Goal: Information Seeking & Learning: Learn about a topic

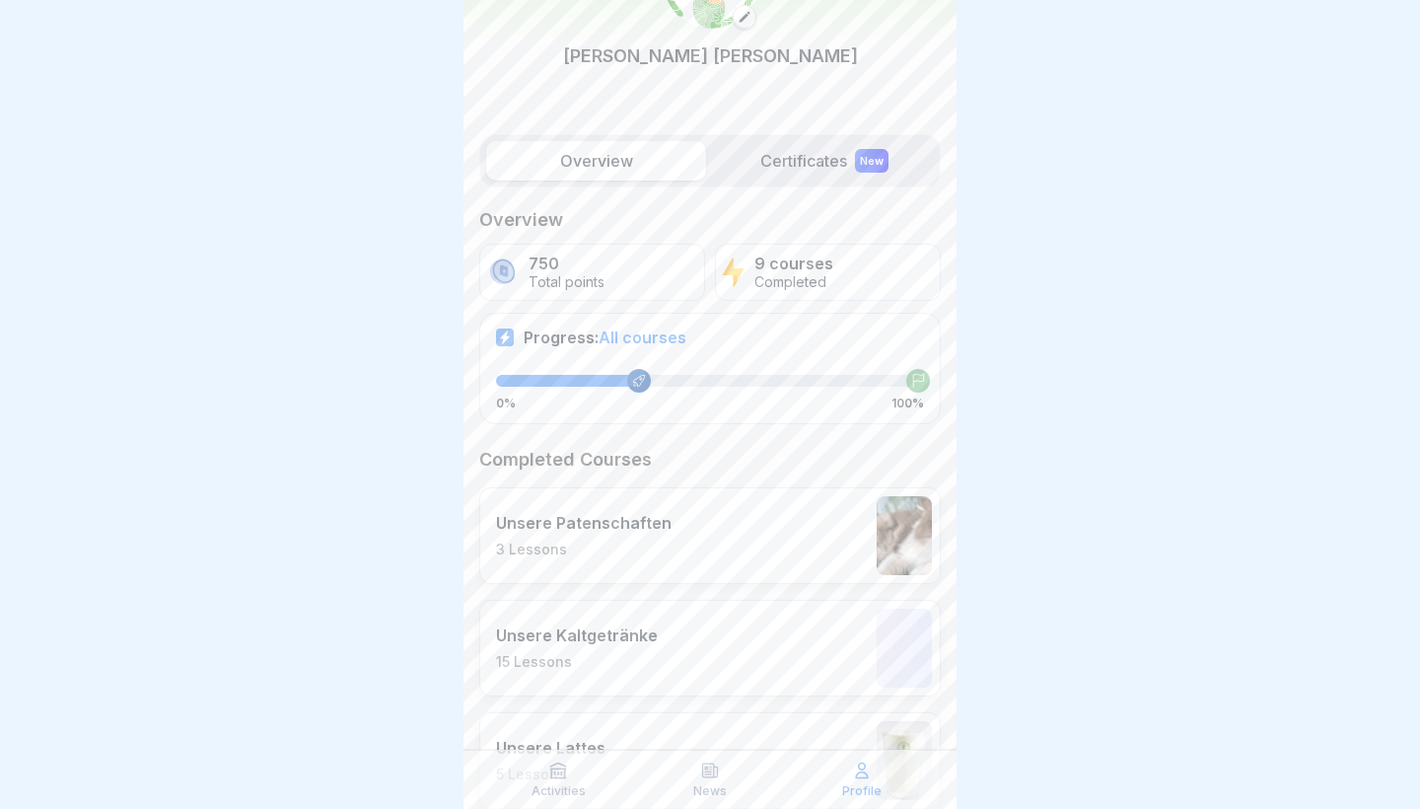
scroll to position [108, 0]
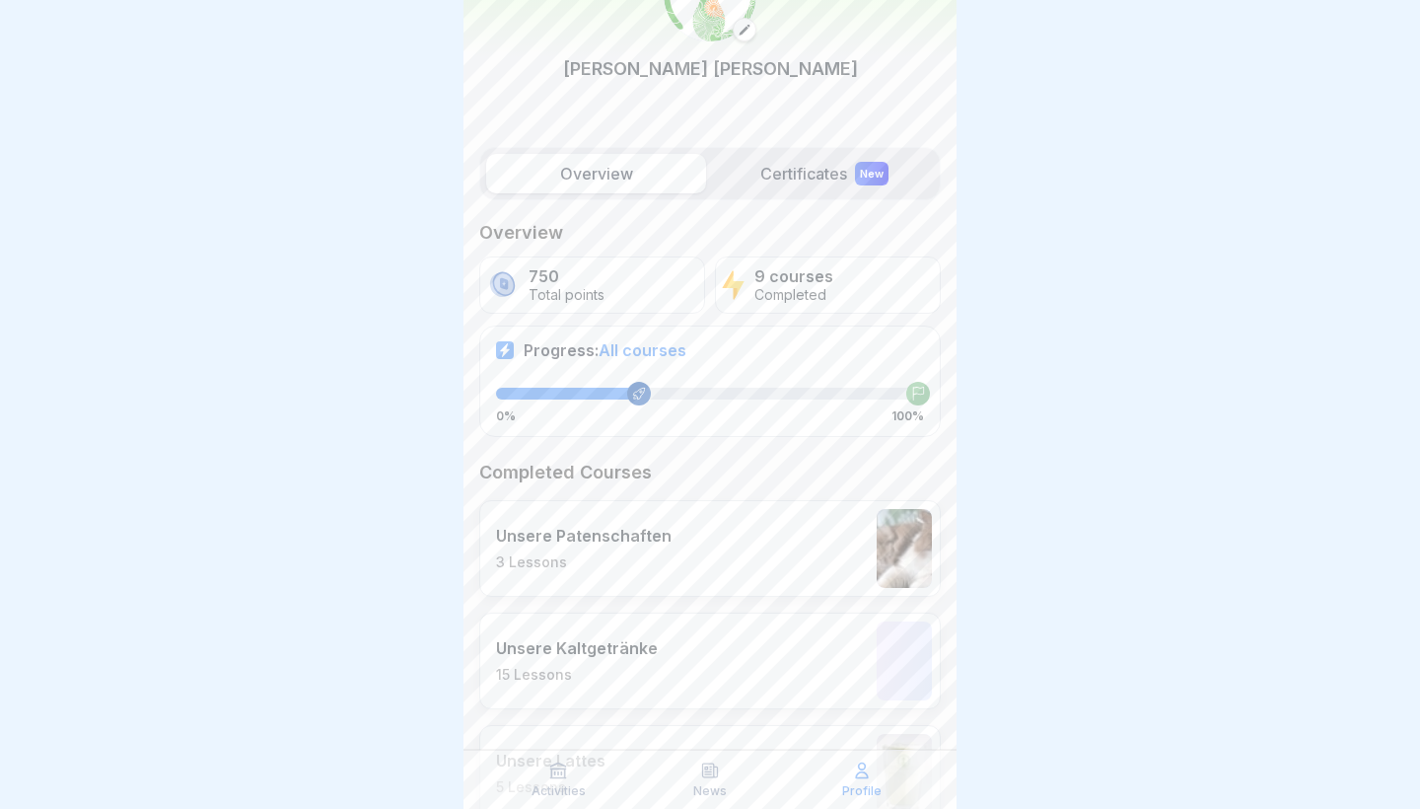
click at [556, 776] on icon at bounding box center [558, 770] width 20 height 20
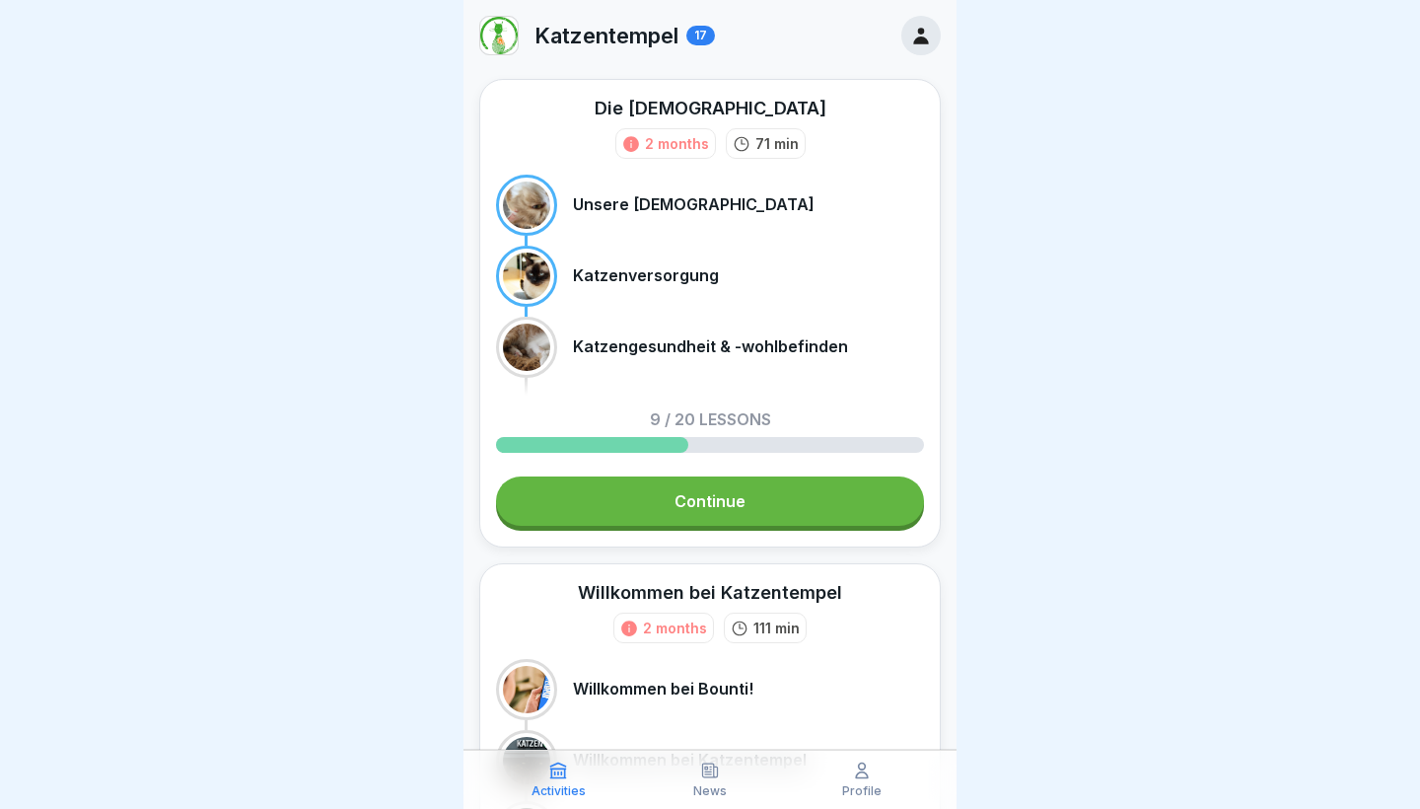
click at [599, 502] on link "Continue" at bounding box center [710, 500] width 428 height 49
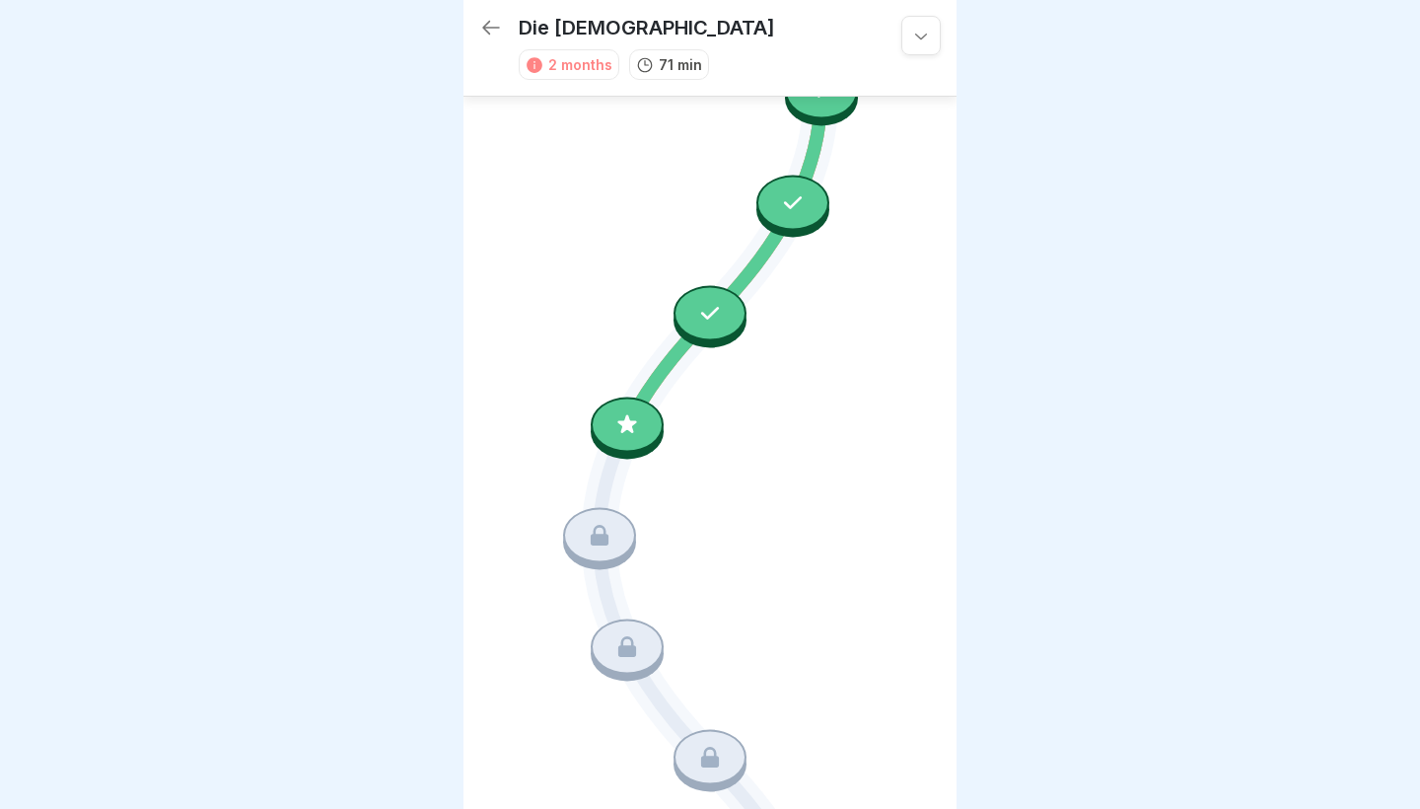
scroll to position [1165, 0]
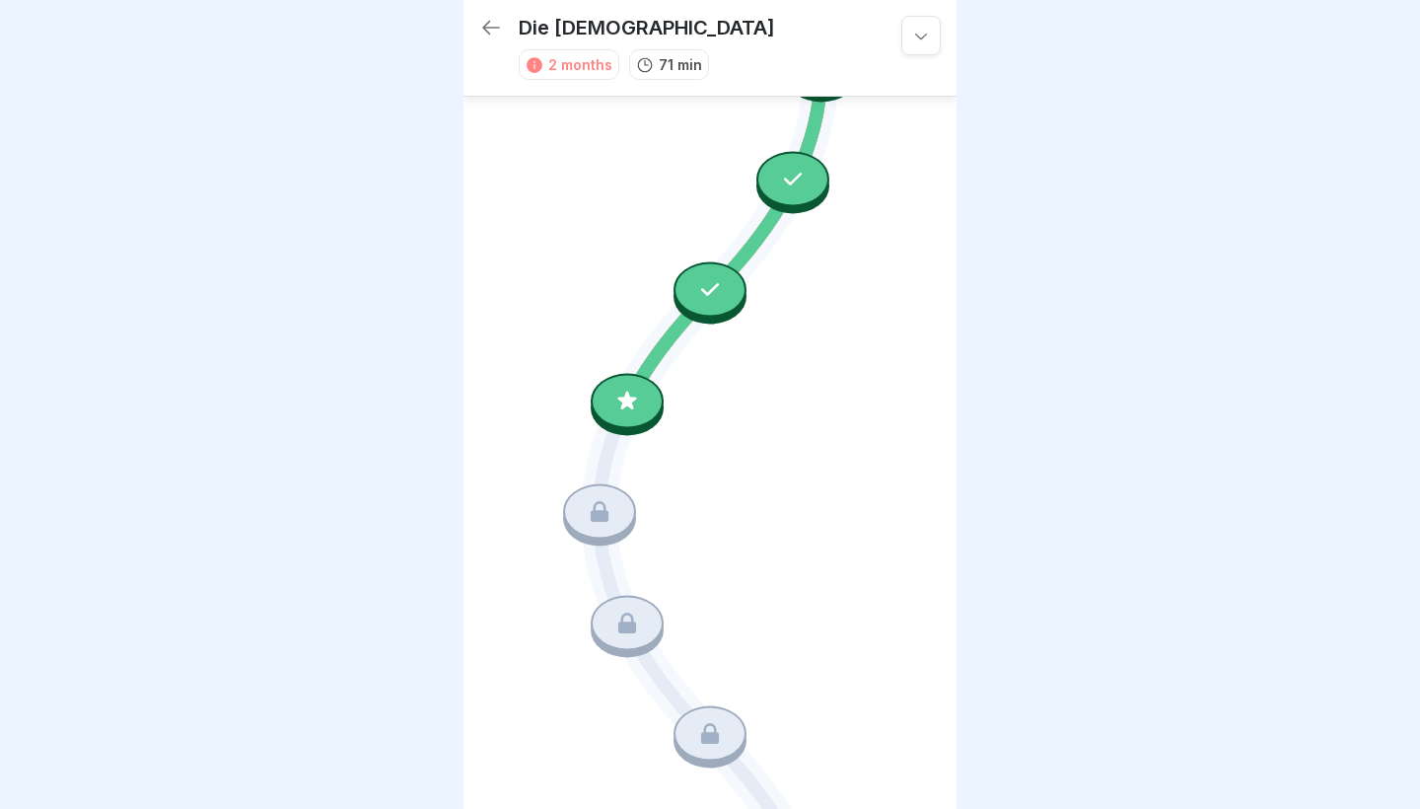
click at [652, 389] on div at bounding box center [627, 400] width 73 height 55
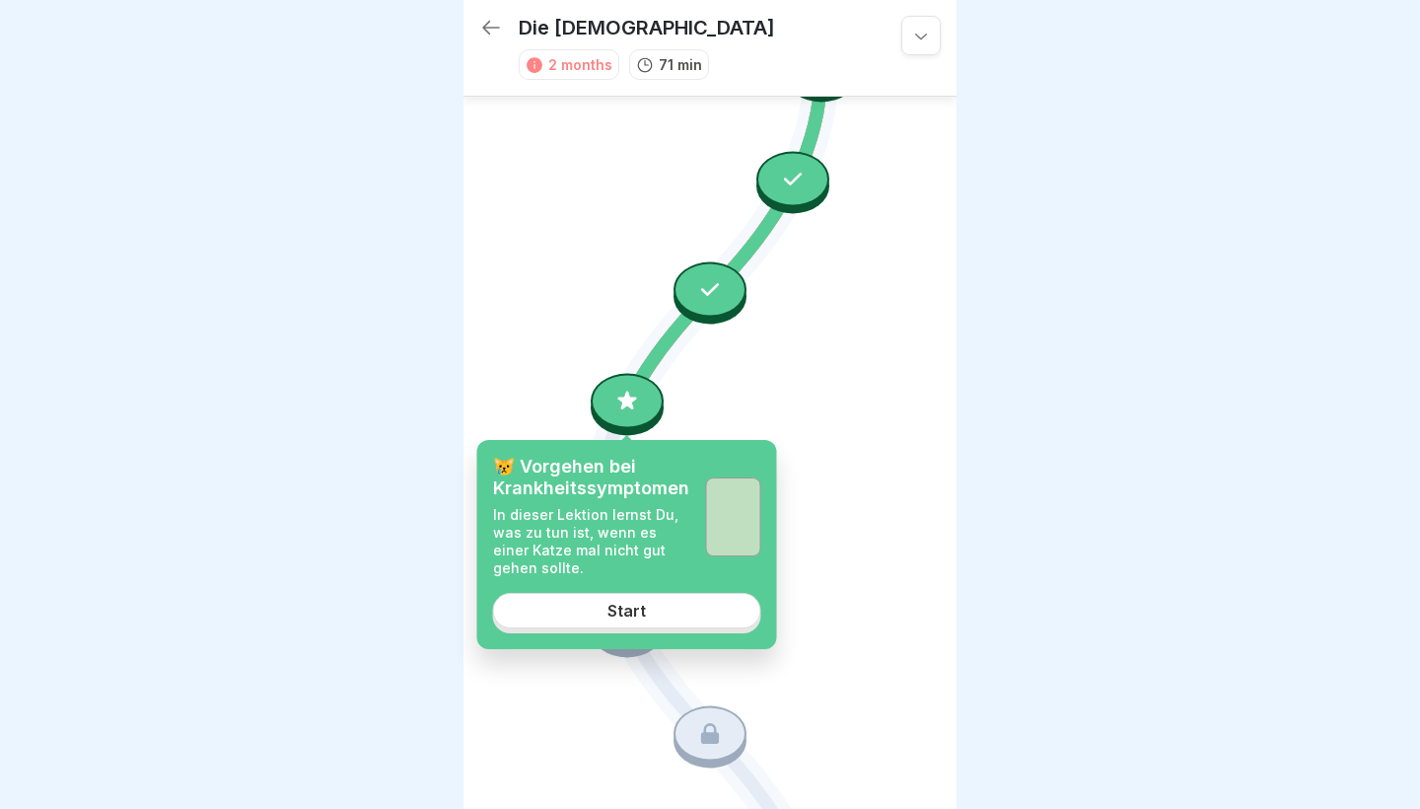
click at [624, 602] on link "Start" at bounding box center [627, 611] width 268 height 36
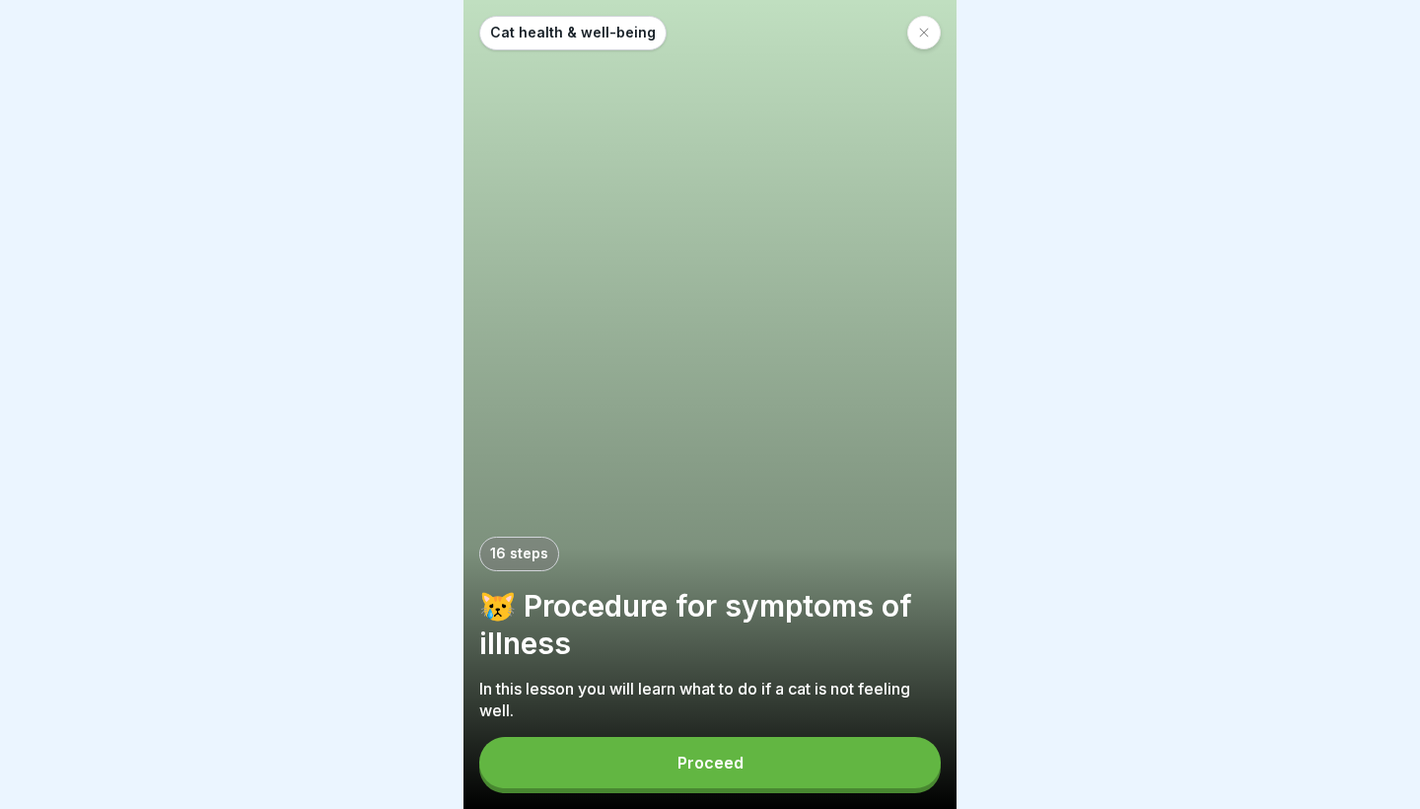
click at [739, 766] on div "Proceed" at bounding box center [711, 763] width 66 height 18
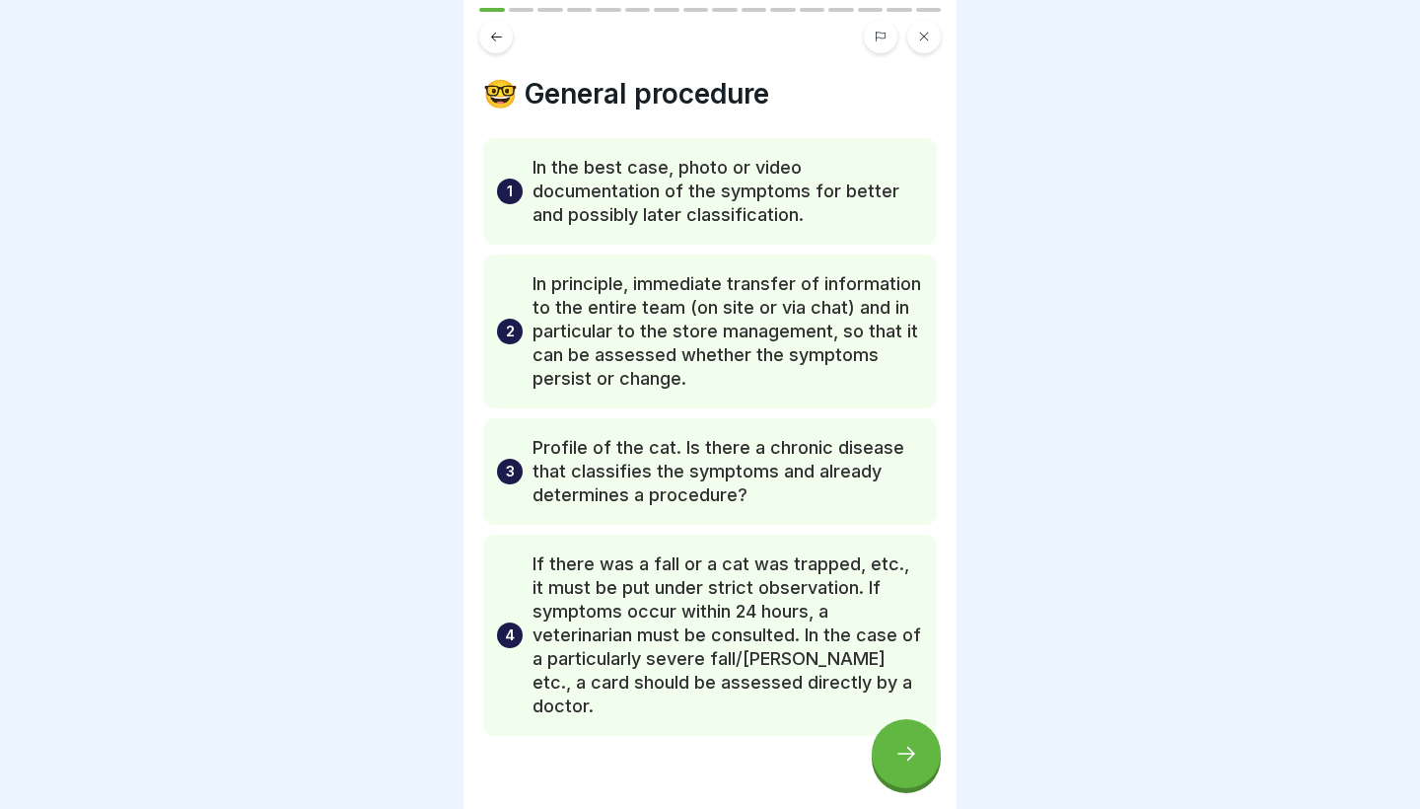
click at [662, 337] on p "In principle, immediate transfer of information to the entire team (on site or …" at bounding box center [728, 331] width 391 height 118
click at [908, 745] on icon at bounding box center [907, 754] width 24 height 24
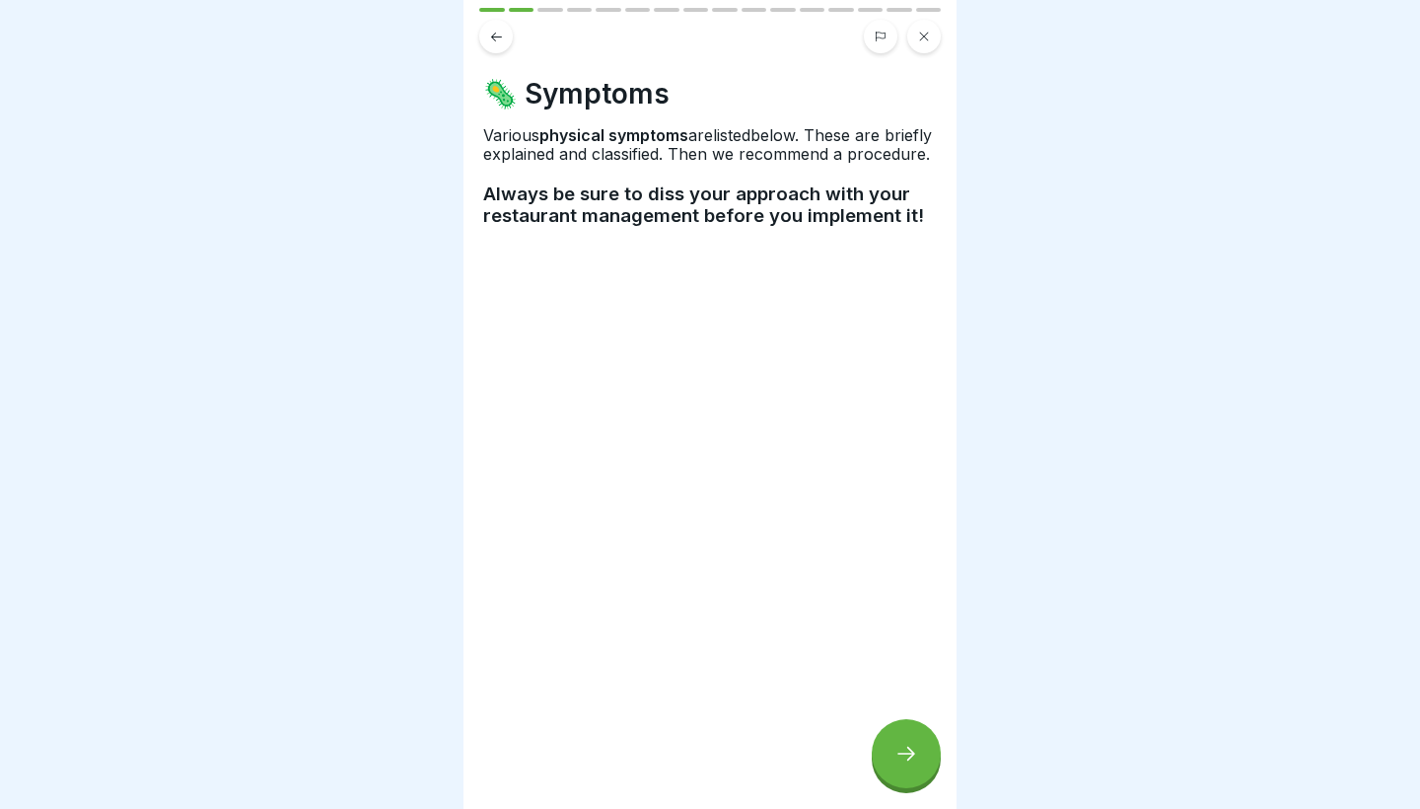
click at [909, 744] on icon at bounding box center [907, 754] width 24 height 24
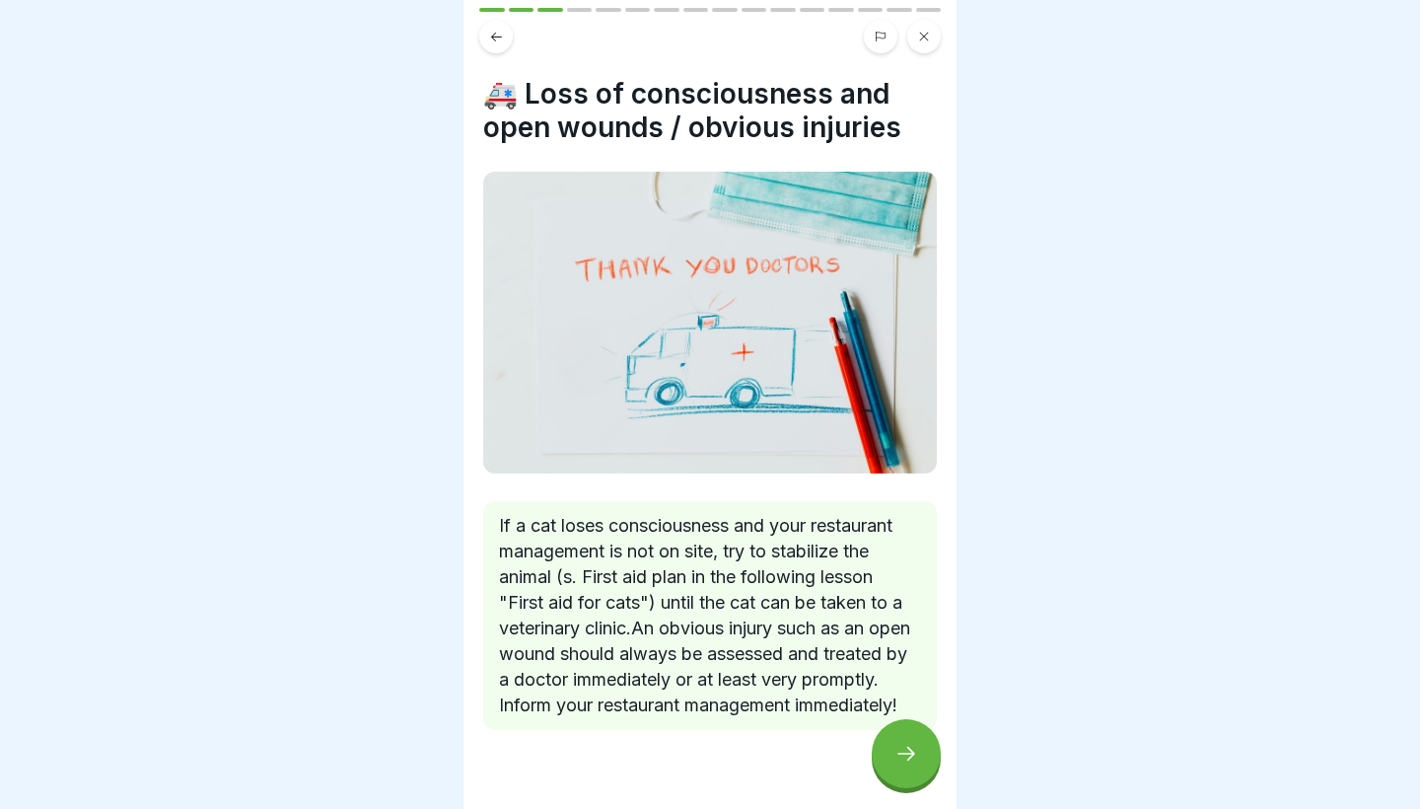
click at [895, 735] on div at bounding box center [906, 753] width 69 height 69
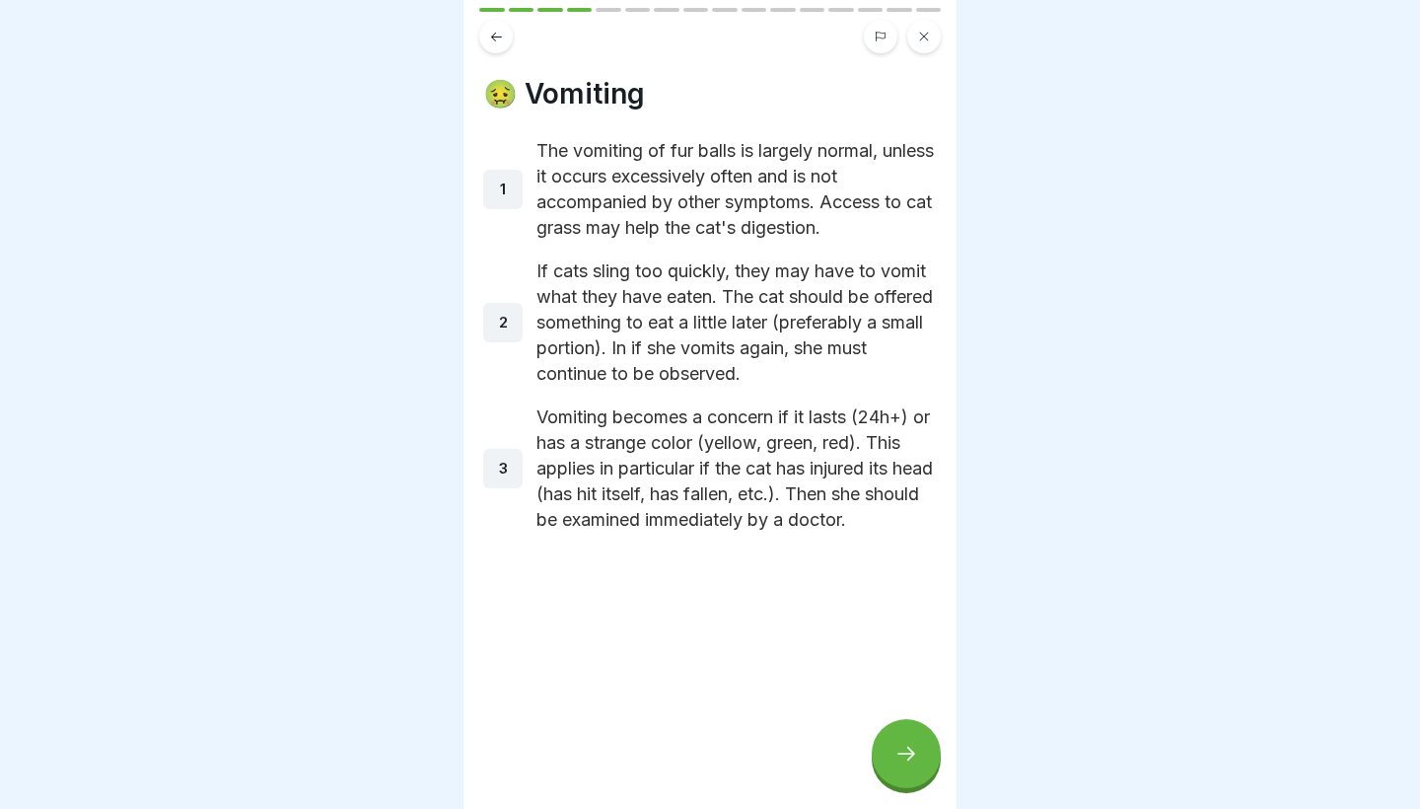
click at [895, 754] on icon at bounding box center [907, 754] width 24 height 24
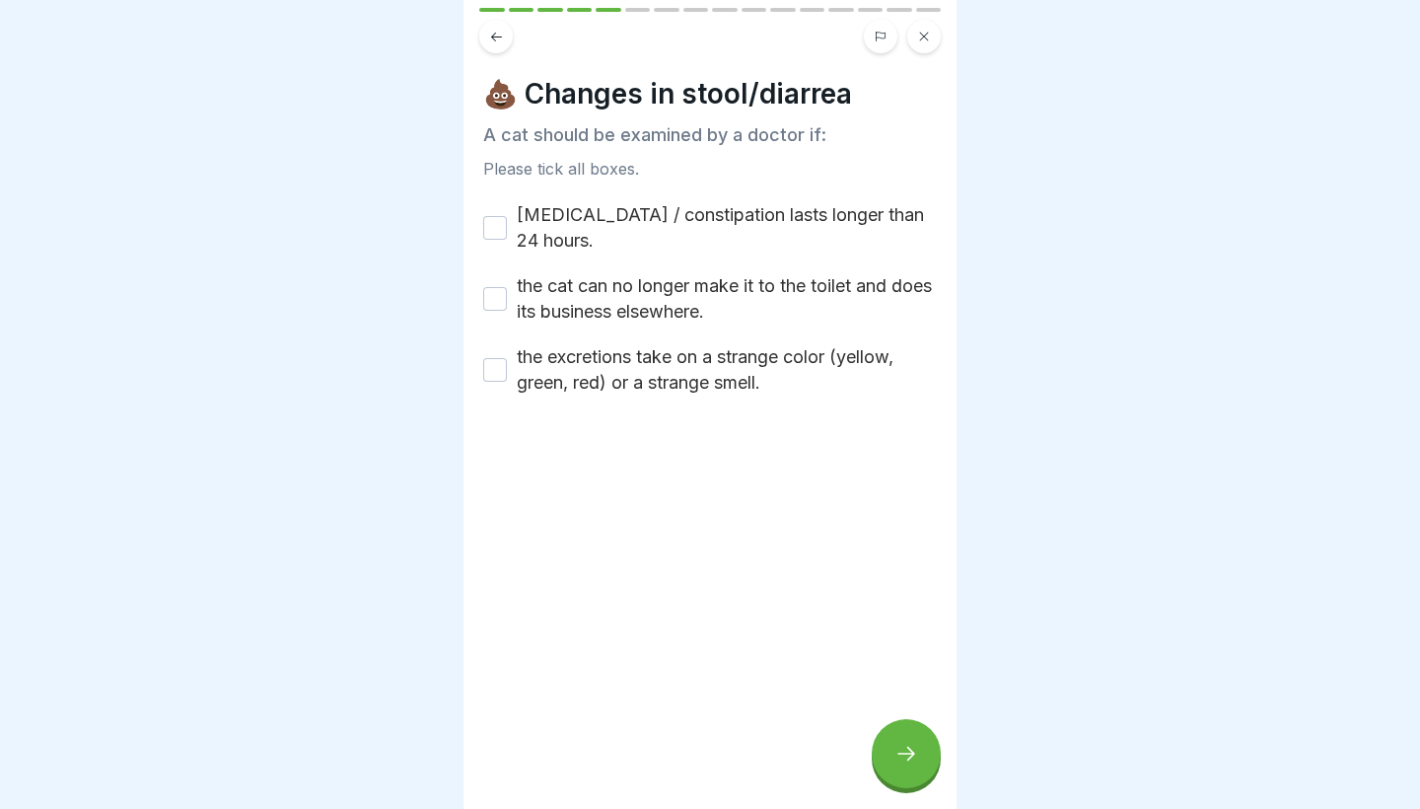
click at [496, 216] on button "Diarrhea / constipation lasts longer than 24 hours." at bounding box center [495, 228] width 24 height 24
click at [499, 287] on button "the cat can no longer make it to the toilet and does its business elsewhere." at bounding box center [495, 299] width 24 height 24
click at [484, 358] on button "the excretions take on a strange color (yellow, green, red) or a strange smell." at bounding box center [495, 370] width 24 height 24
click at [909, 748] on icon at bounding box center [907, 754] width 24 height 24
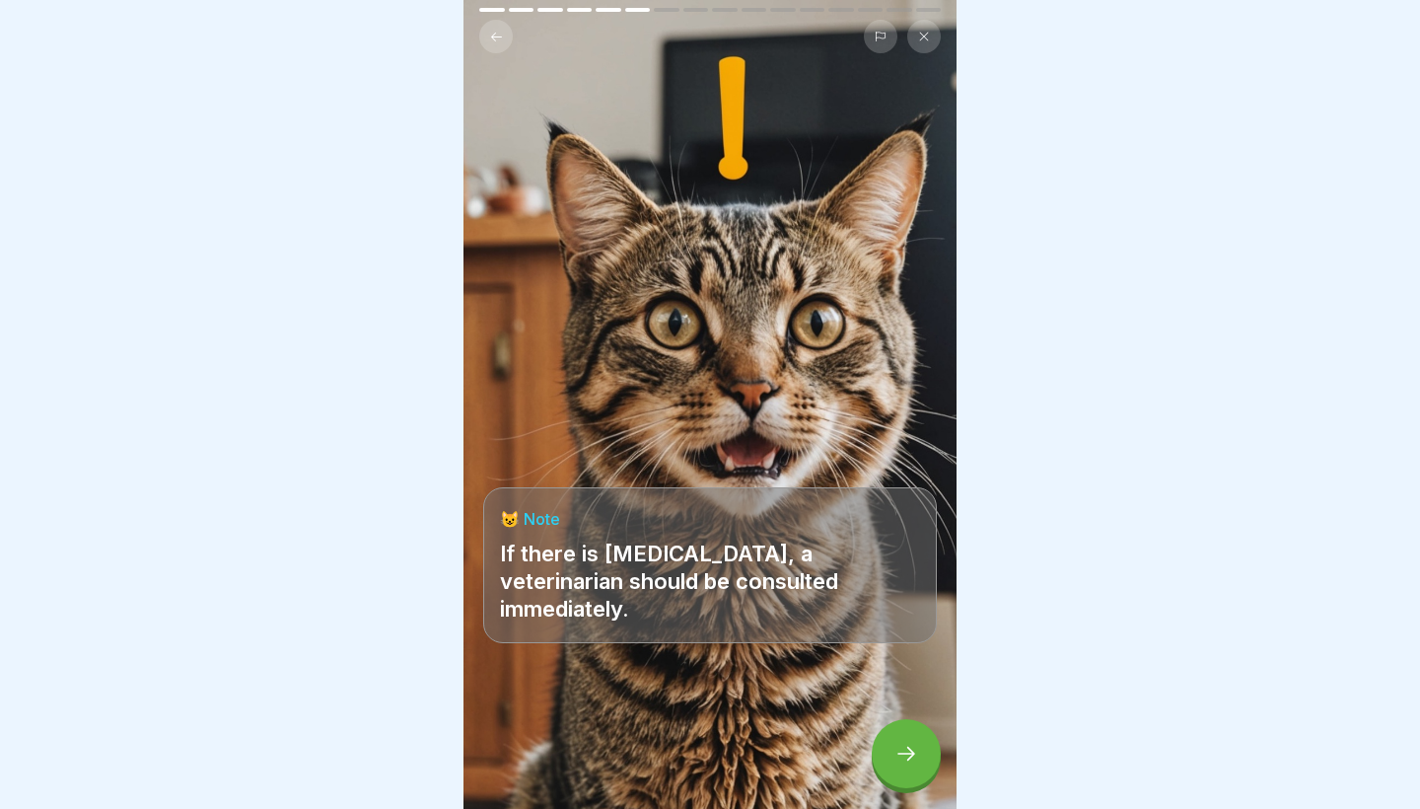
click at [896, 727] on div at bounding box center [906, 753] width 69 height 69
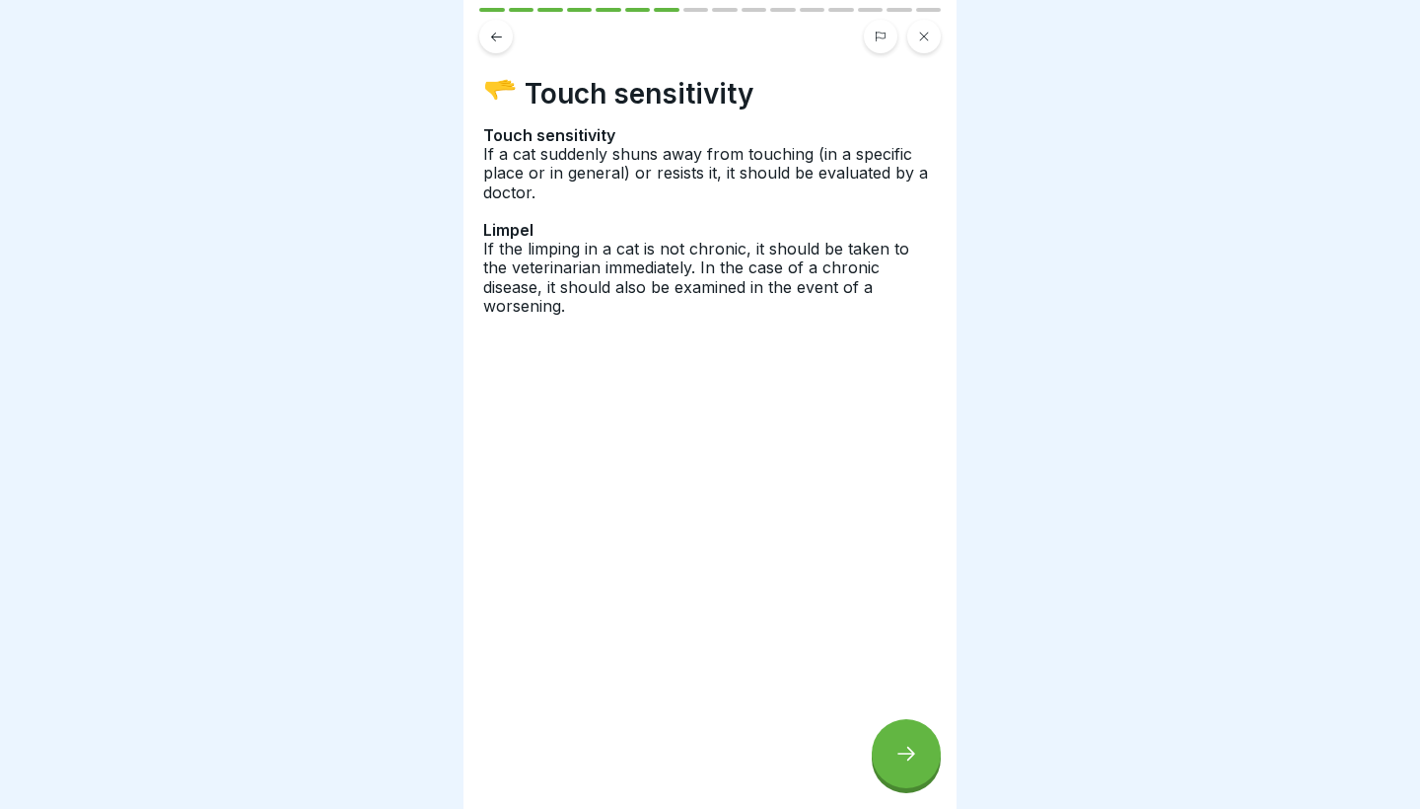
click at [896, 727] on div at bounding box center [906, 753] width 69 height 69
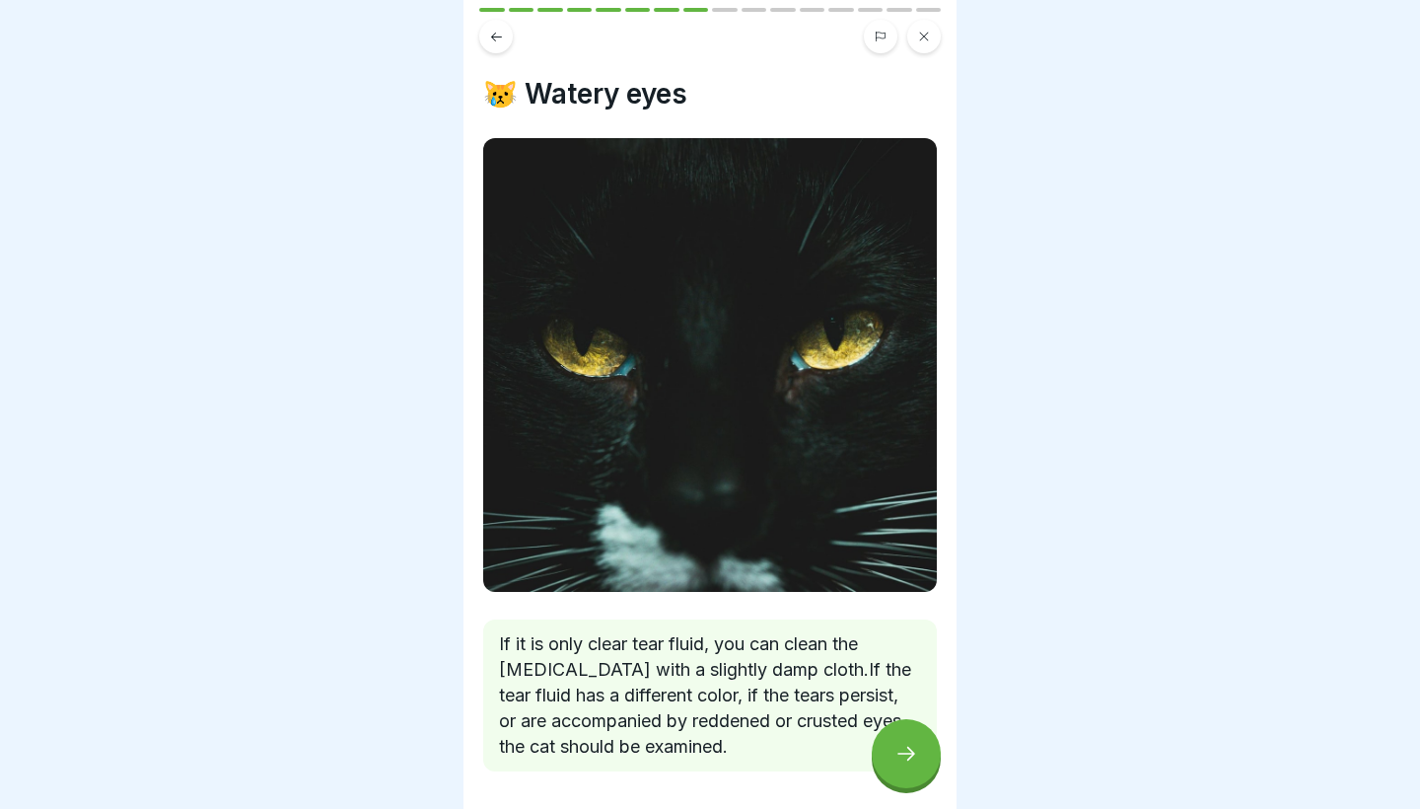
click at [896, 727] on div at bounding box center [906, 753] width 69 height 69
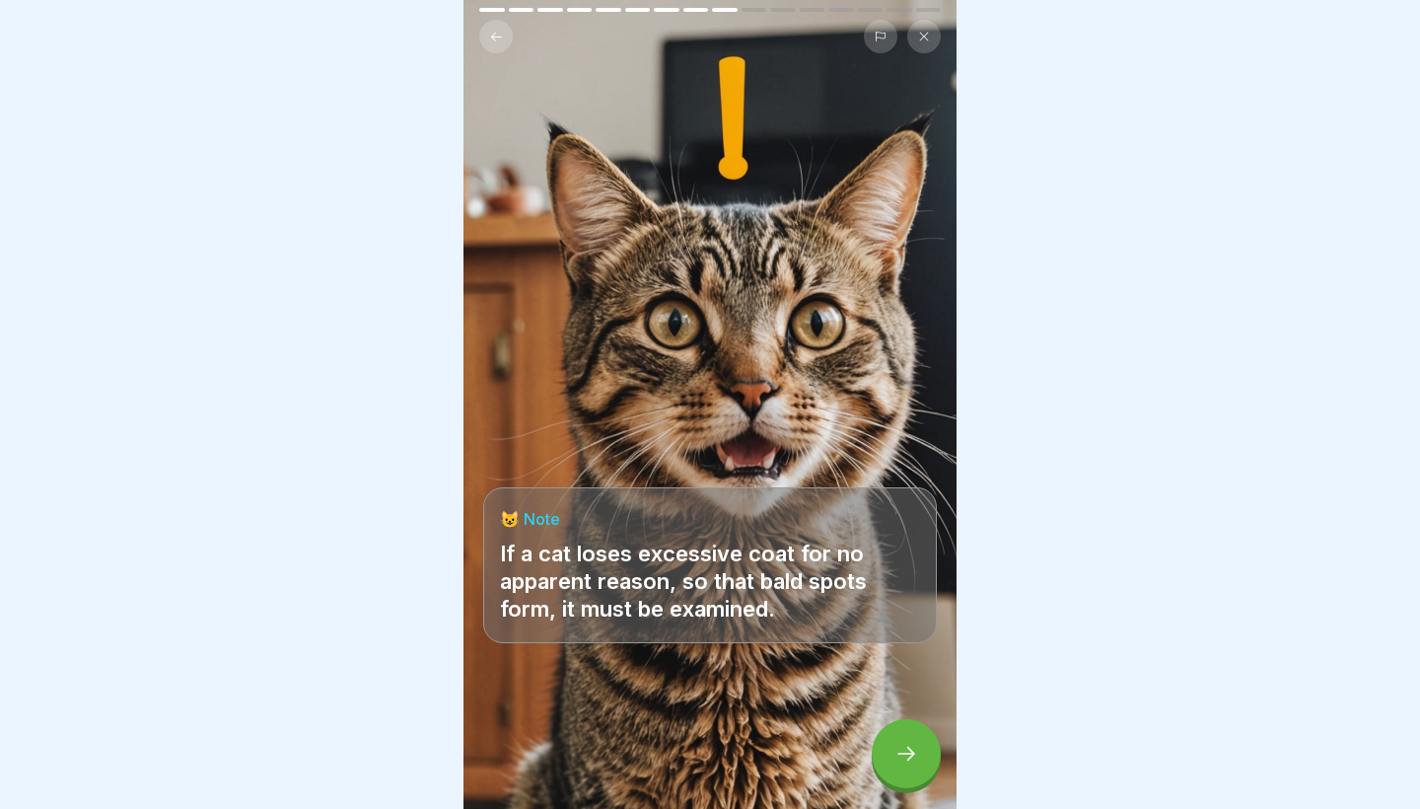
click at [896, 727] on div at bounding box center [906, 753] width 69 height 69
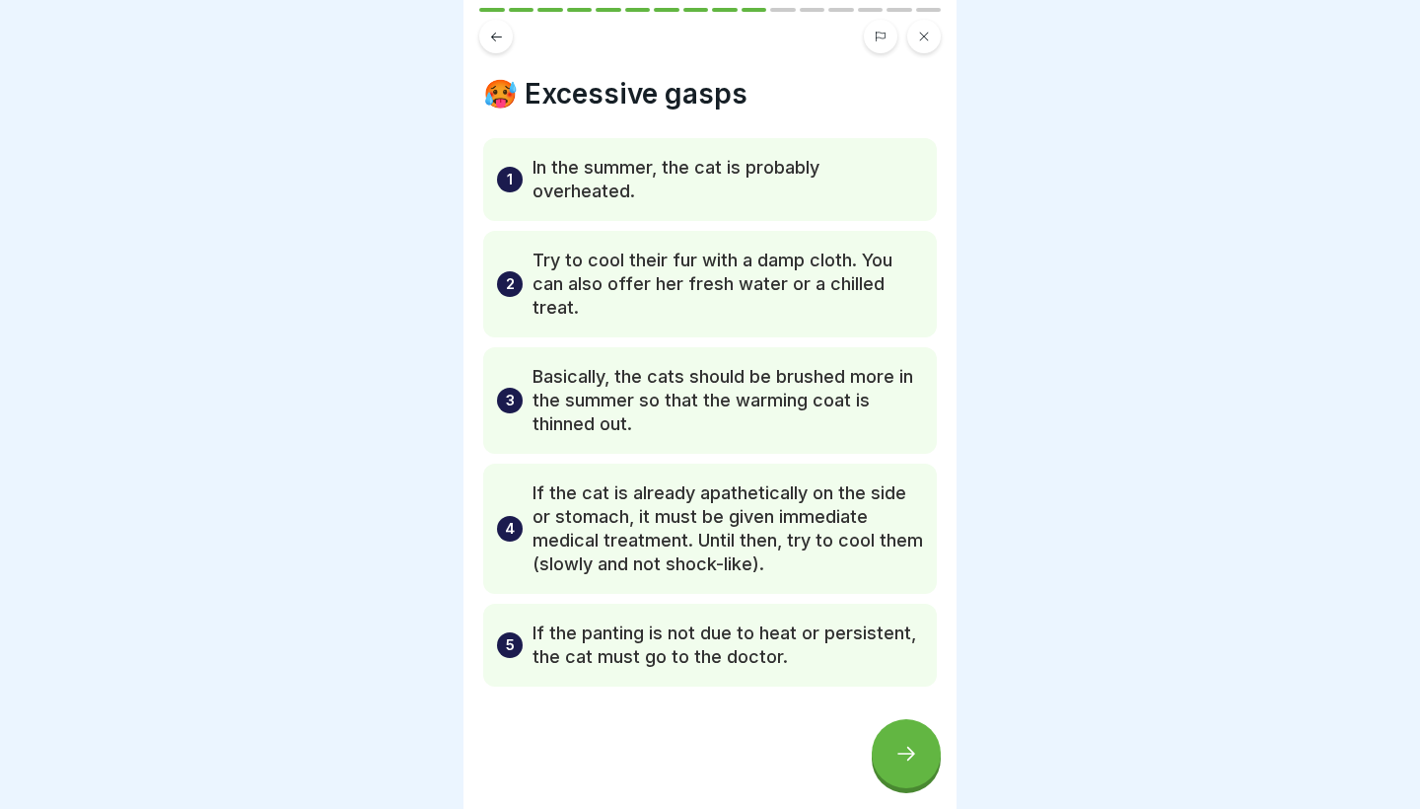
click at [896, 727] on div at bounding box center [906, 753] width 69 height 69
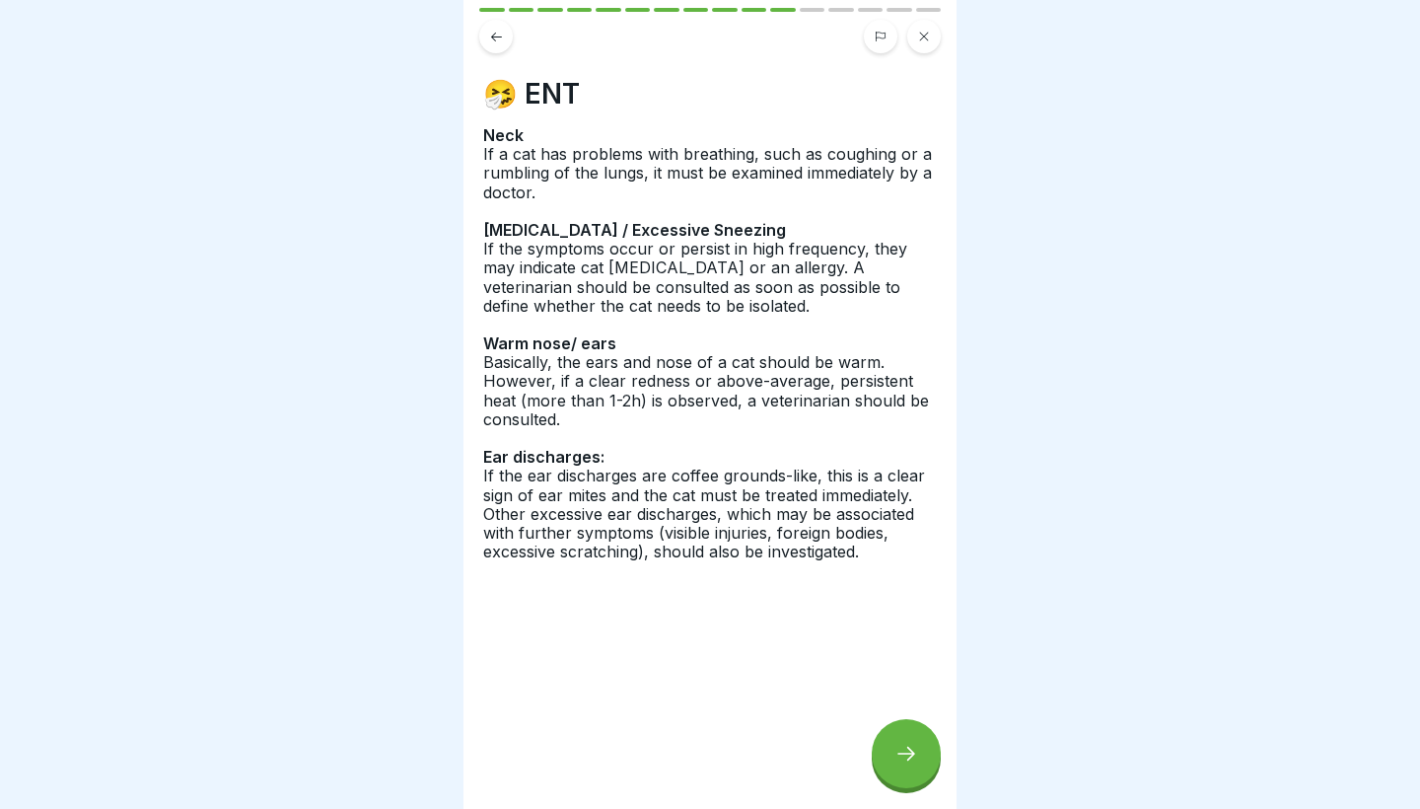
click at [896, 727] on div at bounding box center [906, 753] width 69 height 69
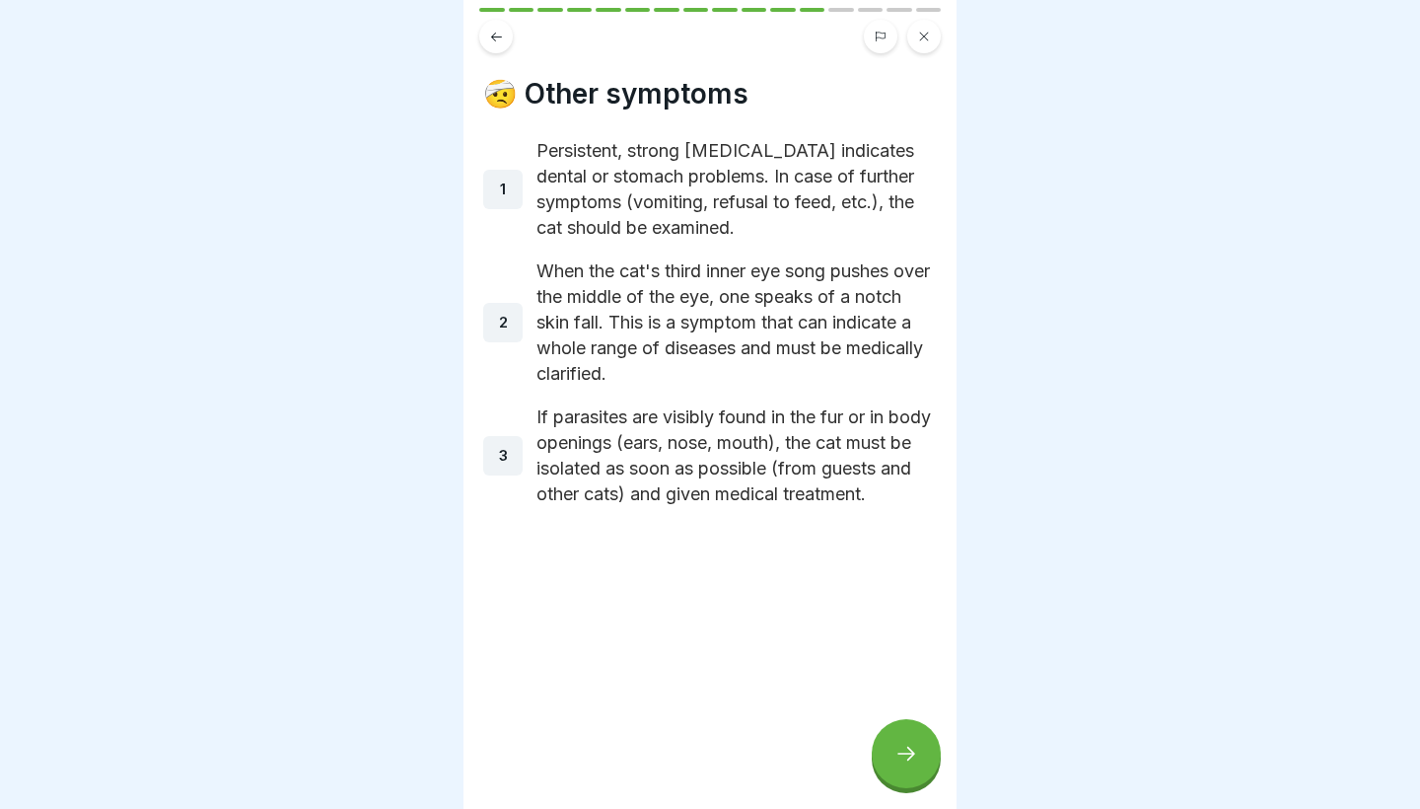
click at [896, 727] on div at bounding box center [906, 753] width 69 height 69
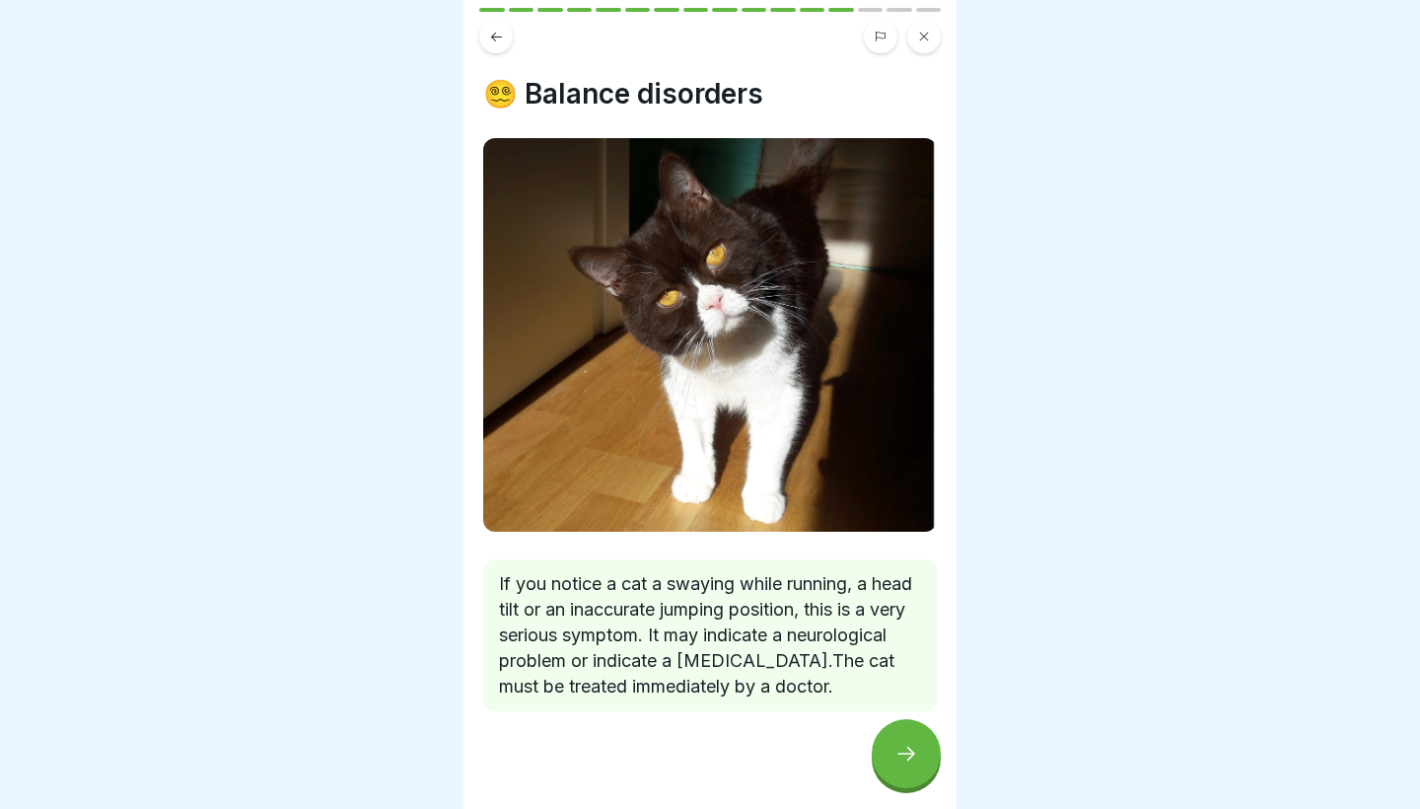
click at [896, 727] on div at bounding box center [906, 753] width 69 height 69
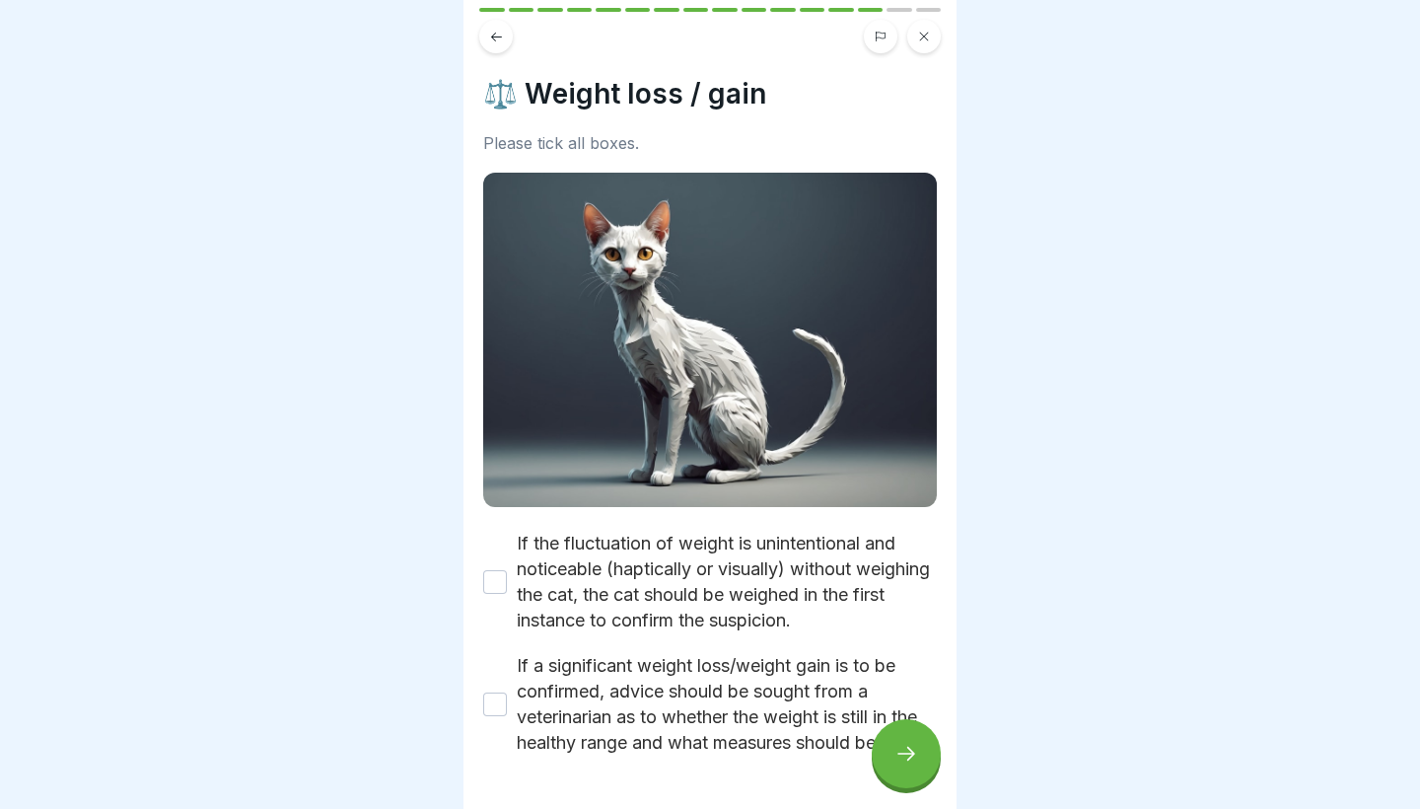
click at [488, 587] on button "If the fluctuation of weight is unintentional and noticeable (haptically or vis…" at bounding box center [495, 582] width 24 height 24
click at [495, 715] on button "If a significant weight loss/weight gain is to be confirmed, advice should be s…" at bounding box center [495, 704] width 24 height 24
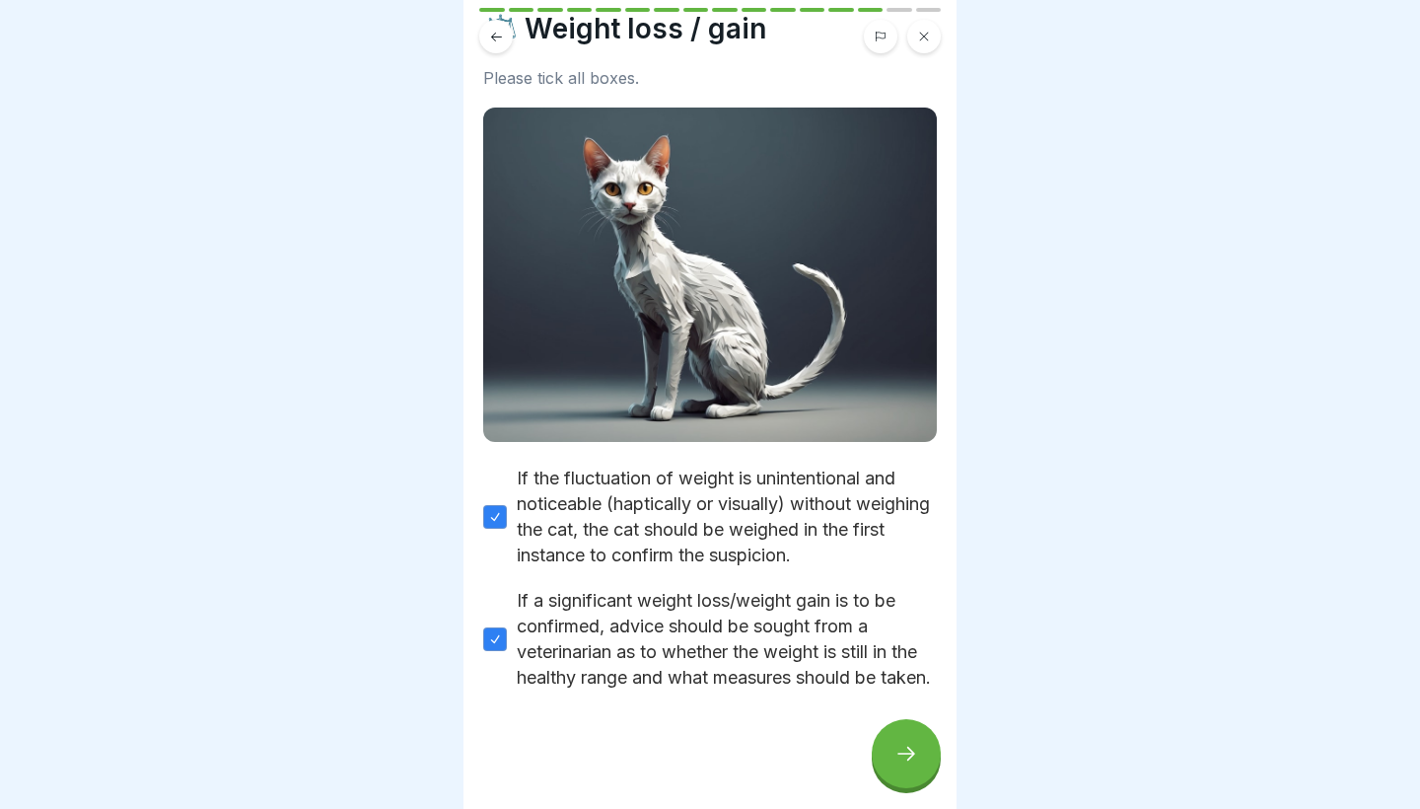
scroll to position [91, 0]
click at [901, 767] on div at bounding box center [906, 753] width 69 height 69
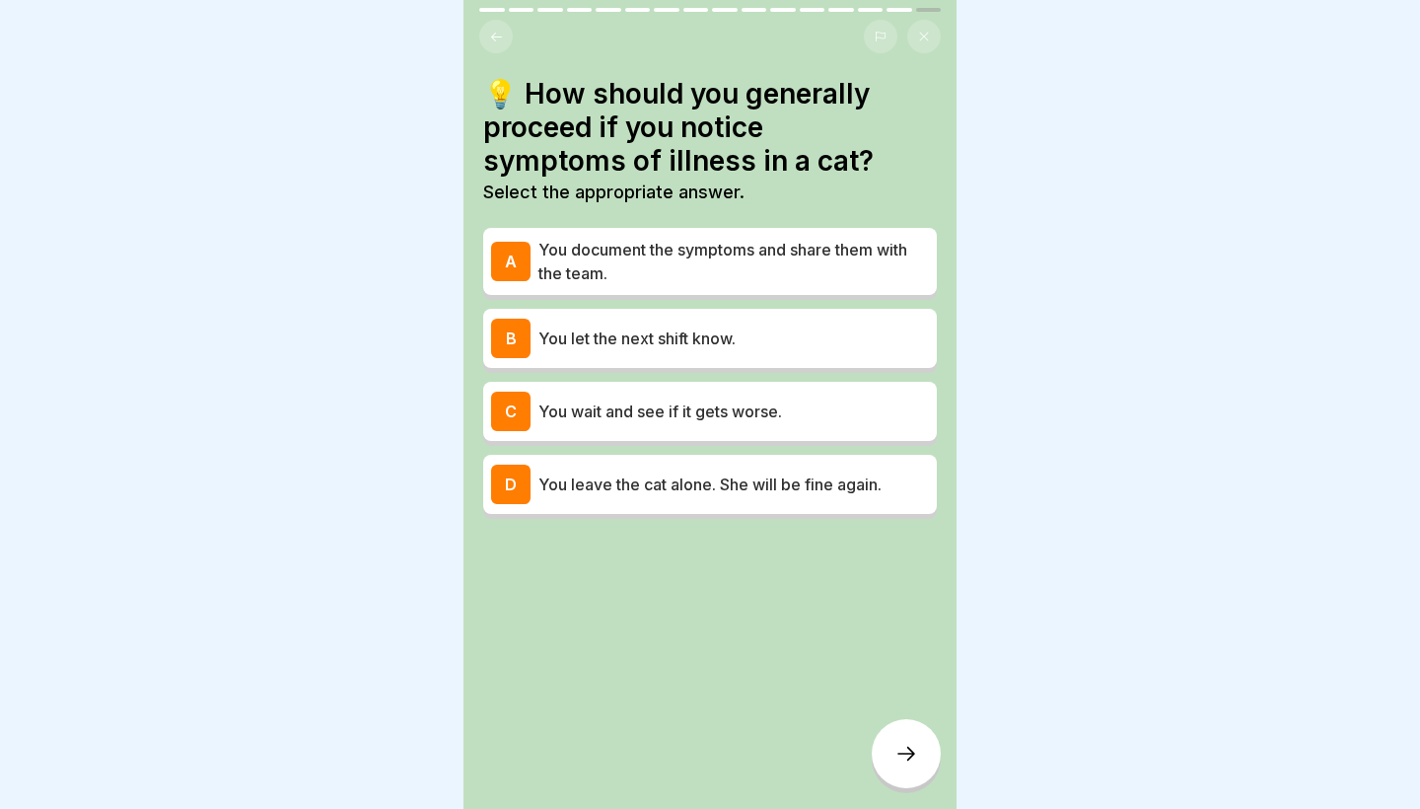
click at [614, 261] on p "You document the symptoms and share them with the team." at bounding box center [734, 261] width 391 height 47
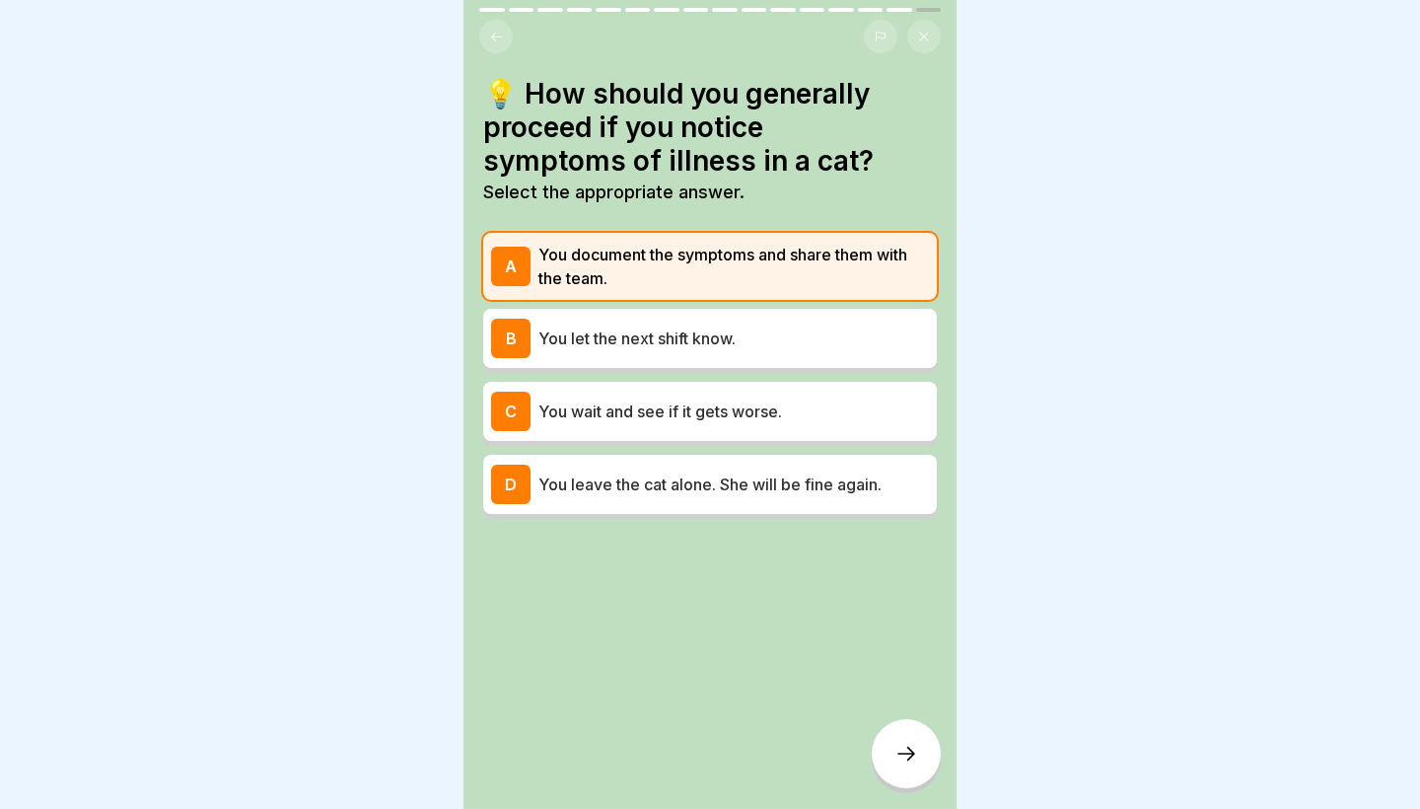
click at [625, 401] on p "You wait and see if it gets worse." at bounding box center [734, 411] width 391 height 24
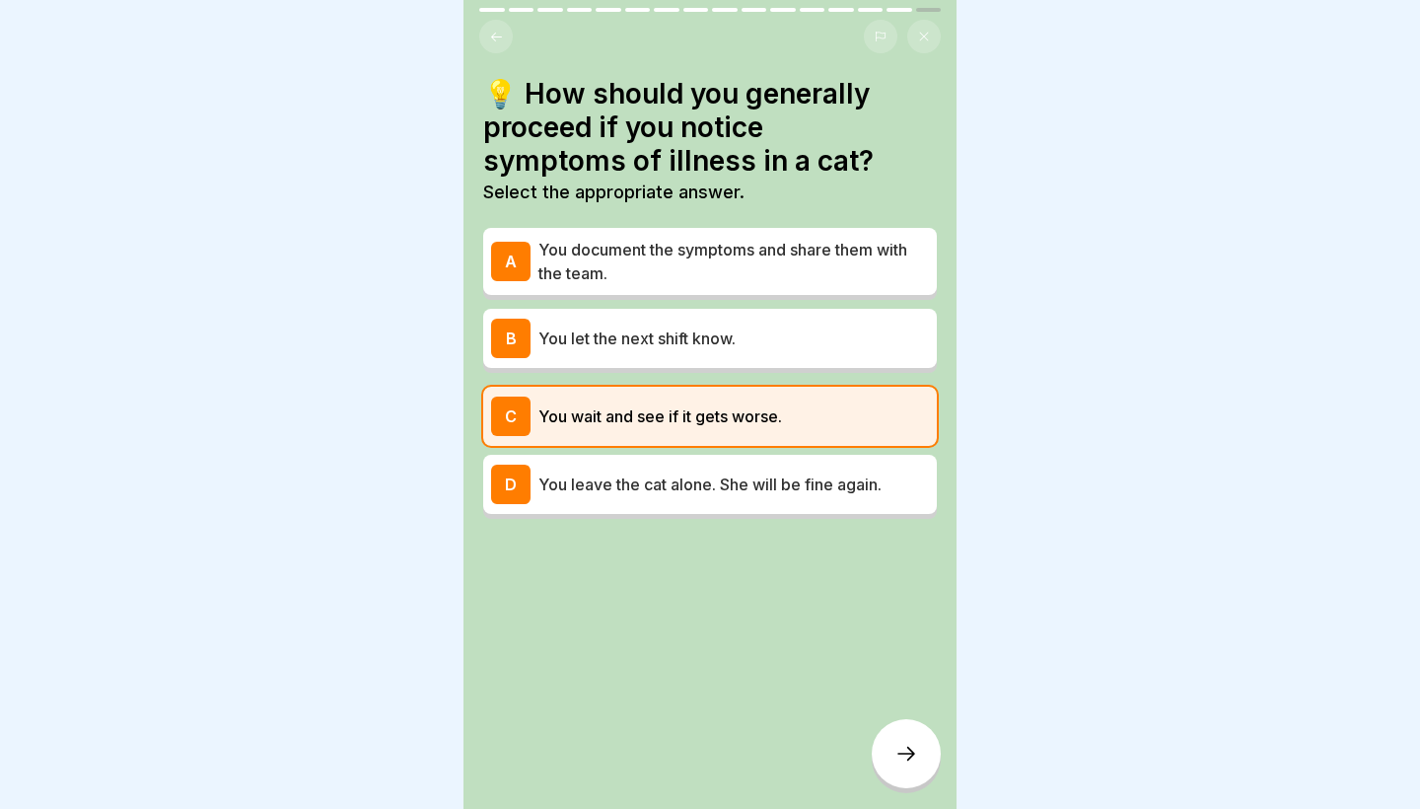
click at [626, 485] on p "You leave the cat alone. She will be fine again." at bounding box center [734, 484] width 391 height 24
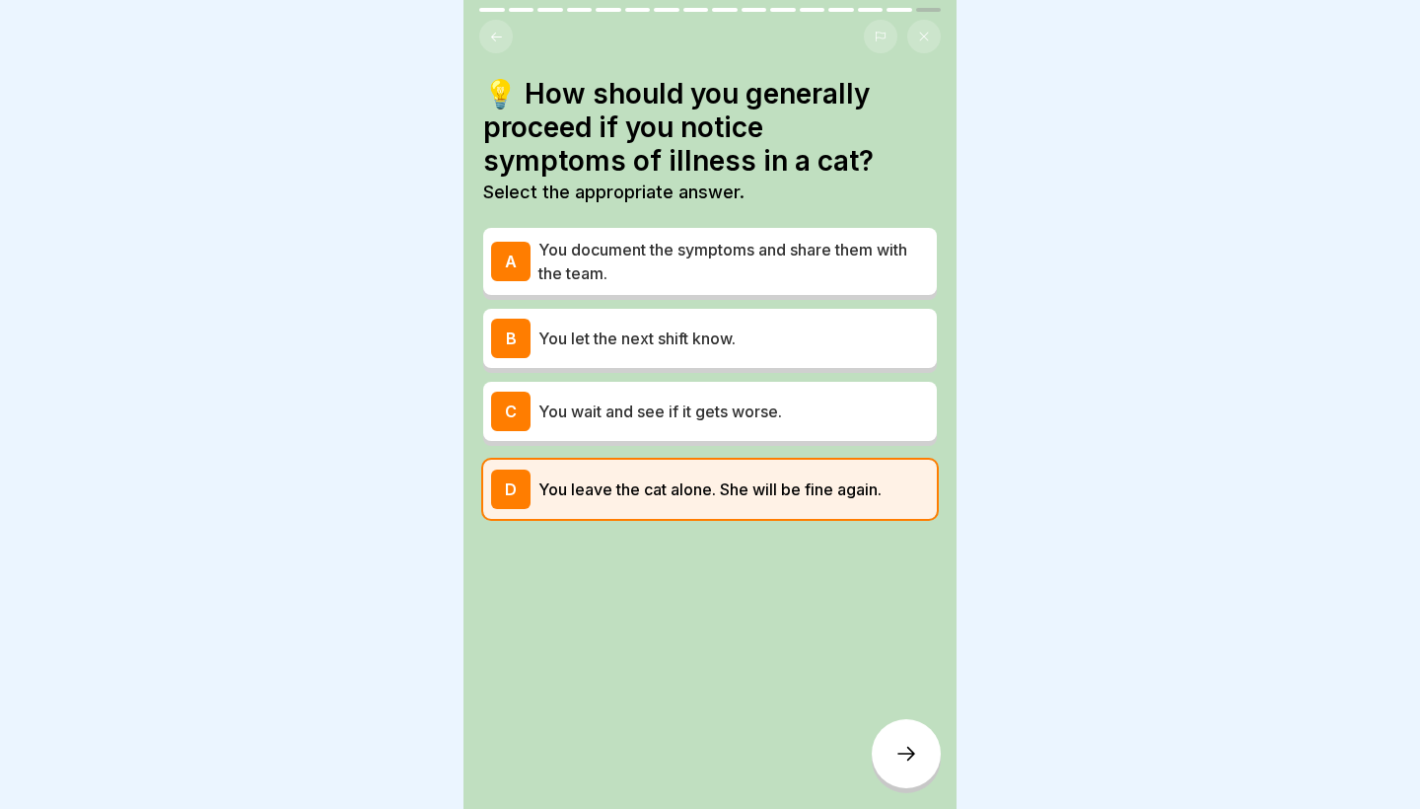
click at [649, 260] on p "You document the symptoms and share them with the team." at bounding box center [734, 261] width 391 height 47
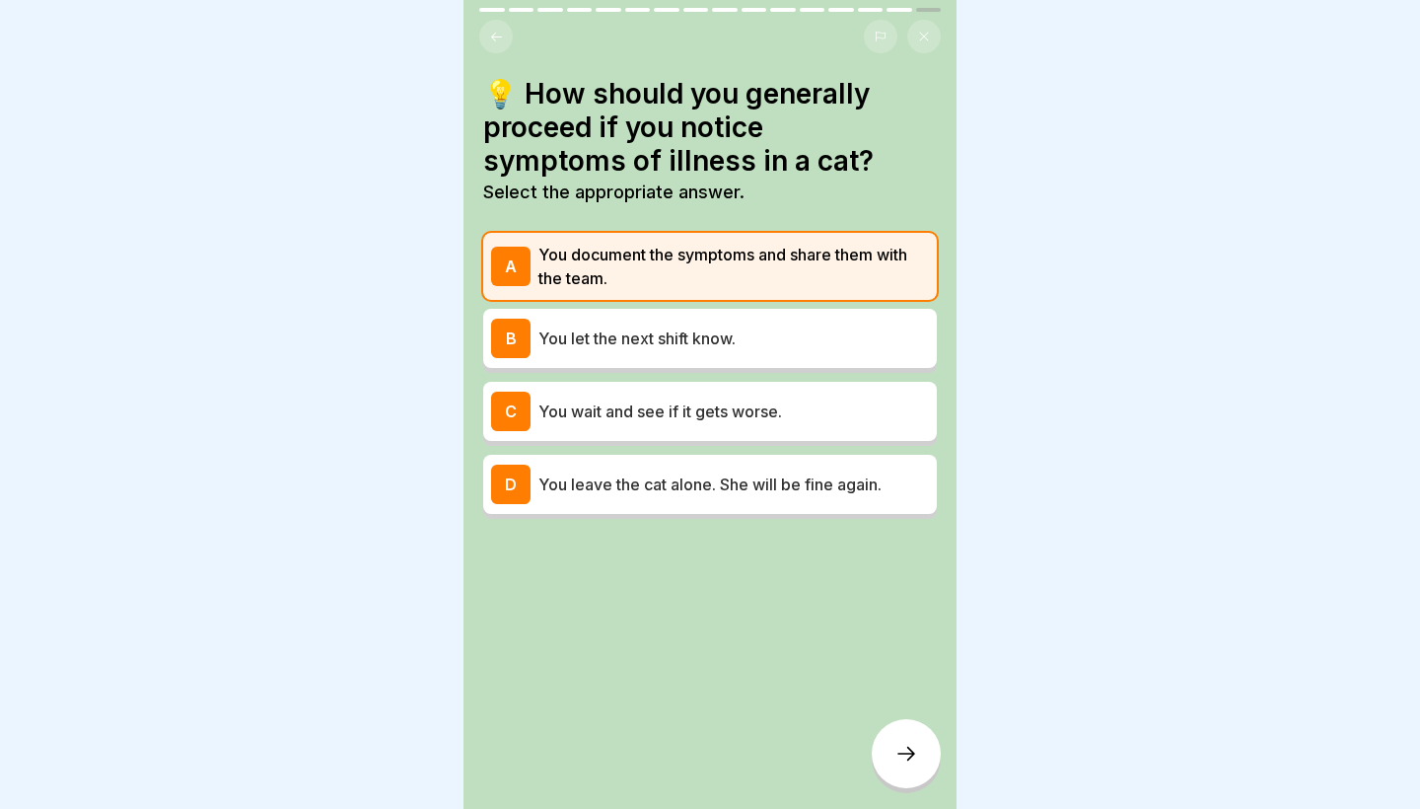
click at [909, 749] on icon at bounding box center [907, 754] width 24 height 24
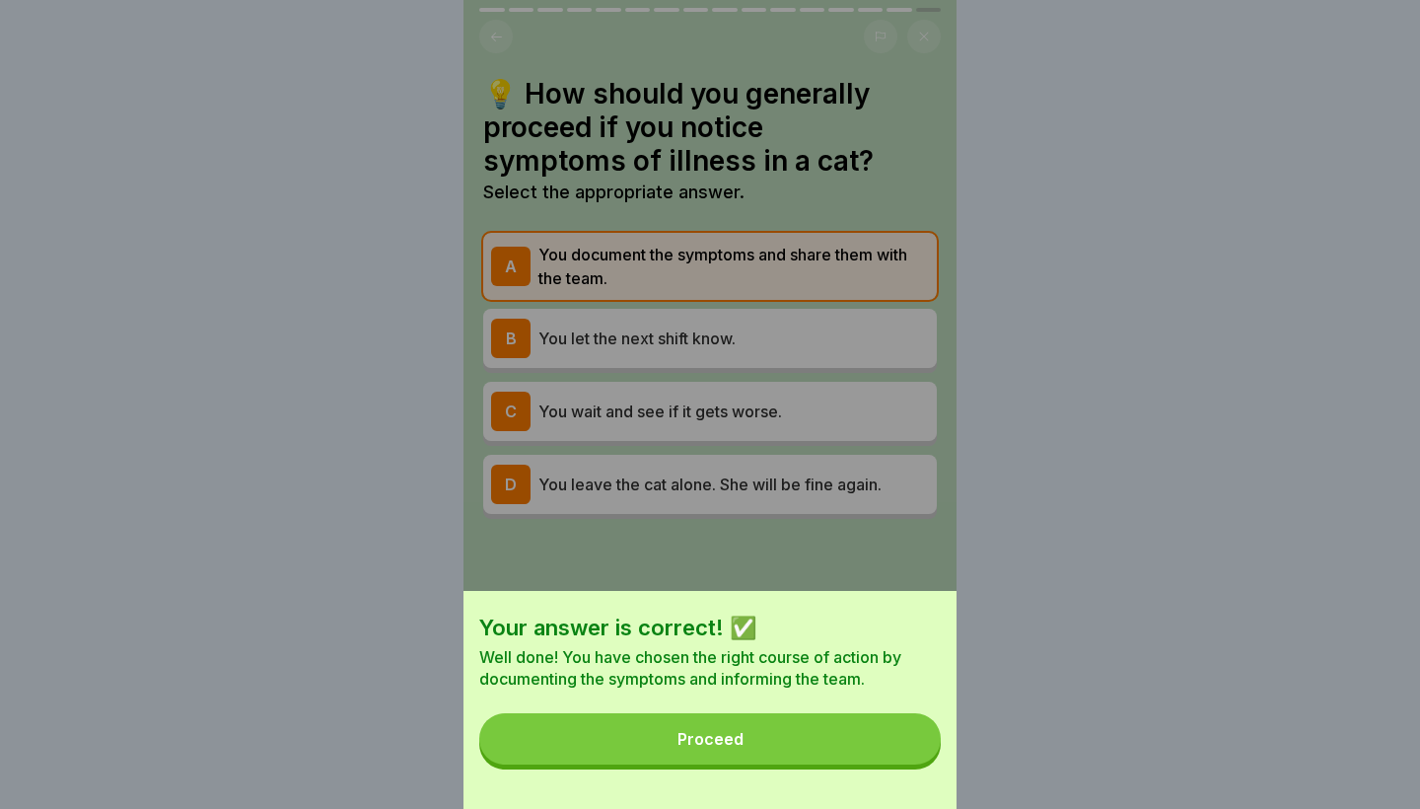
click at [862, 748] on button "Proceed" at bounding box center [710, 738] width 462 height 51
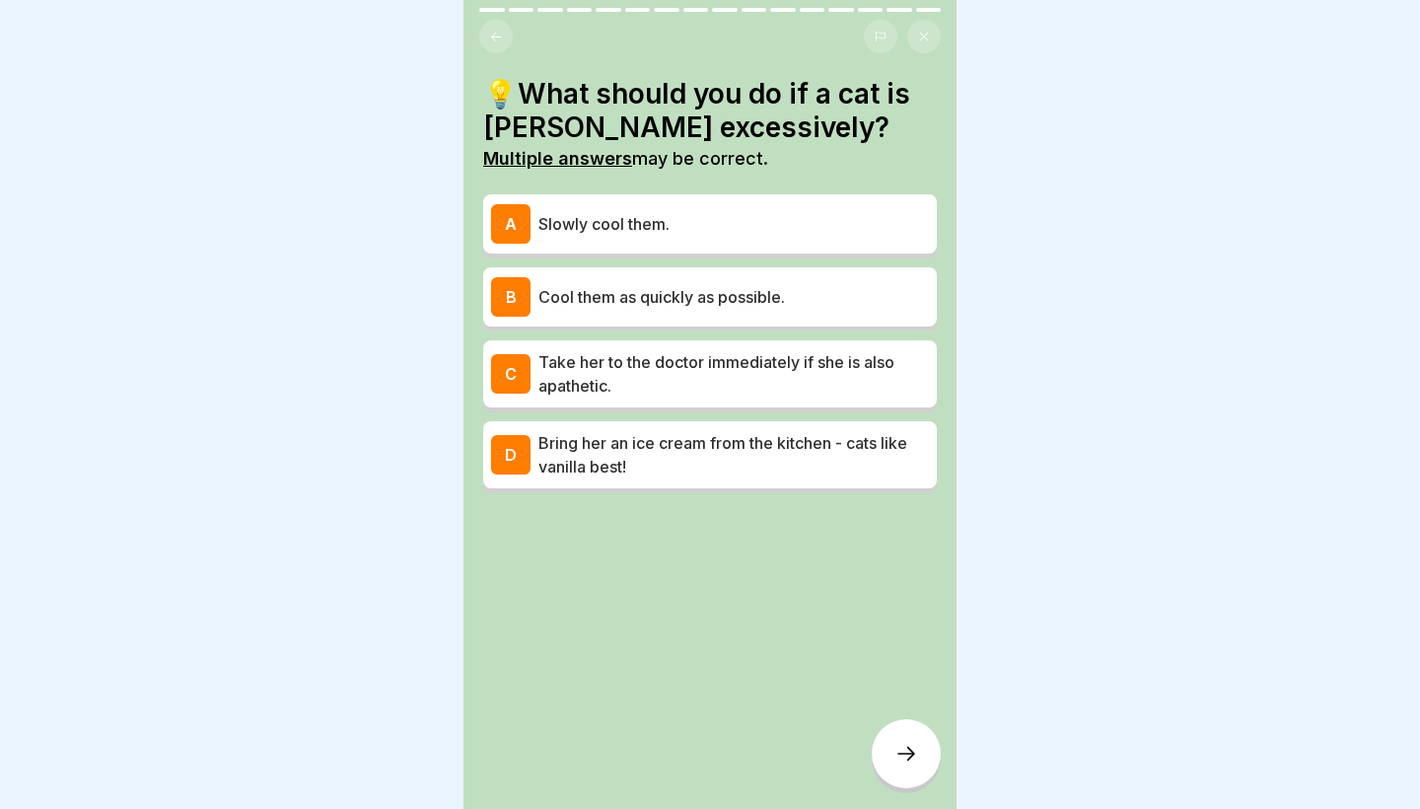
click at [640, 364] on p "Take her to the doctor immediately if she is also apathetic." at bounding box center [734, 373] width 391 height 47
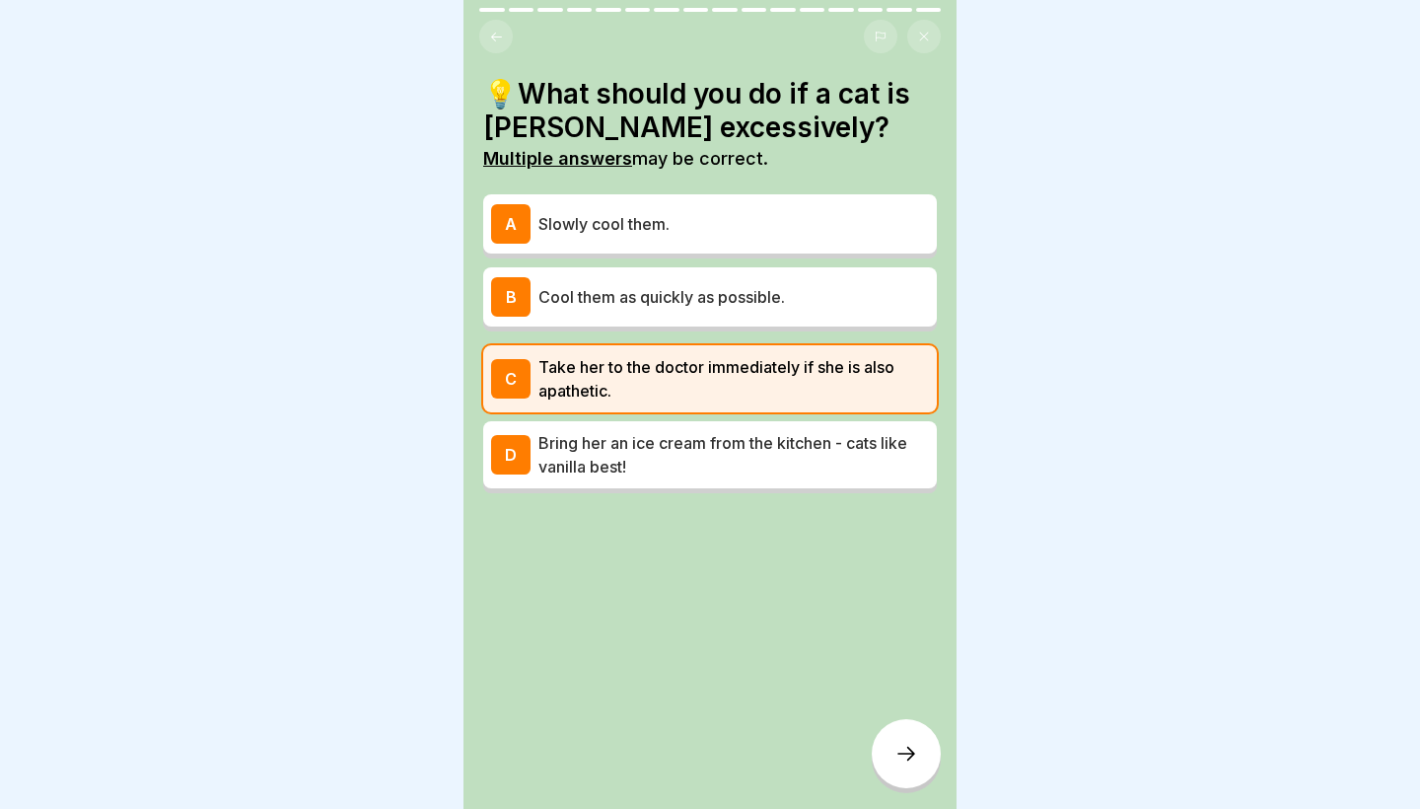
click at [895, 742] on div at bounding box center [906, 753] width 69 height 69
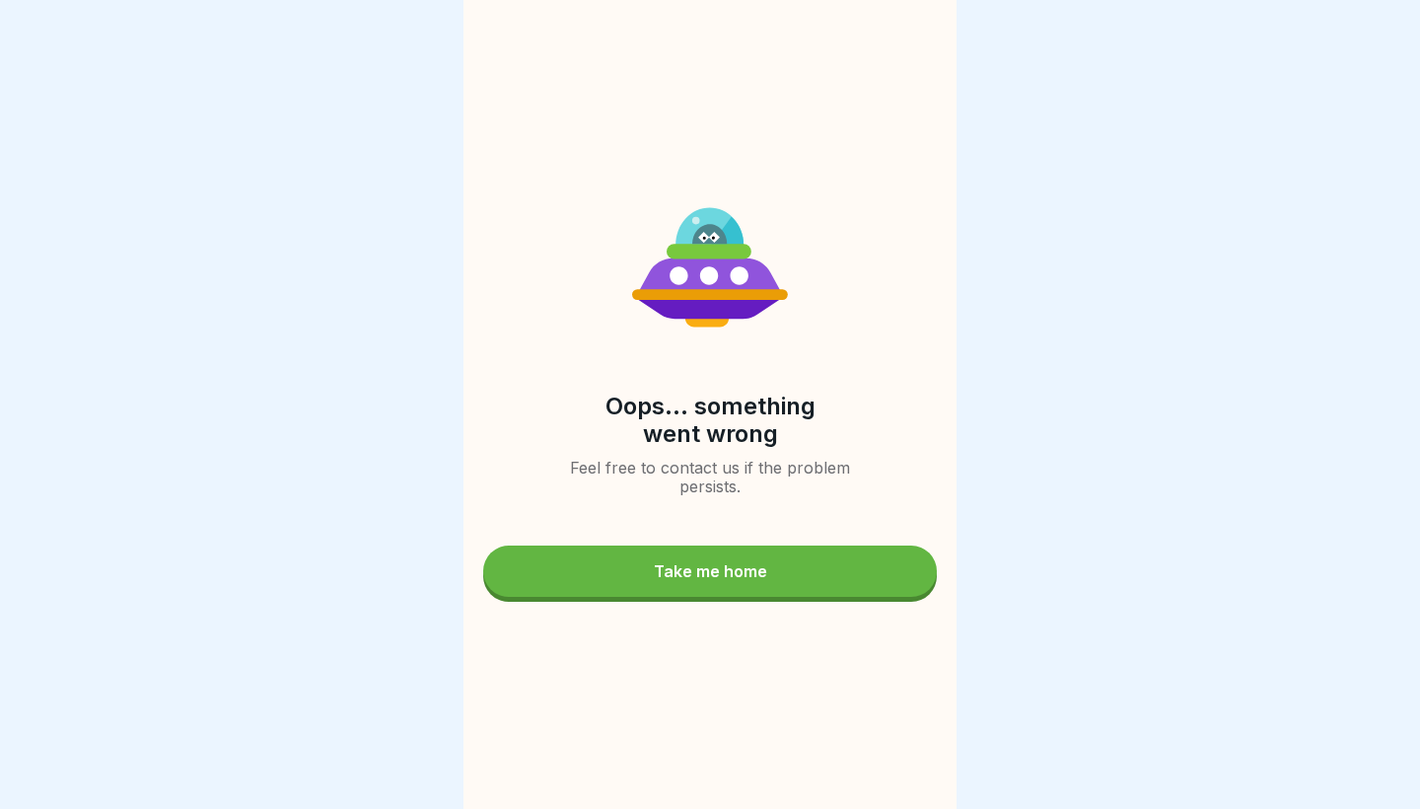
click at [757, 565] on div "Take me home" at bounding box center [710, 571] width 113 height 18
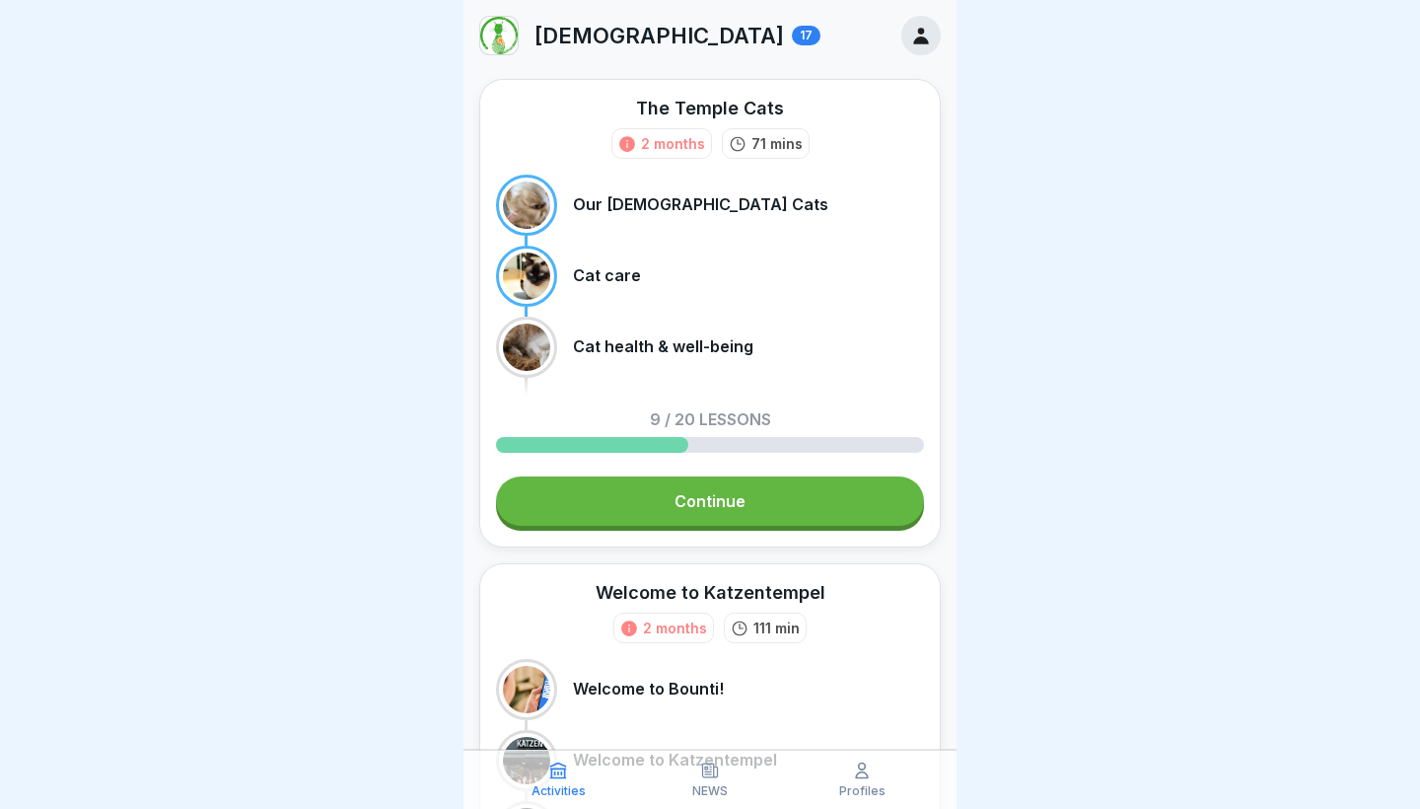
click at [683, 512] on link "Continue" at bounding box center [710, 500] width 428 height 49
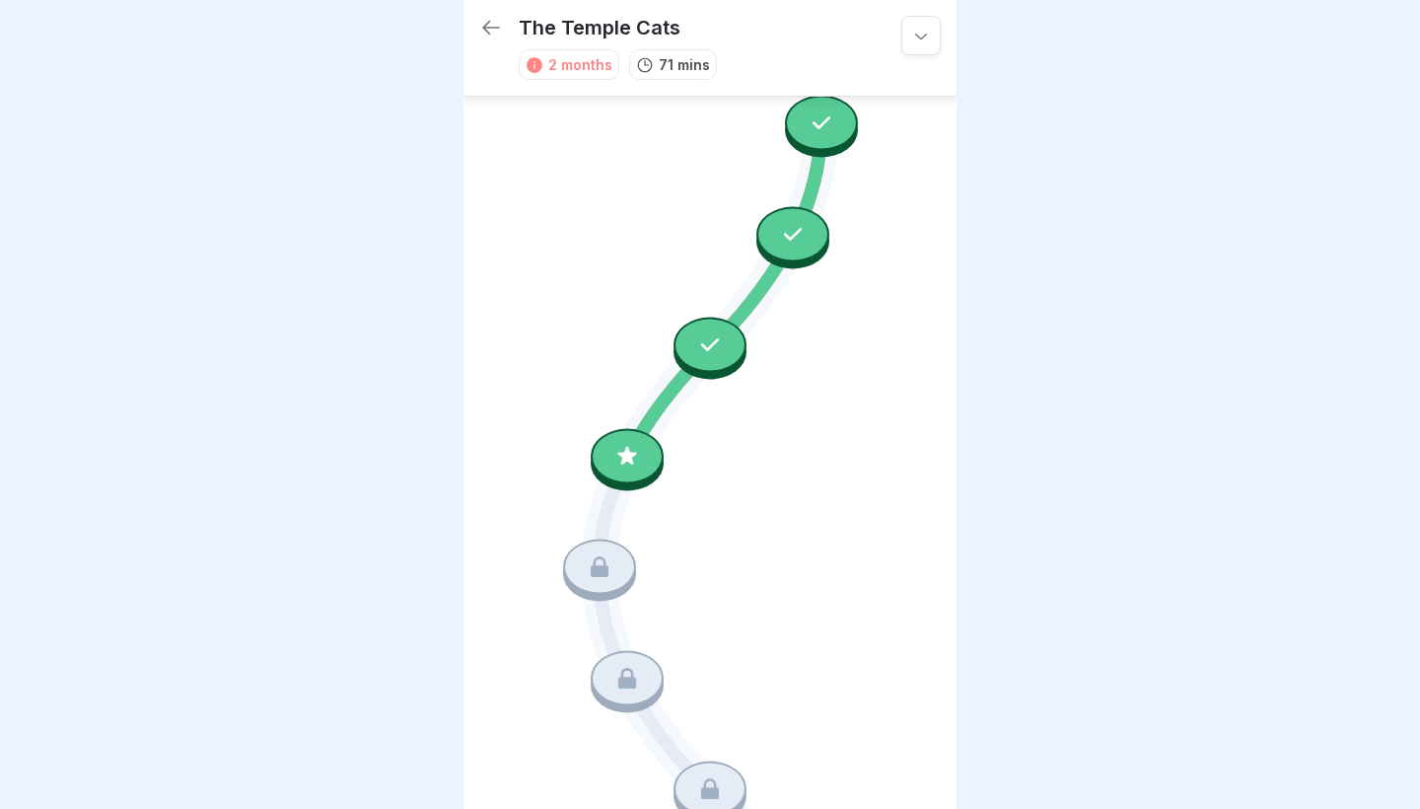
scroll to position [1165, 0]
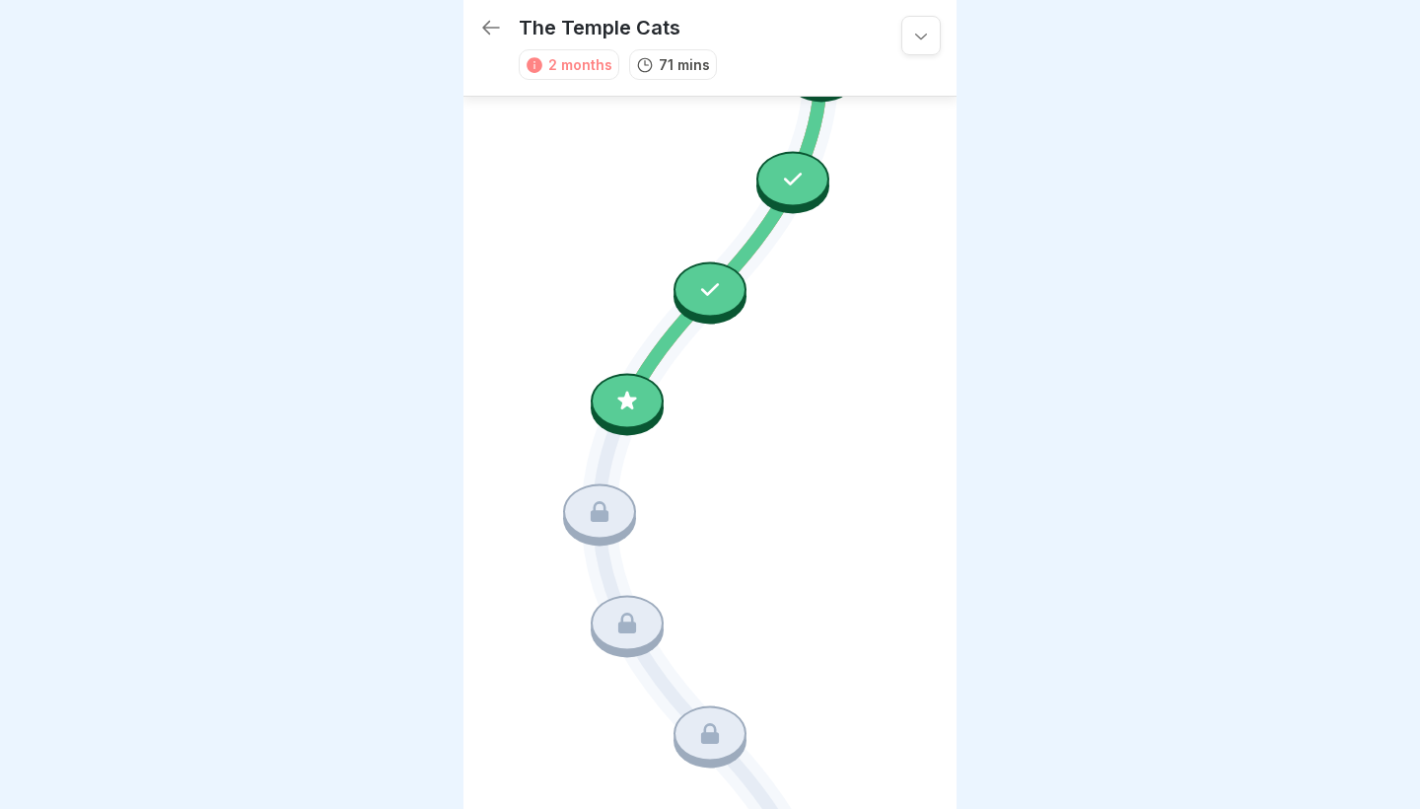
click at [641, 406] on div at bounding box center [627, 400] width 73 height 55
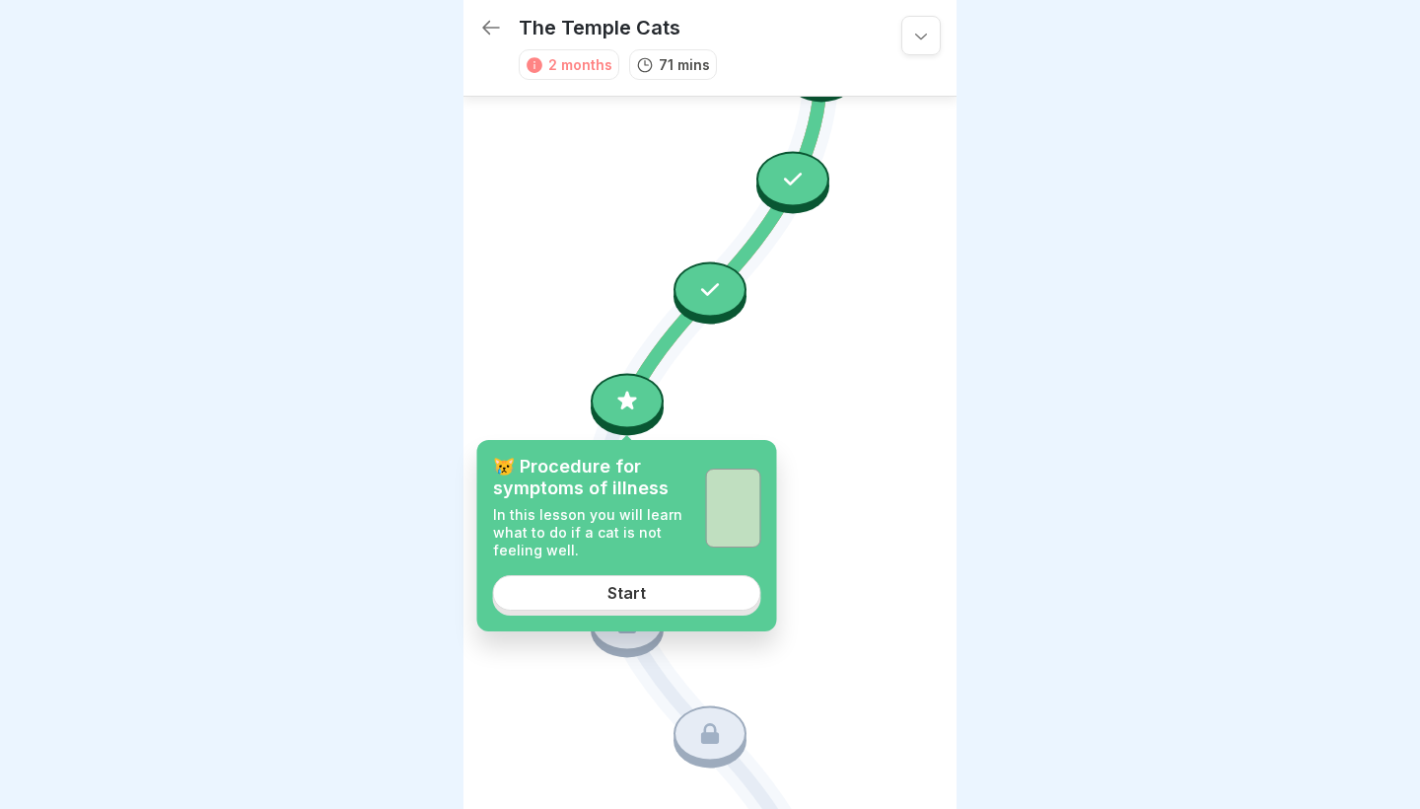
click at [654, 594] on link "Start" at bounding box center [627, 593] width 268 height 36
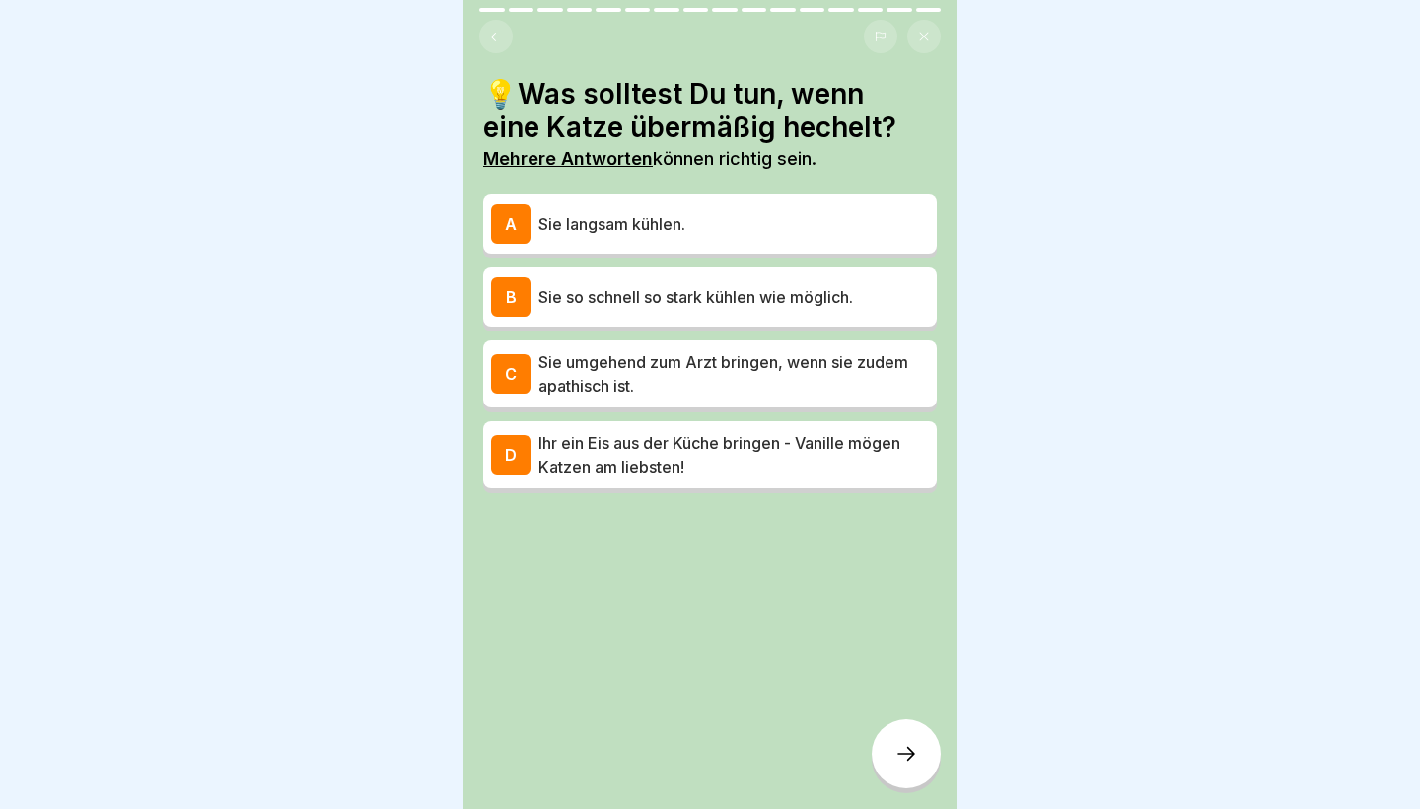
click at [635, 219] on p "Sie langsam kühlen." at bounding box center [734, 224] width 391 height 24
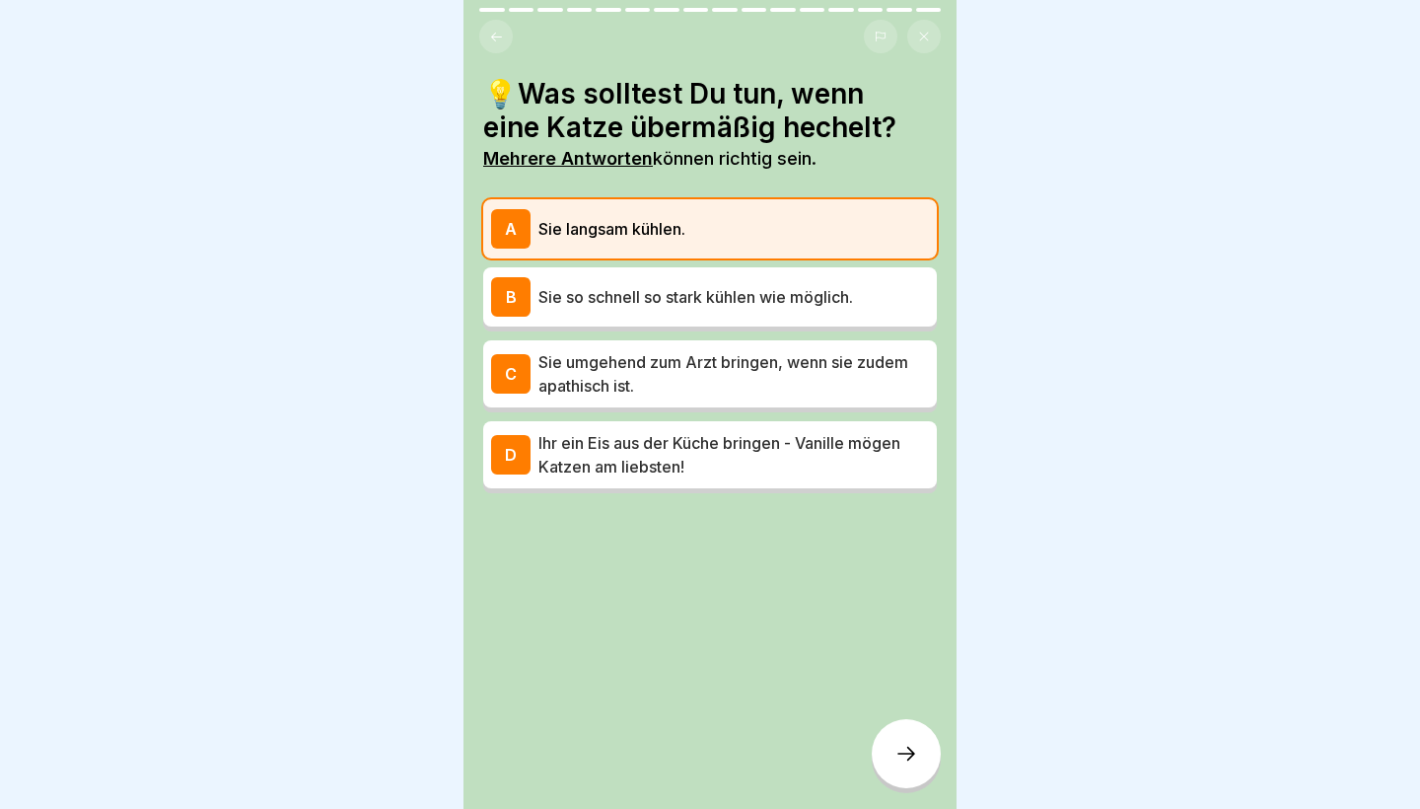
click at [896, 754] on icon at bounding box center [907, 754] width 24 height 24
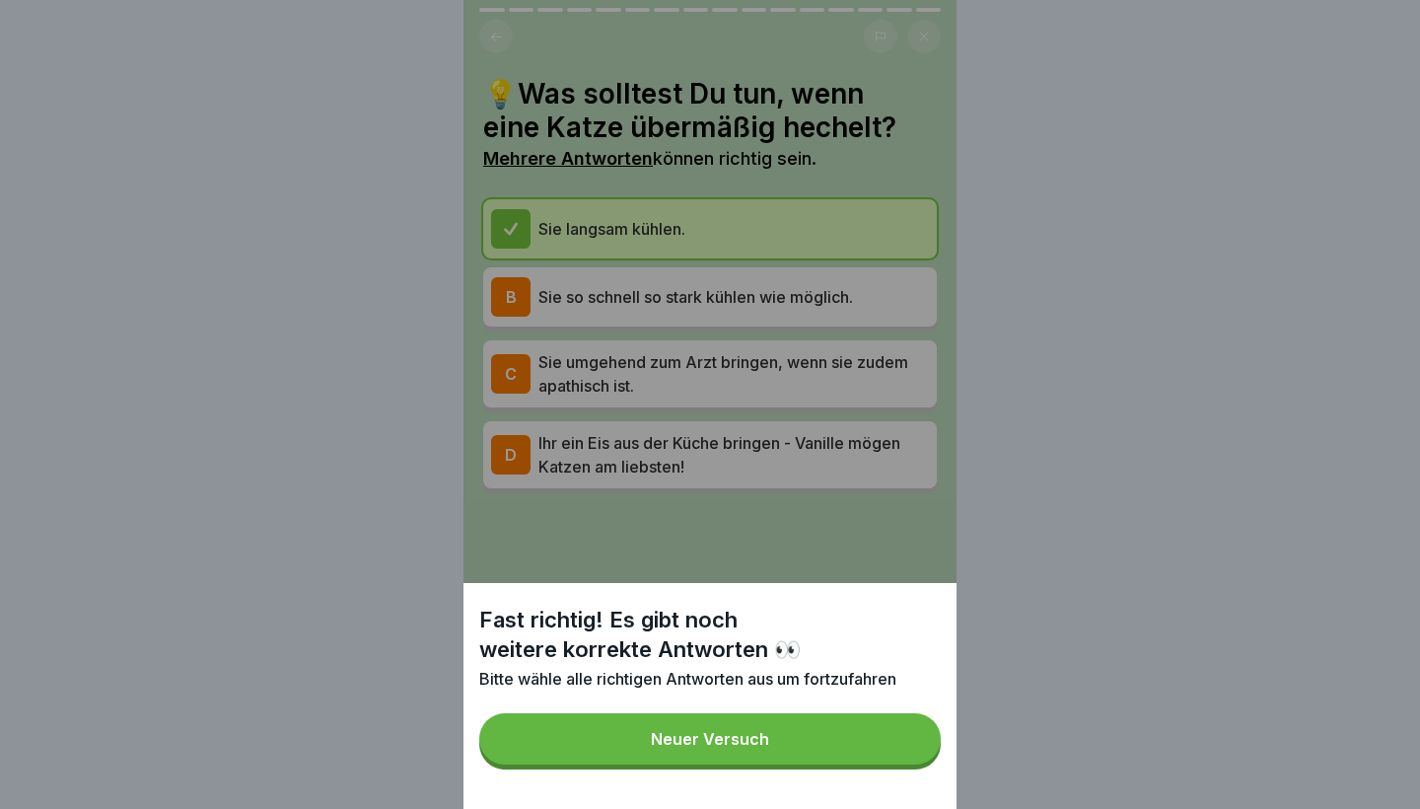
click at [867, 753] on button "Neuer Versuch" at bounding box center [710, 738] width 462 height 51
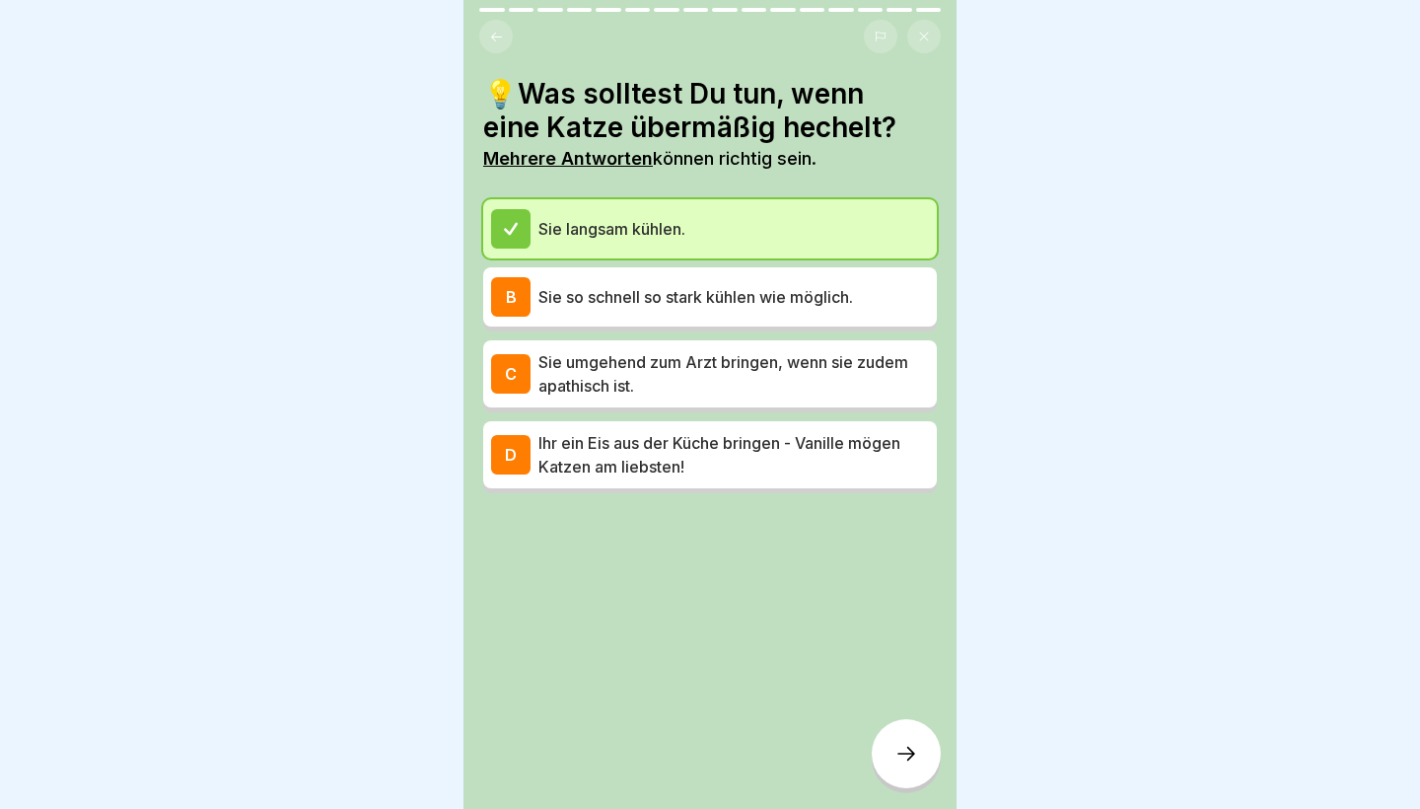
click at [694, 296] on p "Sie so schnell so stark kühlen wie möglich." at bounding box center [734, 297] width 391 height 24
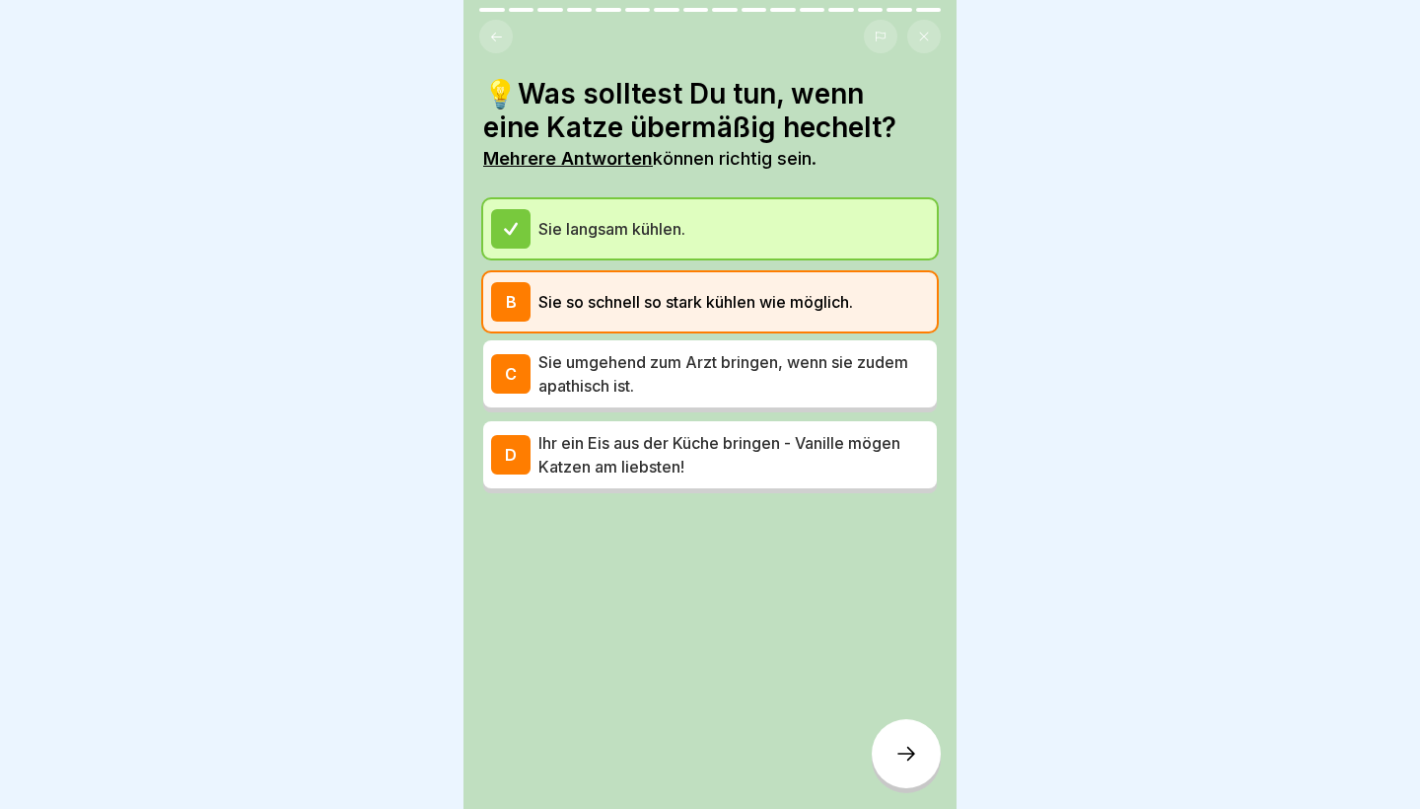
click at [694, 296] on p "Sie so schnell so stark kühlen wie möglich." at bounding box center [734, 302] width 391 height 24
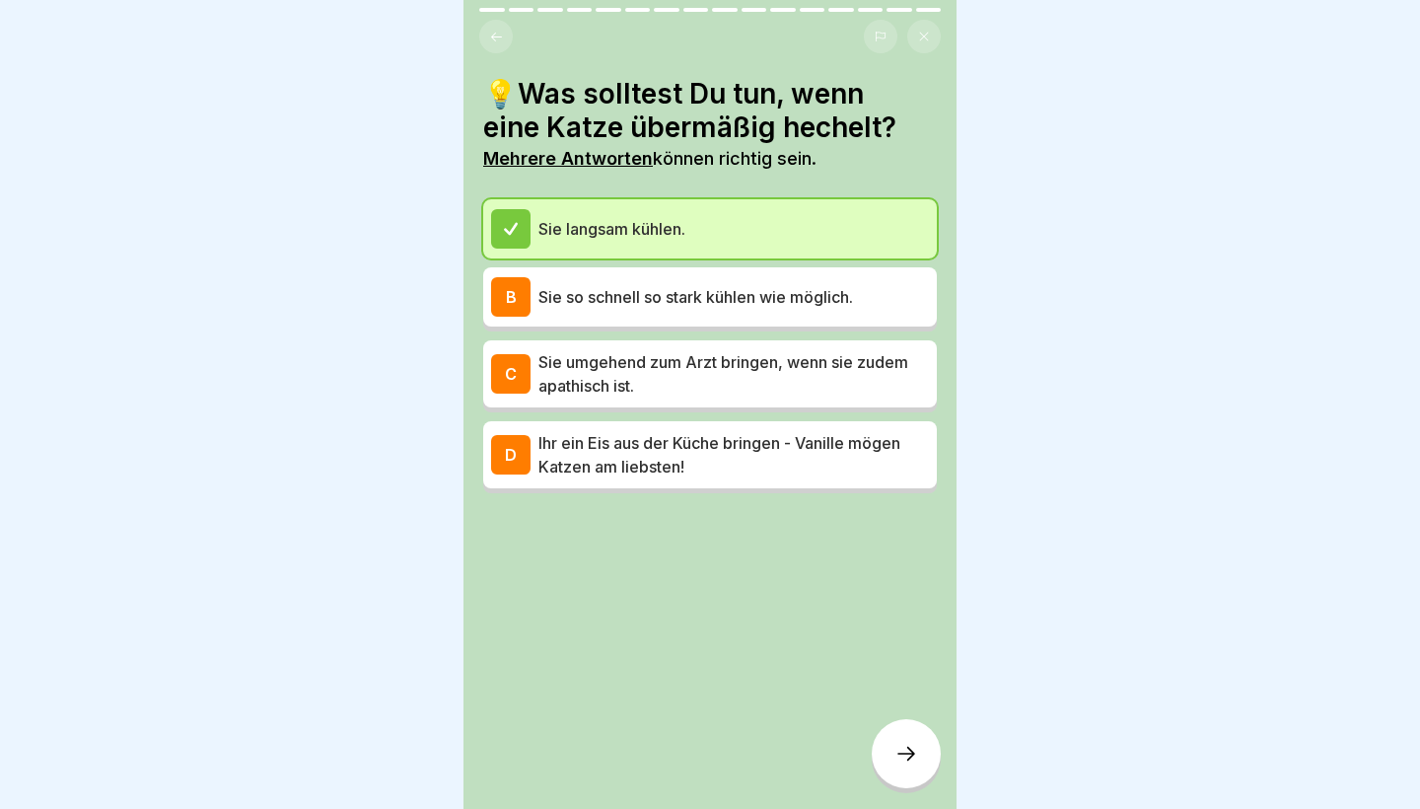
click at [688, 367] on p "Sie umgehend zum Arzt bringen, wenn sie zudem apathisch ist." at bounding box center [734, 373] width 391 height 47
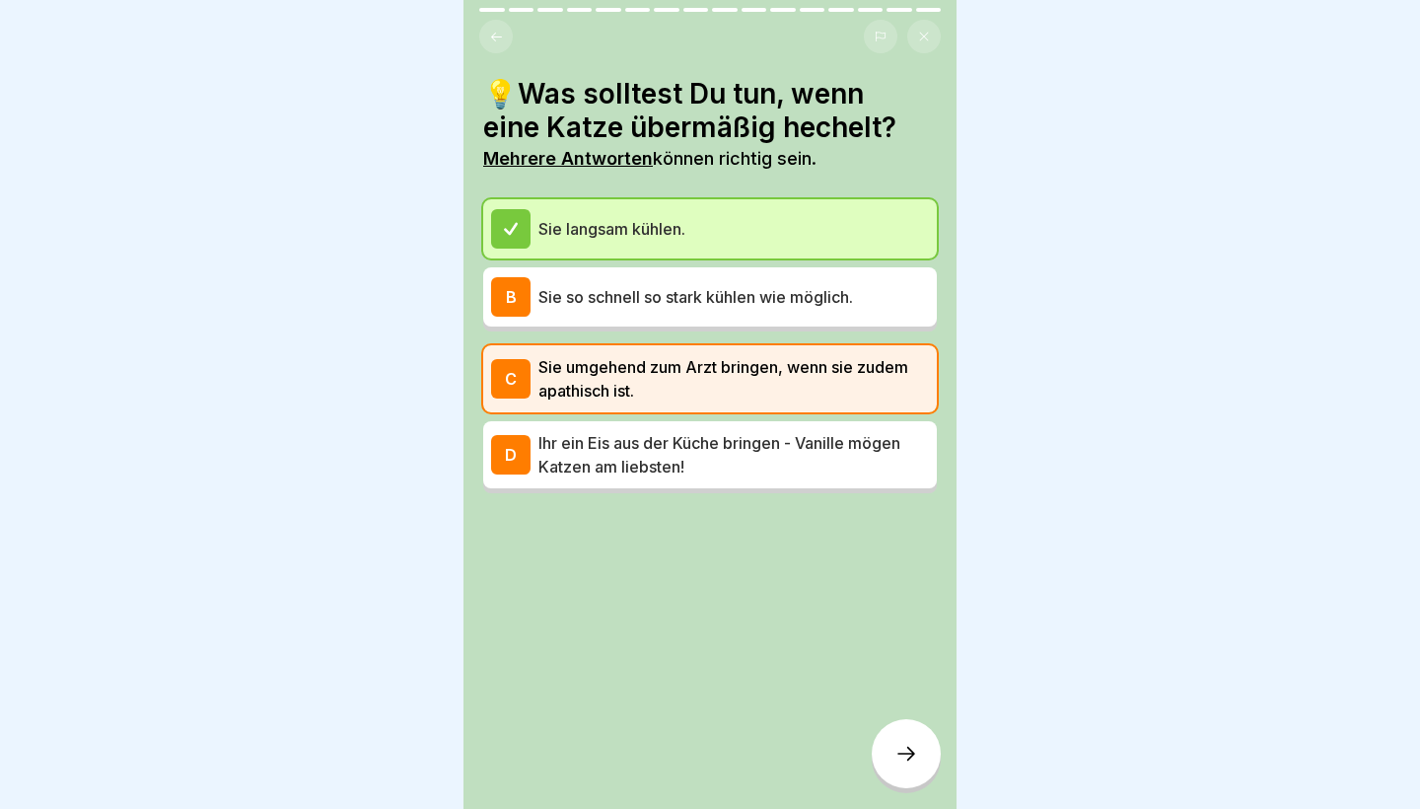
click at [888, 756] on div at bounding box center [906, 753] width 69 height 69
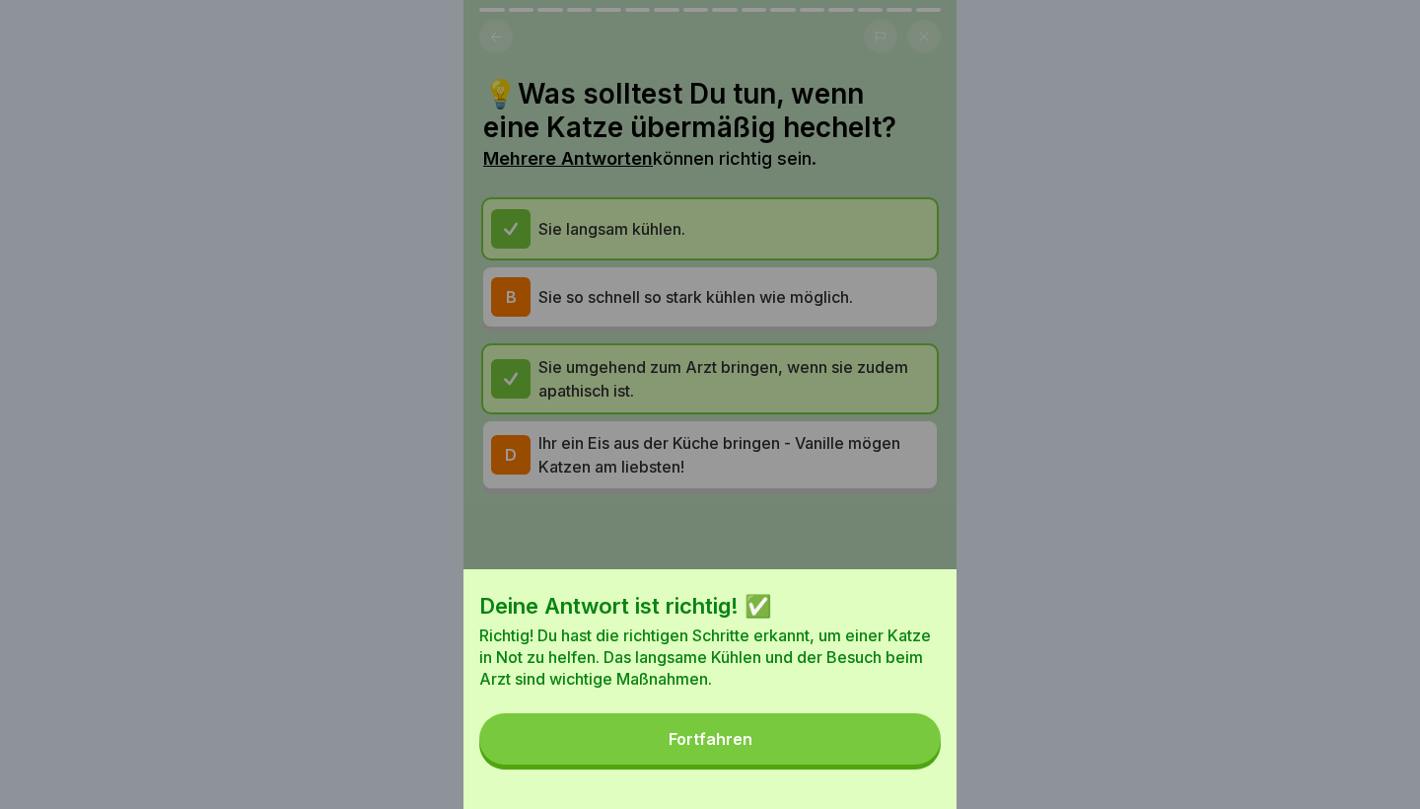
click at [848, 755] on button "Fortfahren" at bounding box center [710, 738] width 462 height 51
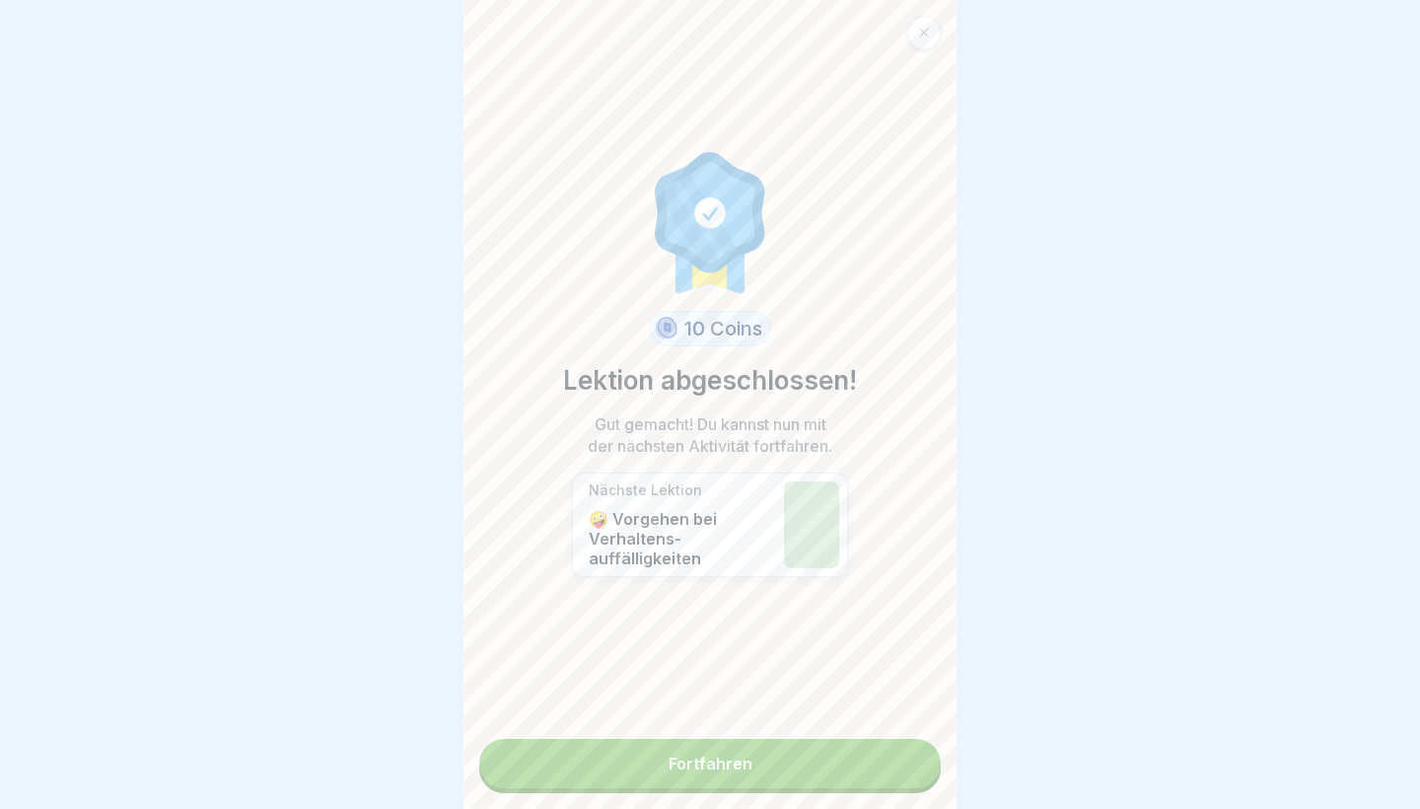
click at [757, 782] on link "Fortfahren" at bounding box center [710, 763] width 462 height 49
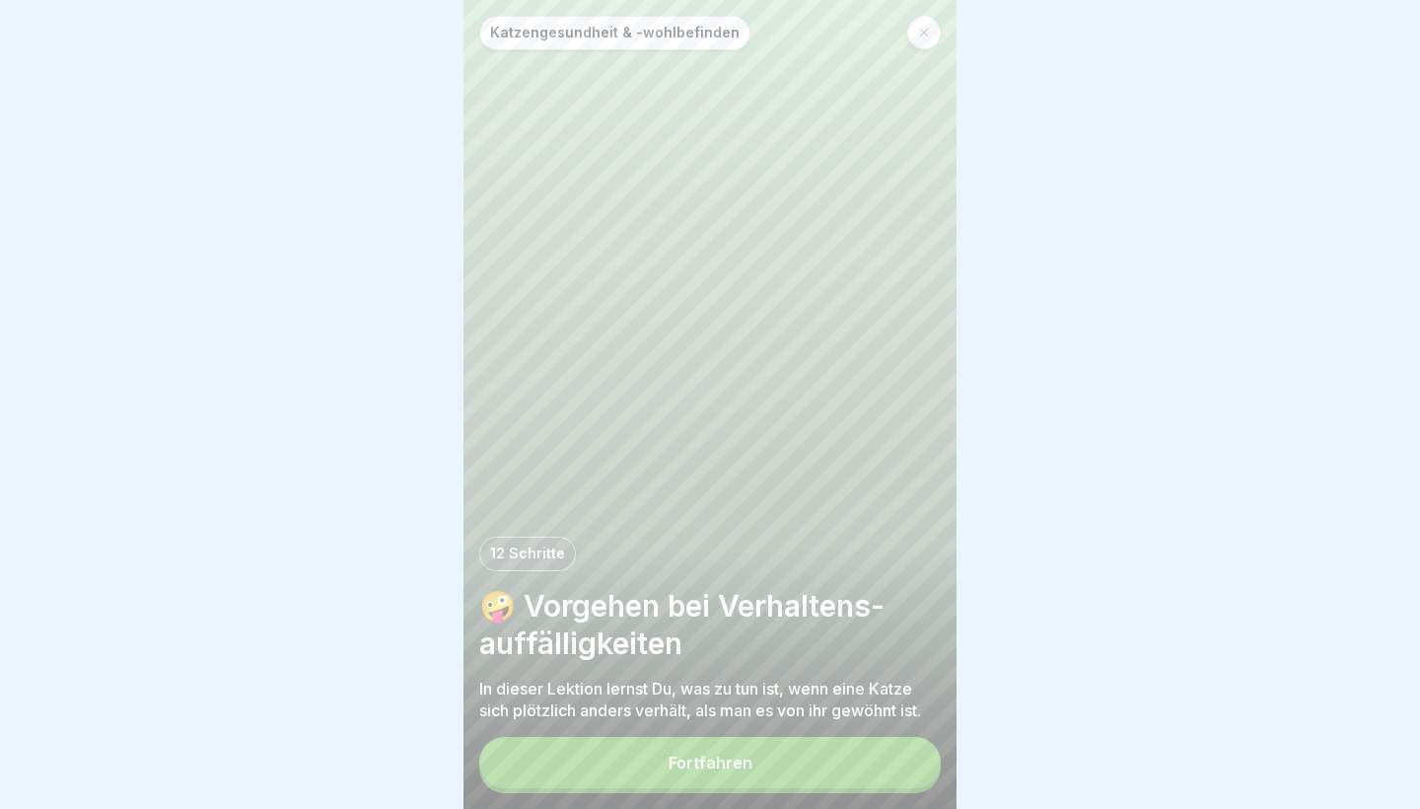
click at [757, 782] on button "Fortfahren" at bounding box center [710, 762] width 462 height 51
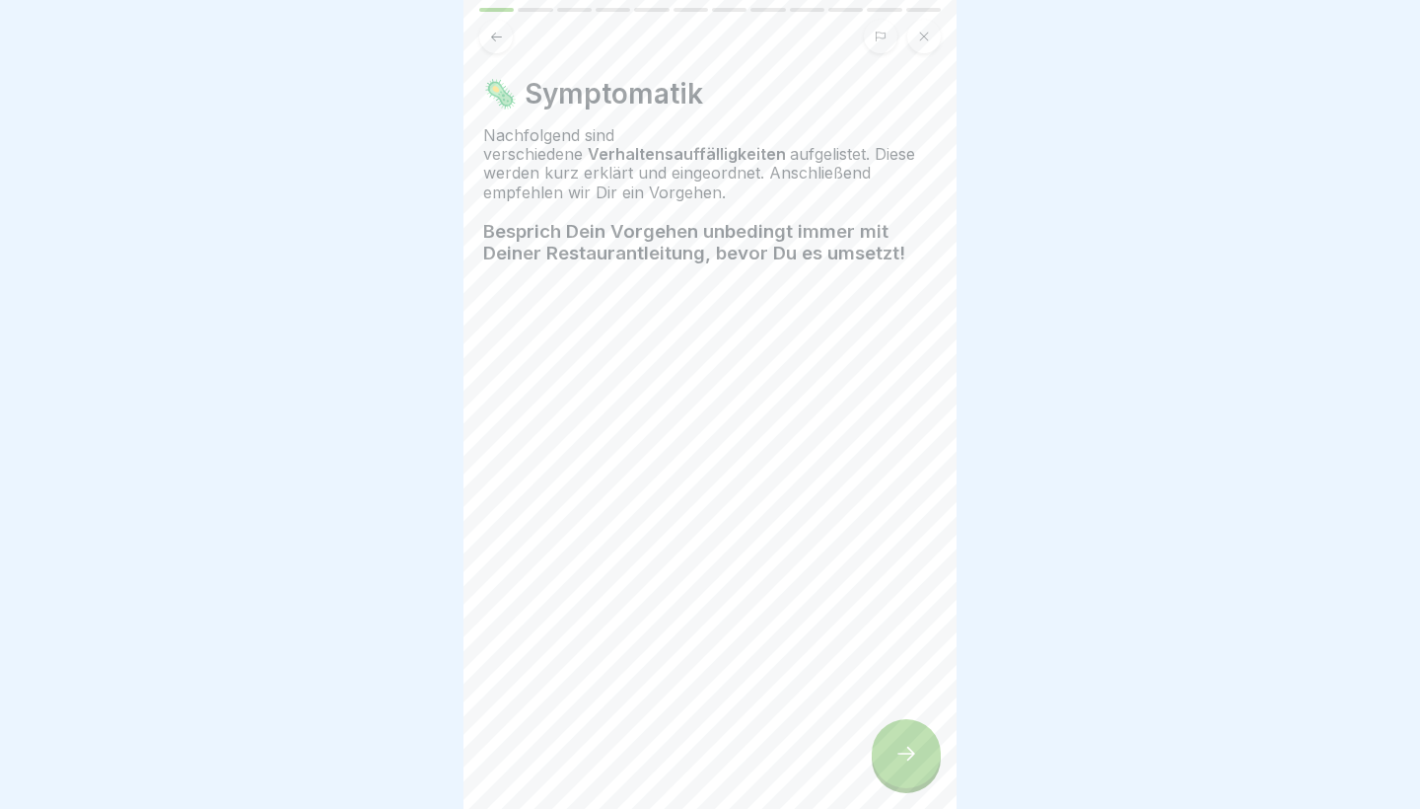
click at [899, 774] on div at bounding box center [906, 753] width 69 height 69
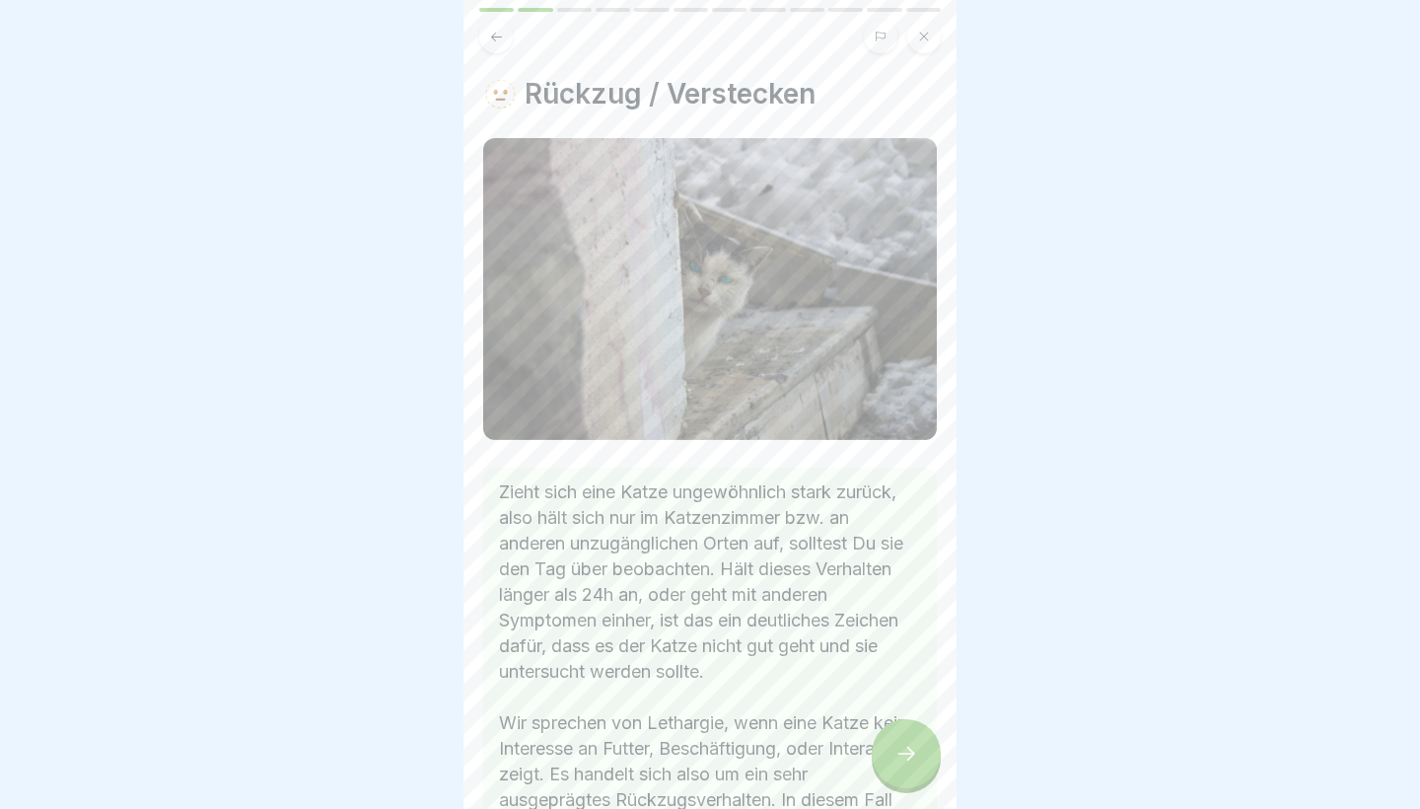
click at [899, 774] on div at bounding box center [906, 753] width 69 height 69
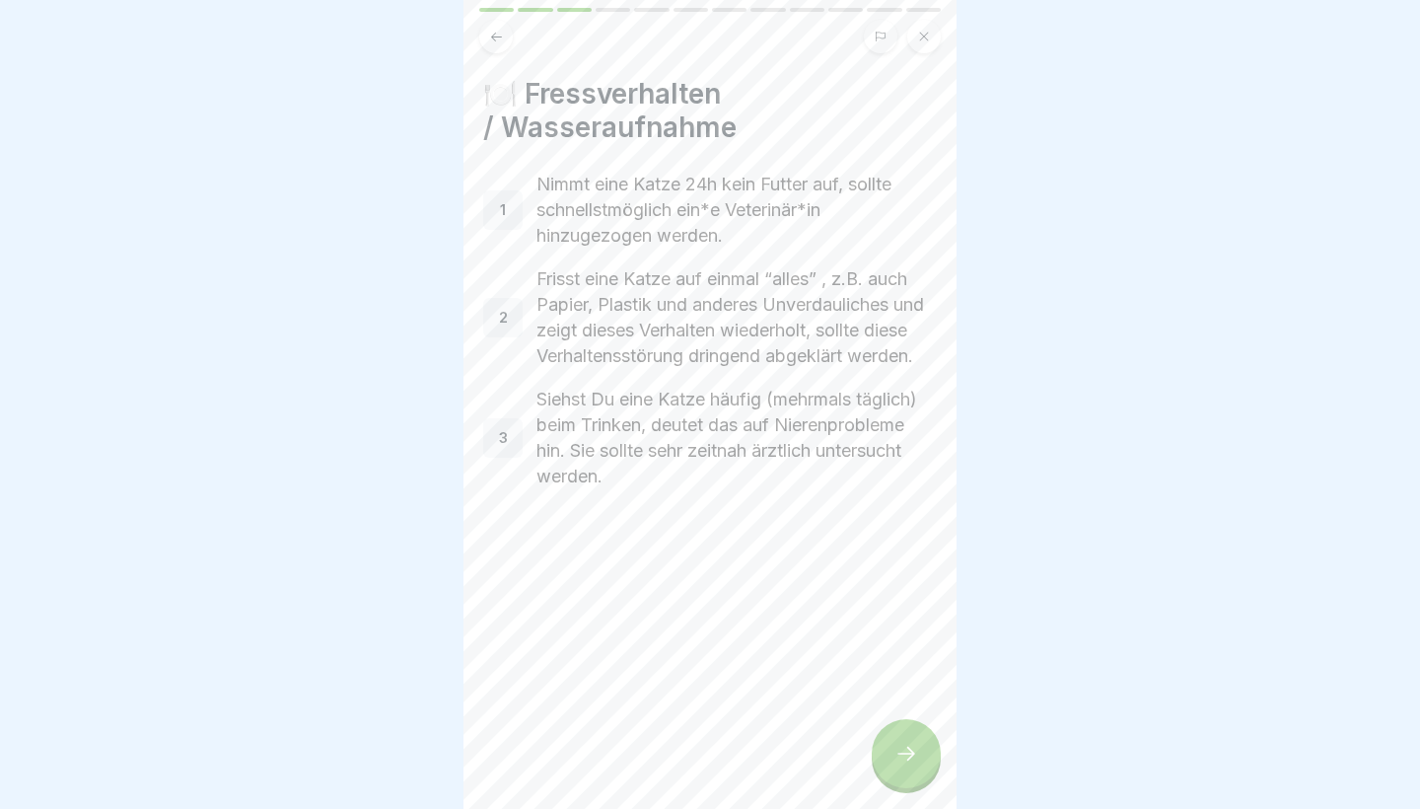
click at [899, 774] on div at bounding box center [906, 753] width 69 height 69
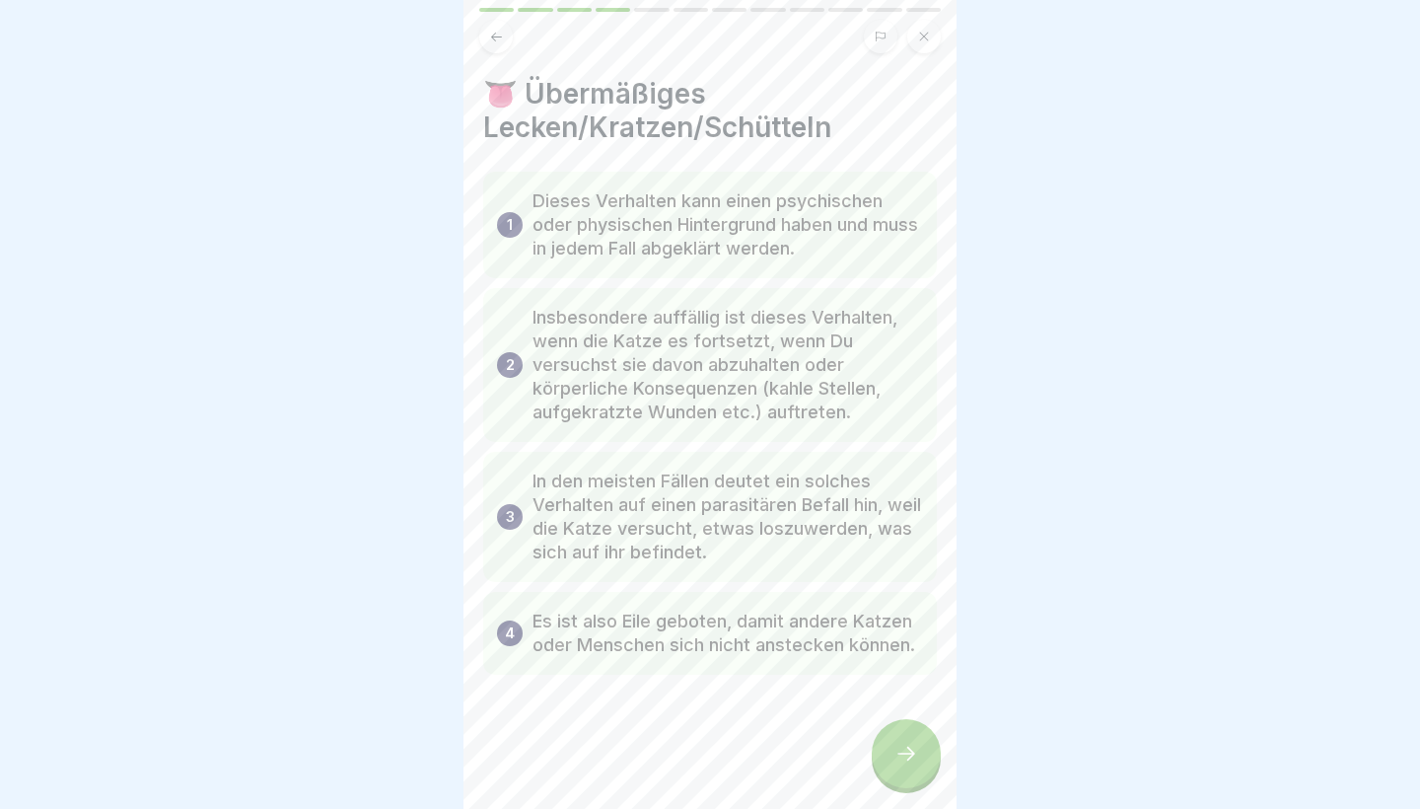
click at [899, 774] on div at bounding box center [906, 753] width 69 height 69
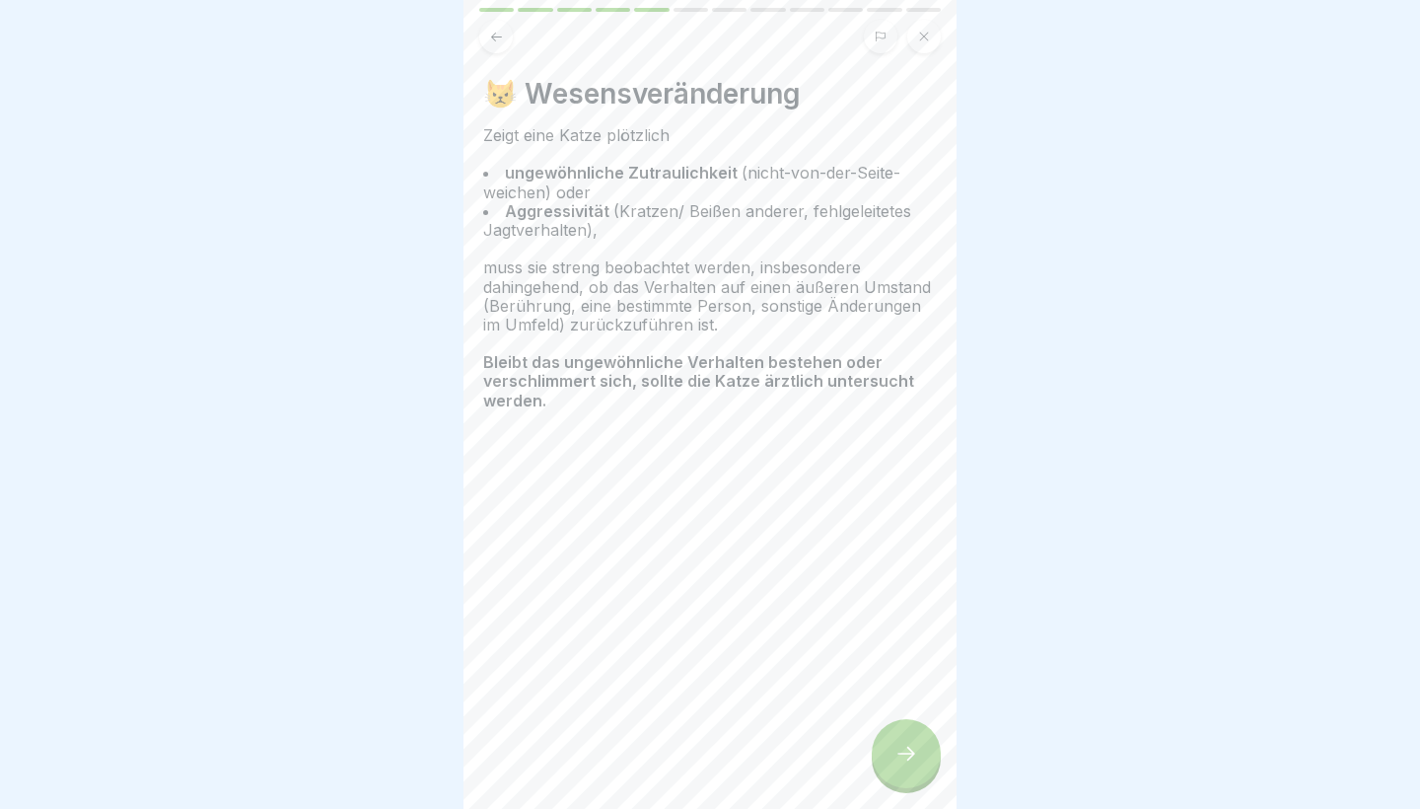
click at [899, 774] on div at bounding box center [906, 753] width 69 height 69
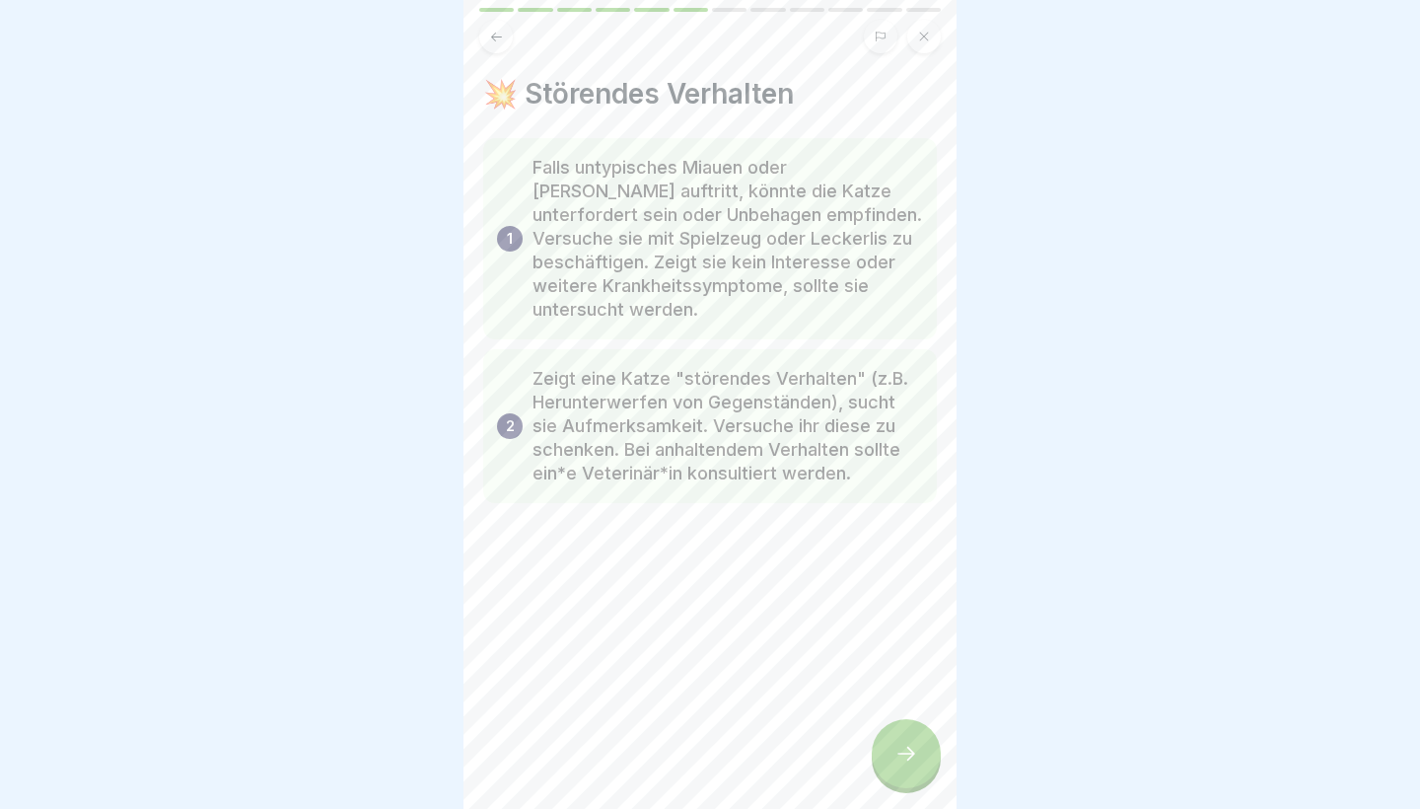
click at [899, 774] on div at bounding box center [906, 753] width 69 height 69
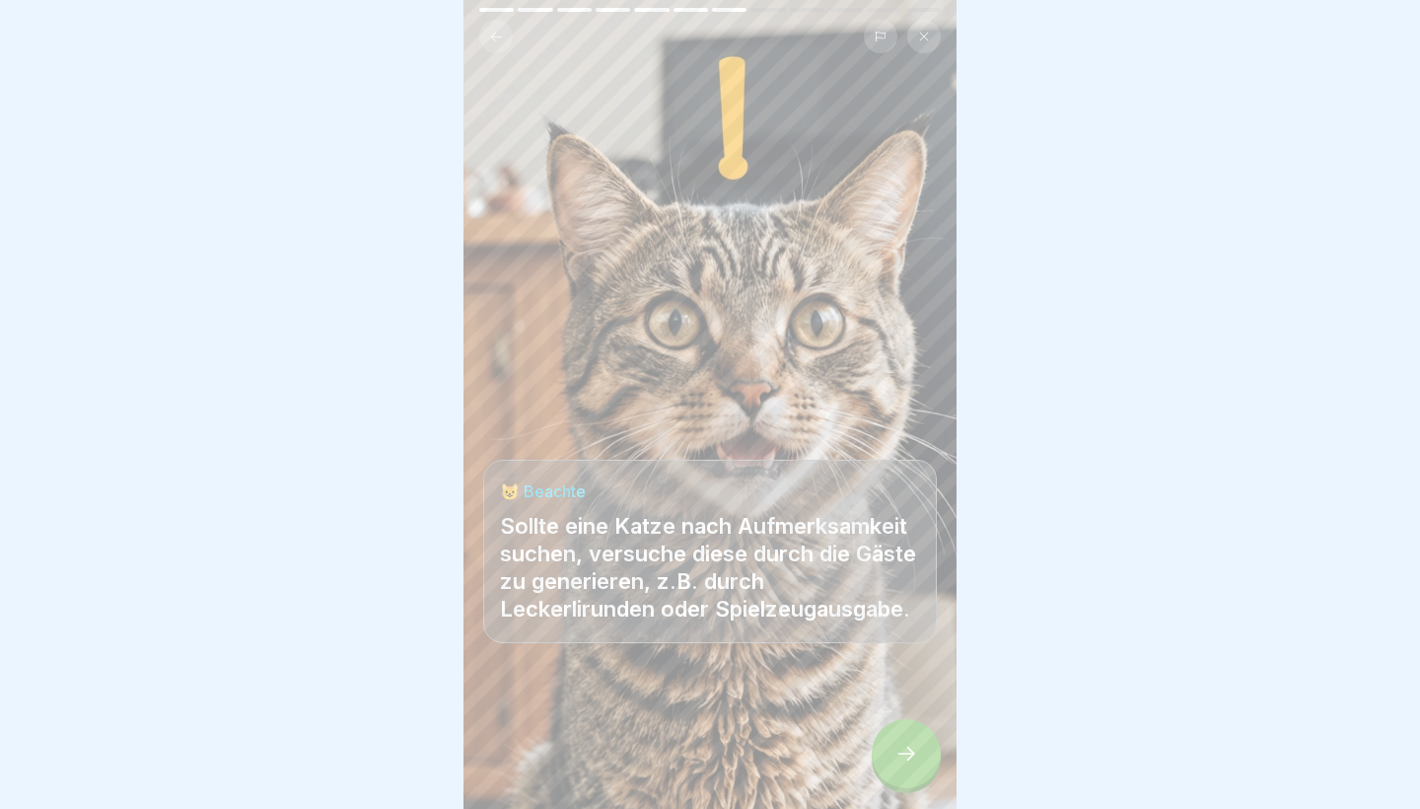
click at [899, 774] on div at bounding box center [906, 753] width 69 height 69
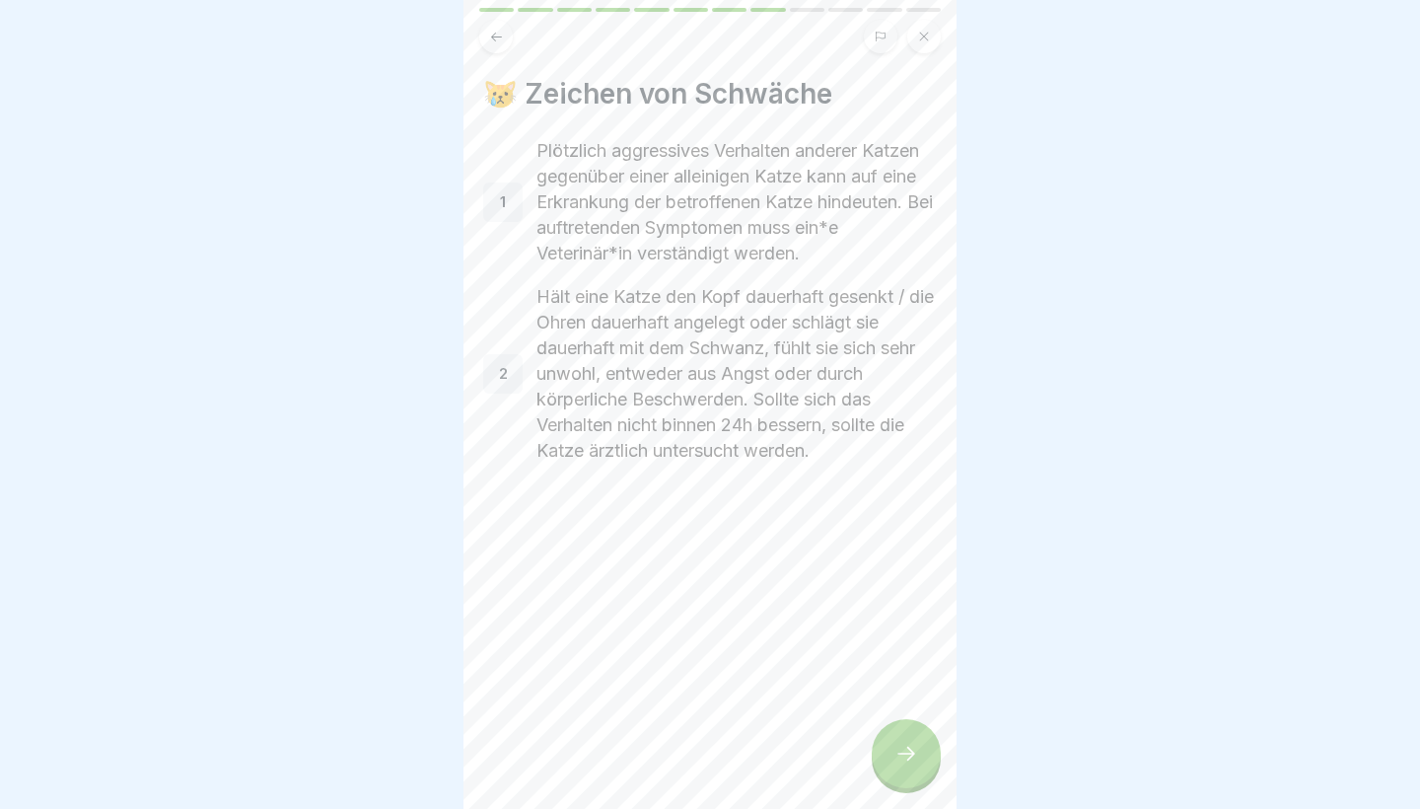
click at [899, 774] on div at bounding box center [906, 753] width 69 height 69
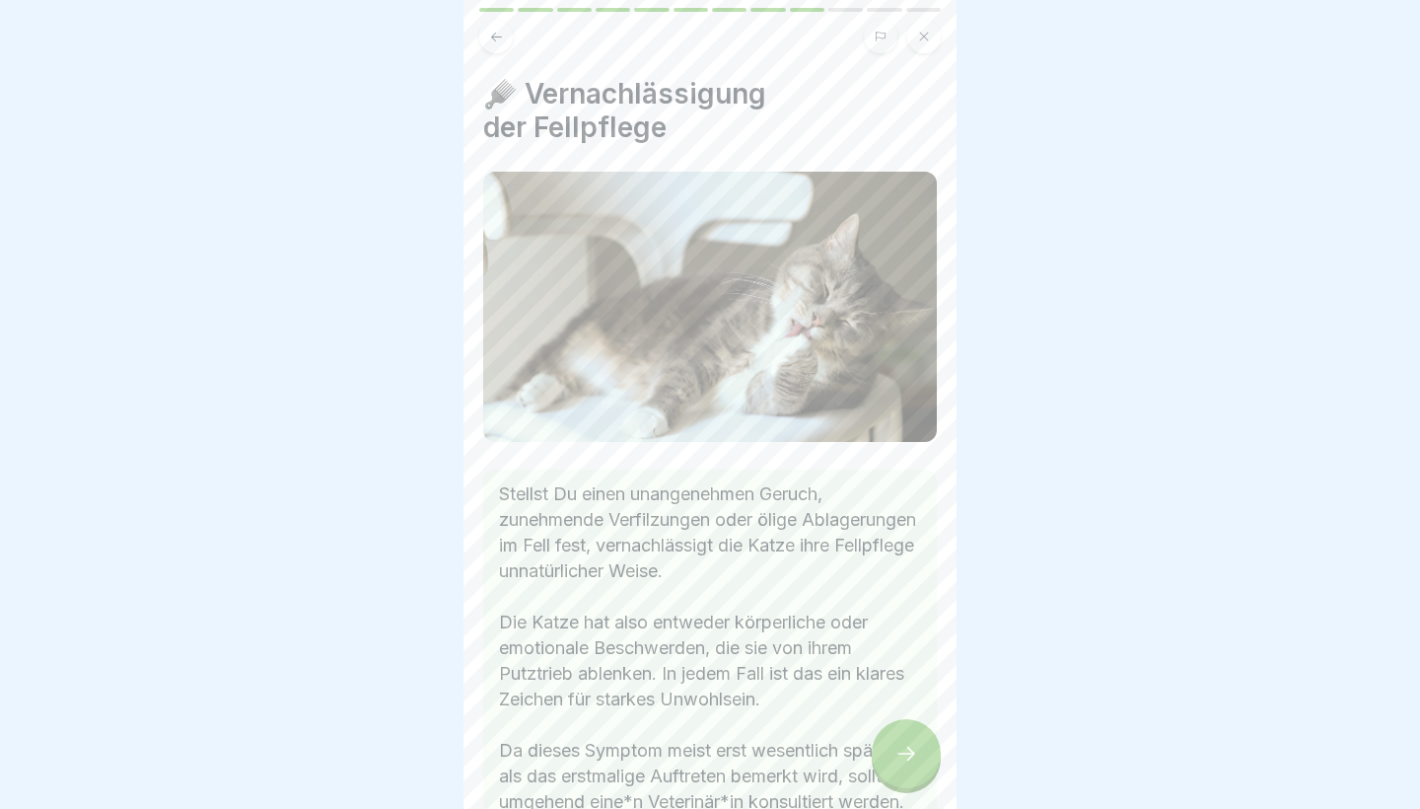
click at [899, 774] on div at bounding box center [906, 753] width 69 height 69
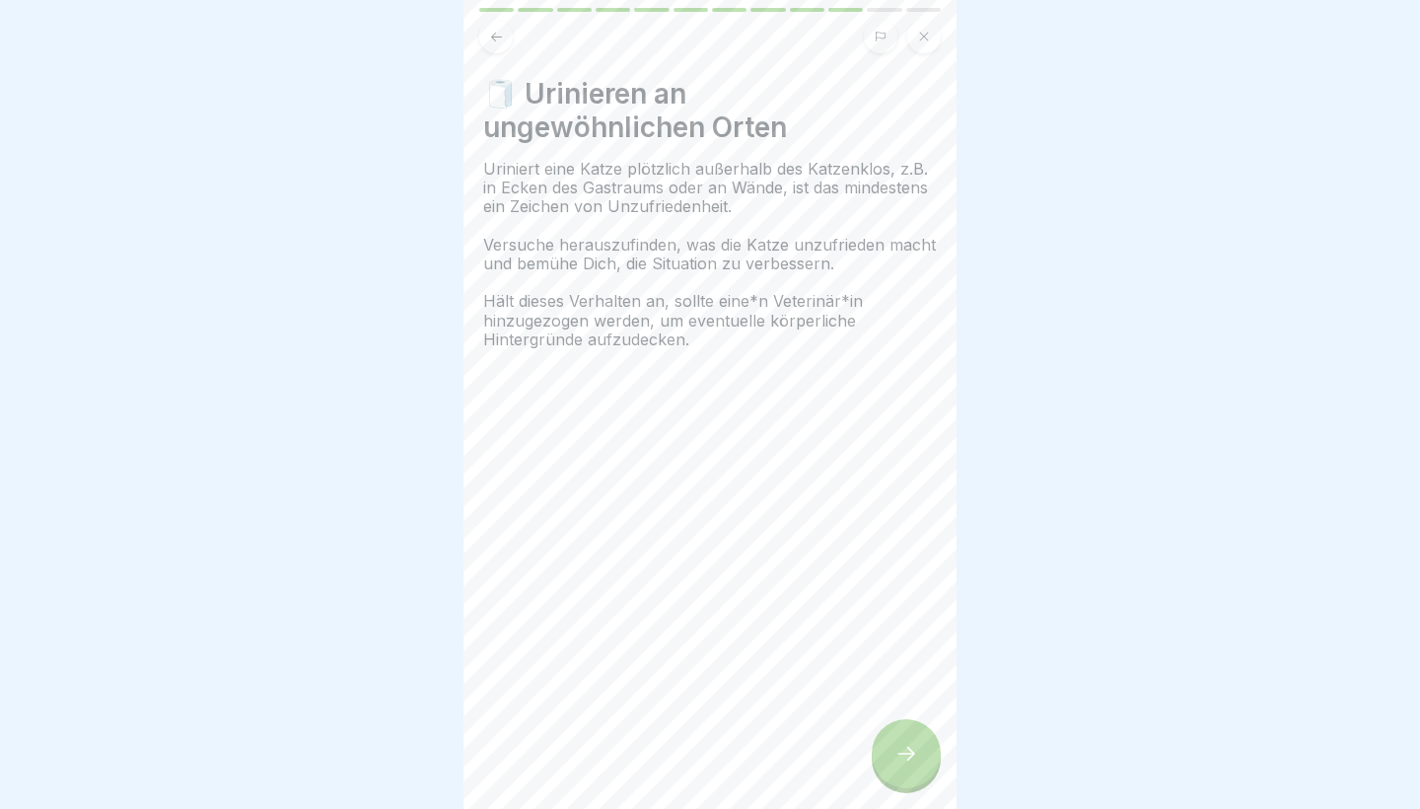
click at [899, 774] on div at bounding box center [906, 753] width 69 height 69
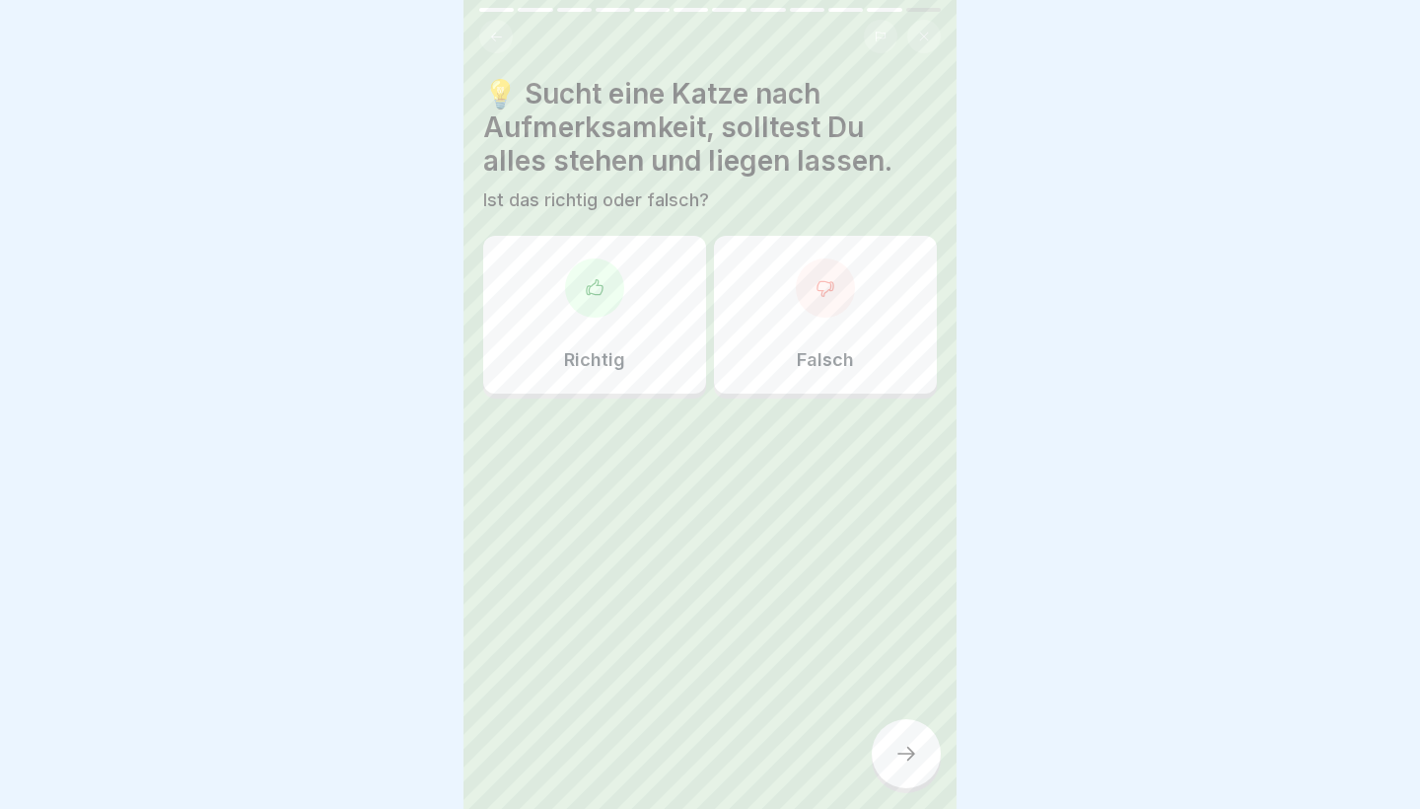
click at [667, 362] on div "Richtig" at bounding box center [594, 315] width 223 height 158
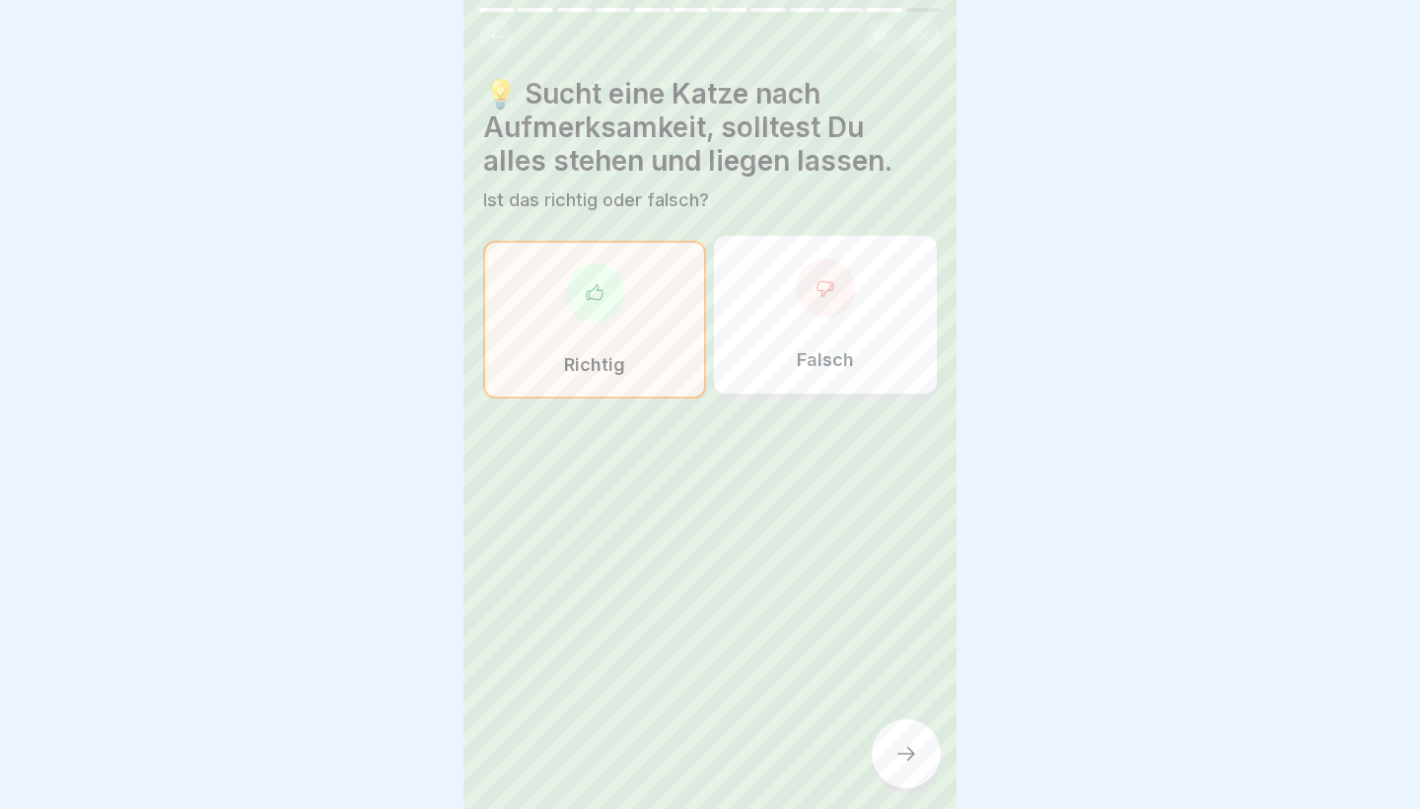
click at [929, 745] on div at bounding box center [906, 753] width 69 height 69
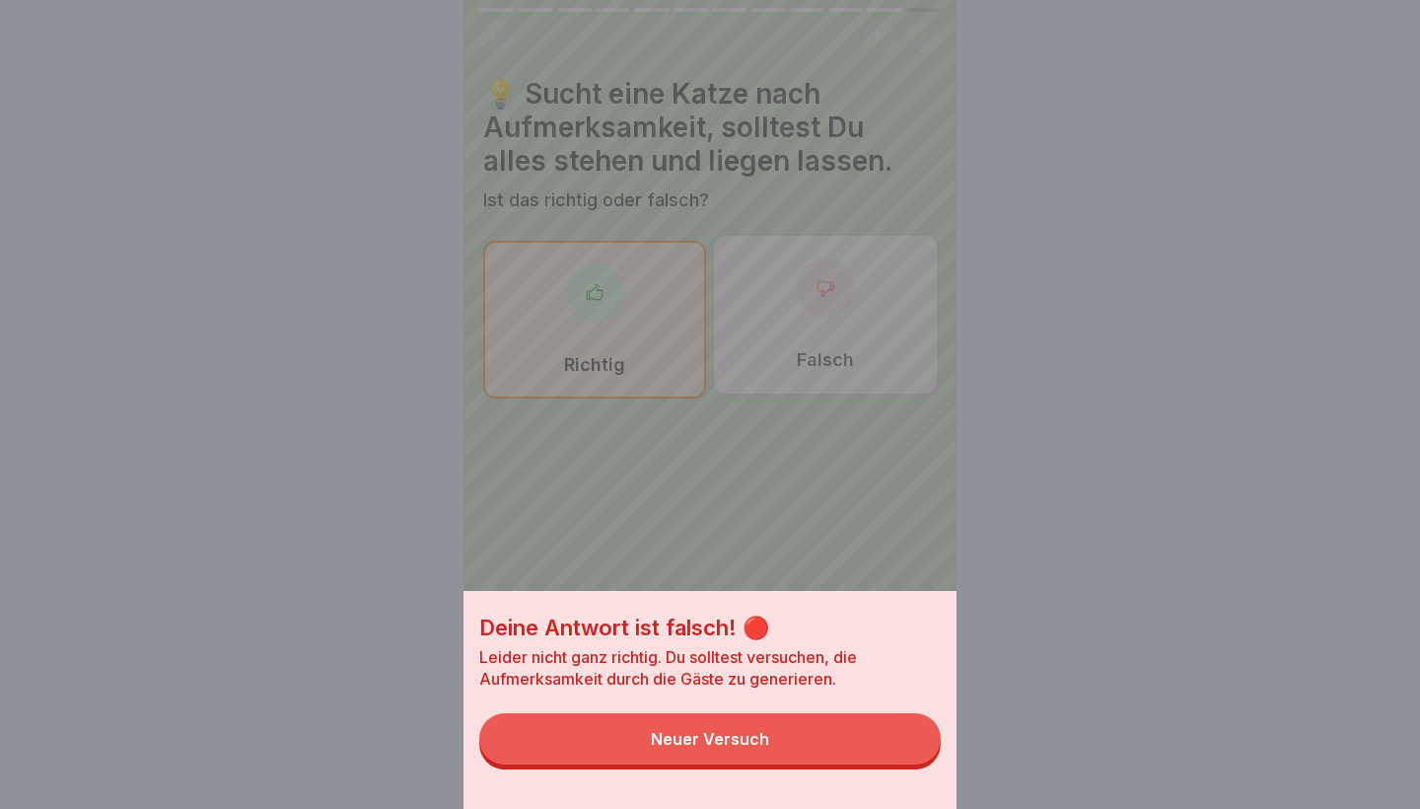
click at [871, 758] on button "Neuer Versuch" at bounding box center [710, 738] width 462 height 51
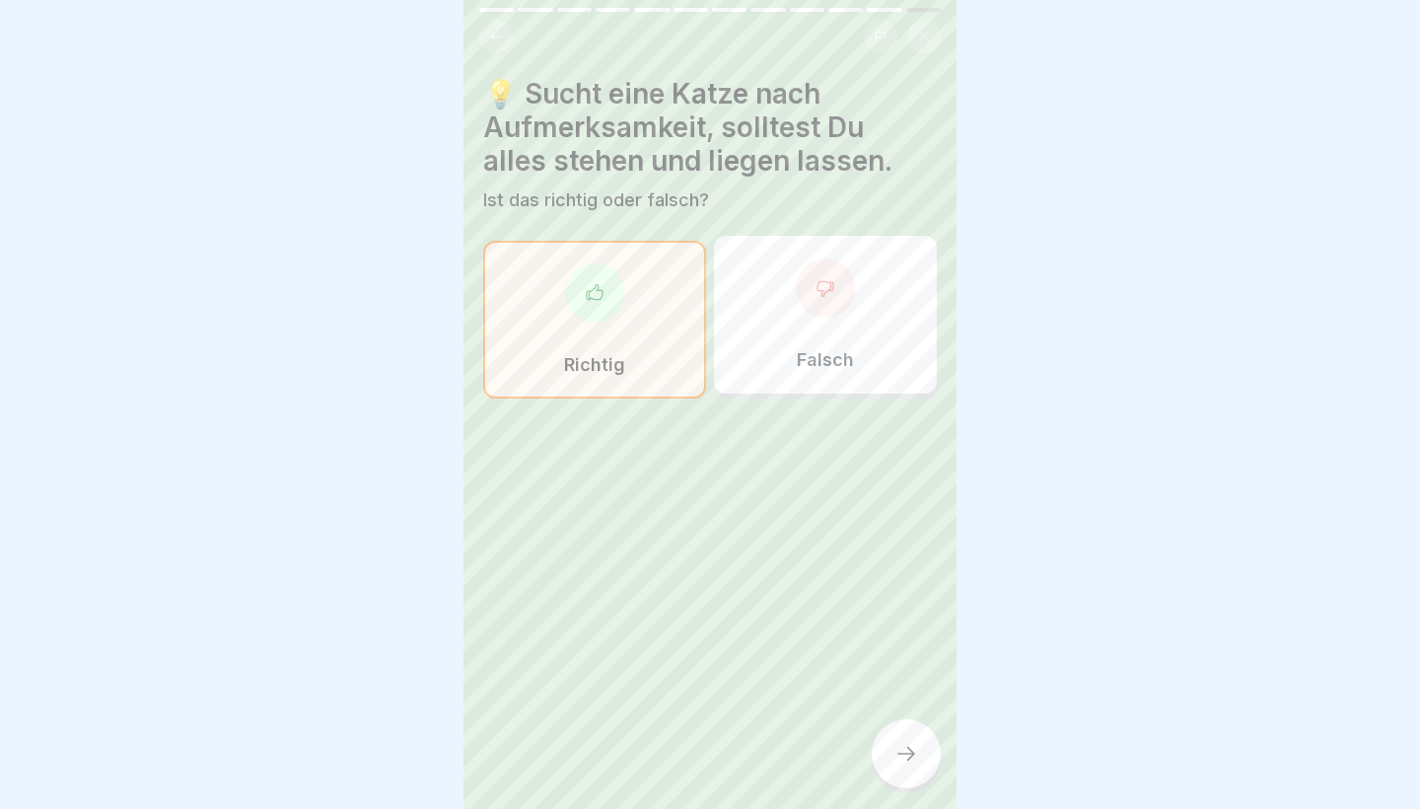
click at [827, 302] on div at bounding box center [825, 287] width 59 height 59
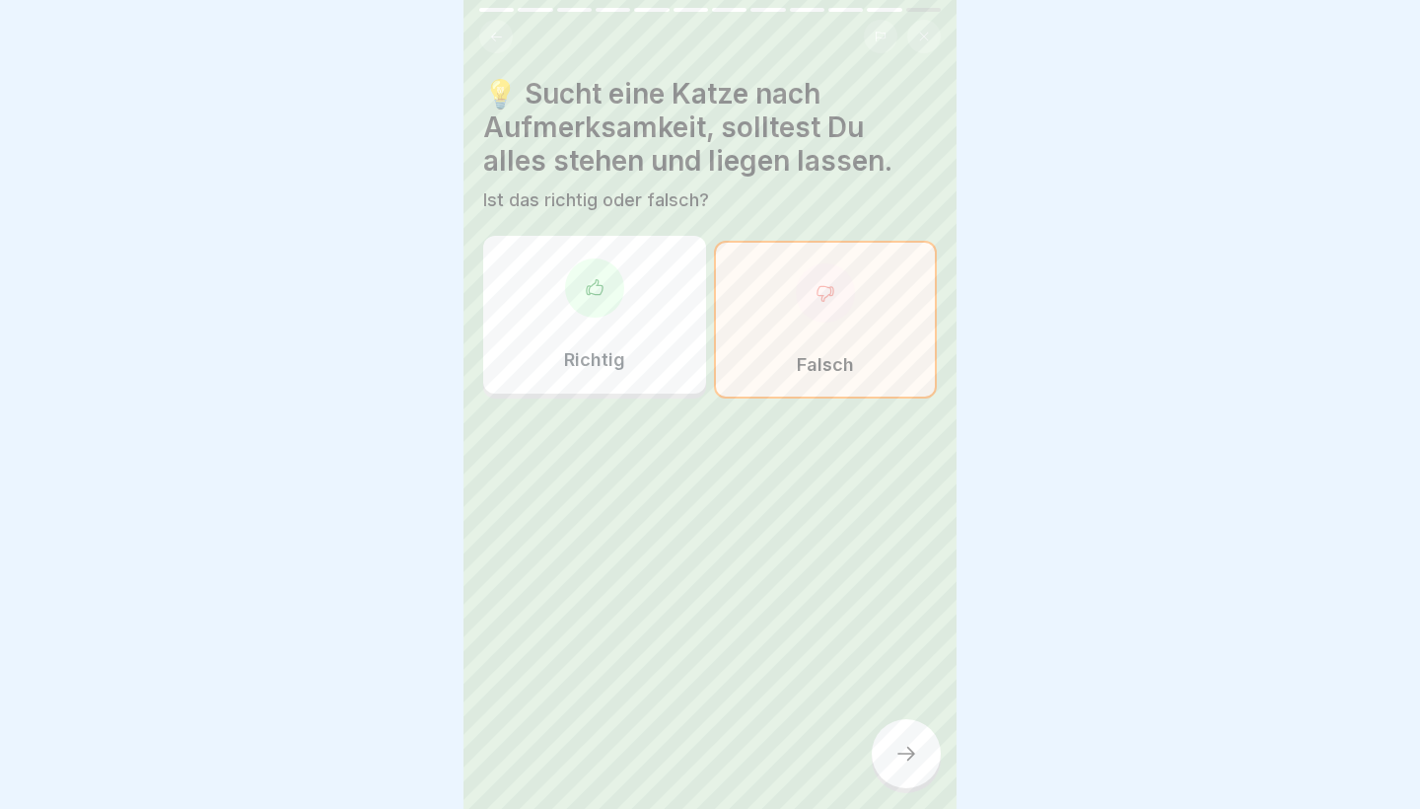
click at [932, 790] on div "💡 Sucht eine Katze nach Aufmerksamkeit, solltest Du alles stehen und liegen las…" at bounding box center [710, 404] width 493 height 809
click at [911, 753] on icon at bounding box center [907, 754] width 24 height 24
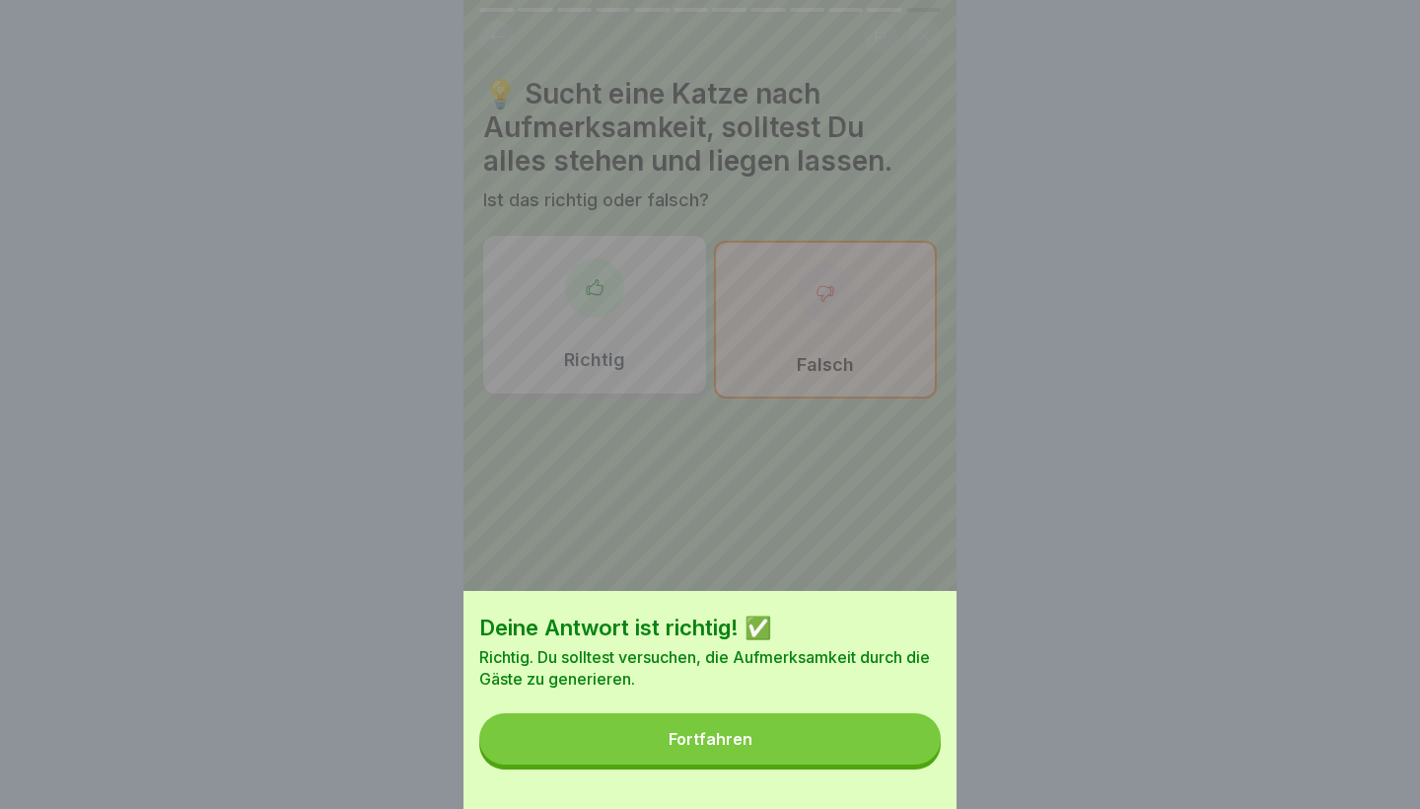
click at [846, 769] on div "Deine Antwort ist richtig! ✅ Richtig. Du solltest versuchen, die Aufmerksamkeit…" at bounding box center [710, 700] width 493 height 218
click at [829, 751] on button "Fortfahren" at bounding box center [710, 738] width 462 height 51
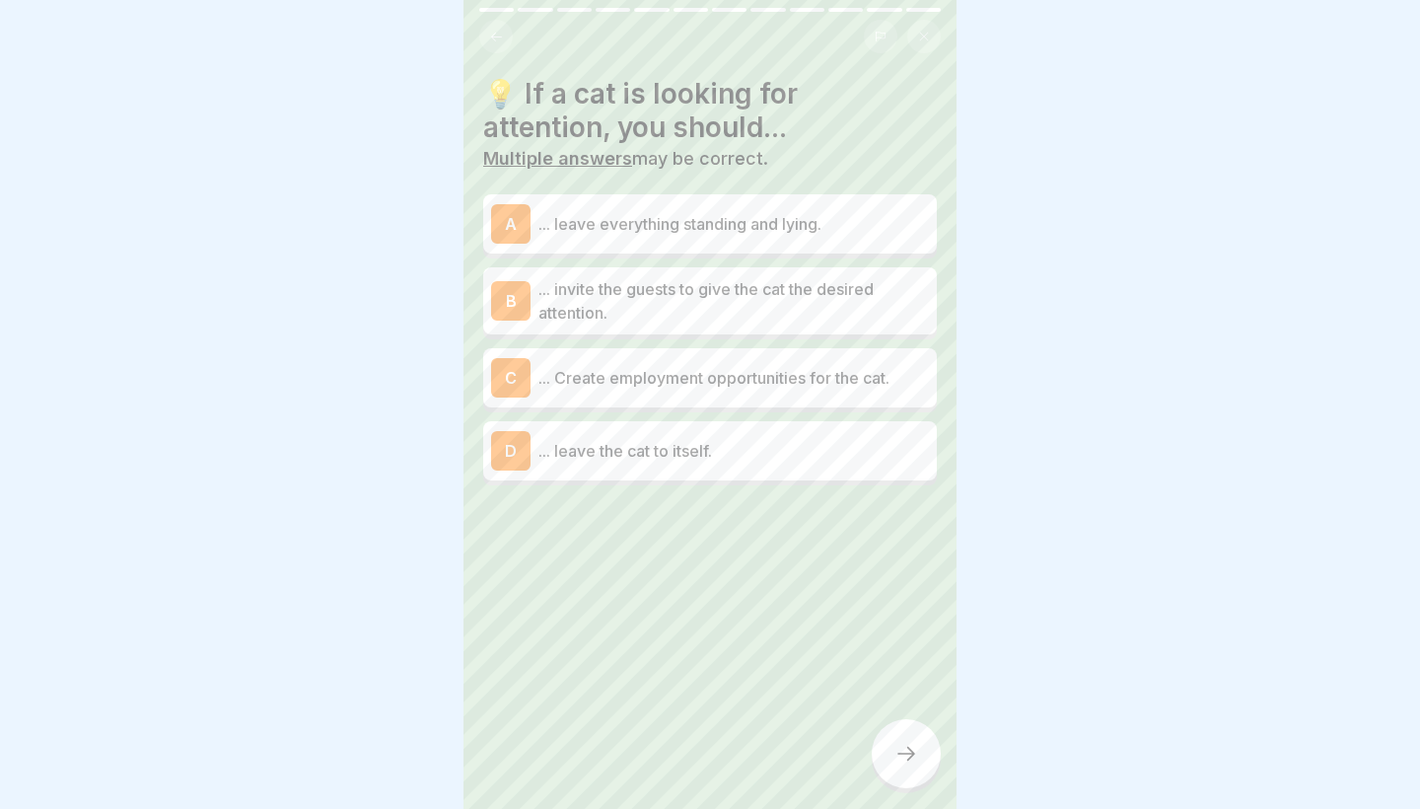
click at [685, 381] on p "... Create employment opportunities for the cat." at bounding box center [734, 378] width 391 height 24
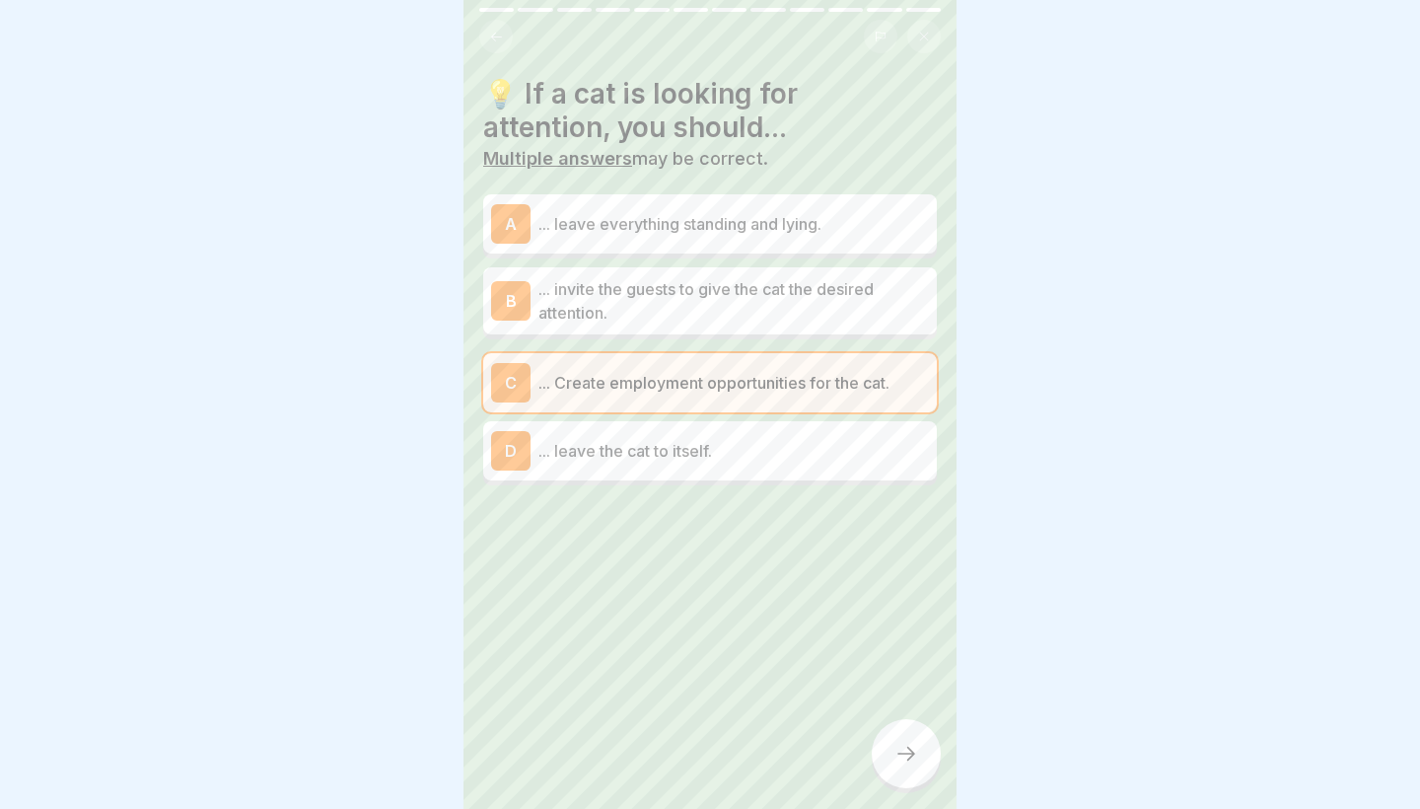
click at [657, 237] on div "A ... leave everything standing and lying." at bounding box center [710, 223] width 438 height 39
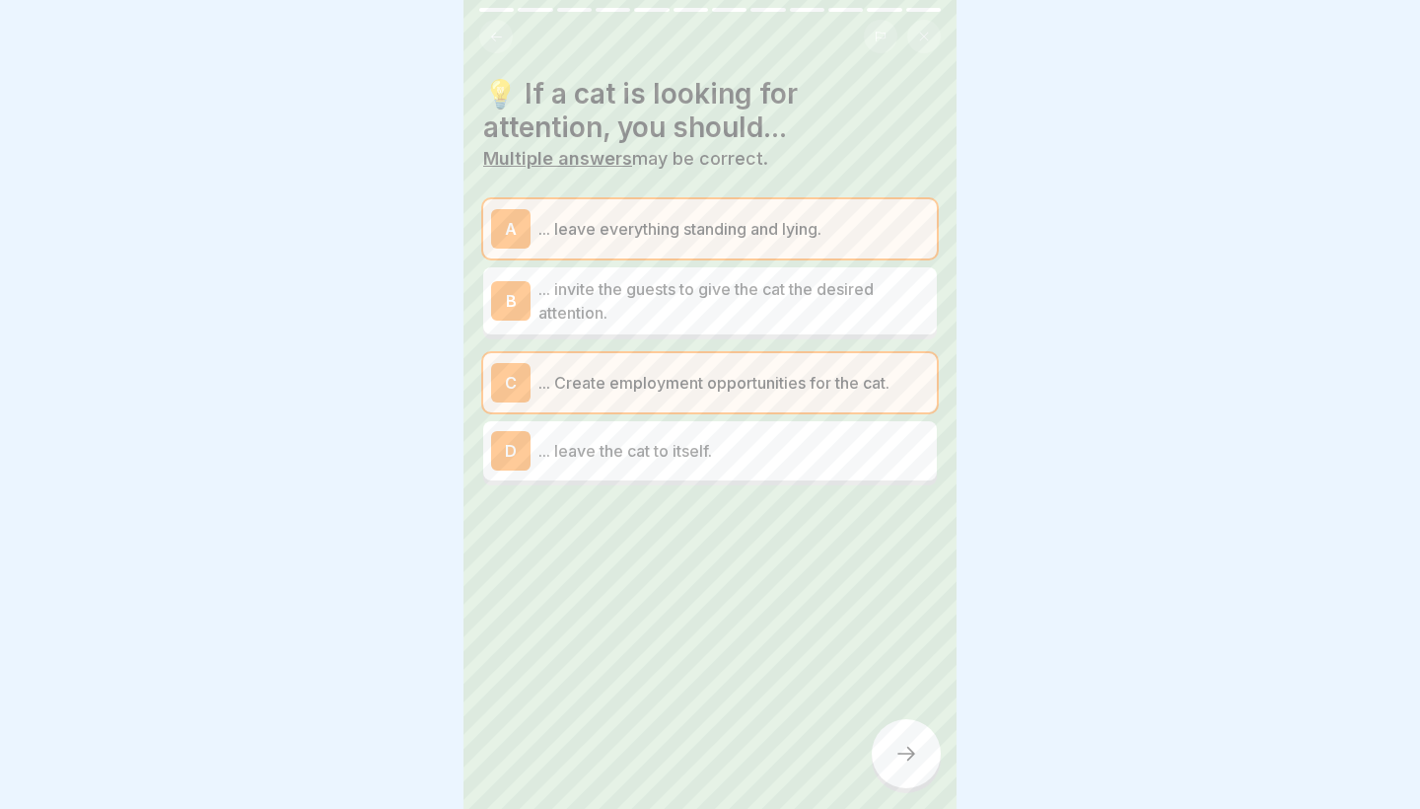
click at [657, 237] on p "... leave everything standing and lying." at bounding box center [734, 229] width 391 height 24
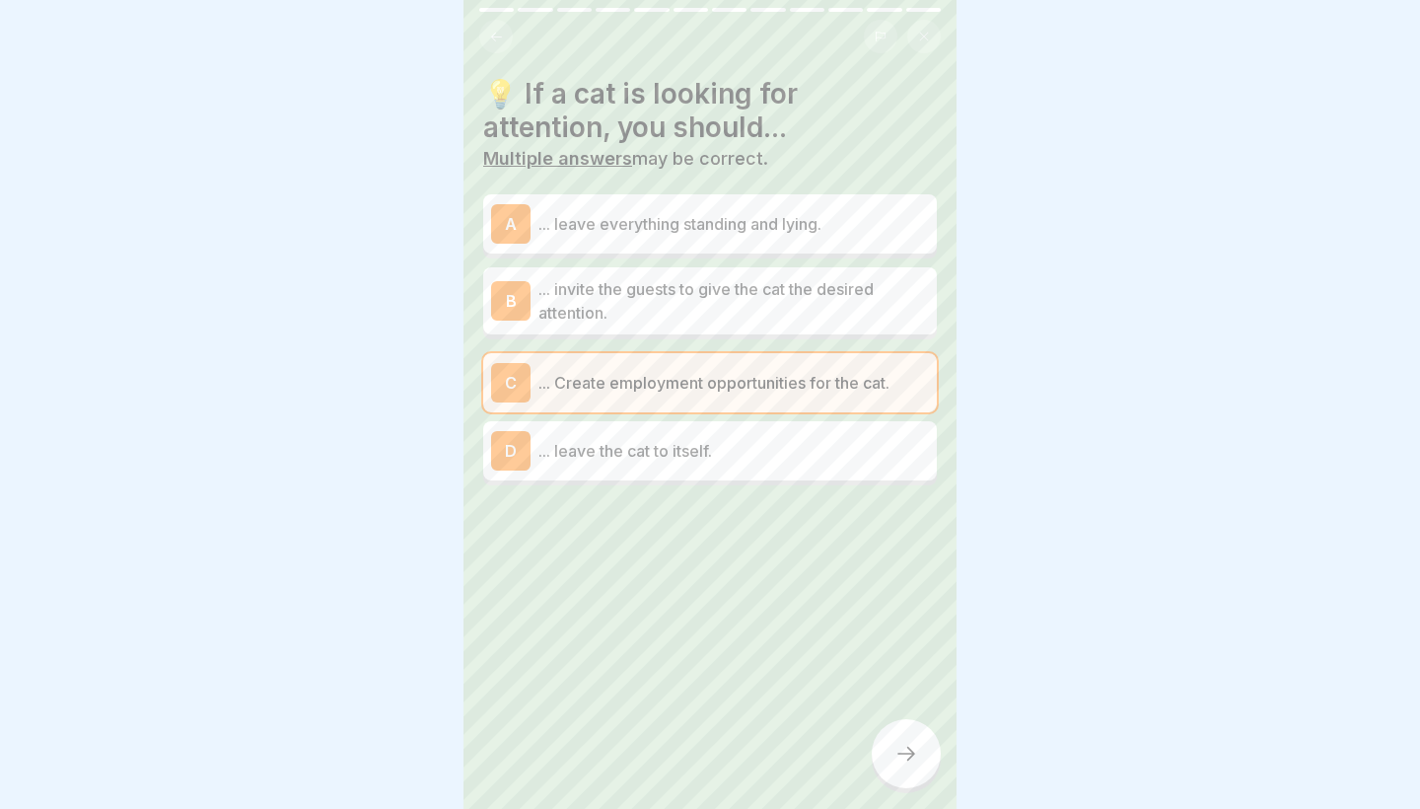
click at [884, 771] on div at bounding box center [906, 753] width 69 height 69
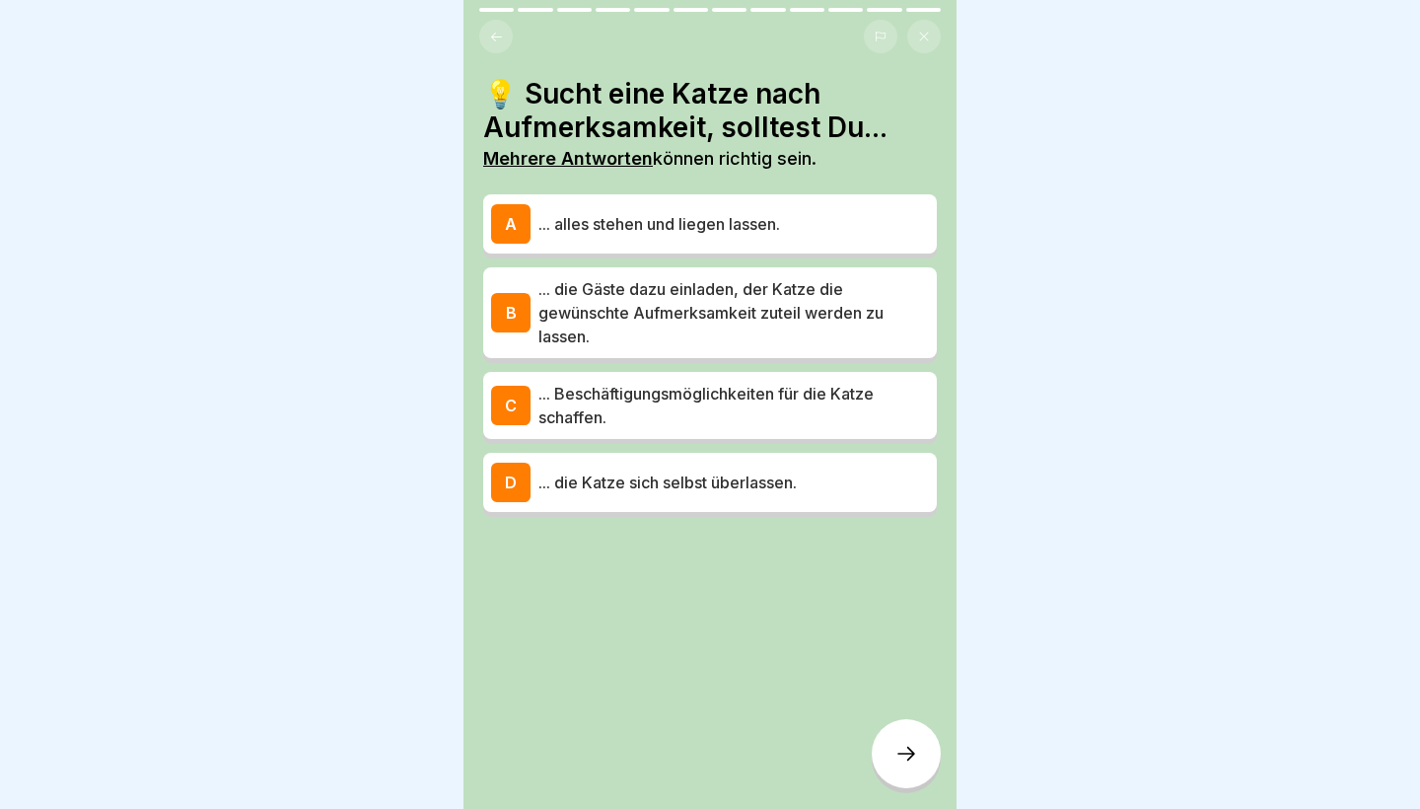
click at [685, 425] on p "... Beschäftigungsmöglichkeiten für die Katze schaffen." at bounding box center [734, 405] width 391 height 47
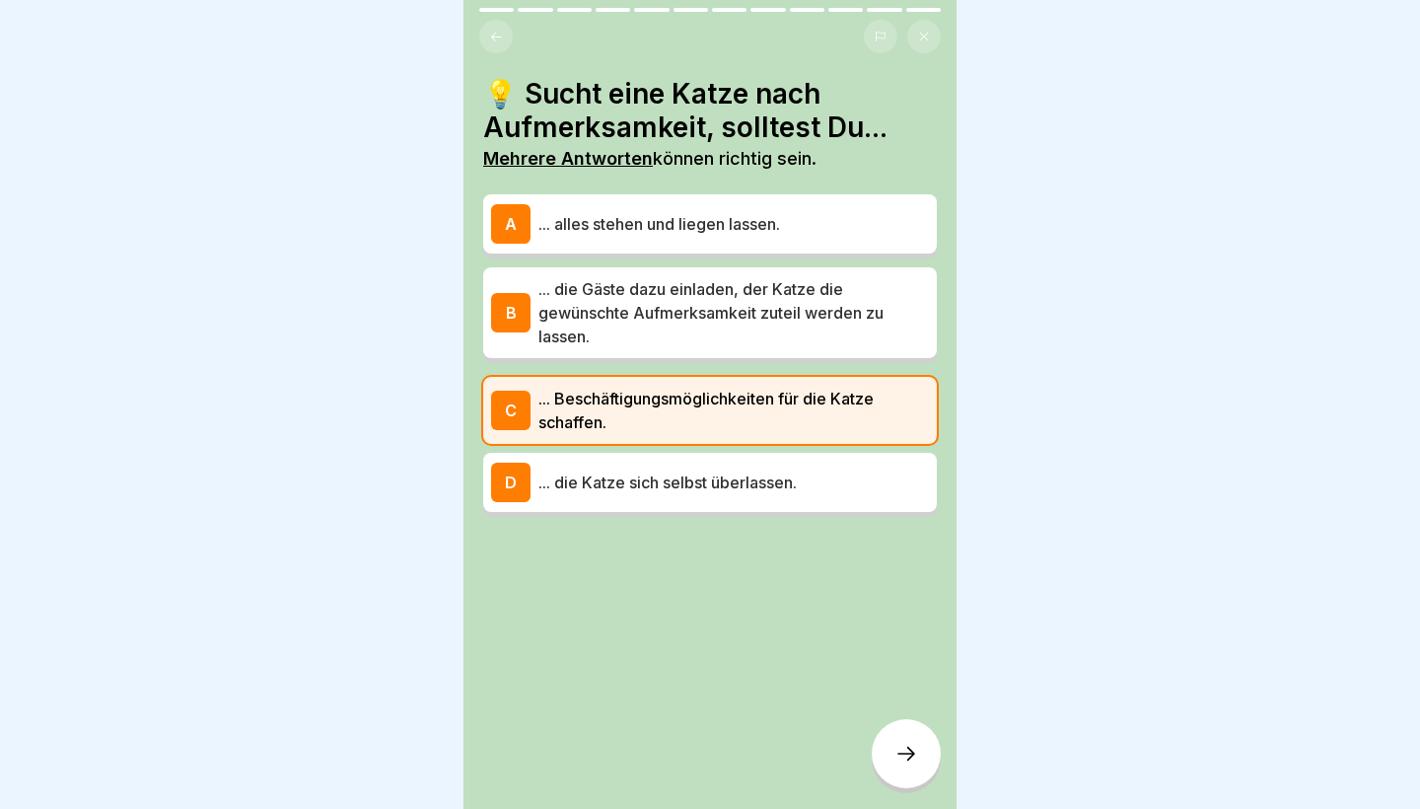
click at [911, 754] on icon at bounding box center [907, 754] width 18 height 14
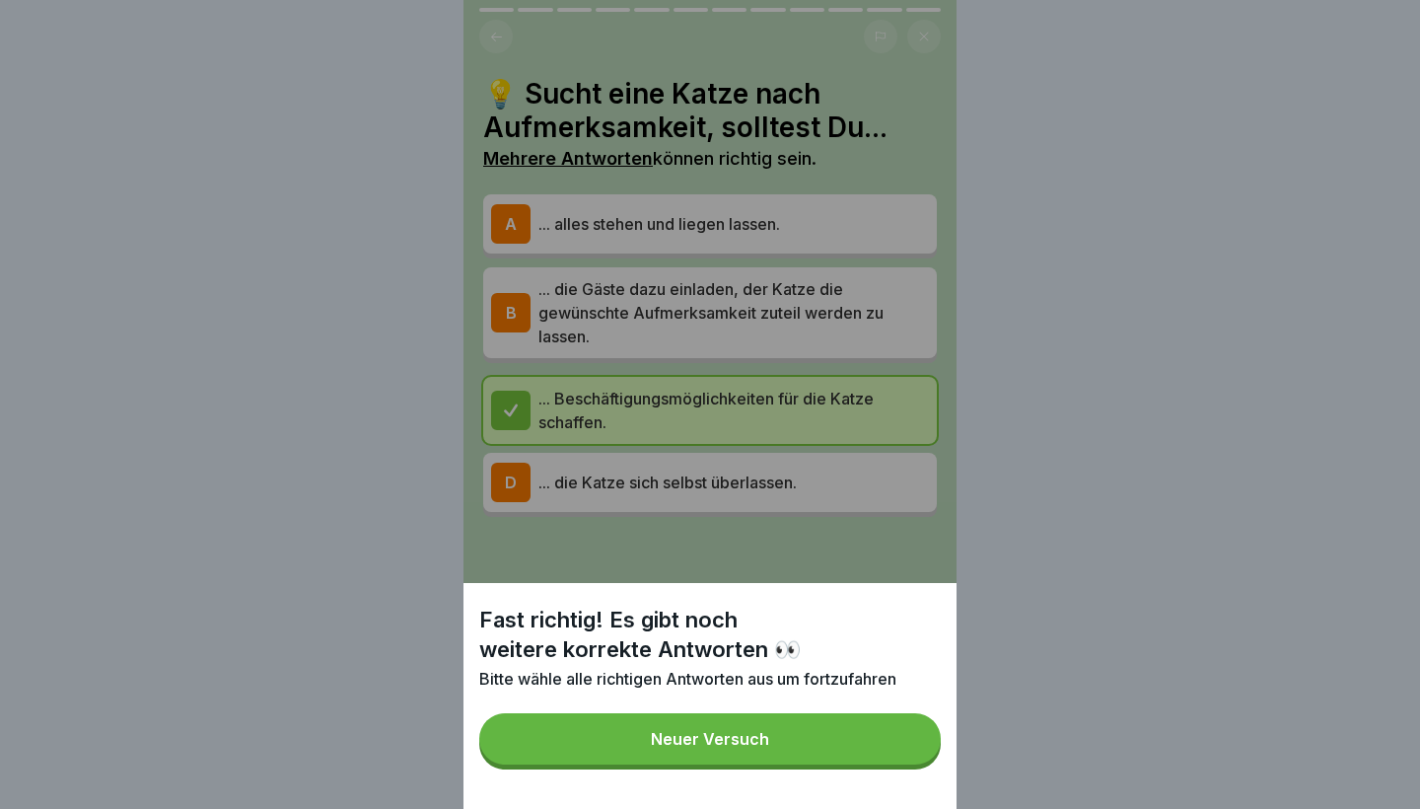
click at [882, 746] on button "Neuer Versuch" at bounding box center [710, 738] width 462 height 51
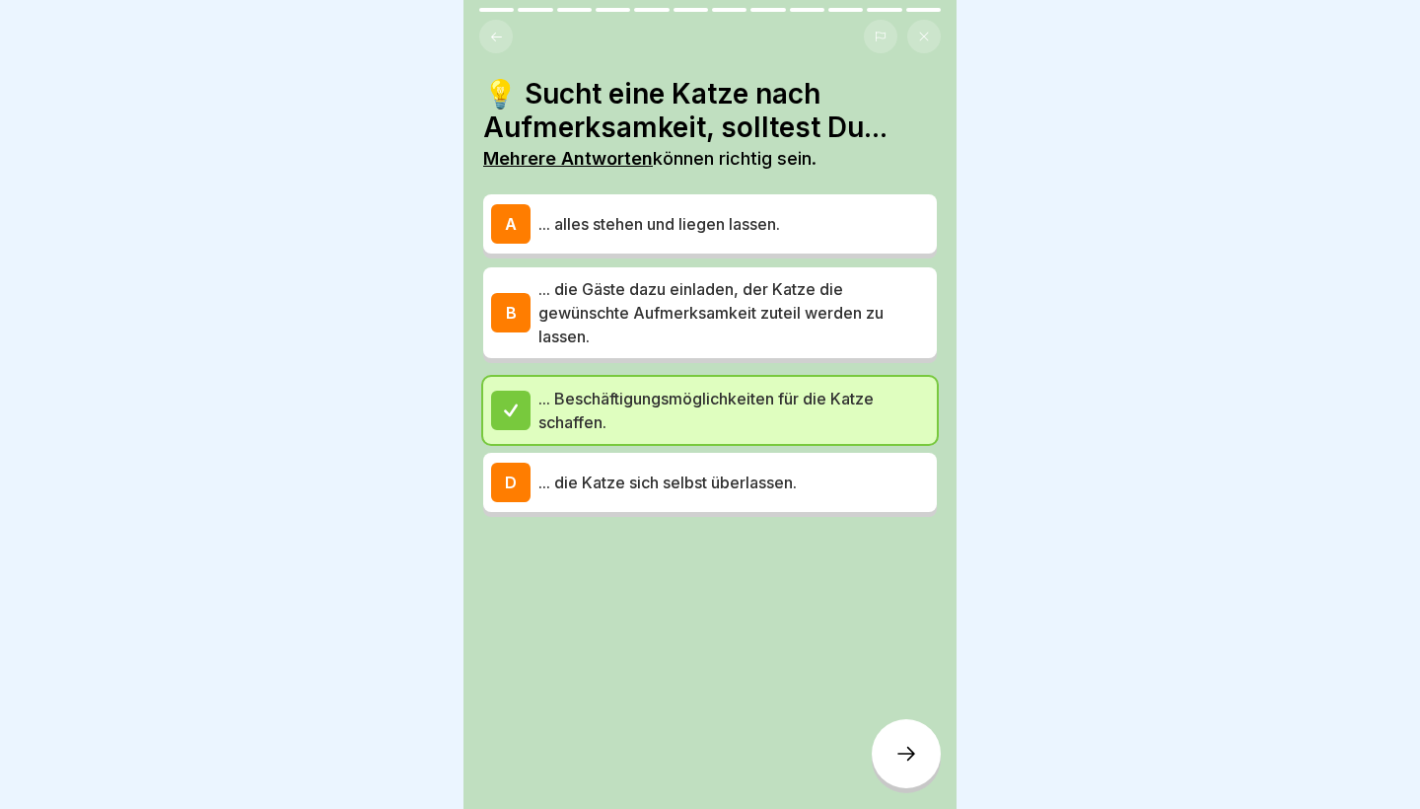
click at [767, 231] on p "... alles stehen und liegen lassen." at bounding box center [734, 224] width 391 height 24
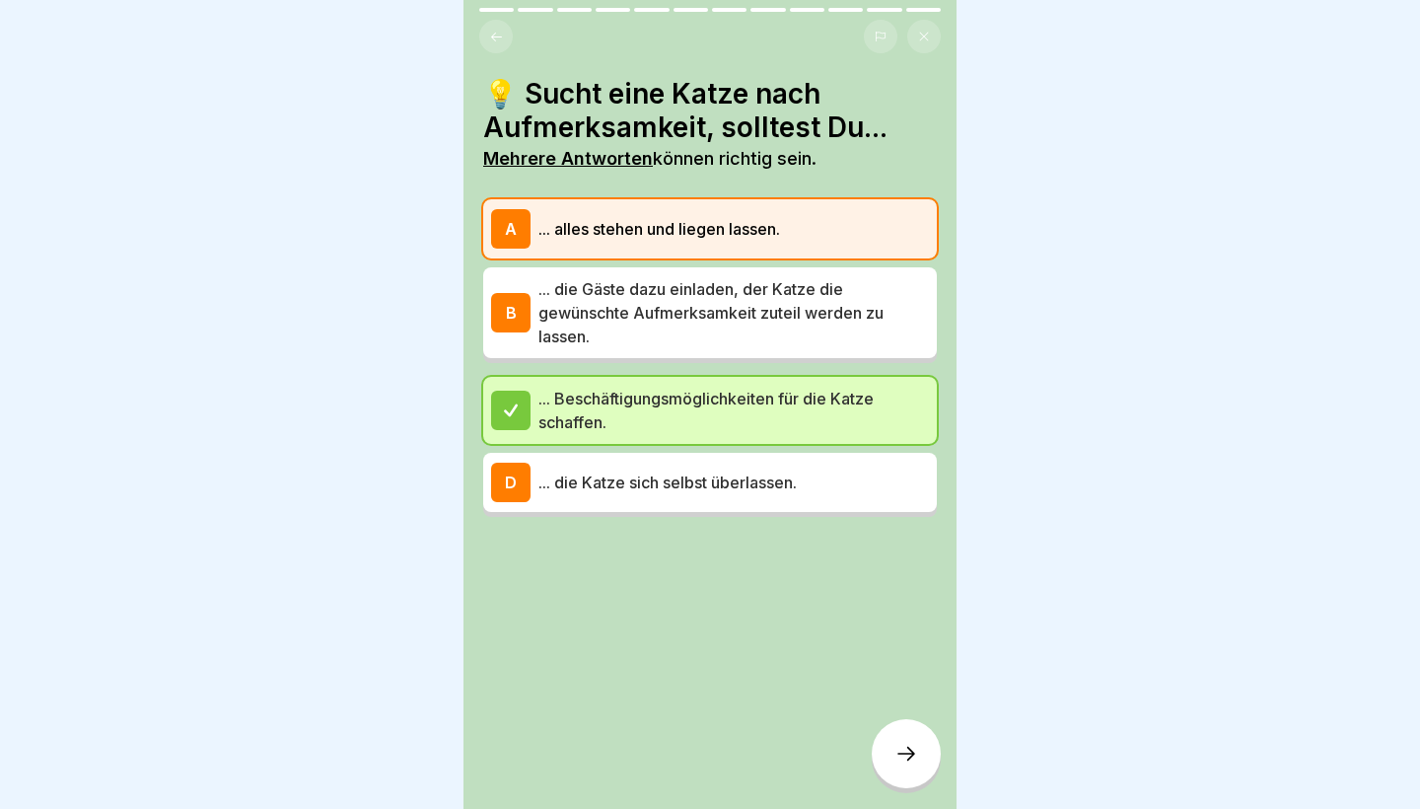
click at [900, 736] on div at bounding box center [906, 753] width 69 height 69
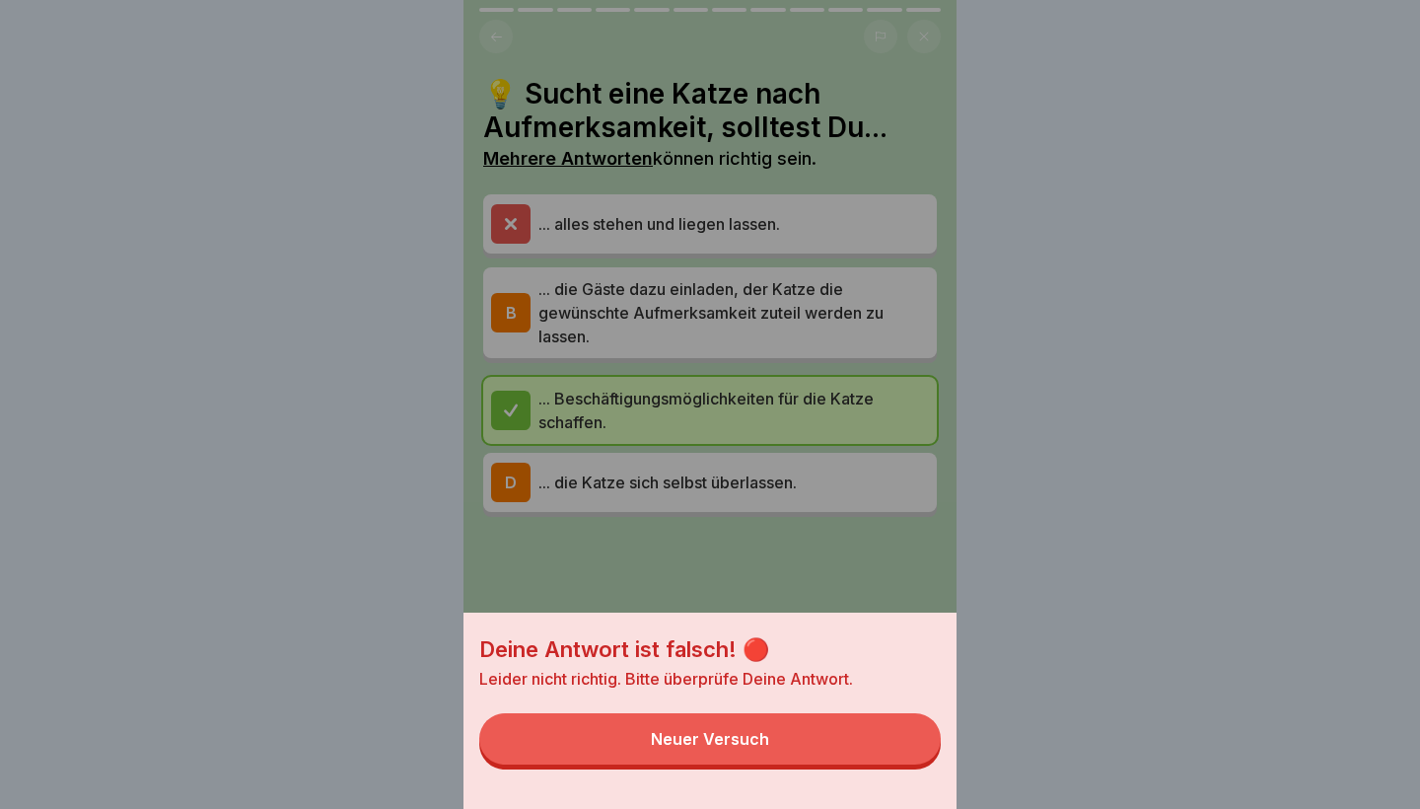
click at [845, 744] on button "Neuer Versuch" at bounding box center [710, 738] width 462 height 51
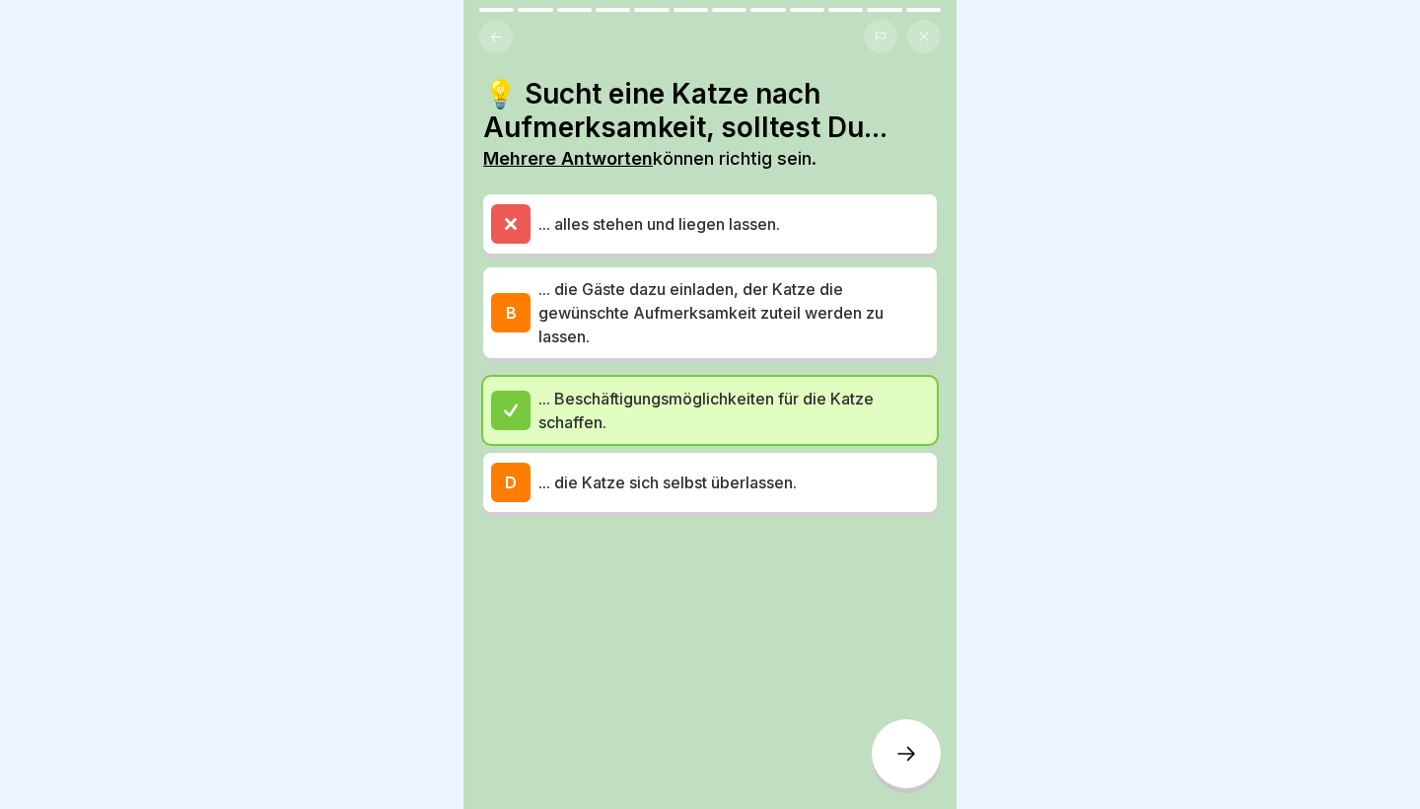
click at [726, 322] on p "... die Gäste dazu einladen, der Katze die gewünschte Aufmerksamkeit zuteil wer…" at bounding box center [734, 312] width 391 height 71
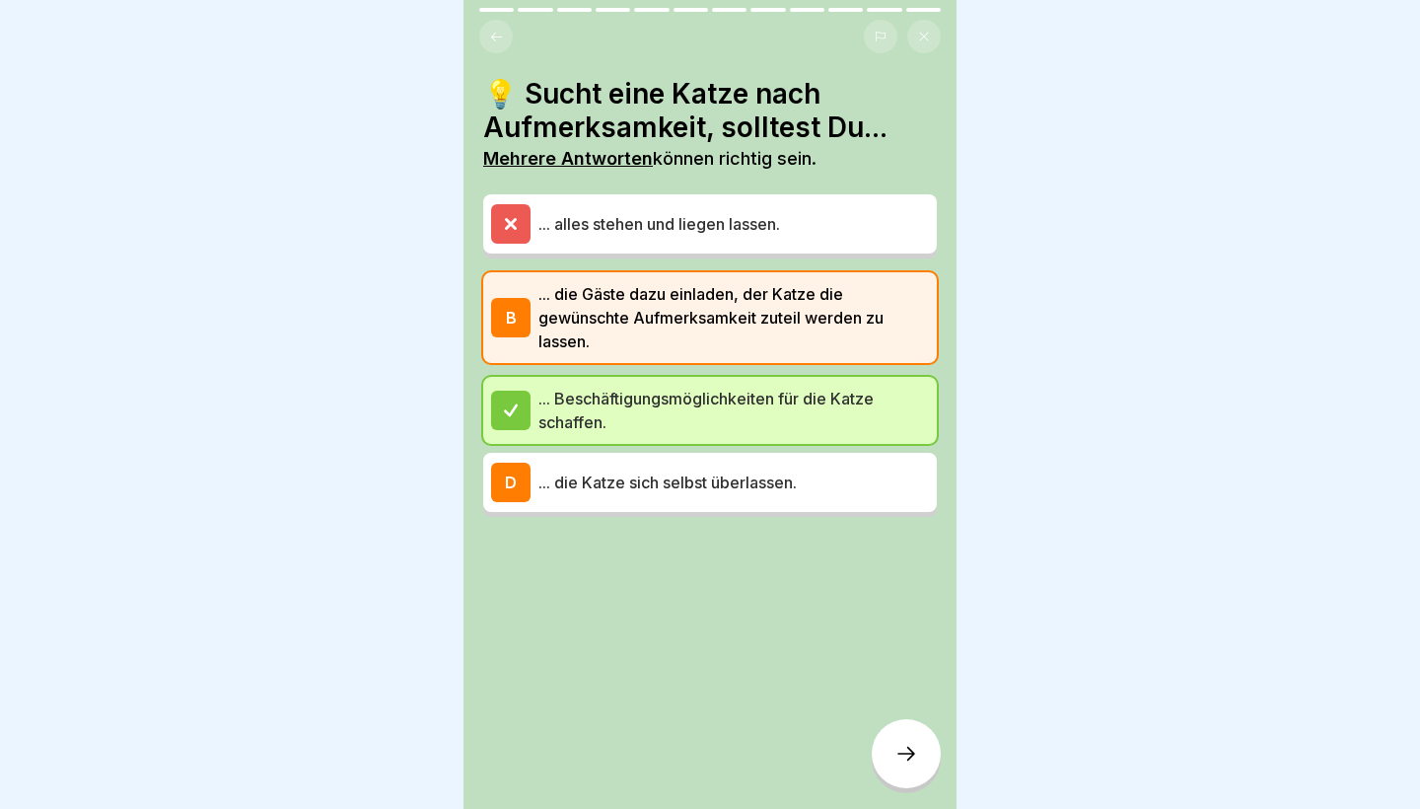
click at [909, 732] on div at bounding box center [906, 753] width 69 height 69
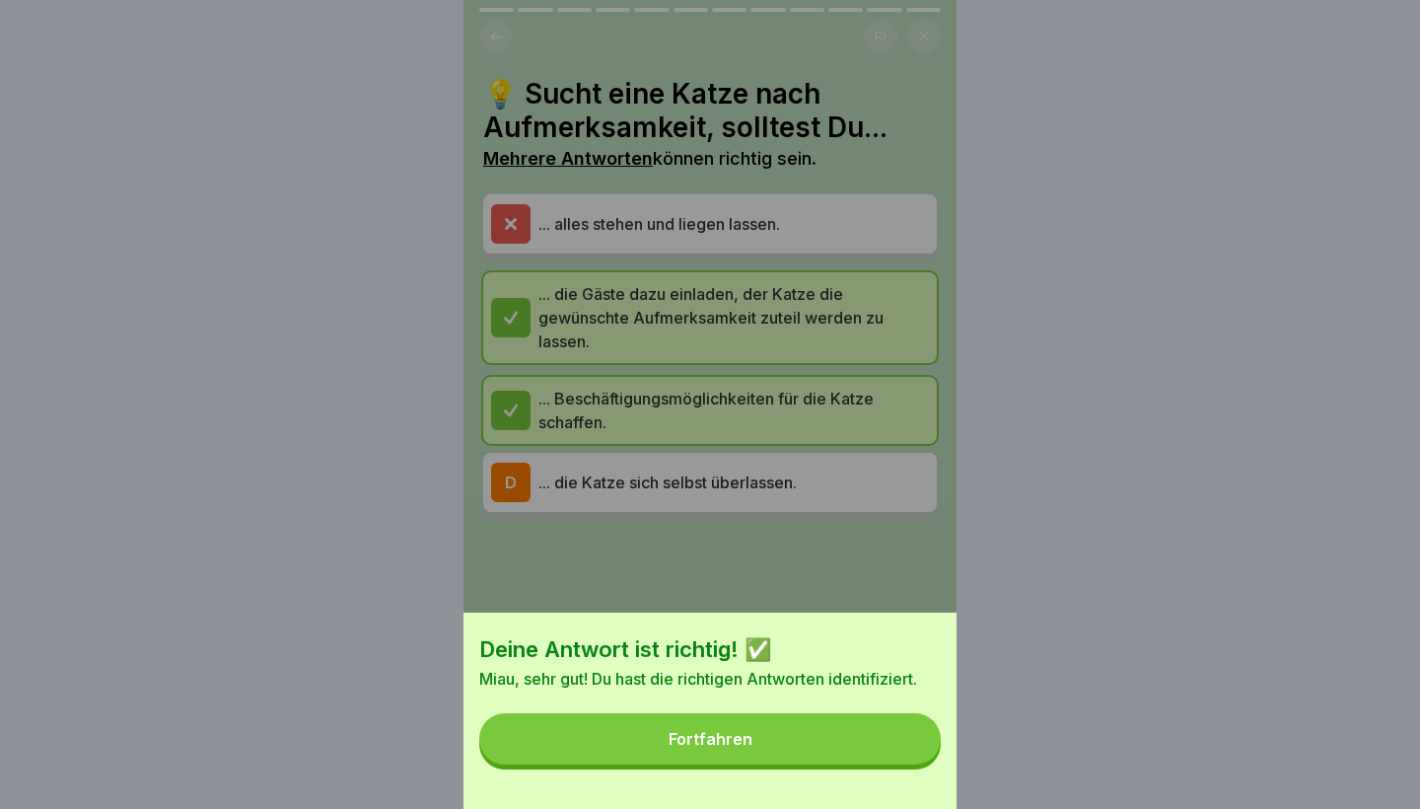
click at [856, 747] on button "Fortfahren" at bounding box center [710, 738] width 462 height 51
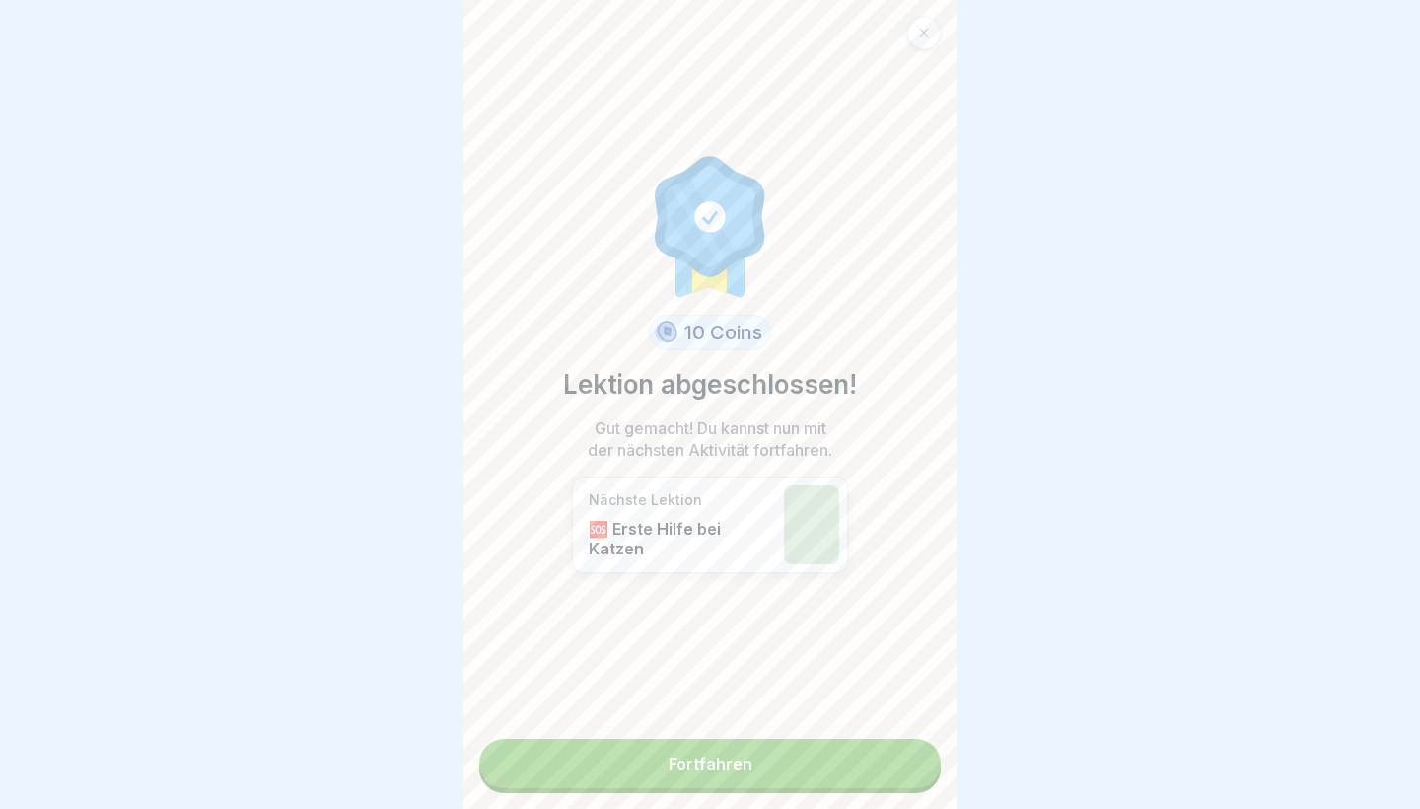
click at [771, 777] on link "Fortfahren" at bounding box center [710, 763] width 462 height 49
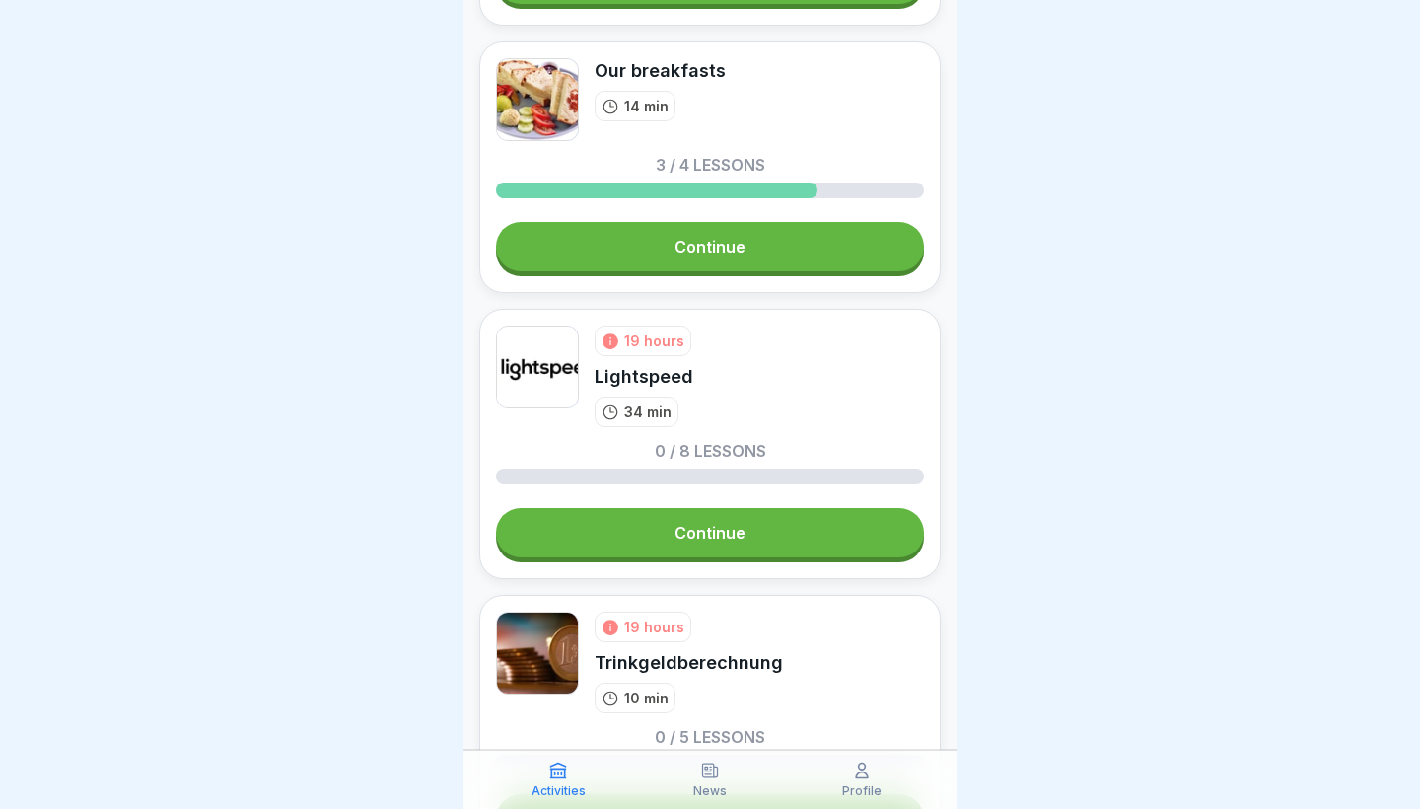
scroll to position [1017, 0]
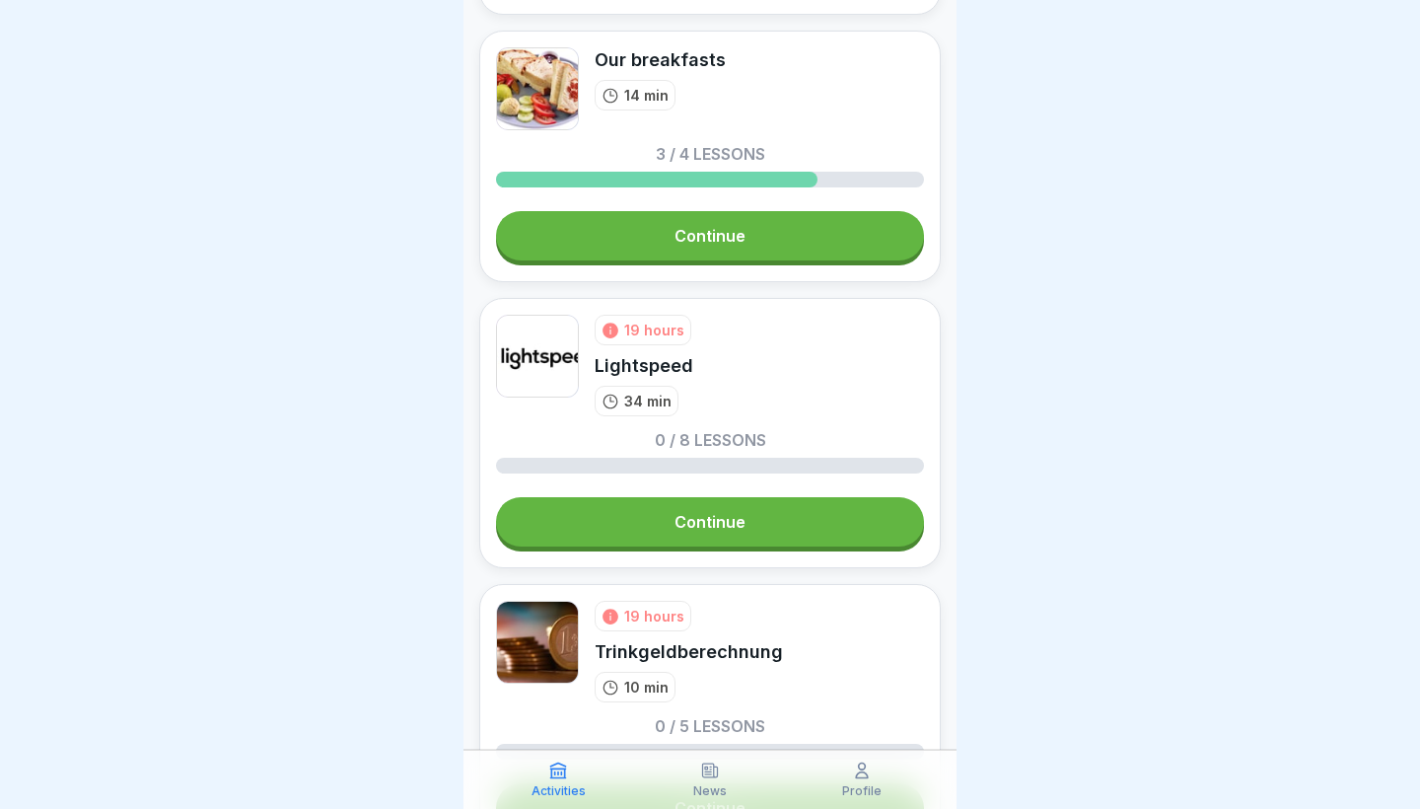
click at [728, 242] on link "Continue" at bounding box center [710, 235] width 428 height 49
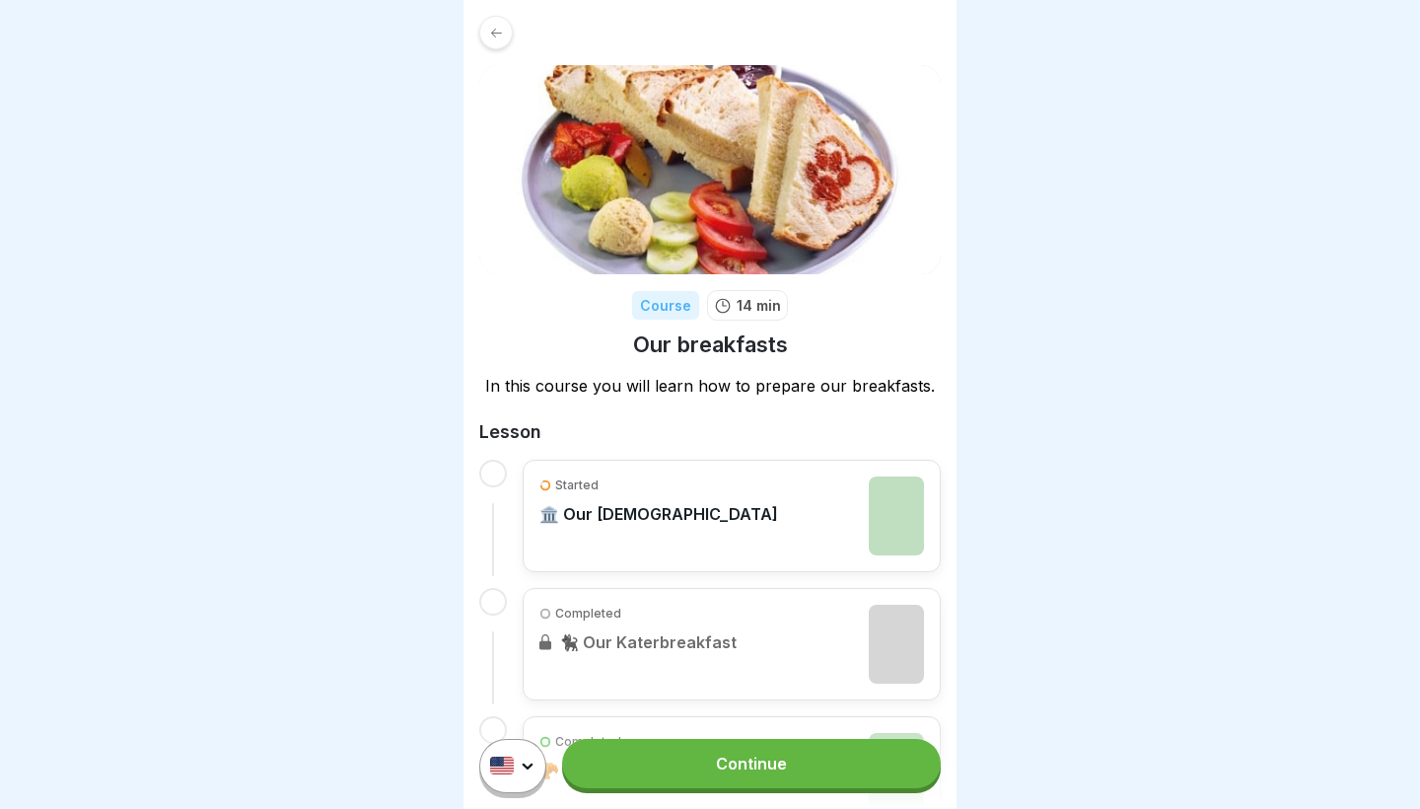
click at [656, 554] on div "Started 🏛️ Our Tempelbreakfast" at bounding box center [732, 516] width 418 height 112
click at [623, 566] on div "Started 🏛️ Our Tempelbreakfast" at bounding box center [732, 516] width 418 height 112
click at [680, 753] on link "Continue" at bounding box center [751, 763] width 379 height 49
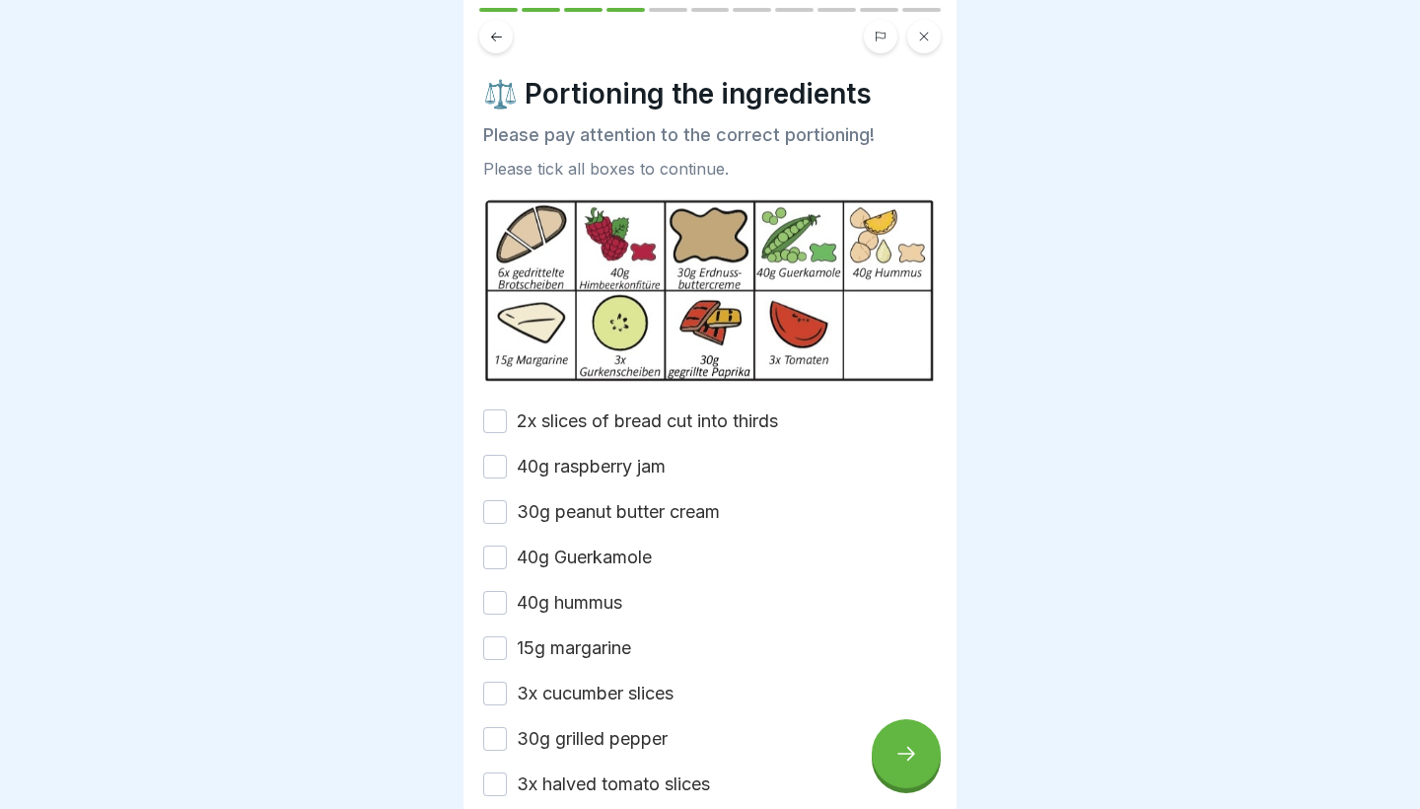
click at [498, 417] on button "2x slices of bread cut into thirds" at bounding box center [495, 421] width 24 height 24
click at [493, 473] on button "40g raspberry jam" at bounding box center [495, 467] width 24 height 24
click at [491, 511] on button "30g peanut butter cream" at bounding box center [495, 512] width 24 height 24
click at [489, 565] on button "40g Guerkamole" at bounding box center [495, 557] width 24 height 24
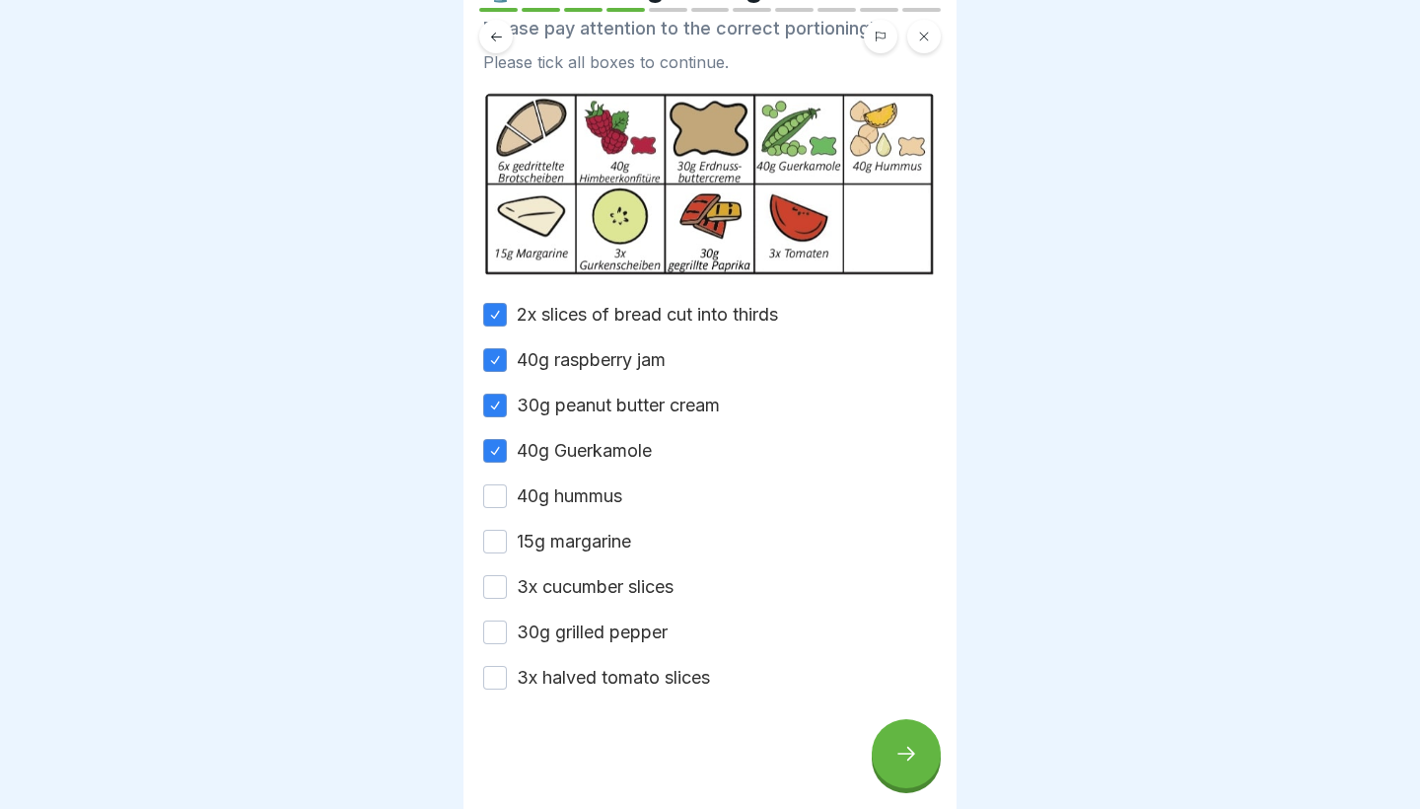
scroll to position [107, 0]
click at [497, 503] on button "40g hummus" at bounding box center [495, 496] width 24 height 24
click at [497, 539] on button "15g margarine" at bounding box center [495, 542] width 24 height 24
click at [492, 588] on button "3x cucumber slices" at bounding box center [495, 587] width 24 height 24
click at [492, 635] on button "30g grilled pepper" at bounding box center [495, 632] width 24 height 24
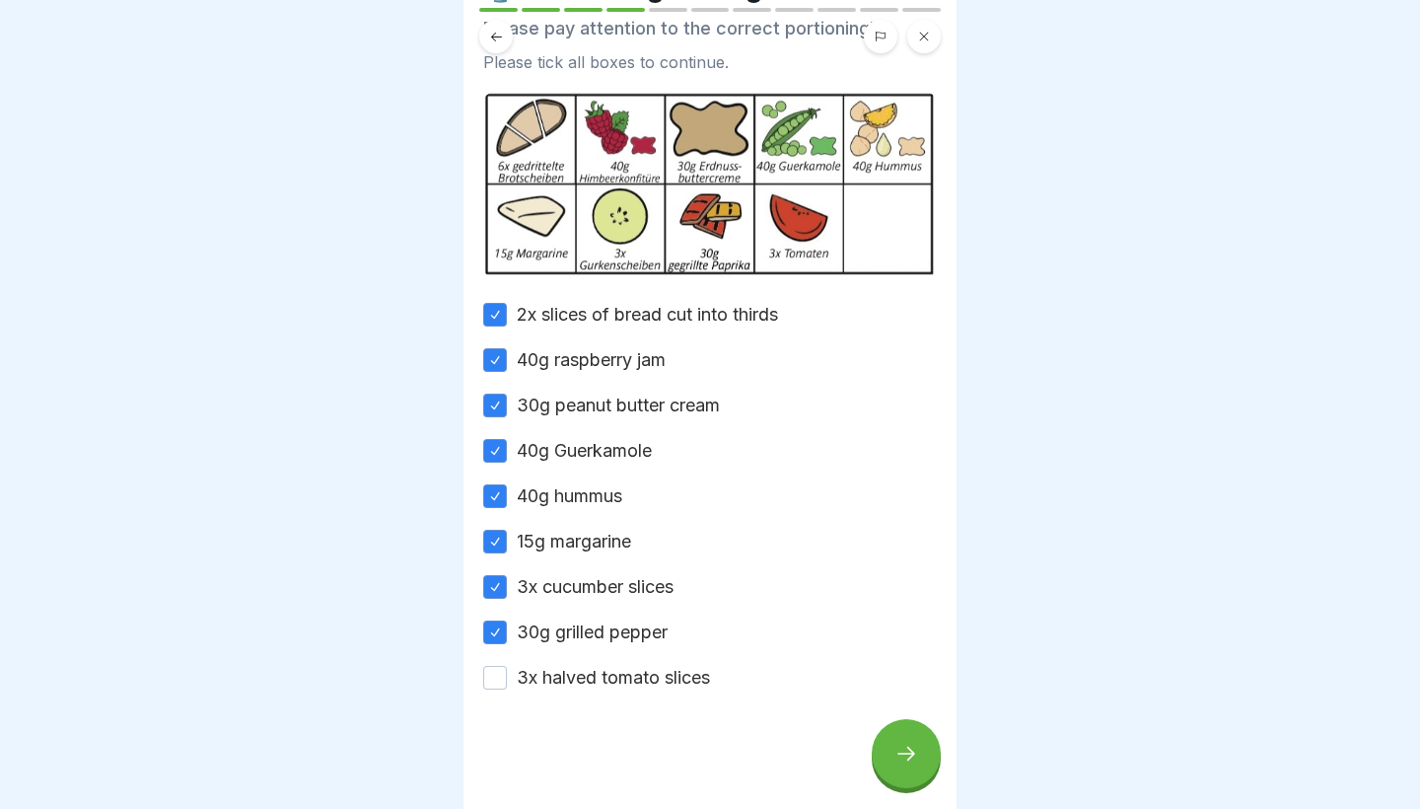
click at [498, 680] on button "3x halved tomato slices" at bounding box center [495, 678] width 24 height 24
click at [885, 763] on div at bounding box center [906, 753] width 69 height 69
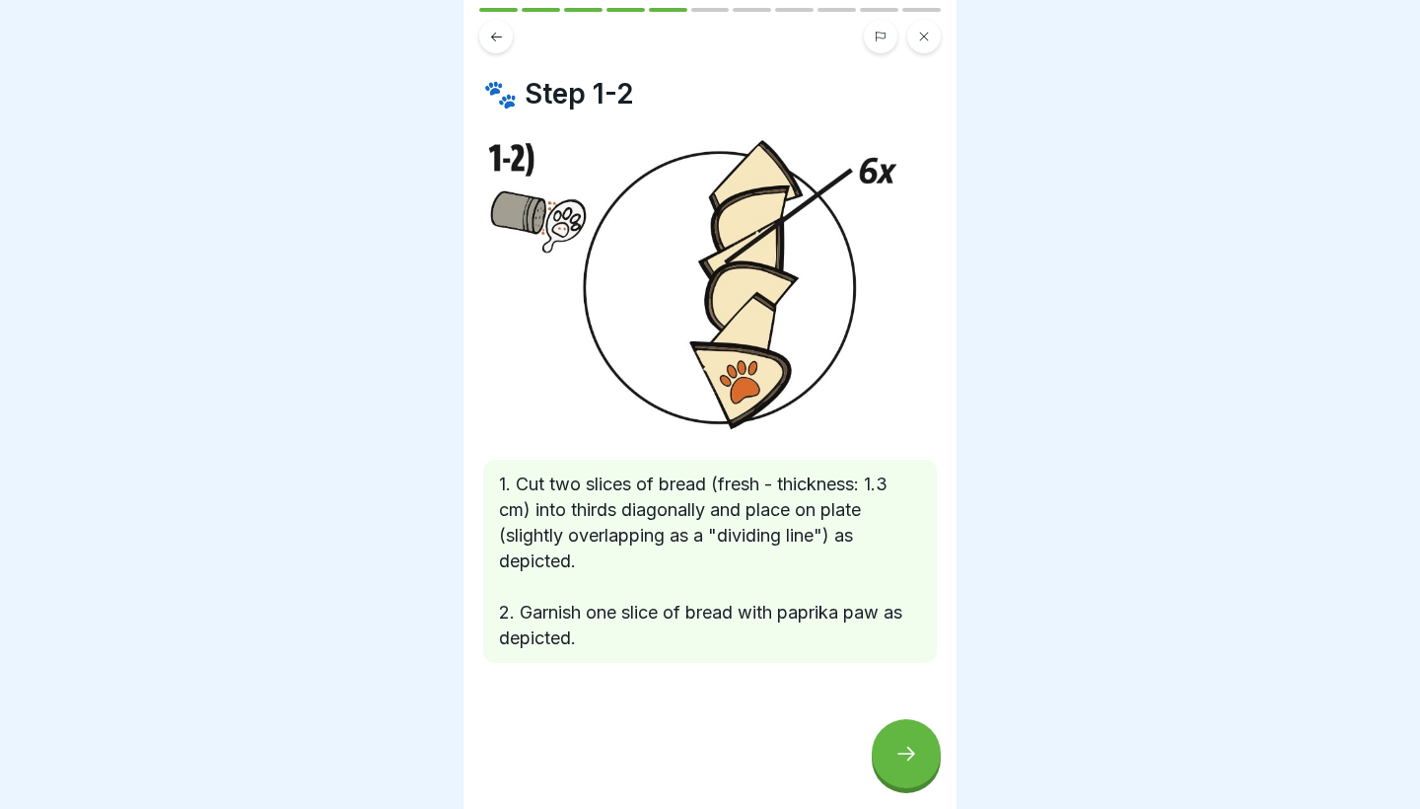
click at [885, 763] on div at bounding box center [906, 753] width 69 height 69
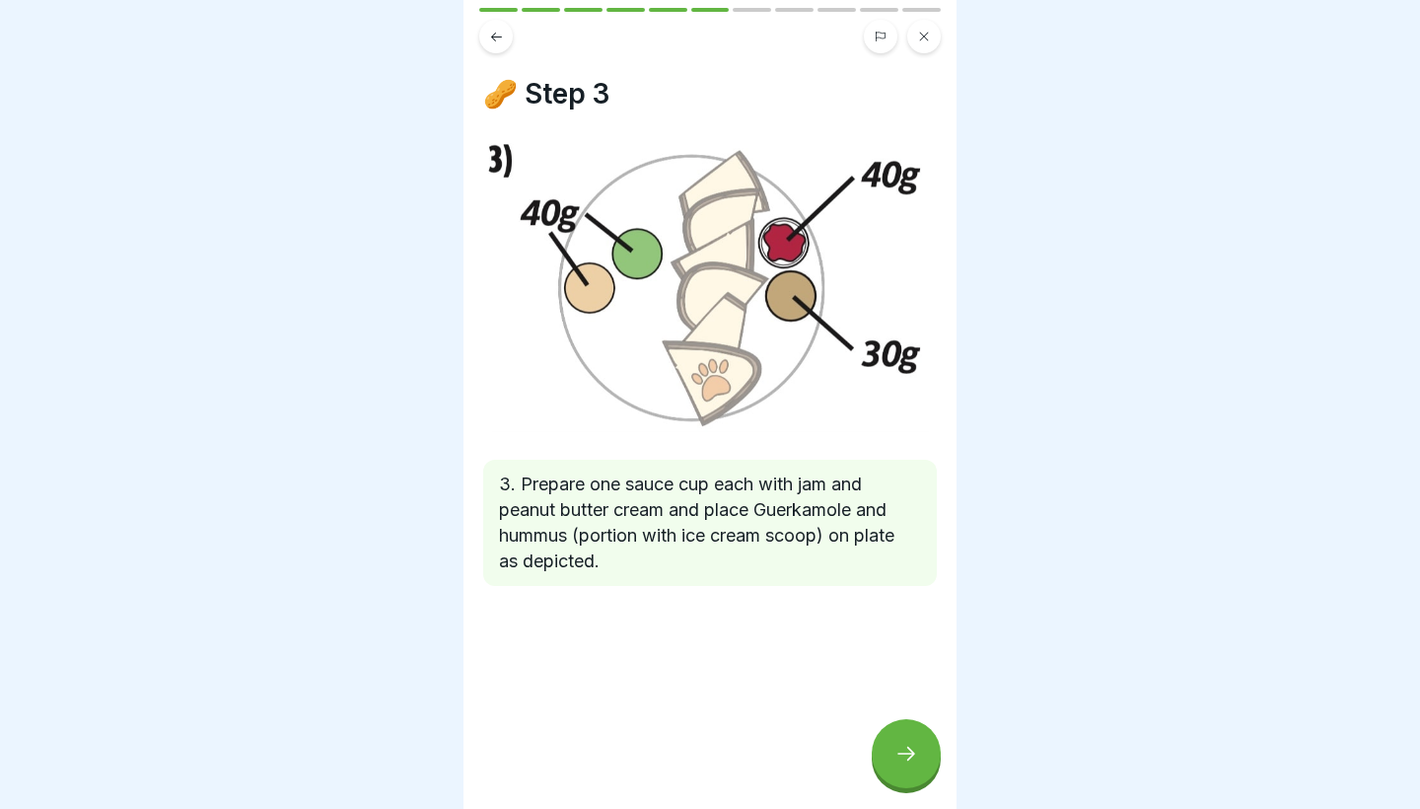
click at [885, 763] on div at bounding box center [906, 753] width 69 height 69
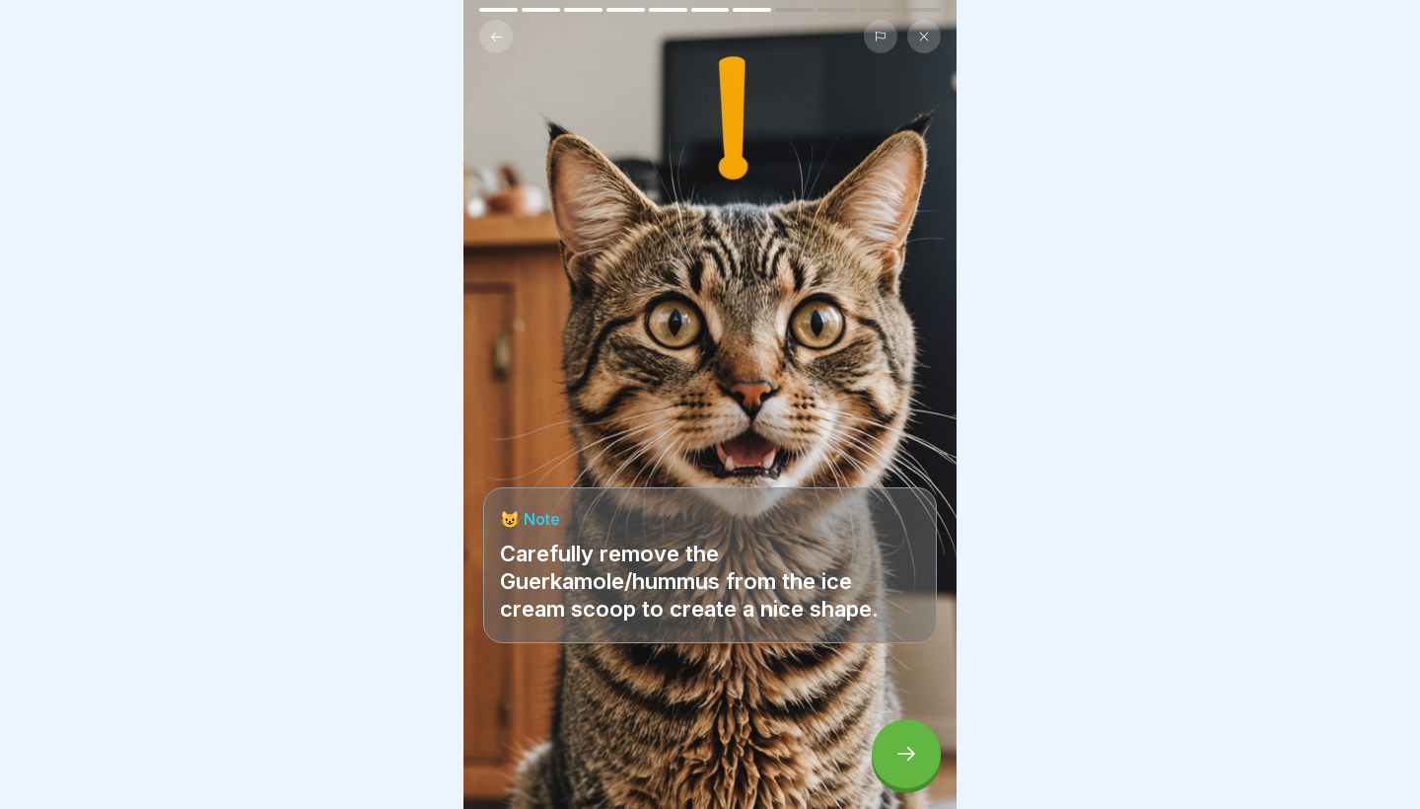
click at [885, 763] on div at bounding box center [906, 753] width 69 height 69
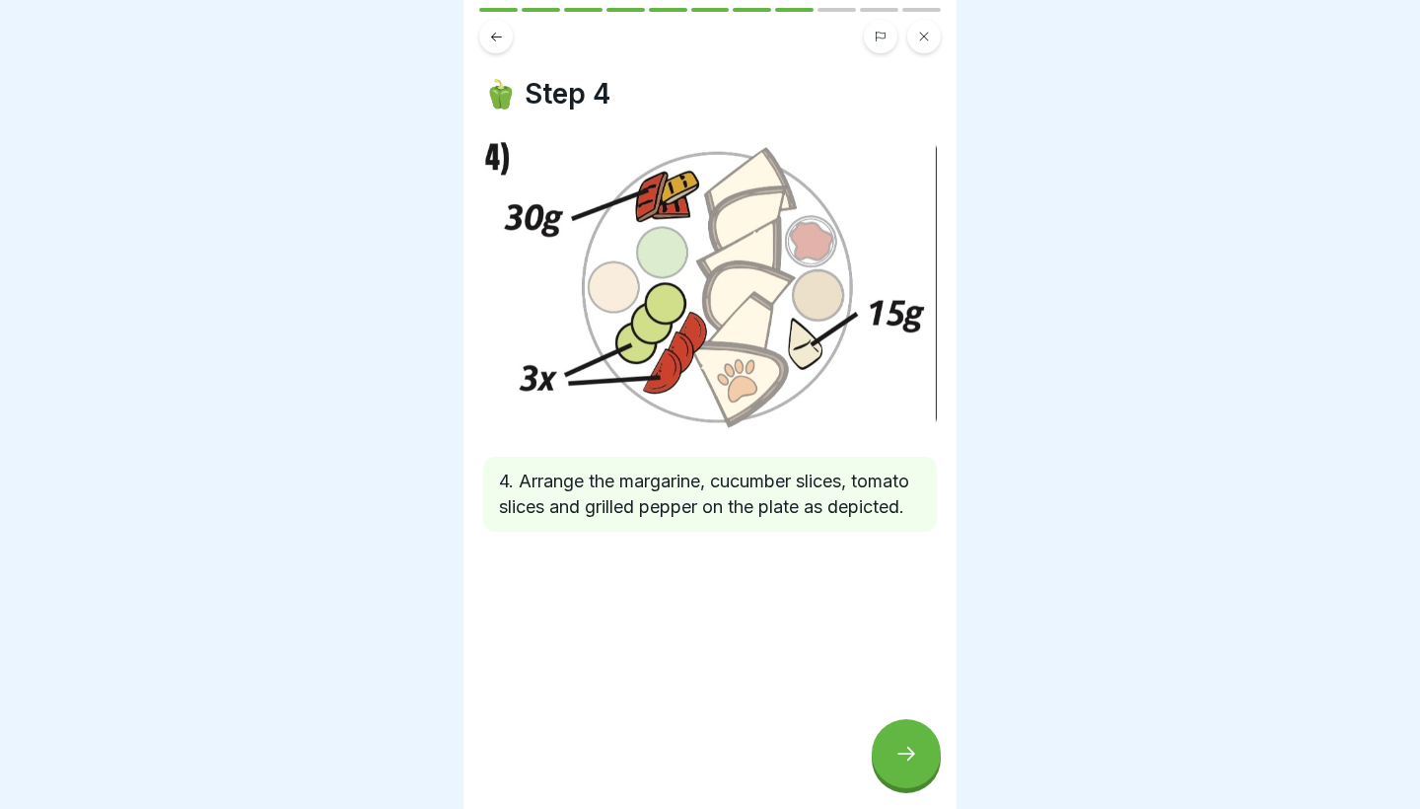
click at [885, 763] on div at bounding box center [906, 753] width 69 height 69
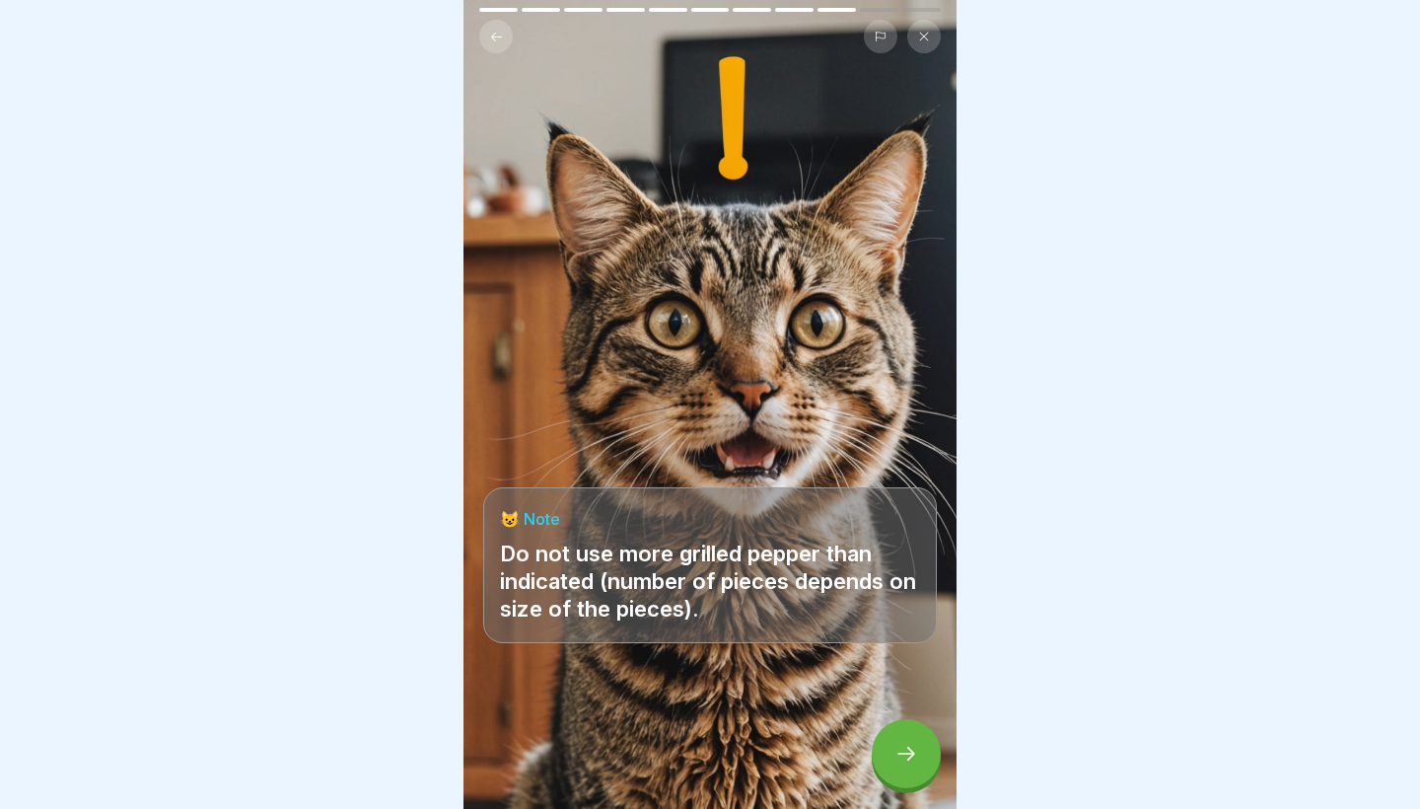
click at [885, 763] on div at bounding box center [906, 753] width 69 height 69
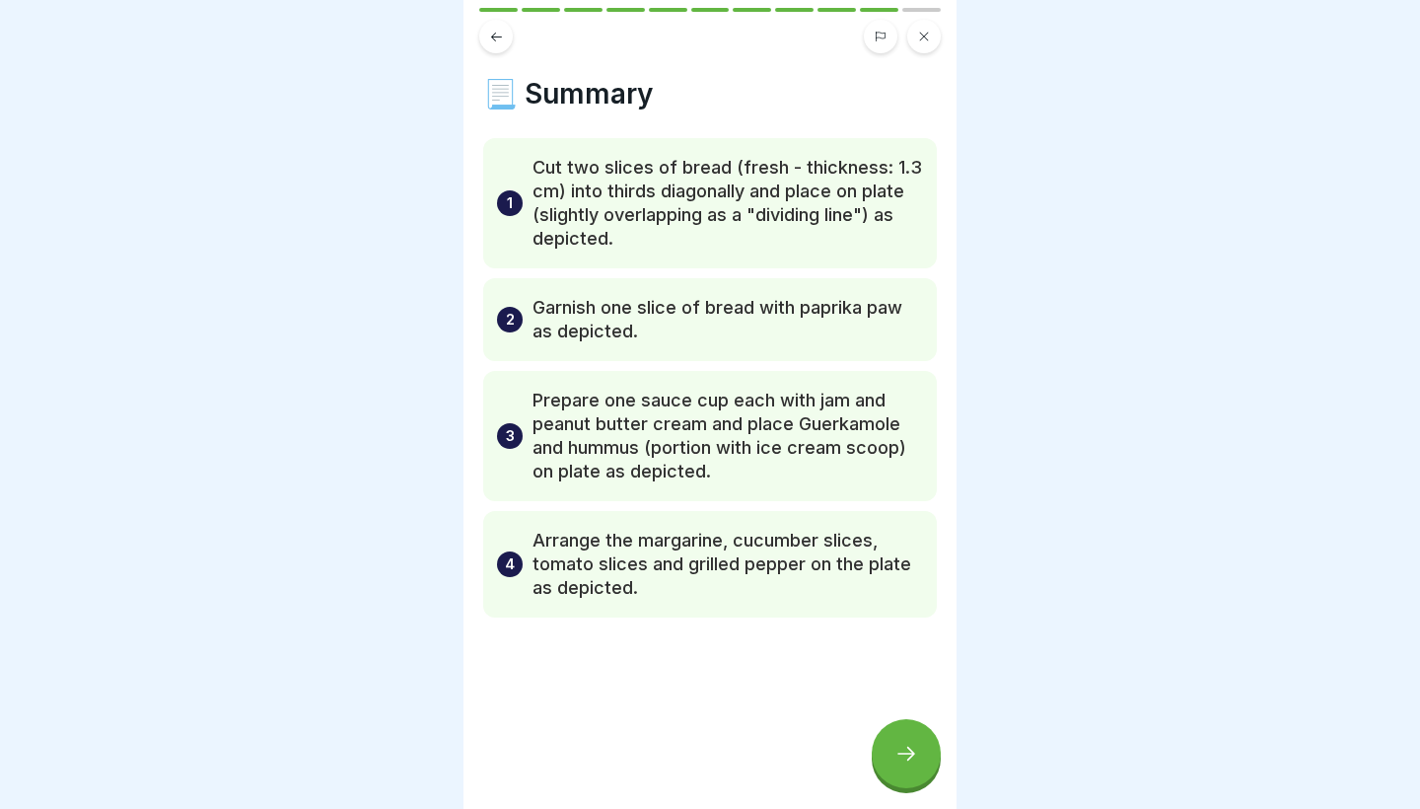
click at [885, 763] on div at bounding box center [906, 753] width 69 height 69
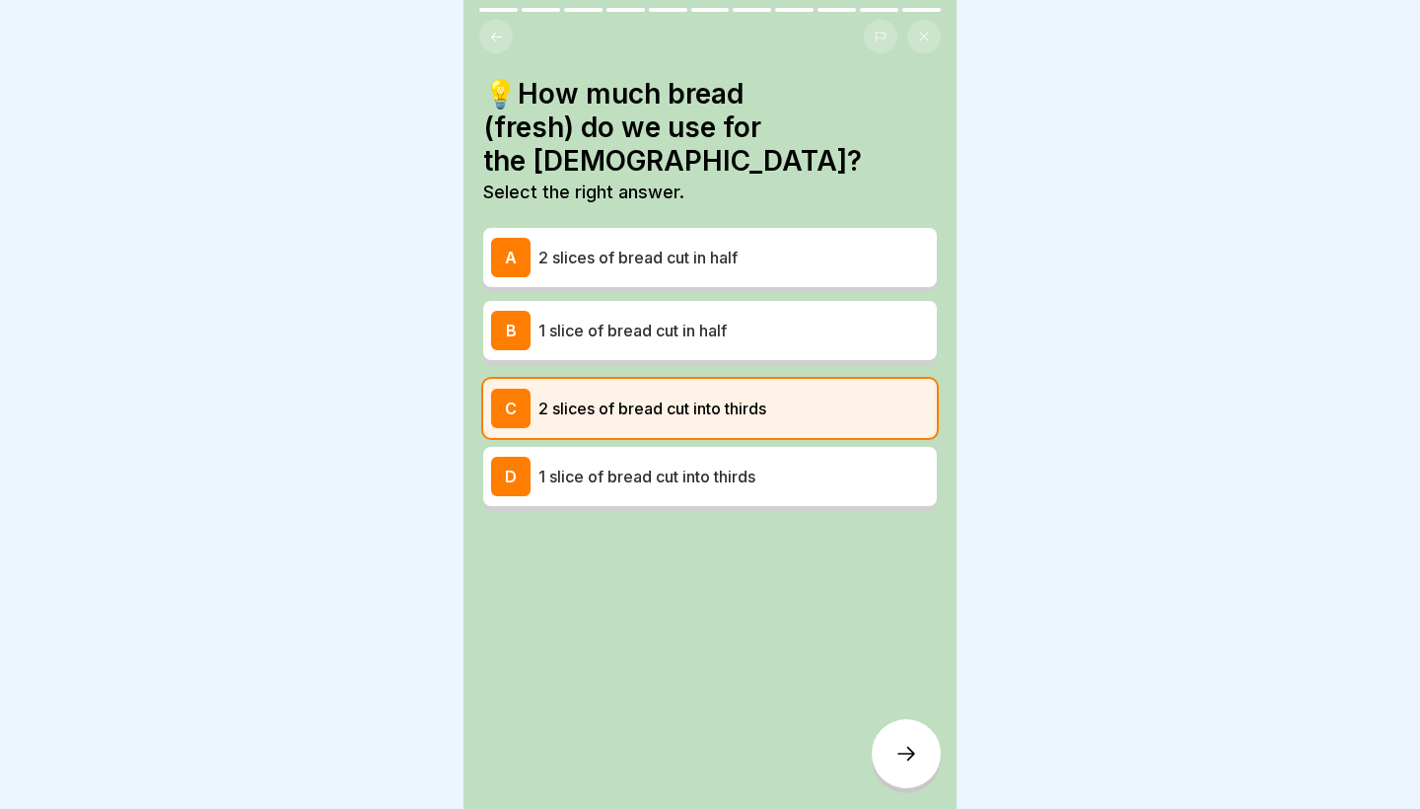
click at [913, 757] on icon at bounding box center [907, 754] width 24 height 24
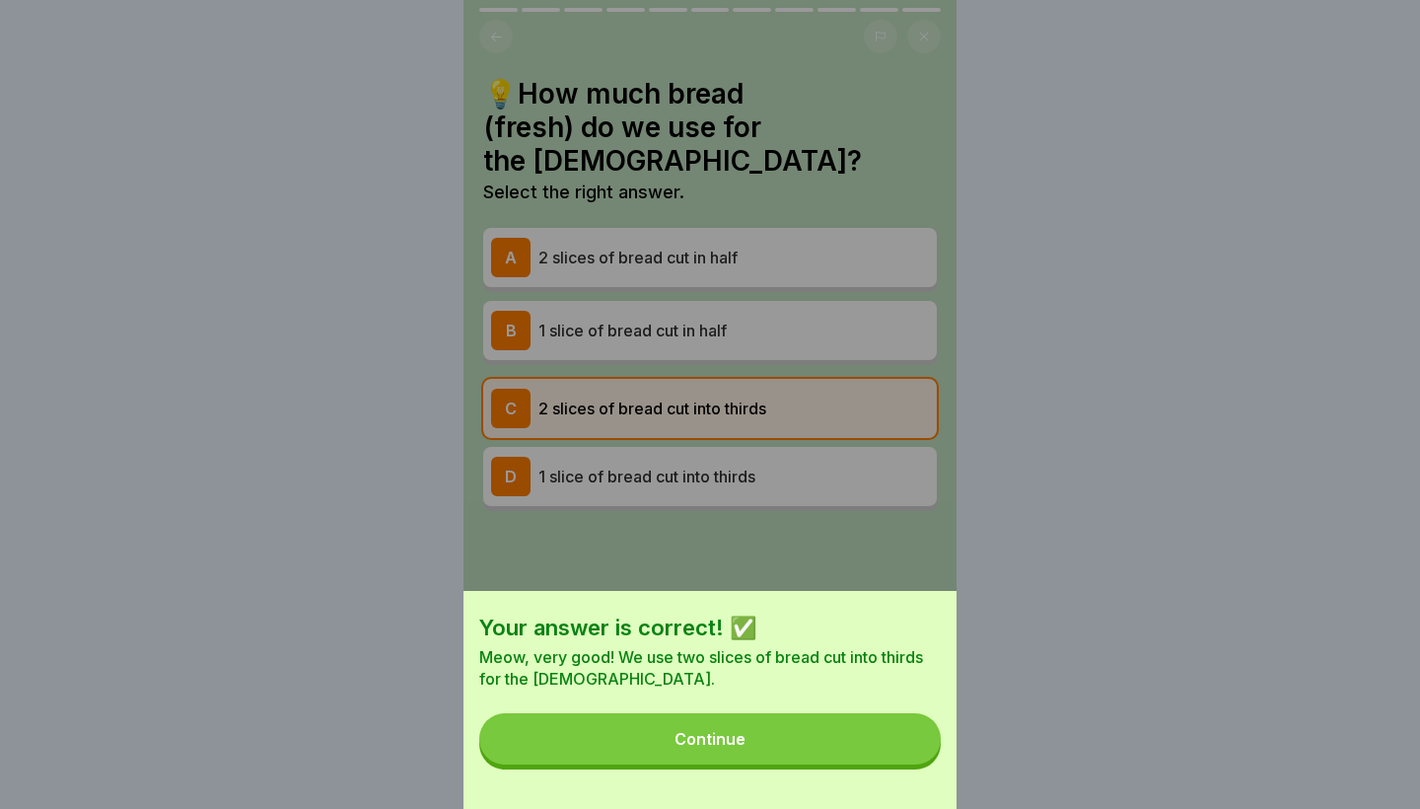
click at [900, 757] on button "Continue" at bounding box center [710, 738] width 462 height 51
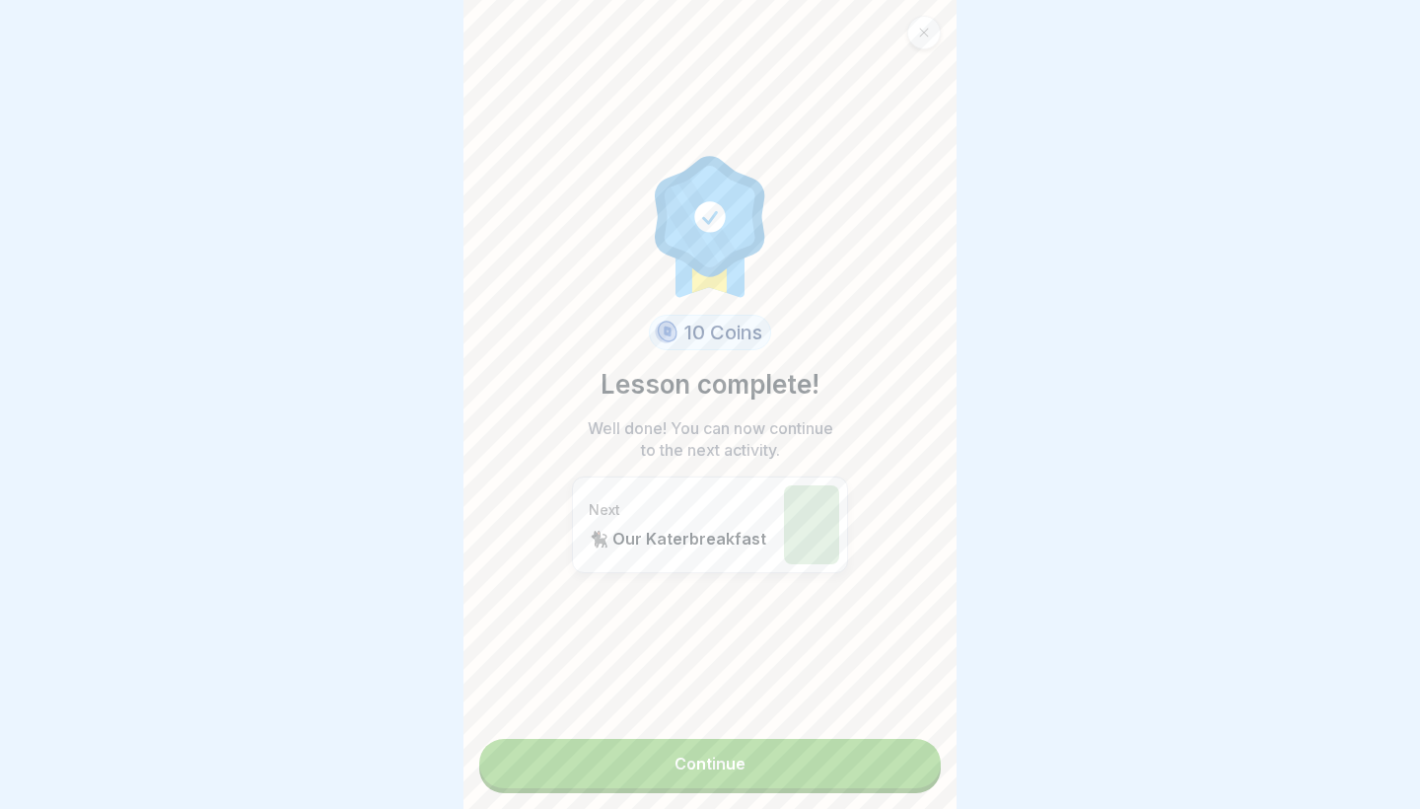
click at [846, 776] on link "Continue" at bounding box center [710, 763] width 462 height 49
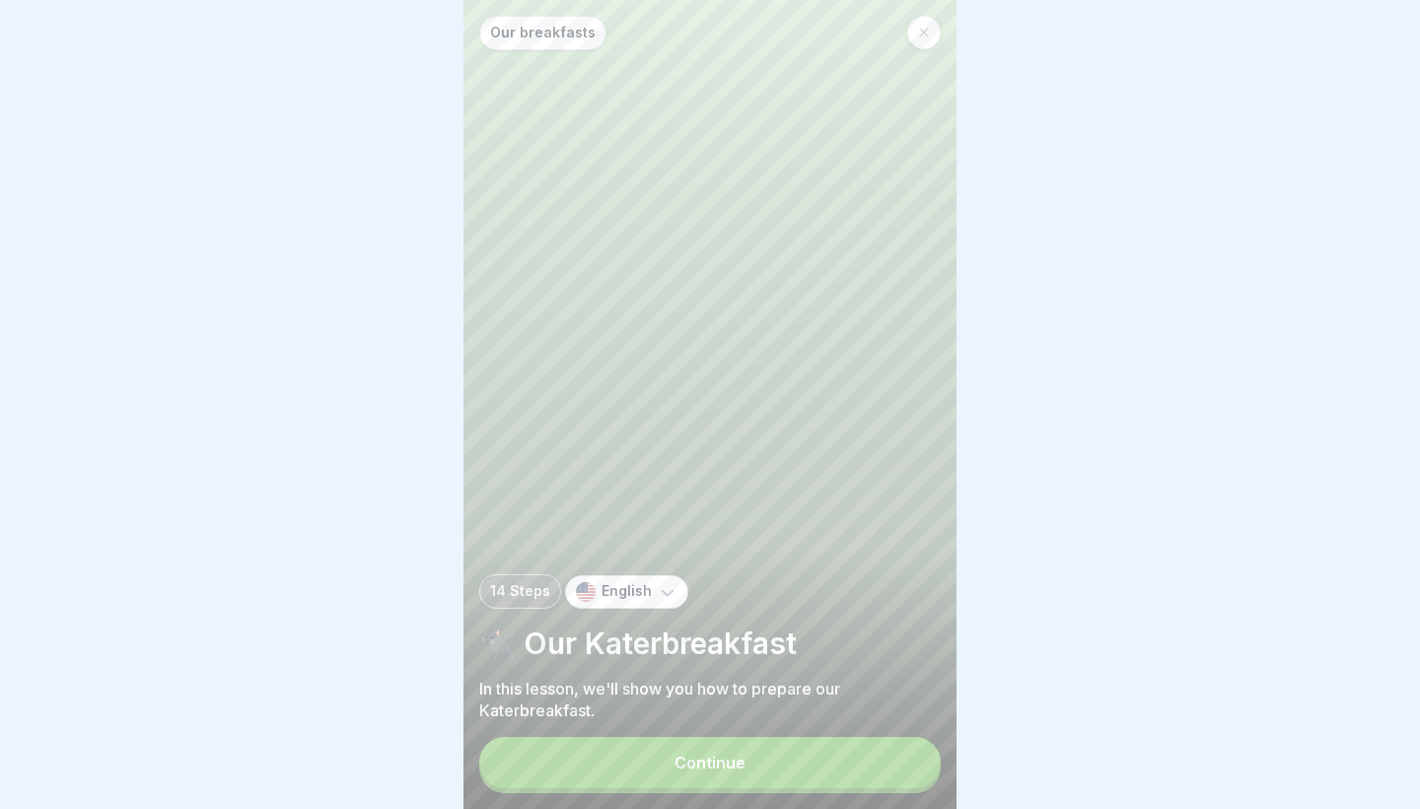
click at [846, 776] on button "Continue" at bounding box center [710, 762] width 462 height 51
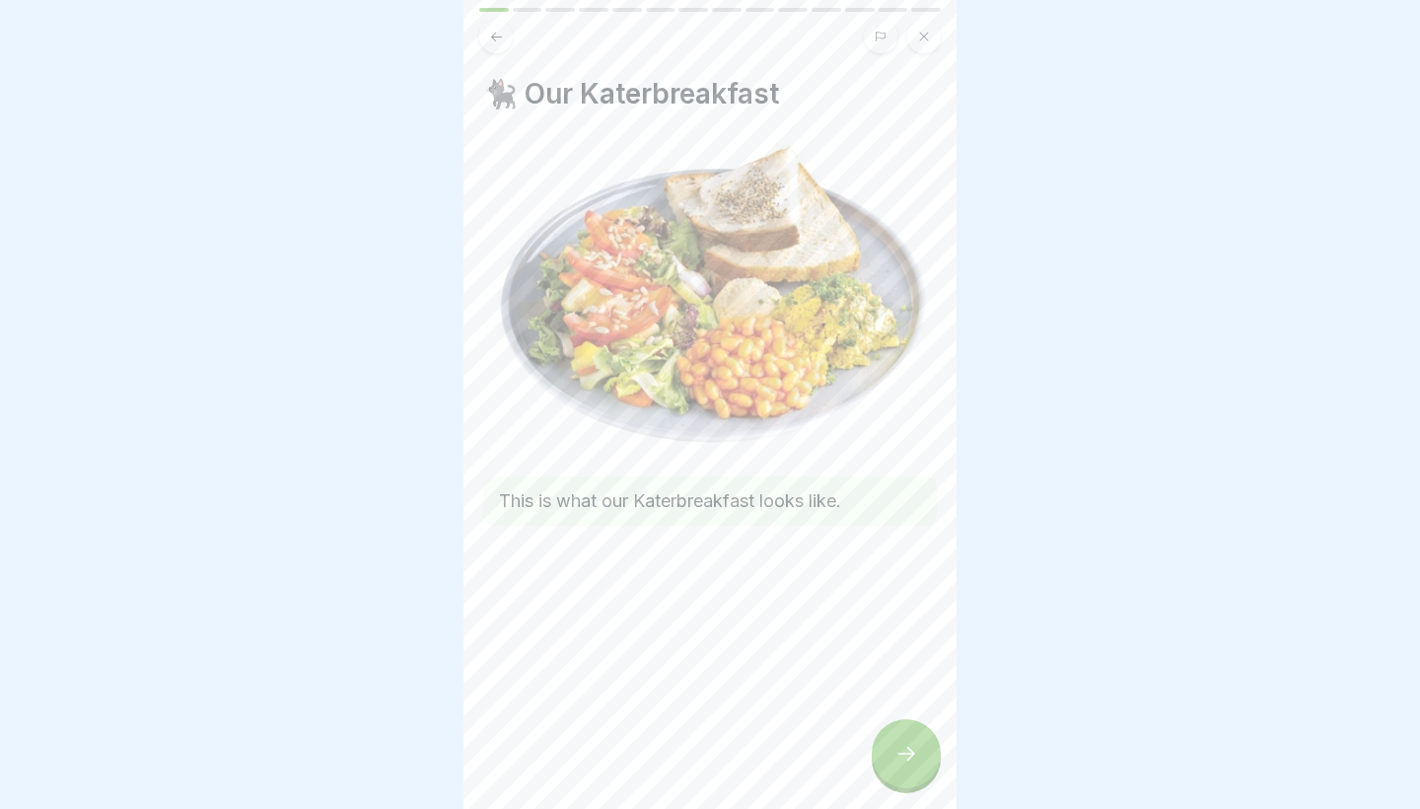
click at [884, 765] on div at bounding box center [906, 753] width 69 height 69
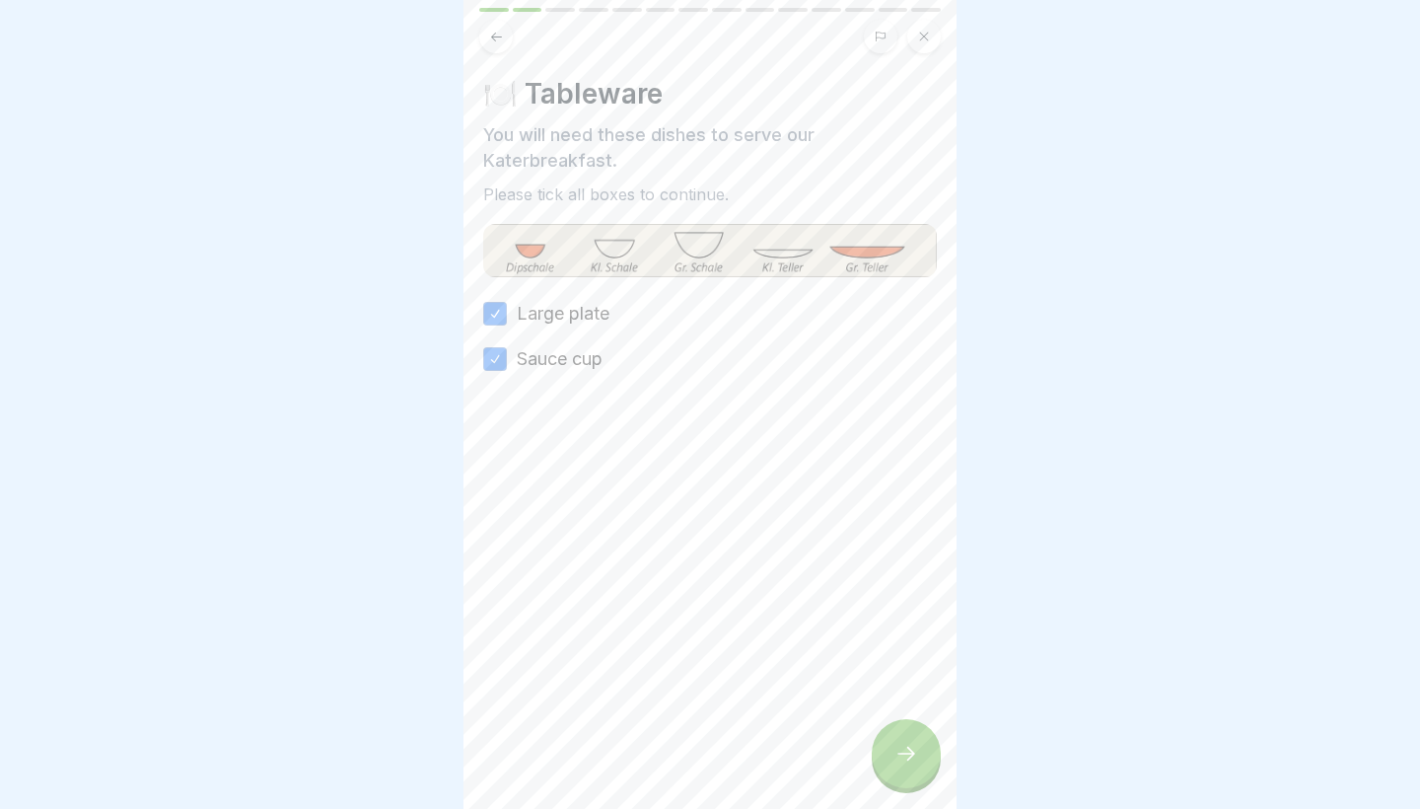
click at [884, 765] on div at bounding box center [906, 753] width 69 height 69
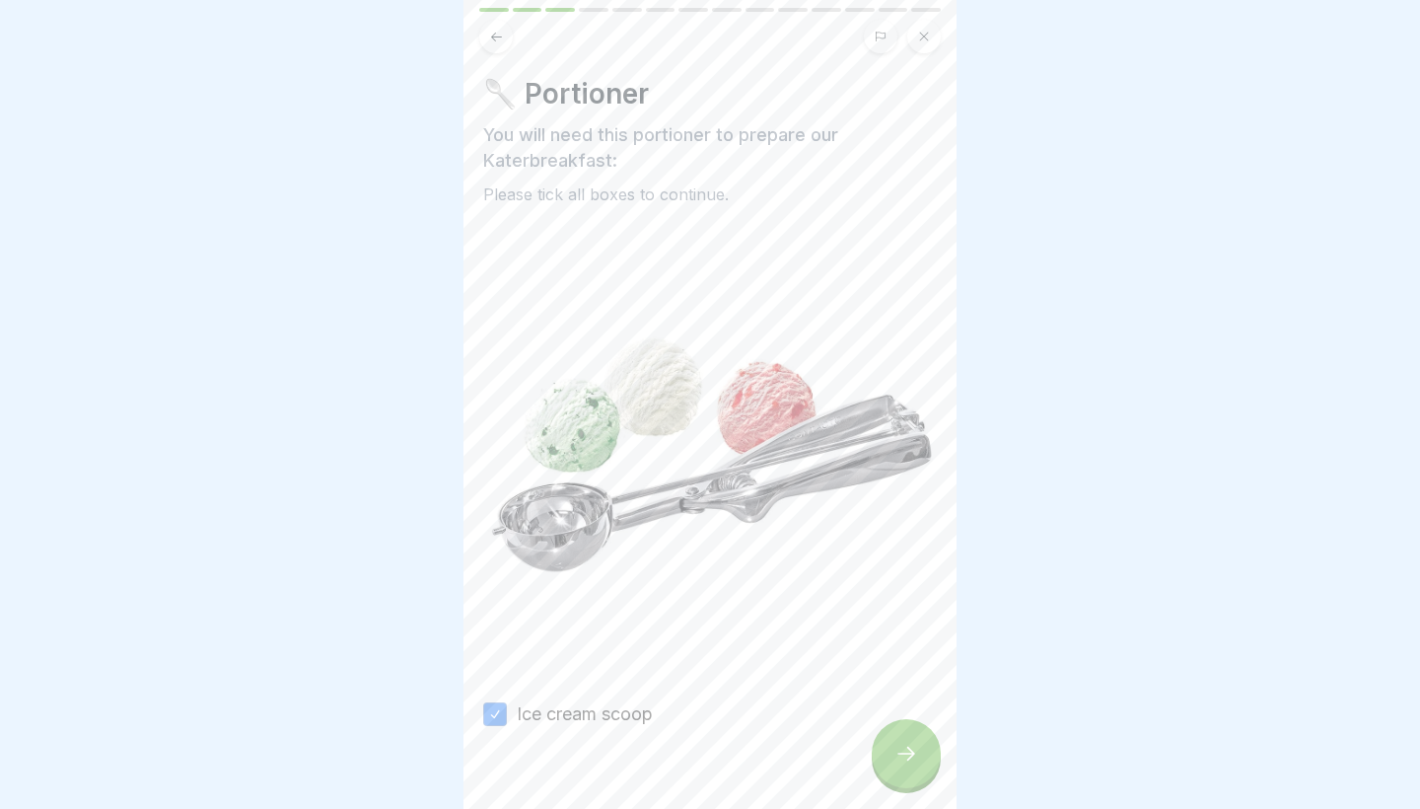
click at [884, 765] on div at bounding box center [906, 753] width 69 height 69
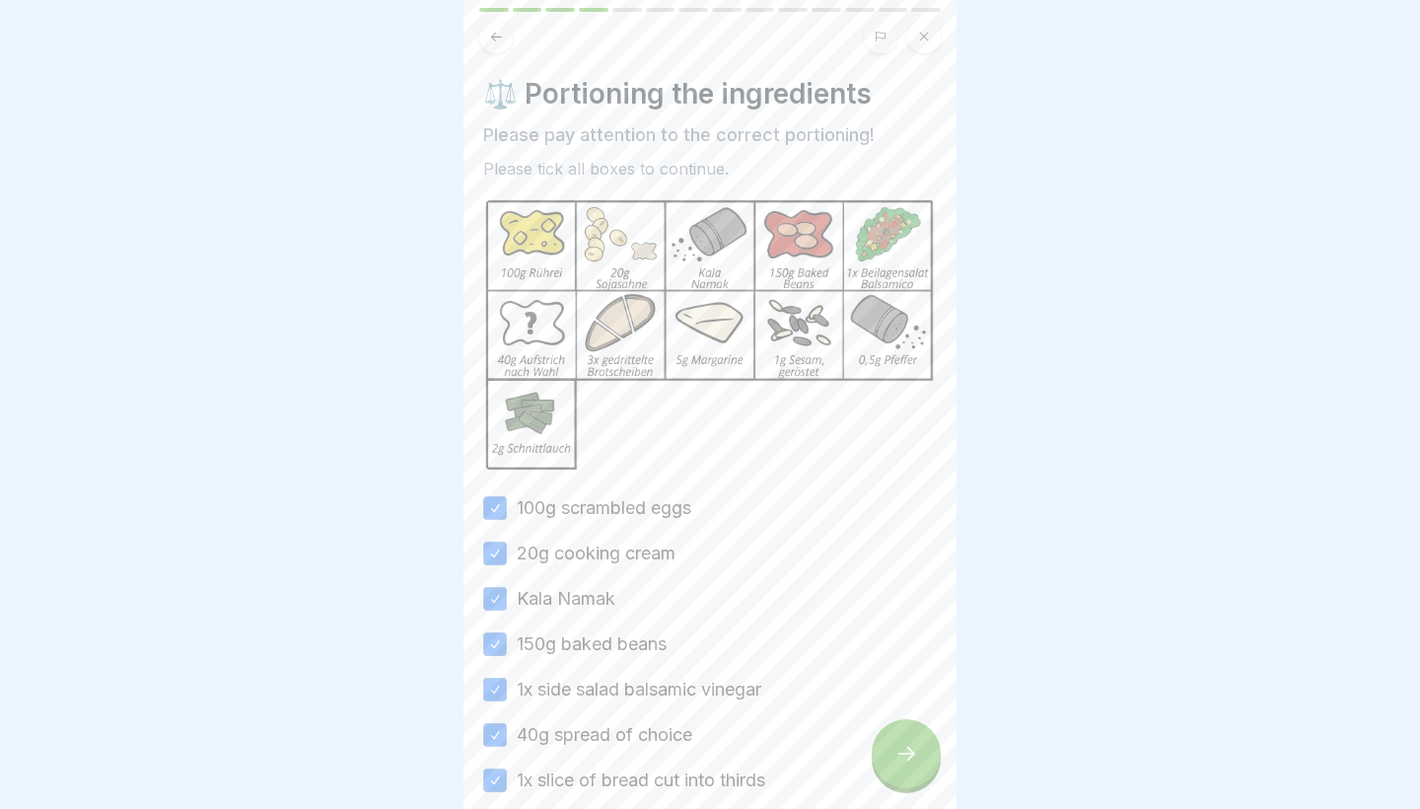
click at [884, 765] on div at bounding box center [906, 753] width 69 height 69
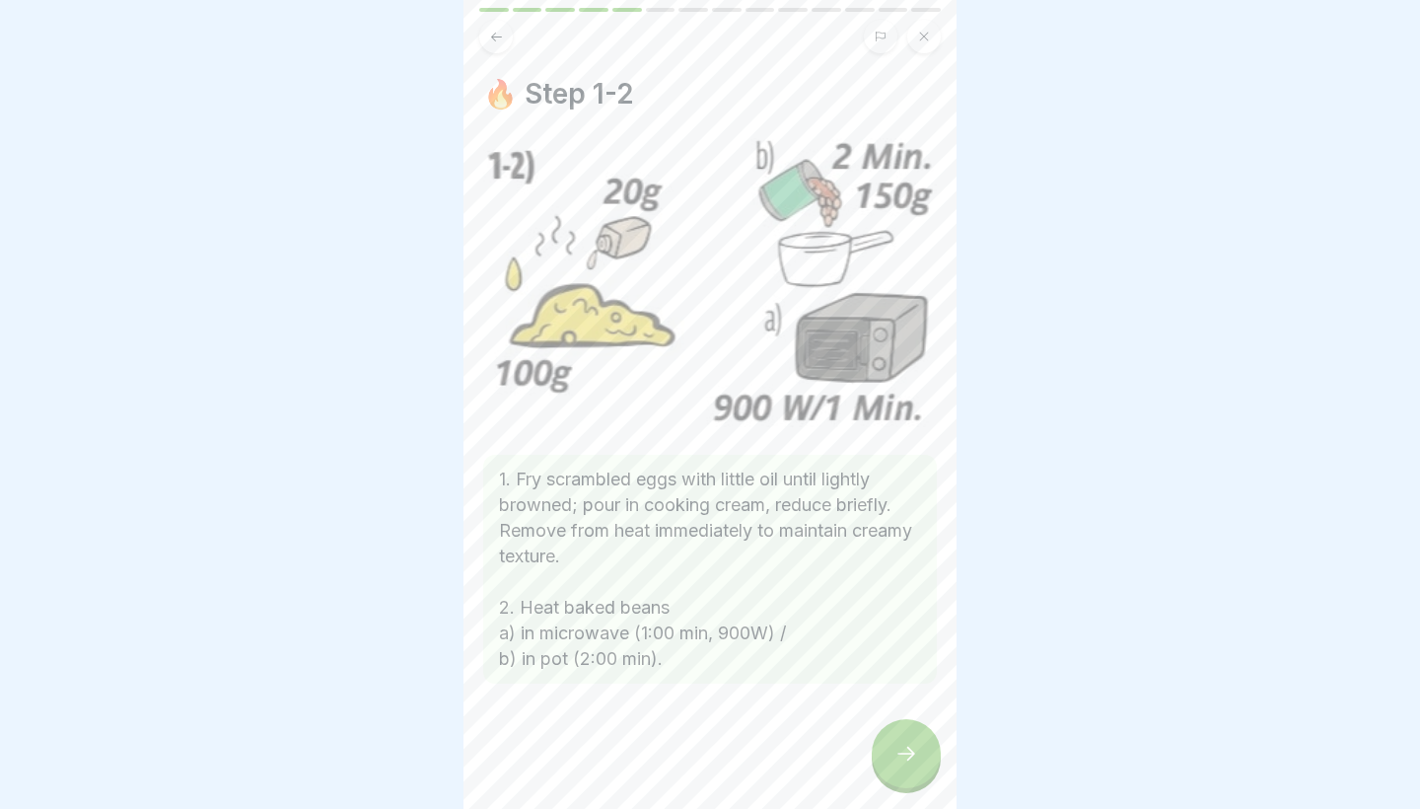
click at [884, 765] on div at bounding box center [906, 753] width 69 height 69
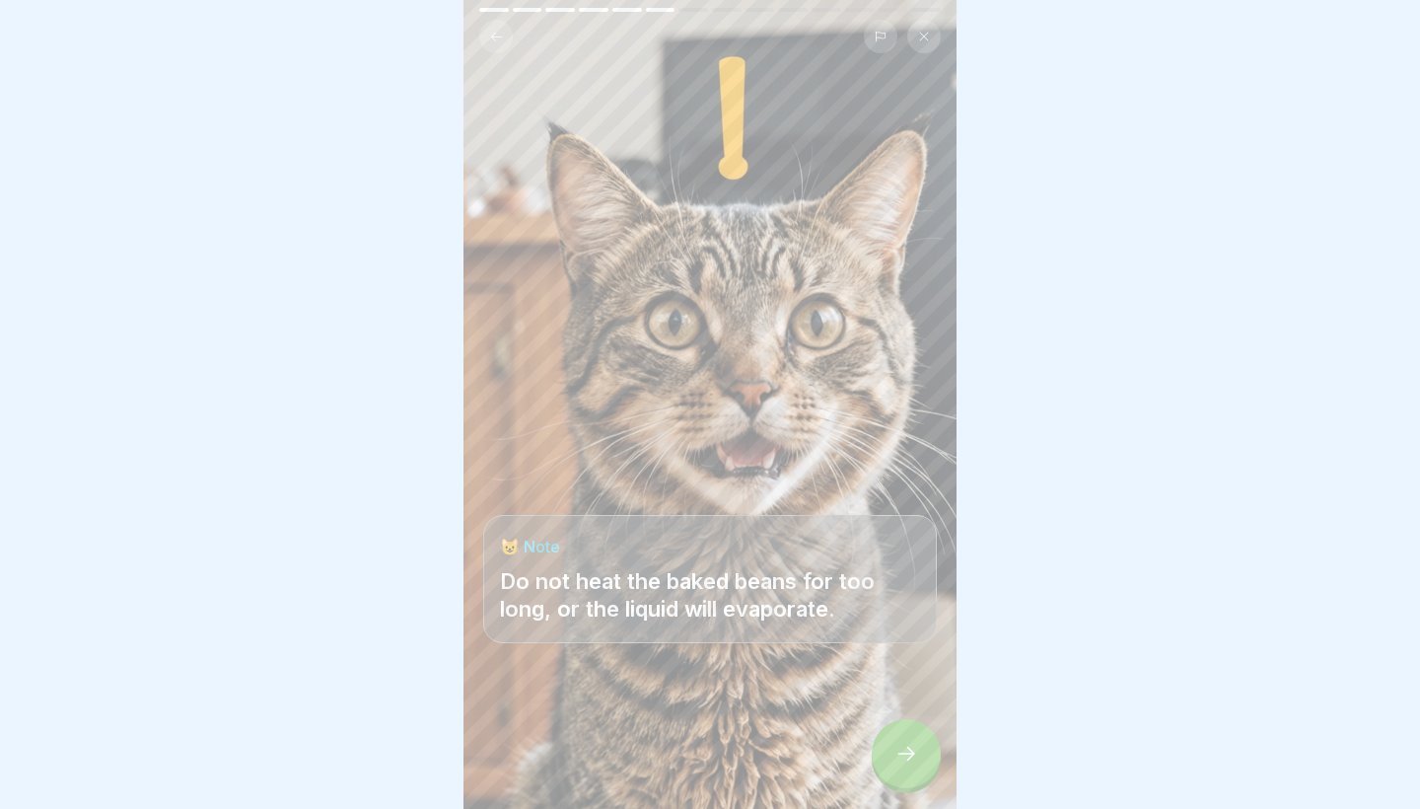
click at [884, 765] on div at bounding box center [906, 753] width 69 height 69
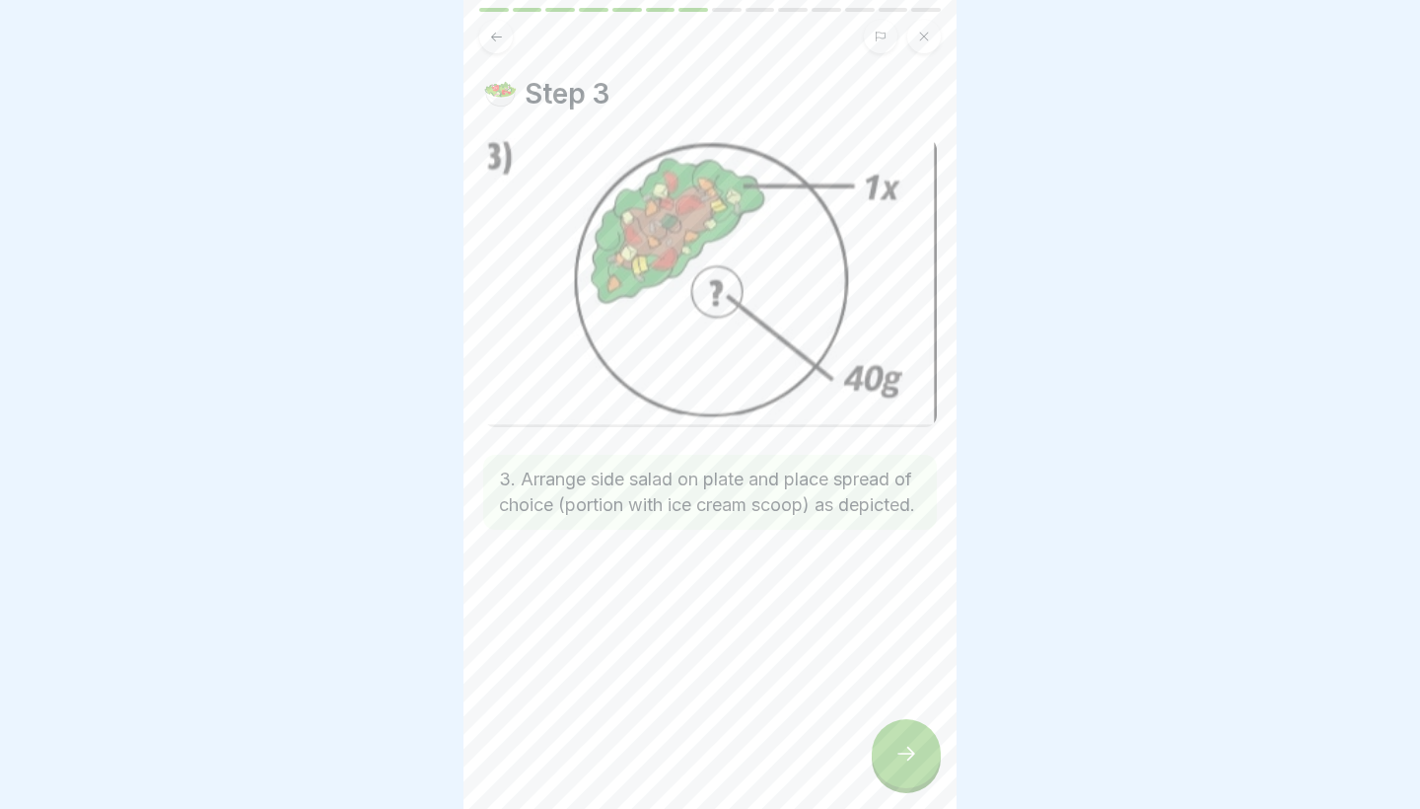
click at [884, 765] on div at bounding box center [906, 753] width 69 height 69
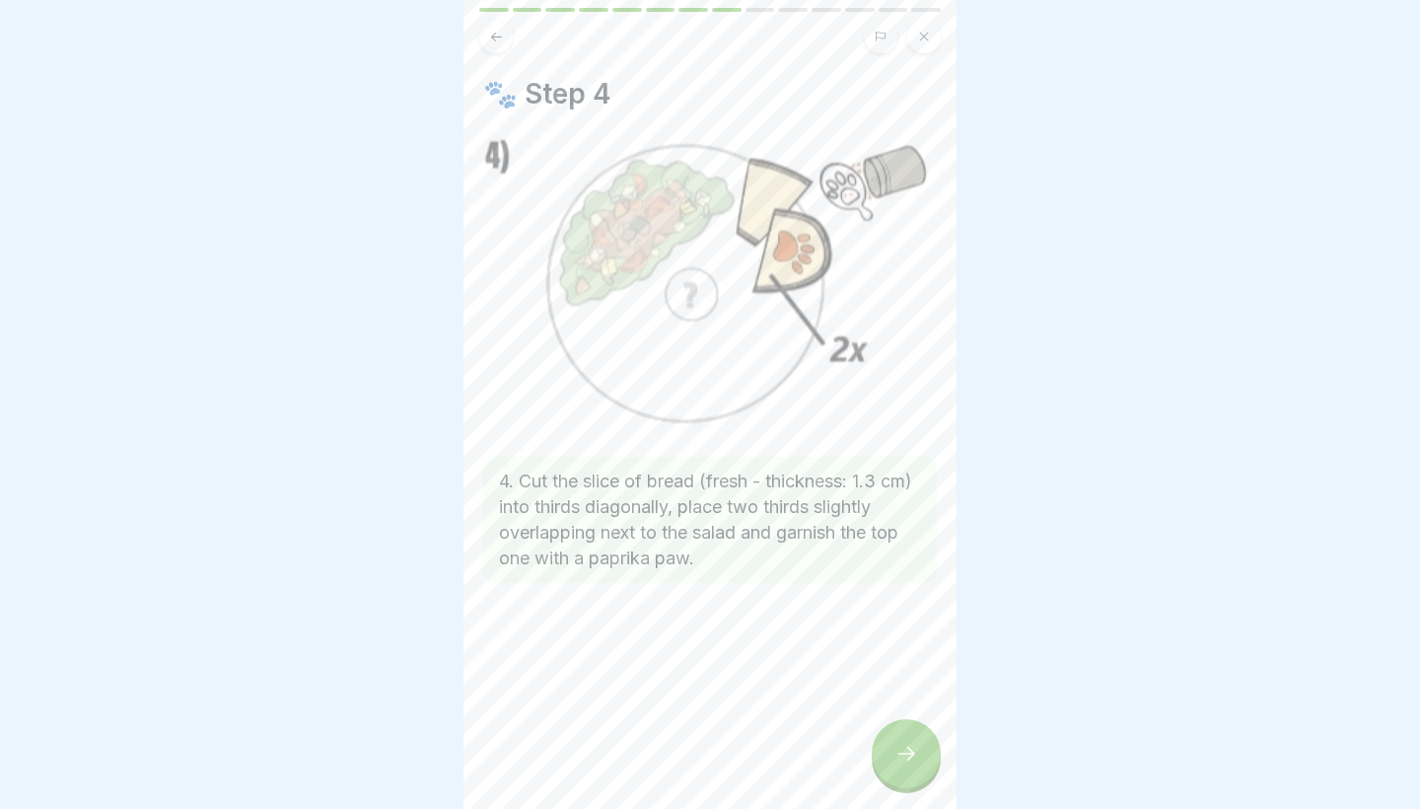
click at [884, 765] on div at bounding box center [906, 753] width 69 height 69
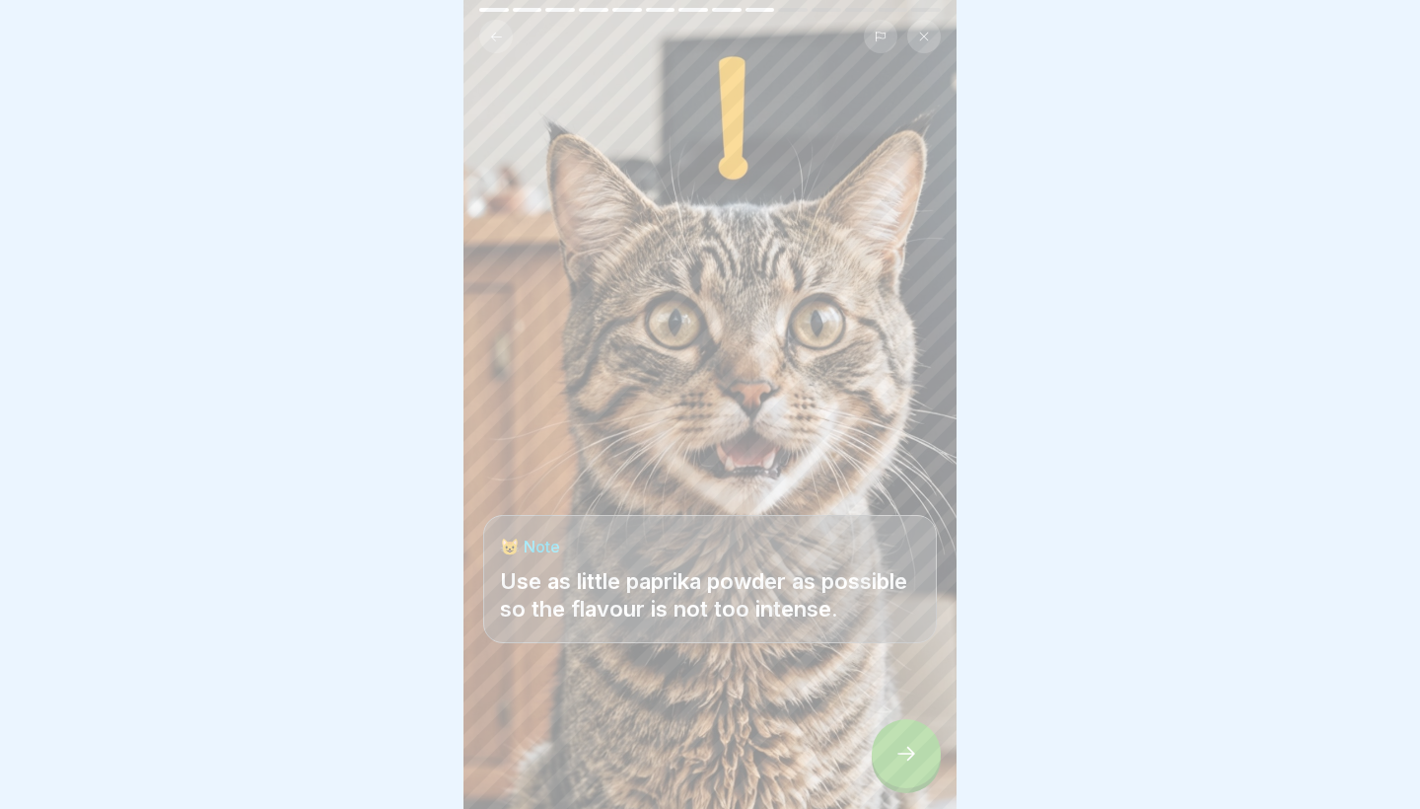
click at [884, 765] on div at bounding box center [906, 753] width 69 height 69
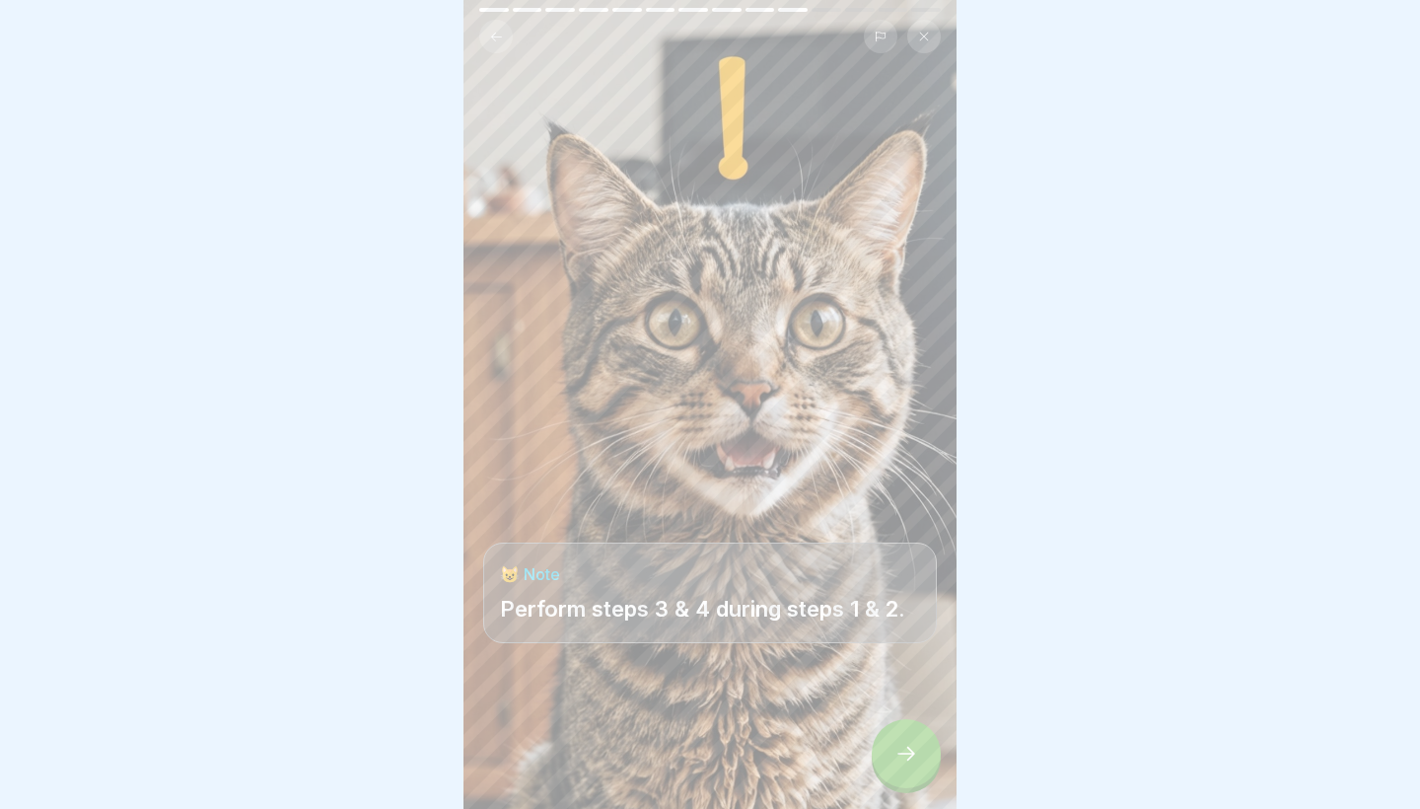
click at [884, 765] on div at bounding box center [906, 753] width 69 height 69
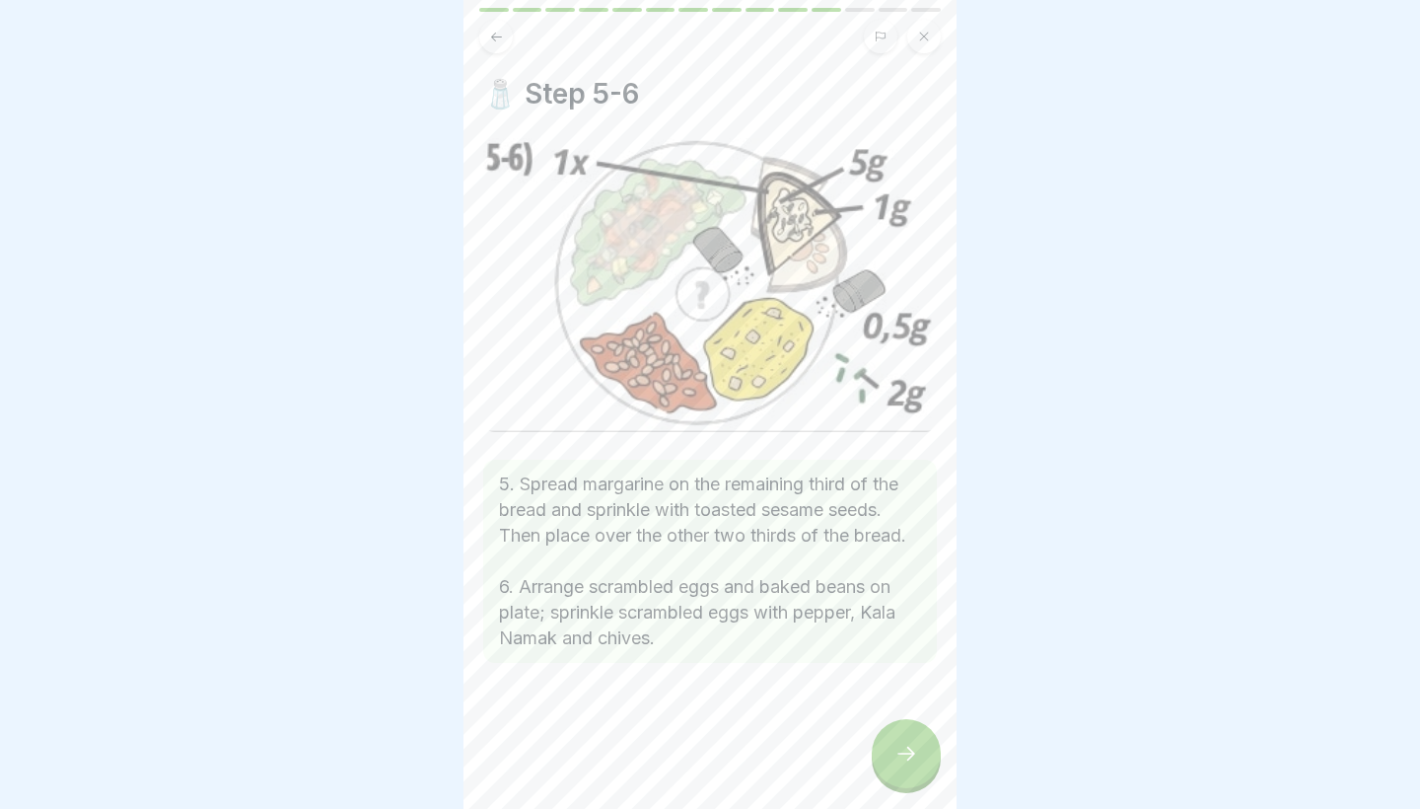
click at [884, 765] on div at bounding box center [906, 753] width 69 height 69
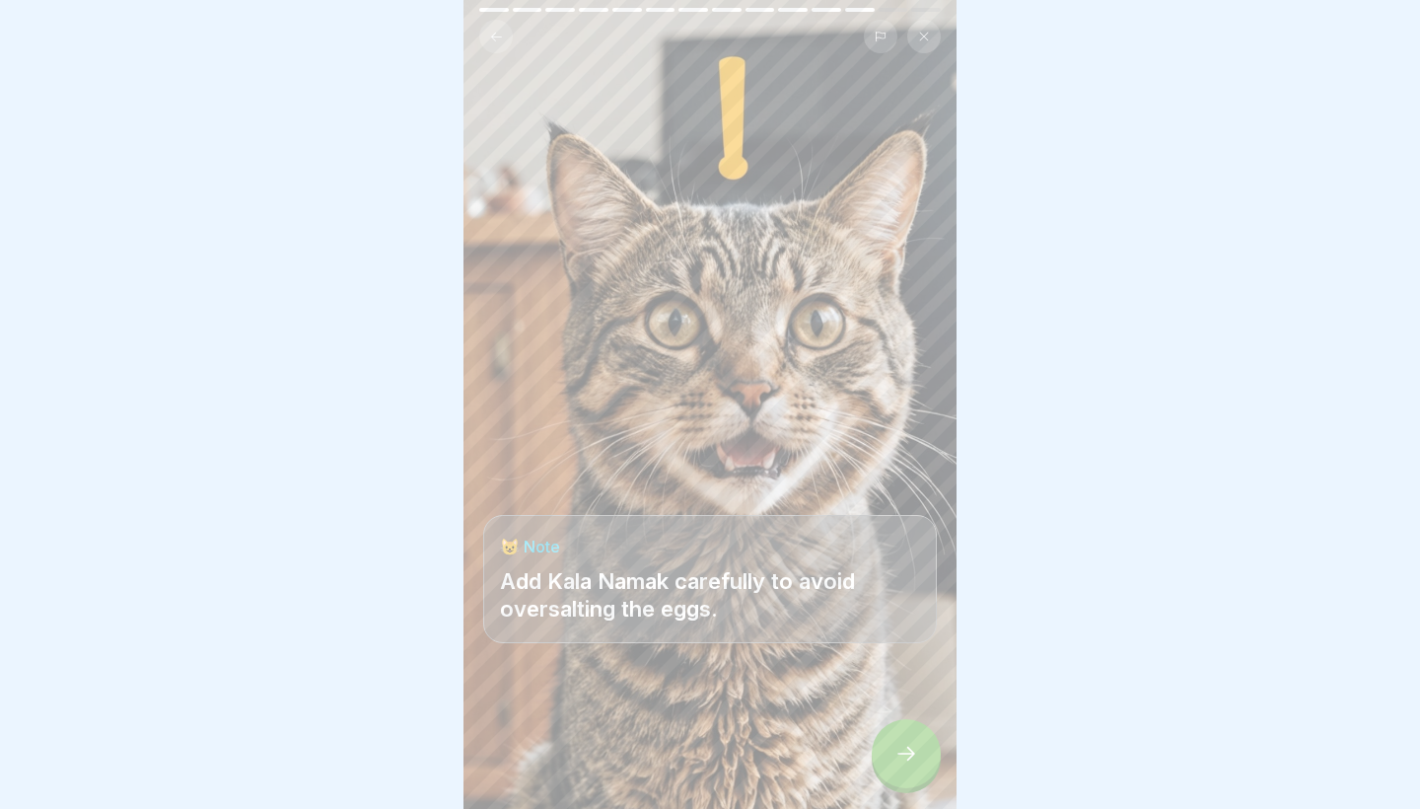
click at [884, 765] on div at bounding box center [906, 753] width 69 height 69
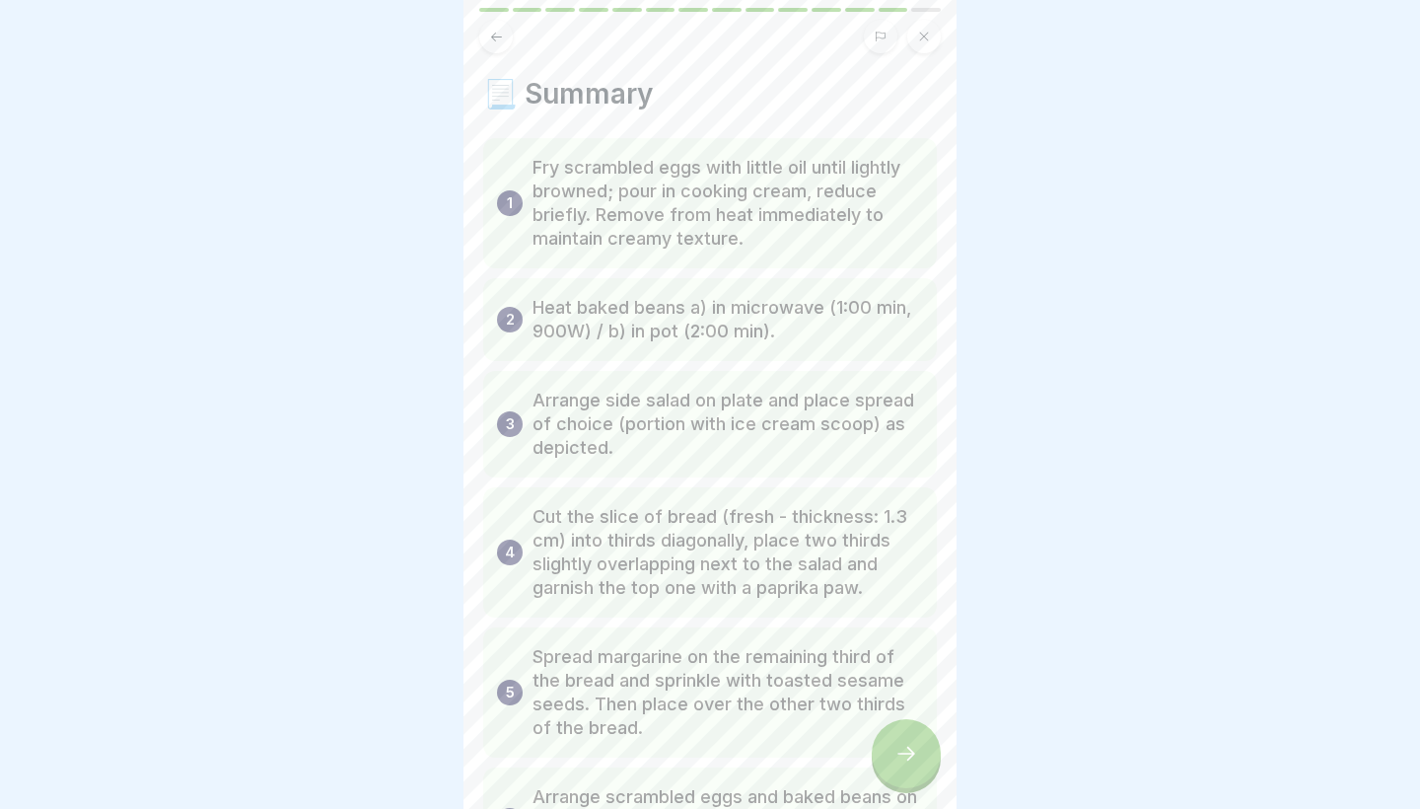
click at [884, 765] on div at bounding box center [906, 753] width 69 height 69
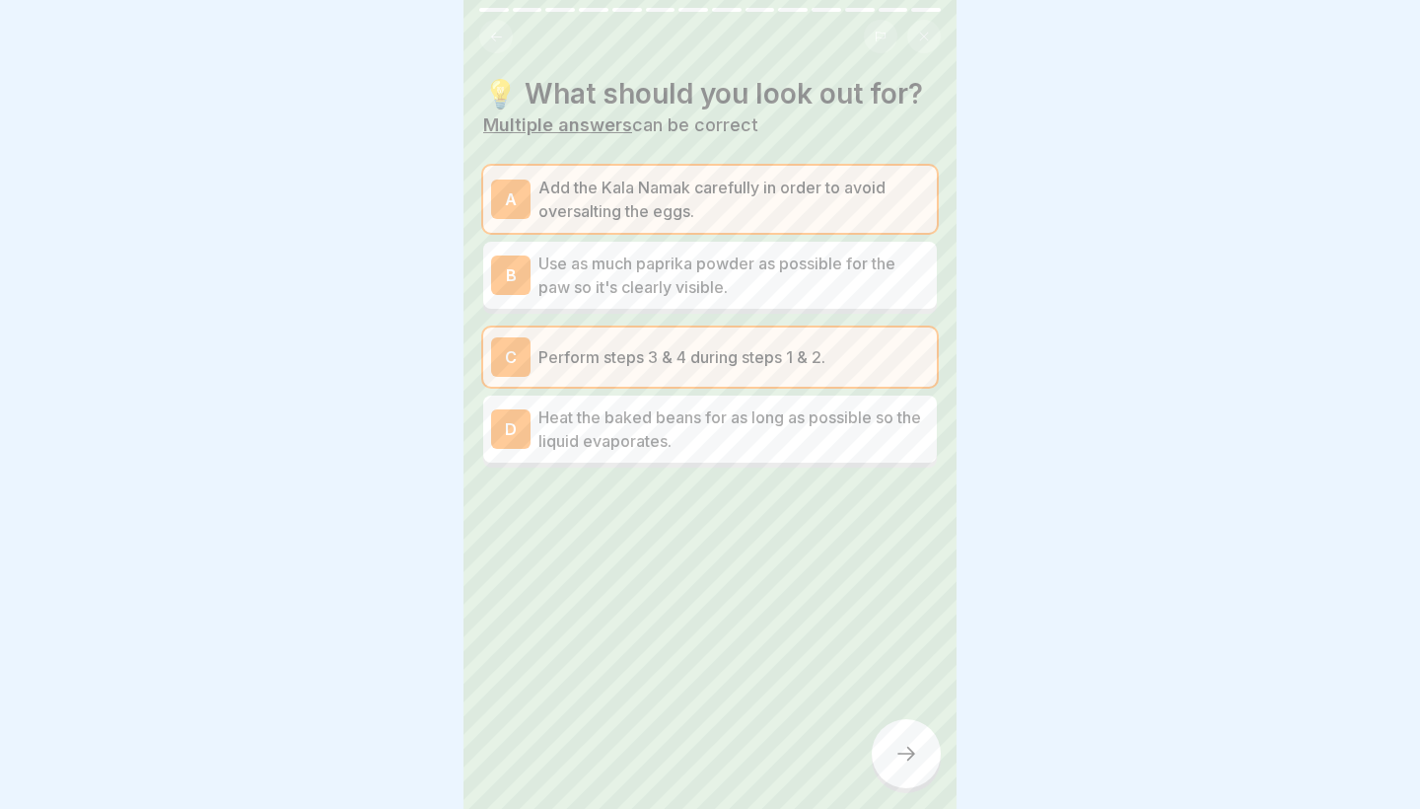
click at [884, 765] on div at bounding box center [906, 753] width 69 height 69
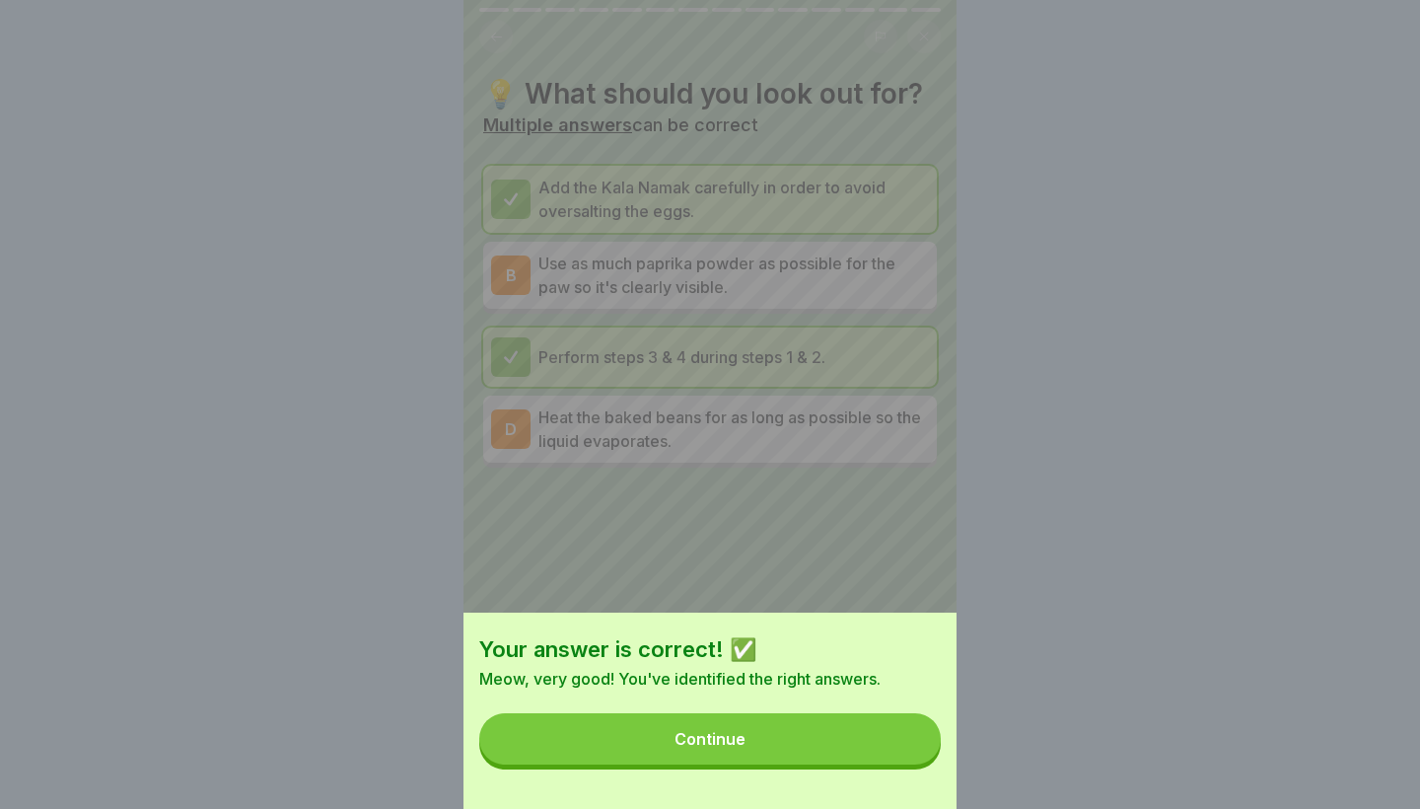
click at [861, 752] on button "Continue" at bounding box center [710, 738] width 462 height 51
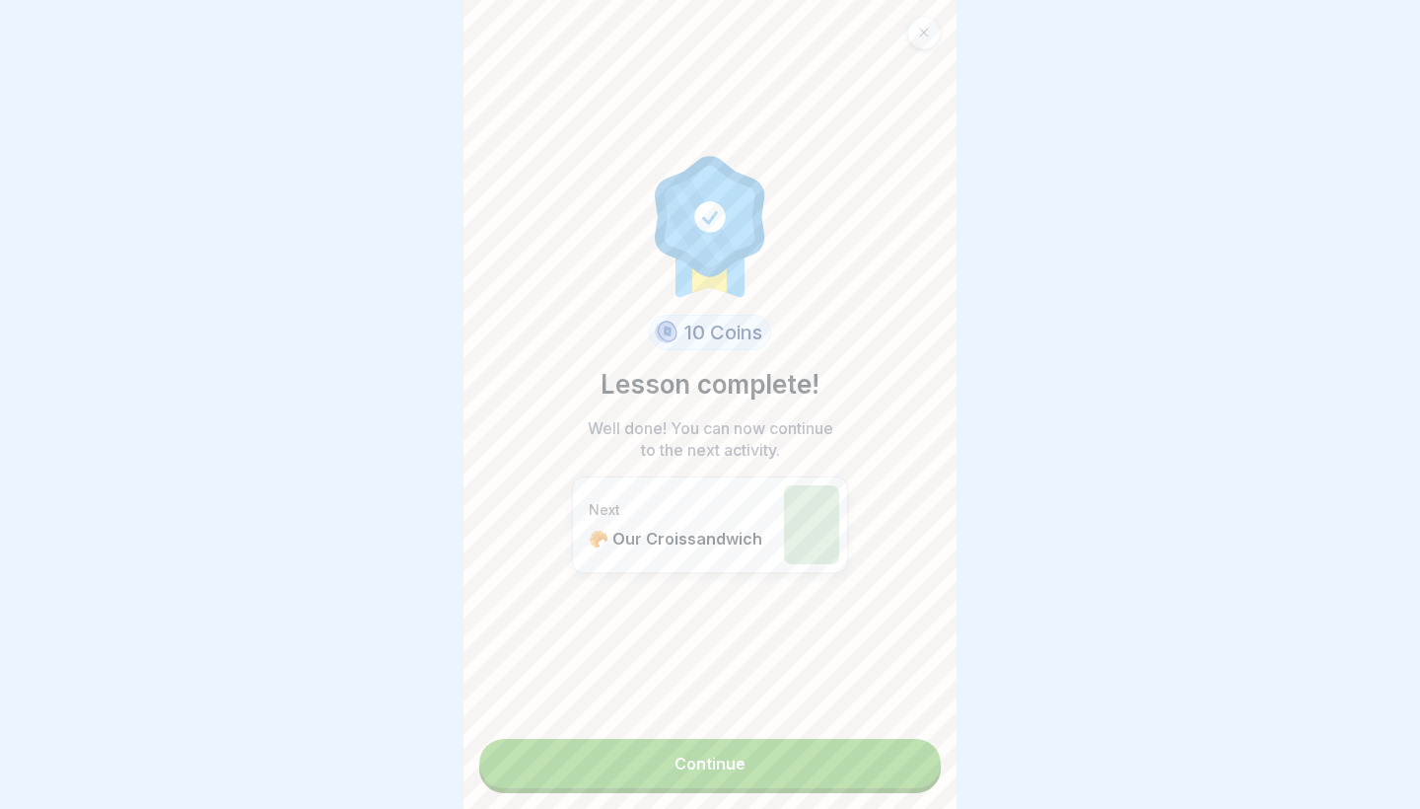
click at [800, 758] on link "Continue" at bounding box center [710, 763] width 462 height 49
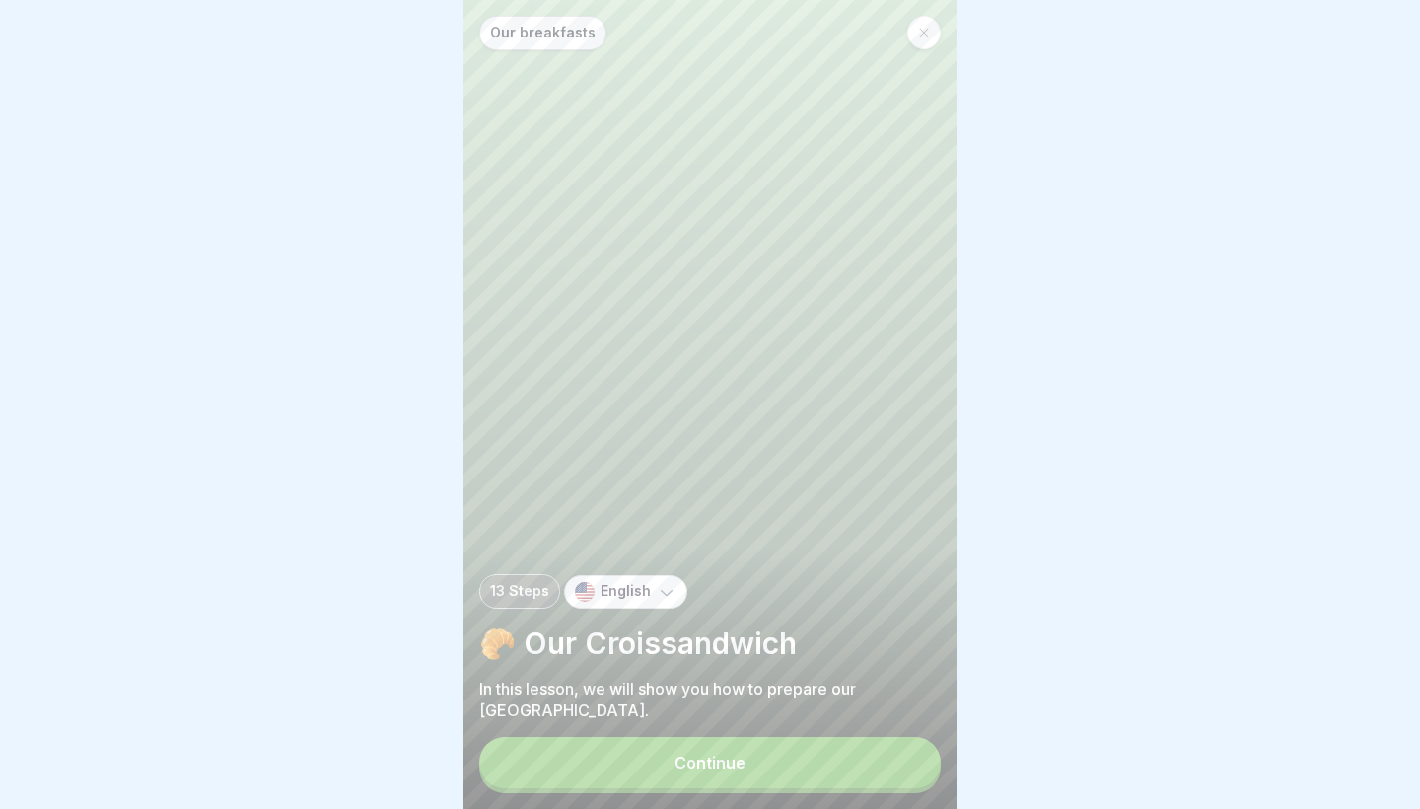
click at [800, 758] on button "Continue" at bounding box center [710, 762] width 462 height 51
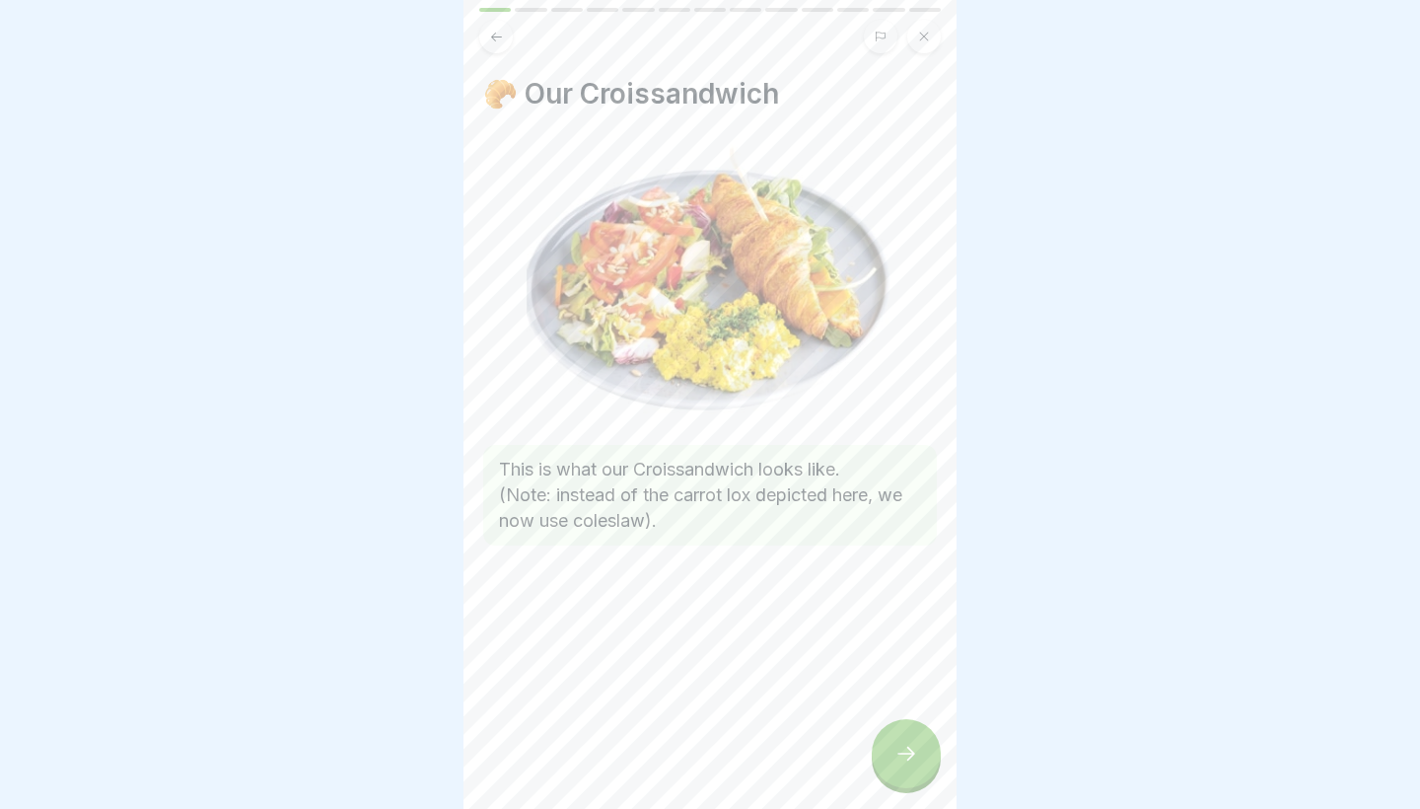
click at [871, 757] on div "🥐 Our Croissandwich This is what our Croissandwich looks like. (Note: instead o…" at bounding box center [710, 404] width 493 height 809
click at [898, 758] on icon at bounding box center [907, 754] width 24 height 24
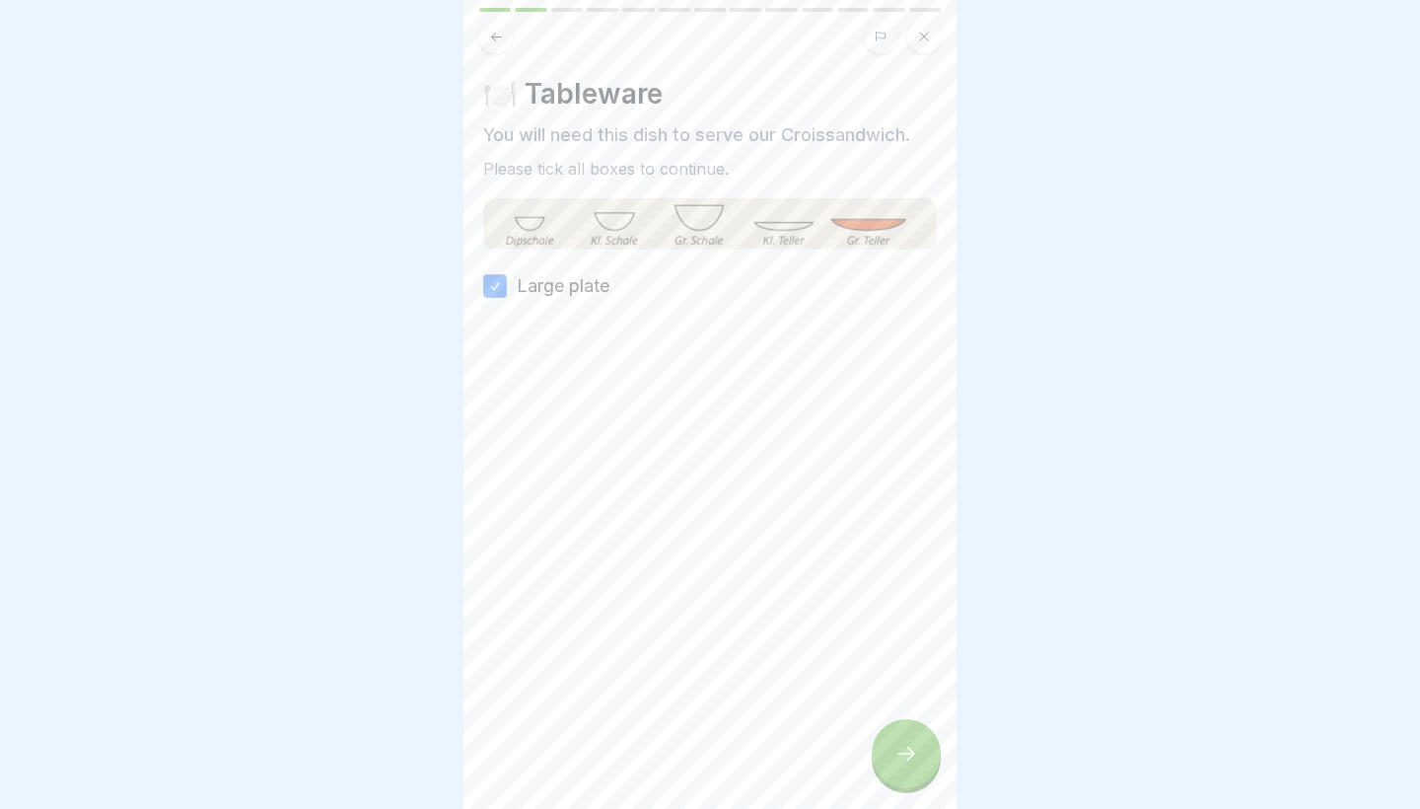
click at [898, 758] on icon at bounding box center [907, 754] width 24 height 24
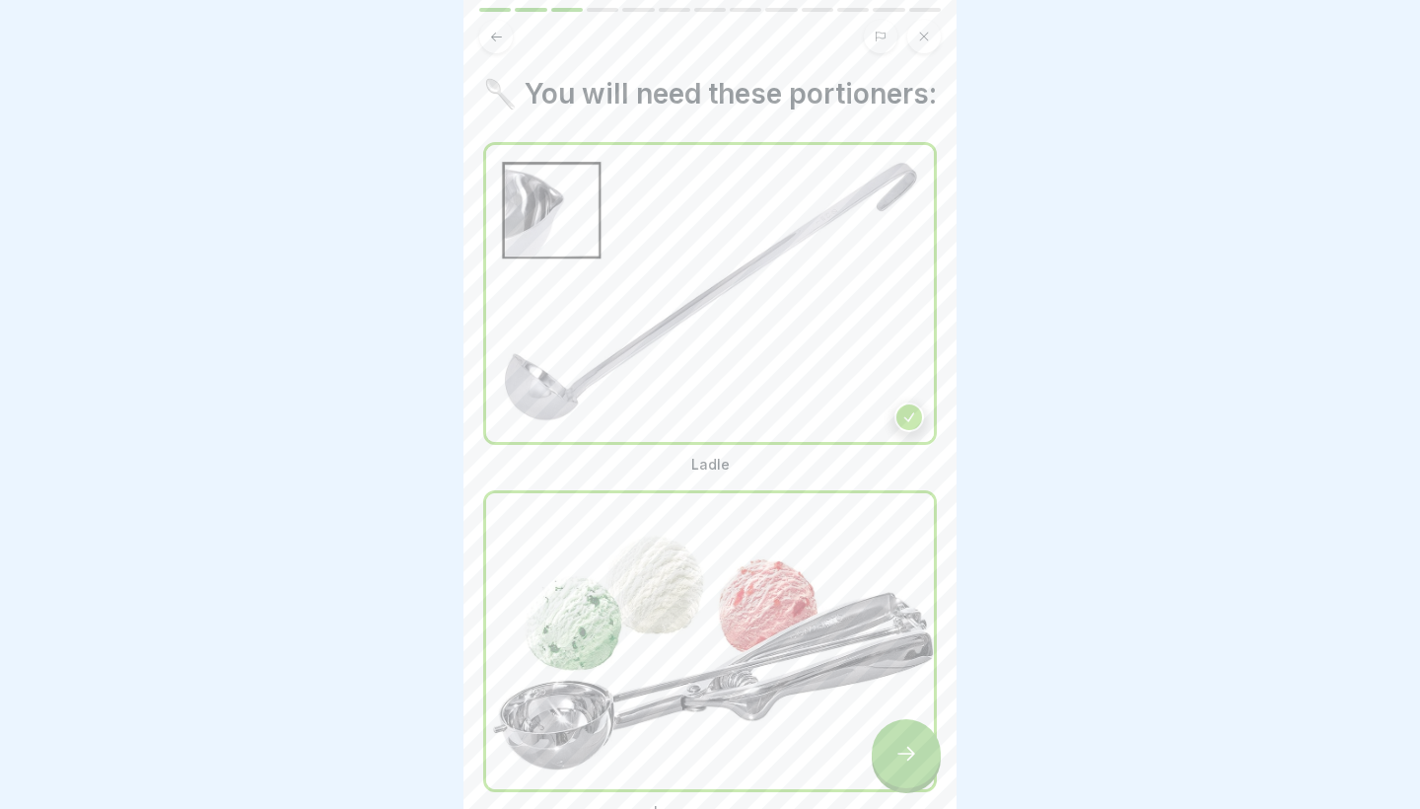
click at [898, 758] on icon at bounding box center [907, 754] width 24 height 24
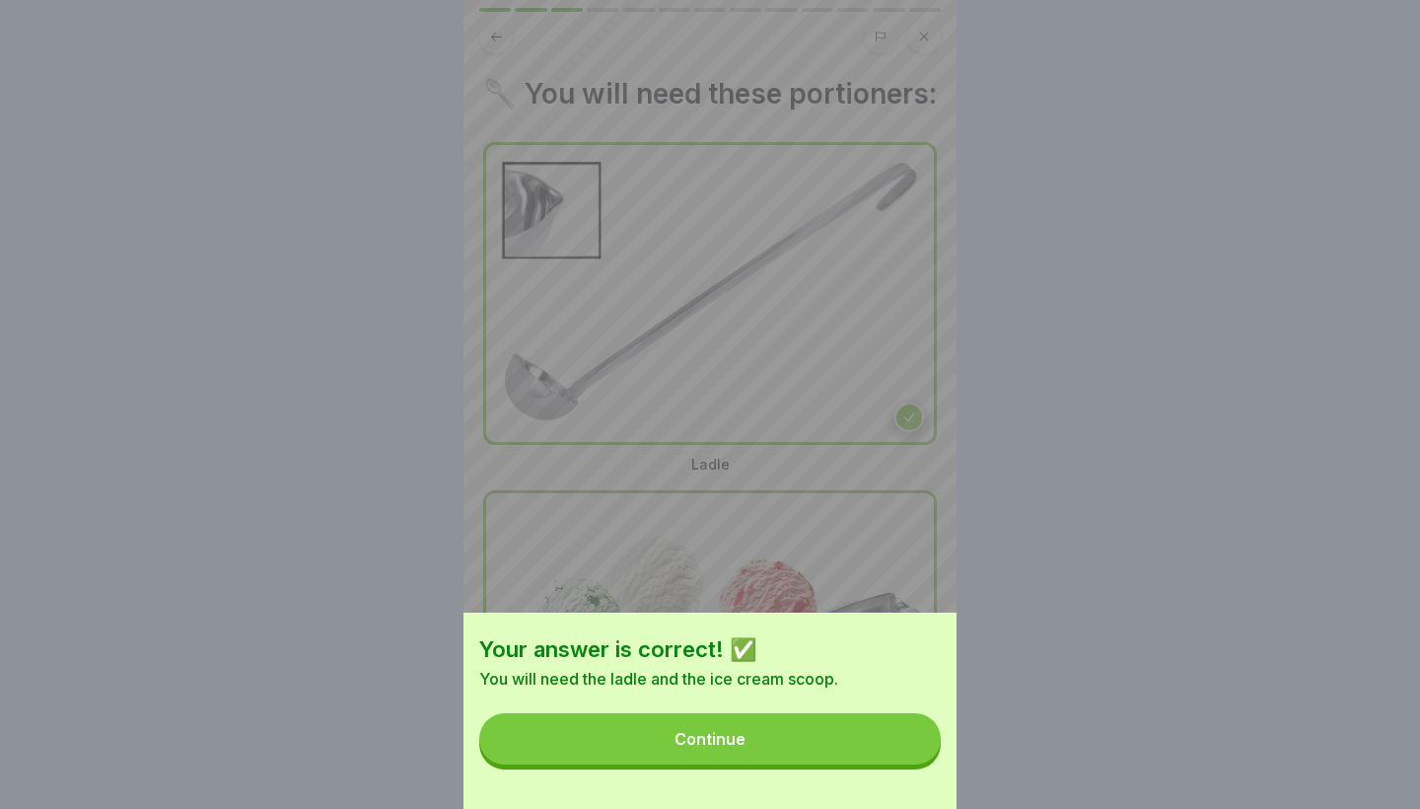
click at [898, 758] on button "Continue" at bounding box center [710, 738] width 462 height 51
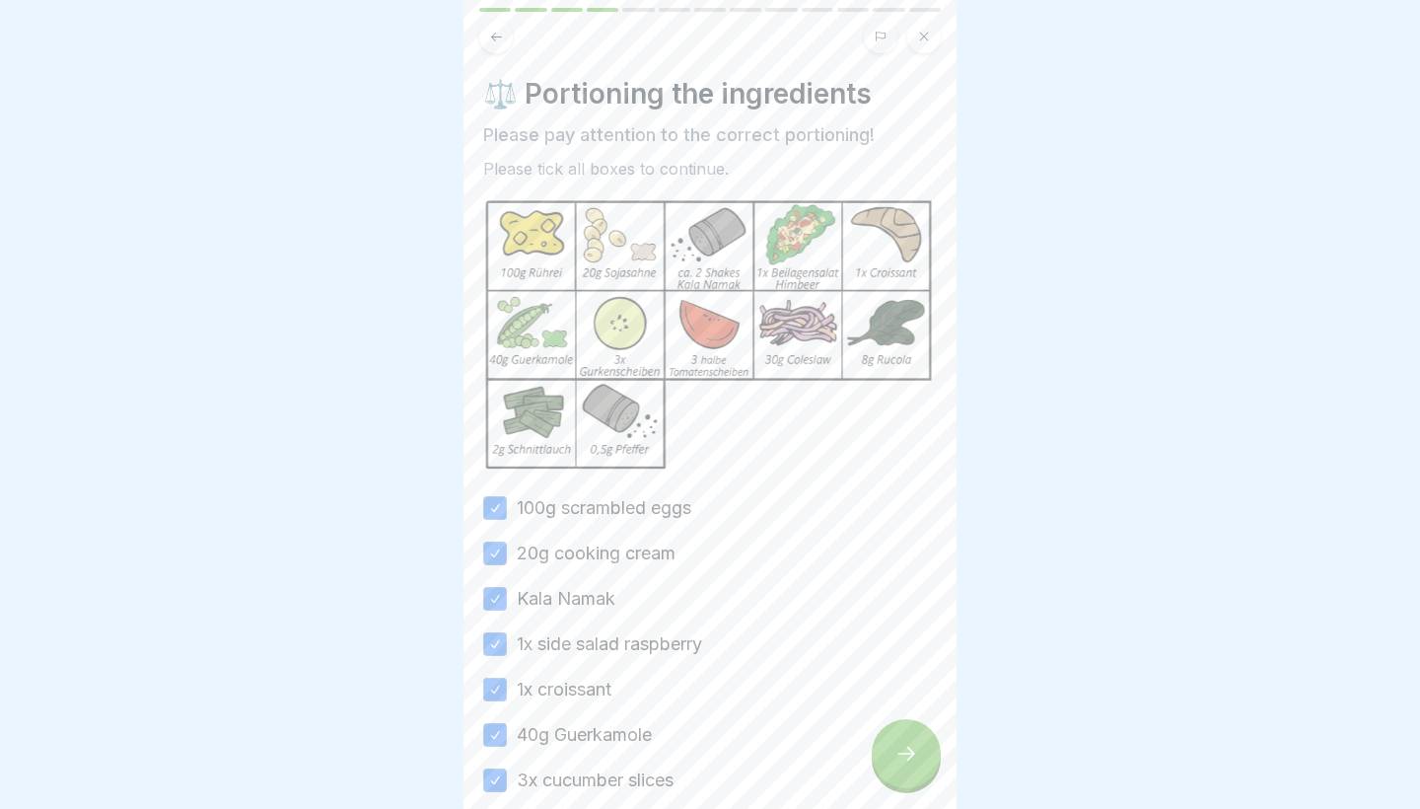
click at [898, 758] on icon at bounding box center [907, 754] width 24 height 24
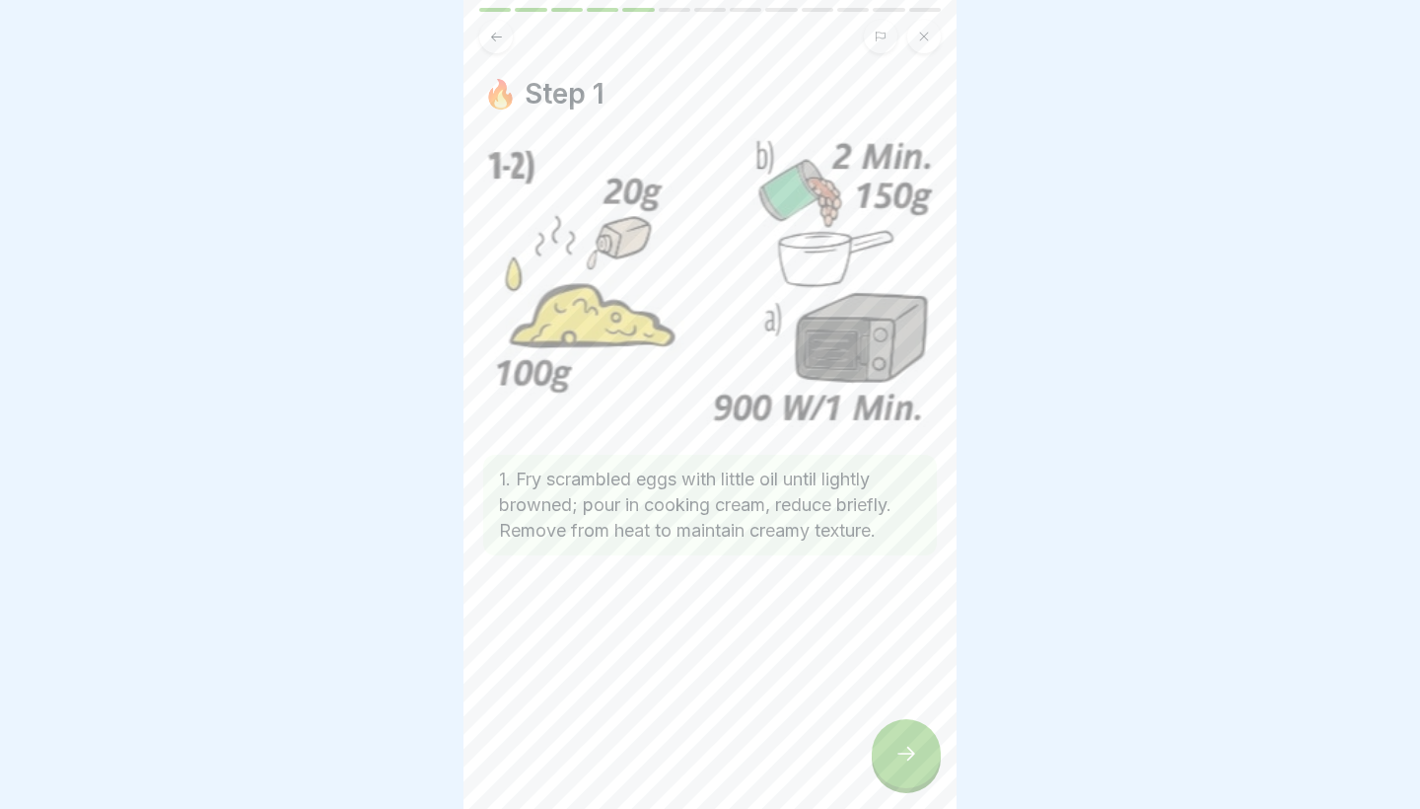
click at [898, 758] on icon at bounding box center [907, 754] width 24 height 24
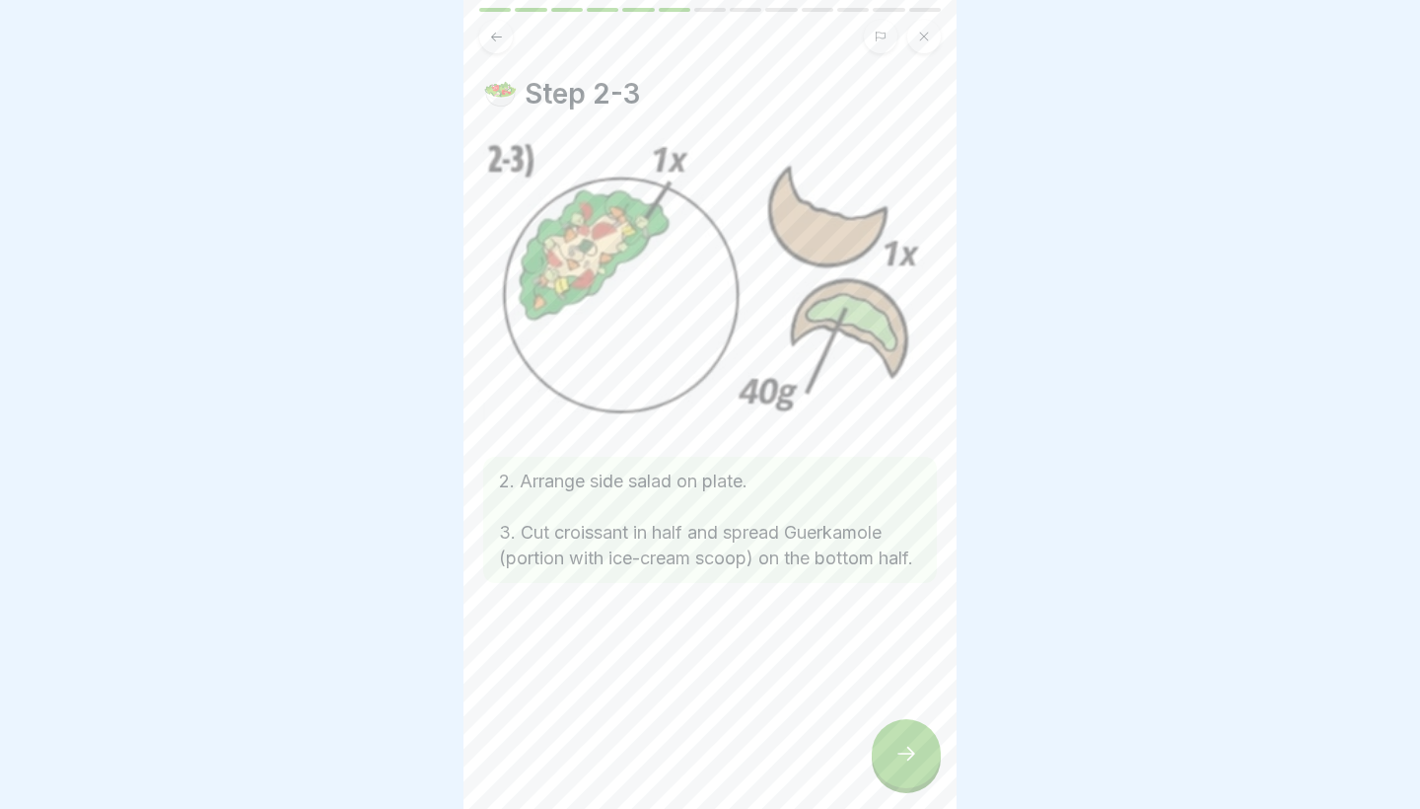
click at [898, 758] on icon at bounding box center [907, 754] width 24 height 24
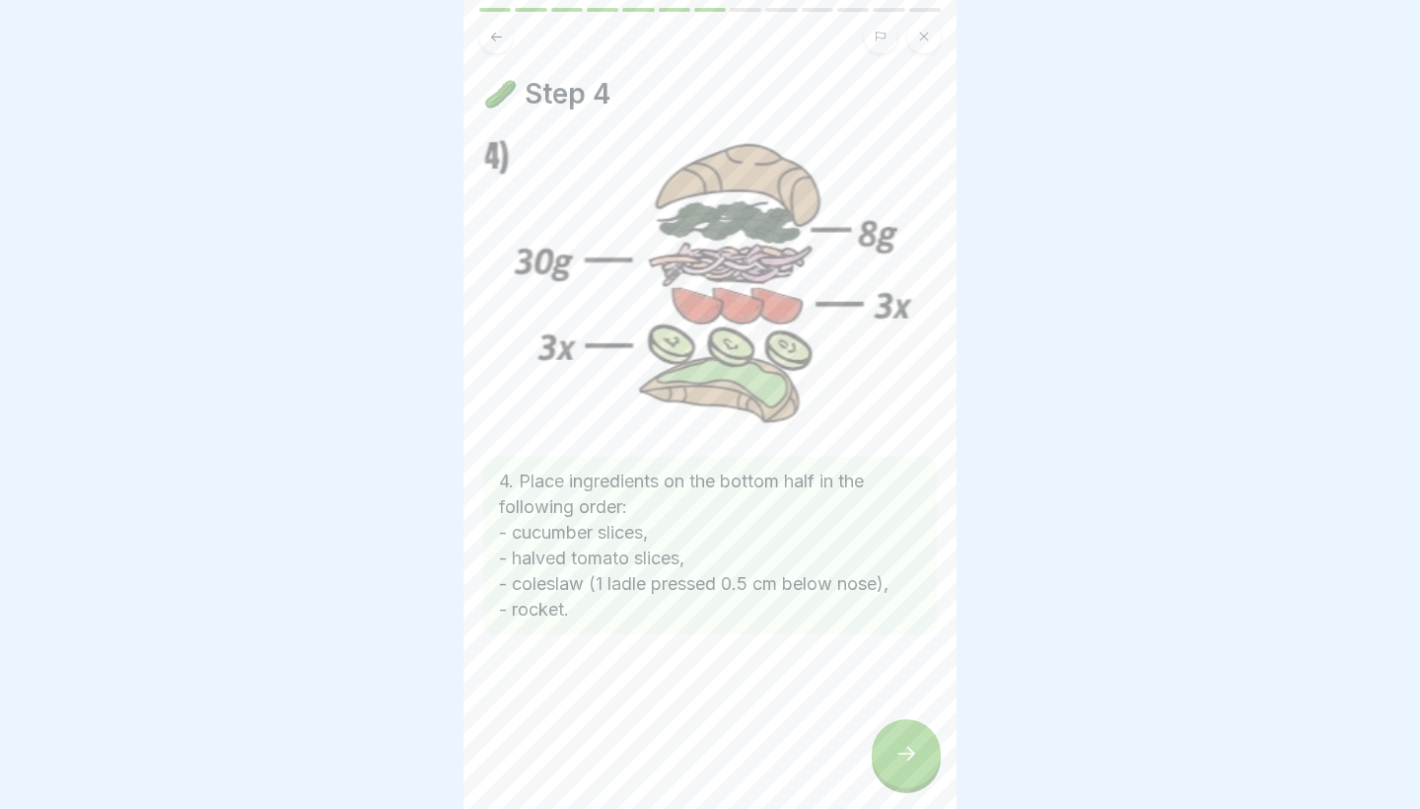
click at [898, 758] on icon at bounding box center [907, 754] width 24 height 24
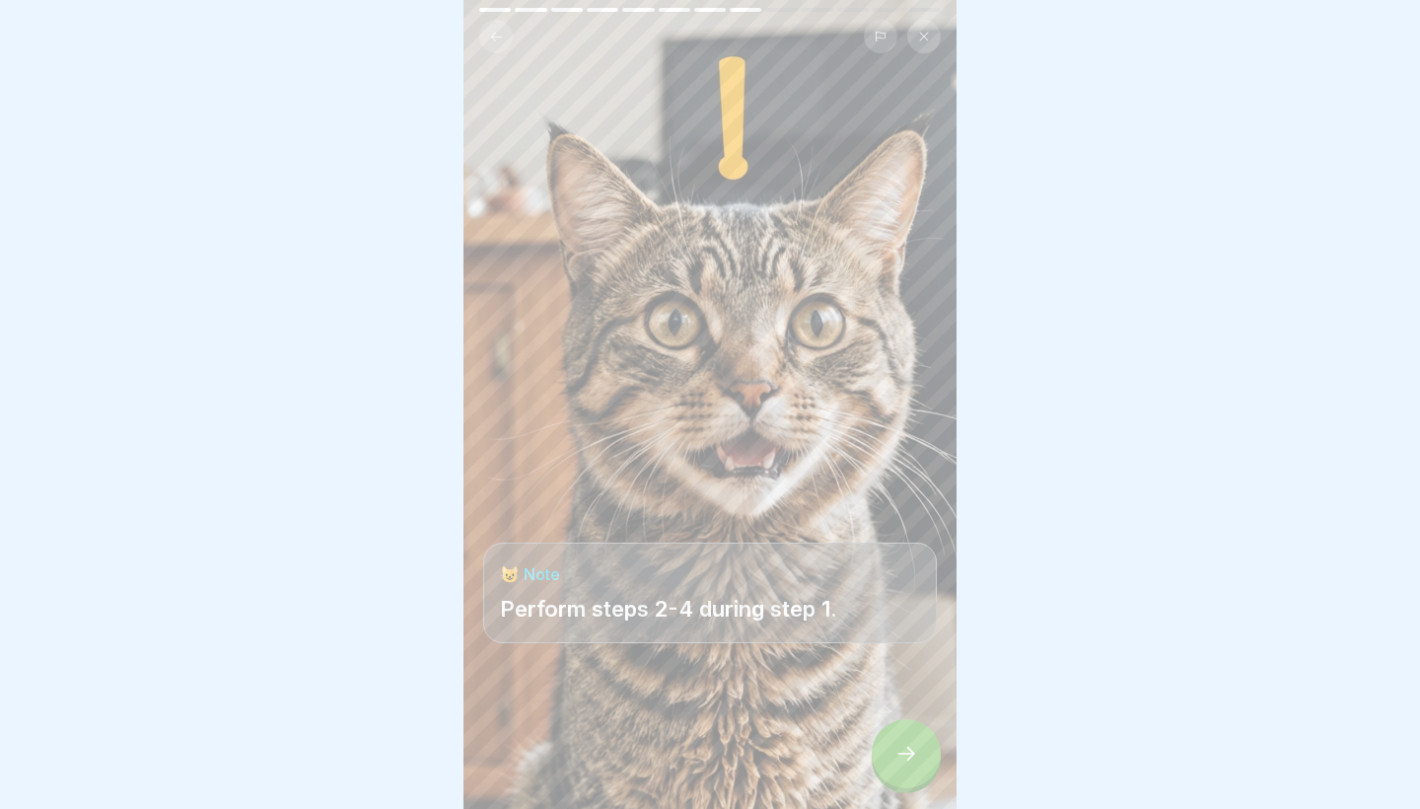
click at [898, 758] on icon at bounding box center [907, 754] width 24 height 24
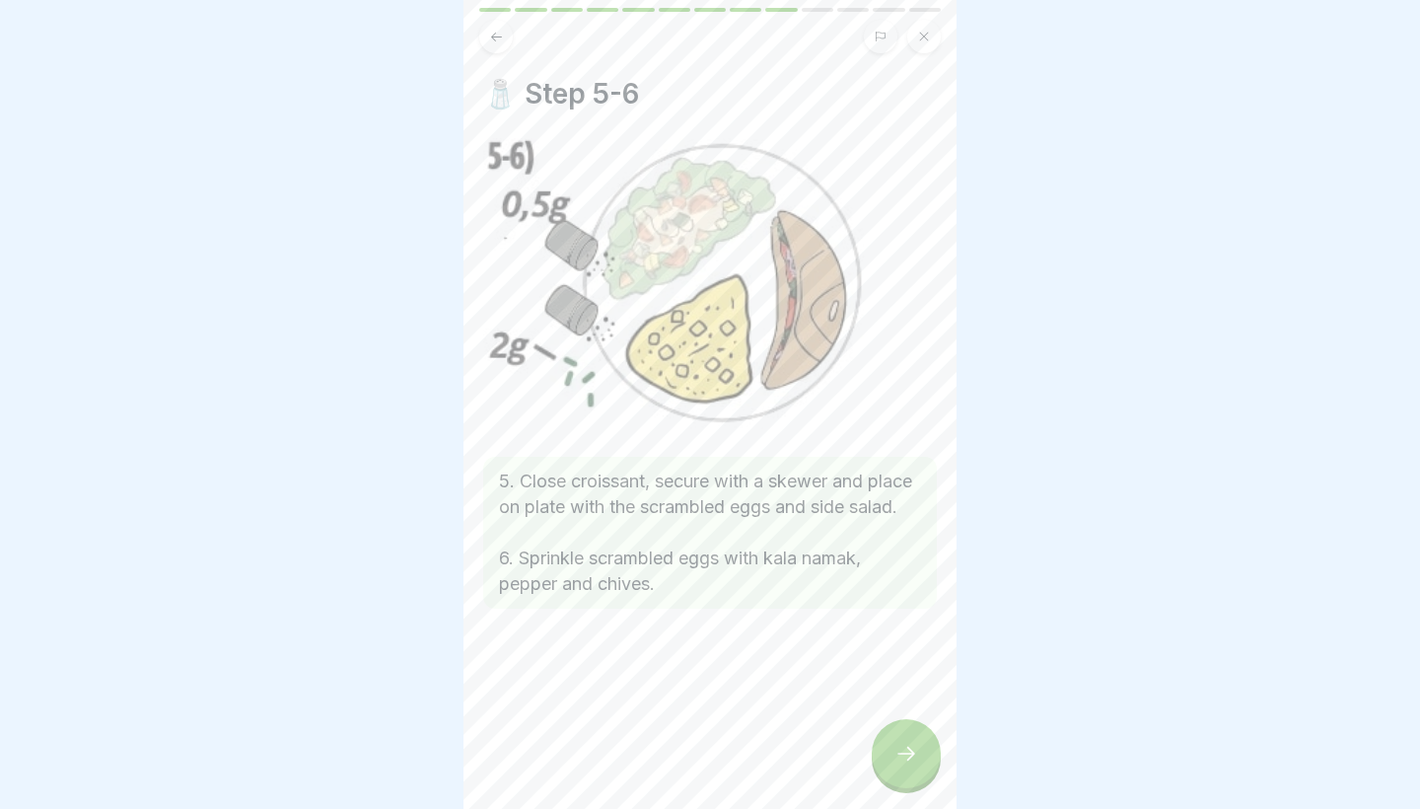
click at [898, 758] on icon at bounding box center [907, 754] width 24 height 24
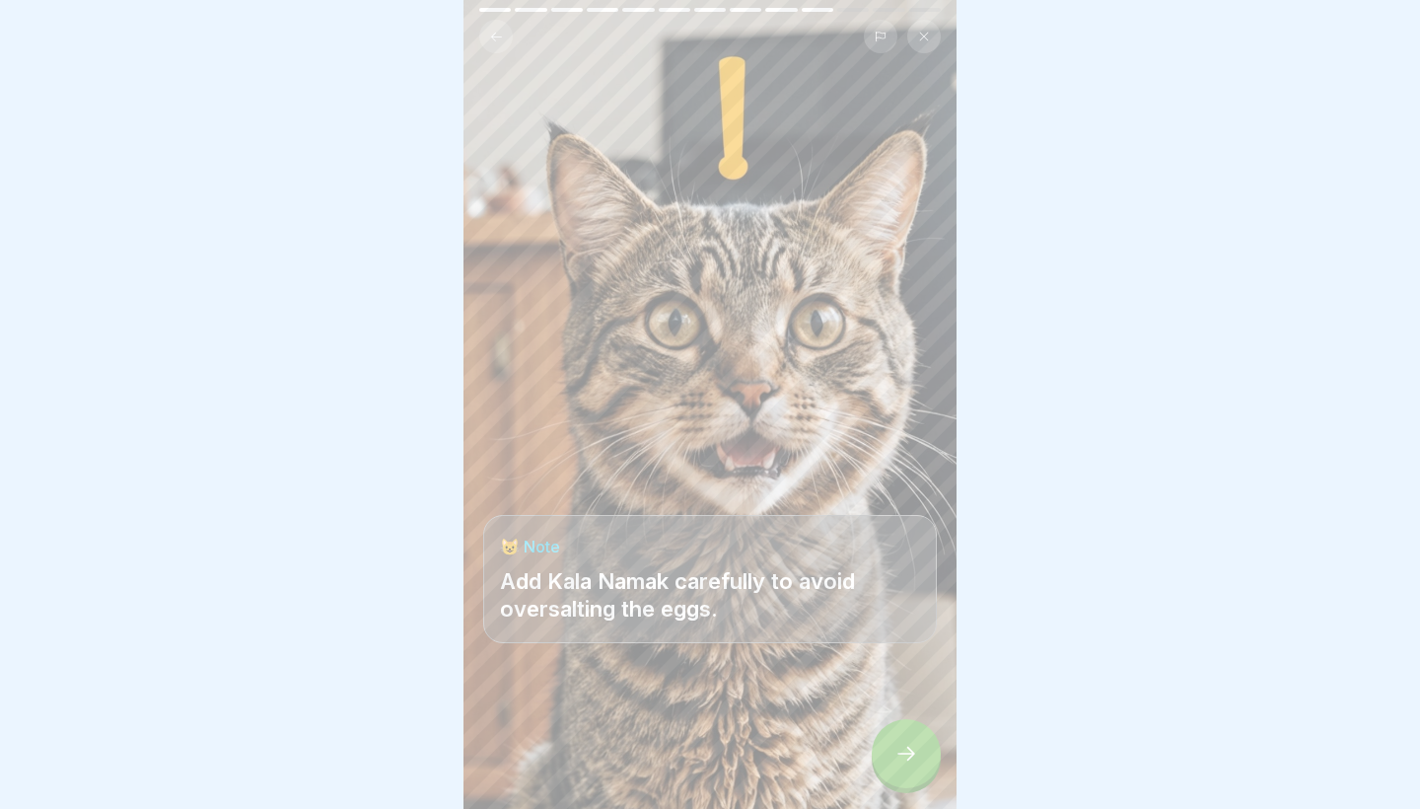
click at [898, 758] on icon at bounding box center [907, 754] width 24 height 24
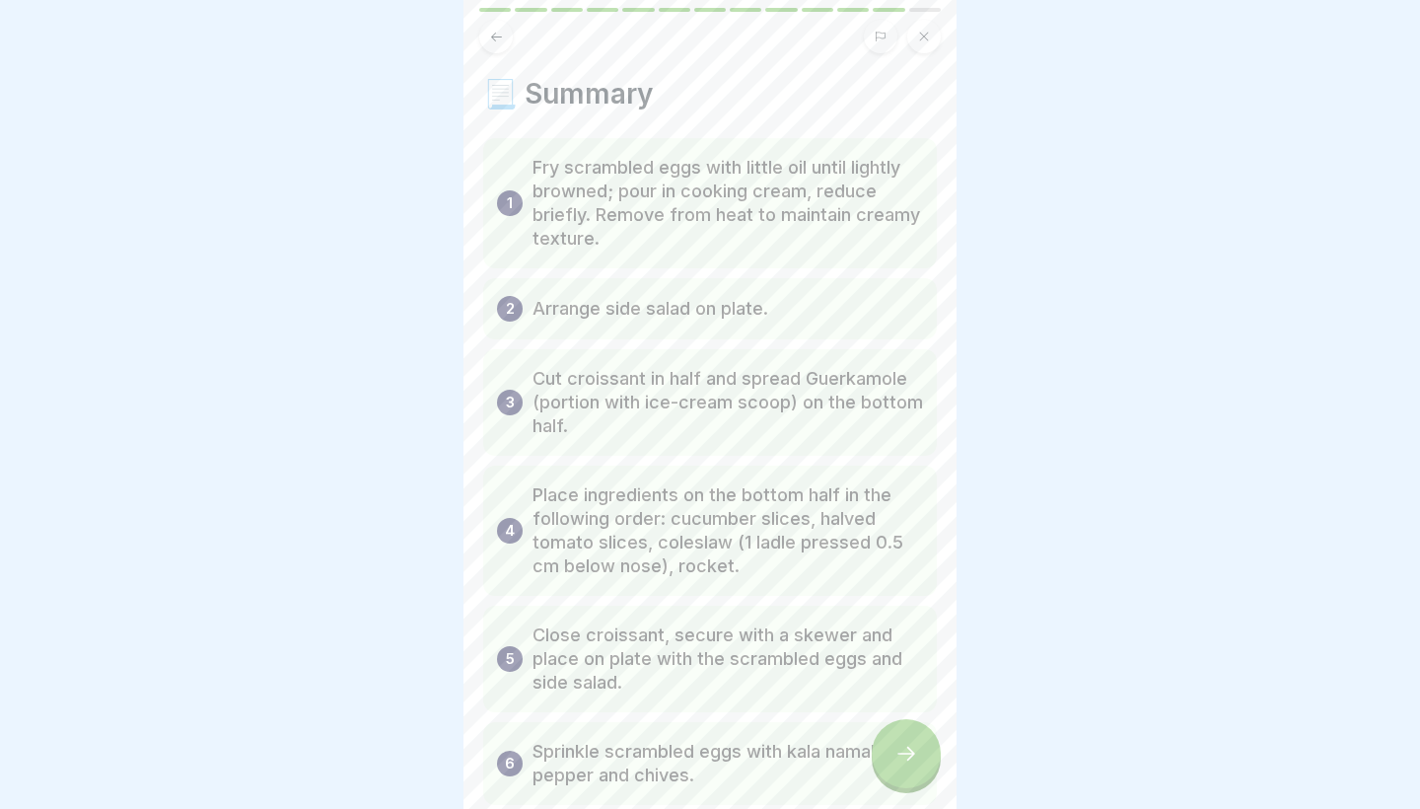
click at [898, 758] on icon at bounding box center [907, 754] width 24 height 24
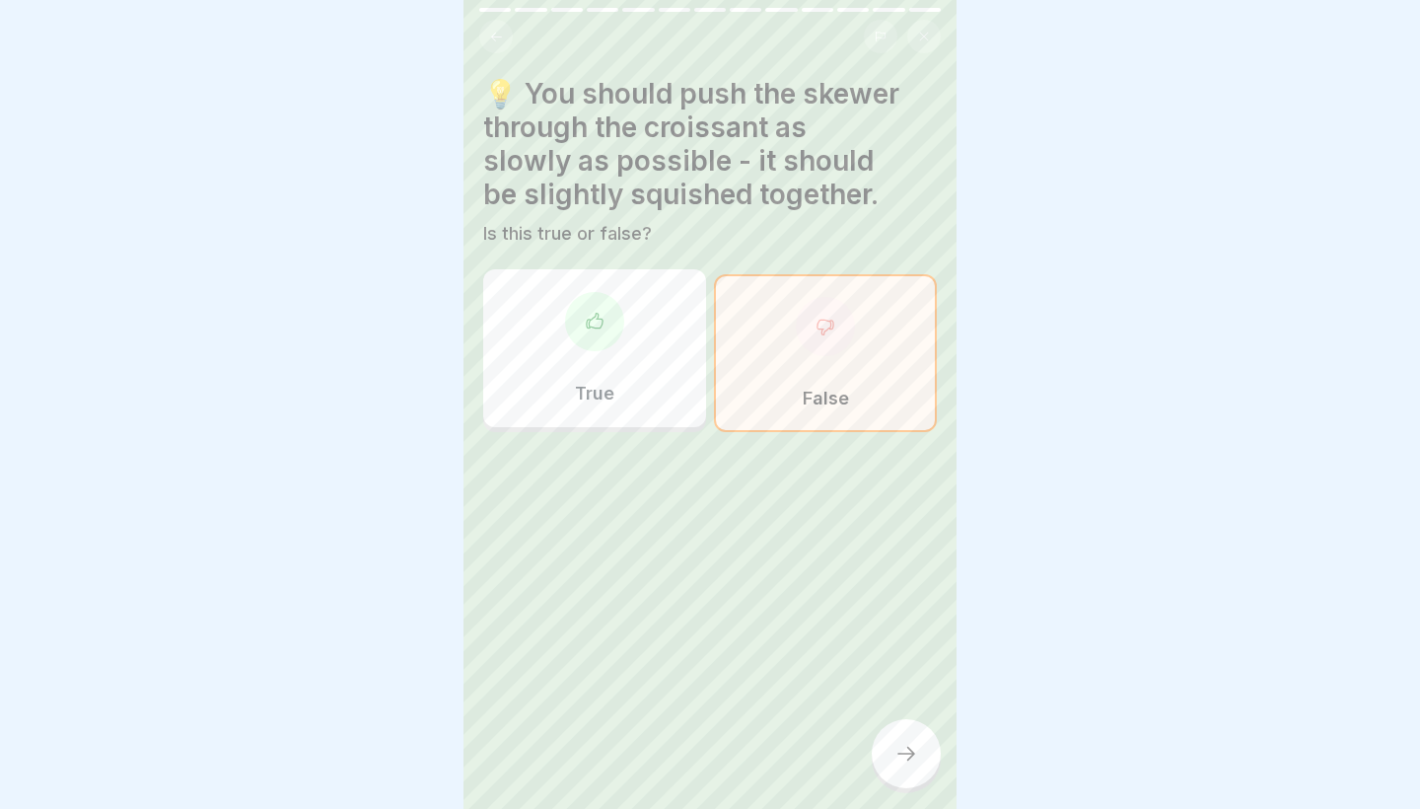
click at [898, 758] on icon at bounding box center [907, 754] width 24 height 24
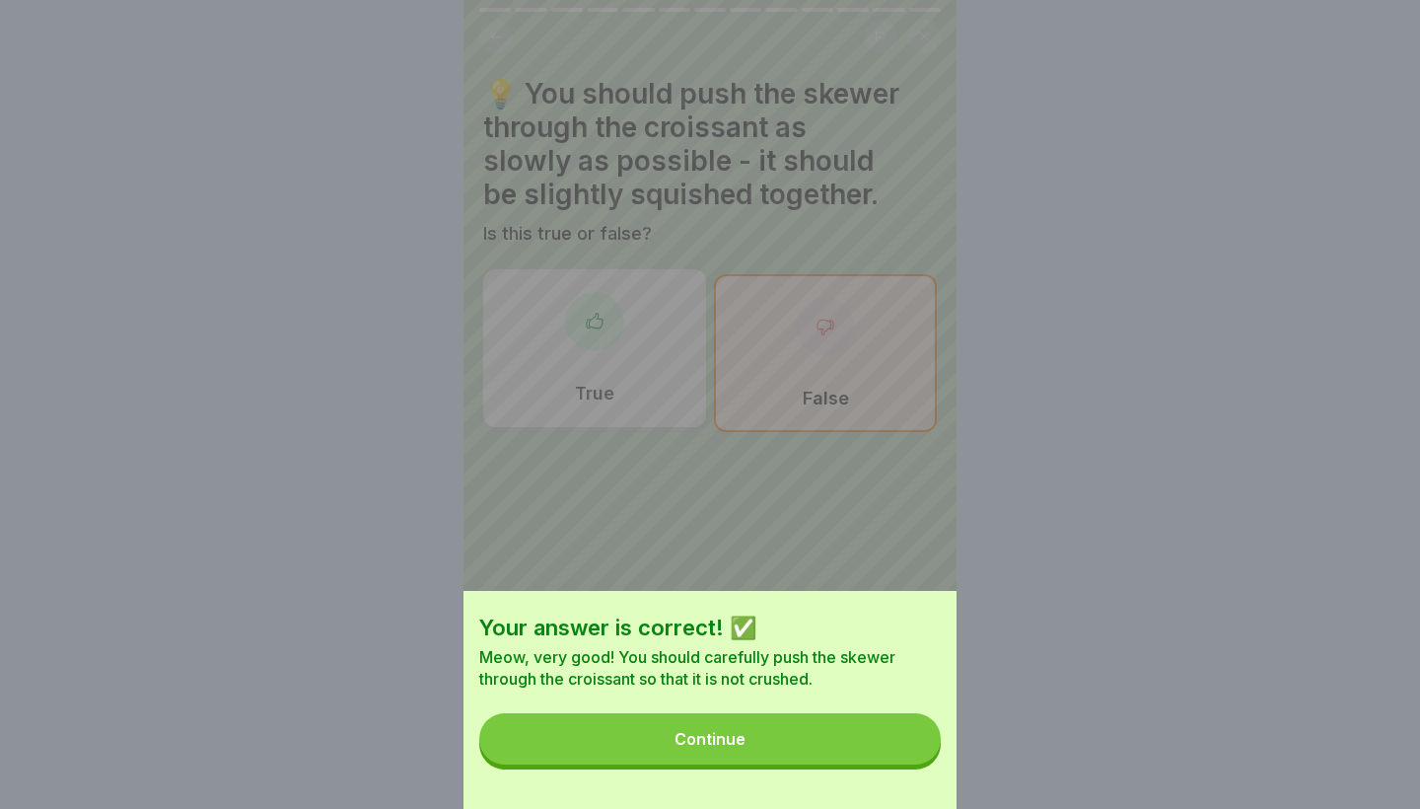
click at [898, 758] on button "Continue" at bounding box center [710, 738] width 462 height 51
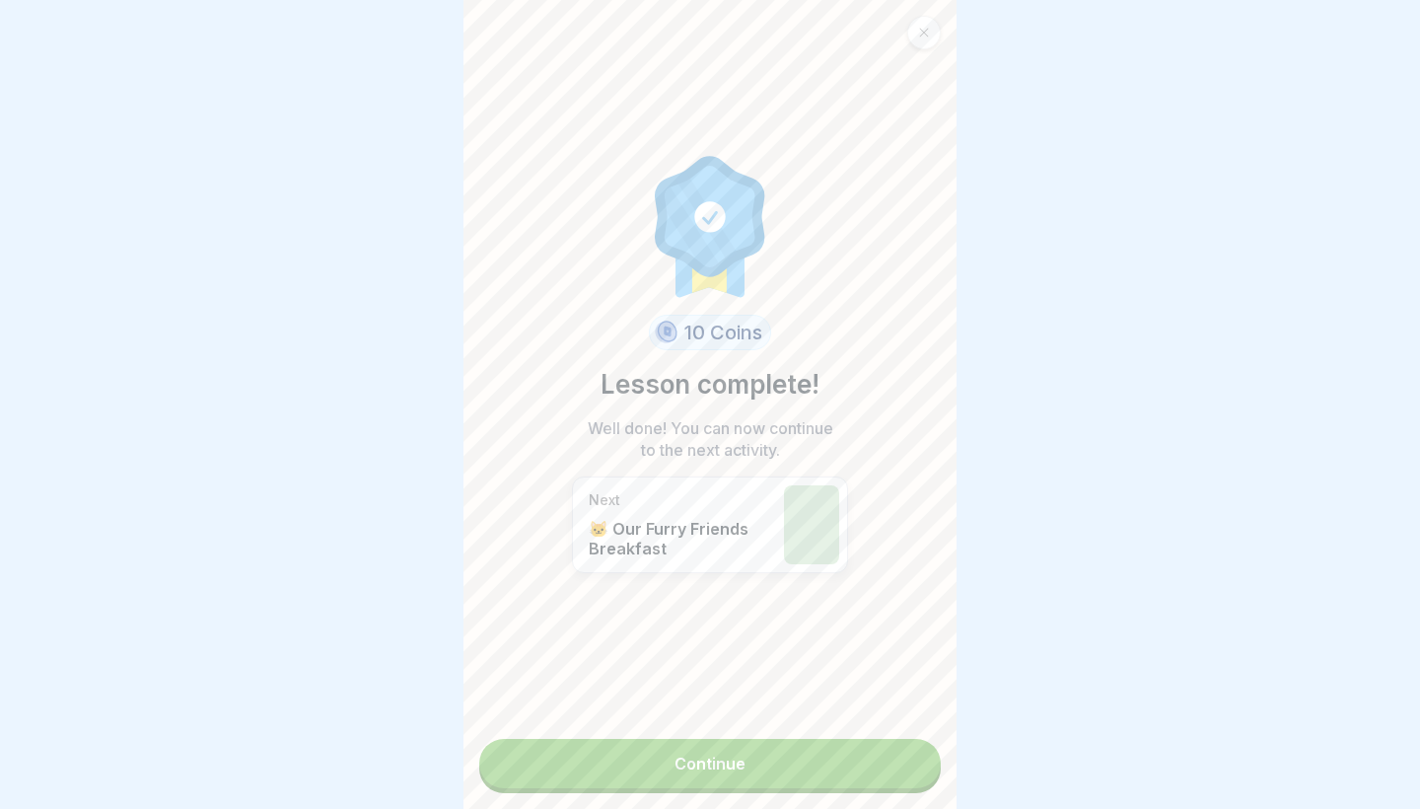
click at [898, 758] on link "Continue" at bounding box center [710, 763] width 462 height 49
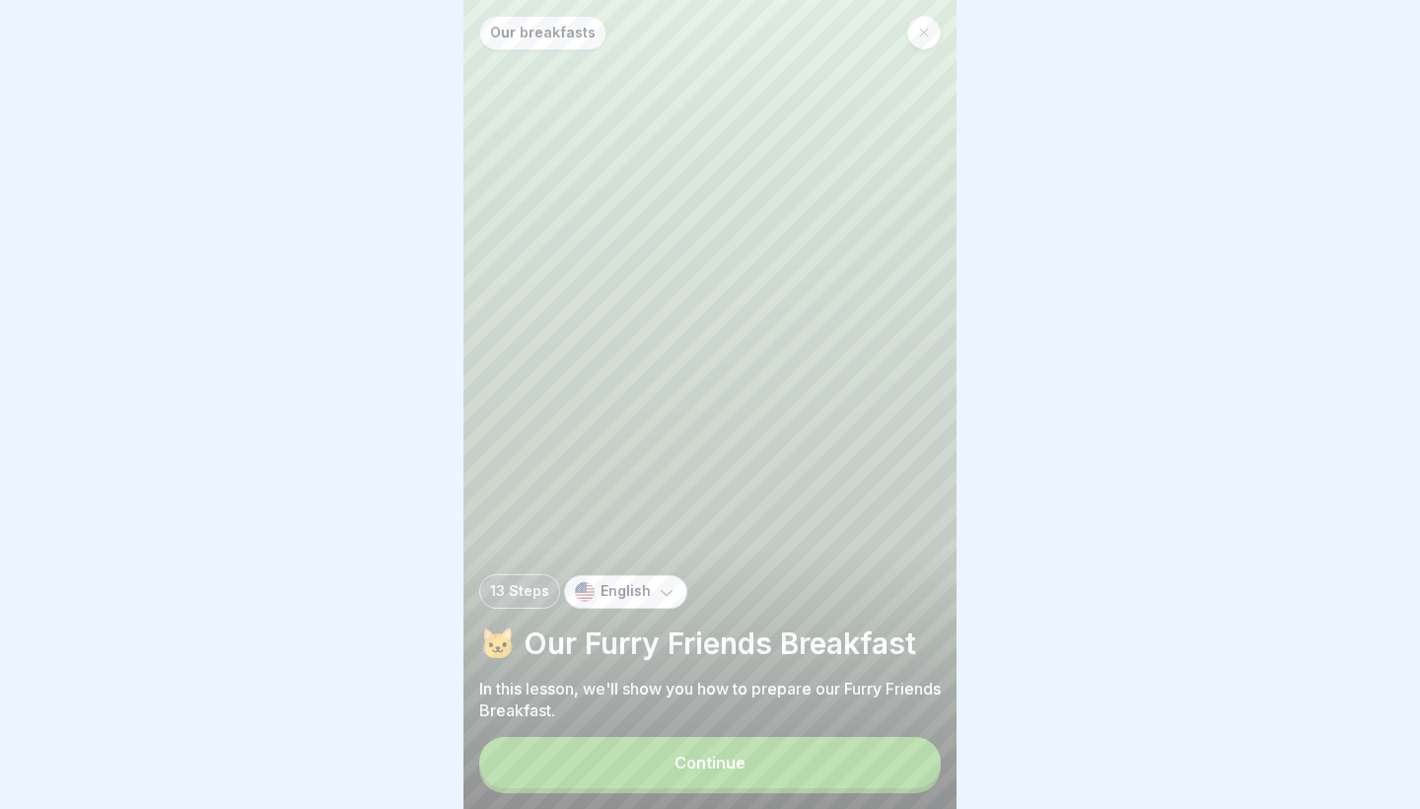
click at [898, 758] on button "Continue" at bounding box center [710, 762] width 462 height 51
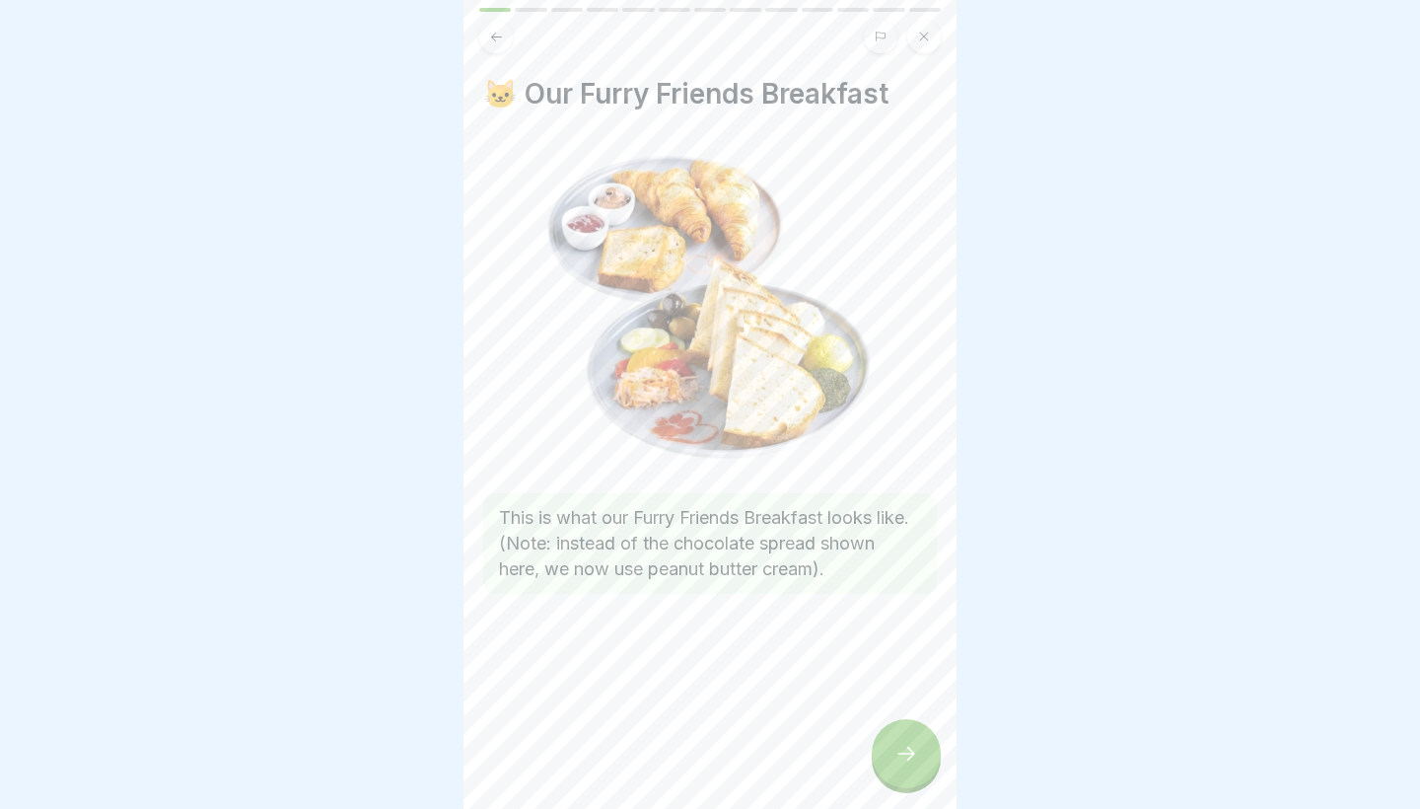
click at [898, 758] on icon at bounding box center [907, 754] width 24 height 24
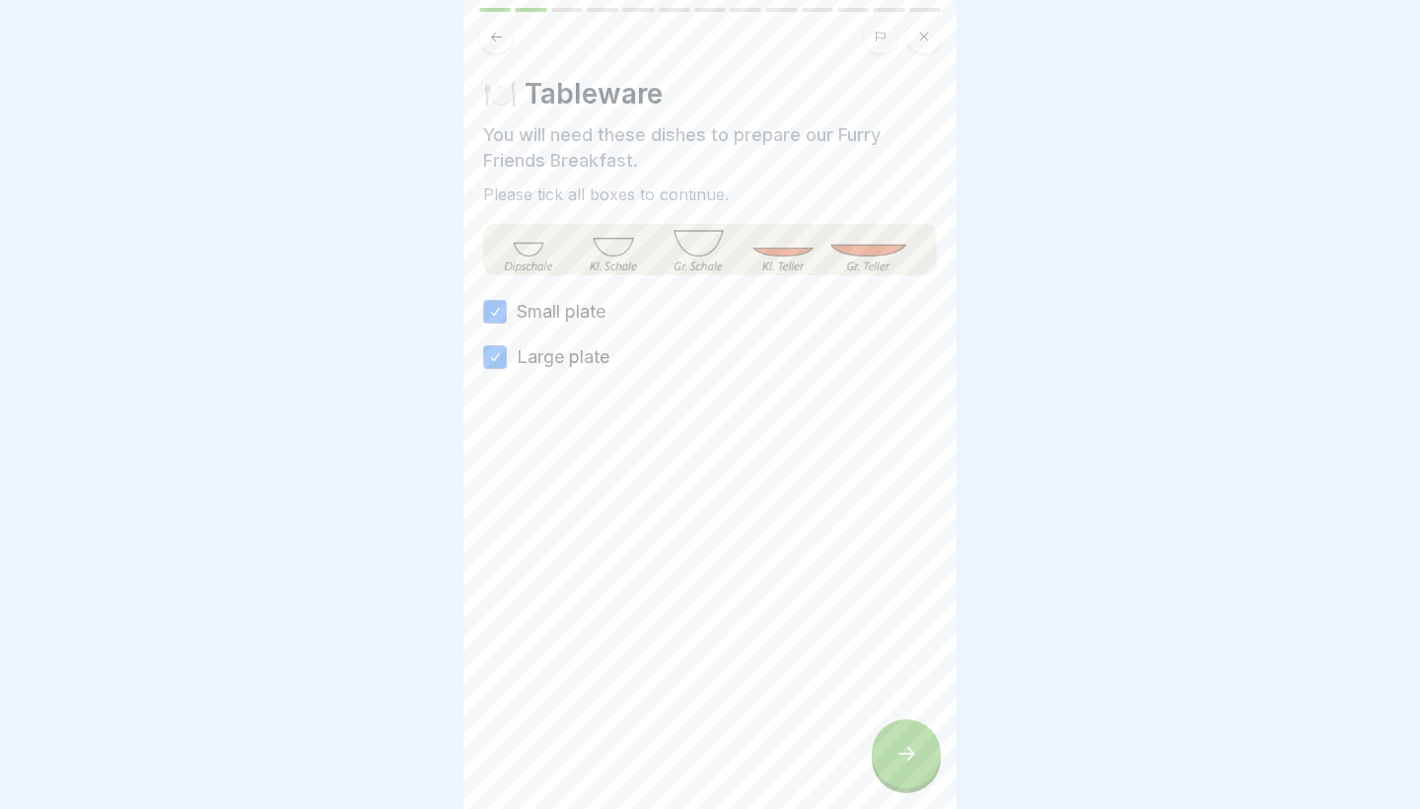
click at [898, 758] on icon at bounding box center [907, 754] width 24 height 24
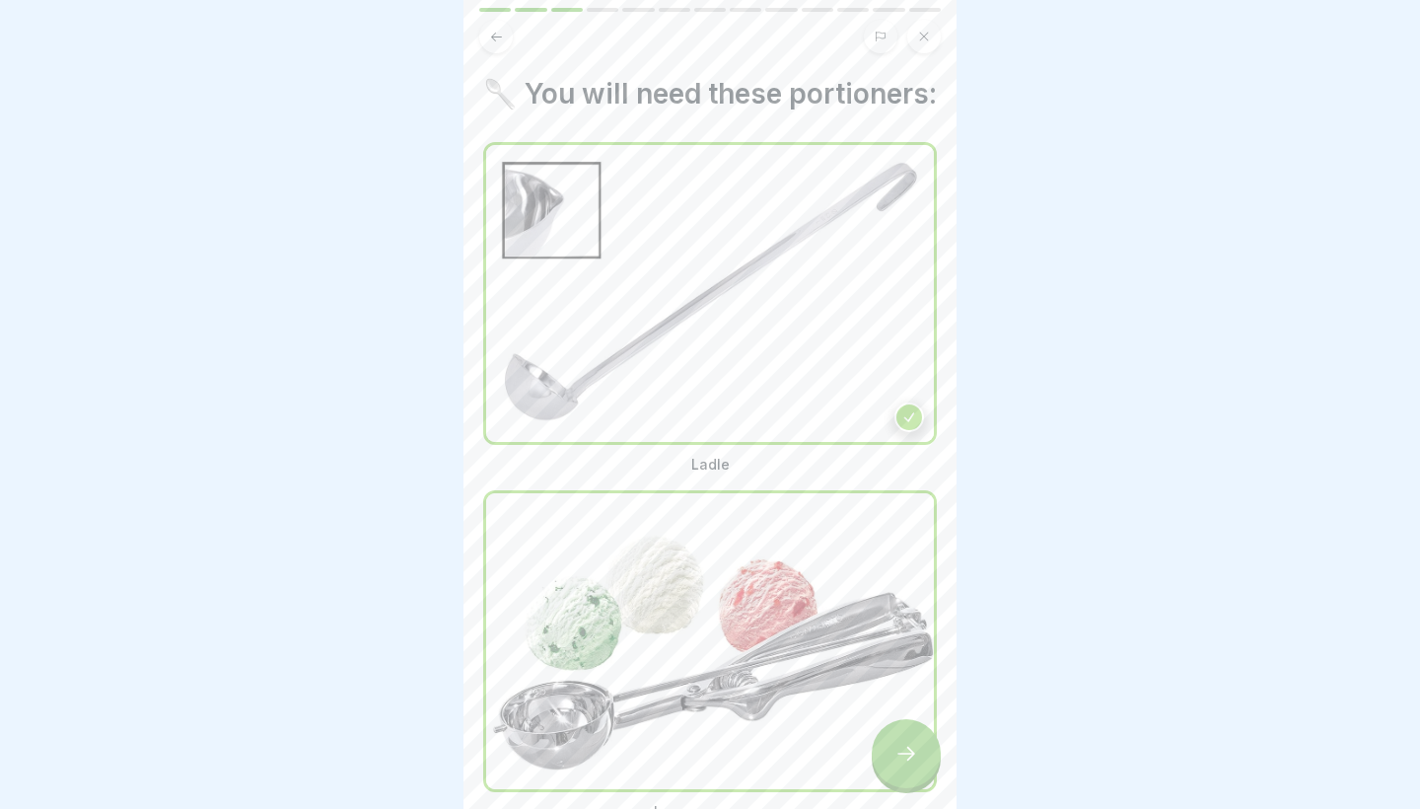
click at [898, 758] on icon at bounding box center [907, 754] width 24 height 24
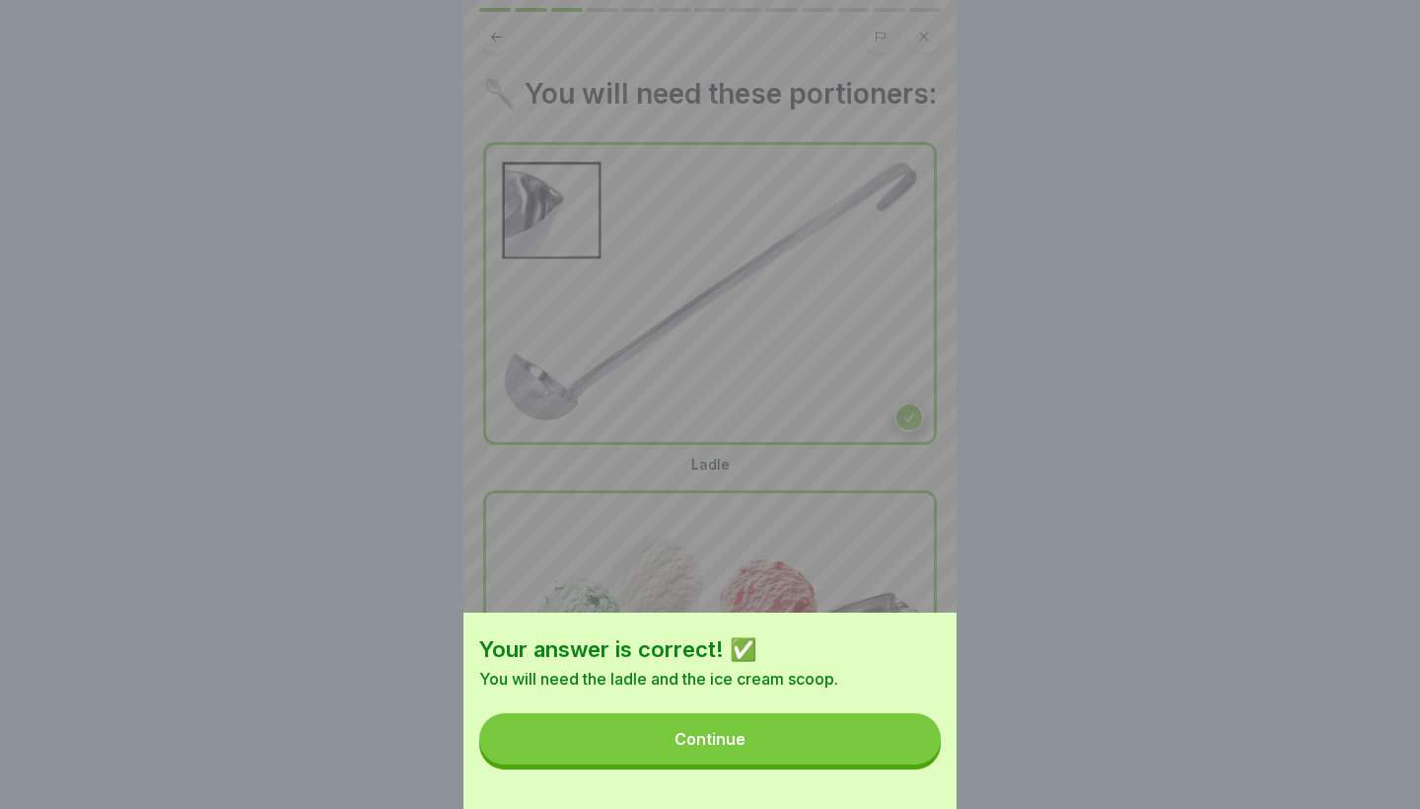
click at [898, 758] on button "Continue" at bounding box center [710, 738] width 462 height 51
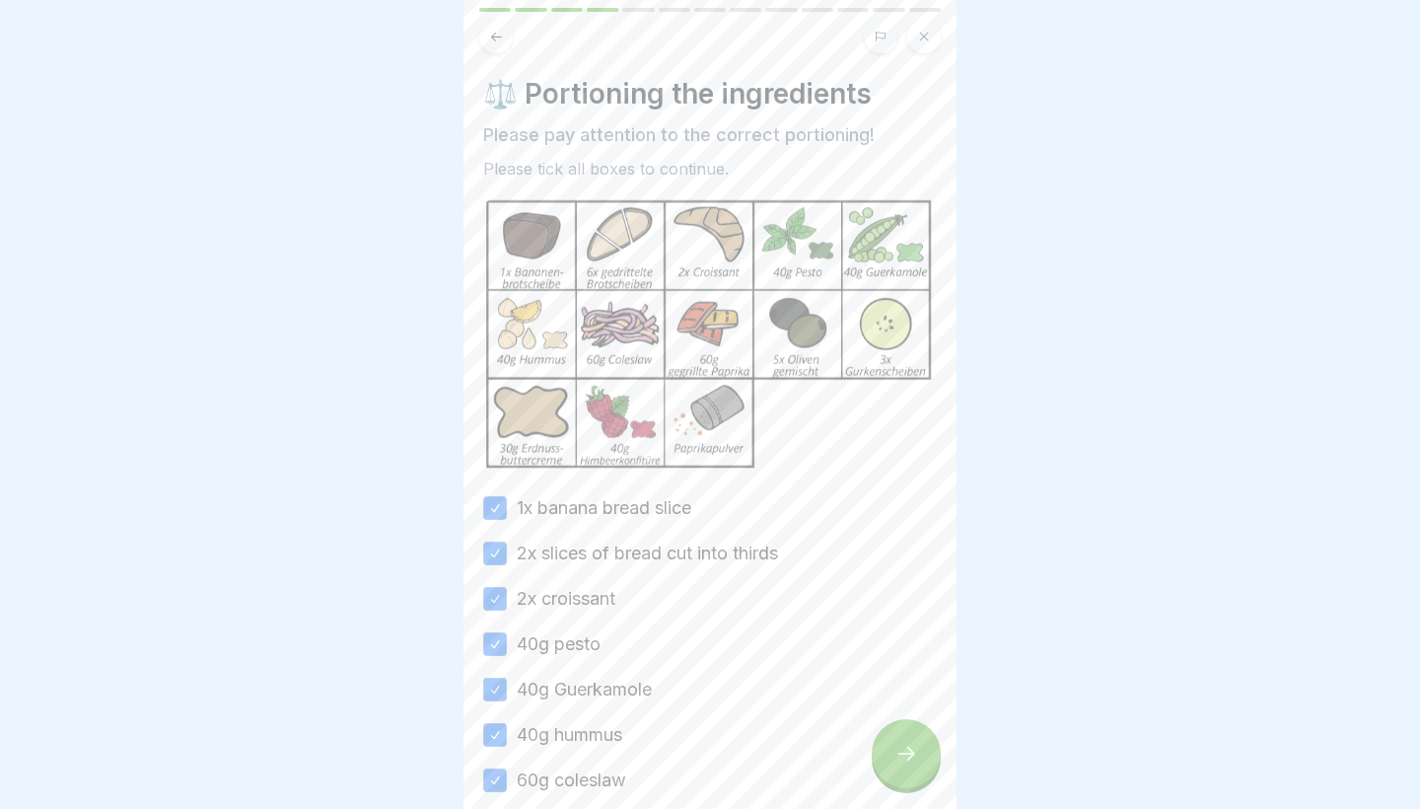
click at [898, 758] on icon at bounding box center [907, 754] width 24 height 24
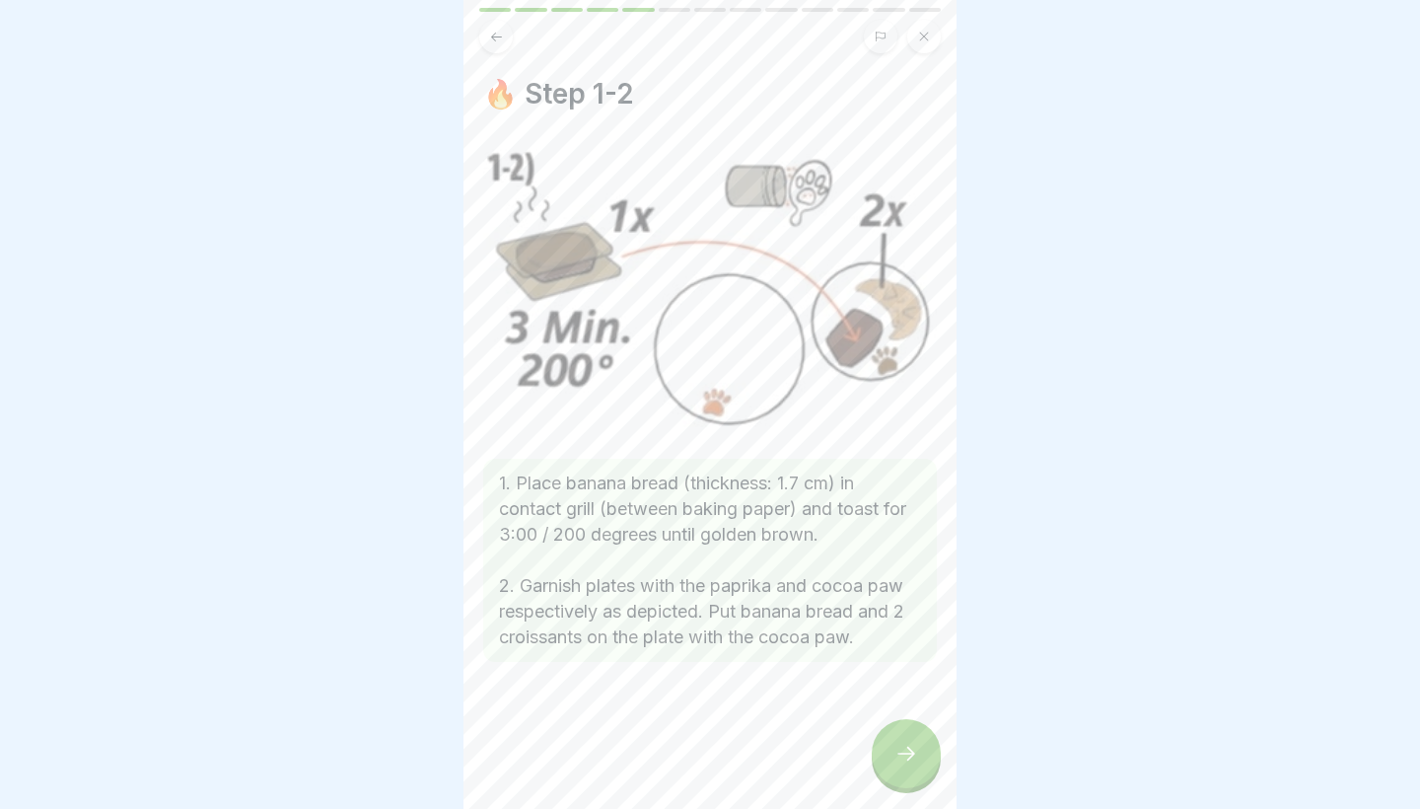
click at [898, 758] on icon at bounding box center [907, 754] width 24 height 24
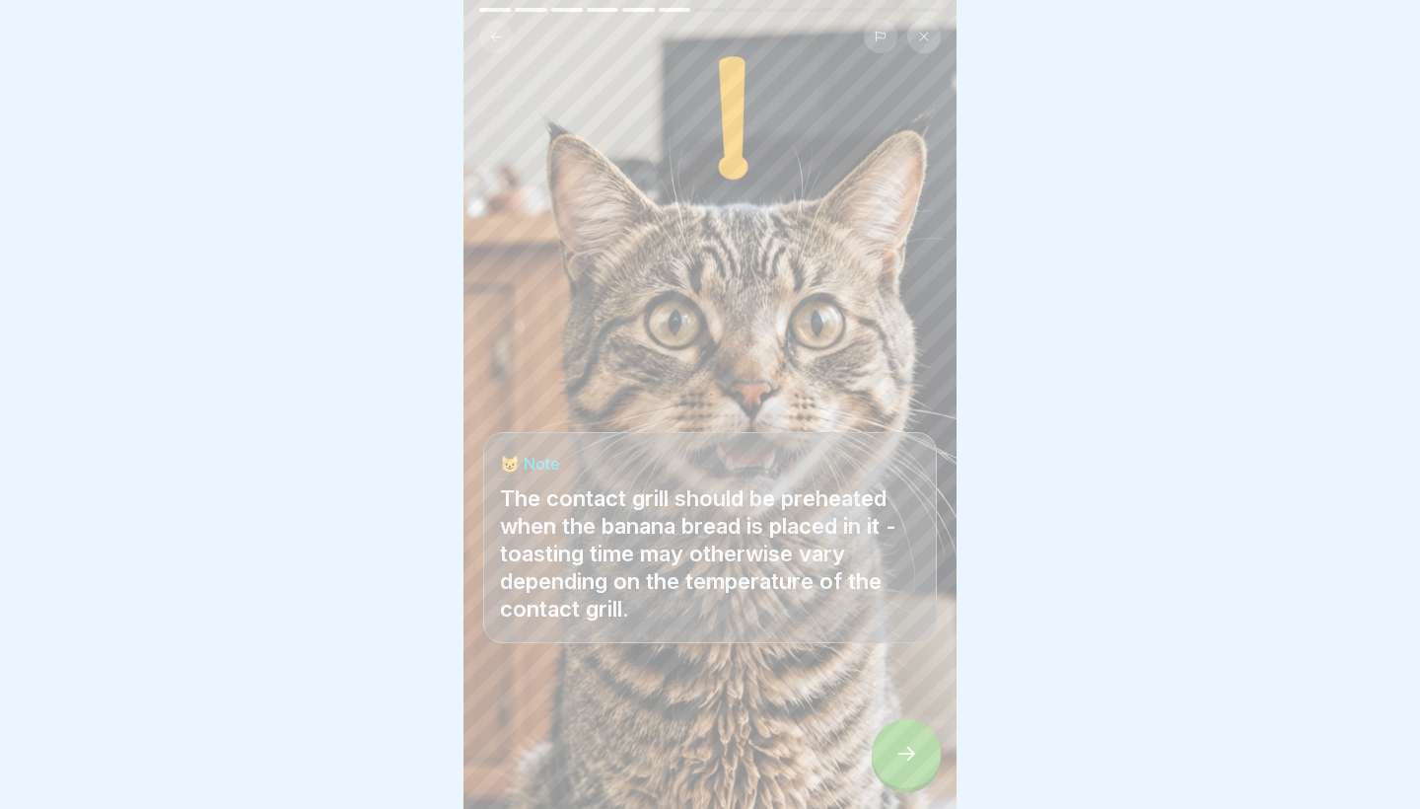
click at [898, 758] on icon at bounding box center [907, 754] width 24 height 24
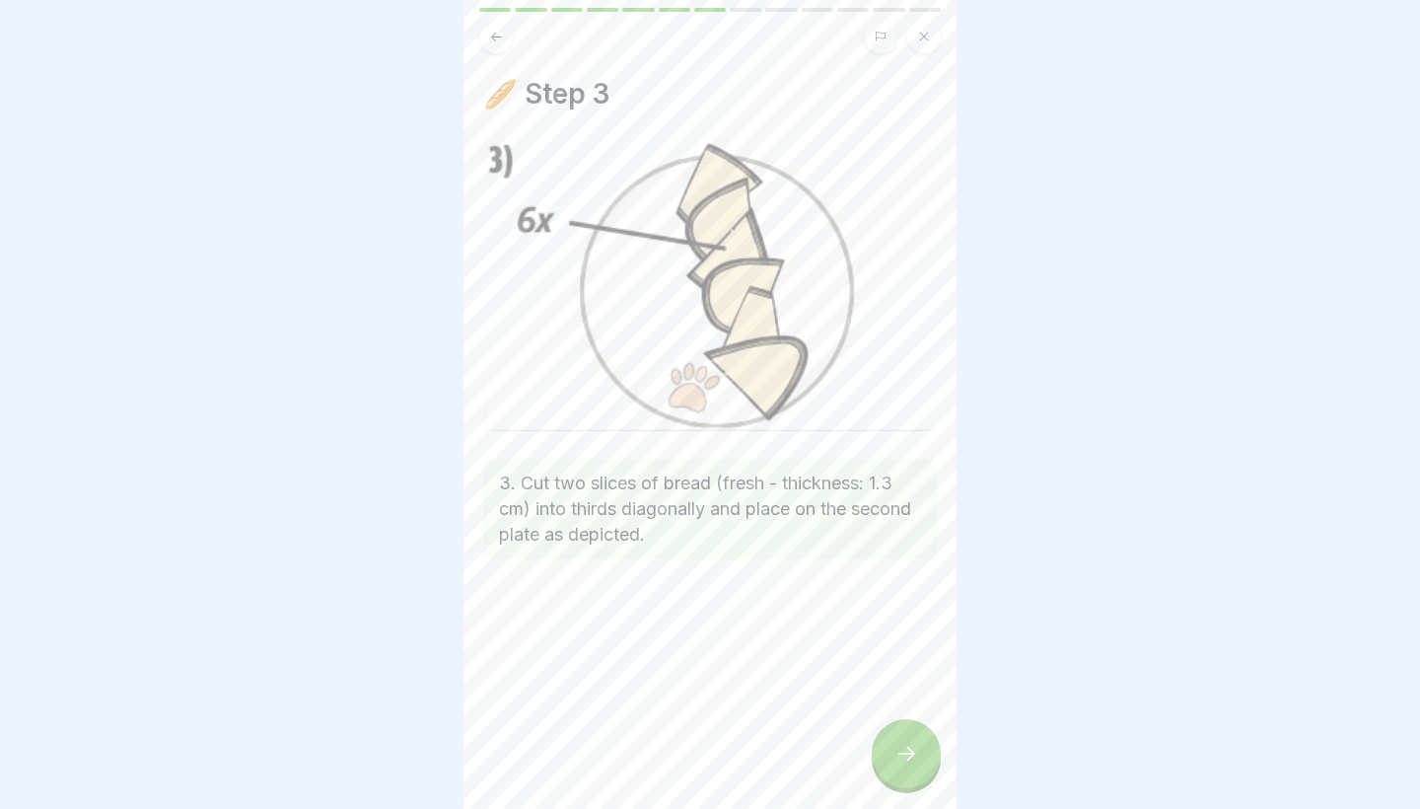
click at [898, 757] on icon at bounding box center [907, 754] width 24 height 24
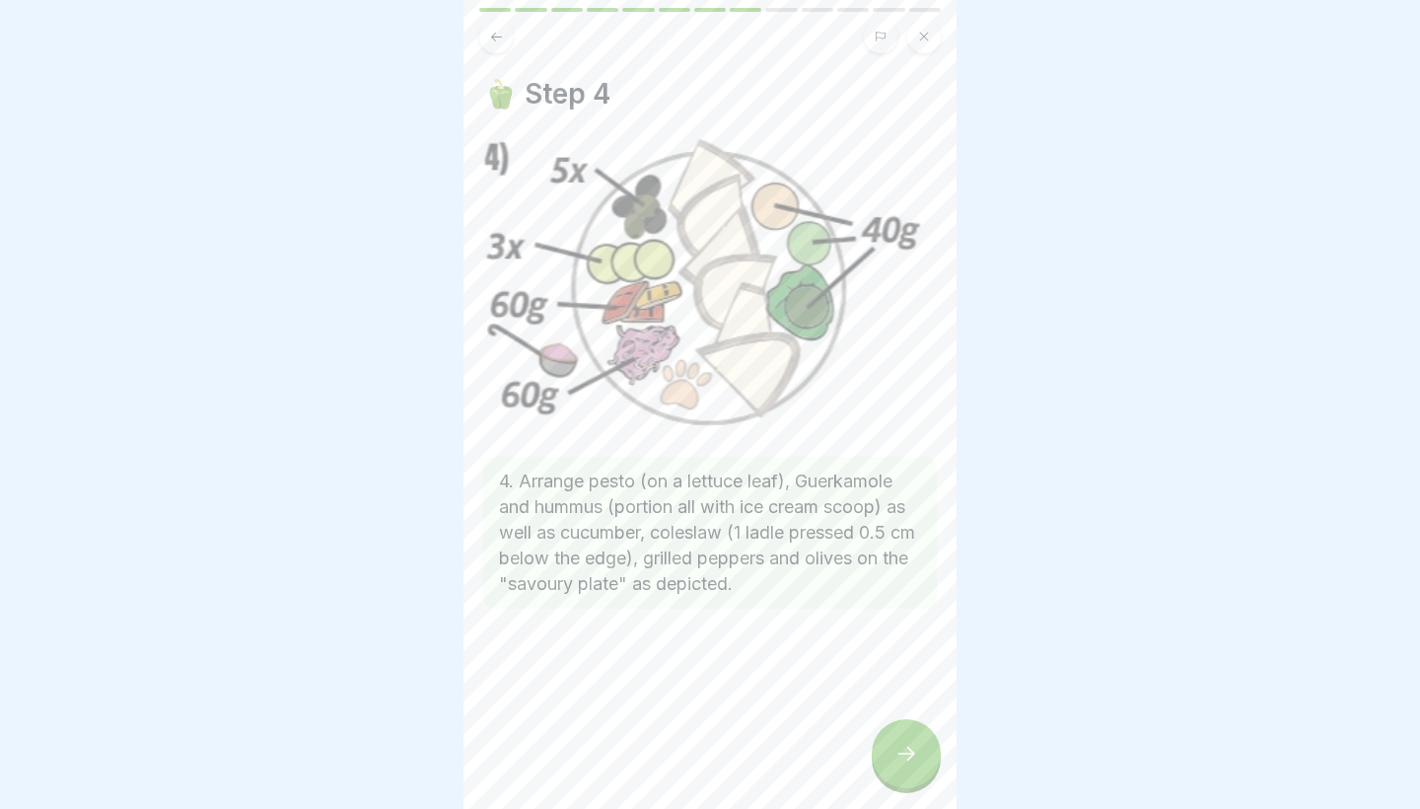
click at [898, 755] on icon at bounding box center [907, 754] width 24 height 24
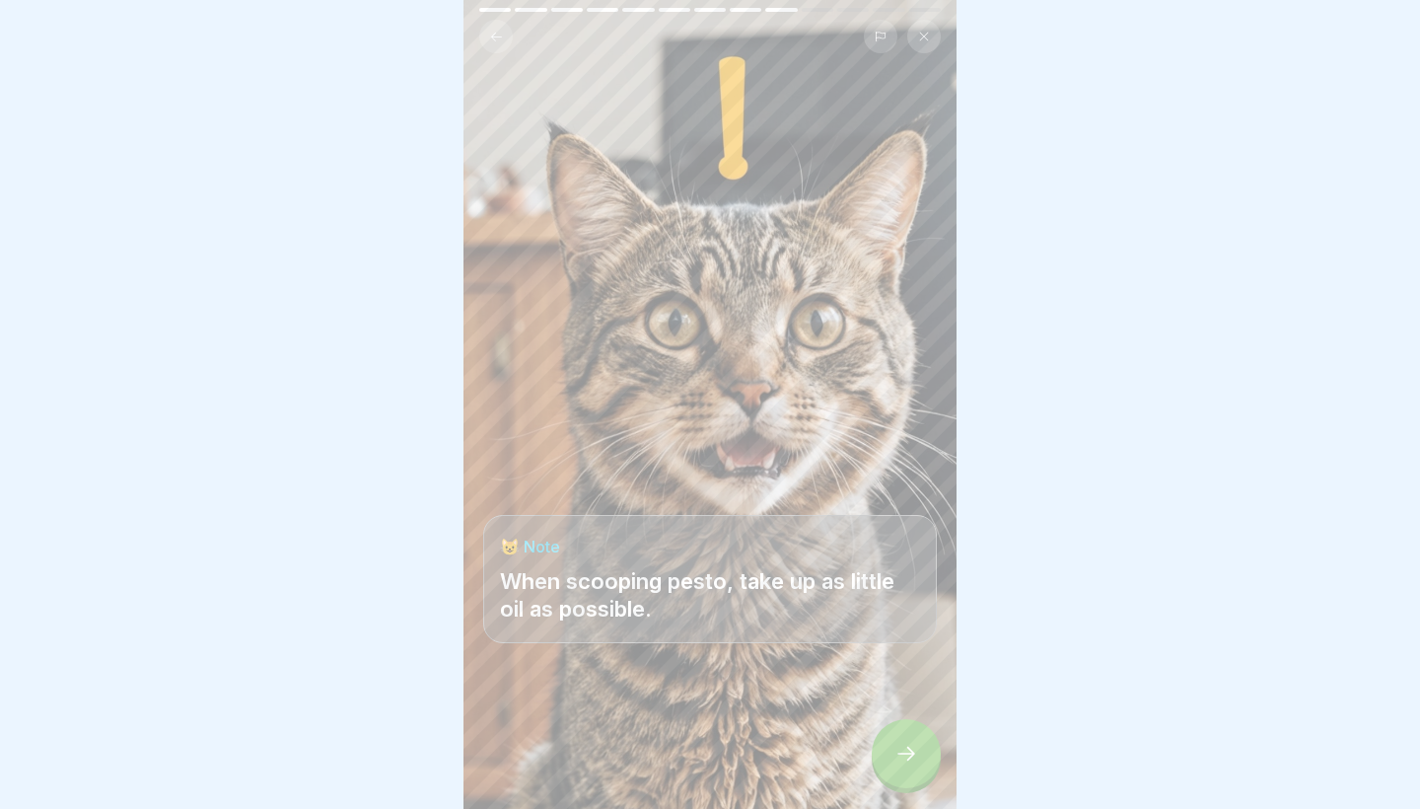
click at [898, 755] on icon at bounding box center [907, 754] width 24 height 24
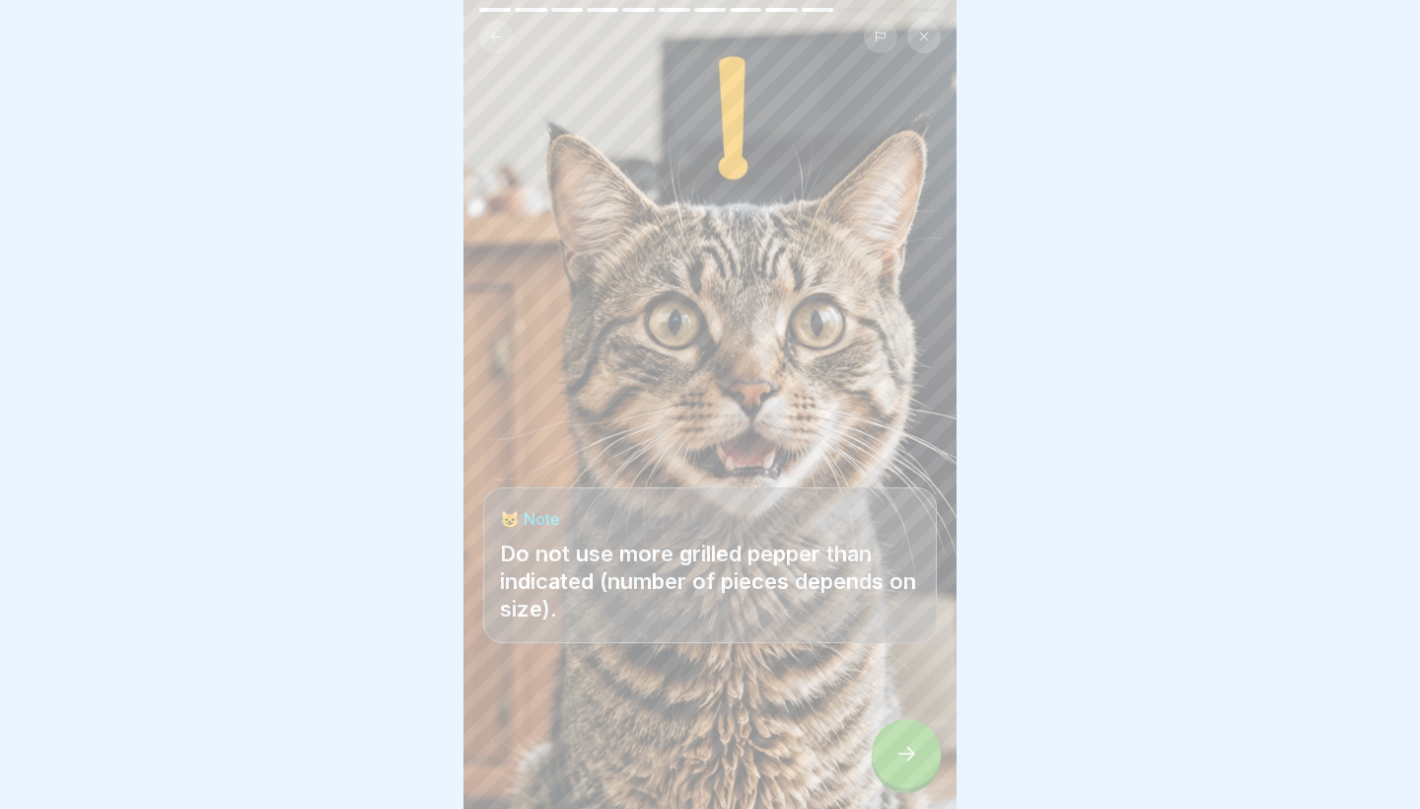
click at [898, 755] on icon at bounding box center [907, 754] width 24 height 24
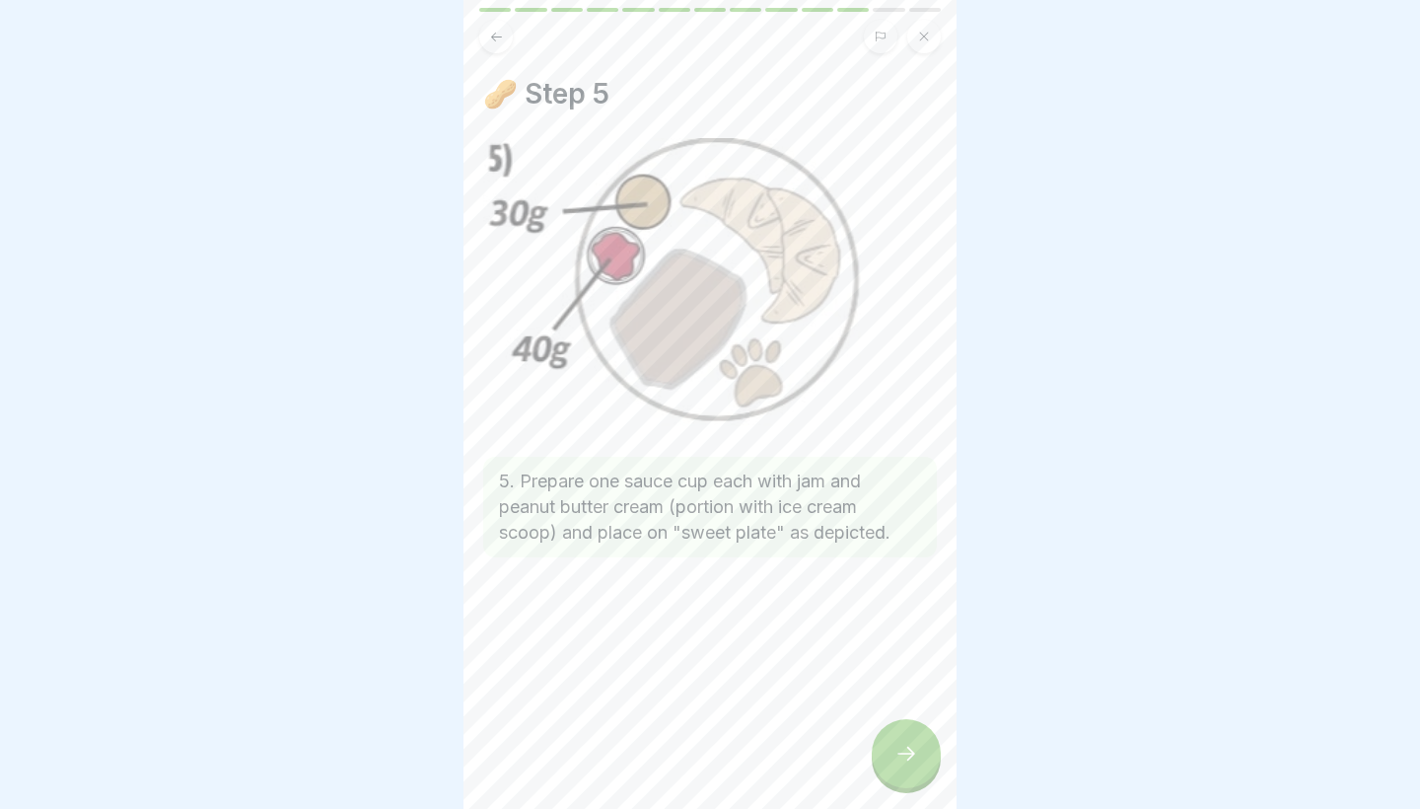
click at [898, 755] on icon at bounding box center [907, 754] width 24 height 24
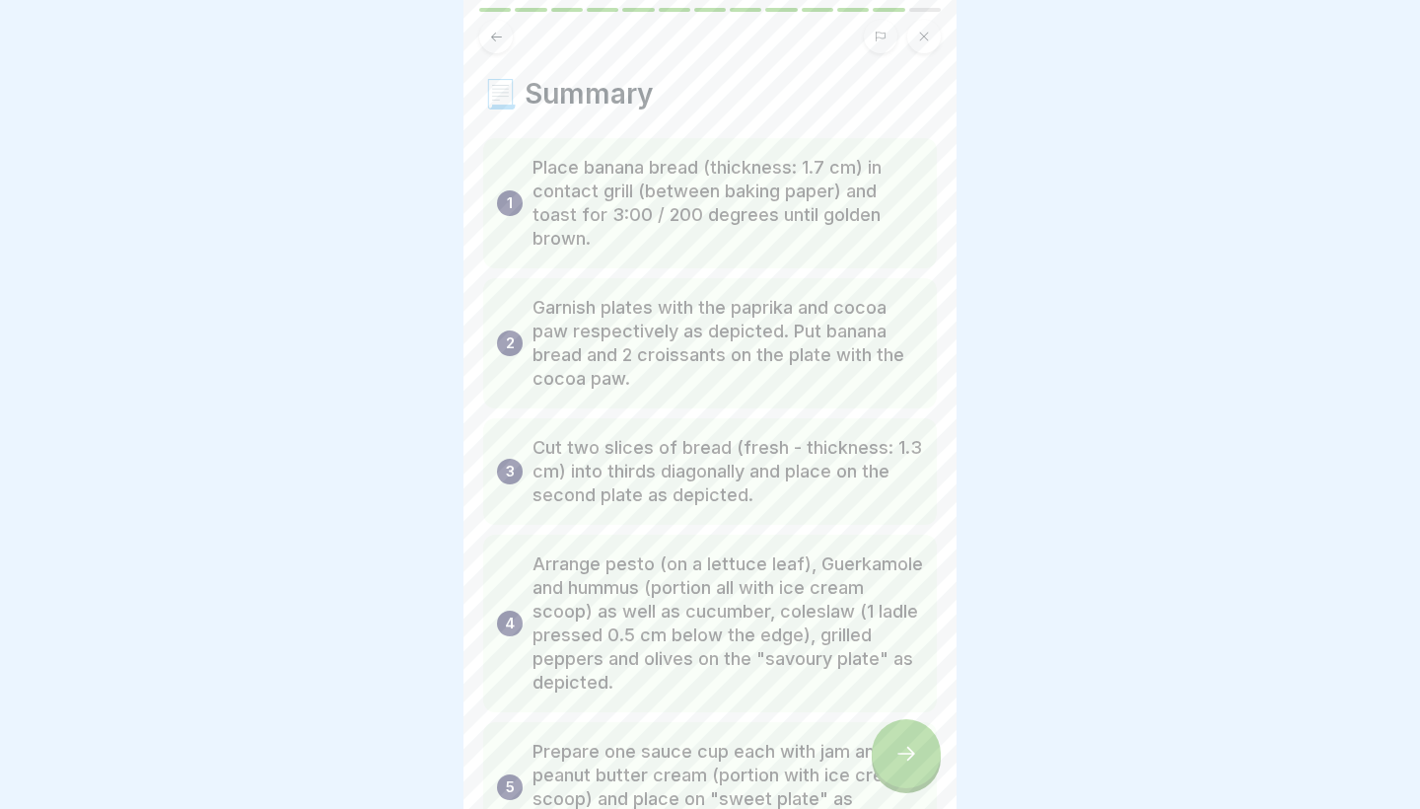
click at [898, 755] on icon at bounding box center [907, 754] width 24 height 24
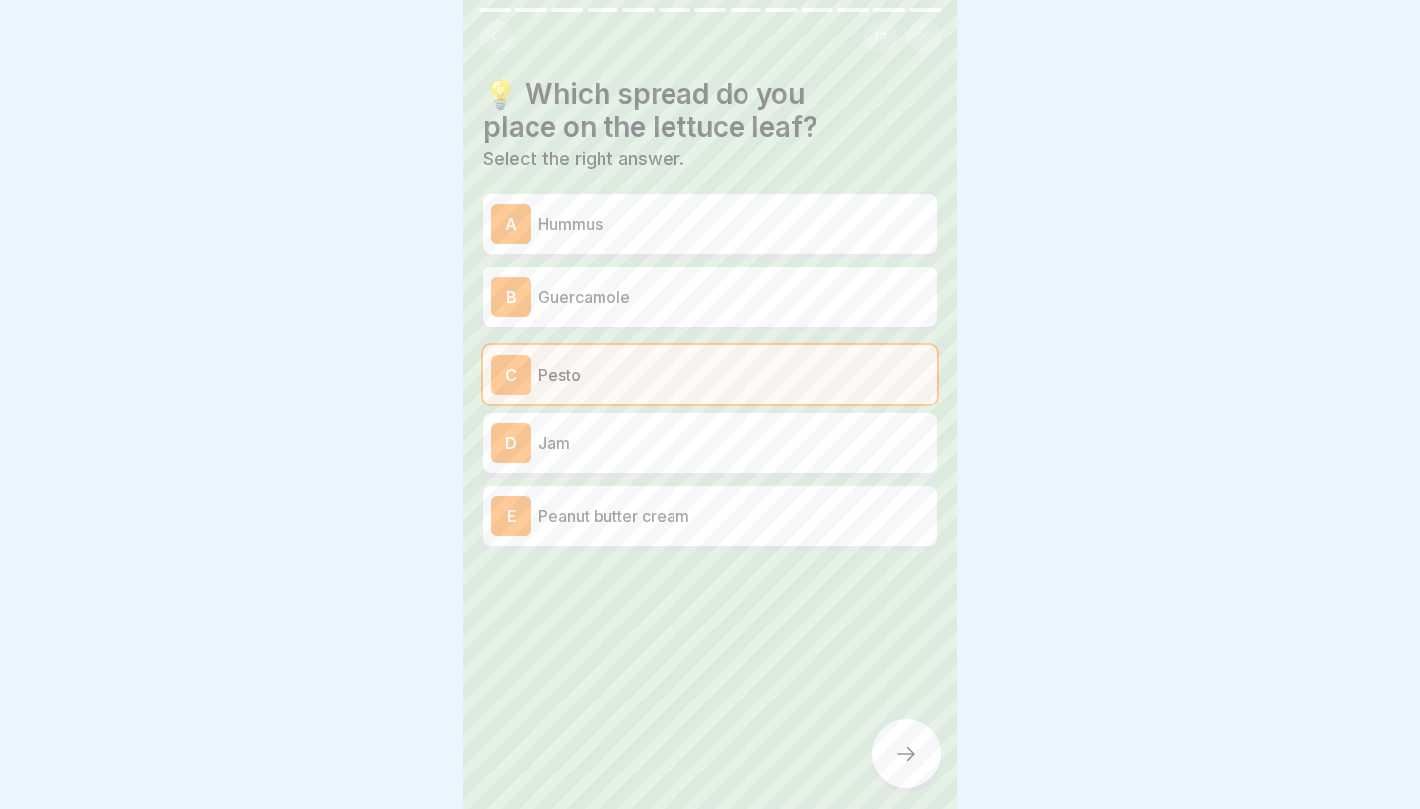
click at [898, 755] on icon at bounding box center [907, 754] width 24 height 24
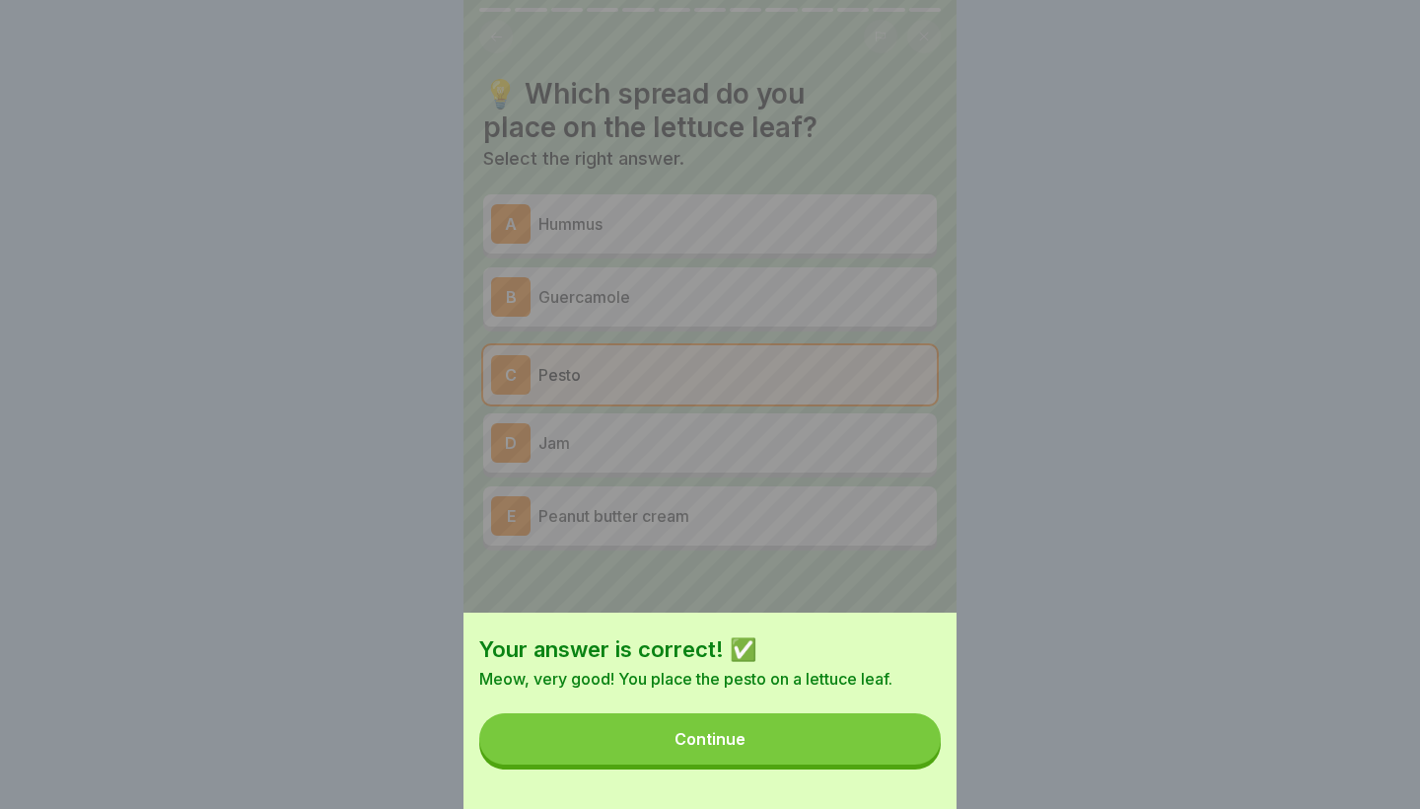
click at [898, 755] on button "Continue" at bounding box center [710, 738] width 462 height 51
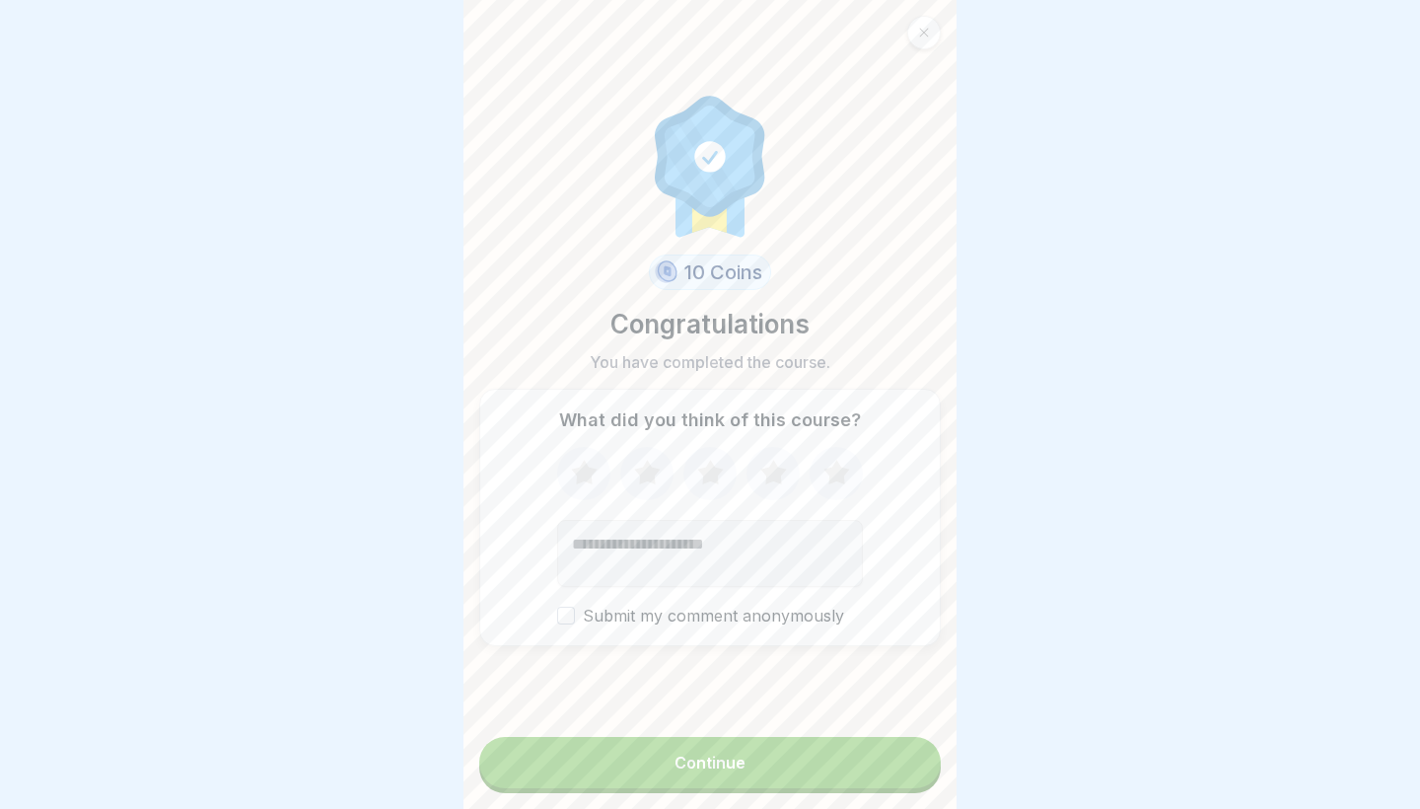
click at [898, 755] on button "Continue" at bounding box center [710, 762] width 462 height 51
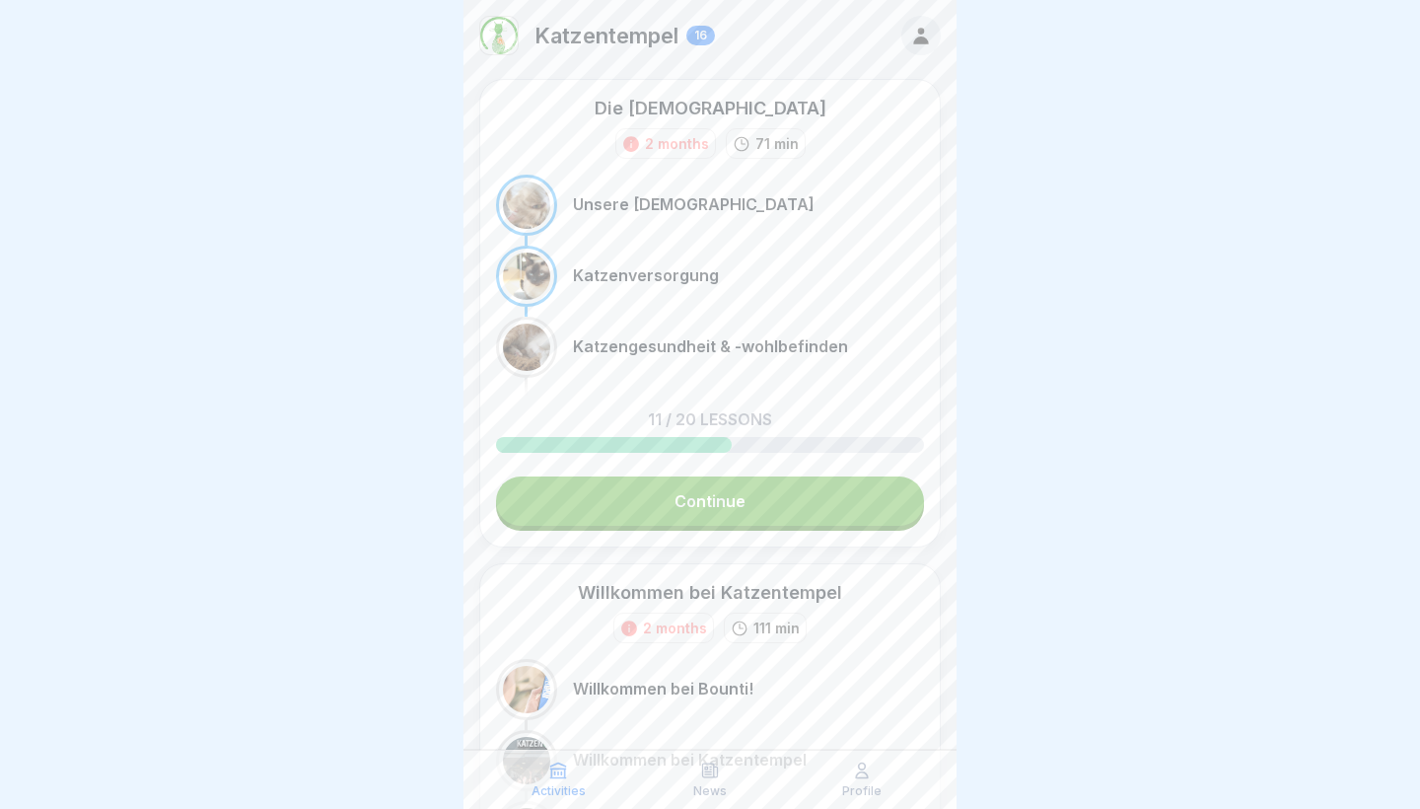
click at [898, 755] on div "Activities News Profile" at bounding box center [710, 779] width 493 height 59
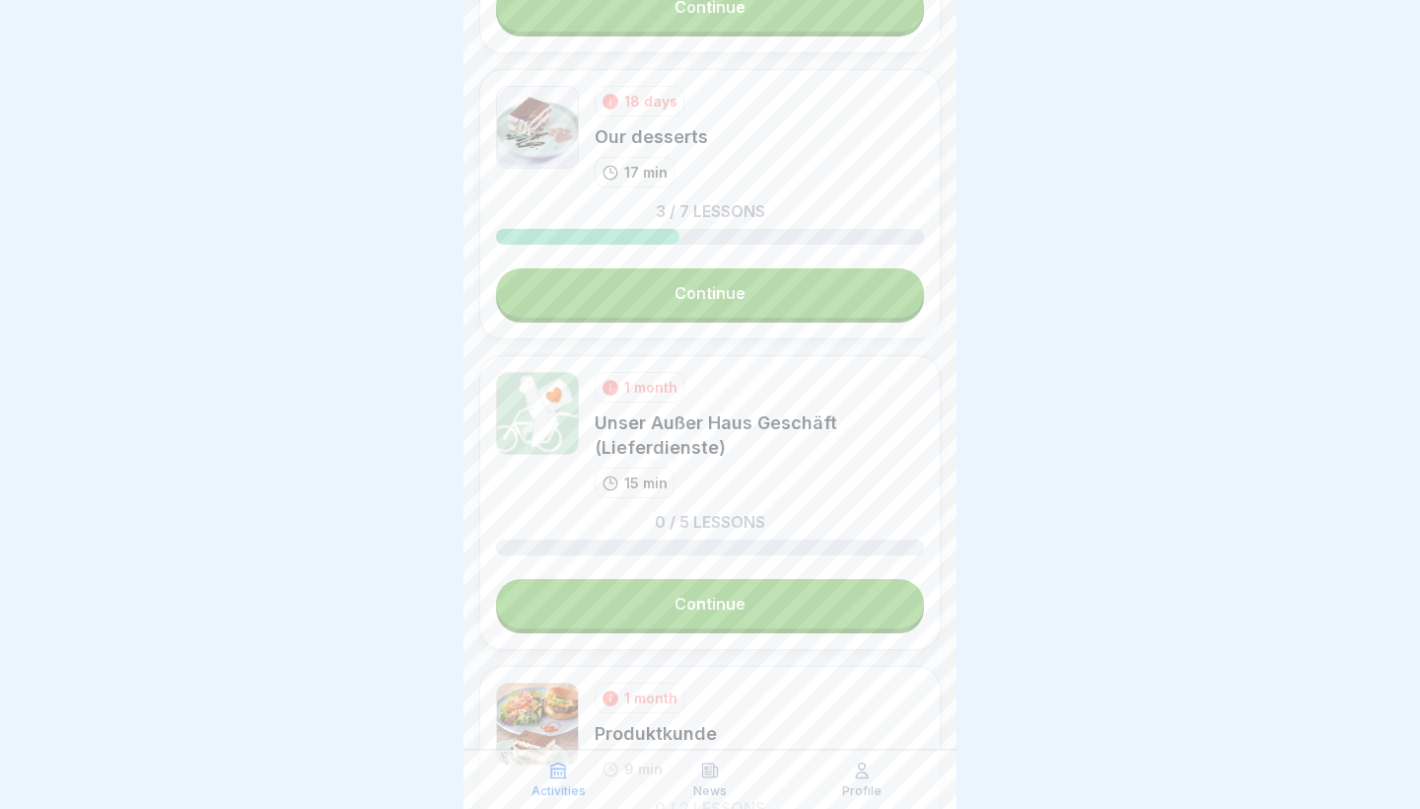
scroll to position [2469, 0]
click at [737, 314] on link "Continue" at bounding box center [710, 292] width 428 height 49
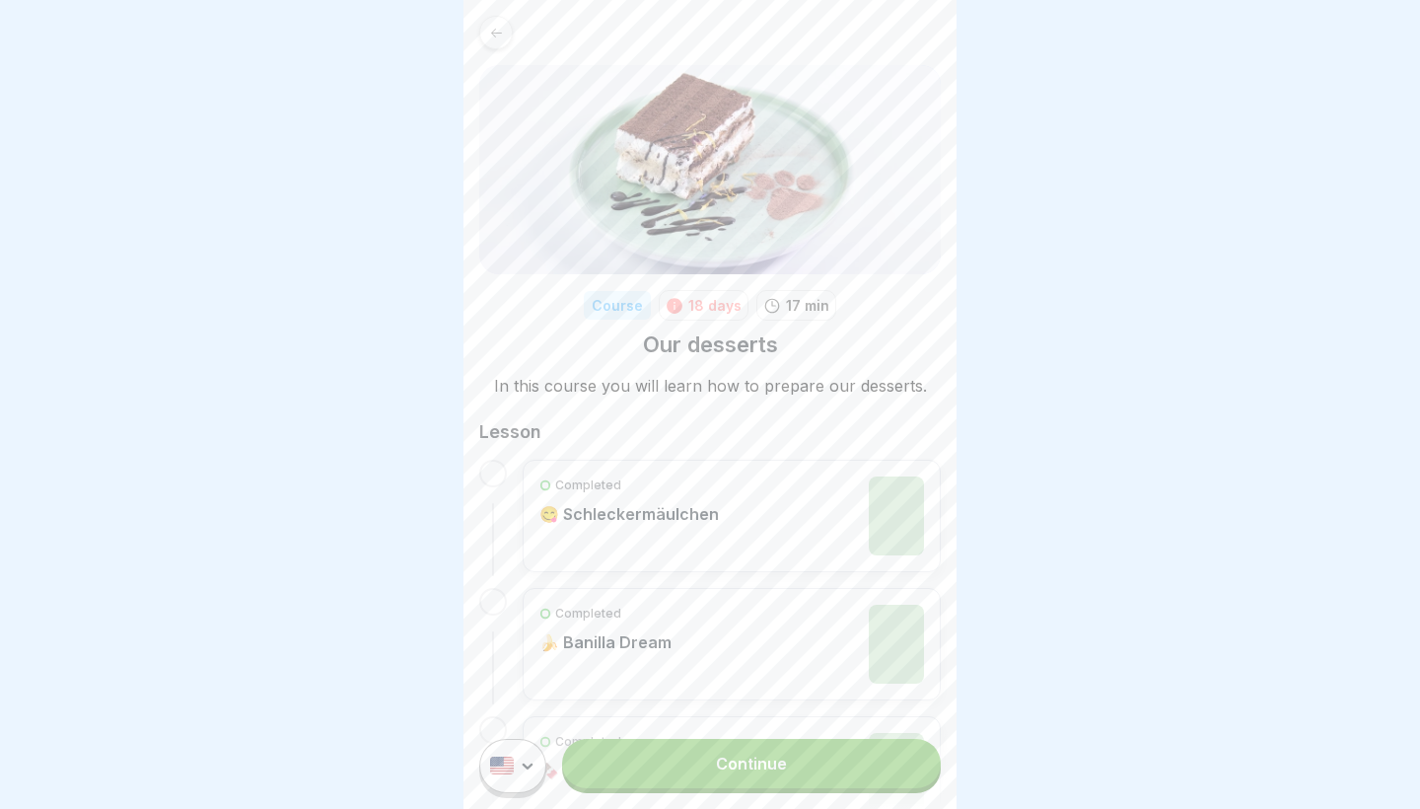
click at [706, 779] on link "Continue" at bounding box center [751, 763] width 379 height 49
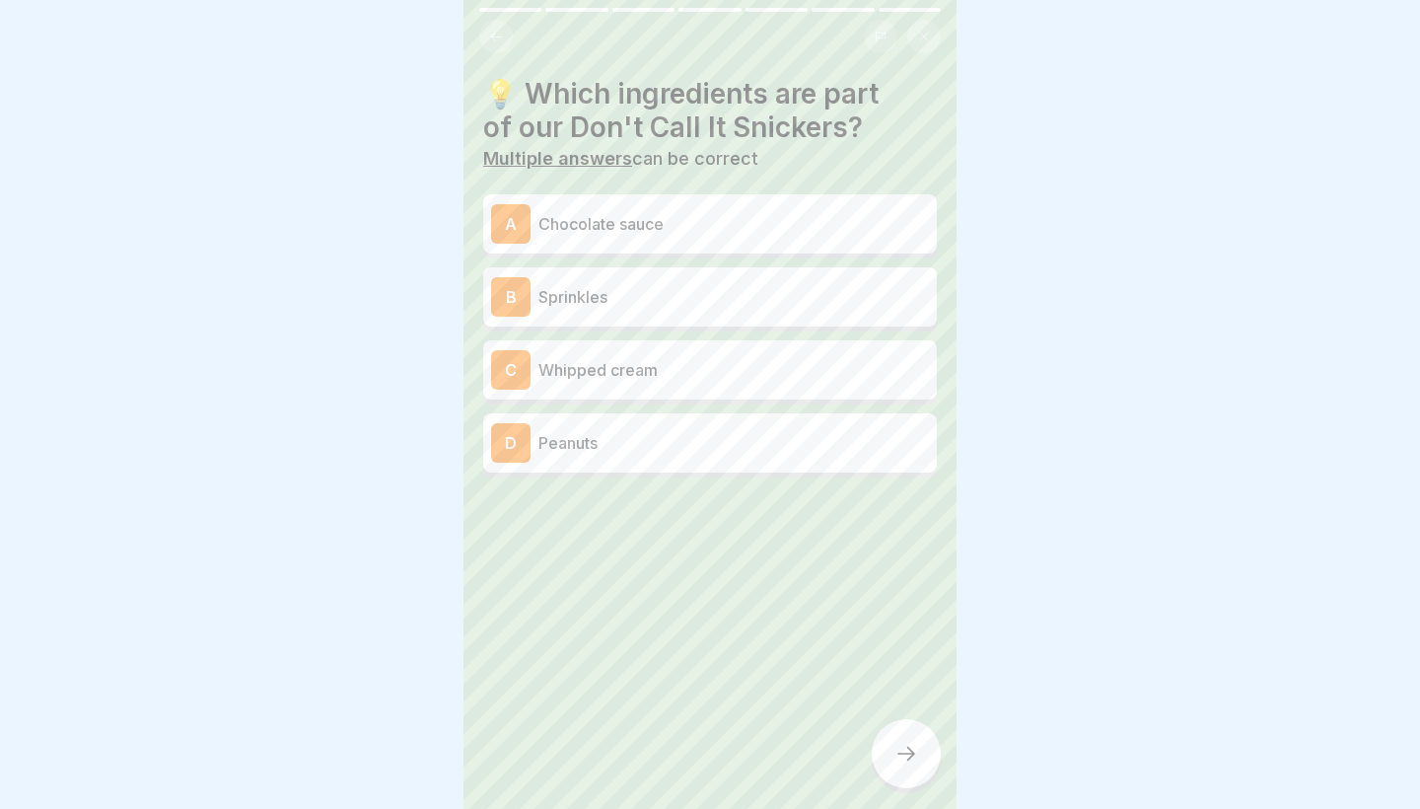
click at [585, 448] on p "Peanuts" at bounding box center [734, 443] width 391 height 24
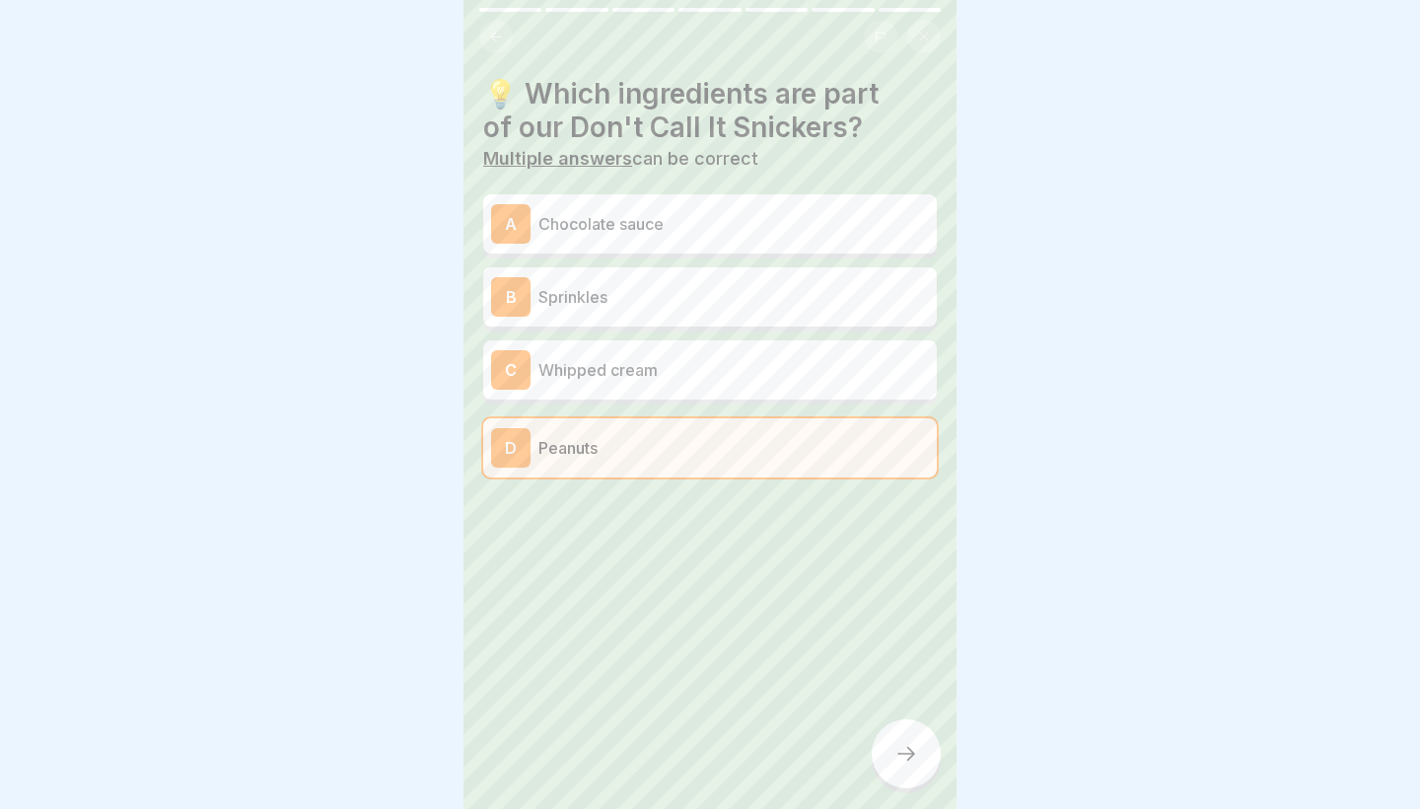
click at [604, 224] on p "Chocolate sauce" at bounding box center [734, 224] width 391 height 24
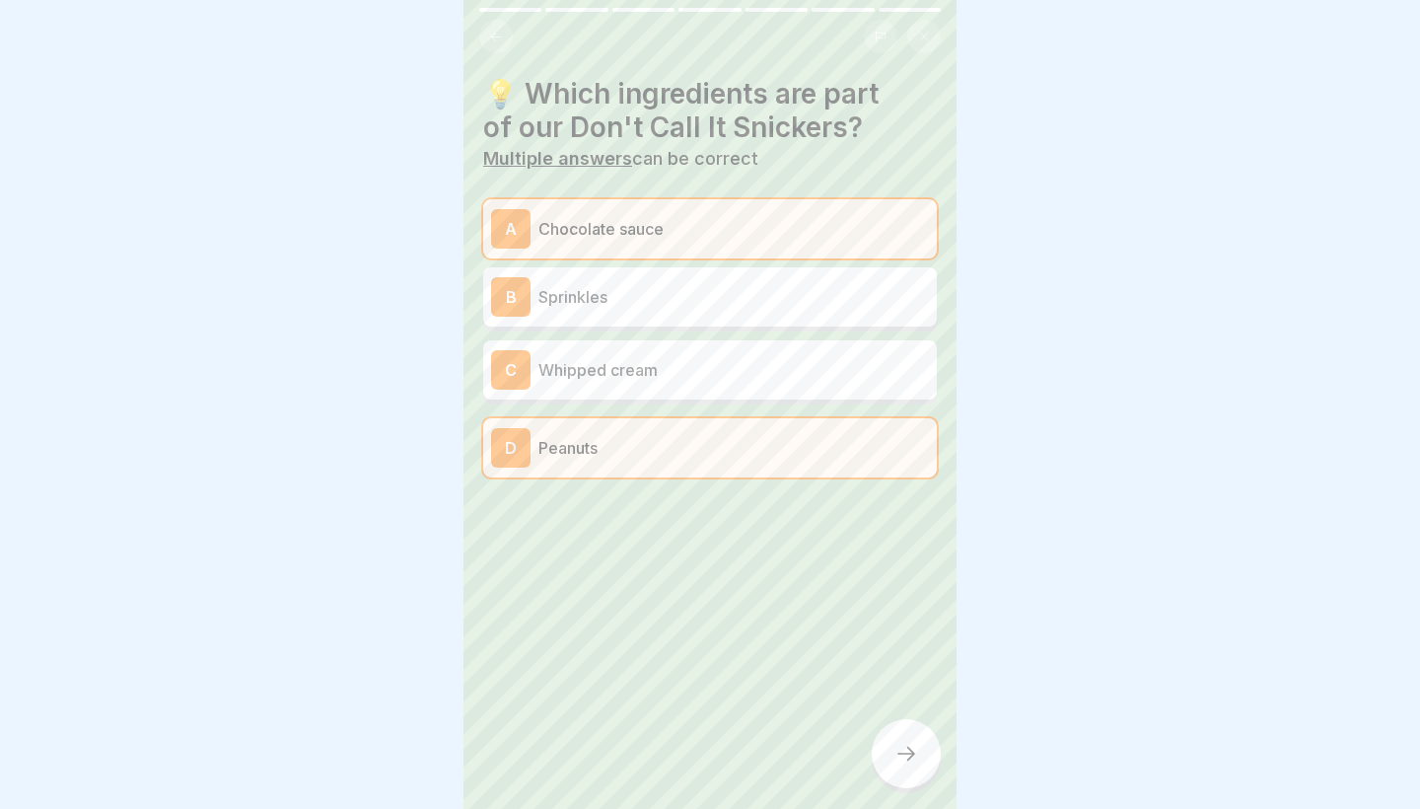
click at [894, 758] on div at bounding box center [906, 753] width 69 height 69
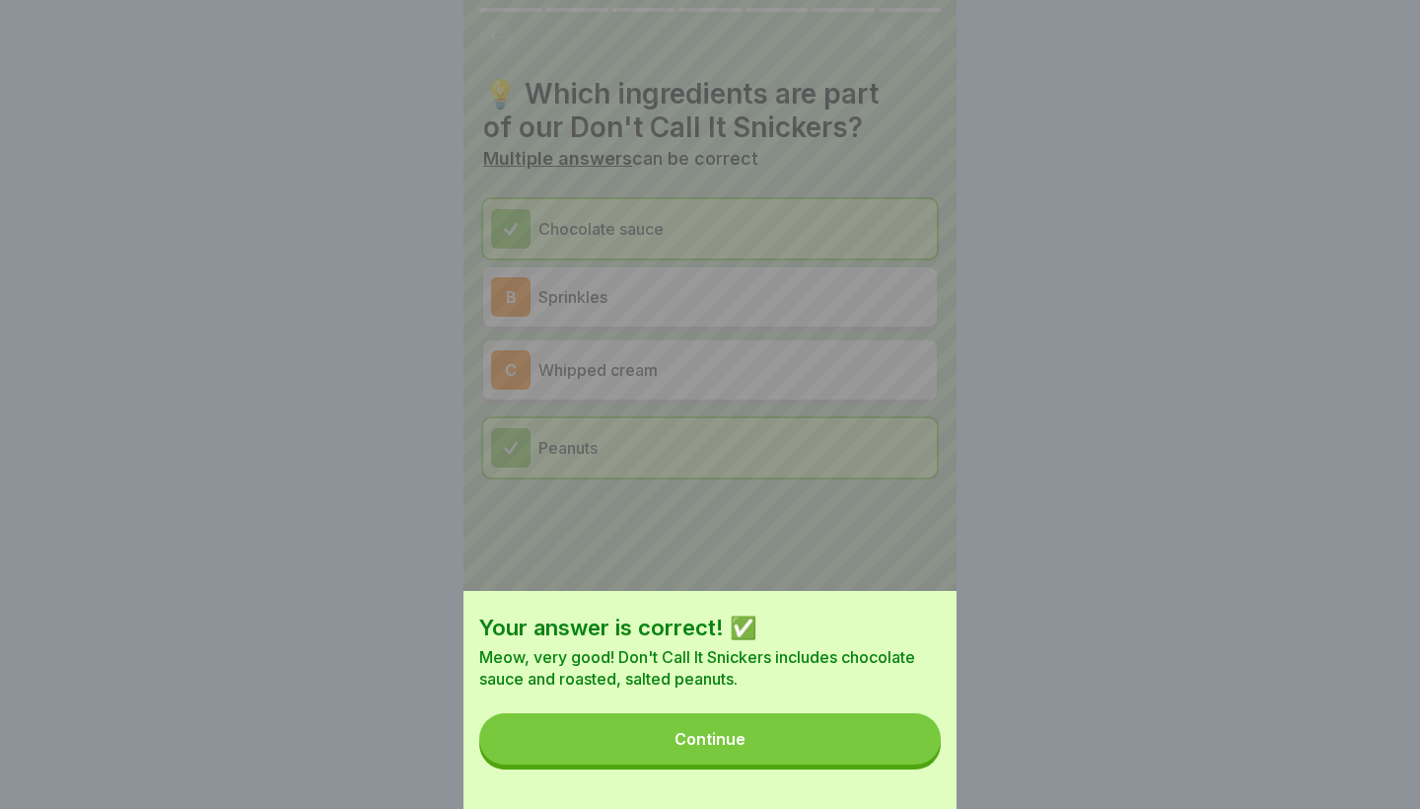
click at [890, 756] on button "Continue" at bounding box center [710, 738] width 462 height 51
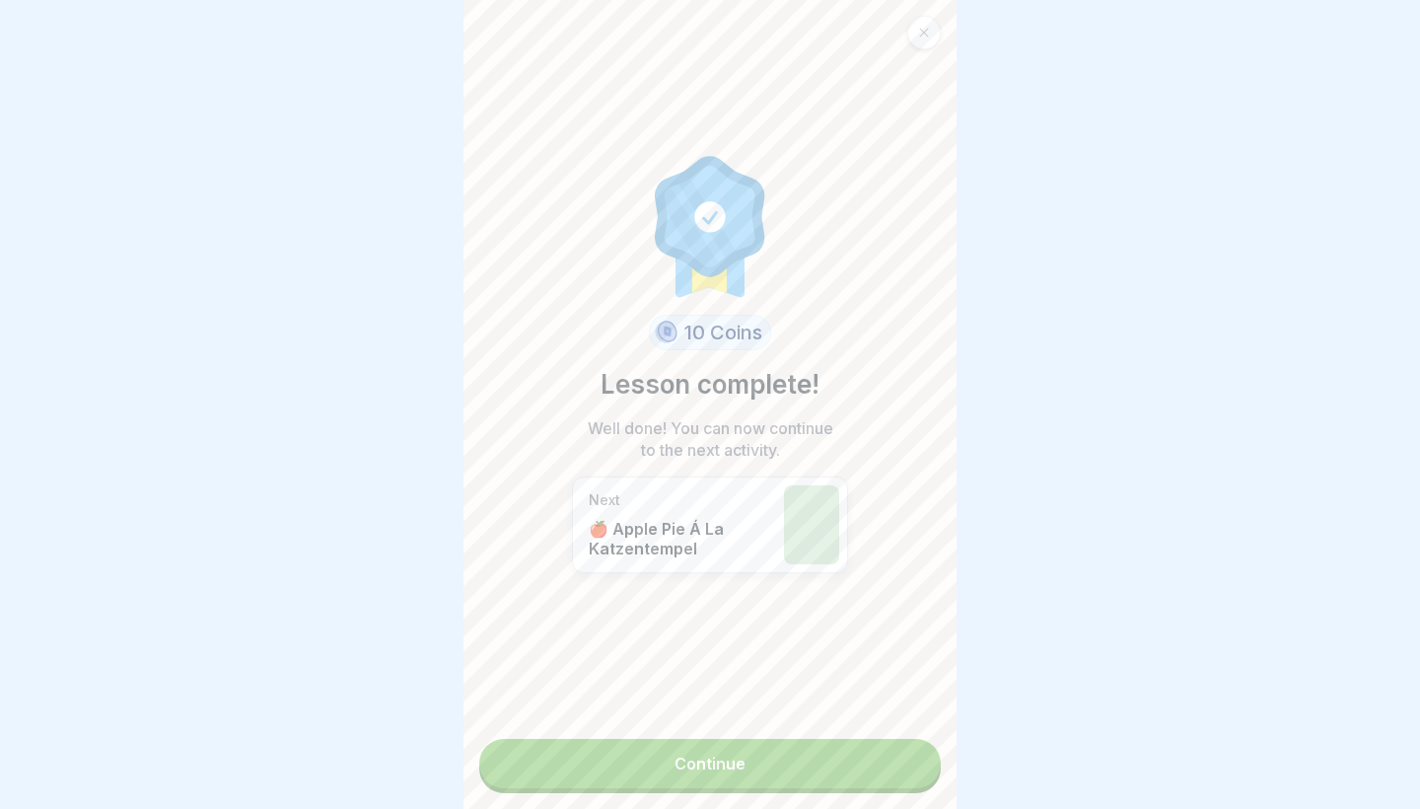
click at [870, 759] on link "Continue" at bounding box center [710, 763] width 462 height 49
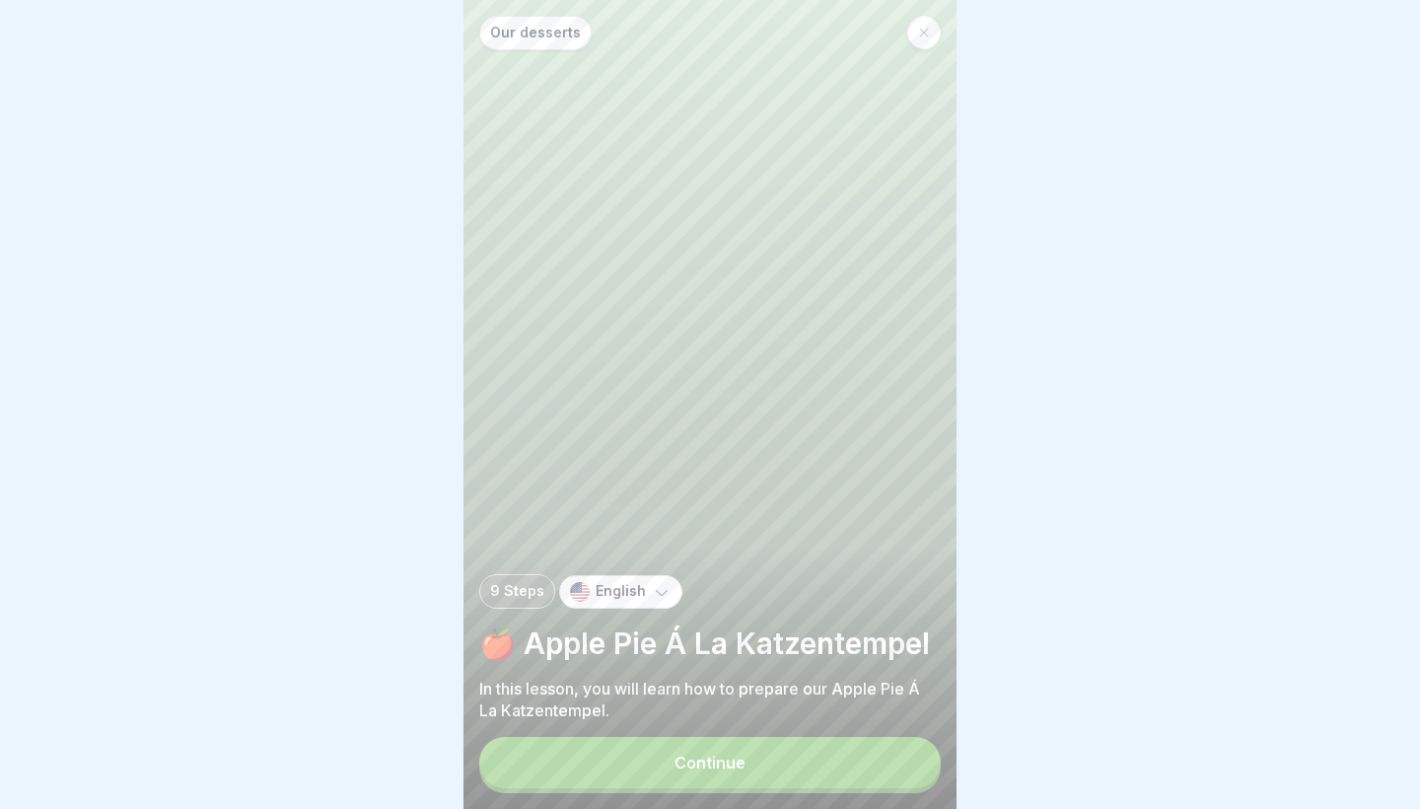
click at [830, 764] on button "Continue" at bounding box center [710, 762] width 462 height 51
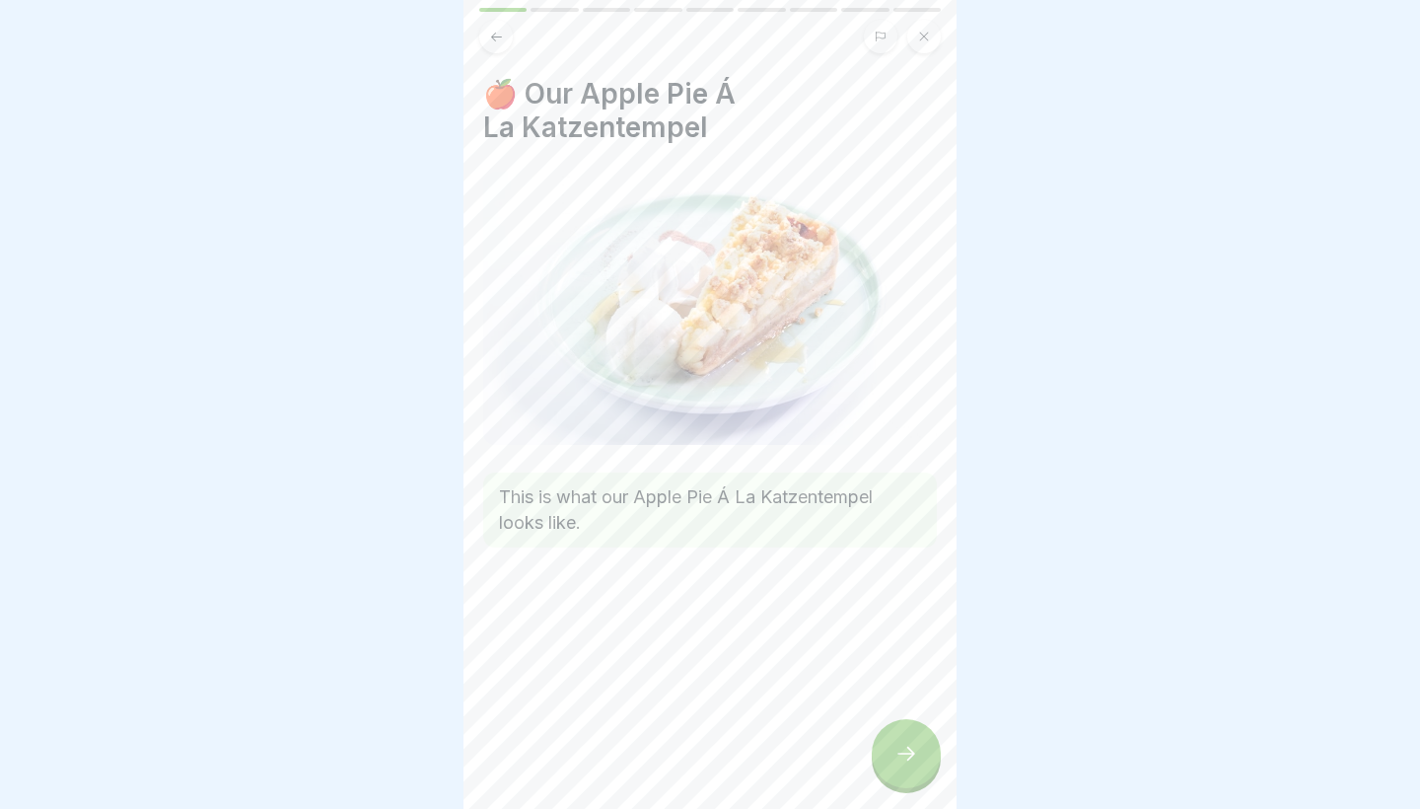
click at [890, 758] on div at bounding box center [906, 753] width 69 height 69
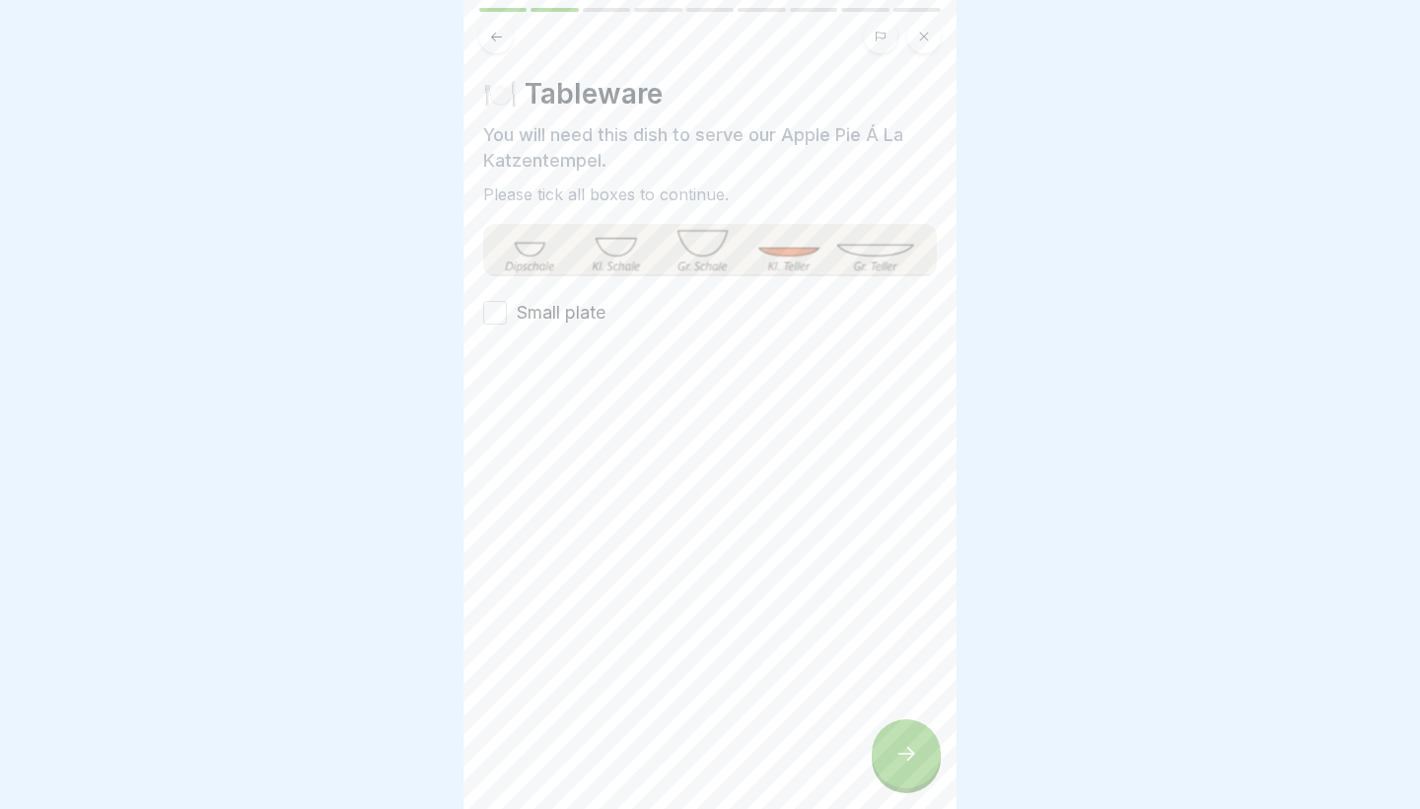
click at [890, 758] on div at bounding box center [906, 753] width 69 height 69
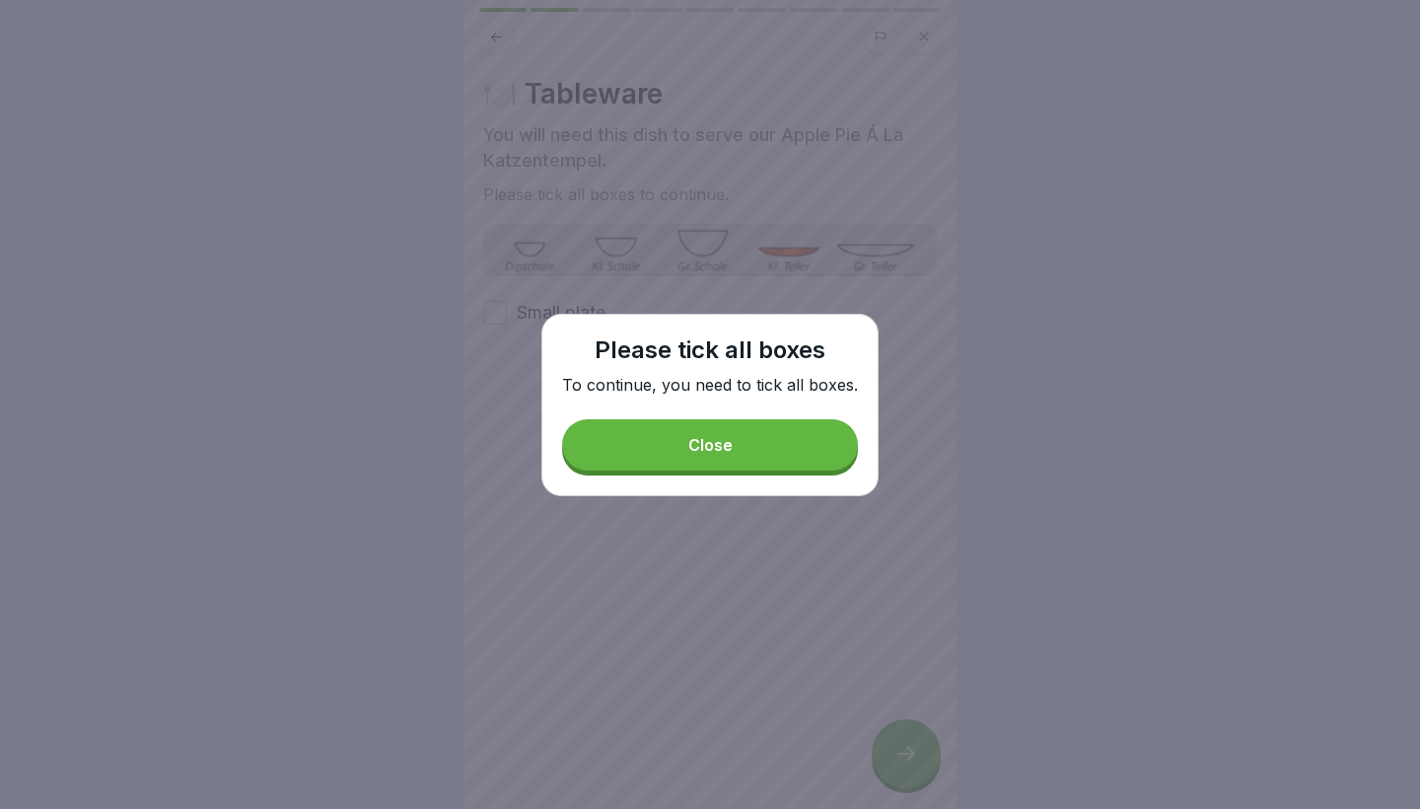
click at [603, 435] on button "Close" at bounding box center [710, 444] width 296 height 51
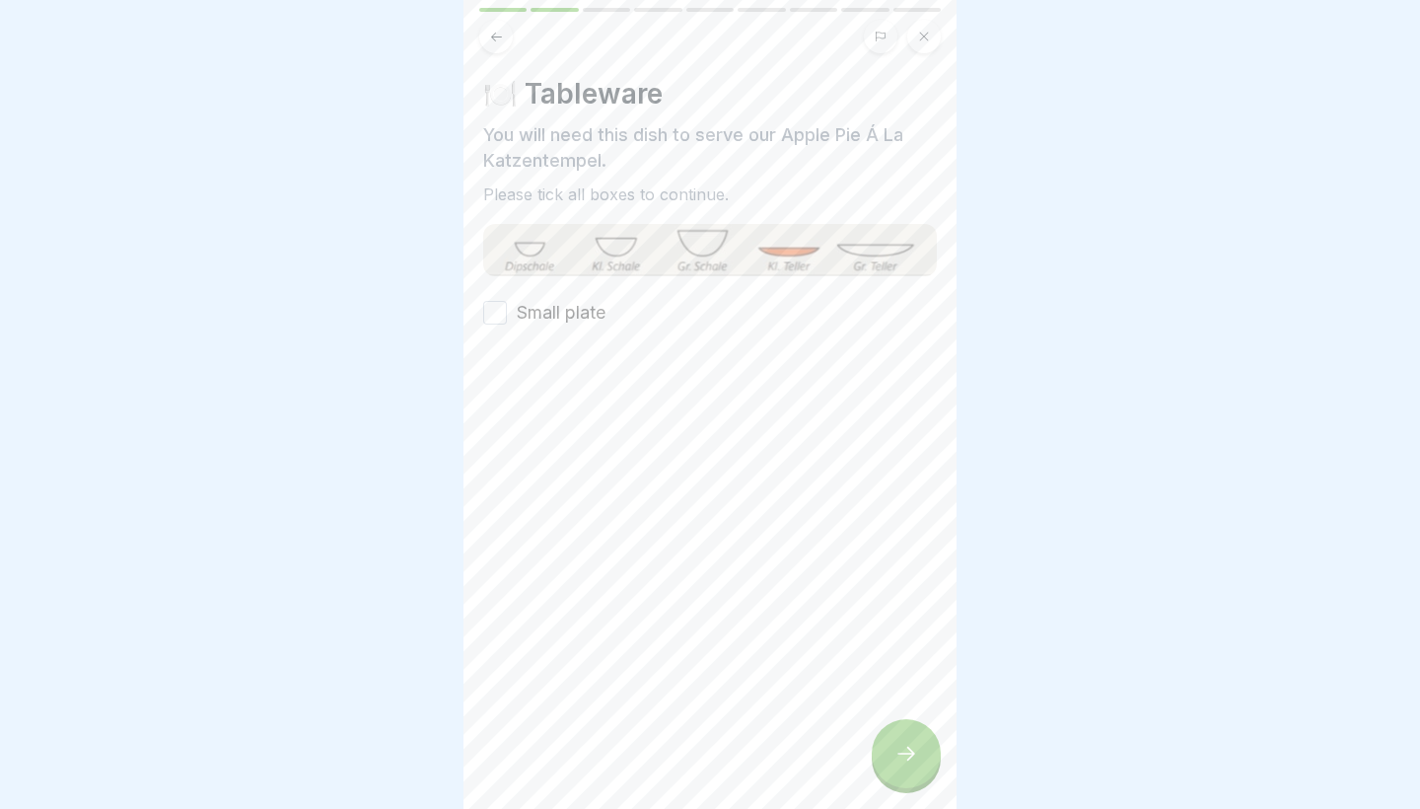
click at [494, 317] on button "Small plate" at bounding box center [495, 313] width 24 height 24
click at [940, 771] on div "🍽️ Tableware You will need this dish to serve our Apple Pie Á La Katzentempel. …" at bounding box center [710, 404] width 493 height 809
click at [912, 760] on icon at bounding box center [907, 754] width 24 height 24
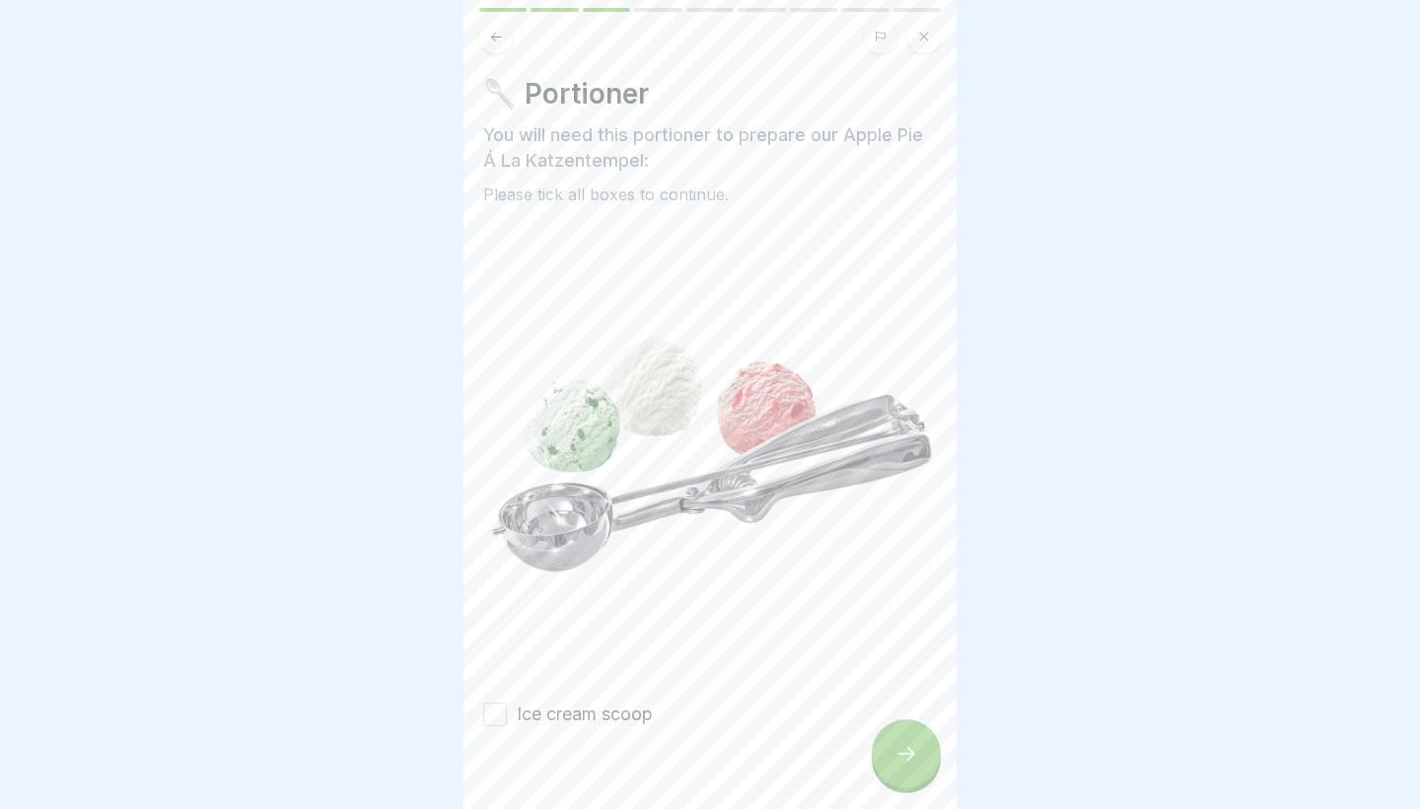
click at [919, 765] on div at bounding box center [906, 753] width 69 height 69
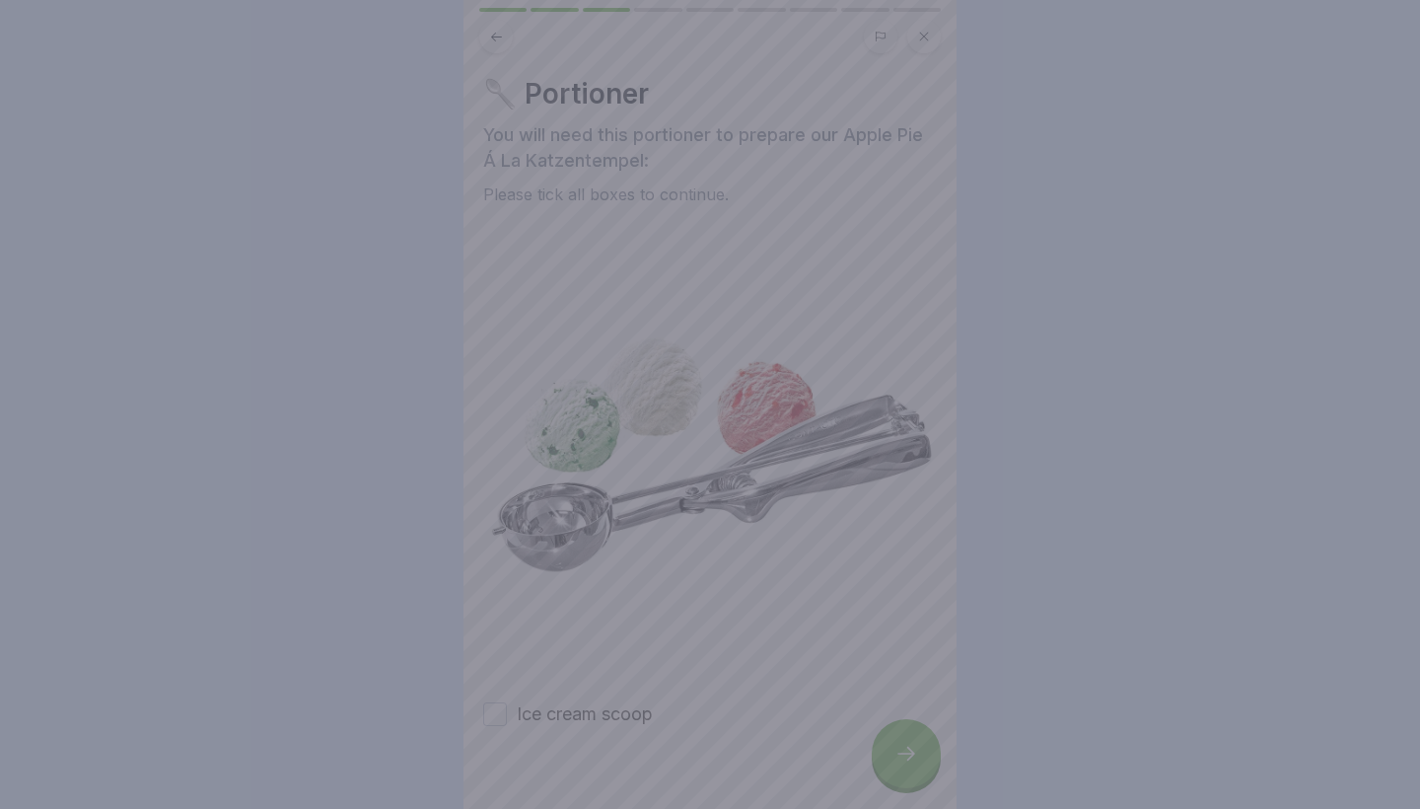
click at [623, 697] on div at bounding box center [710, 404] width 1420 height 809
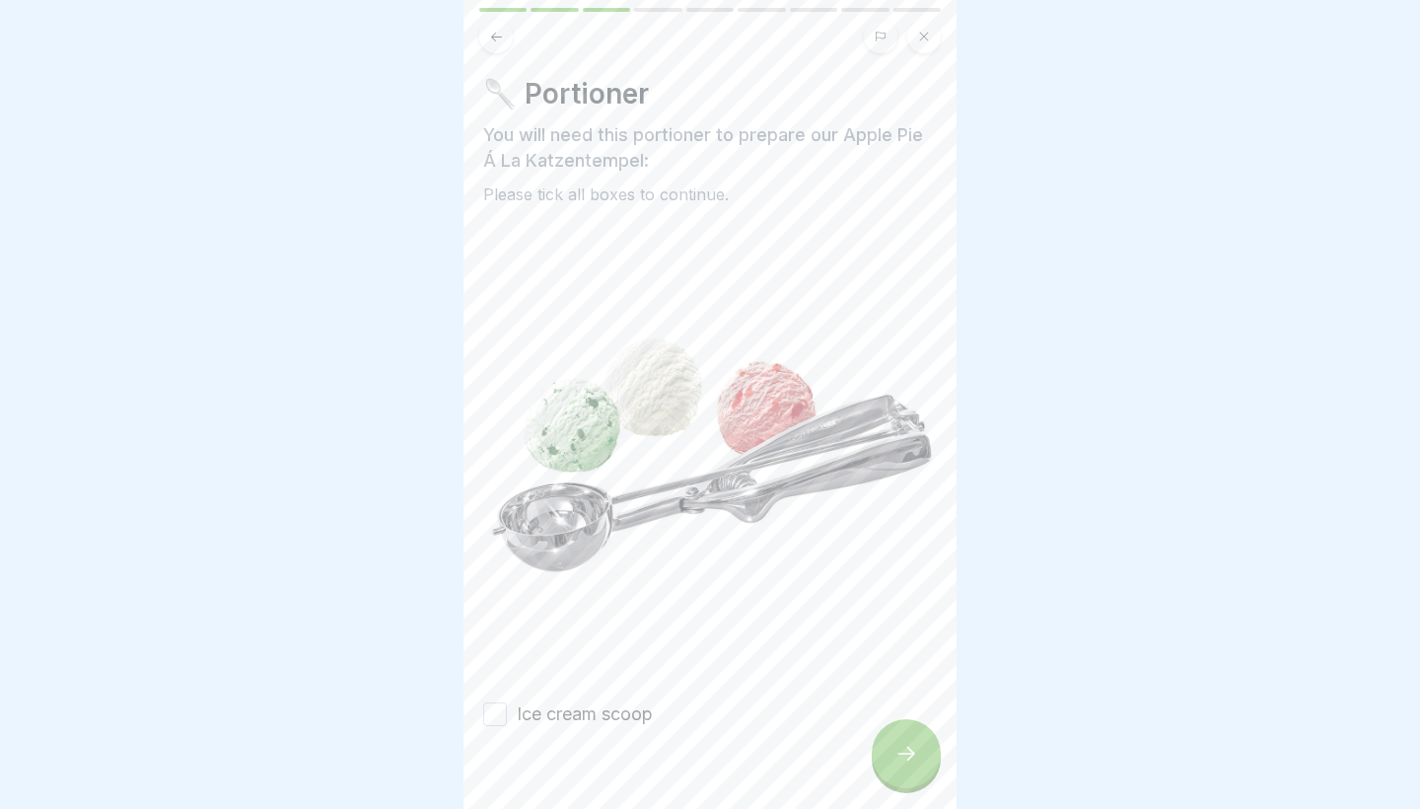
click at [605, 701] on label "Ice cream scoop" at bounding box center [585, 714] width 136 height 26
click at [507, 702] on button "Ice cream scoop" at bounding box center [495, 714] width 24 height 24
click at [883, 751] on div at bounding box center [906, 753] width 69 height 69
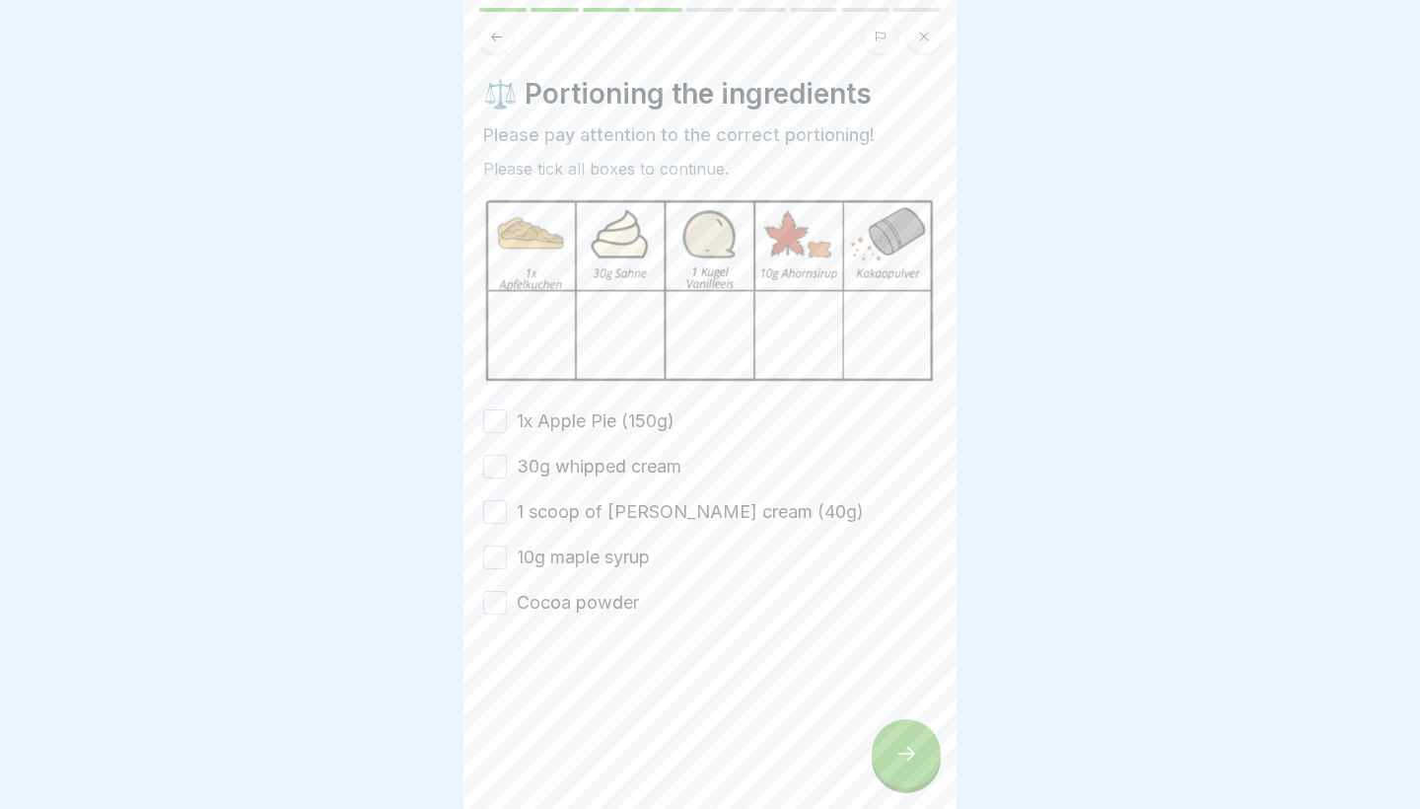
click at [542, 603] on label "Cocoa powder" at bounding box center [578, 603] width 122 height 26
click at [507, 603] on button "Cocoa powder" at bounding box center [495, 603] width 24 height 24
click at [542, 567] on label "10g maple syrup" at bounding box center [583, 557] width 133 height 26
click at [507, 567] on button "10g maple syrup" at bounding box center [495, 557] width 24 height 24
drag, startPoint x: 535, startPoint y: 507, endPoint x: 535, endPoint y: 488, distance: 18.7
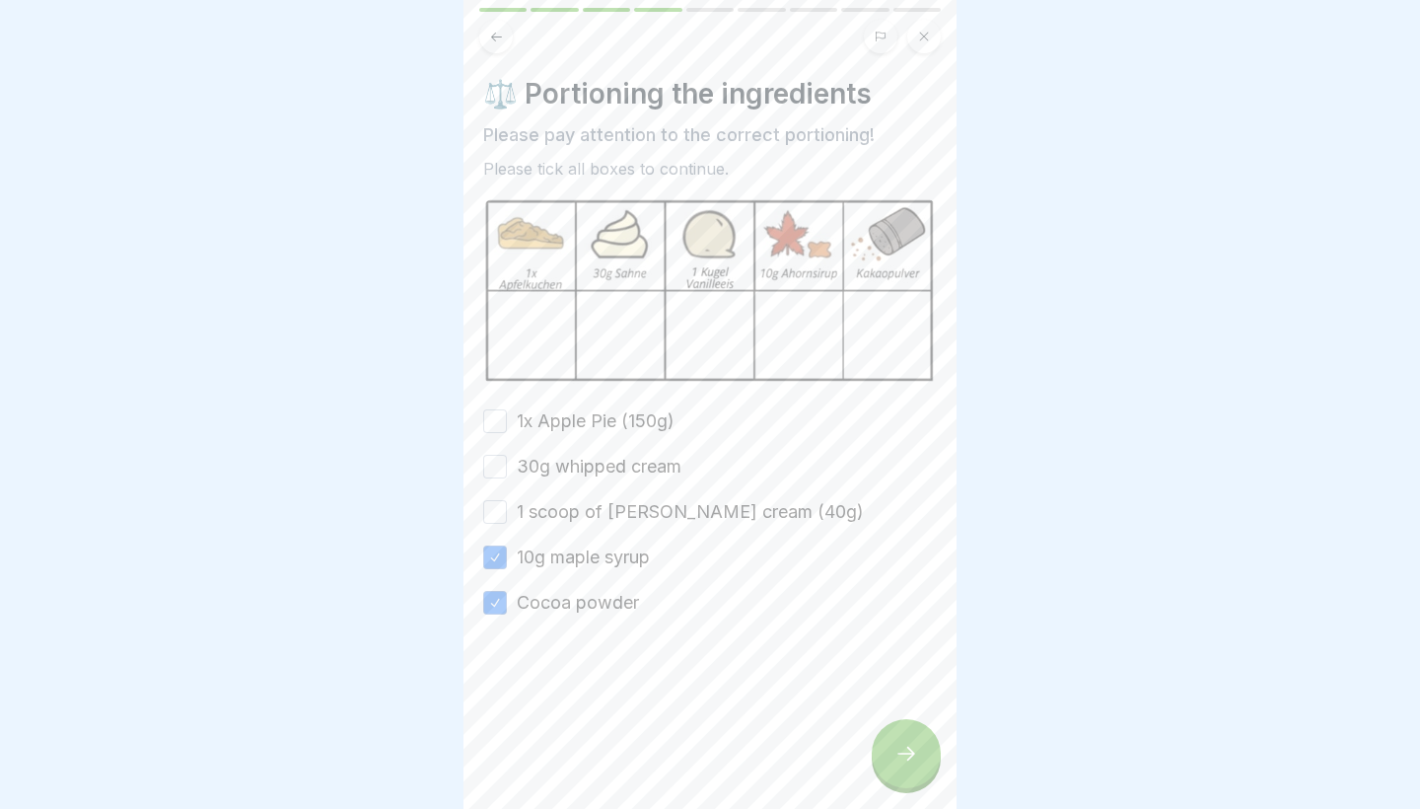
click at [535, 500] on label "1 scoop of vanilla ice cream (40g)" at bounding box center [690, 512] width 347 height 26
click at [507, 500] on button "1 scoop of vanilla ice cream (40g)" at bounding box center [495, 512] width 24 height 24
click at [535, 487] on div "1x Apple Pie (150g) 30g whipped cream 1 scoop of vanilla ice cream (40g) 10g ma…" at bounding box center [710, 511] width 454 height 207
click at [524, 469] on label "30g whipped cream" at bounding box center [599, 467] width 165 height 26
click at [507, 469] on button "30g whipped cream" at bounding box center [495, 467] width 24 height 24
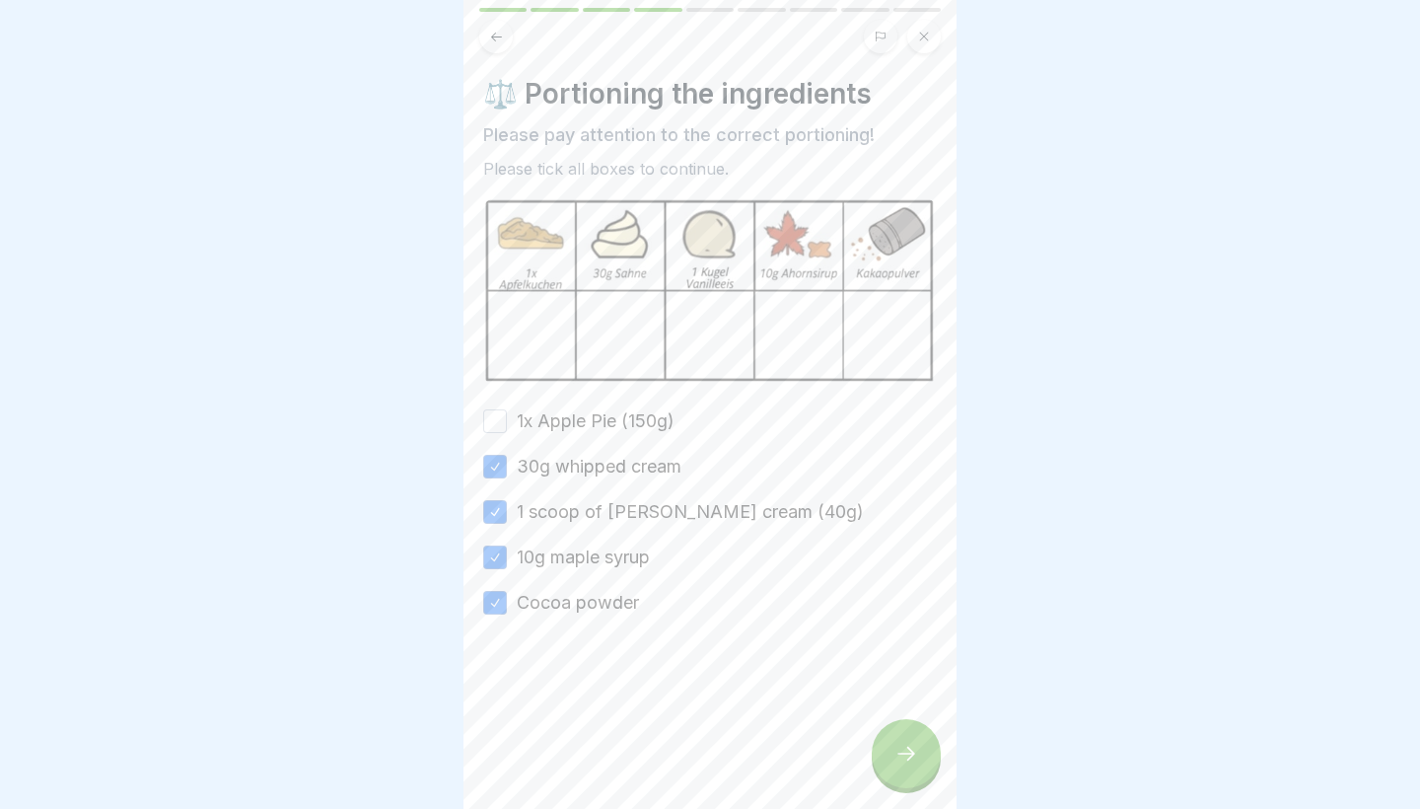
click at [522, 423] on label "1x Apple Pie (150g)" at bounding box center [596, 421] width 158 height 26
click at [507, 423] on button "1x Apple Pie (150g)" at bounding box center [495, 421] width 24 height 24
click at [913, 751] on icon at bounding box center [907, 754] width 24 height 24
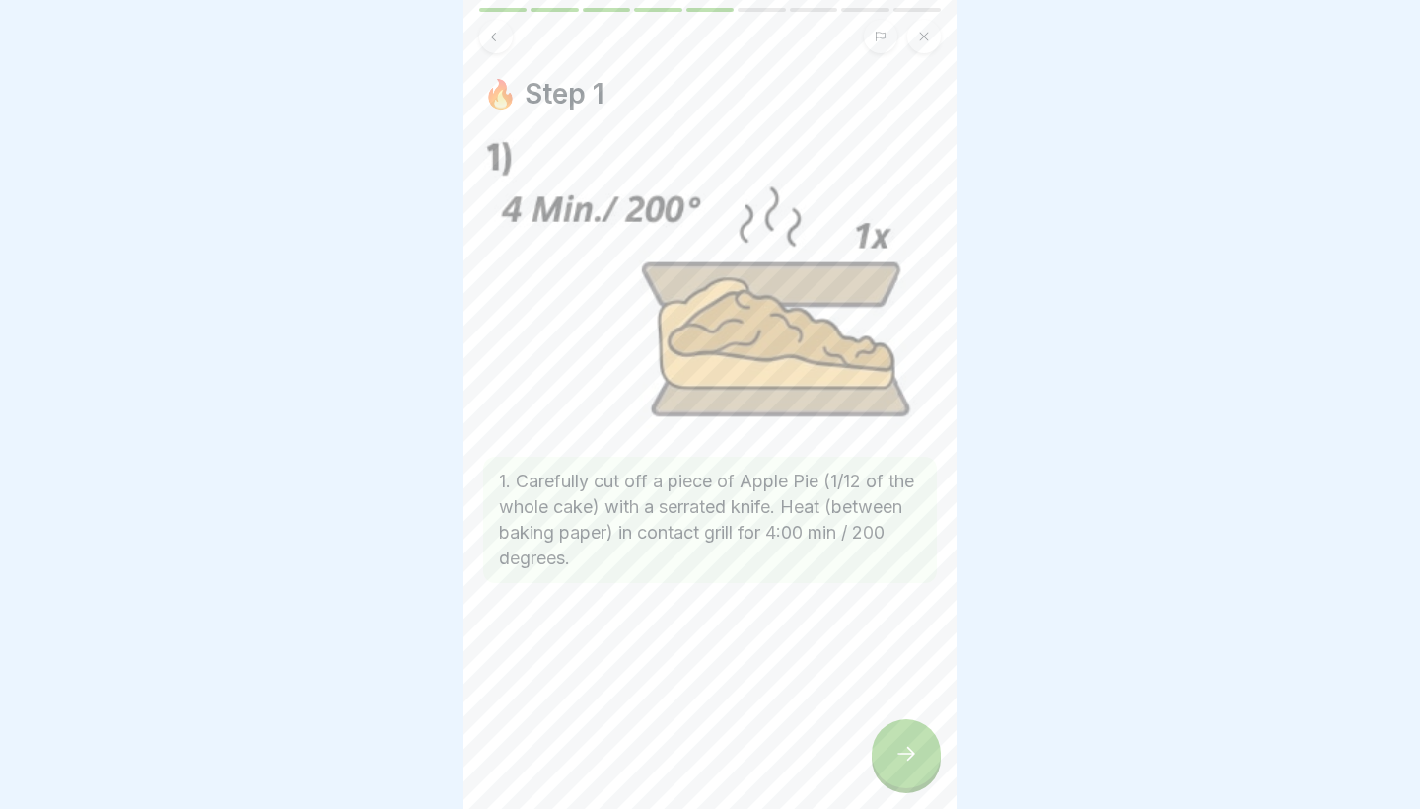
click at [913, 751] on icon at bounding box center [907, 754] width 24 height 24
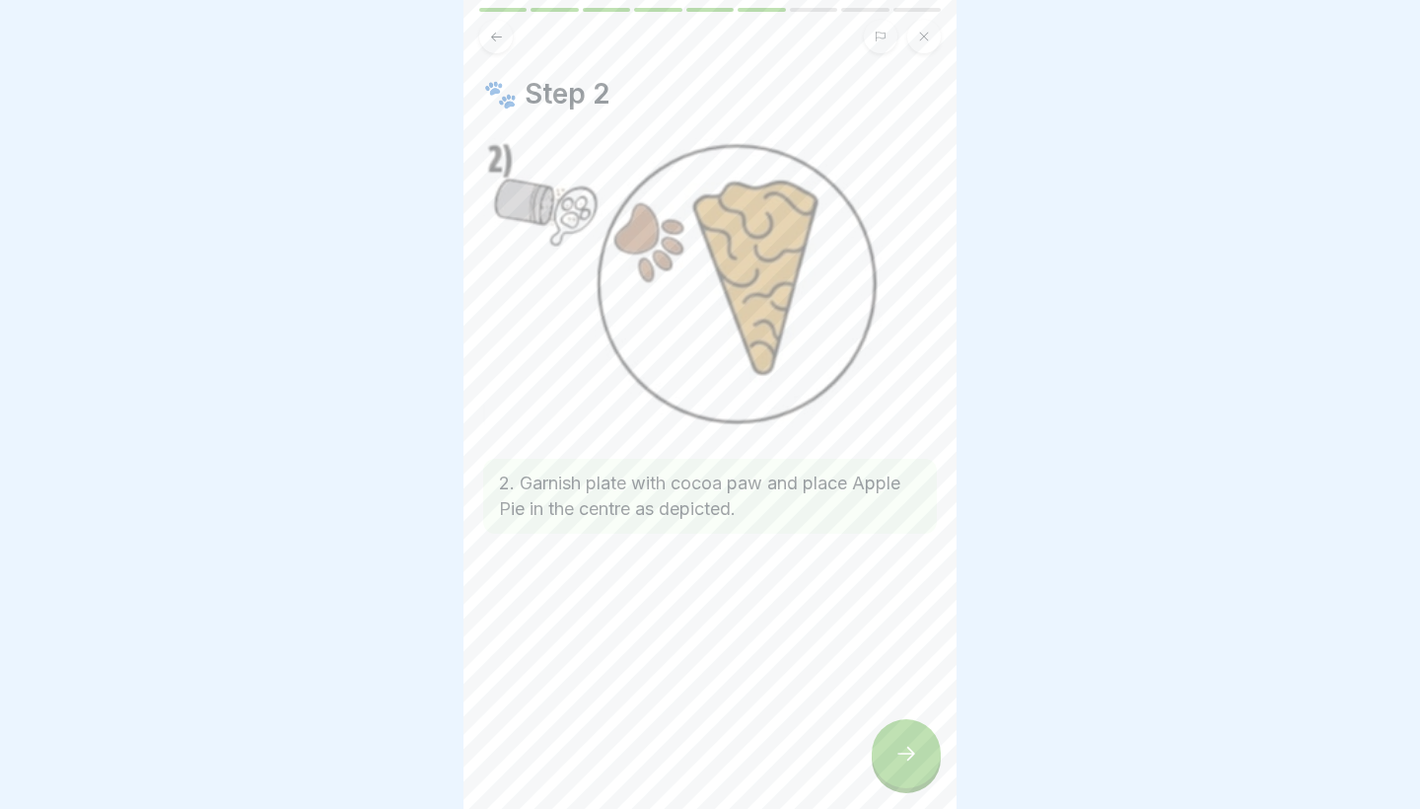
click at [913, 751] on icon at bounding box center [907, 754] width 24 height 24
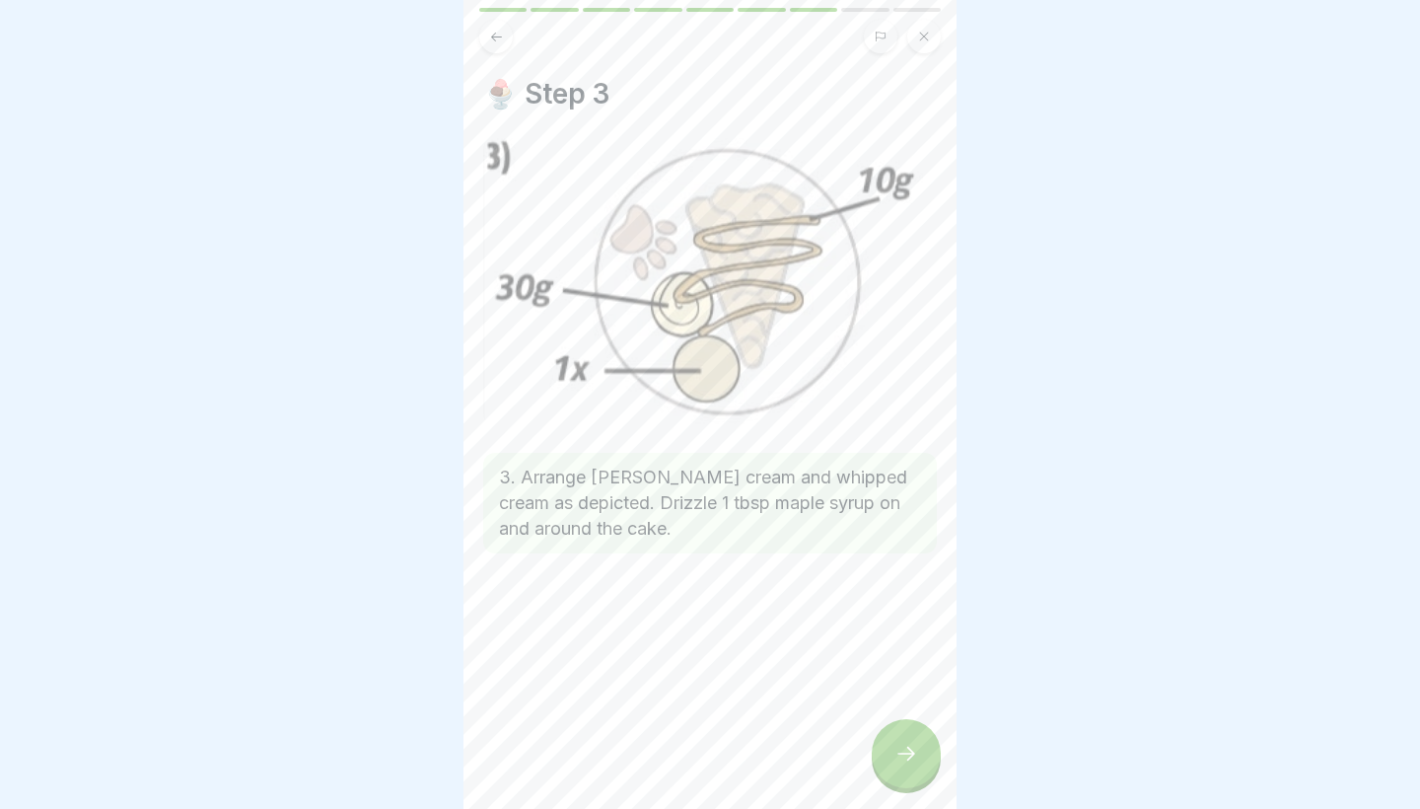
click at [913, 751] on icon at bounding box center [907, 754] width 24 height 24
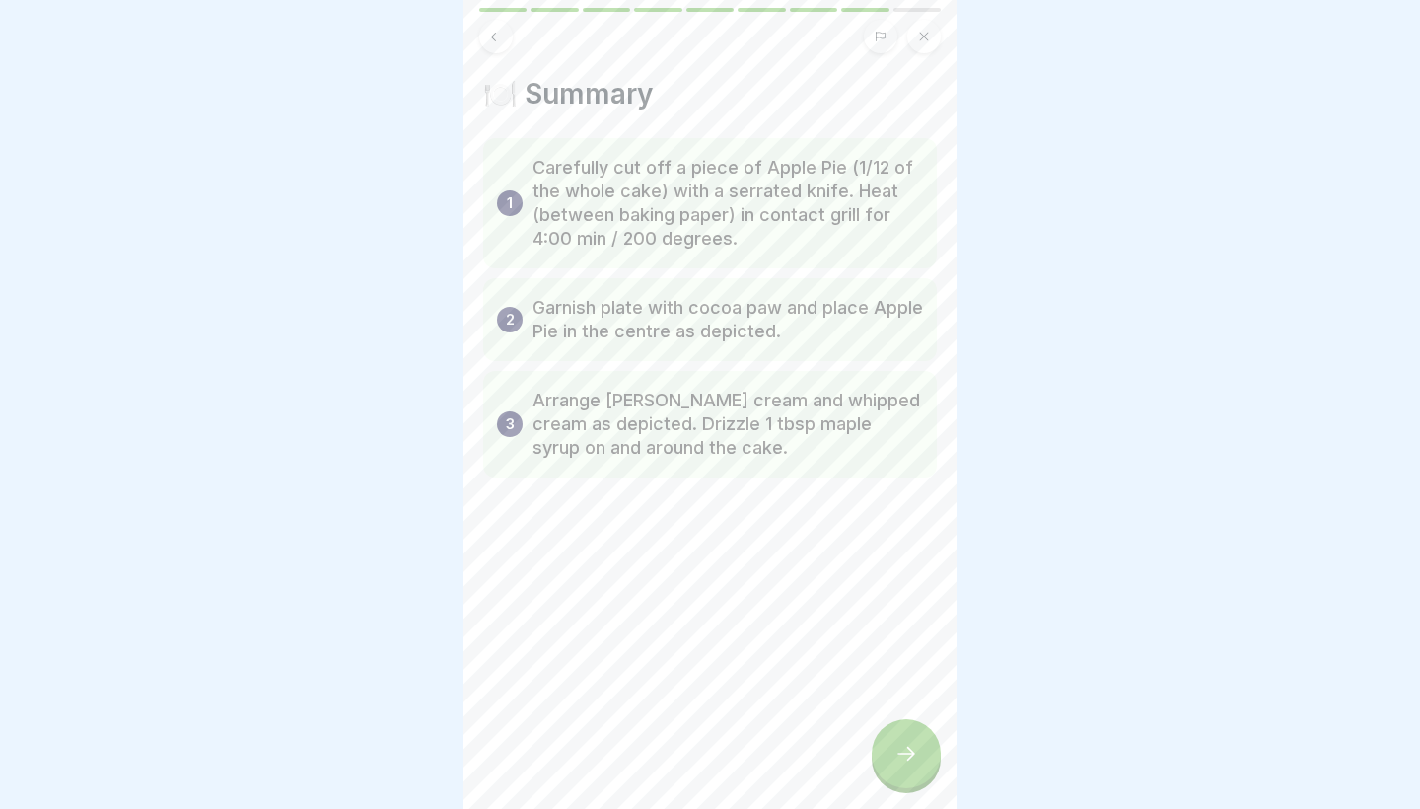
click at [913, 751] on icon at bounding box center [907, 754] width 24 height 24
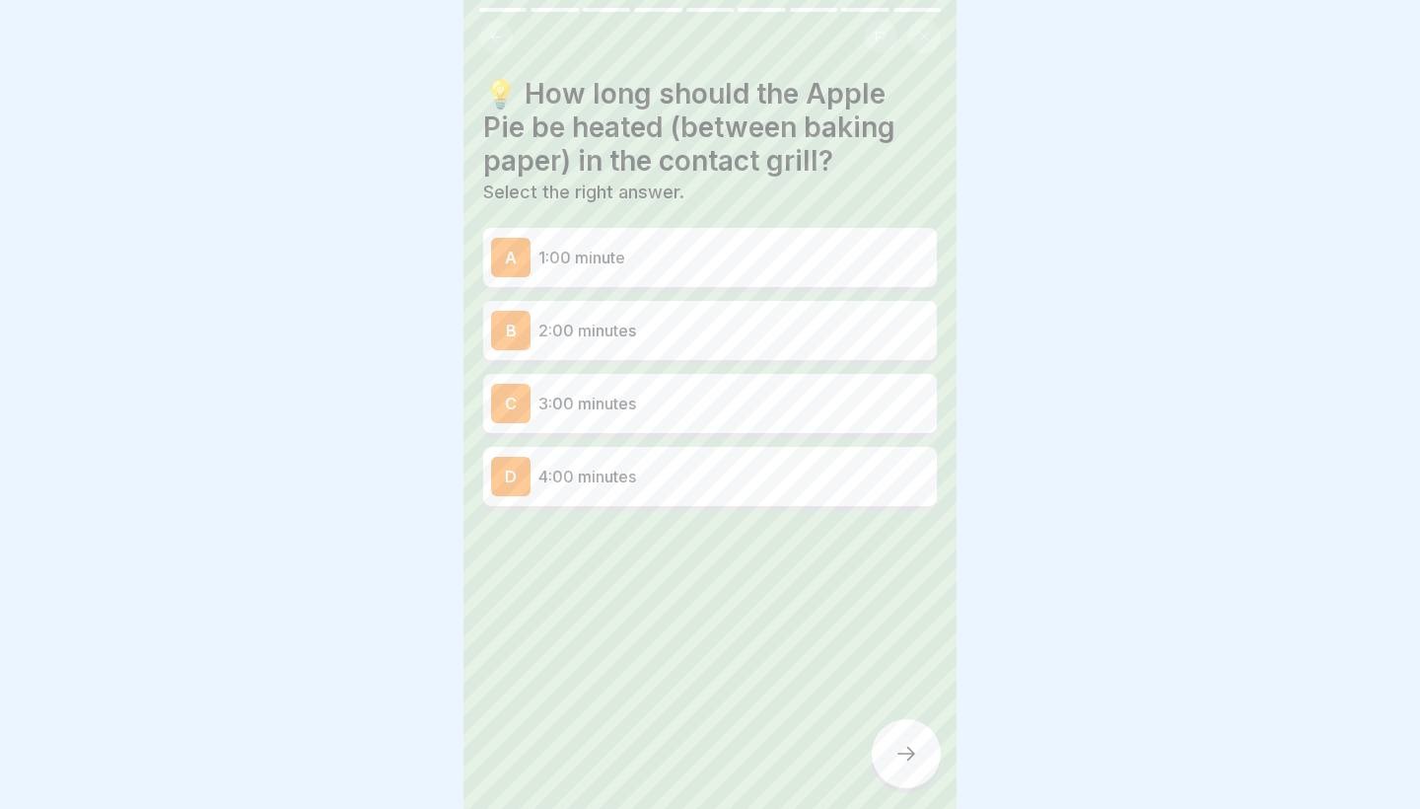
click at [609, 324] on p "2:00 minutes" at bounding box center [734, 331] width 391 height 24
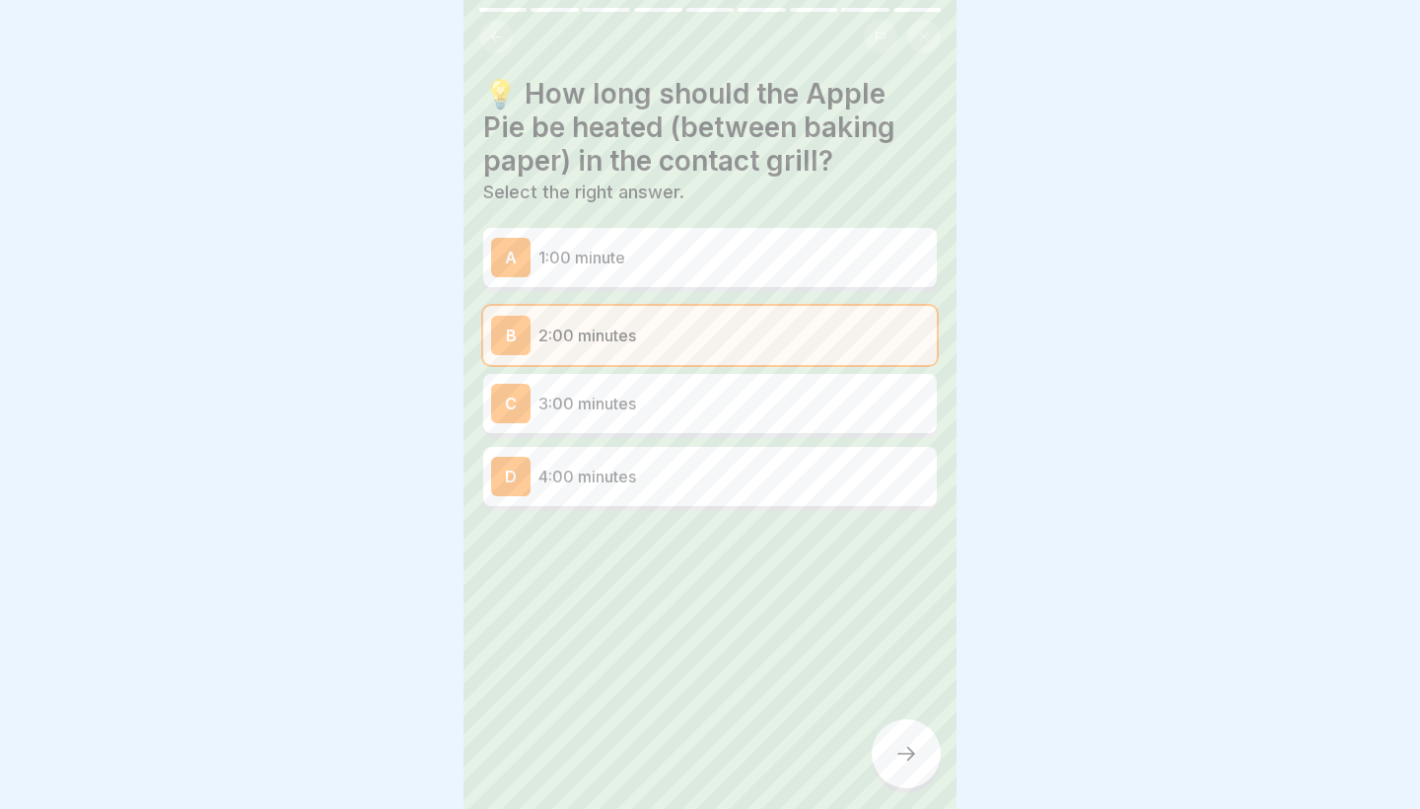
click at [747, 474] on p "4:00 minutes" at bounding box center [734, 477] width 391 height 24
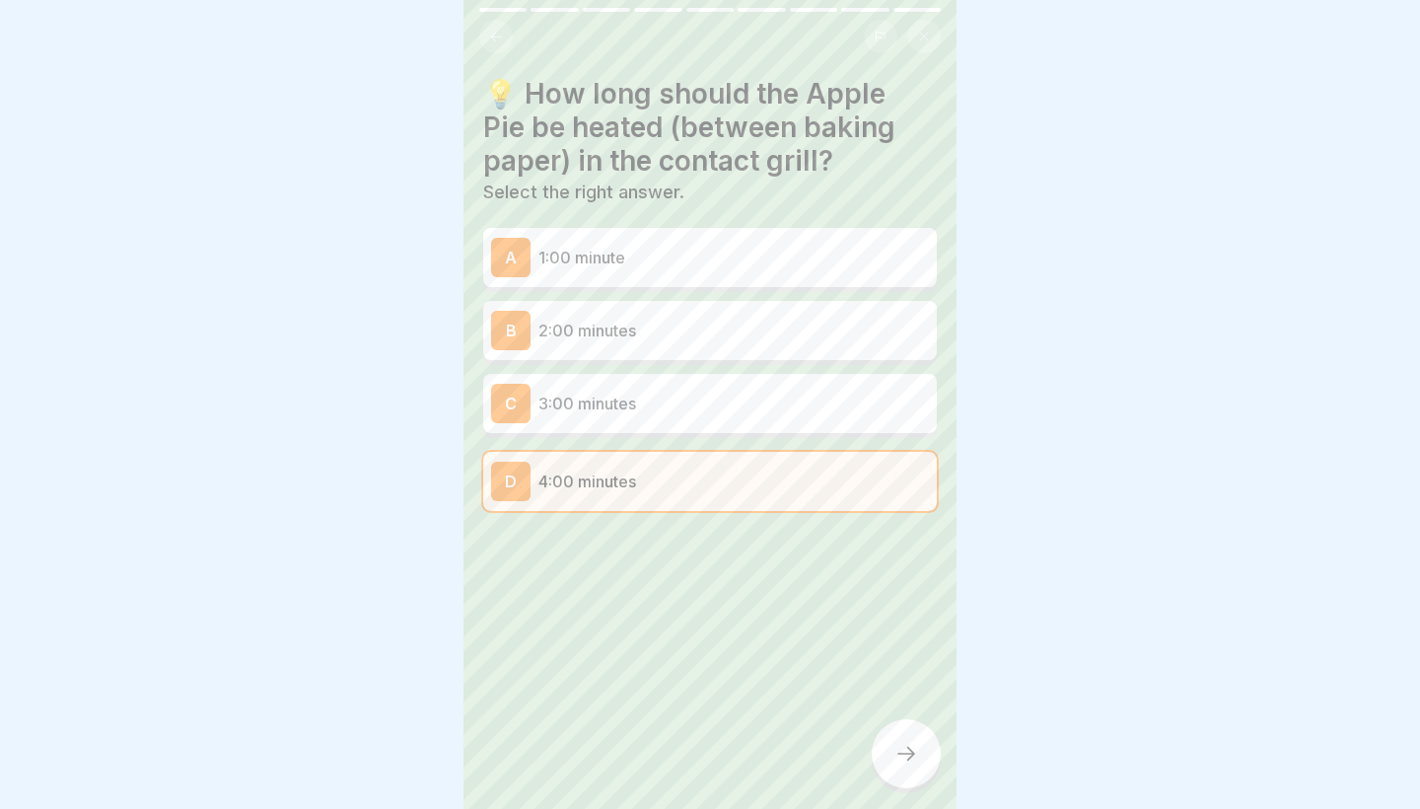
click at [926, 745] on div at bounding box center [906, 753] width 69 height 69
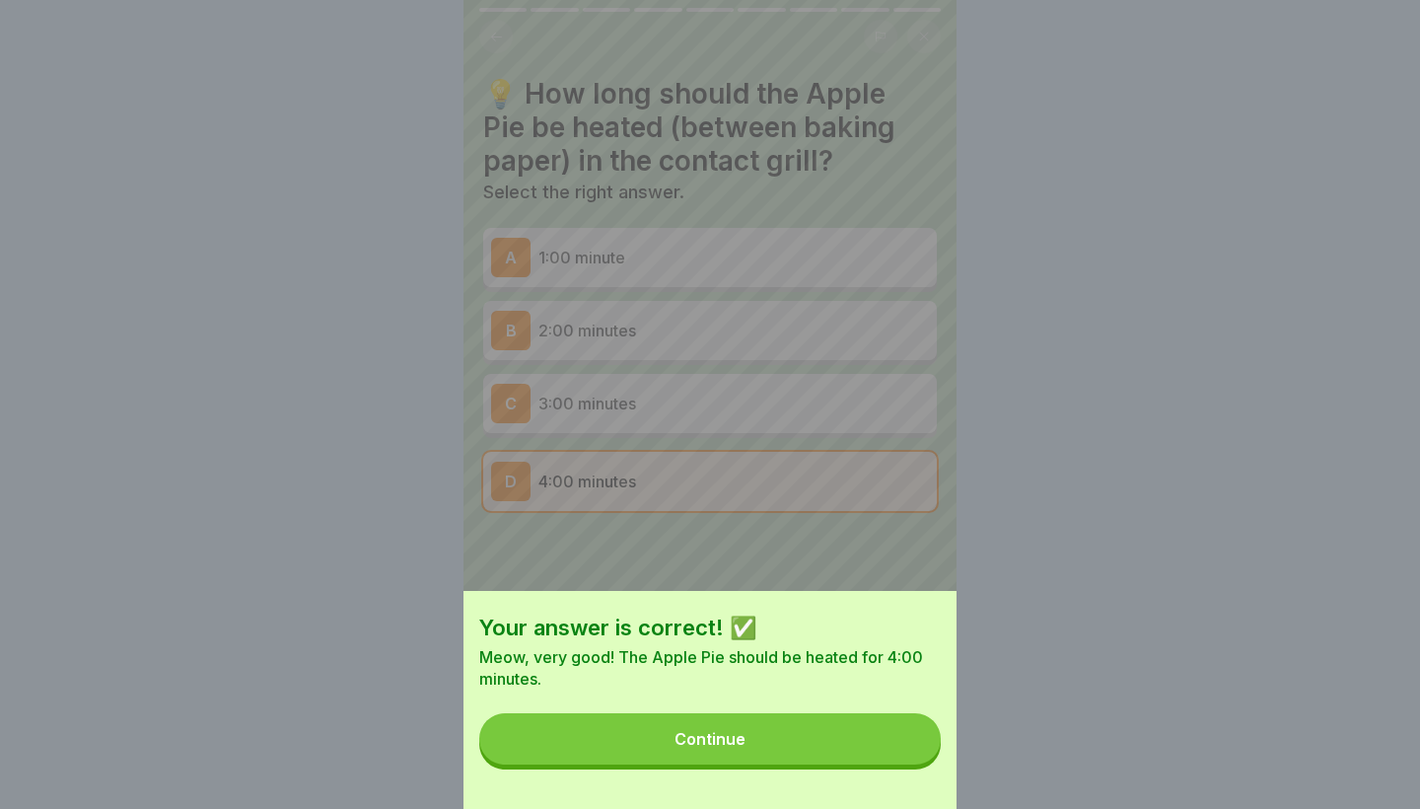
click at [926, 745] on button "Continue" at bounding box center [710, 738] width 462 height 51
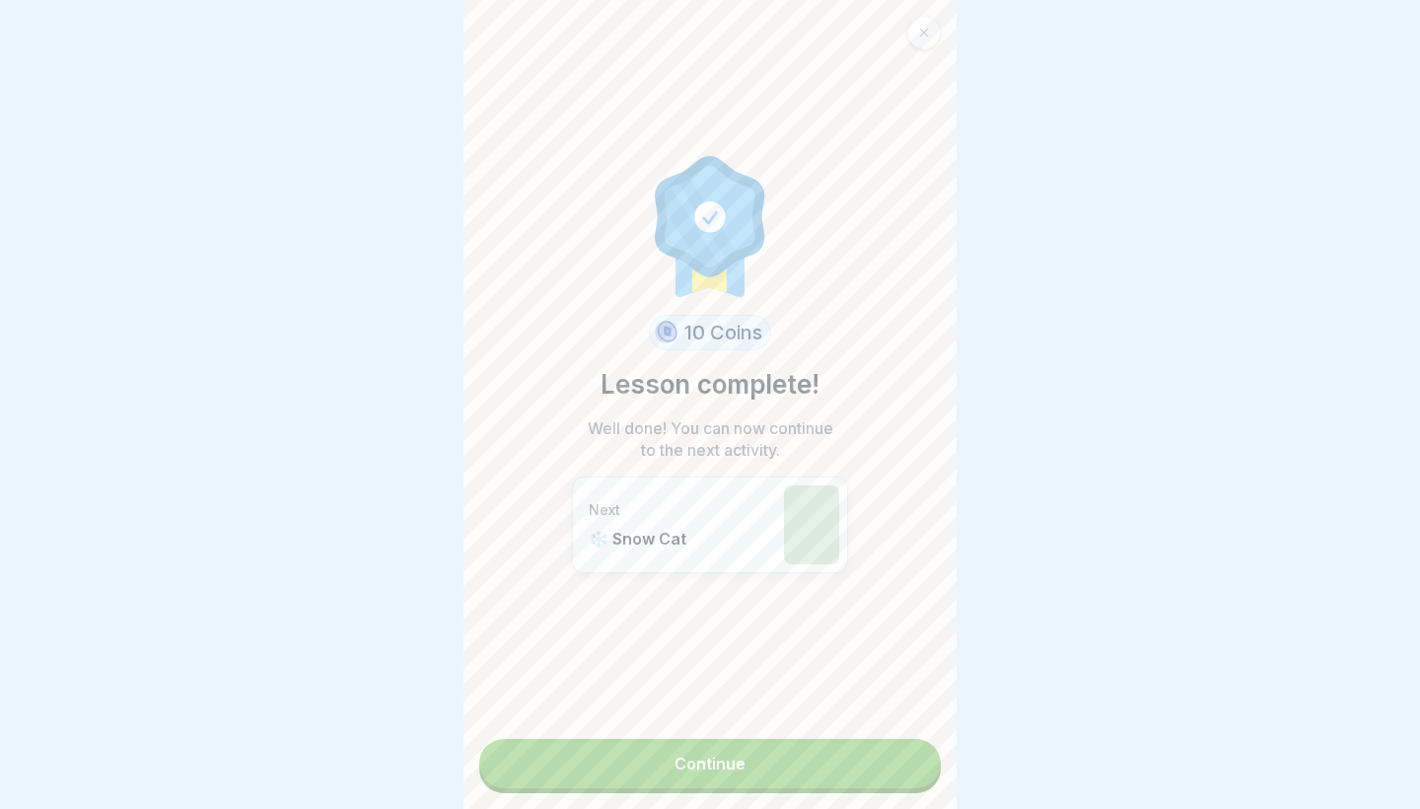
click at [882, 762] on link "Continue" at bounding box center [710, 763] width 462 height 49
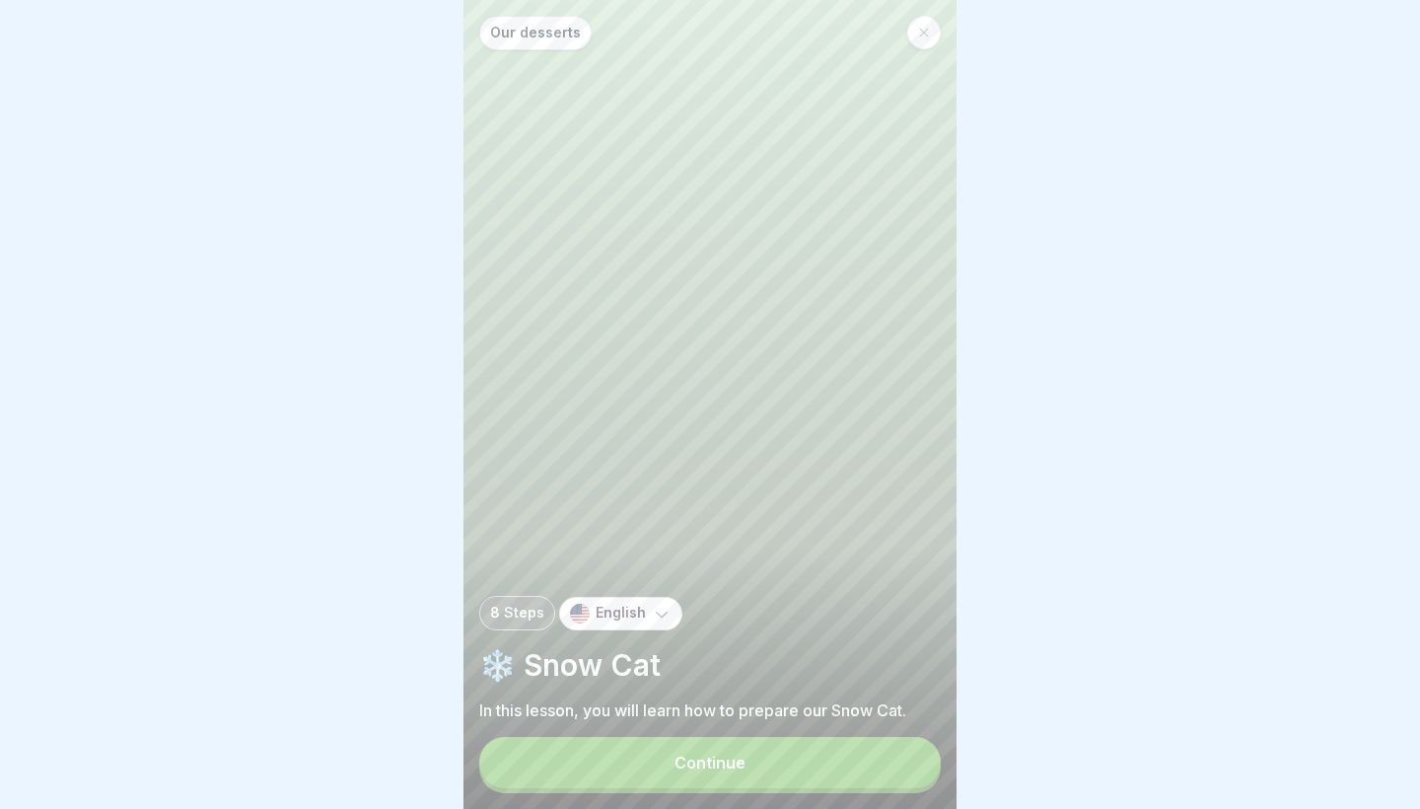
click at [882, 762] on button "Continue" at bounding box center [710, 762] width 462 height 51
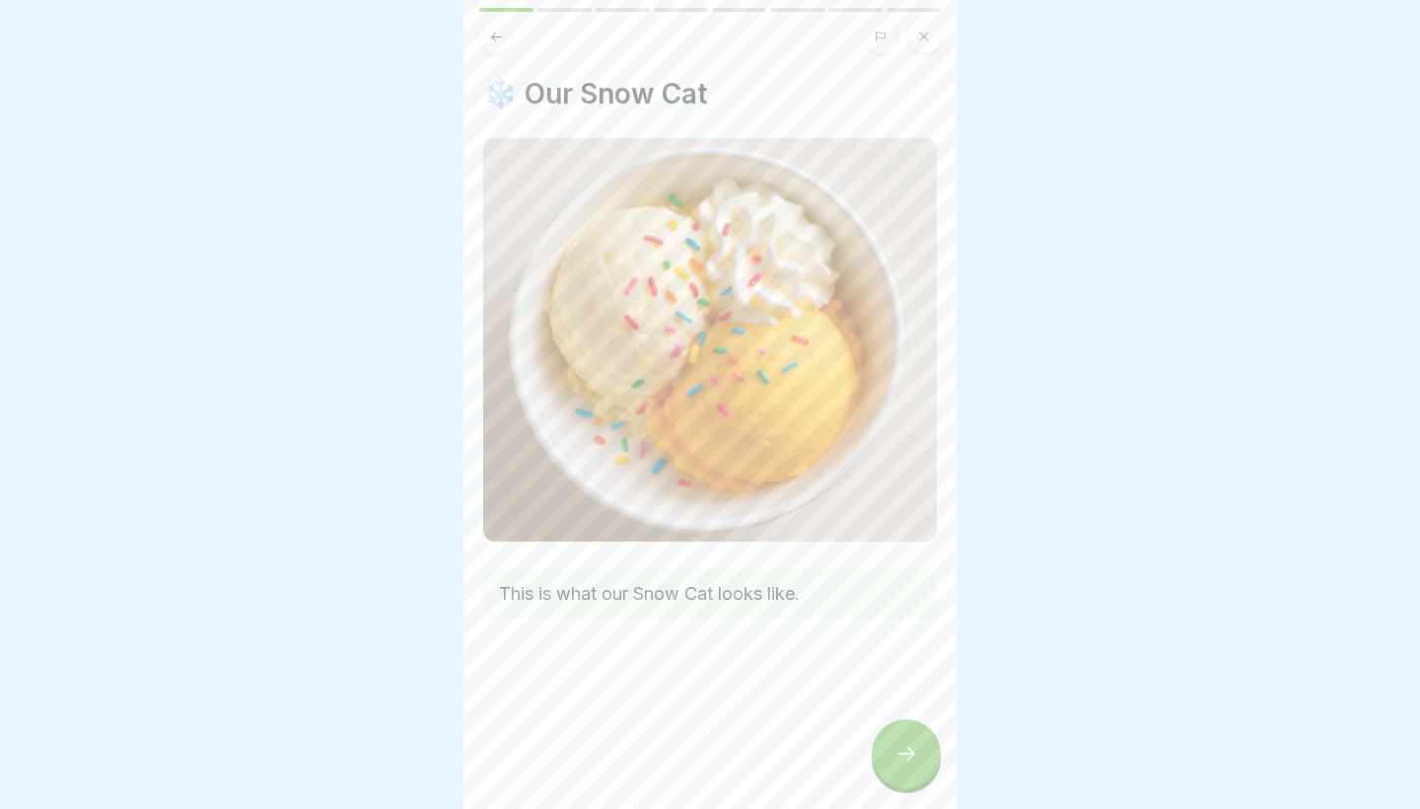
click at [907, 760] on icon at bounding box center [907, 754] width 24 height 24
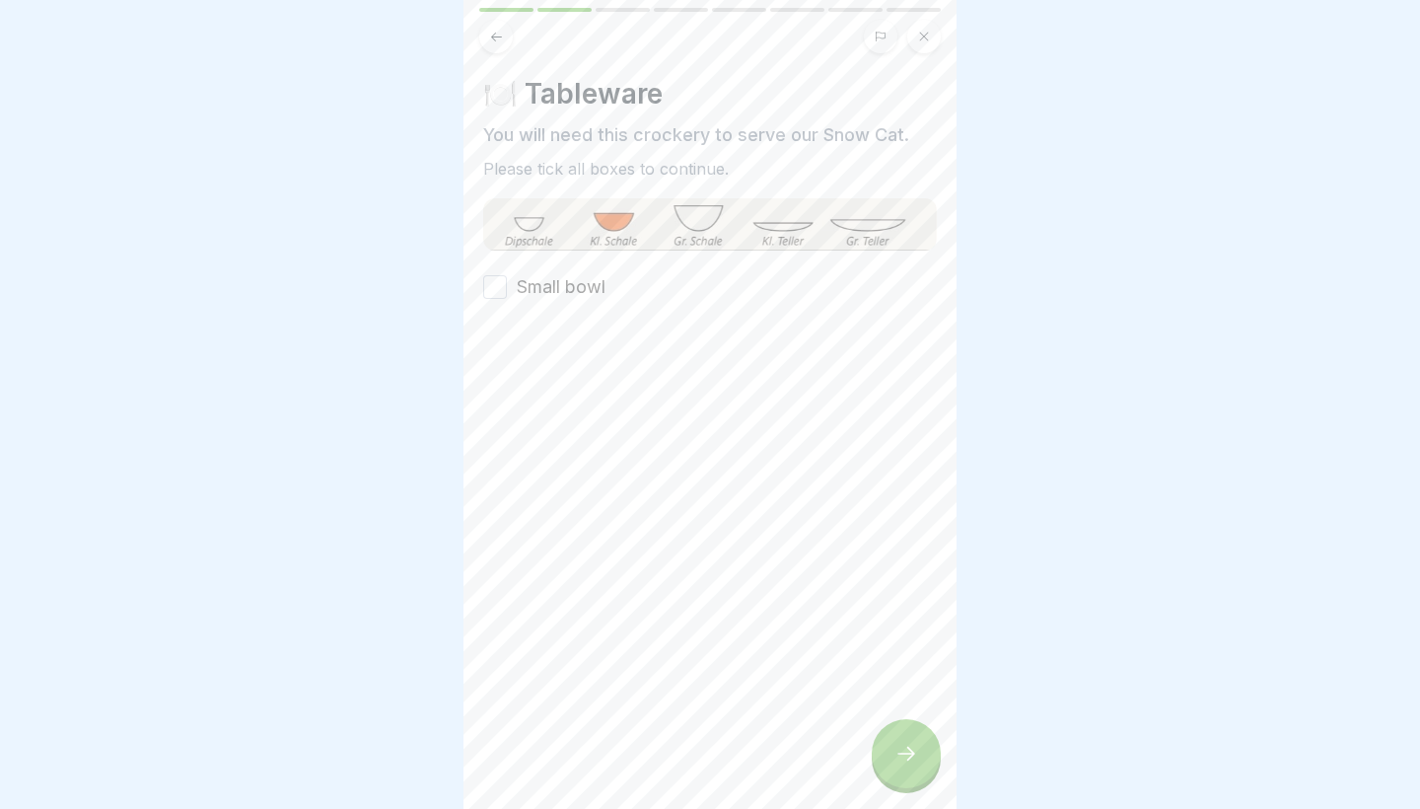
click at [907, 760] on icon at bounding box center [907, 754] width 24 height 24
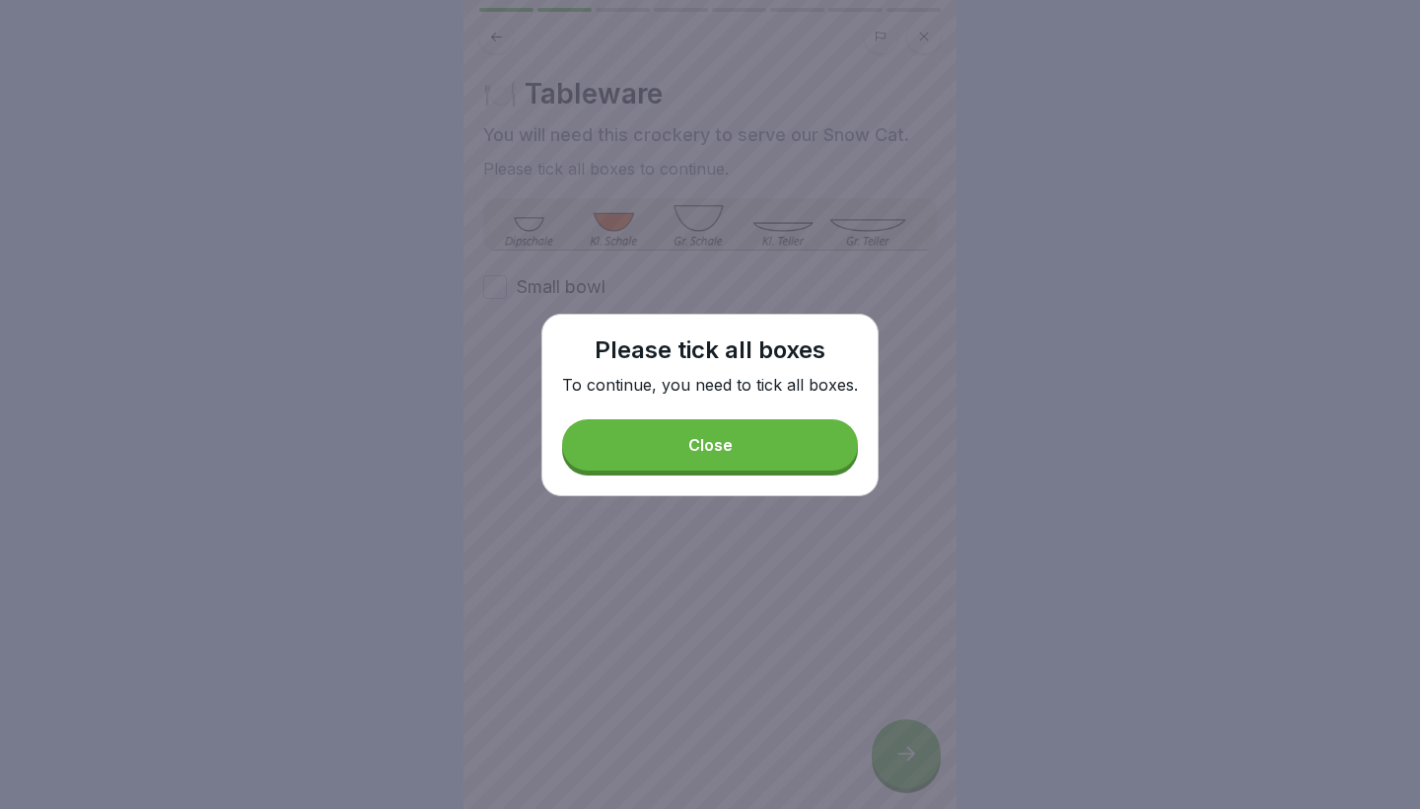
click at [614, 471] on div "Please tick all boxes To continue, you need to tick all boxes. Close" at bounding box center [709, 405] width 337 height 182
click at [602, 431] on button "Close" at bounding box center [710, 444] width 296 height 51
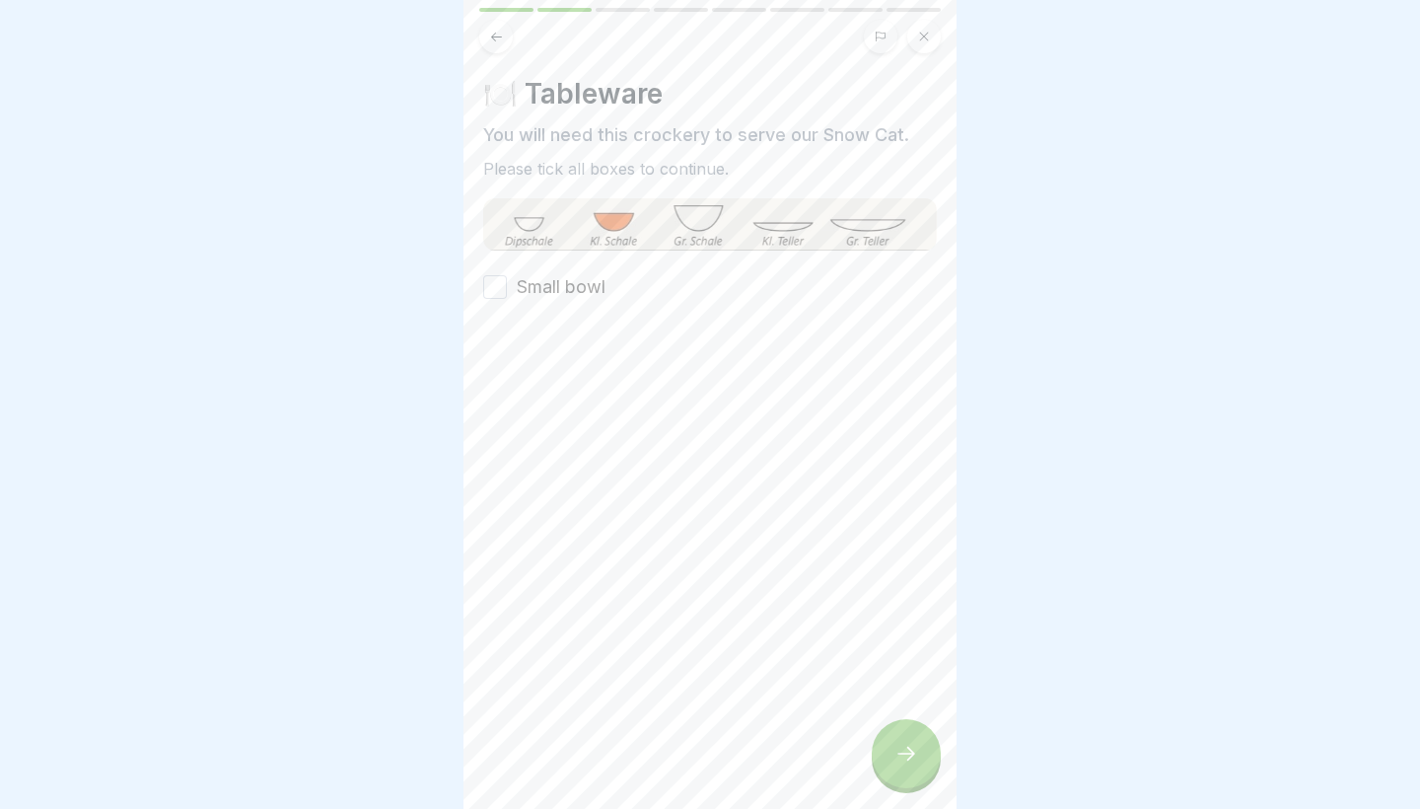
click at [537, 289] on label "Small bowl" at bounding box center [561, 287] width 89 height 26
click at [507, 289] on button "Small bowl" at bounding box center [495, 287] width 24 height 24
click at [916, 759] on icon at bounding box center [907, 754] width 24 height 24
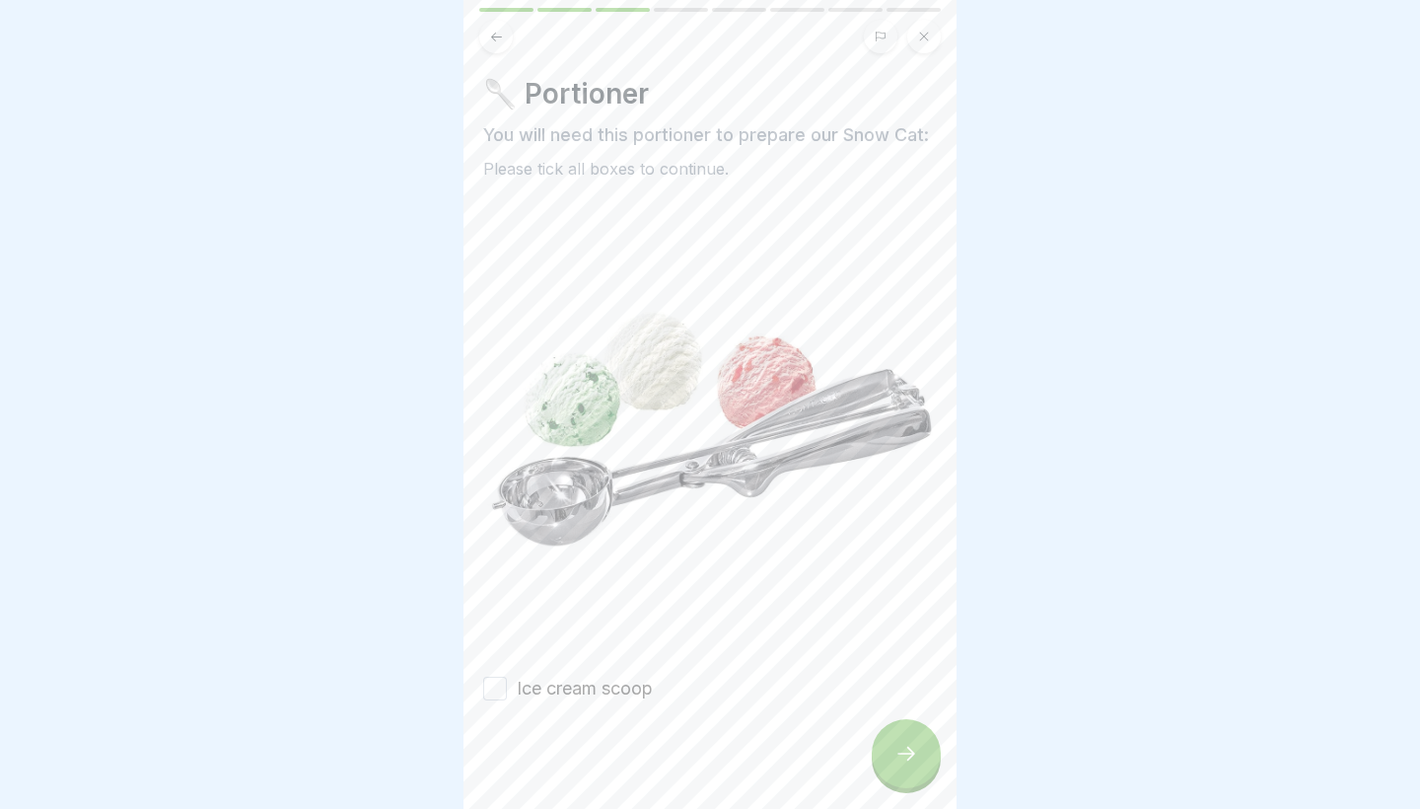
click at [916, 759] on icon at bounding box center [907, 754] width 24 height 24
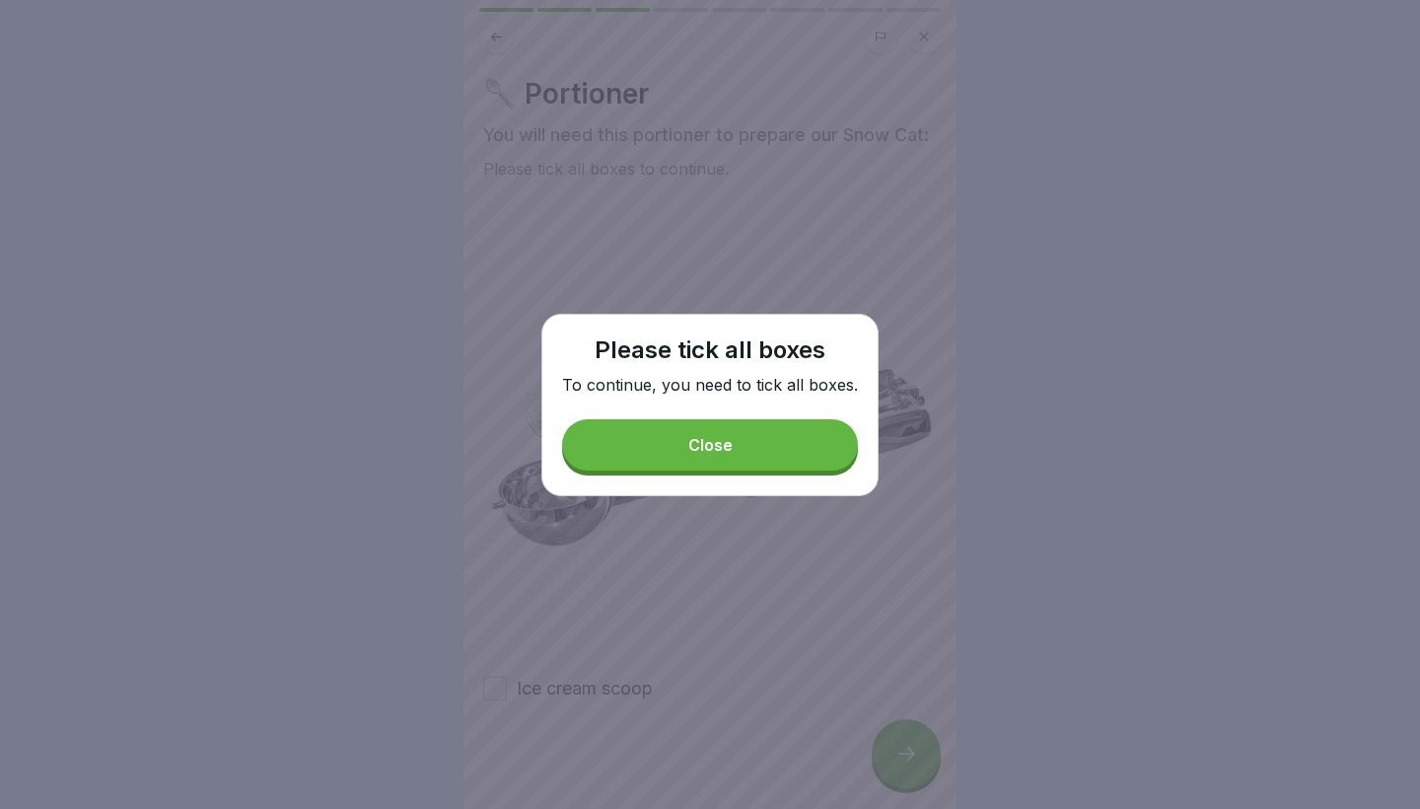
click at [733, 435] on button "Close" at bounding box center [710, 444] width 296 height 51
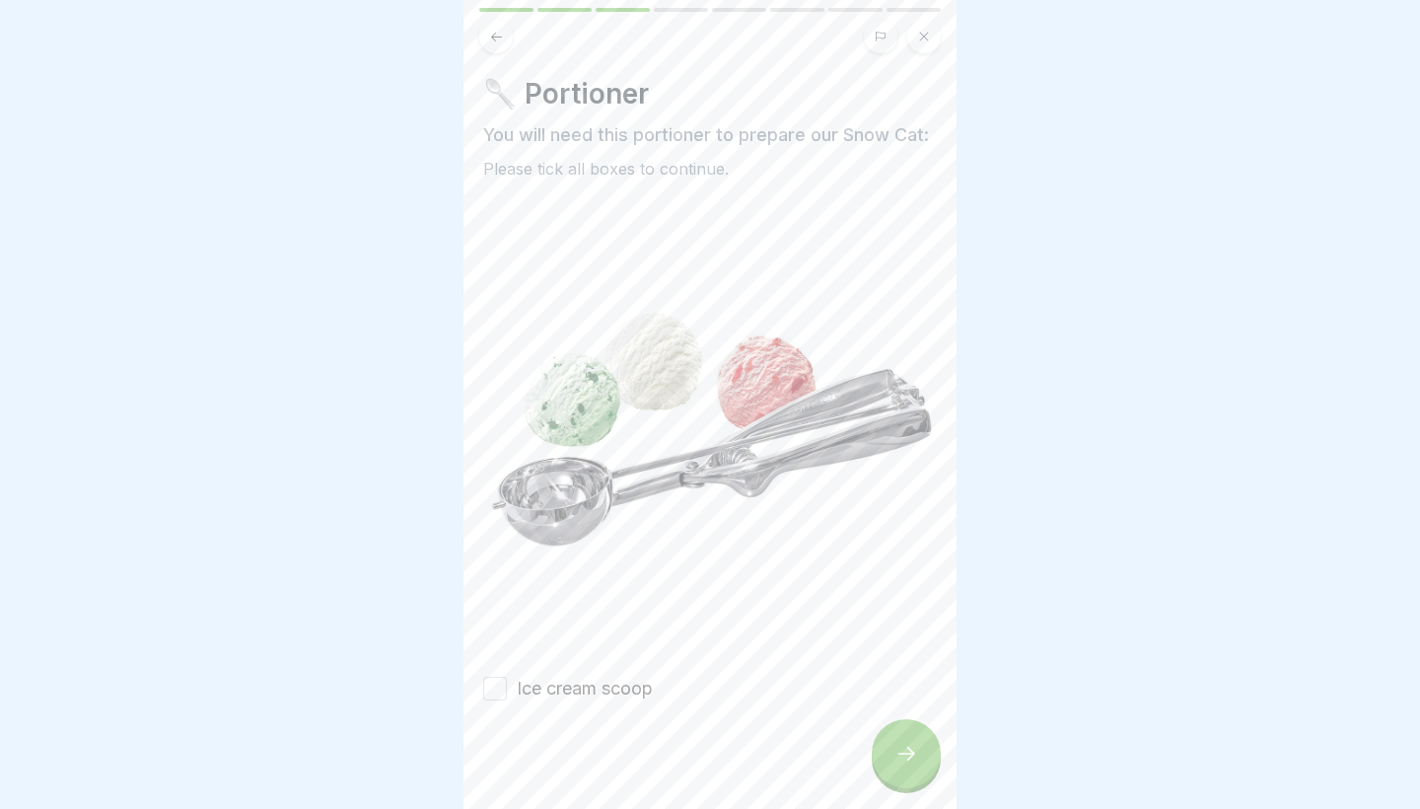
click at [561, 678] on label "Ice cream scoop" at bounding box center [585, 689] width 136 height 26
click at [507, 678] on button "Ice cream scoop" at bounding box center [495, 689] width 24 height 24
click at [890, 764] on div at bounding box center [906, 753] width 69 height 69
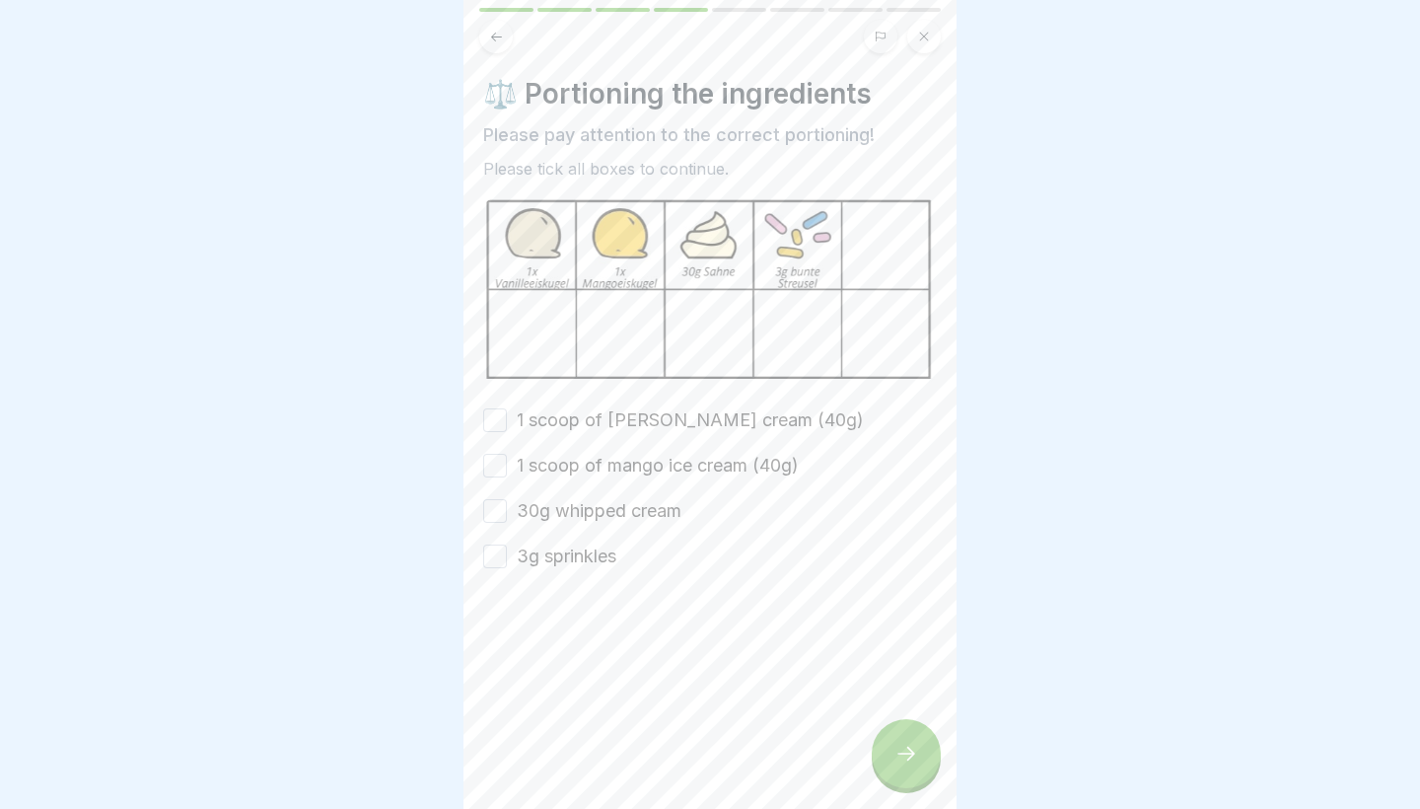
click at [625, 467] on label "1 scoop of mango ice cream (40g)" at bounding box center [658, 466] width 282 height 26
click at [507, 467] on button "1 scoop of mango ice cream (40g)" at bounding box center [495, 466] width 24 height 24
click at [610, 420] on label "1 scoop of vanilla ice cream (40g)" at bounding box center [690, 420] width 347 height 26
click at [507, 420] on button "1 scoop of vanilla ice cream (40g)" at bounding box center [495, 420] width 24 height 24
click at [588, 513] on label "30g whipped cream" at bounding box center [599, 511] width 165 height 26
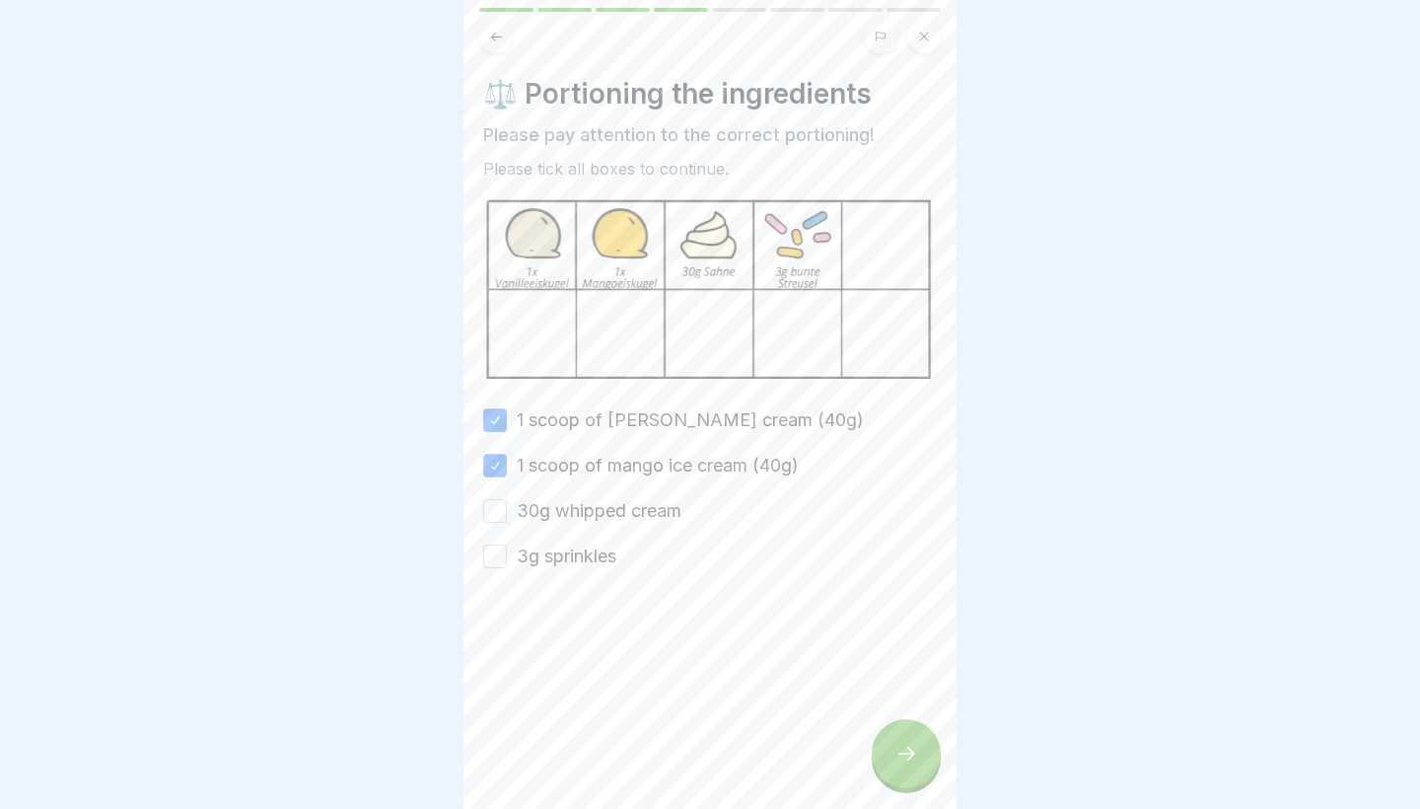
click at [507, 513] on button "30g whipped cream" at bounding box center [495, 511] width 24 height 24
click at [571, 554] on label "3g sprinkles" at bounding box center [567, 556] width 100 height 26
click at [507, 554] on button "3g sprinkles" at bounding box center [495, 556] width 24 height 24
click at [909, 766] on div at bounding box center [906, 753] width 69 height 69
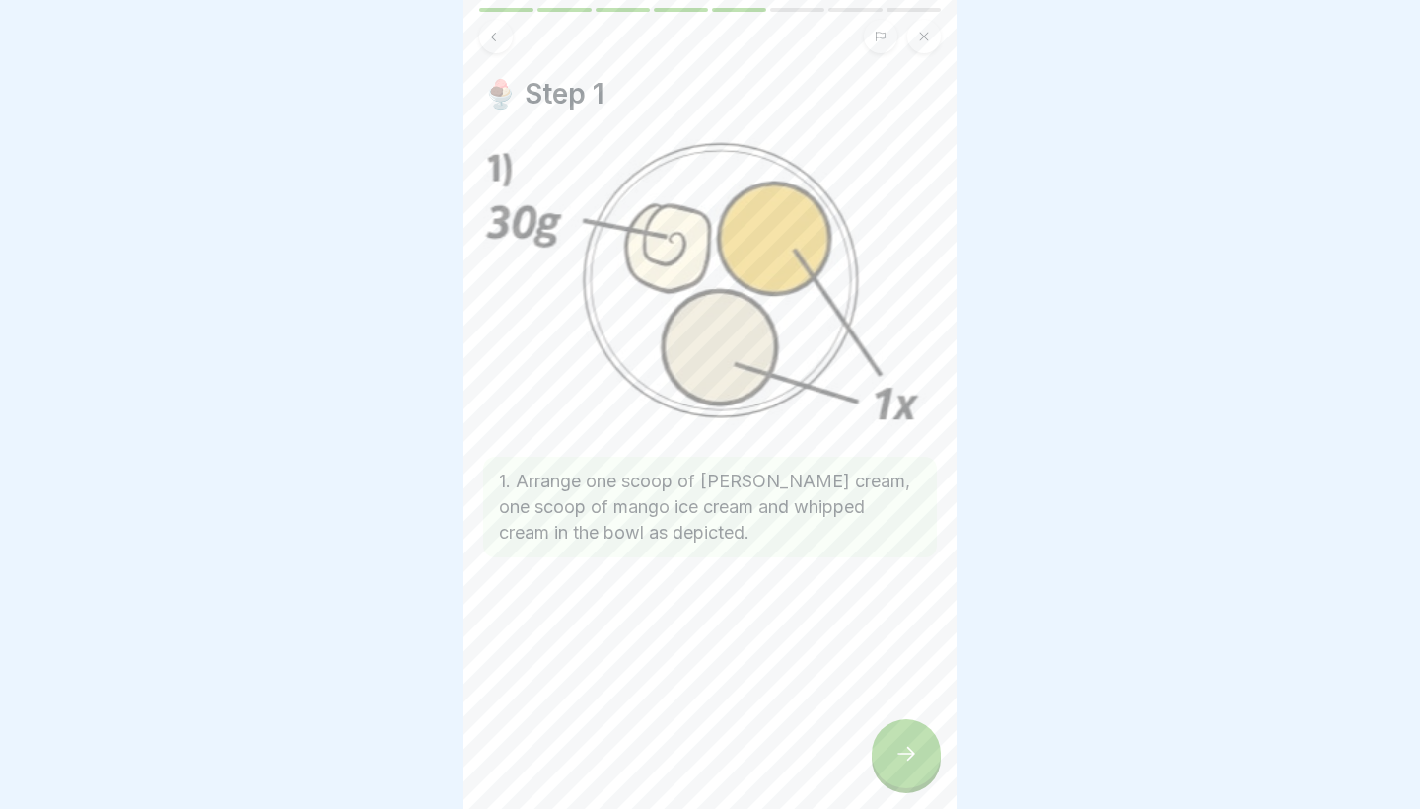
click at [909, 766] on div at bounding box center [906, 753] width 69 height 69
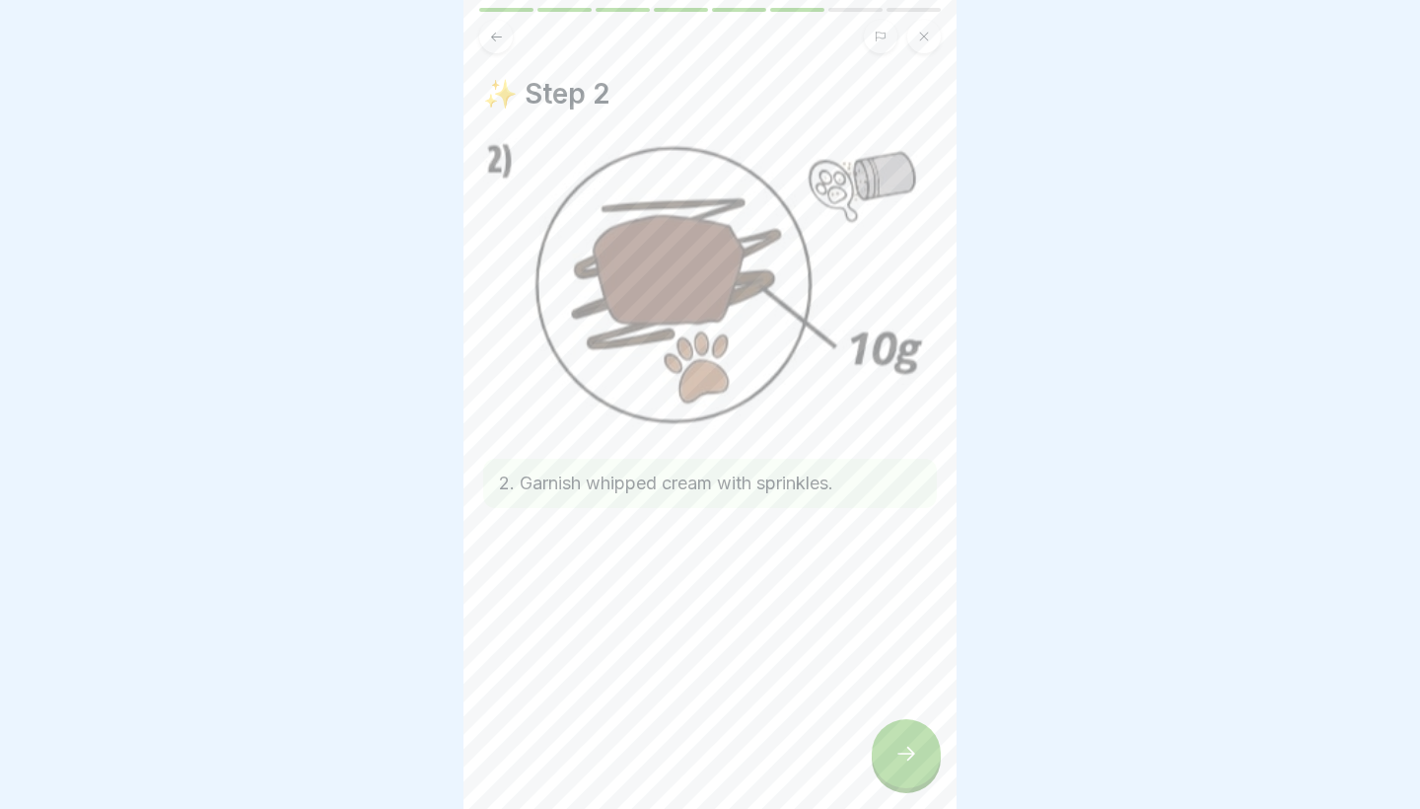
click at [909, 766] on div at bounding box center [906, 753] width 69 height 69
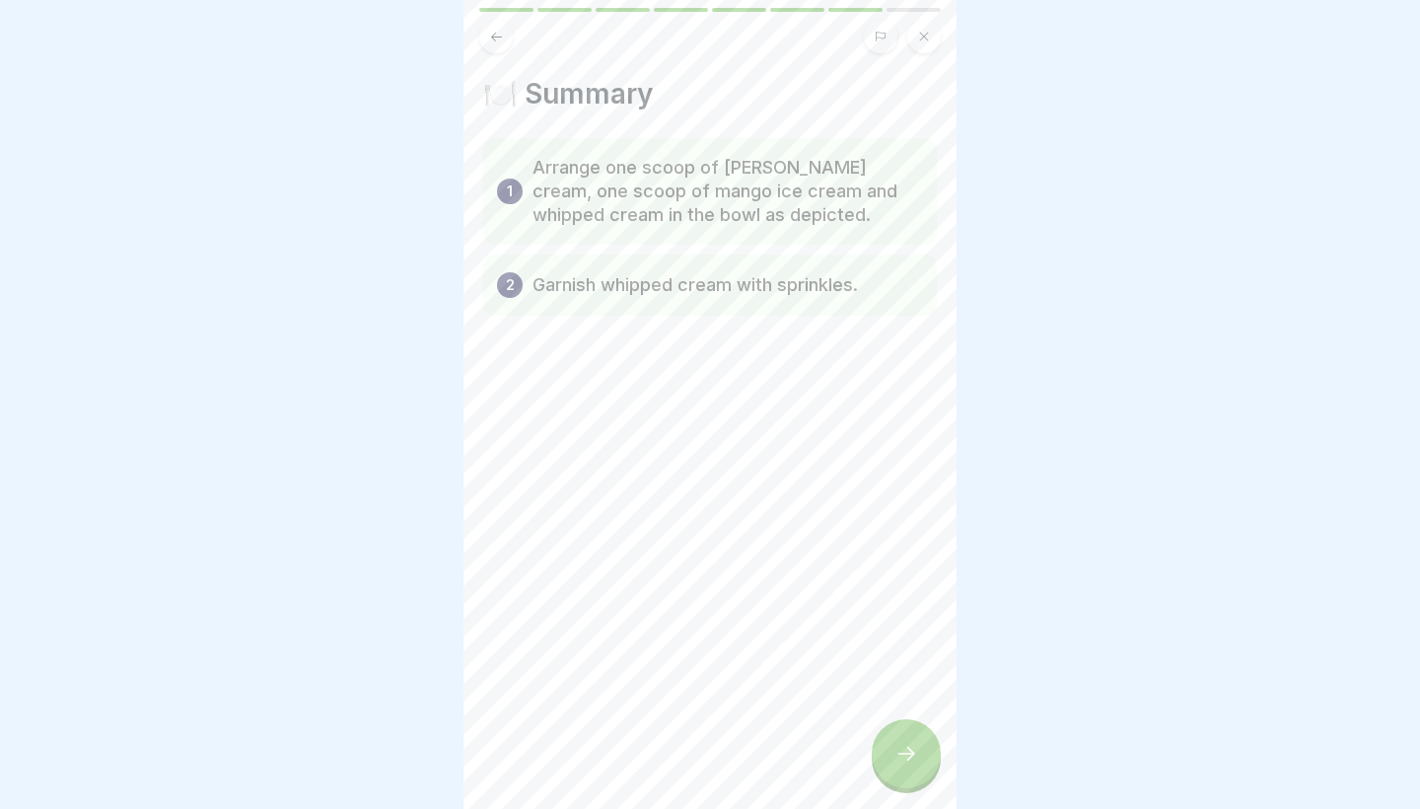
click at [909, 766] on div at bounding box center [906, 753] width 69 height 69
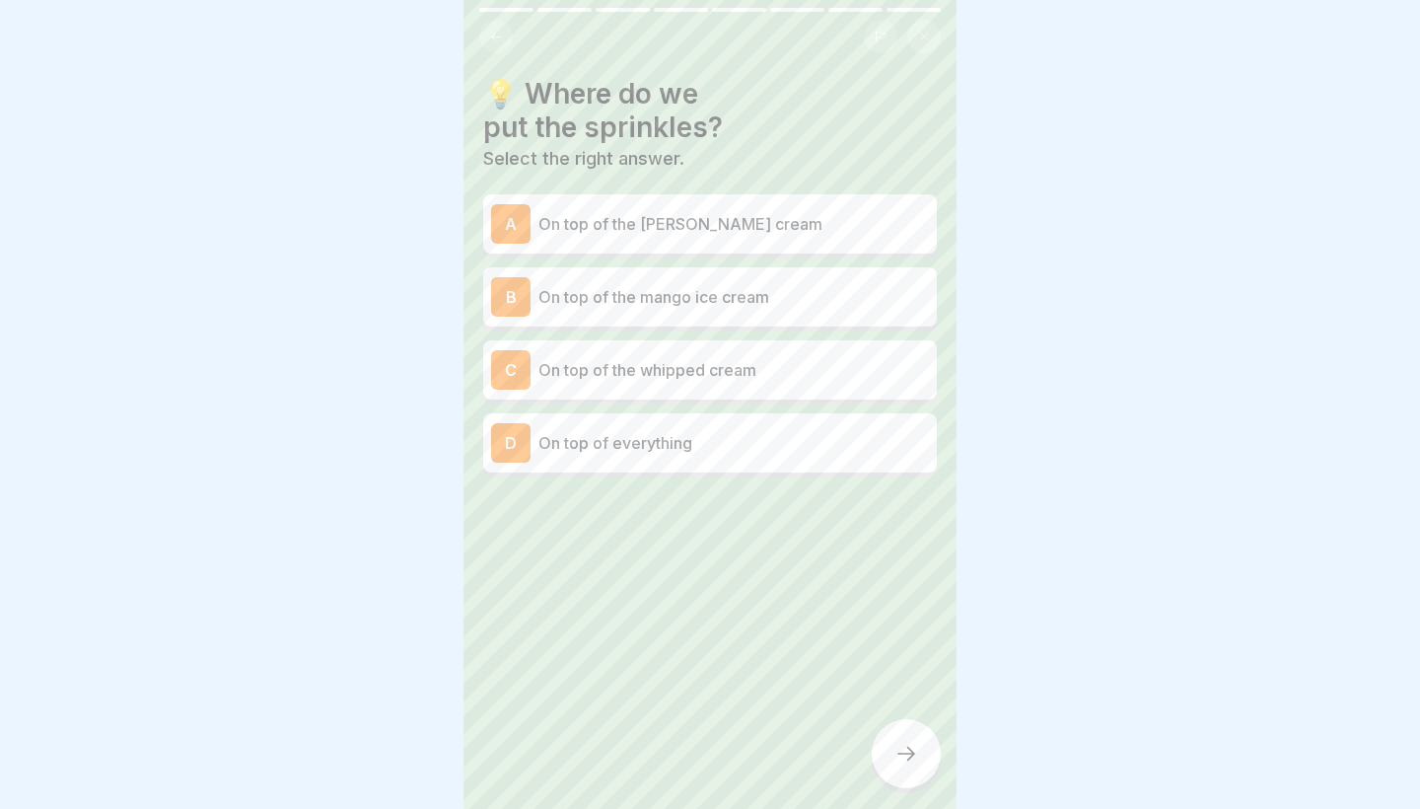
click at [609, 366] on p "On top of the whipped cream" at bounding box center [734, 370] width 391 height 24
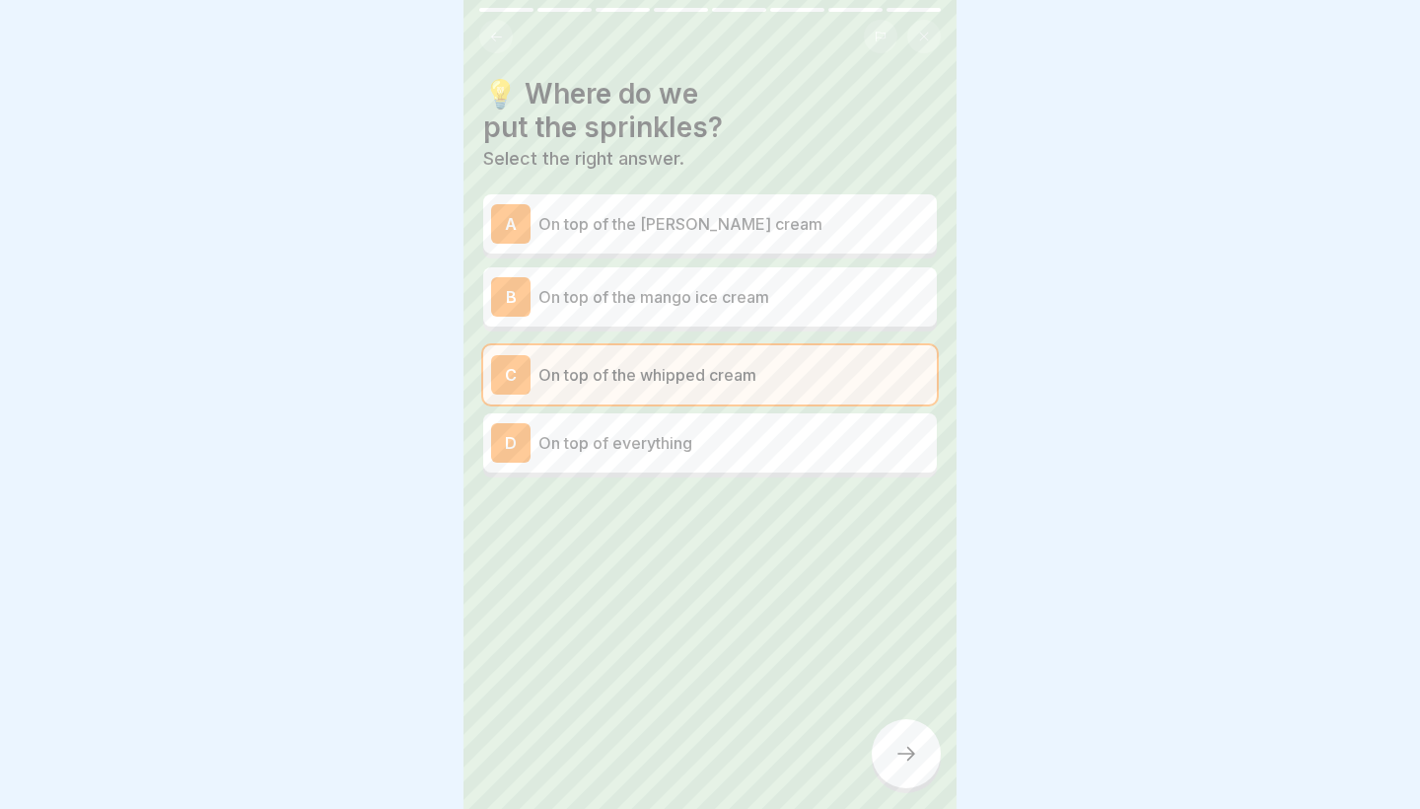
click at [711, 452] on p "On top of everything" at bounding box center [734, 443] width 391 height 24
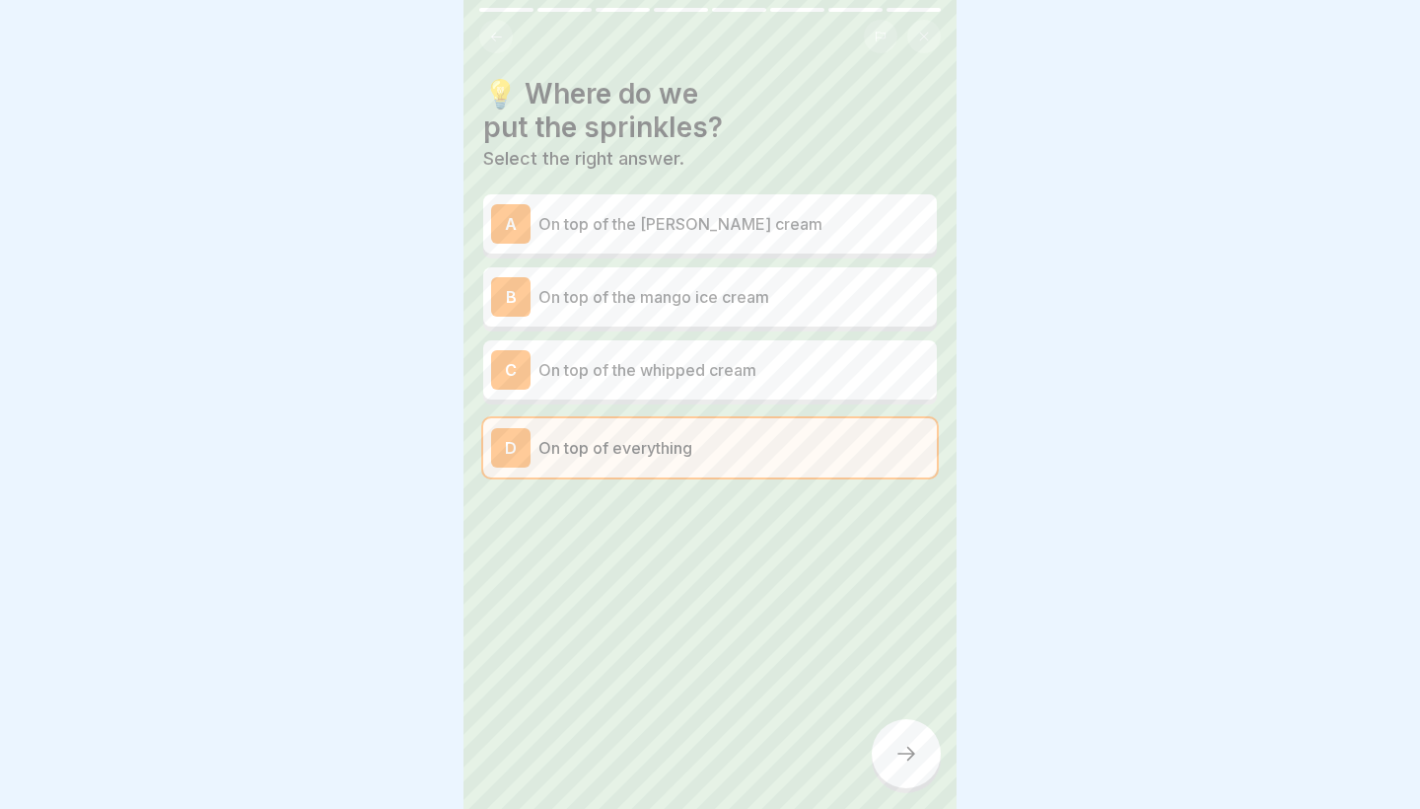
click at [901, 735] on div at bounding box center [906, 753] width 69 height 69
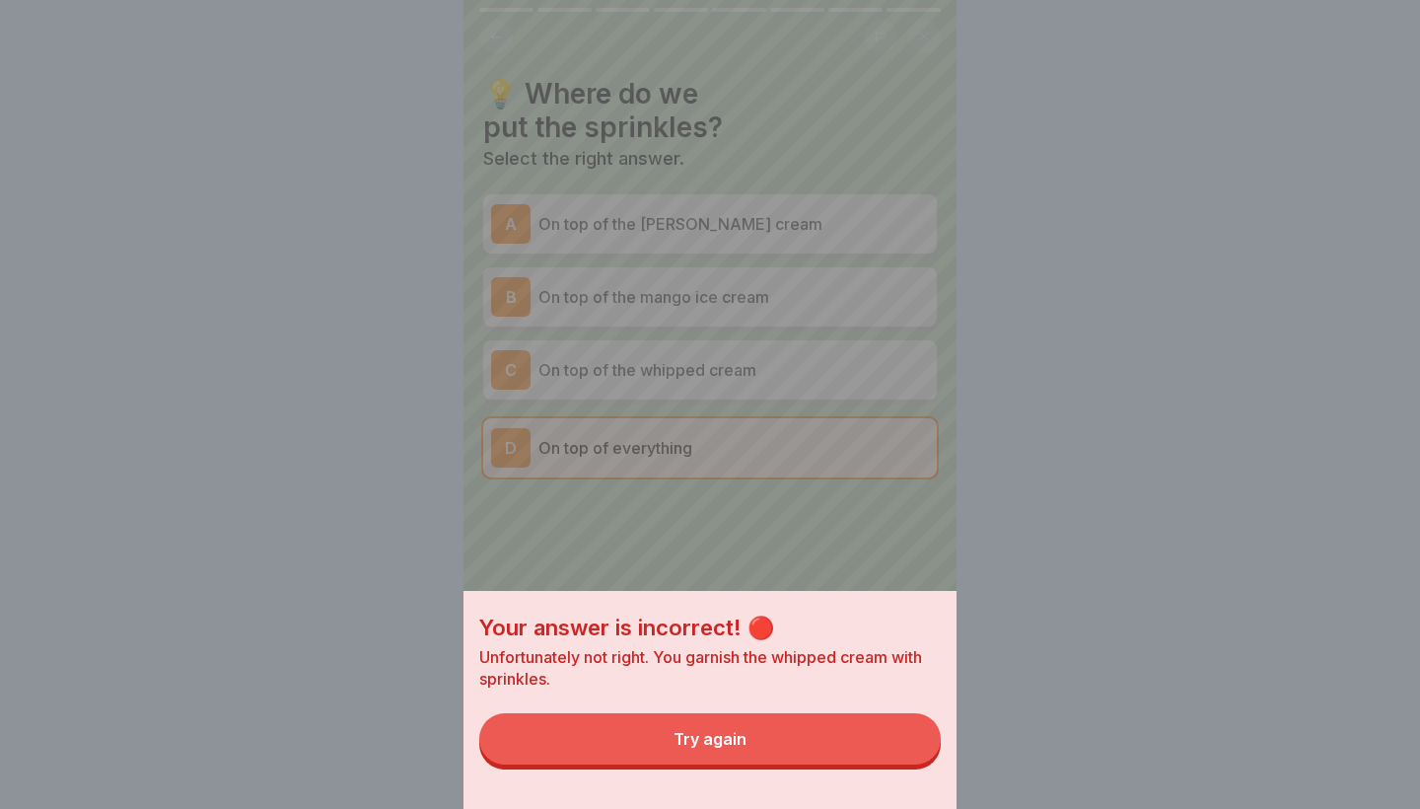
click at [880, 738] on button "Try again" at bounding box center [710, 738] width 462 height 51
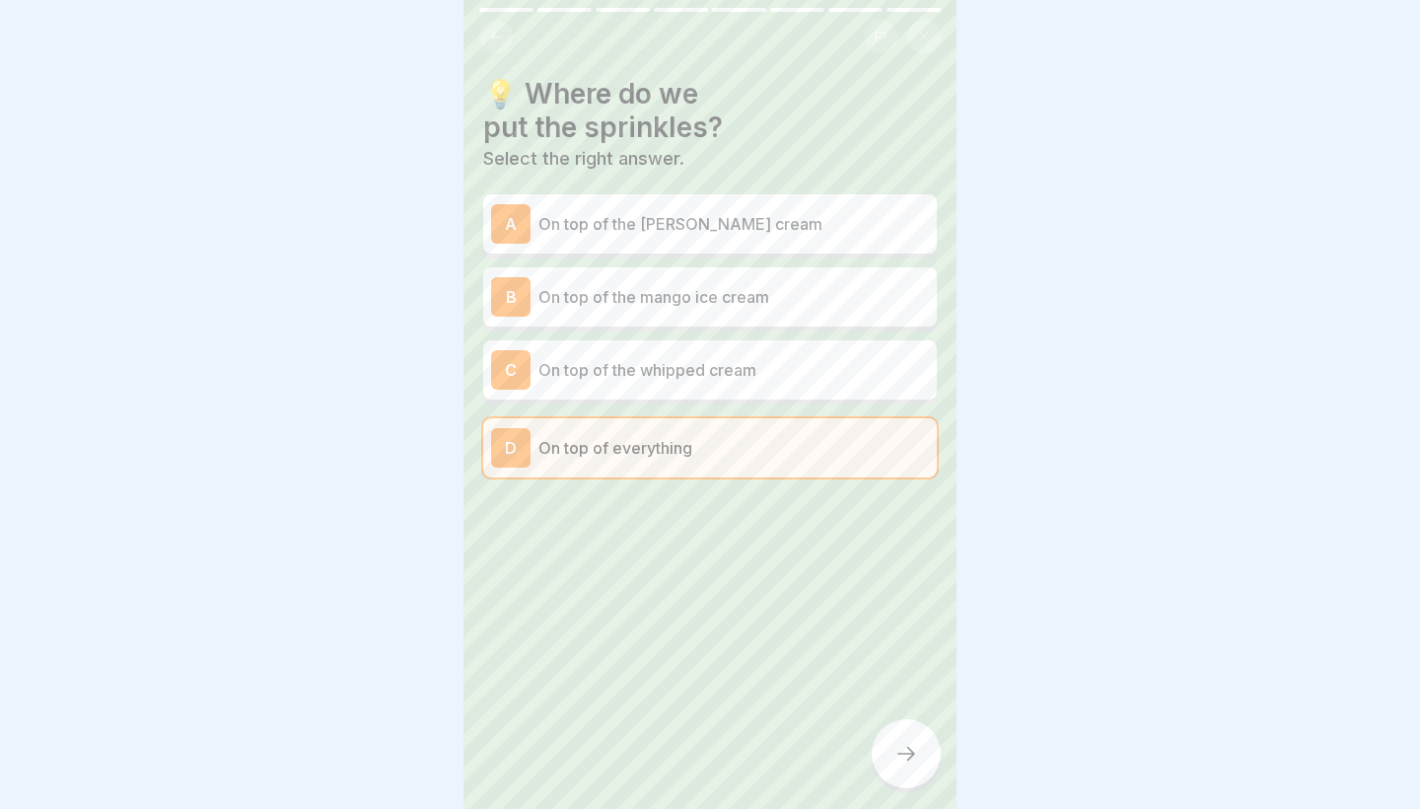
click at [766, 377] on p "On top of the whipped cream" at bounding box center [734, 370] width 391 height 24
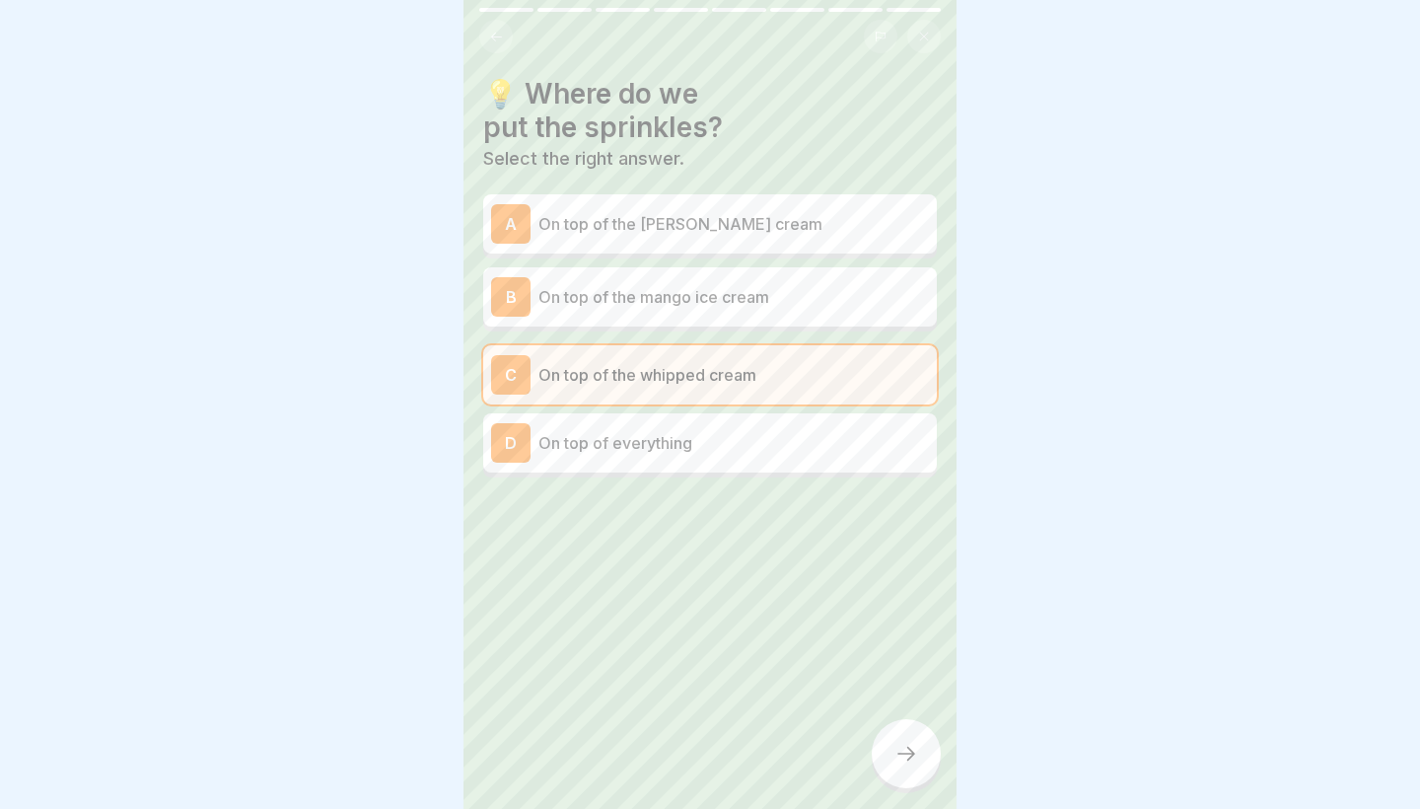
click at [909, 775] on div at bounding box center [906, 753] width 69 height 69
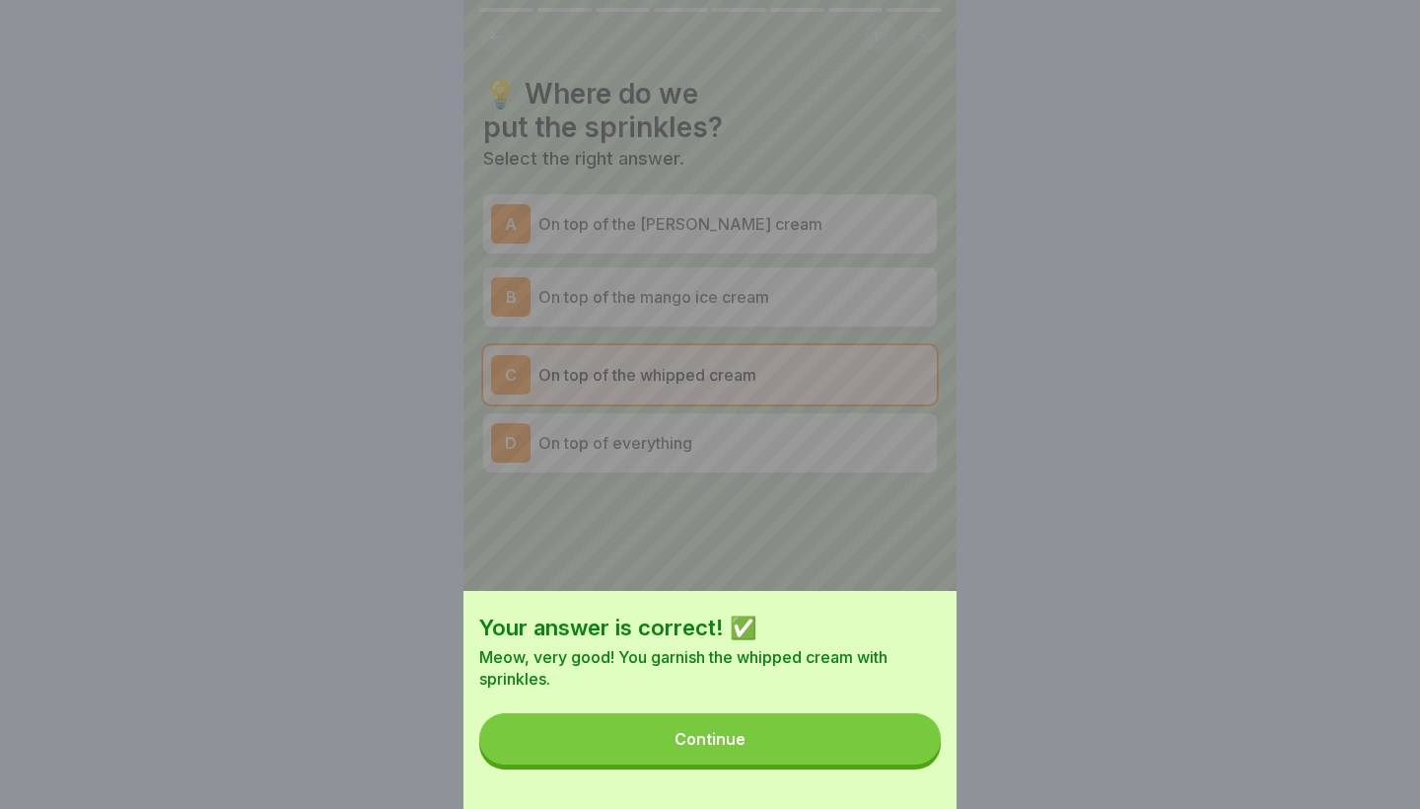
click at [845, 720] on button "Continue" at bounding box center [710, 738] width 462 height 51
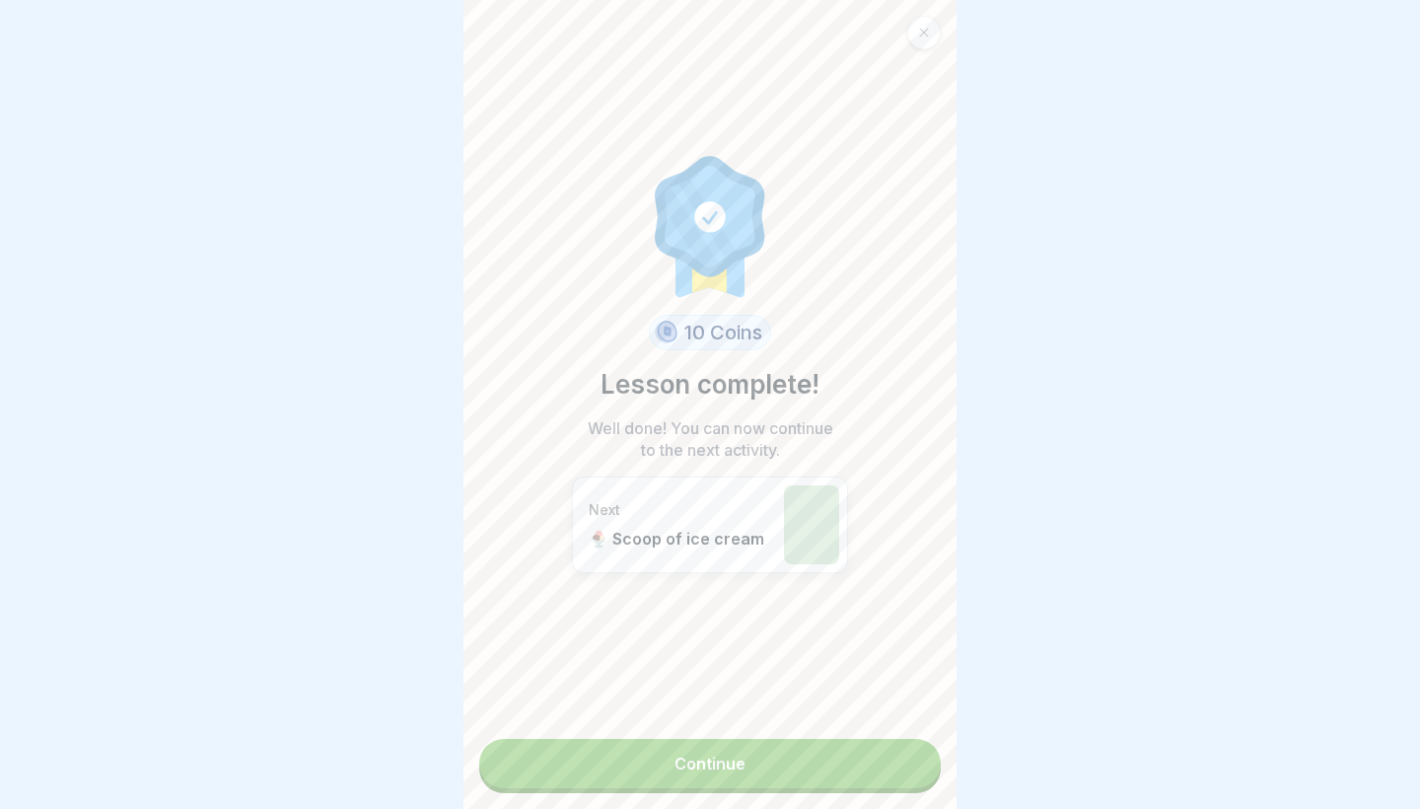
click at [764, 768] on link "Continue" at bounding box center [710, 763] width 462 height 49
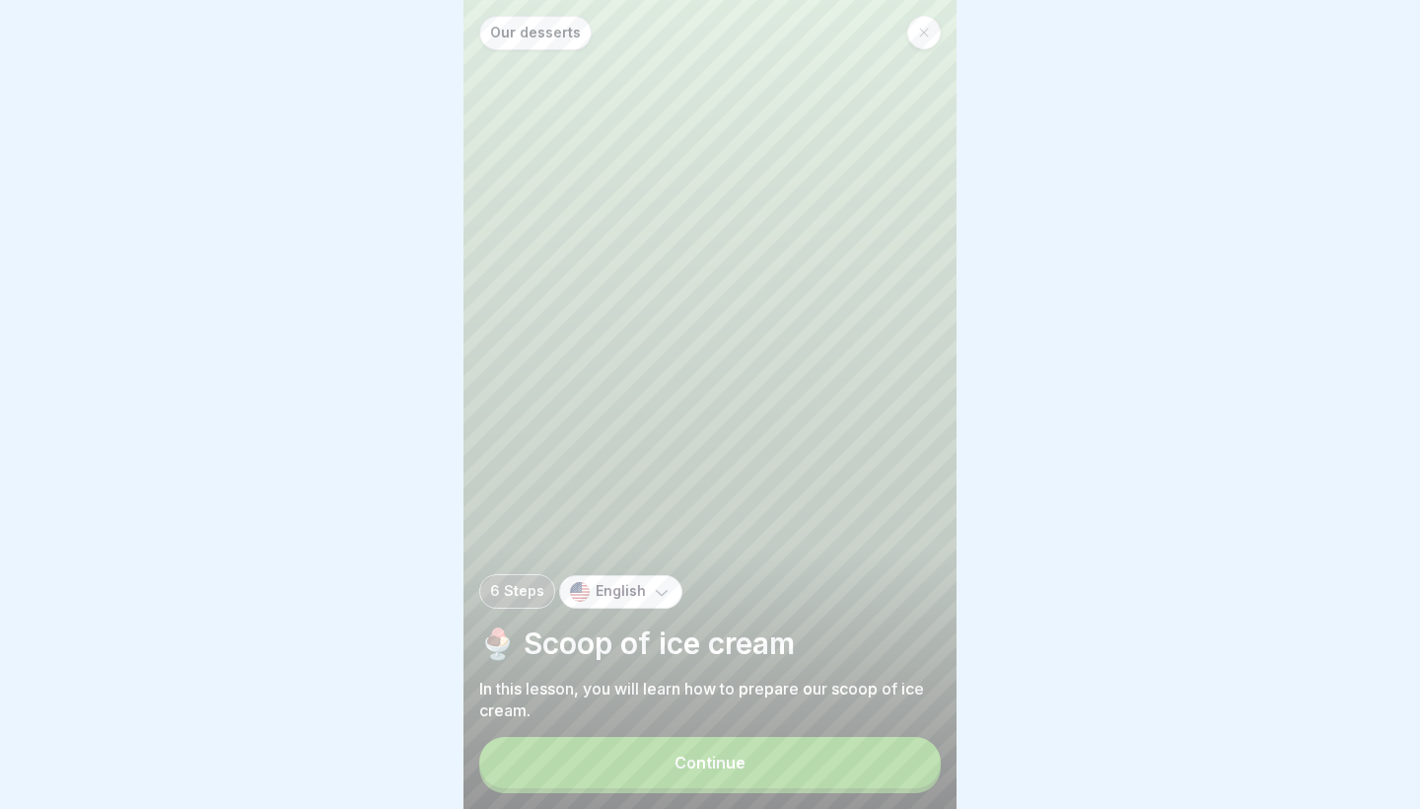
click at [764, 768] on button "Continue" at bounding box center [710, 762] width 462 height 51
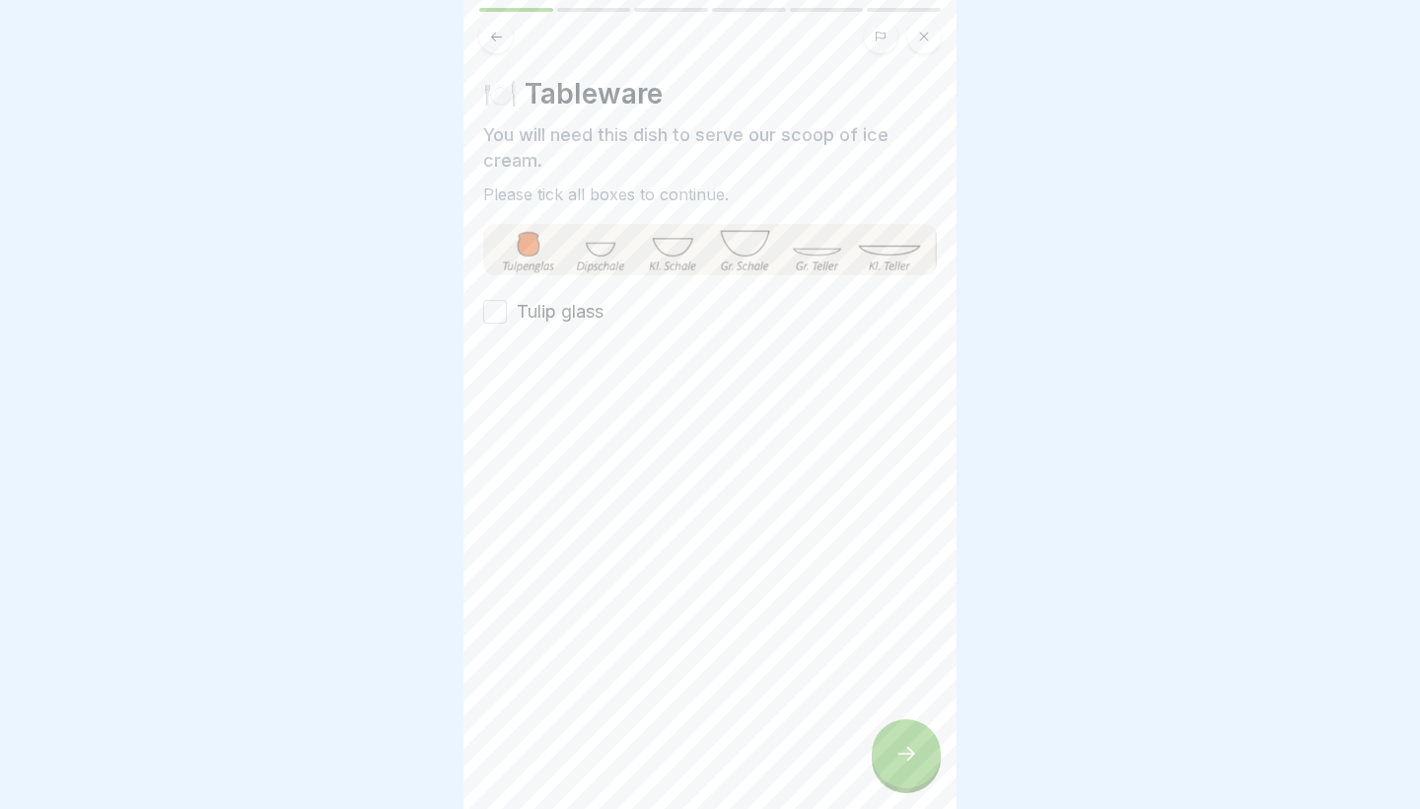
click at [528, 303] on label "Tulip glass" at bounding box center [560, 312] width 87 height 26
click at [507, 303] on button "Tulip glass" at bounding box center [495, 312] width 24 height 24
click at [895, 781] on div at bounding box center [906, 753] width 69 height 69
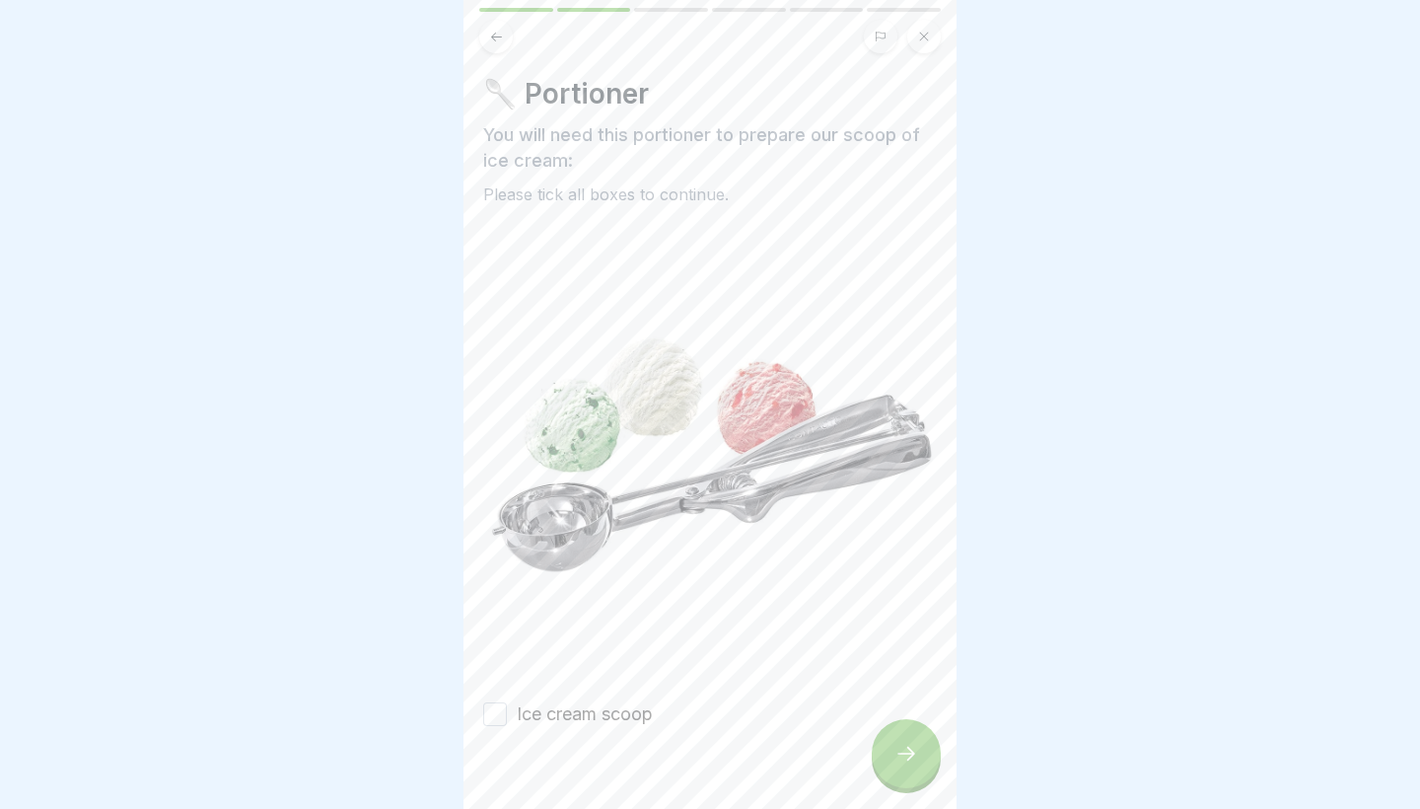
click at [501, 711] on button "Ice cream scoop" at bounding box center [495, 714] width 24 height 24
click at [917, 759] on icon at bounding box center [907, 754] width 24 height 24
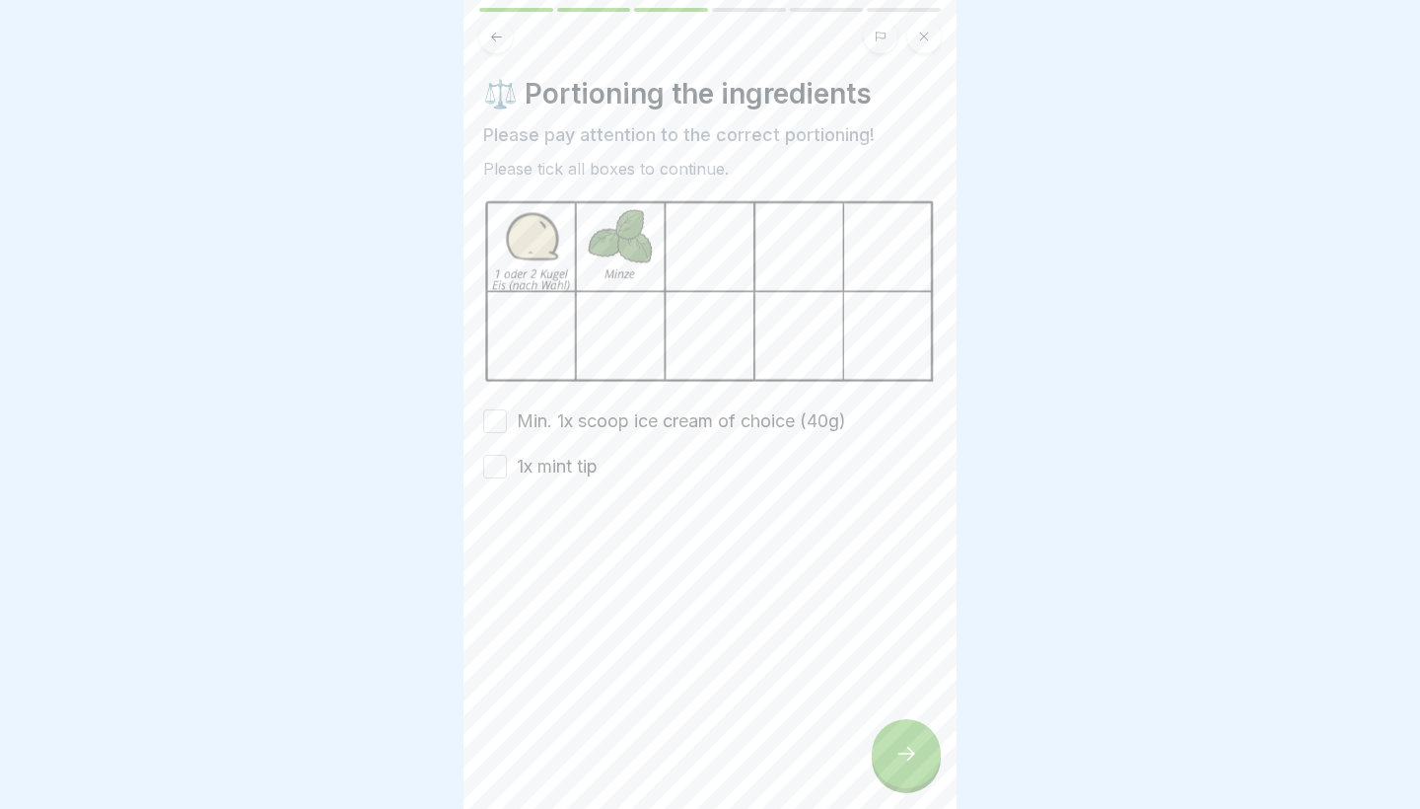
click at [496, 414] on button "Min. 1x scoop ice cream of choice (40g)" at bounding box center [495, 421] width 24 height 24
click at [496, 496] on div at bounding box center [710, 538] width 454 height 118
click at [499, 461] on button "1x mint tip" at bounding box center [495, 467] width 24 height 24
click at [942, 777] on div "⚖️ Portioning the ingredients Please pay attention to the correct portioning! P…" at bounding box center [710, 404] width 493 height 809
click at [900, 755] on icon at bounding box center [907, 754] width 24 height 24
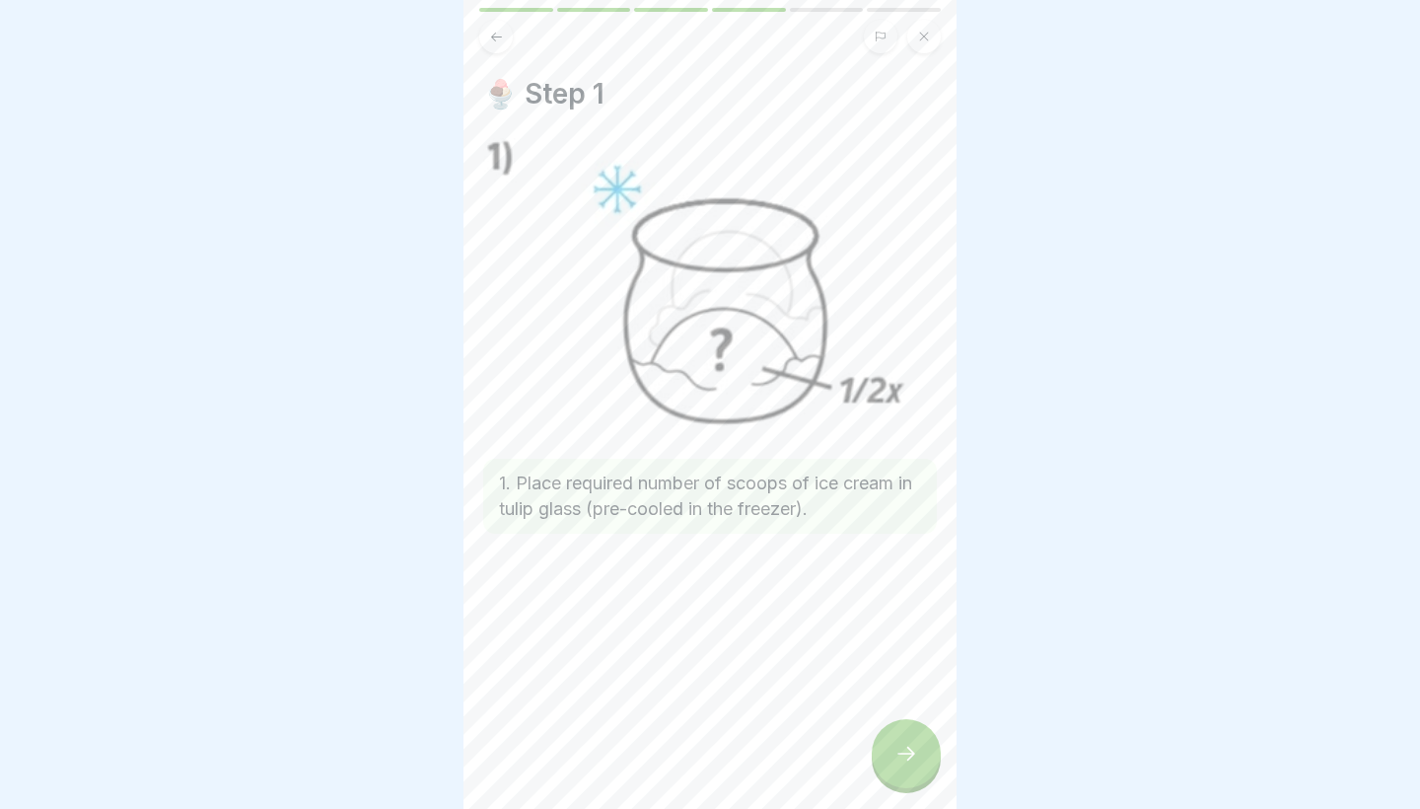
click at [911, 761] on icon at bounding box center [907, 754] width 24 height 24
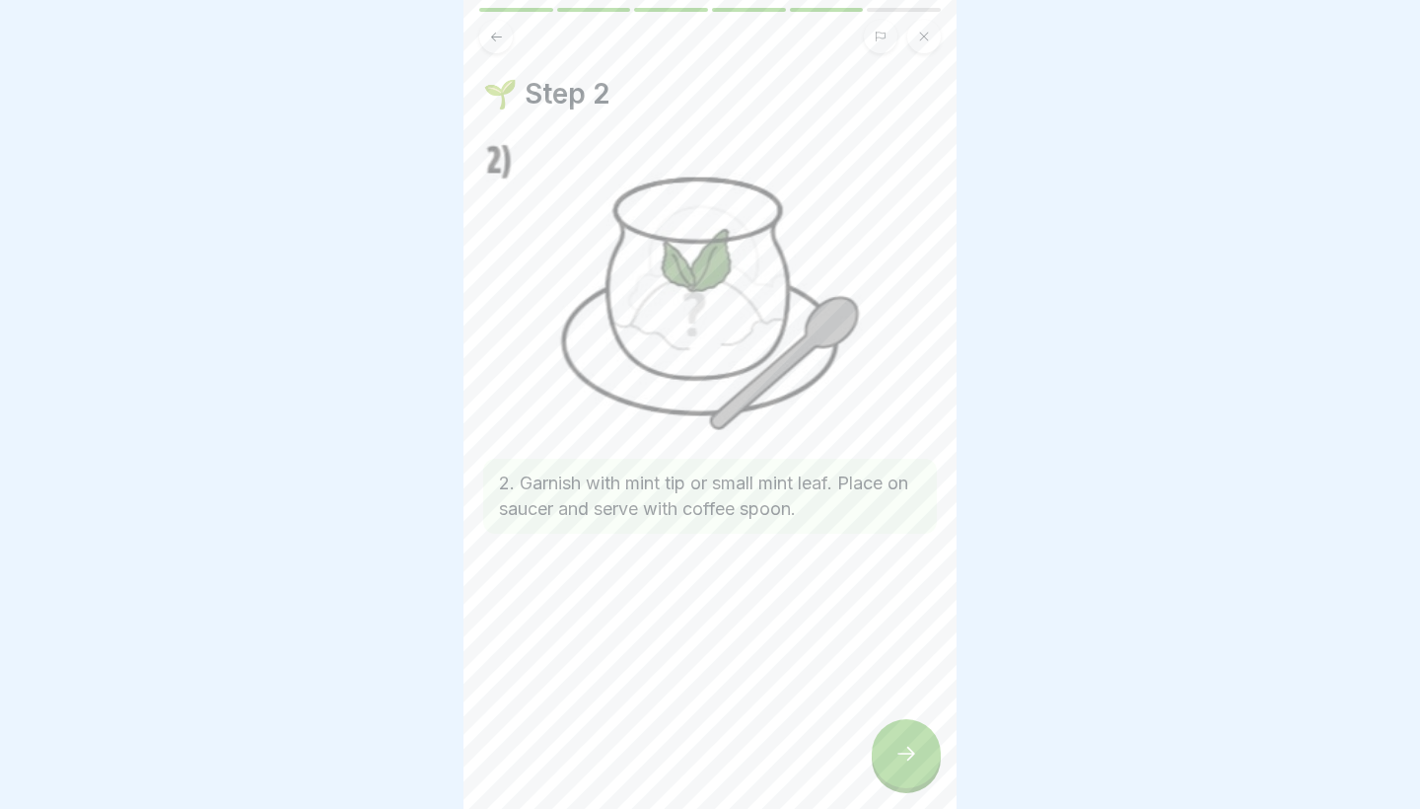
click at [911, 761] on icon at bounding box center [907, 754] width 24 height 24
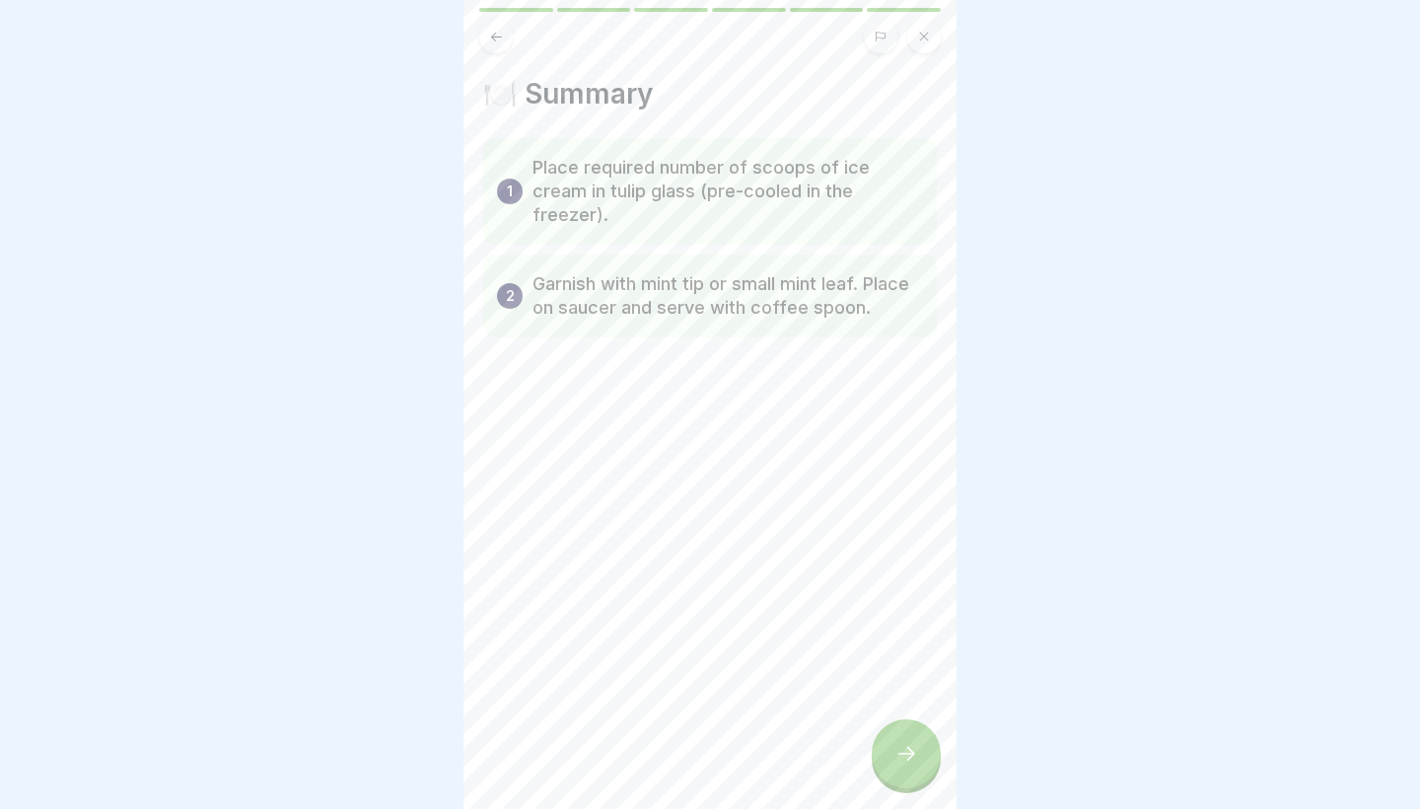
click at [911, 761] on icon at bounding box center [907, 754] width 24 height 24
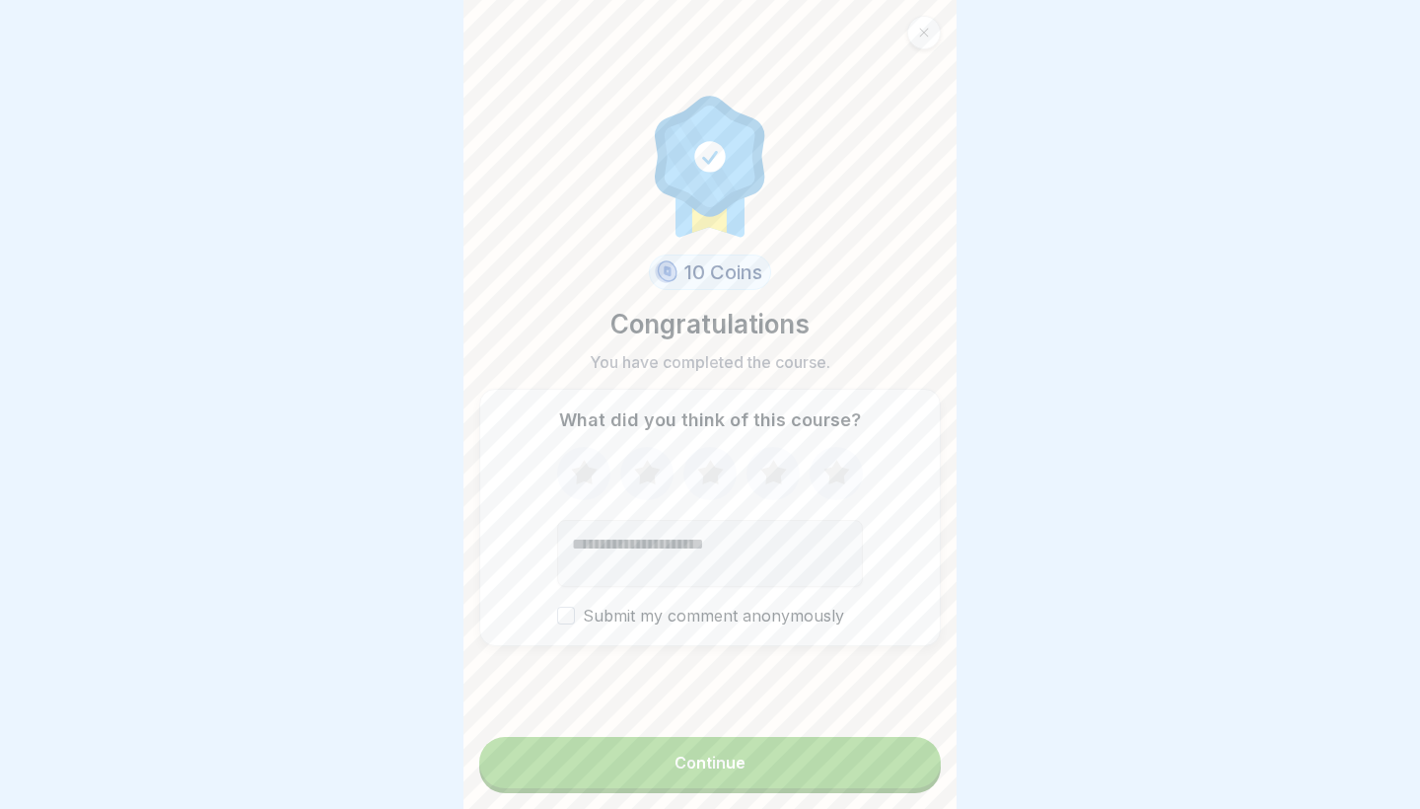
click at [871, 770] on button "Continue" at bounding box center [710, 762] width 462 height 51
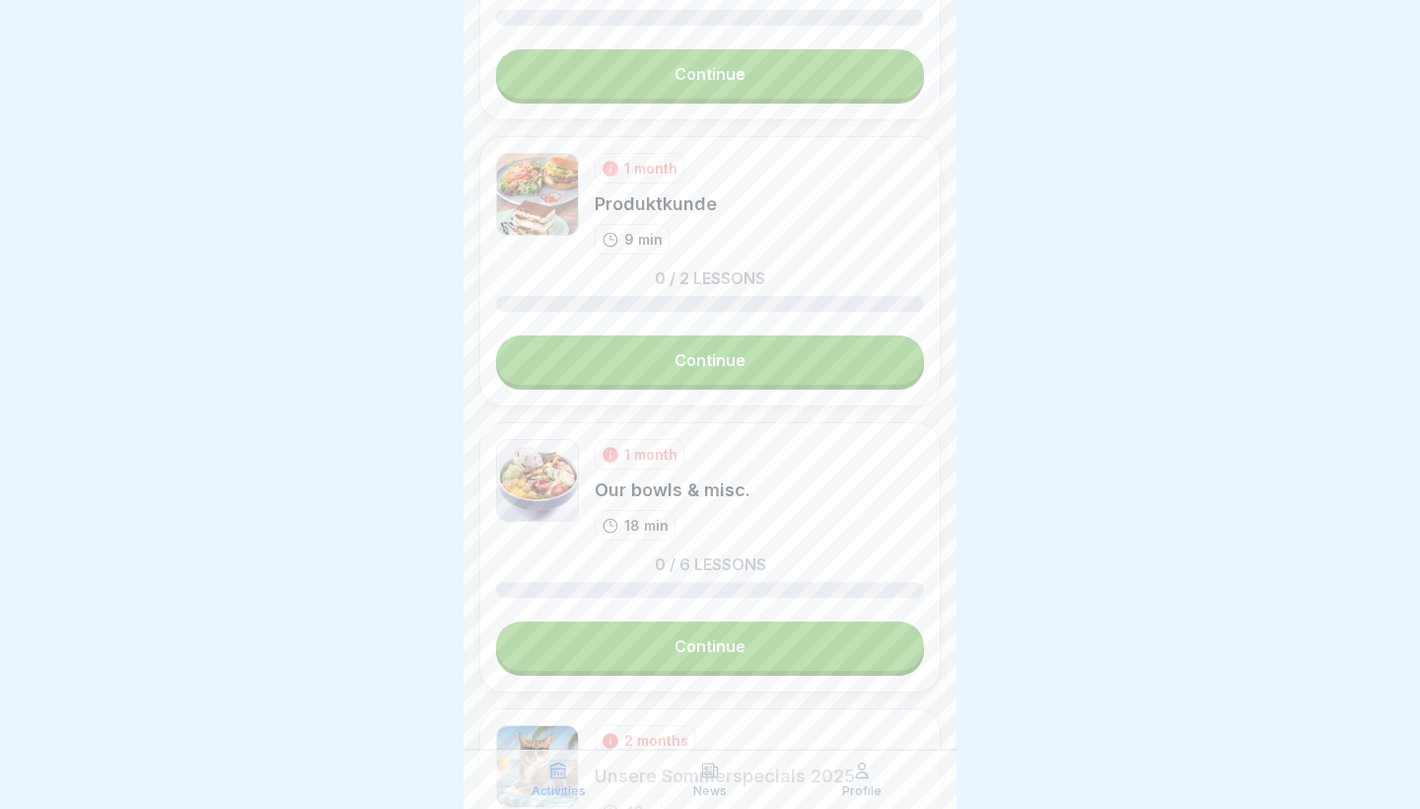
scroll to position [2602, 0]
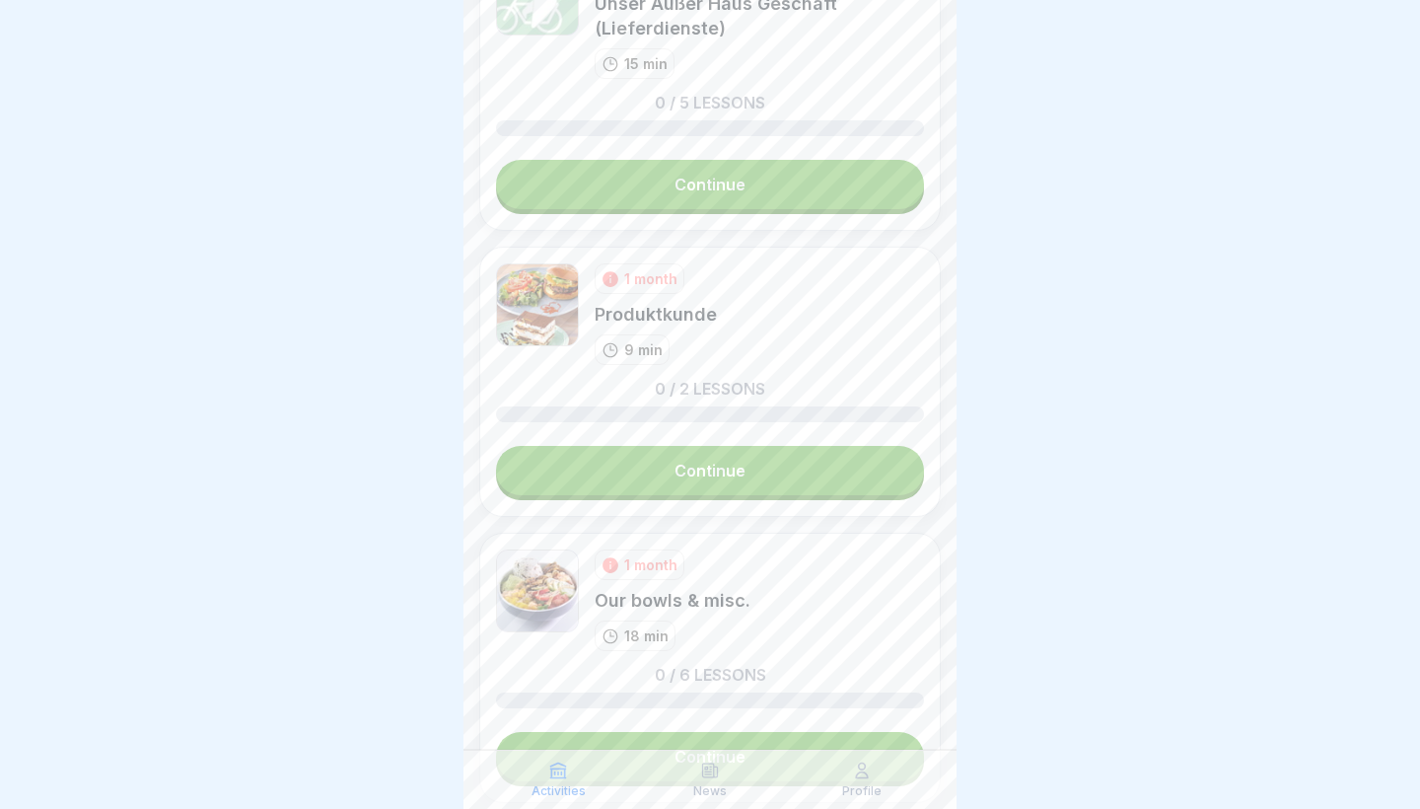
click at [747, 468] on link "Continue" at bounding box center [710, 470] width 428 height 49
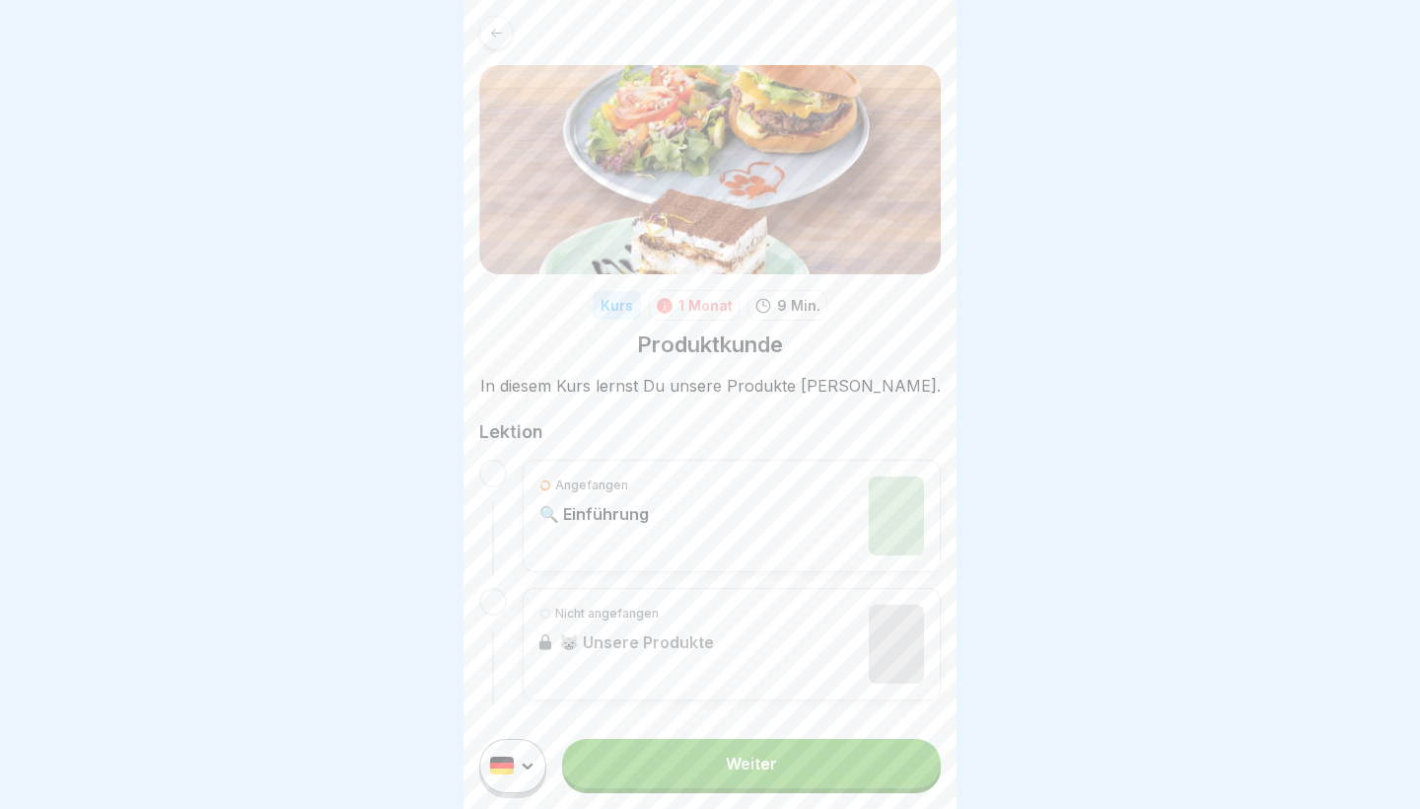
click at [685, 469] on div "Angefangen 🔍 Einführung" at bounding box center [732, 516] width 418 height 112
click at [723, 786] on link "Weiter" at bounding box center [751, 763] width 379 height 49
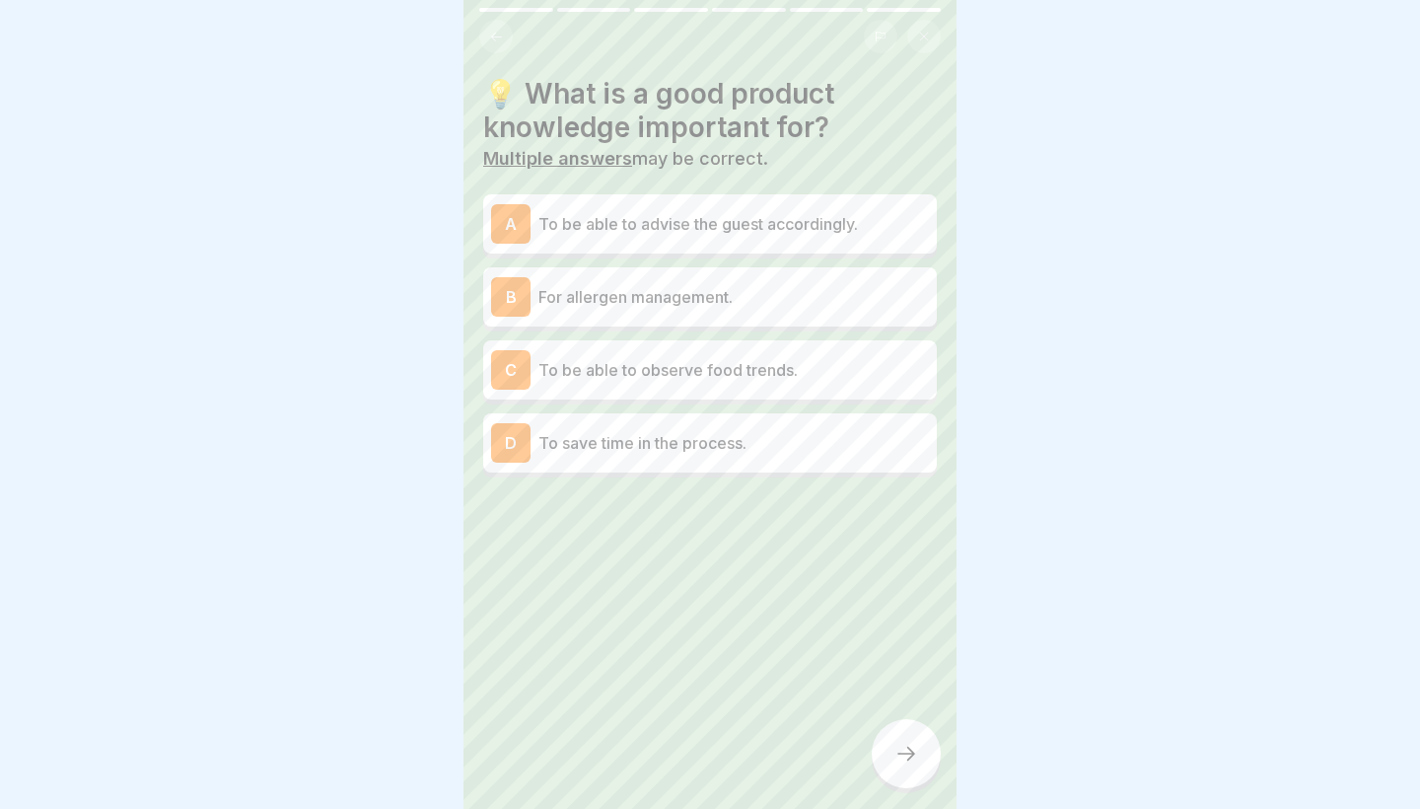
click at [663, 199] on div "A To be able to advise the guest accordingly." at bounding box center [710, 223] width 454 height 59
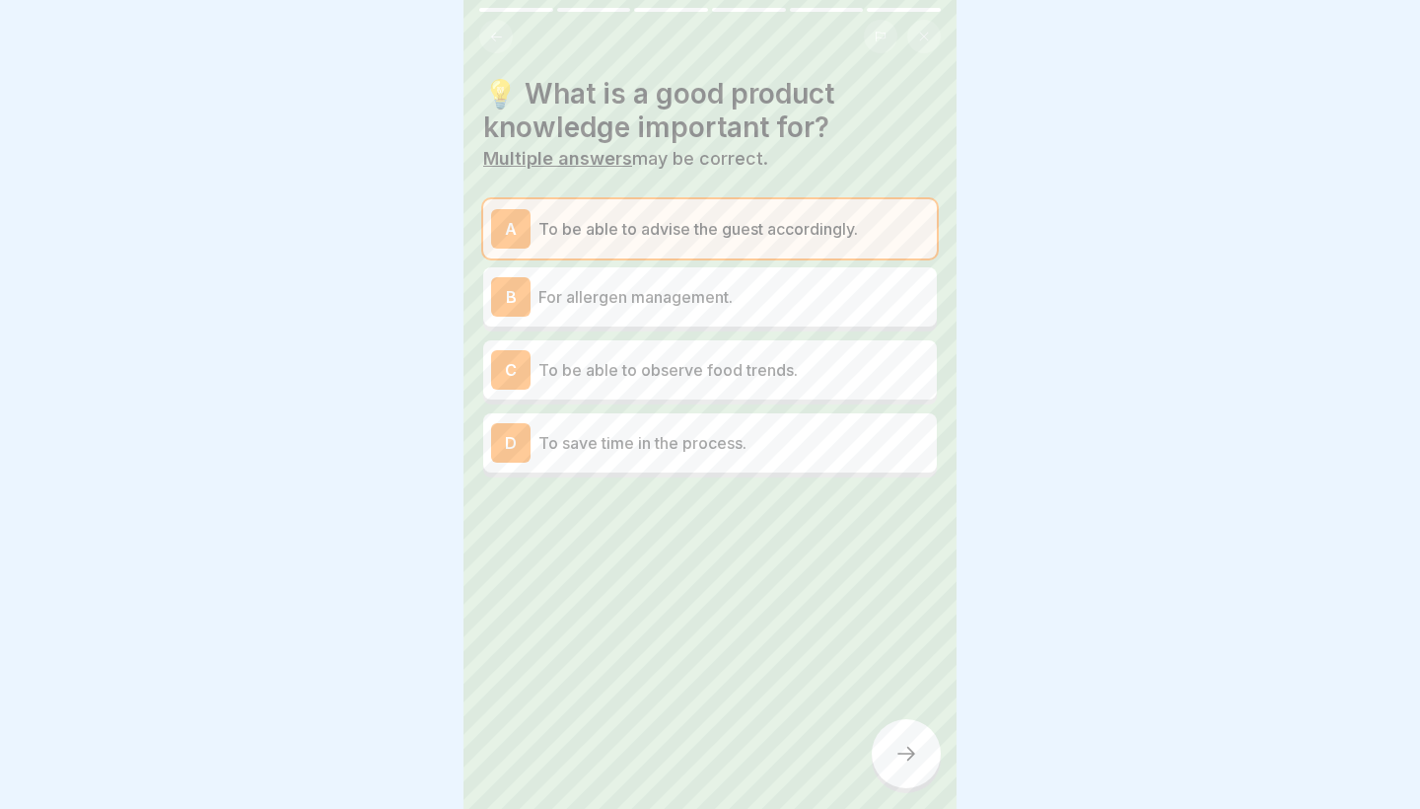
click at [648, 280] on div "B For allergen management." at bounding box center [710, 296] width 438 height 39
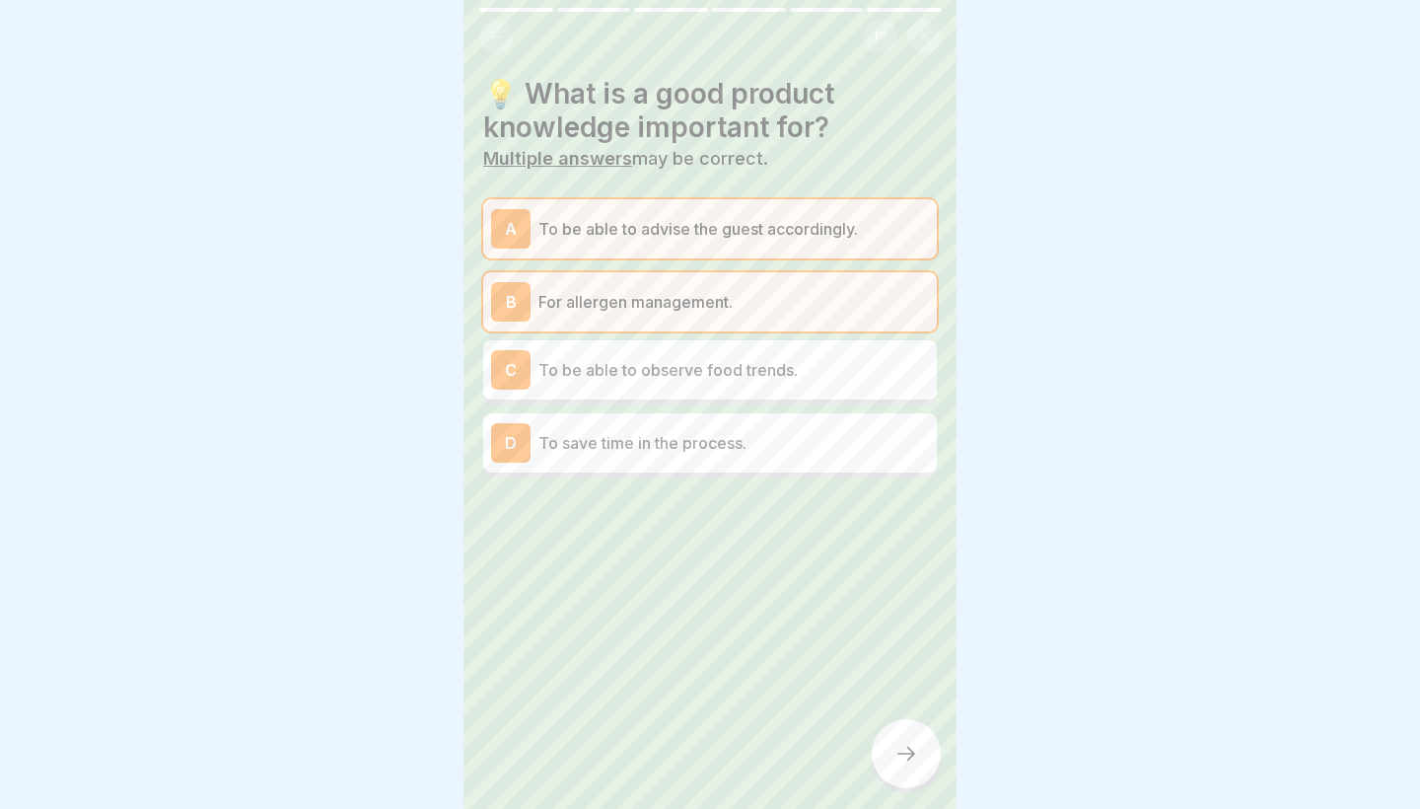
click at [896, 753] on icon at bounding box center [907, 754] width 24 height 24
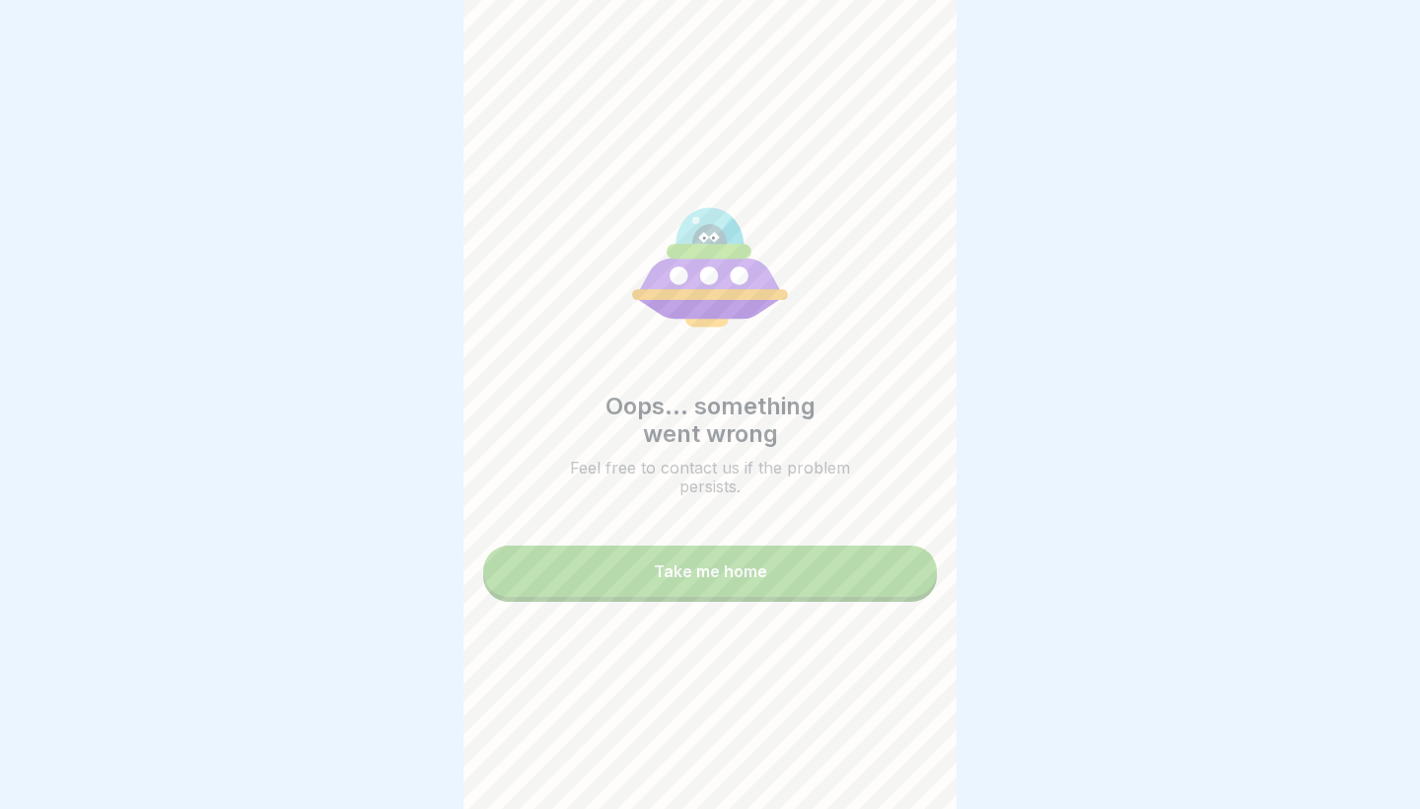
click at [845, 592] on button "Take me home" at bounding box center [710, 570] width 454 height 51
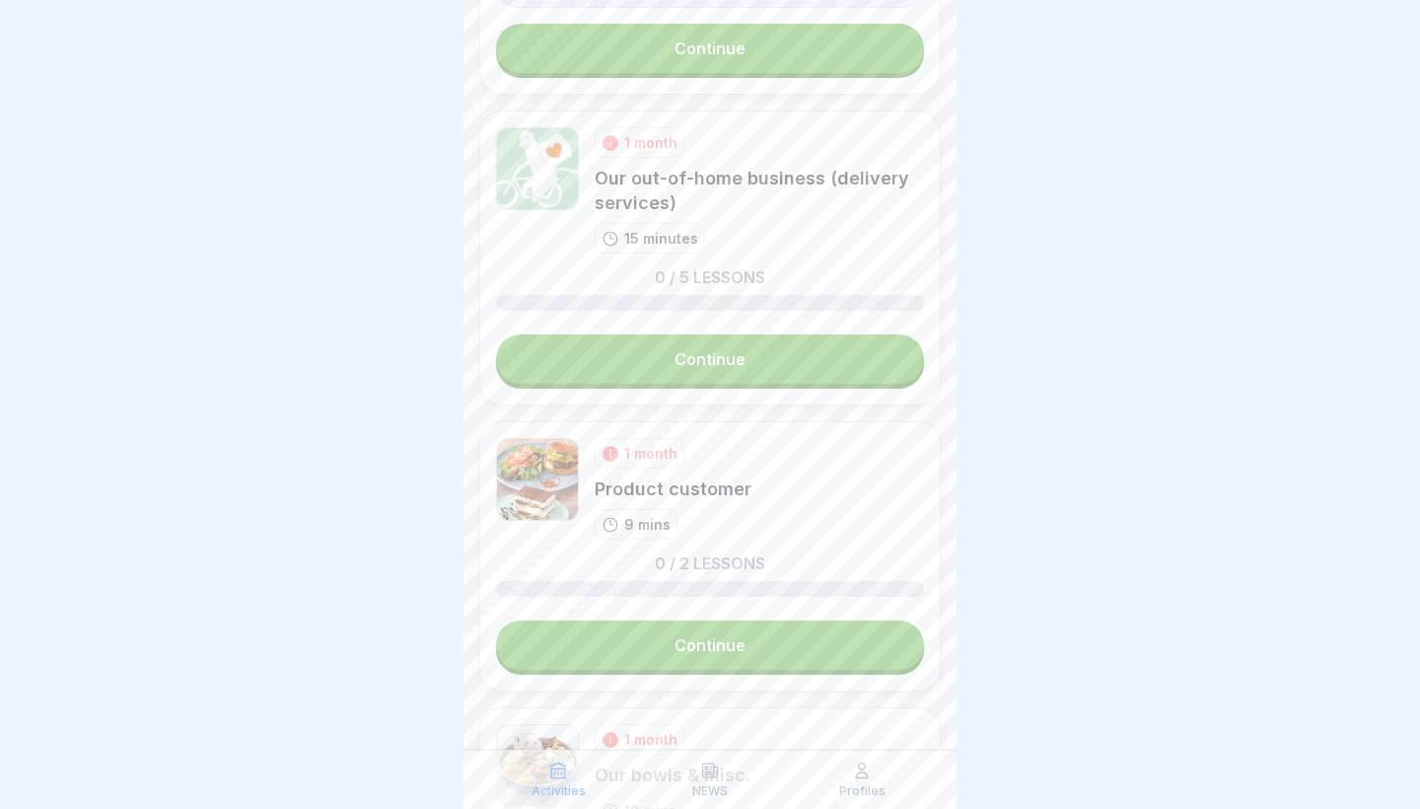
scroll to position [2437, 0]
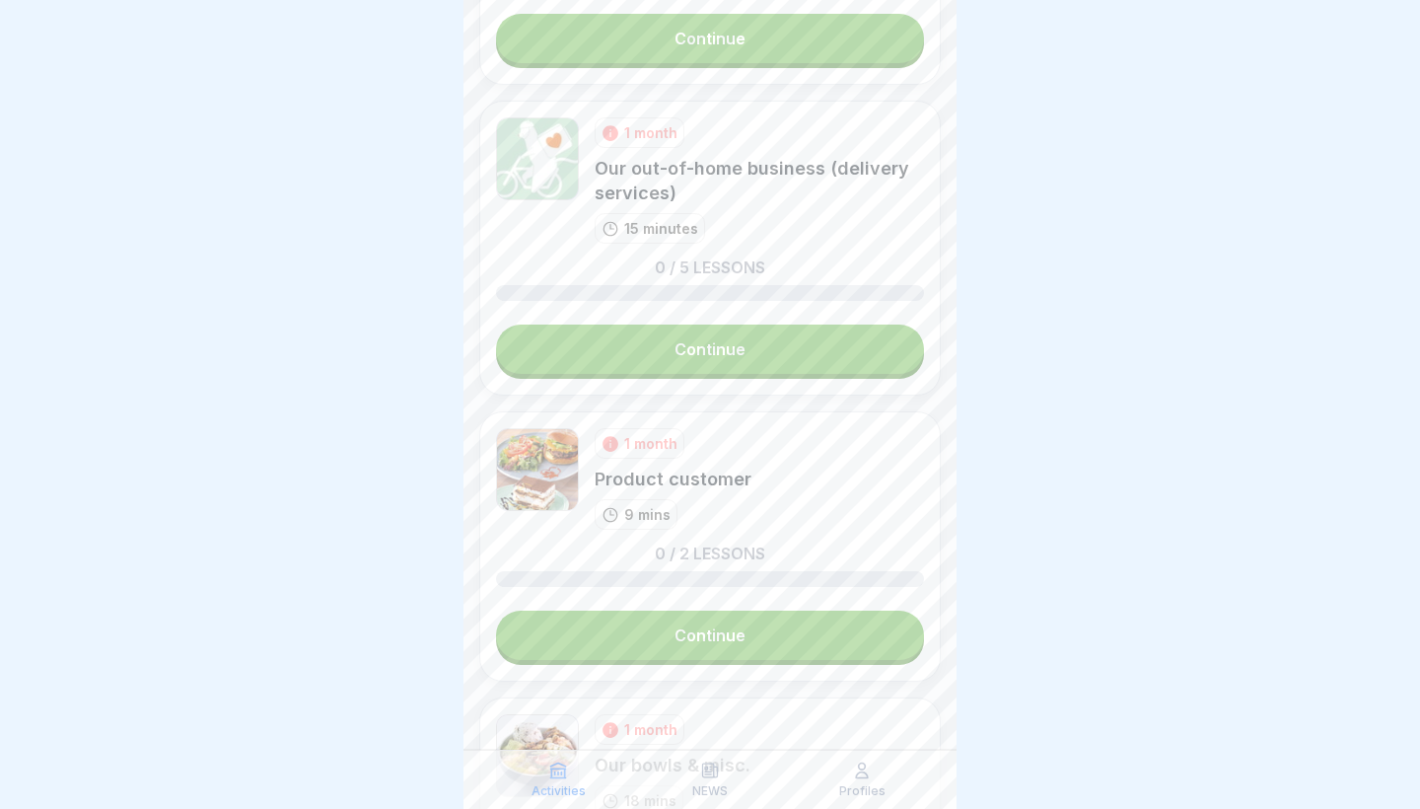
click at [618, 618] on link "Continue" at bounding box center [710, 635] width 428 height 49
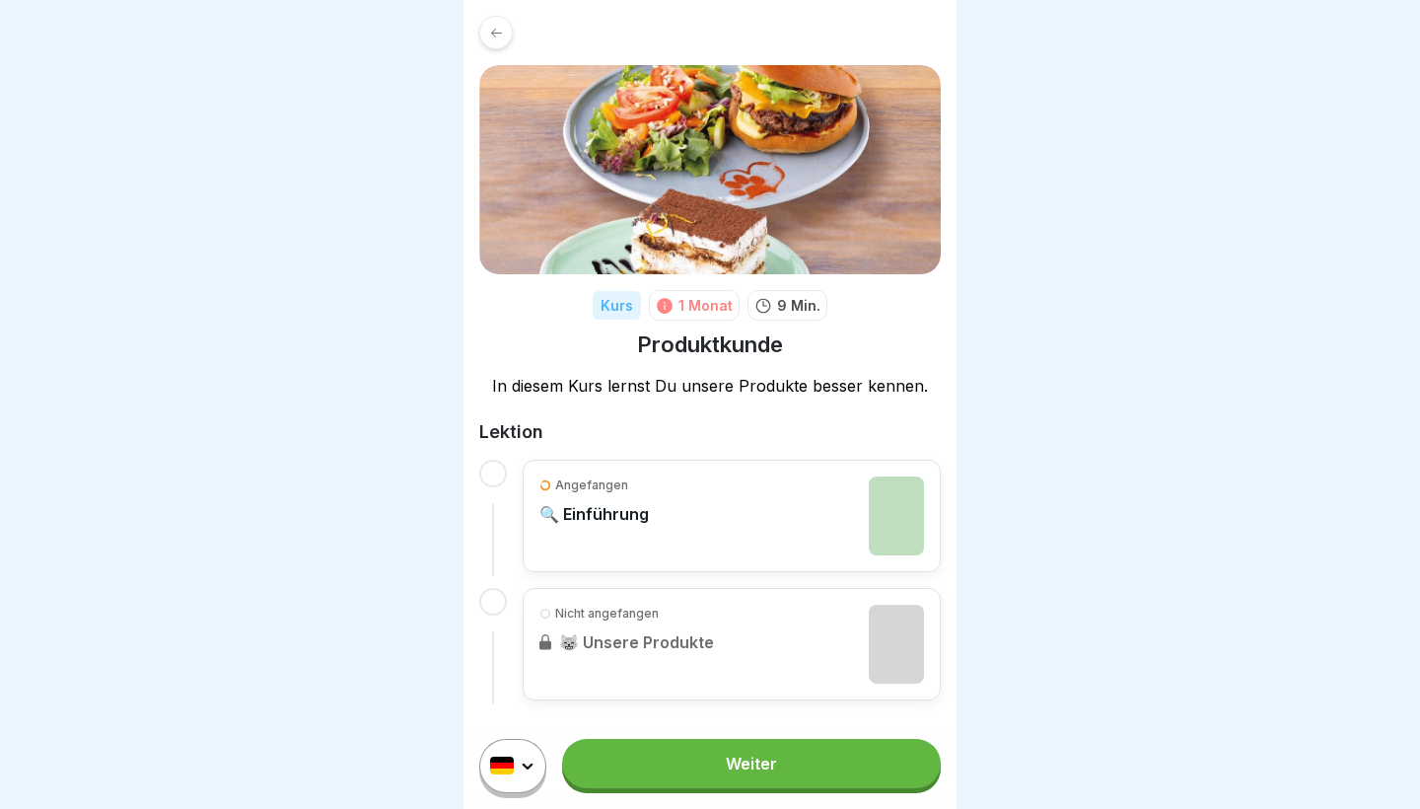
click at [629, 757] on link "Weiter" at bounding box center [751, 763] width 379 height 49
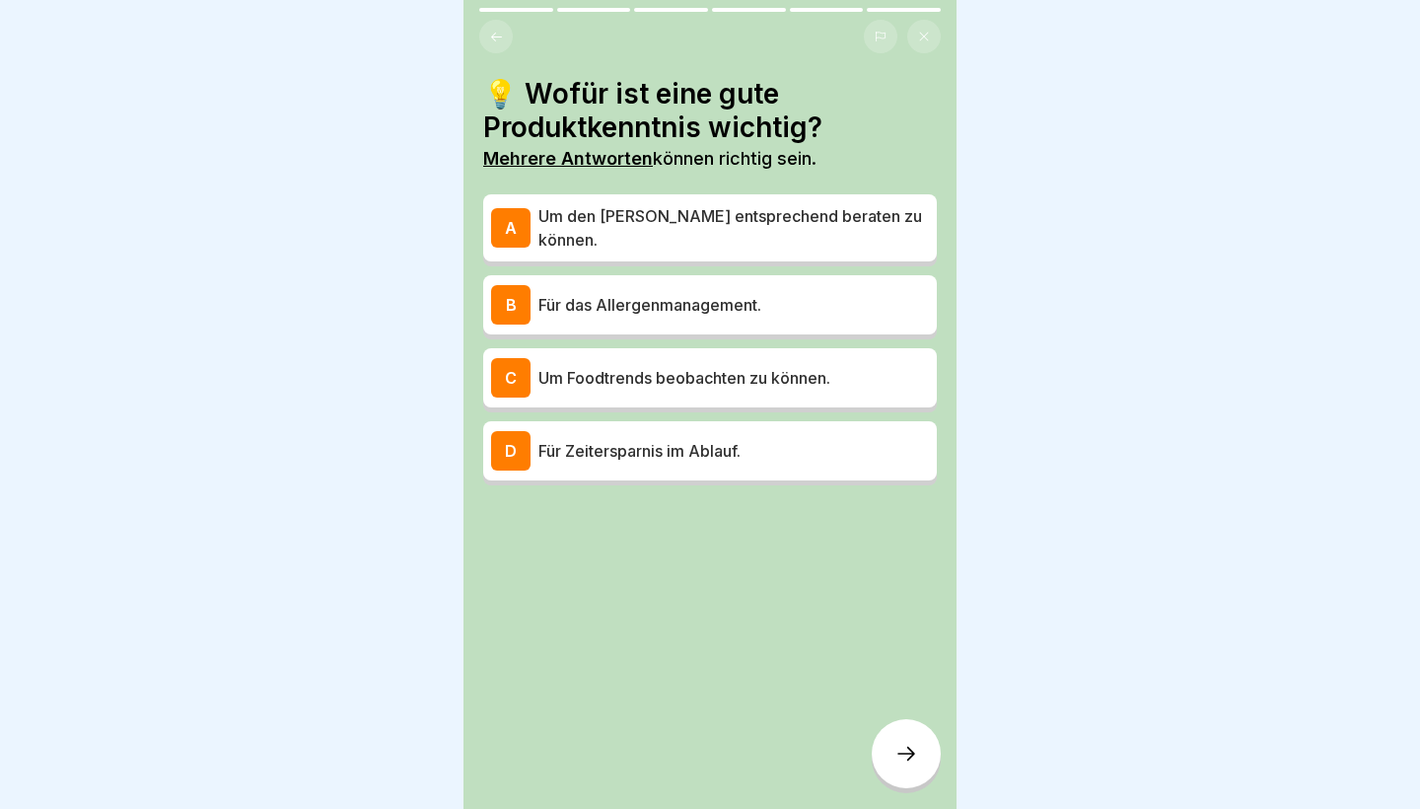
click at [629, 220] on p "Um den [PERSON_NAME] entsprechend beraten zu können." at bounding box center [734, 227] width 391 height 47
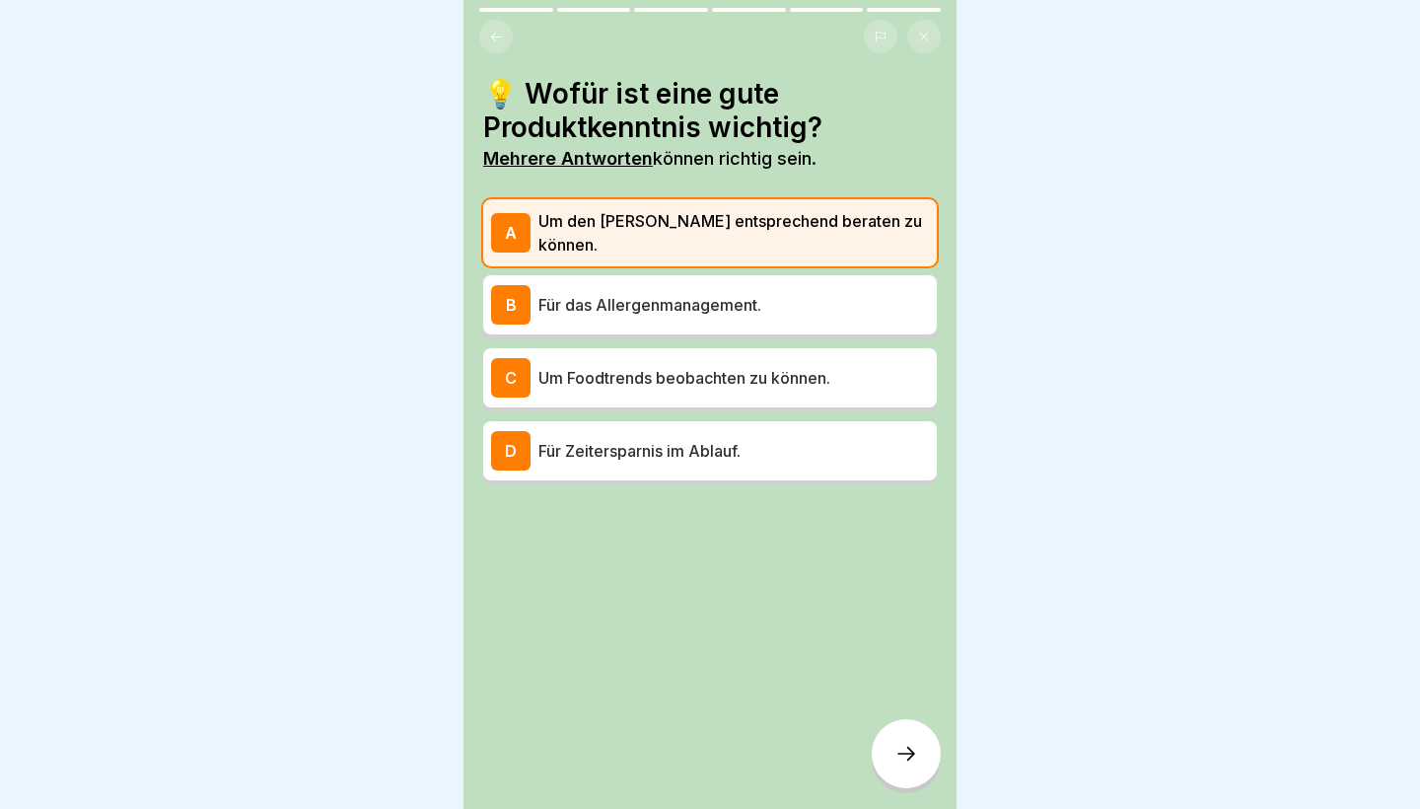
click at [636, 348] on div "C Um Foodtrends beobachten zu können." at bounding box center [710, 377] width 454 height 59
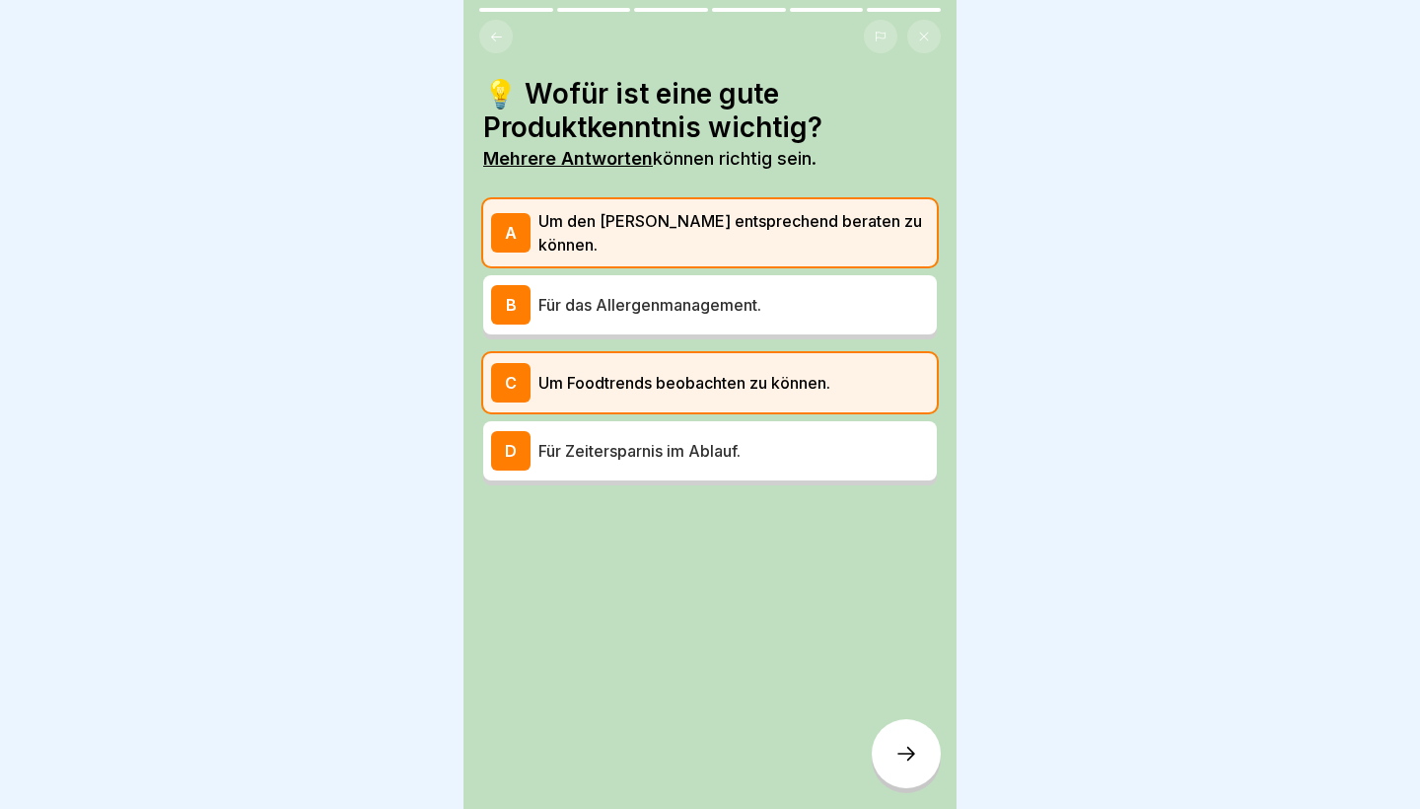
click at [633, 311] on div "B Für das Allergenmanagement." at bounding box center [710, 304] width 438 height 39
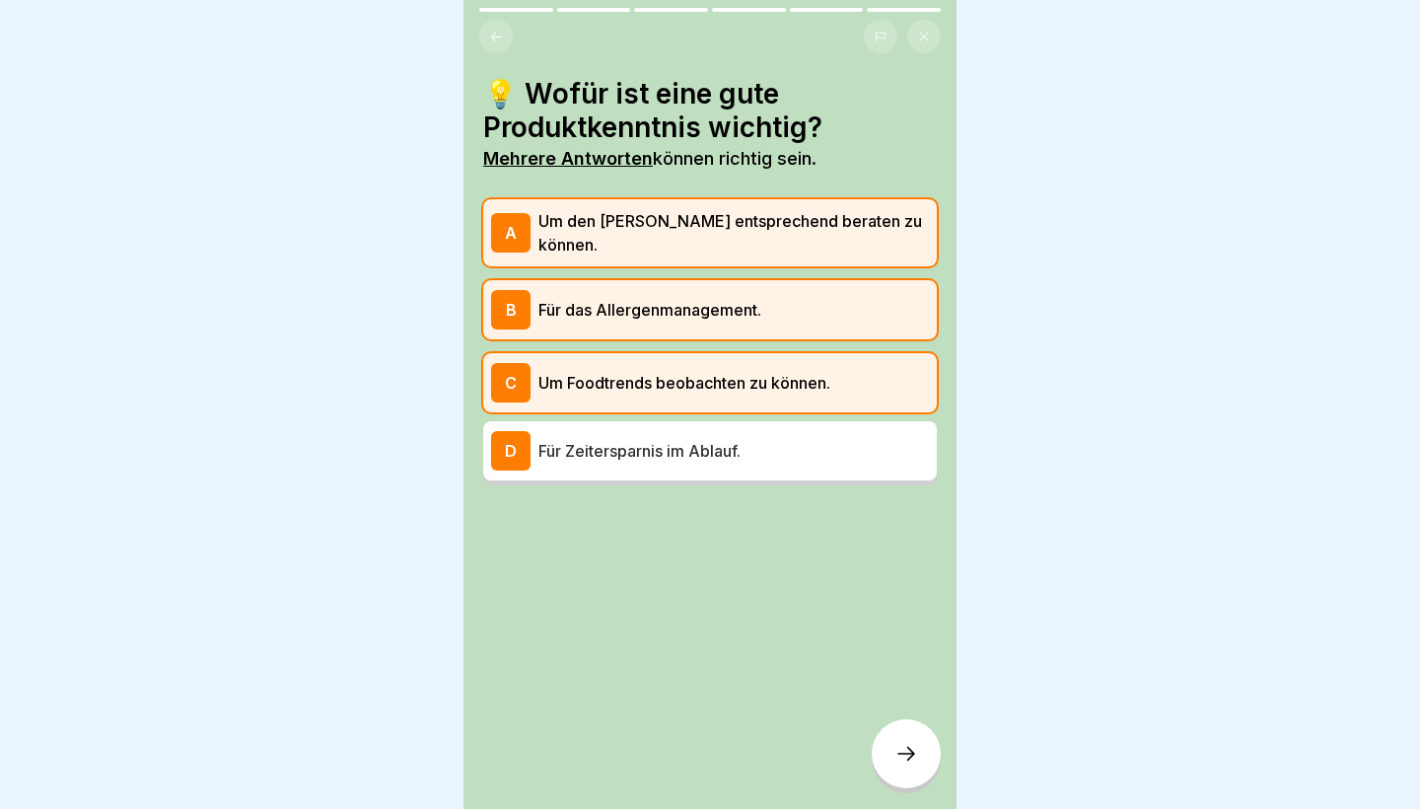
click at [630, 381] on p "Um Foodtrends beobachten zu können." at bounding box center [734, 383] width 391 height 24
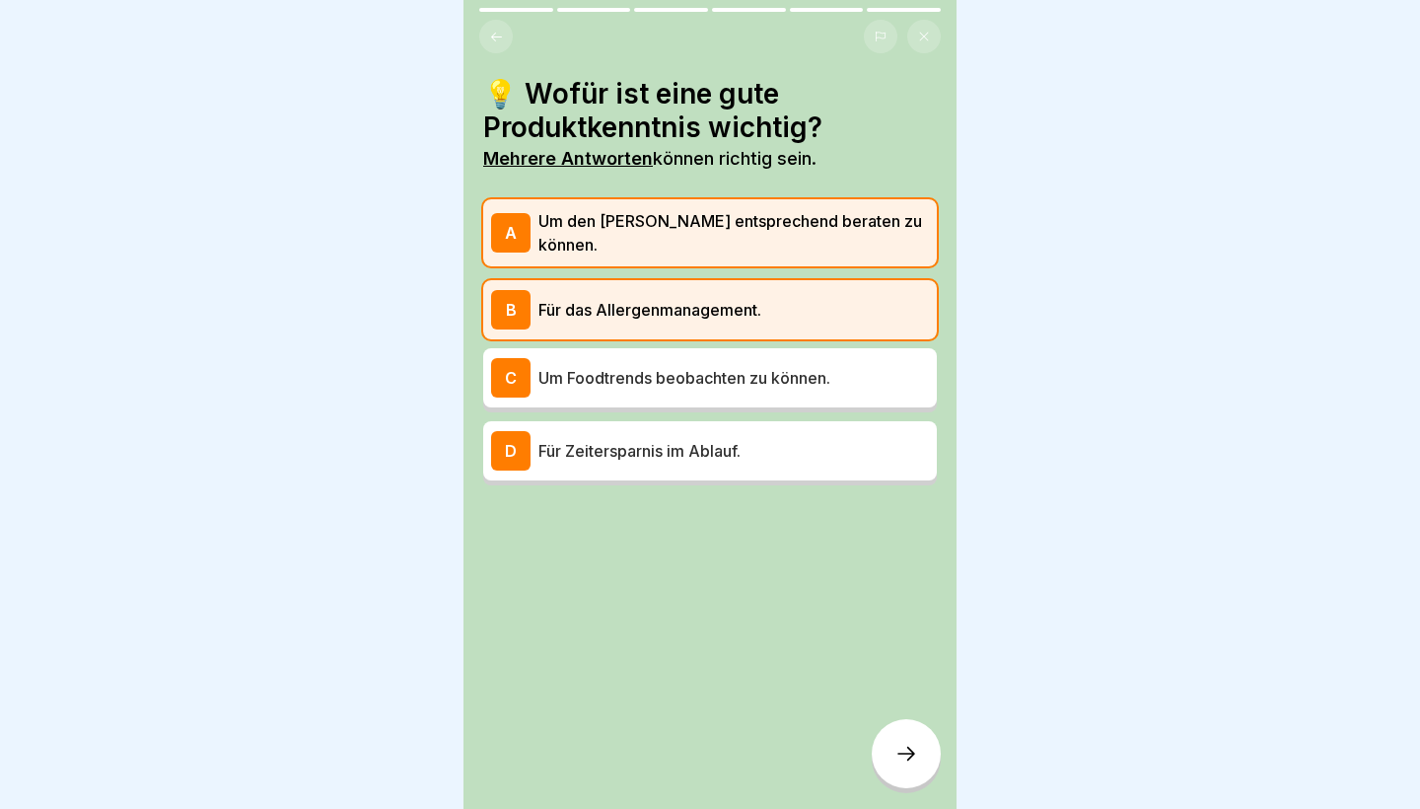
click at [896, 756] on icon at bounding box center [907, 754] width 24 height 24
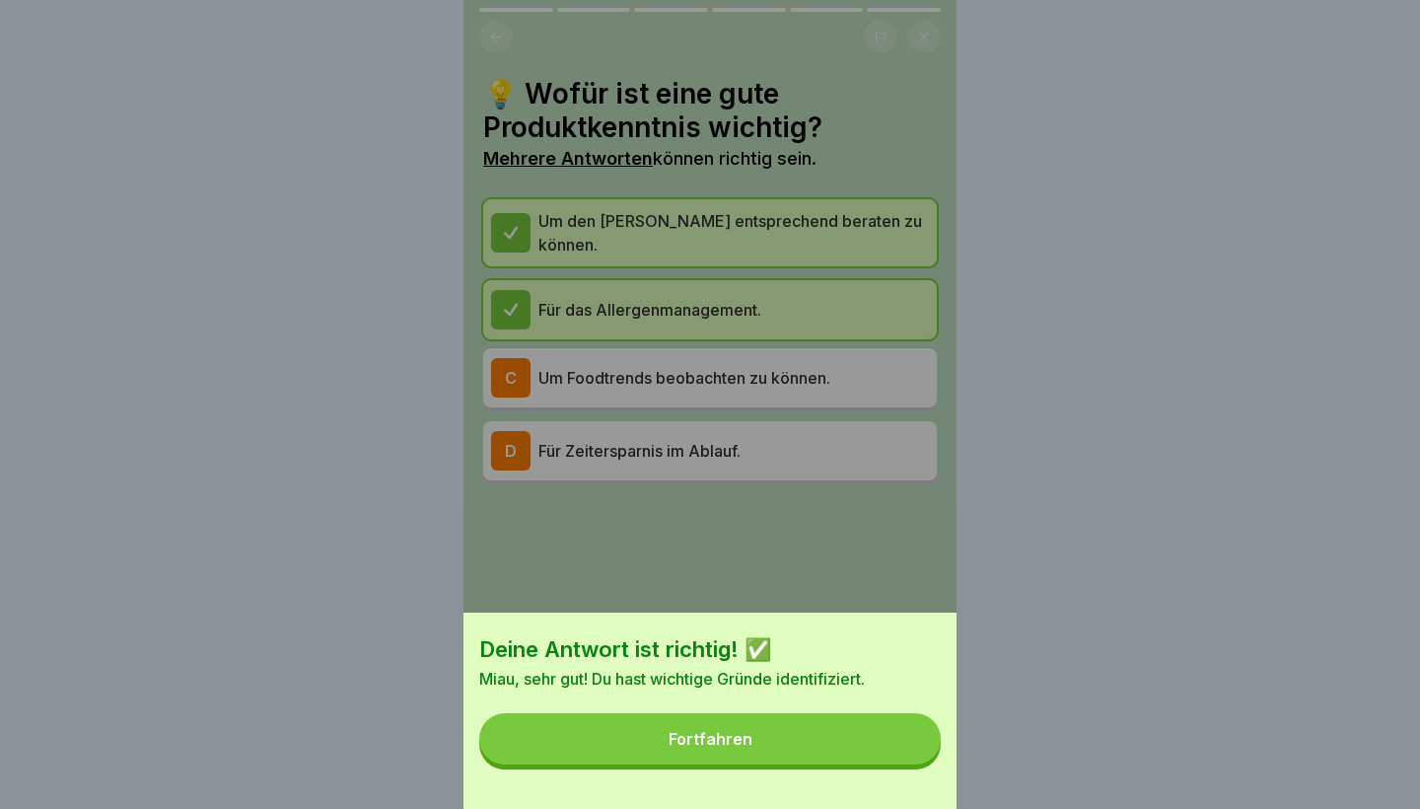
click at [896, 756] on button "Fortfahren" at bounding box center [710, 738] width 462 height 51
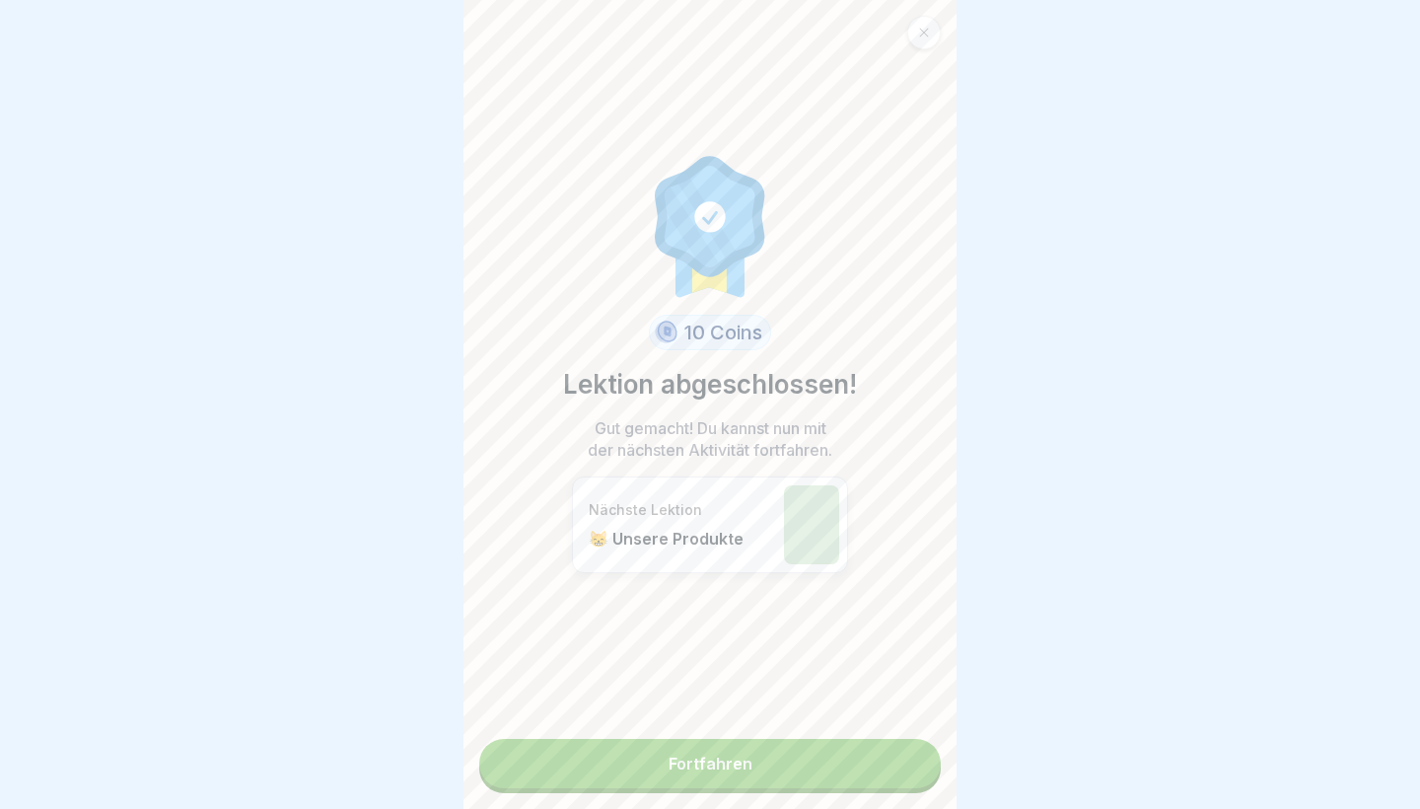
click at [814, 759] on link "Fortfahren" at bounding box center [710, 763] width 462 height 49
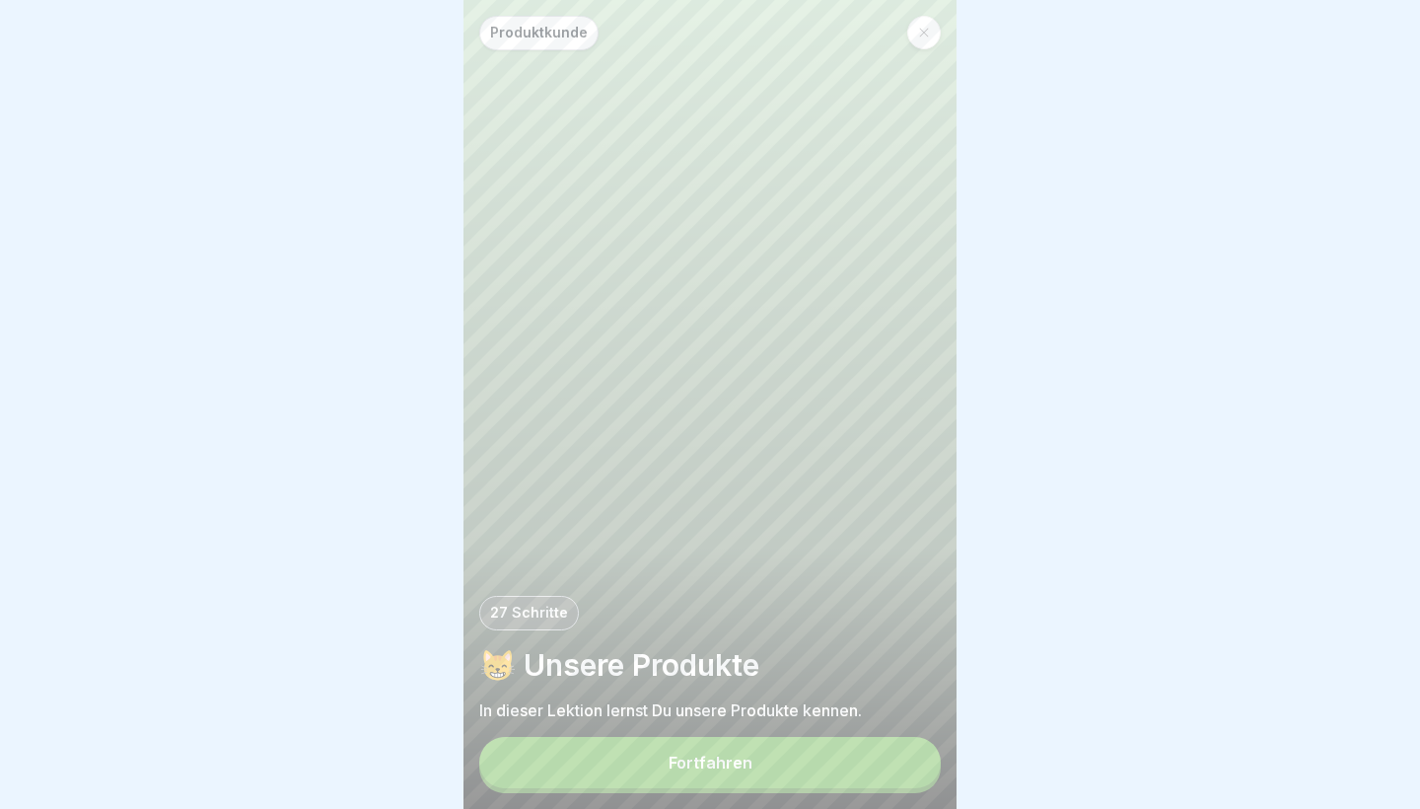
click at [814, 759] on button "Fortfahren" at bounding box center [710, 762] width 462 height 51
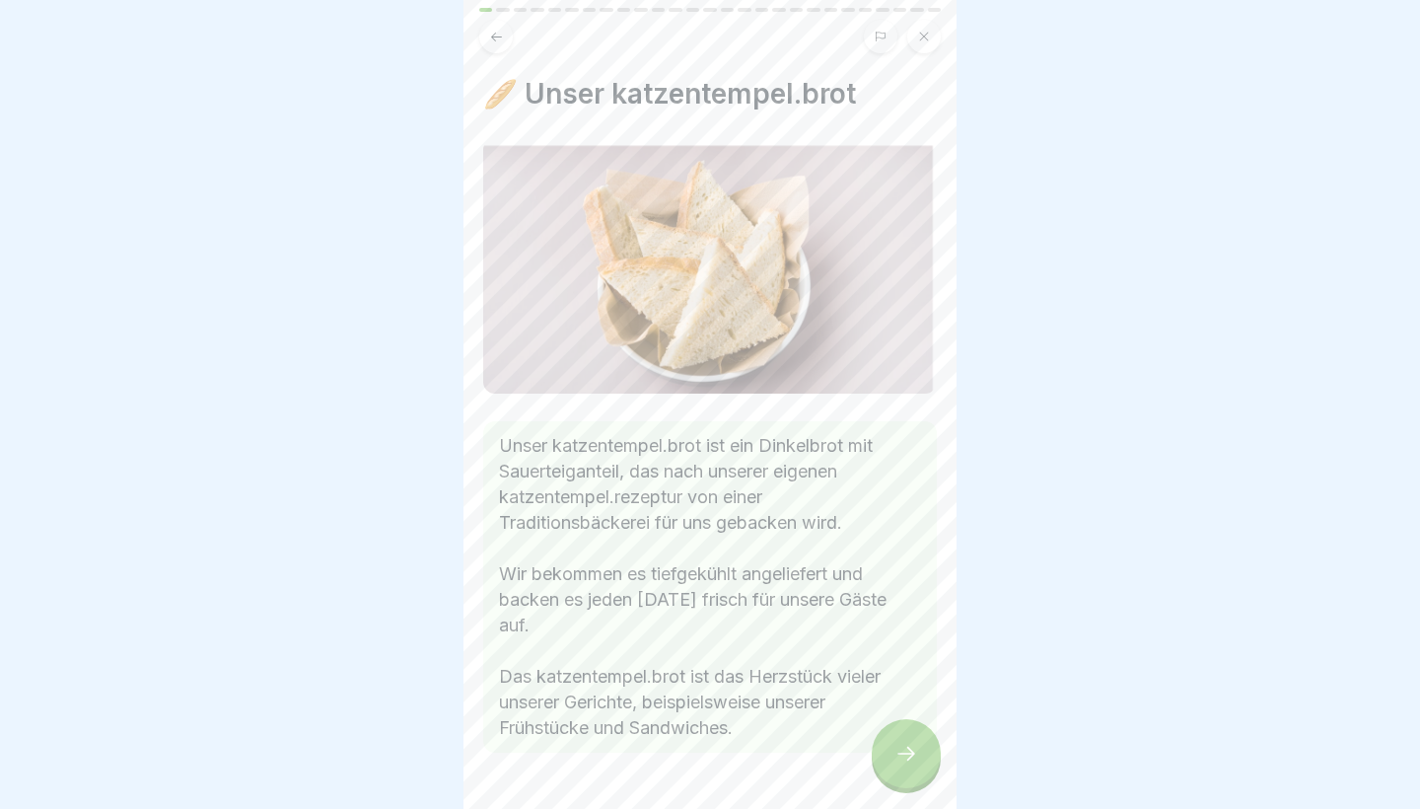
click at [896, 778] on div at bounding box center [906, 753] width 69 height 69
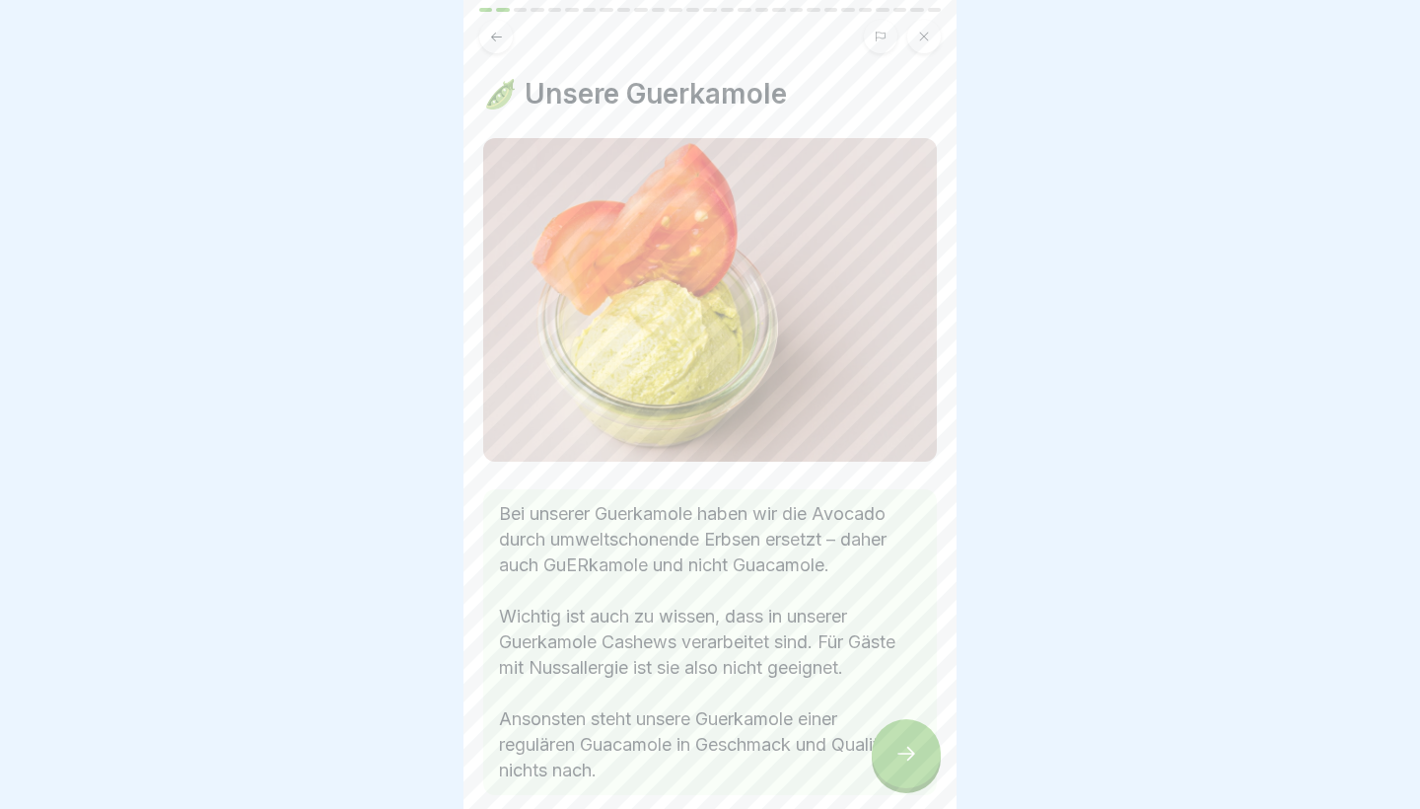
click at [905, 758] on icon at bounding box center [907, 754] width 24 height 24
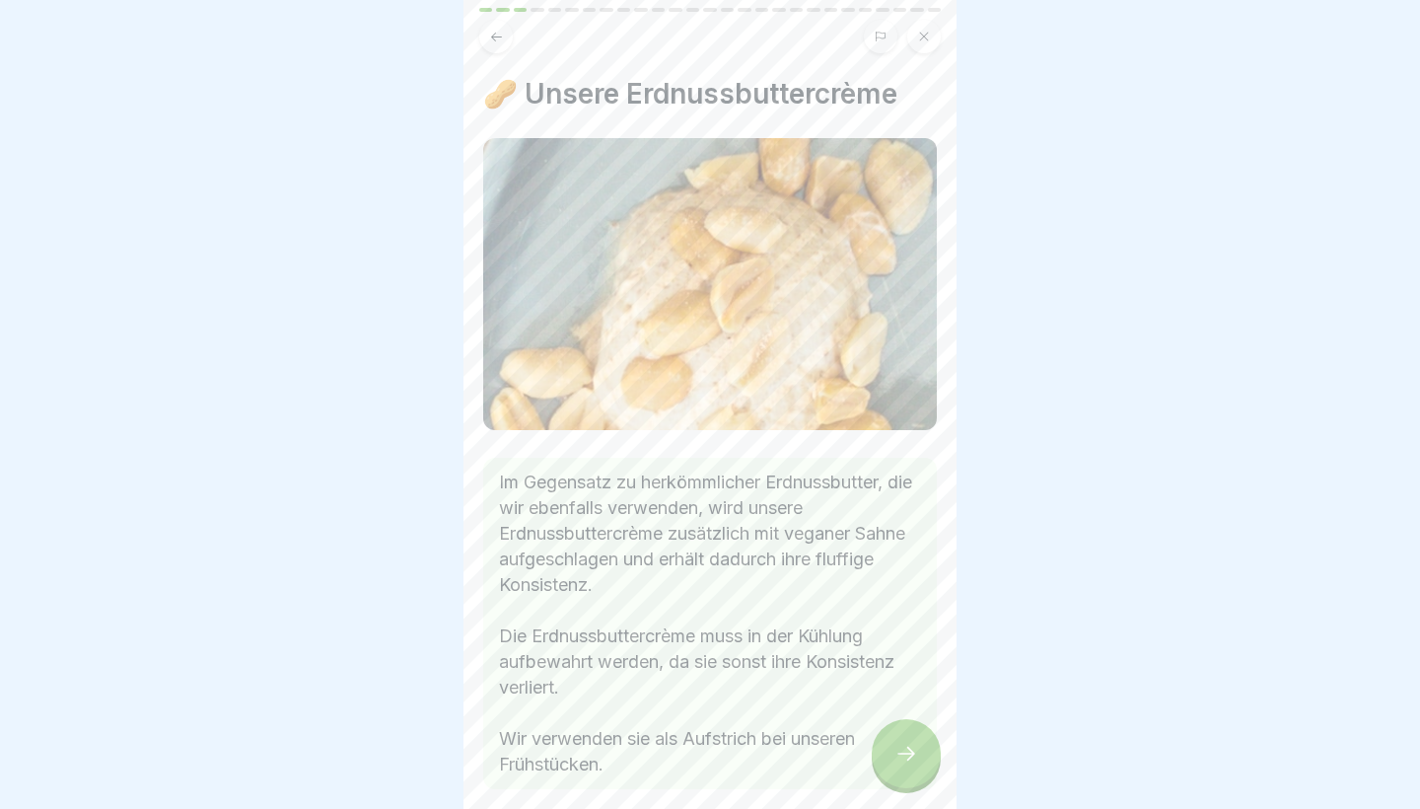
click at [905, 758] on icon at bounding box center [907, 754] width 24 height 24
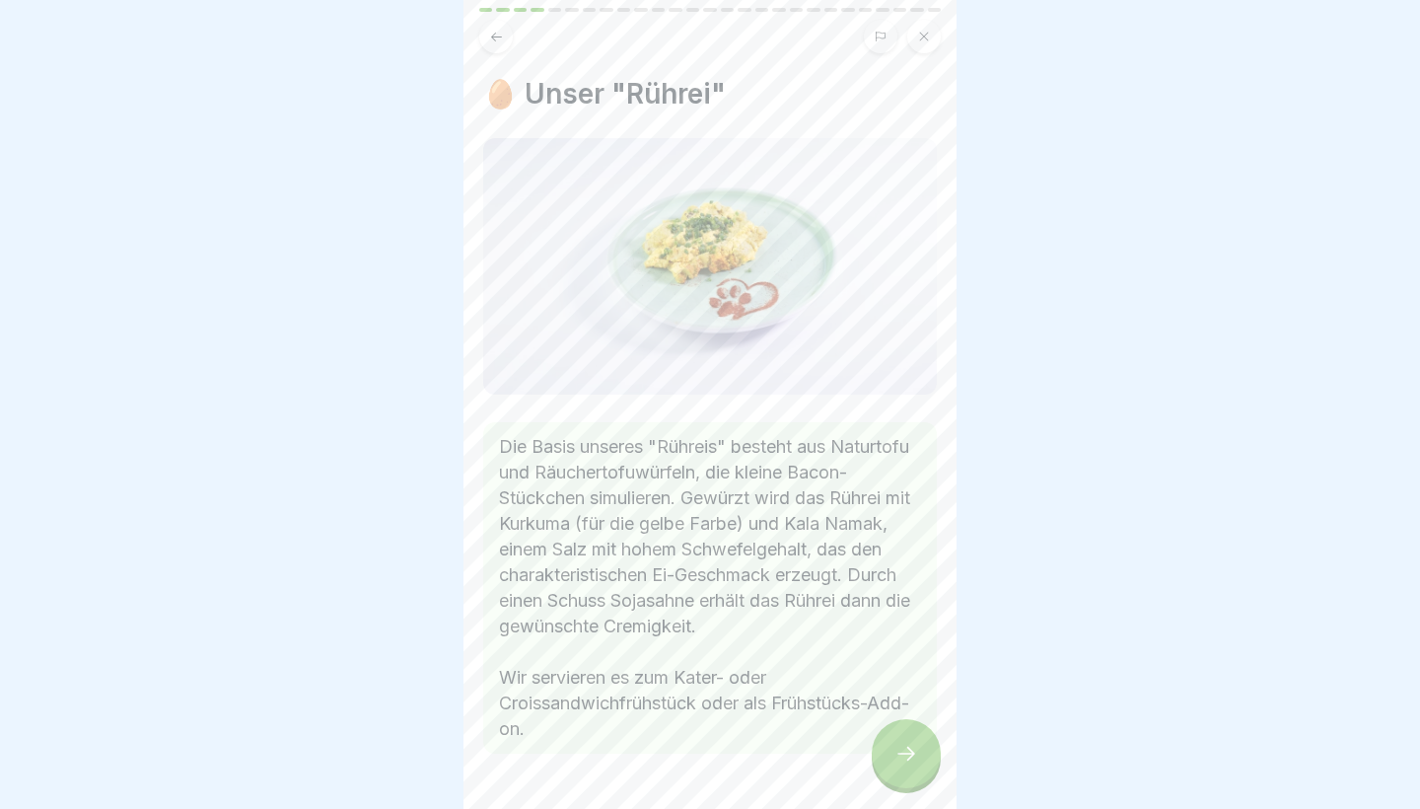
click at [905, 758] on icon at bounding box center [907, 754] width 24 height 24
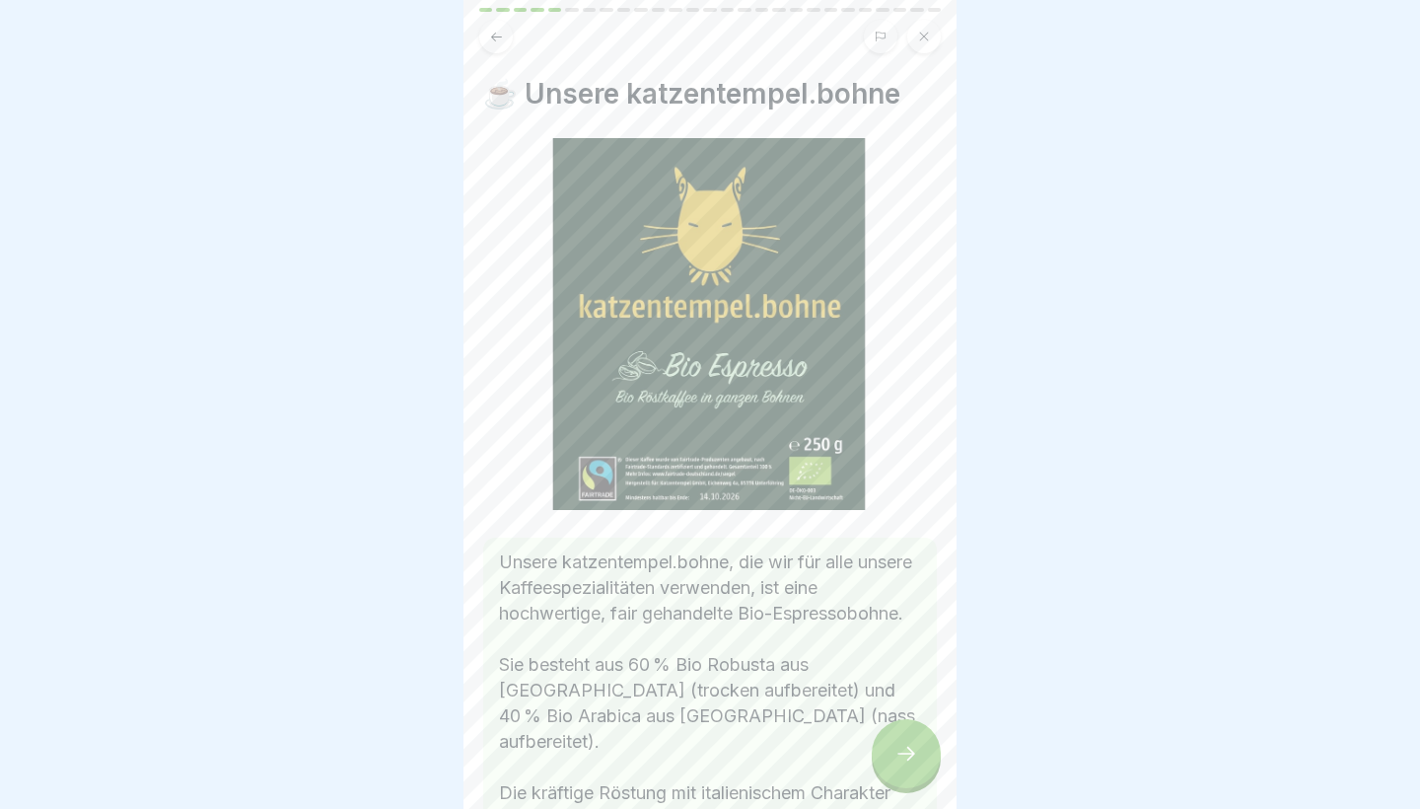
click at [905, 758] on icon at bounding box center [907, 754] width 24 height 24
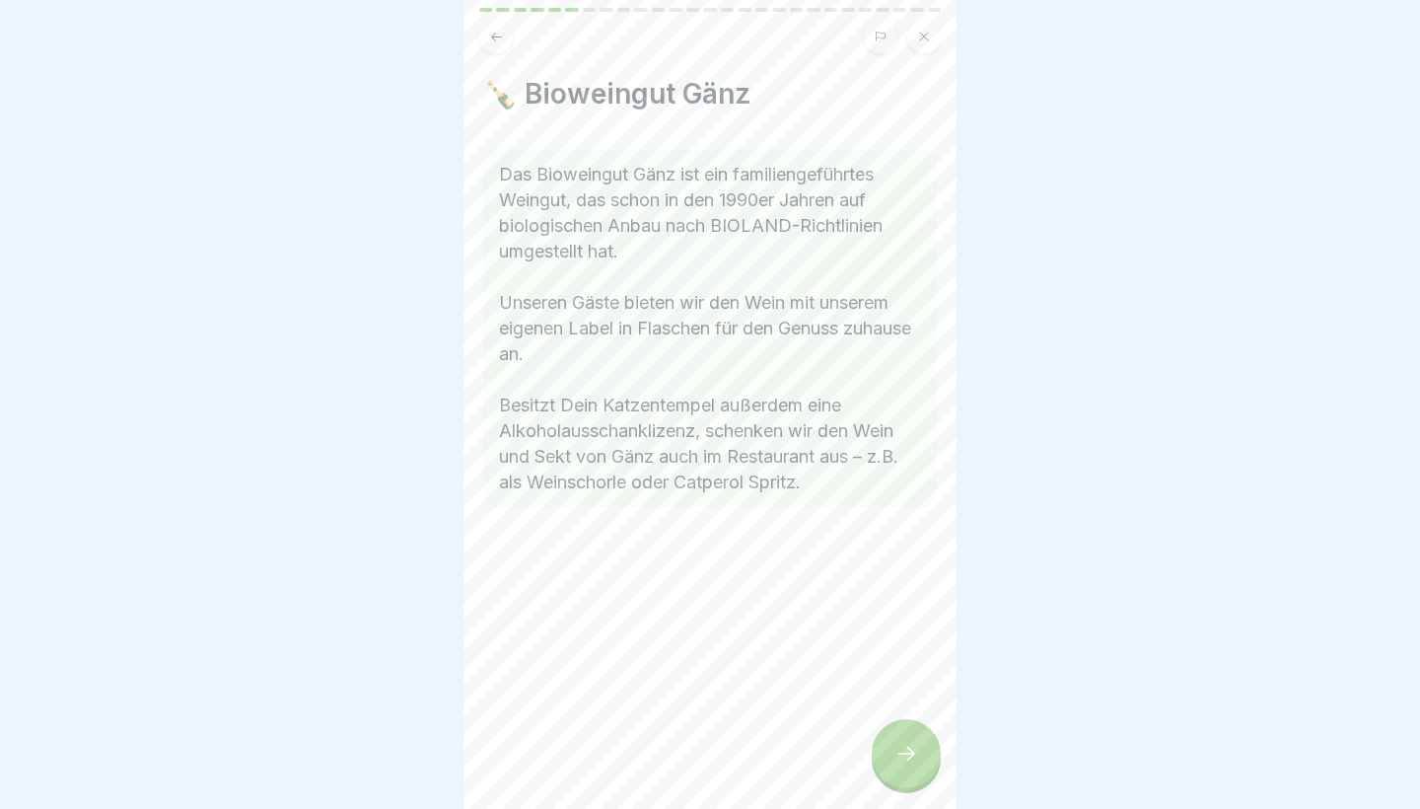
click at [905, 758] on icon at bounding box center [907, 754] width 24 height 24
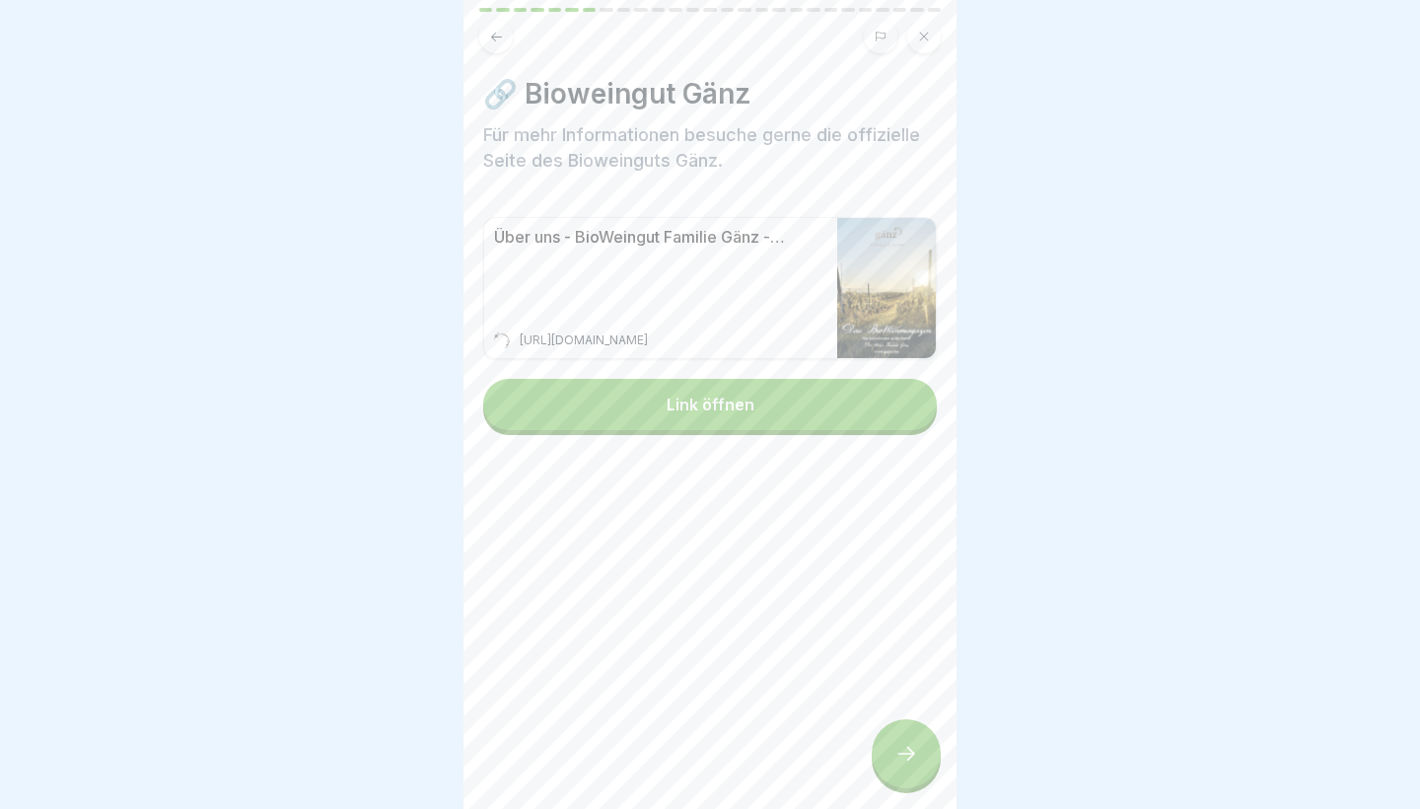
click at [905, 758] on icon at bounding box center [907, 754] width 24 height 24
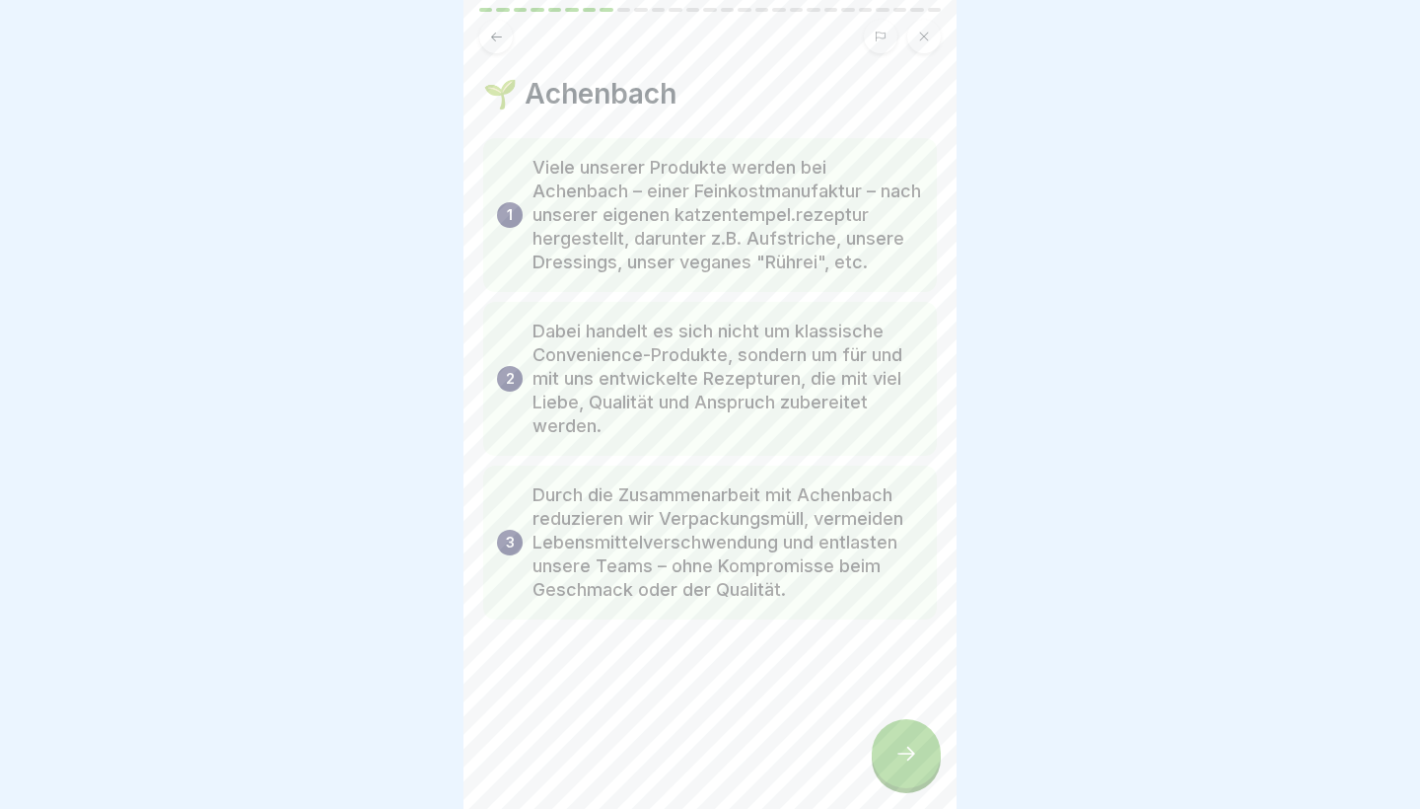
click at [905, 758] on icon at bounding box center [907, 754] width 24 height 24
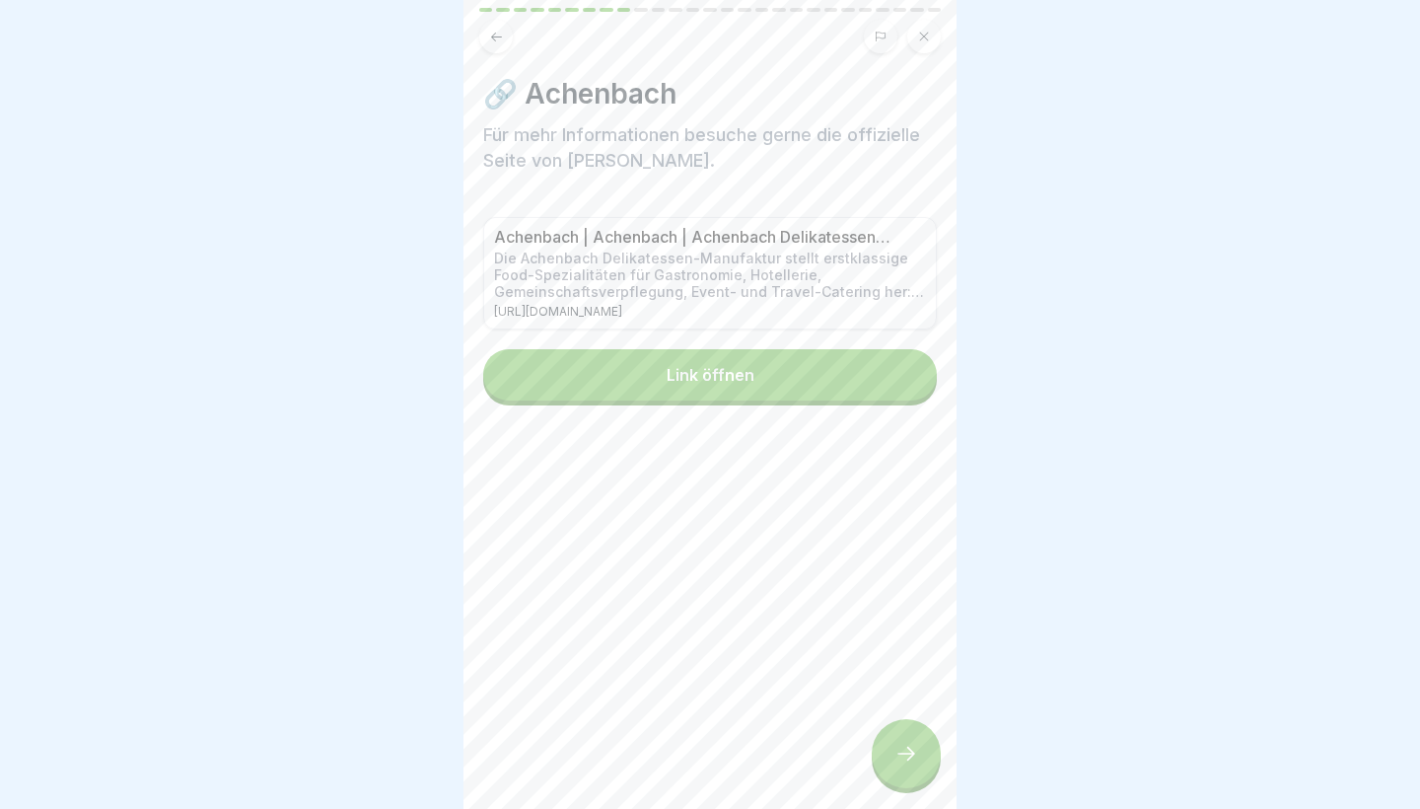
click at [905, 758] on icon at bounding box center [907, 754] width 24 height 24
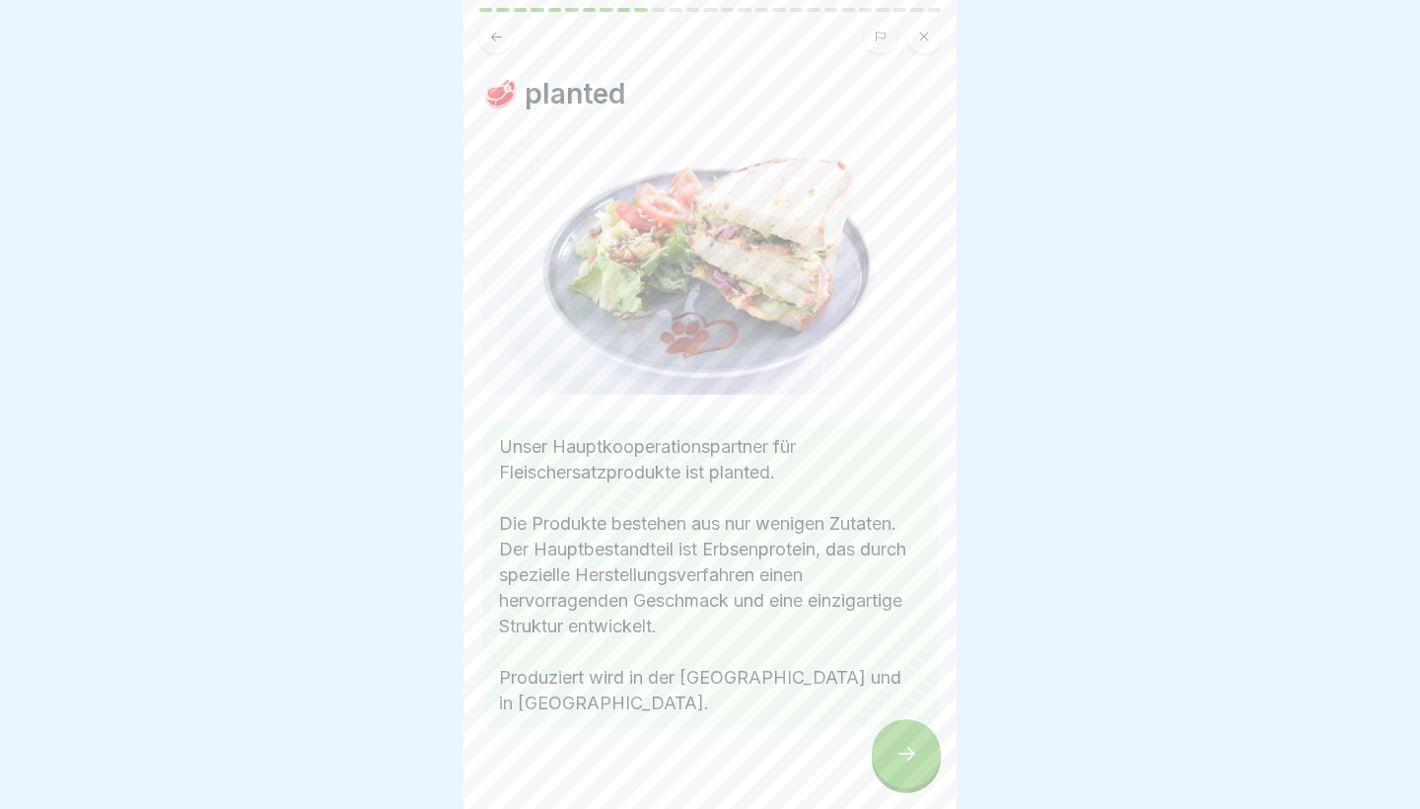
click at [905, 758] on icon at bounding box center [907, 754] width 24 height 24
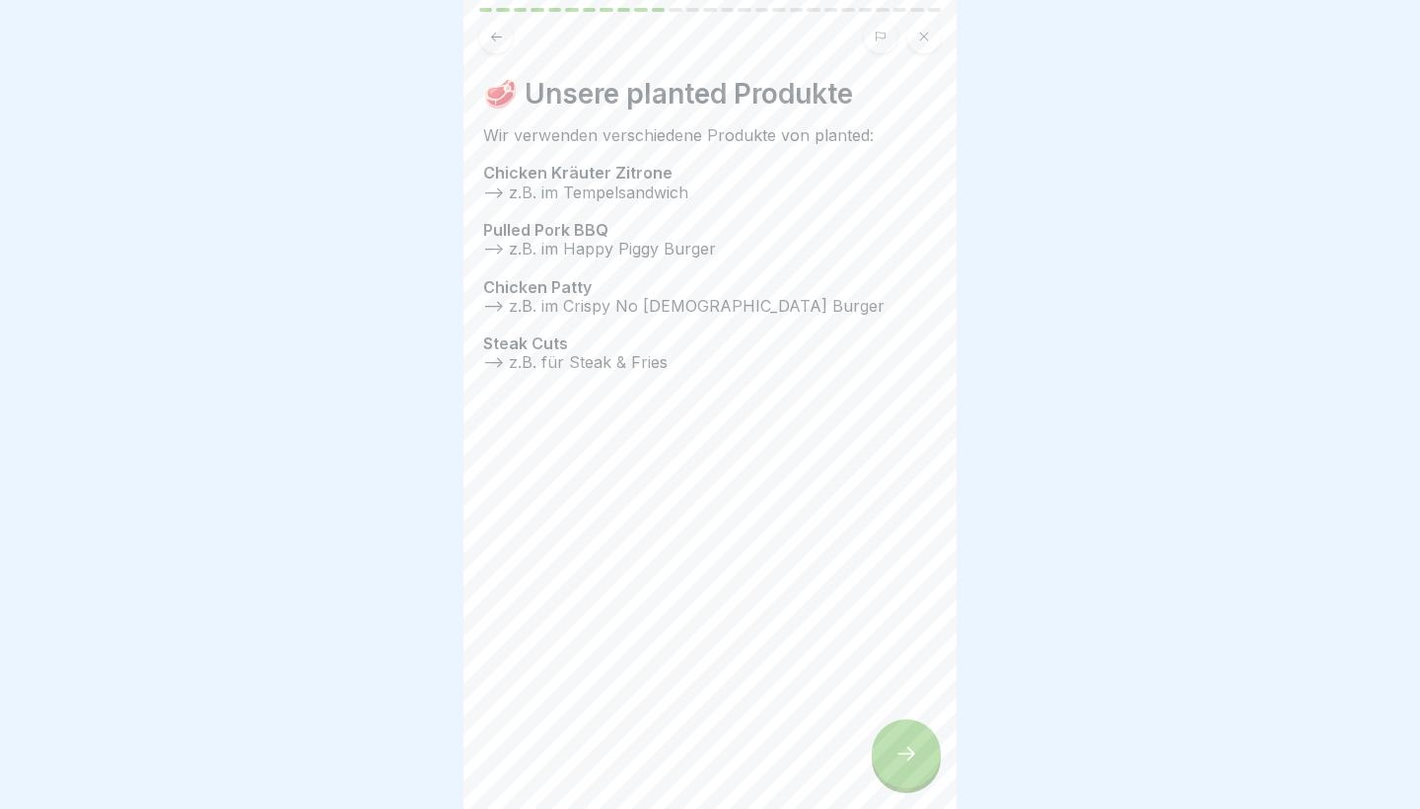
click at [905, 758] on icon at bounding box center [907, 754] width 24 height 24
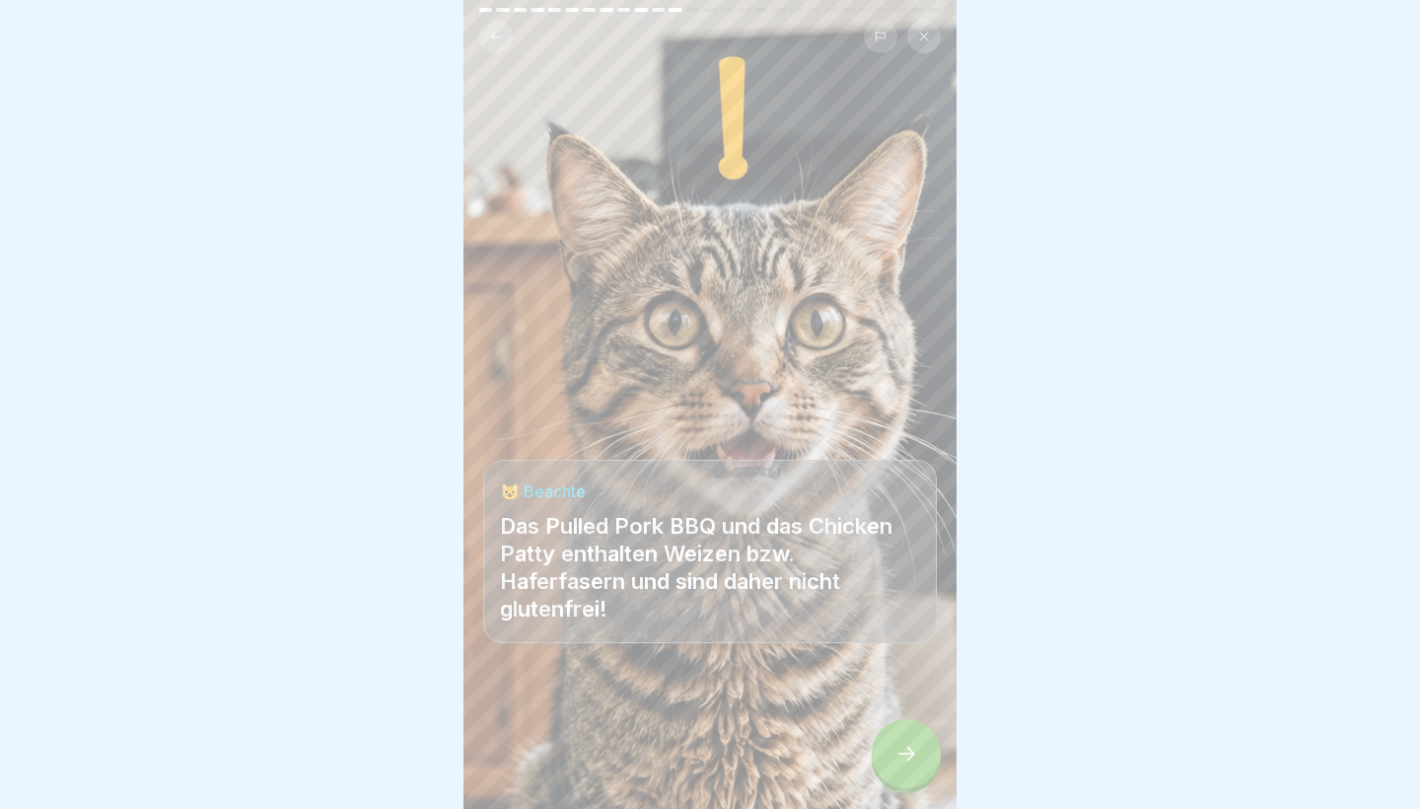
click at [905, 758] on icon at bounding box center [907, 754] width 24 height 24
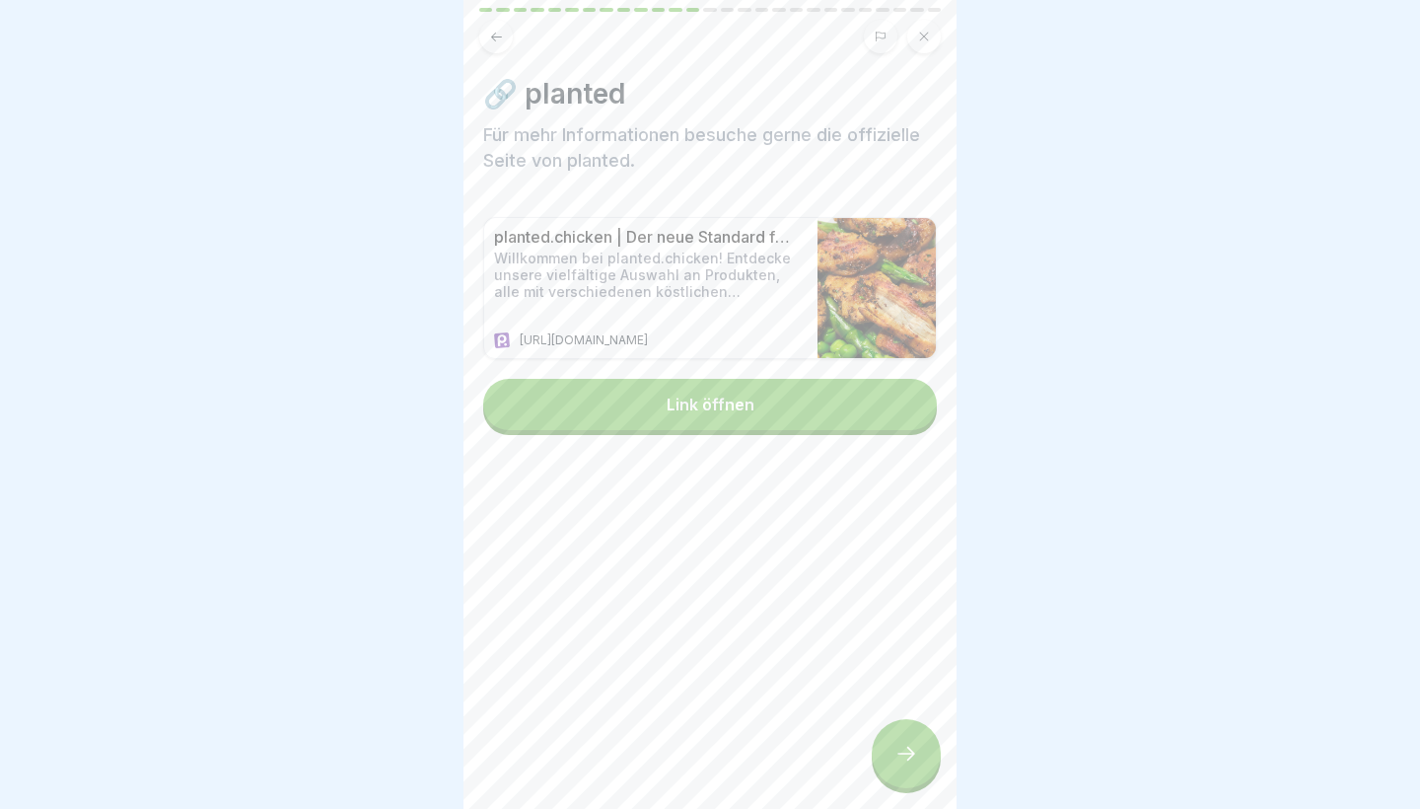
click at [905, 758] on icon at bounding box center [907, 754] width 24 height 24
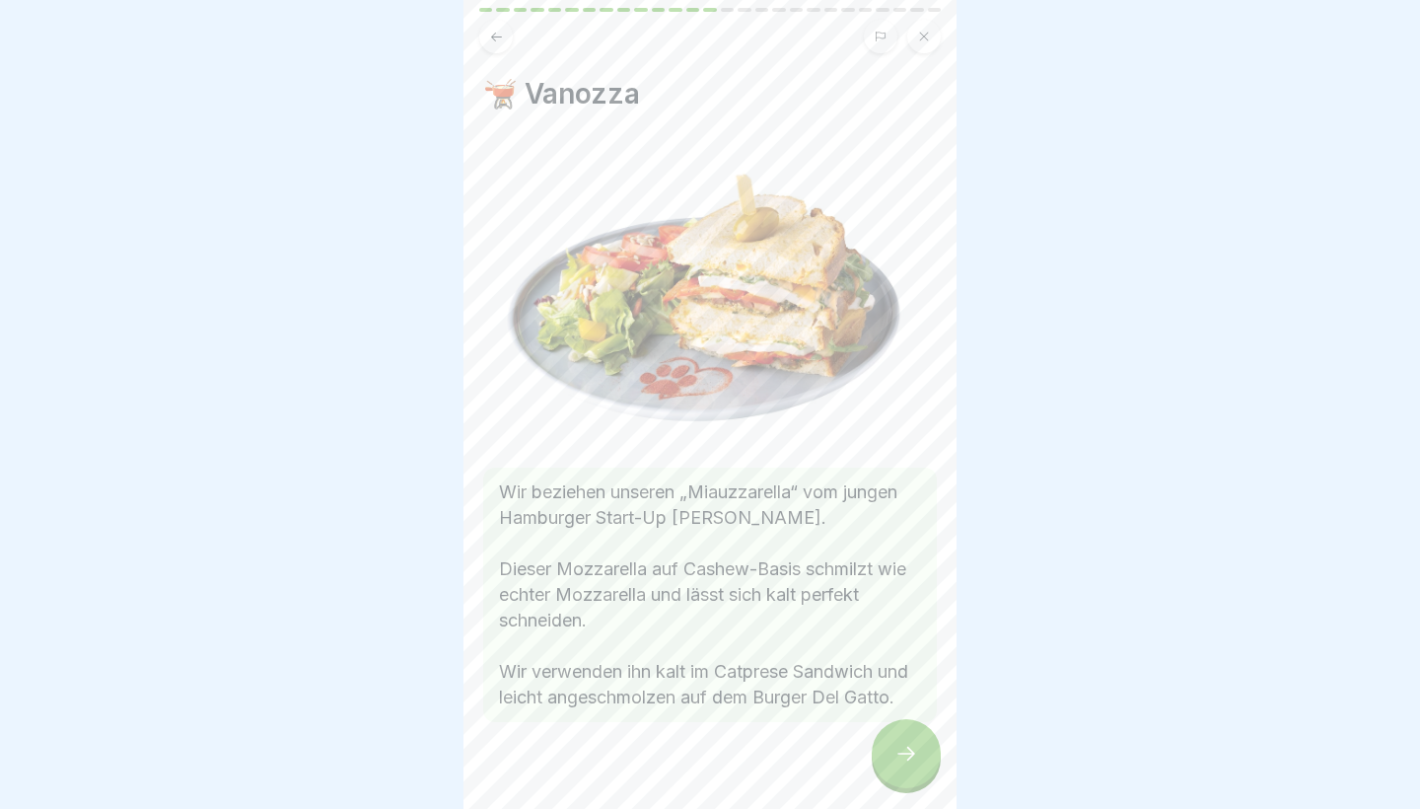
click at [905, 758] on icon at bounding box center [907, 754] width 24 height 24
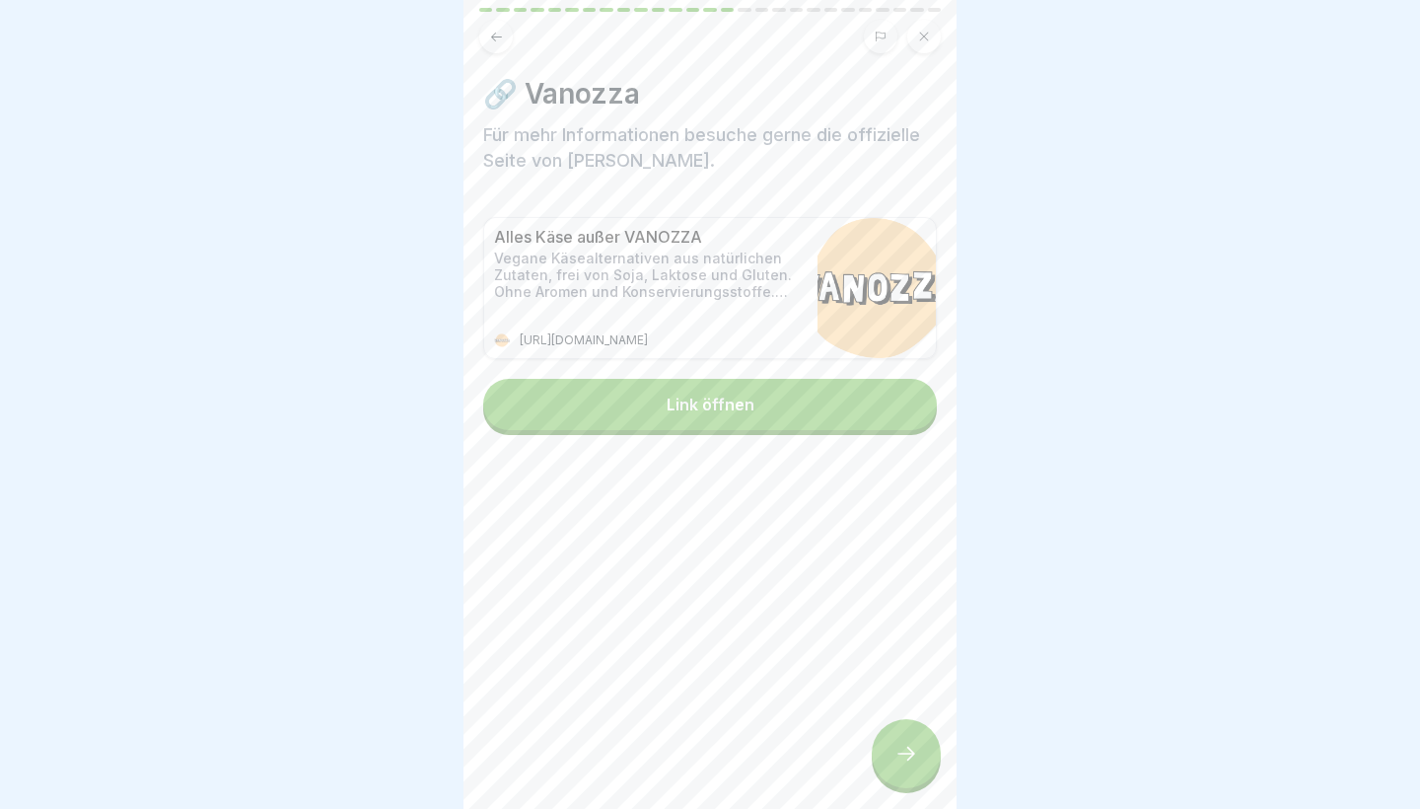
click at [905, 758] on icon at bounding box center [907, 754] width 24 height 24
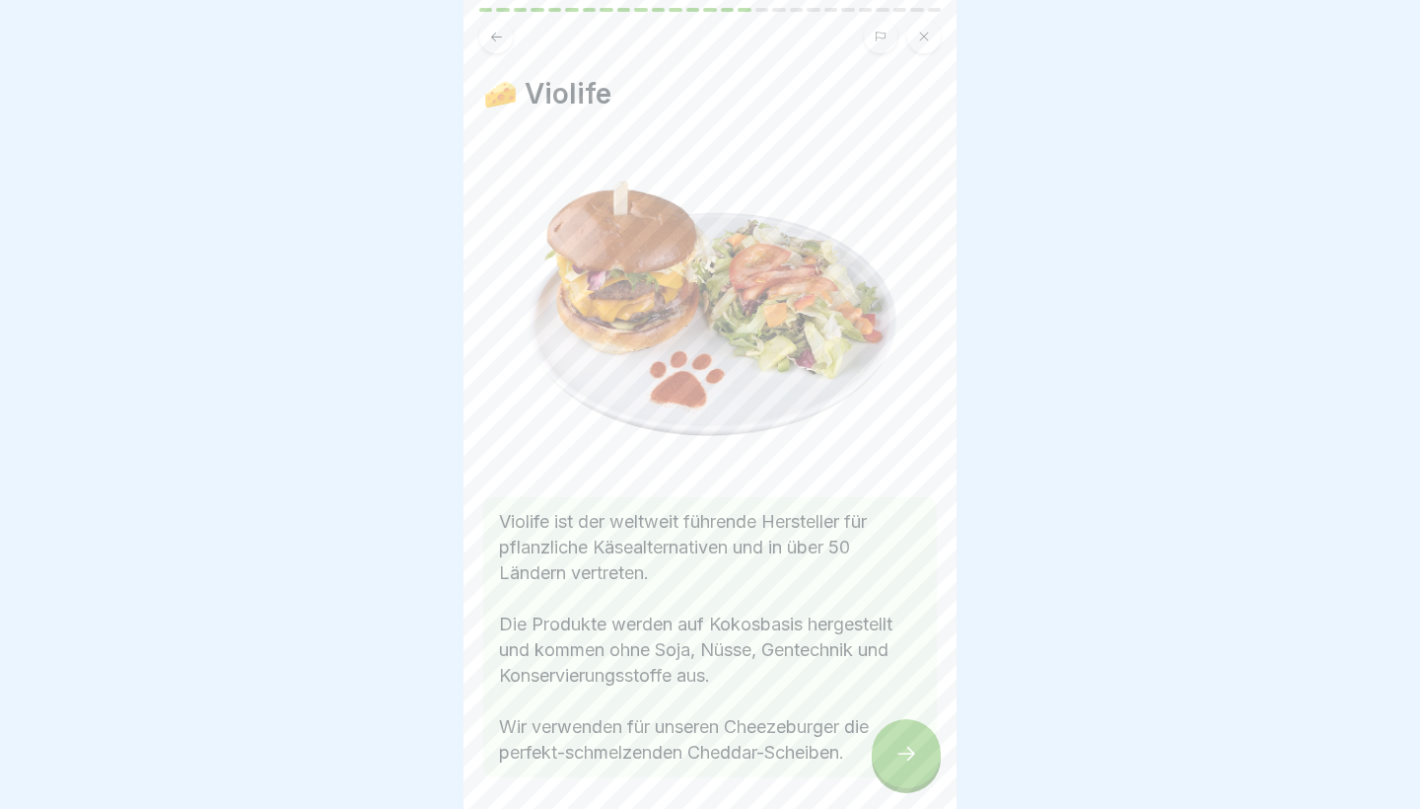
click at [905, 758] on icon at bounding box center [907, 754] width 24 height 24
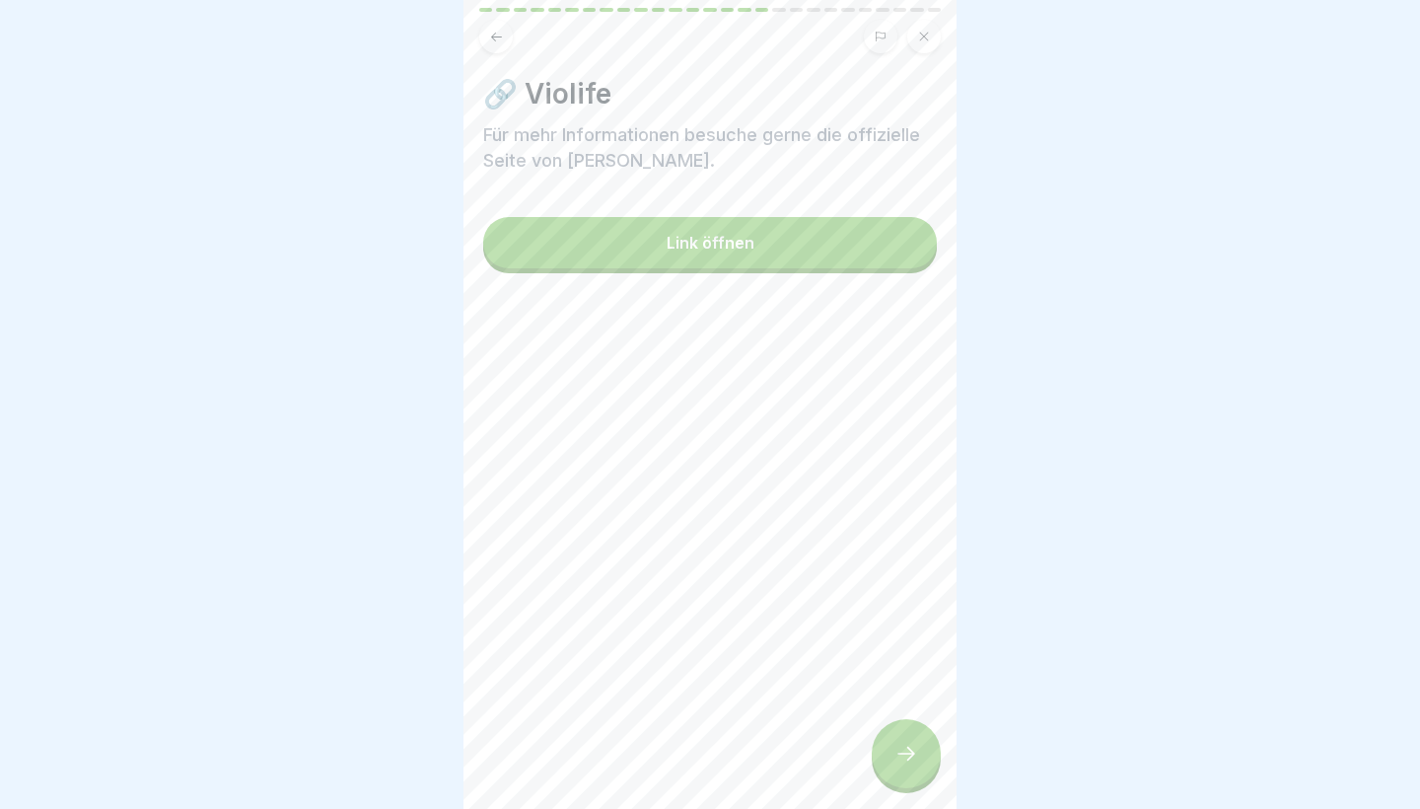
click at [905, 758] on icon at bounding box center [907, 754] width 24 height 24
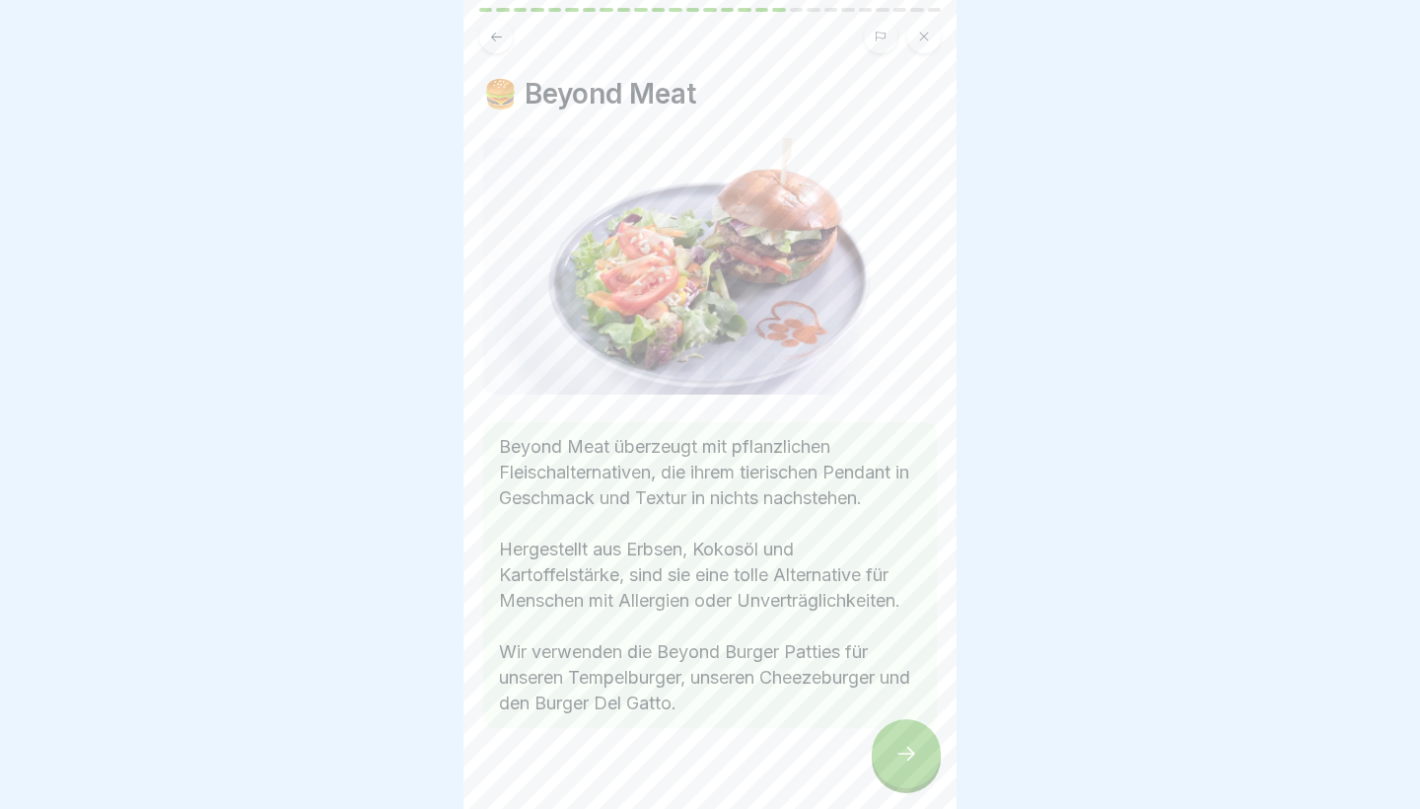
click at [905, 758] on icon at bounding box center [907, 754] width 24 height 24
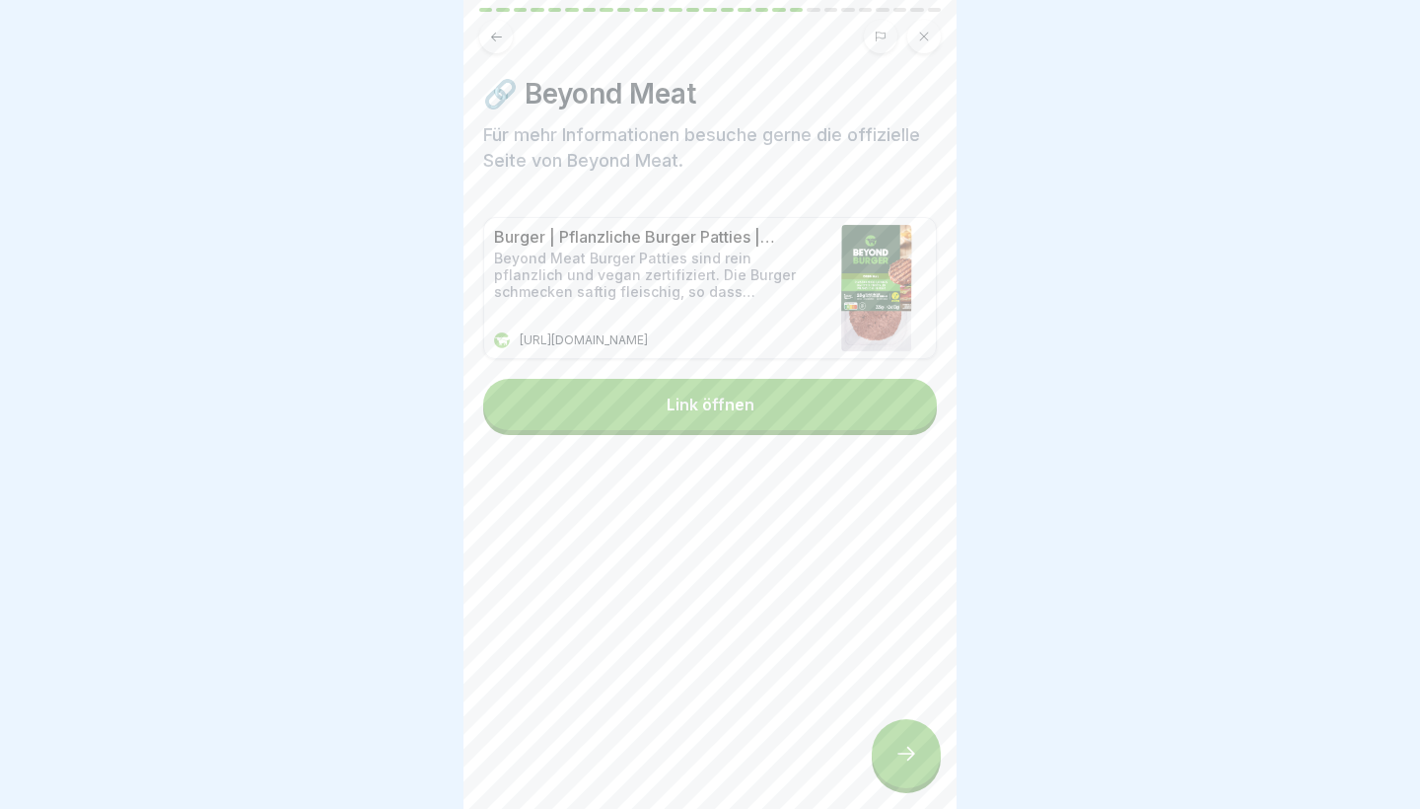
click at [905, 758] on icon at bounding box center [907, 754] width 24 height 24
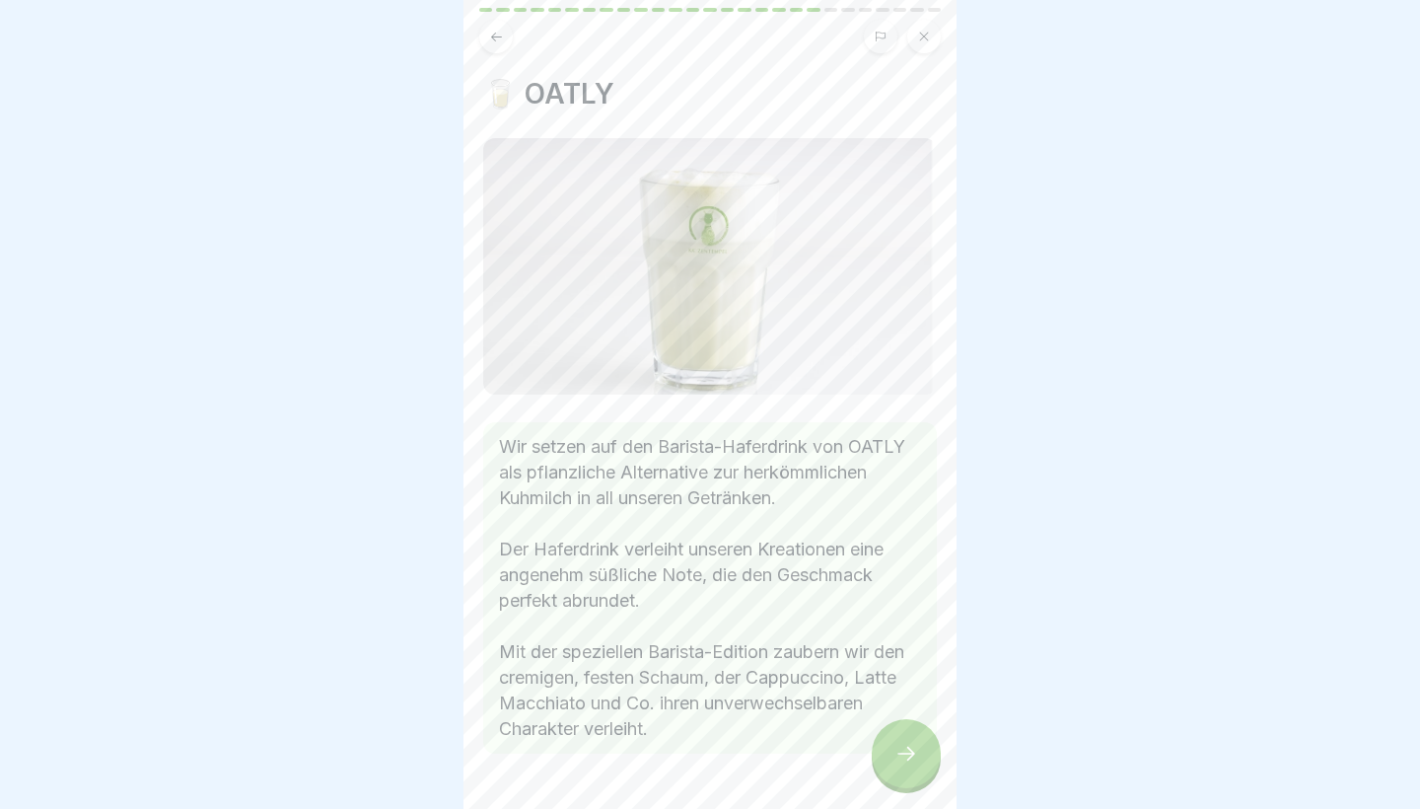
click at [905, 758] on icon at bounding box center [907, 754] width 24 height 24
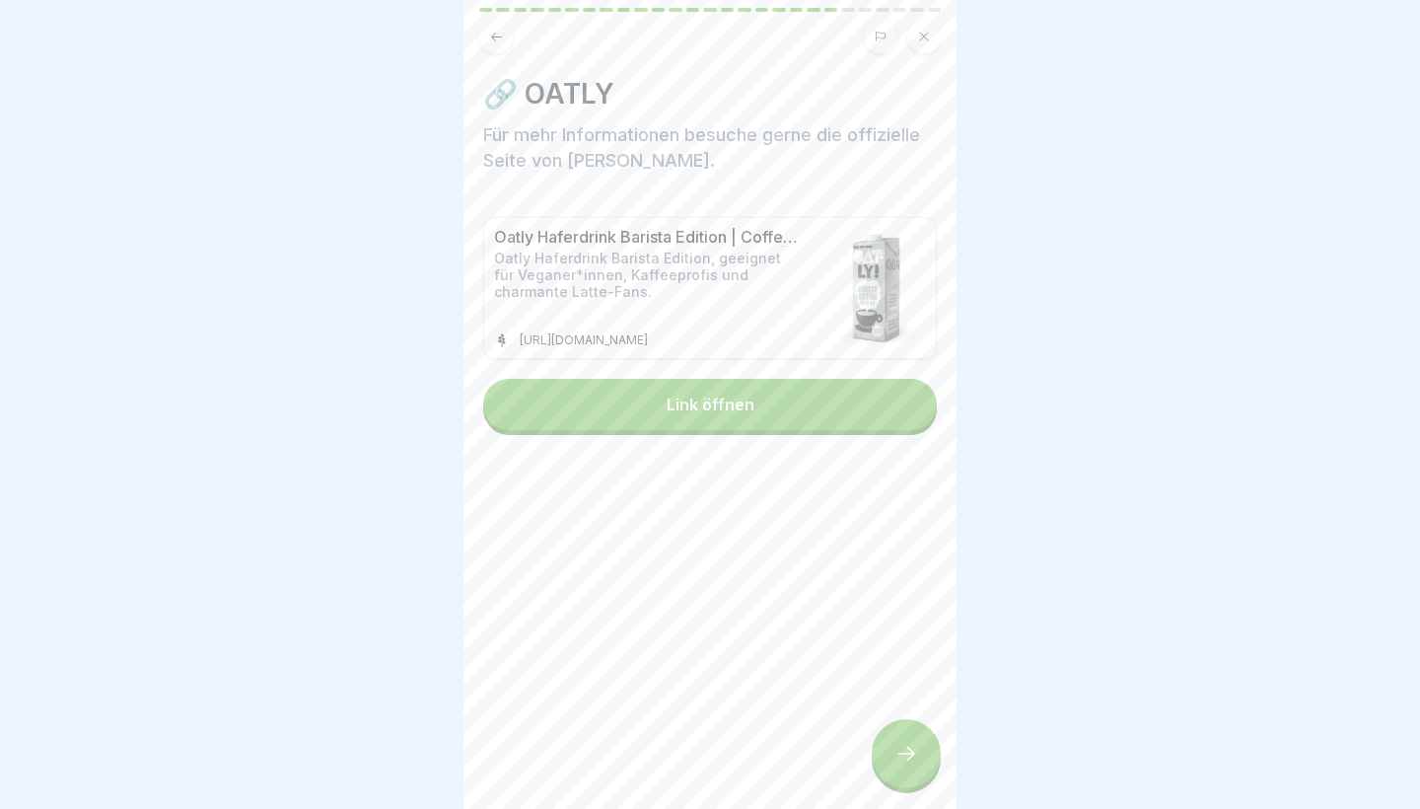
click at [905, 758] on icon at bounding box center [907, 754] width 24 height 24
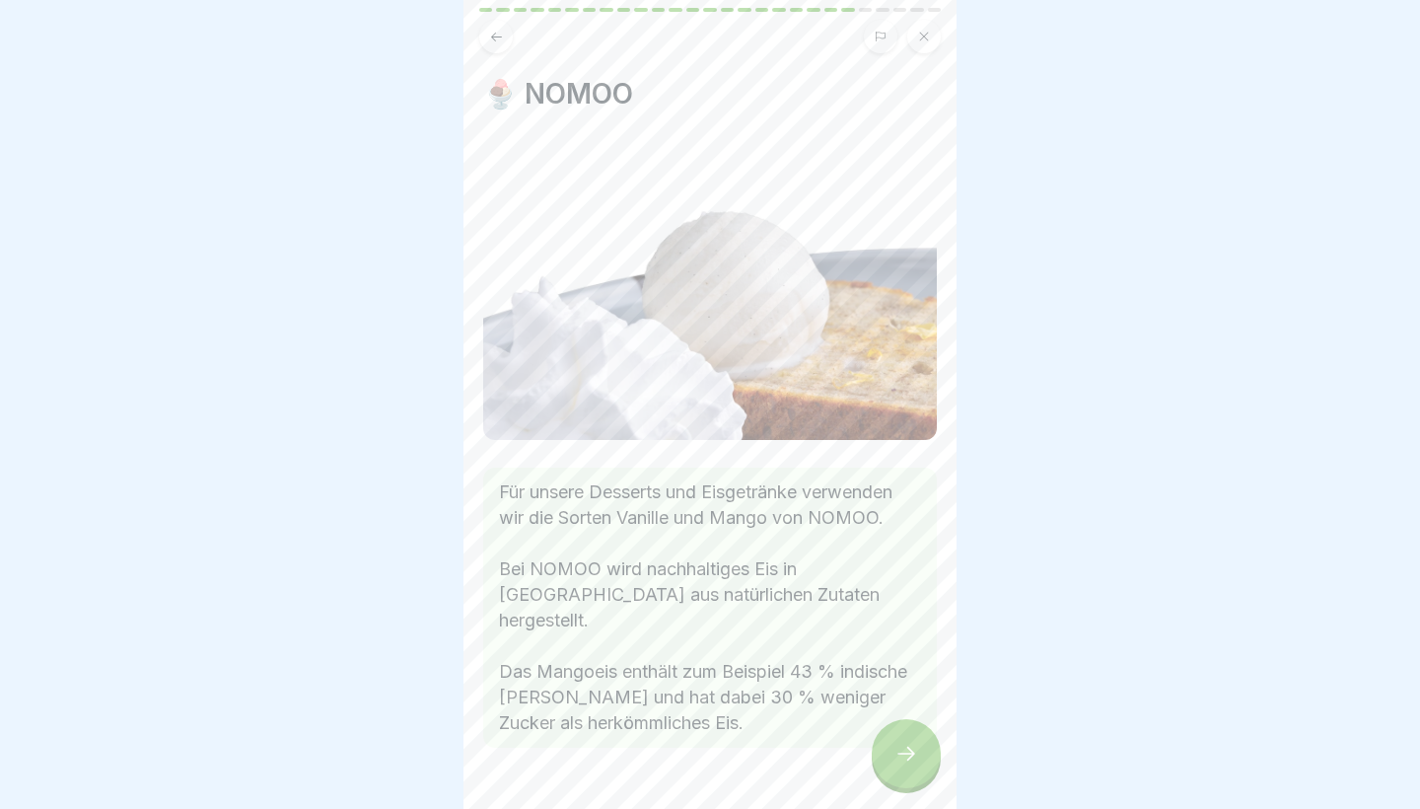
click at [905, 758] on icon at bounding box center [907, 754] width 24 height 24
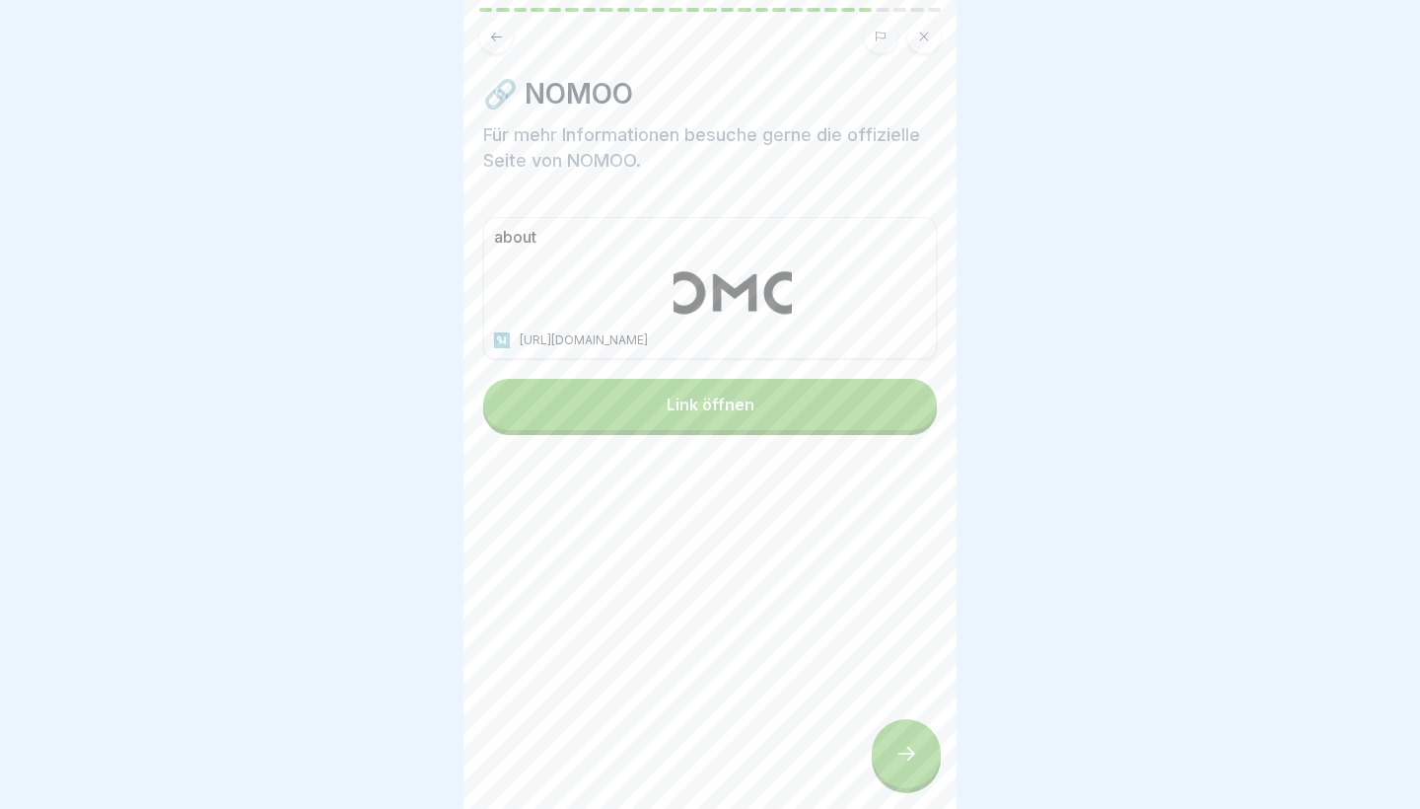
click at [905, 758] on icon at bounding box center [907, 754] width 24 height 24
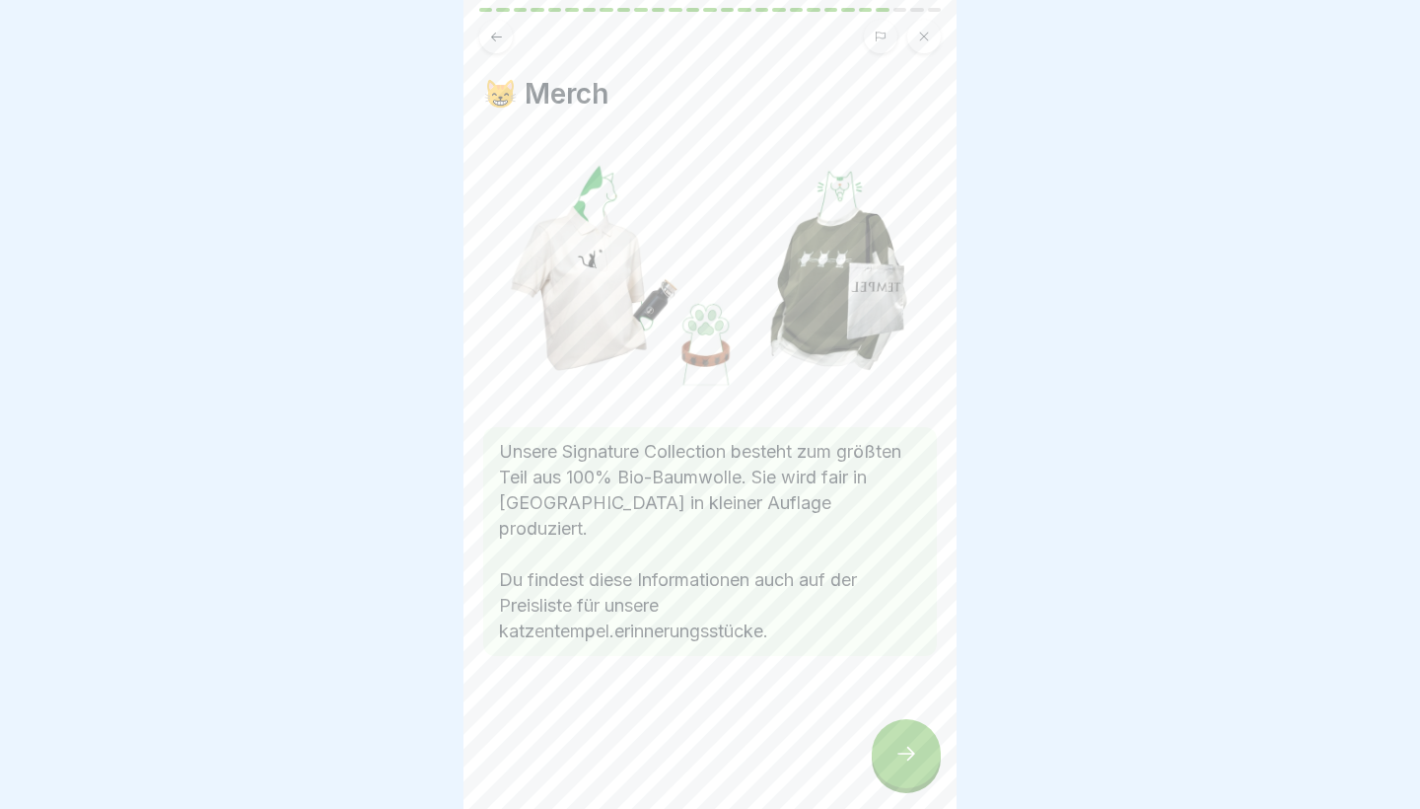
click at [905, 758] on icon at bounding box center [907, 754] width 24 height 24
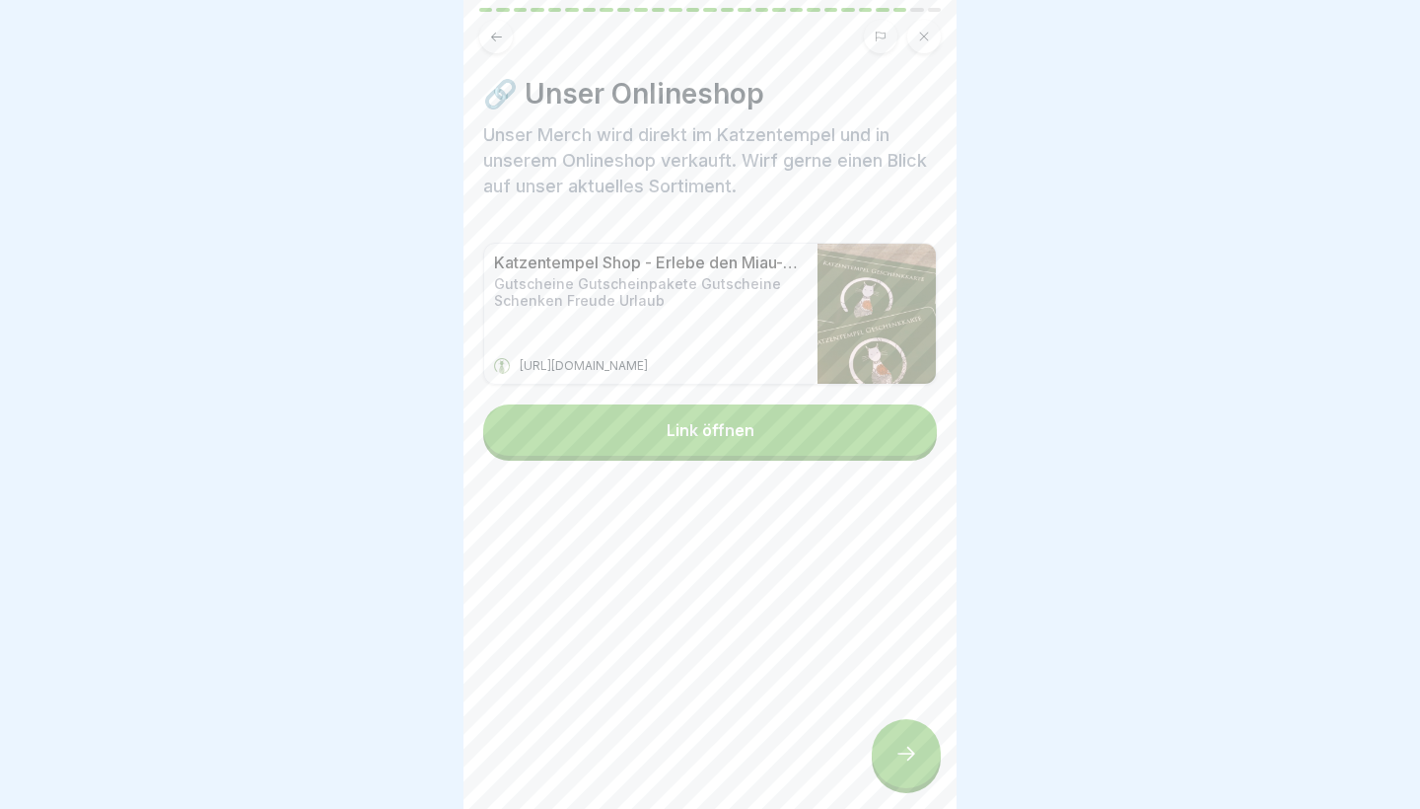
click at [905, 758] on icon at bounding box center [907, 754] width 24 height 24
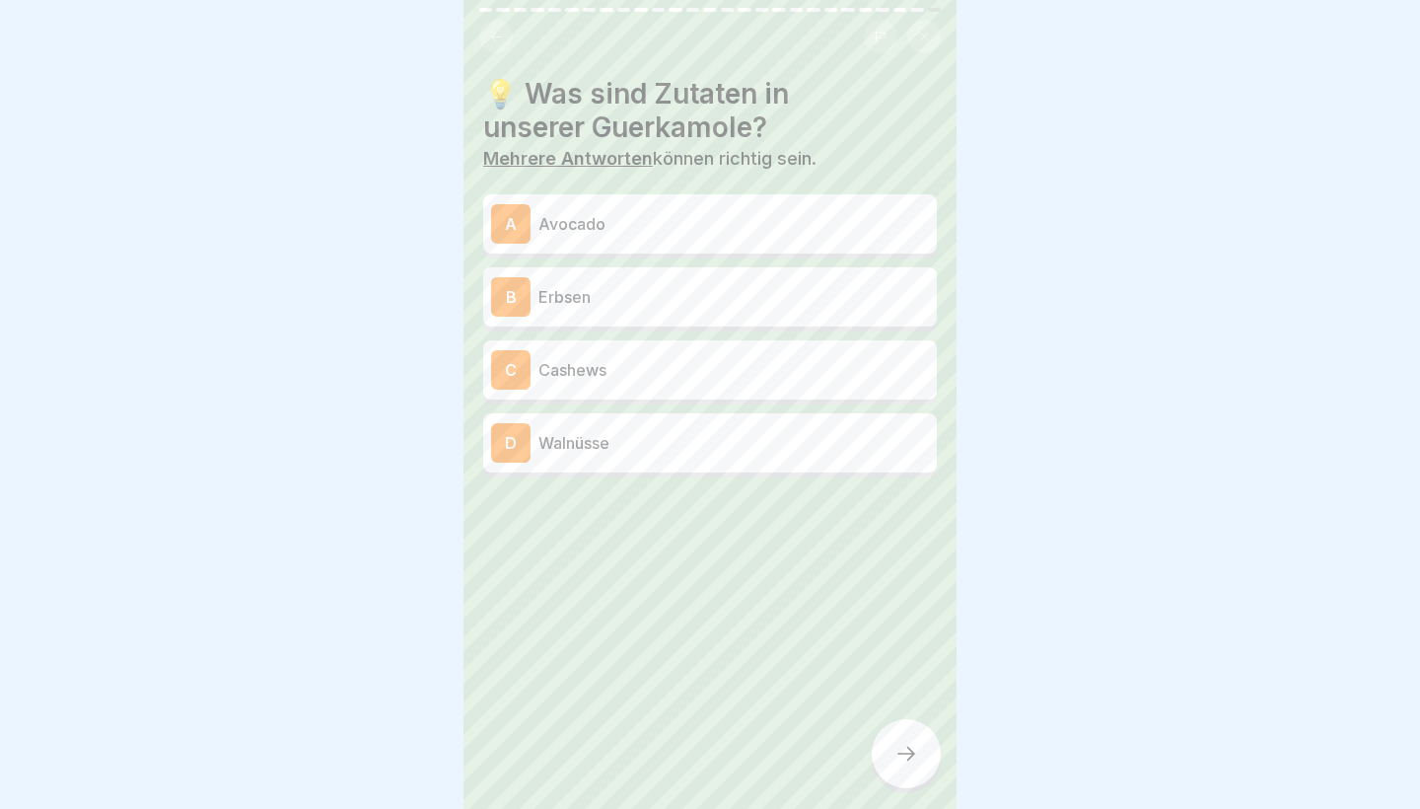
click at [612, 371] on p "Cashews" at bounding box center [734, 370] width 391 height 24
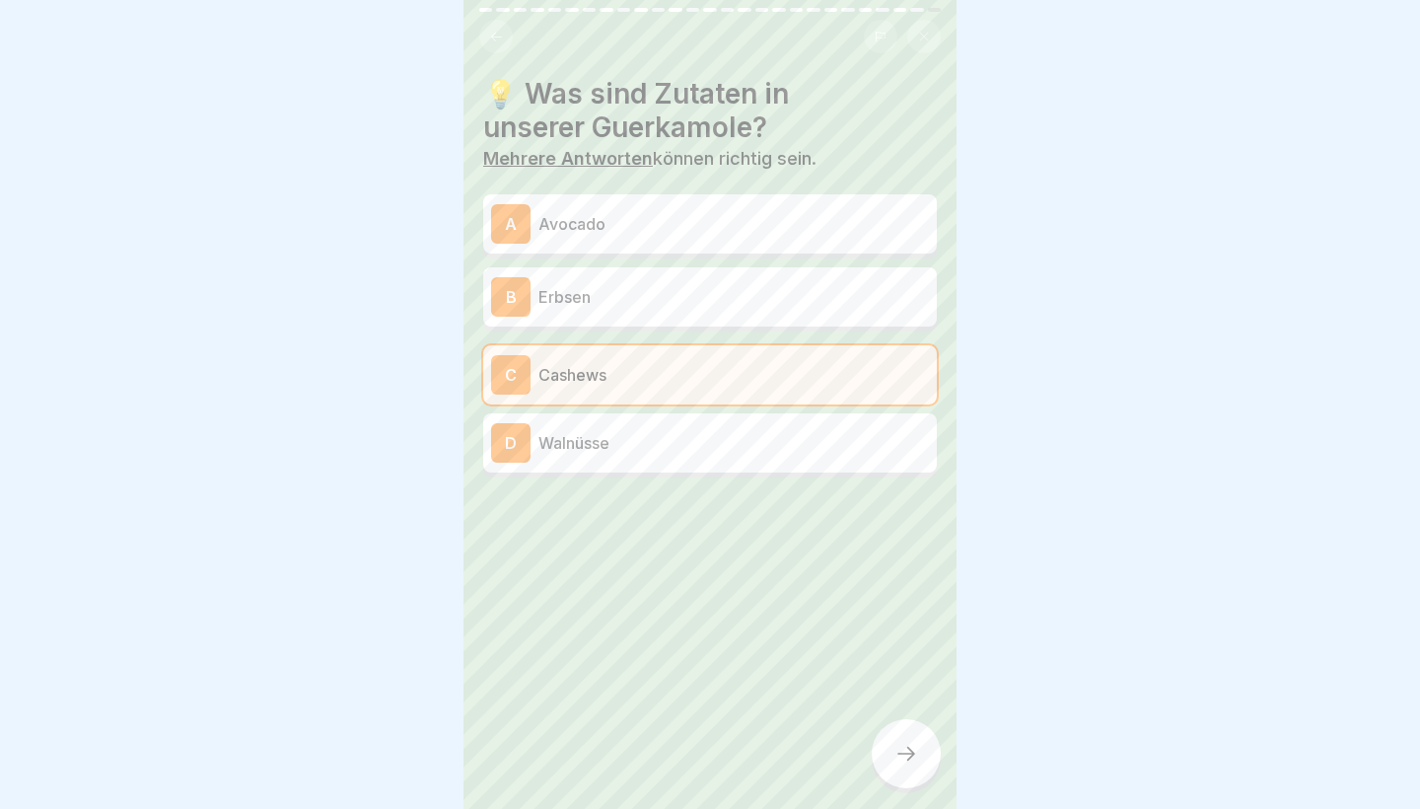
click at [915, 757] on icon at bounding box center [907, 754] width 24 height 24
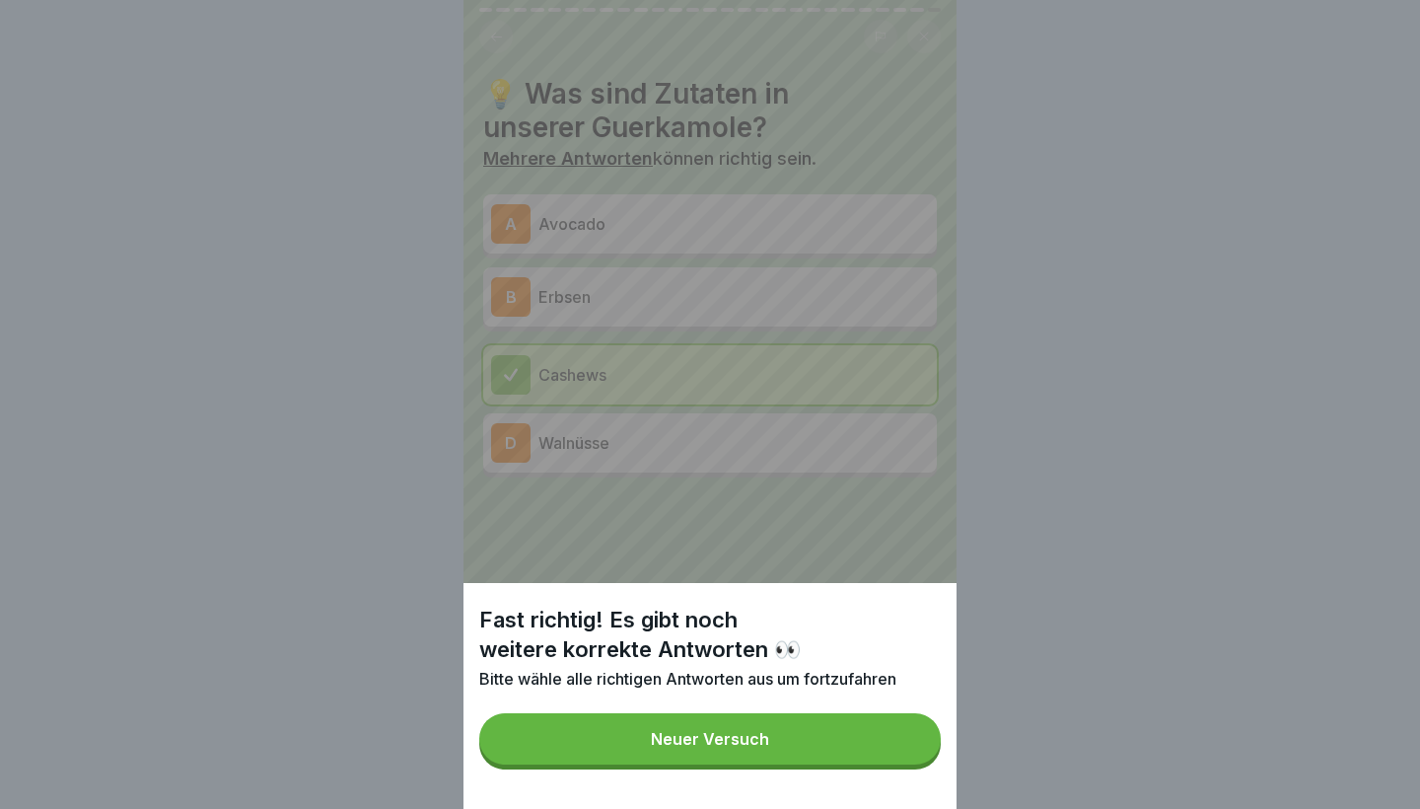
click at [858, 744] on button "Neuer Versuch" at bounding box center [710, 738] width 462 height 51
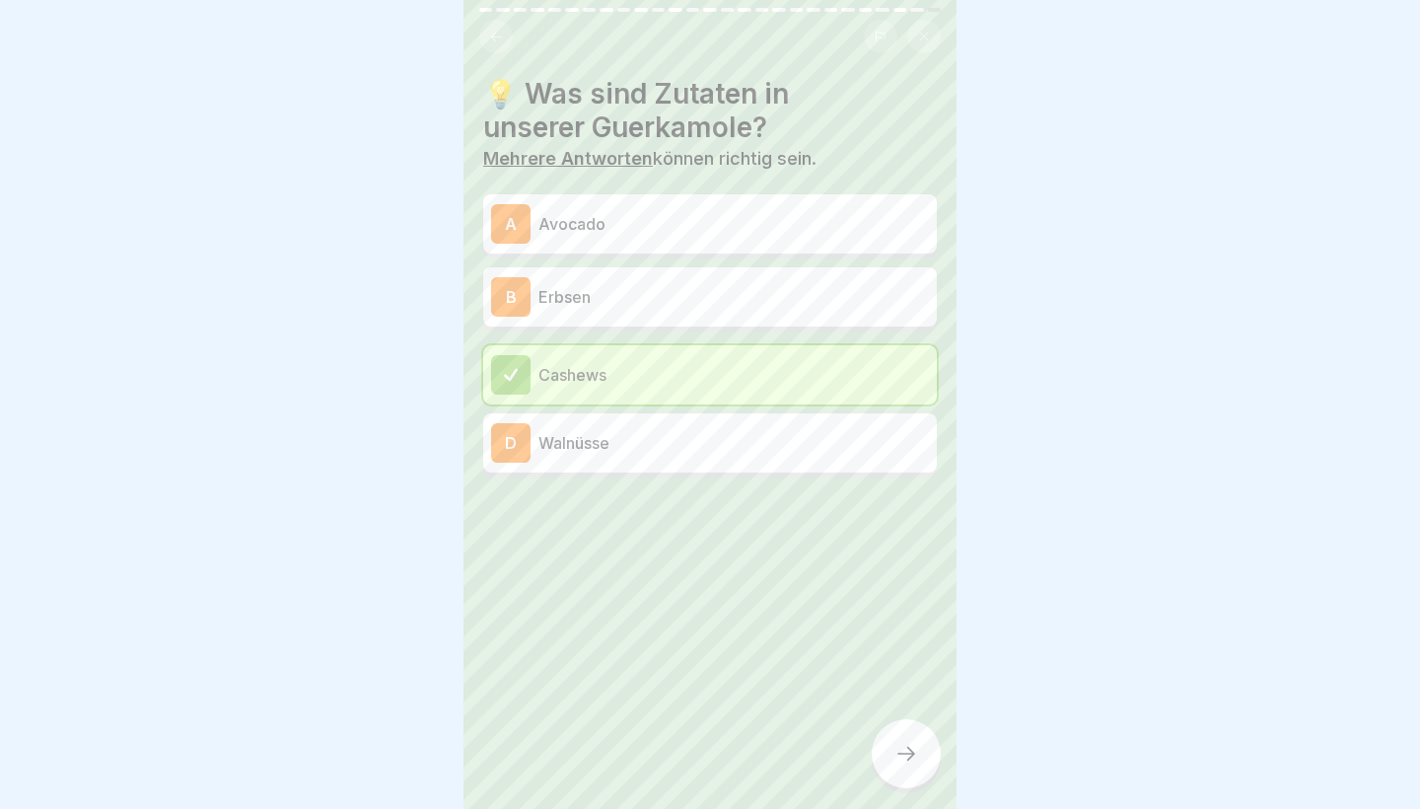
click at [643, 205] on div "A Avocado" at bounding box center [710, 223] width 438 height 39
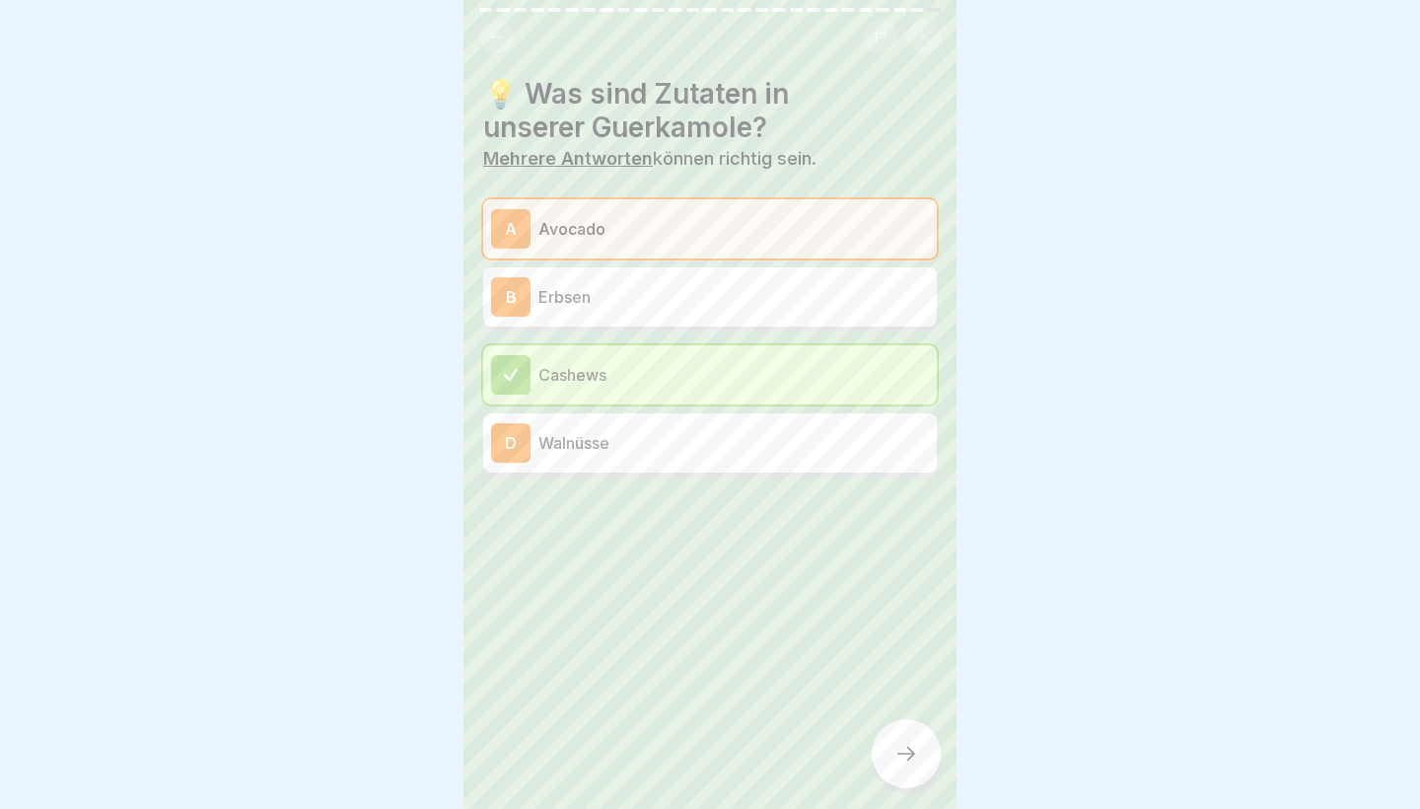
click at [917, 757] on icon at bounding box center [907, 754] width 24 height 24
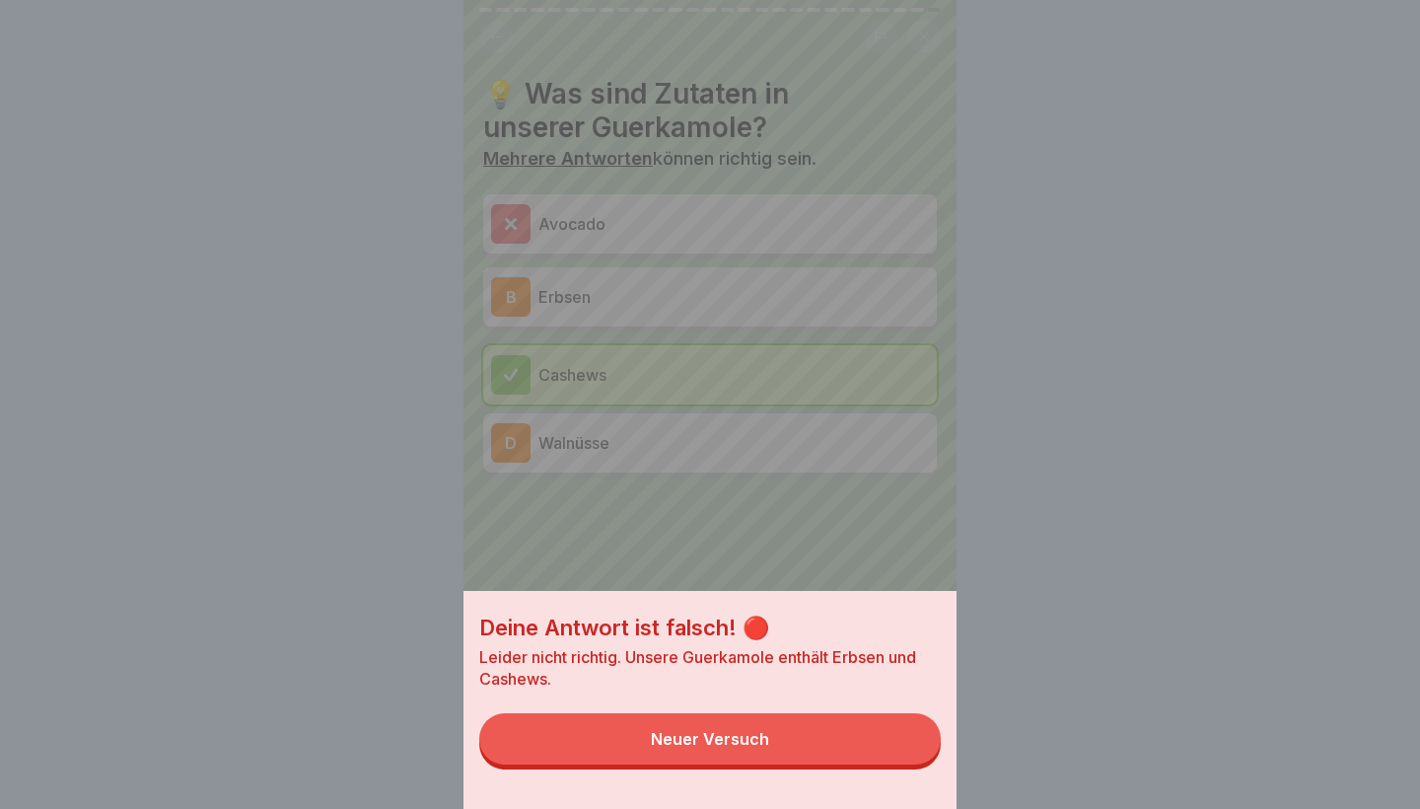
click at [863, 753] on button "Neuer Versuch" at bounding box center [710, 738] width 462 height 51
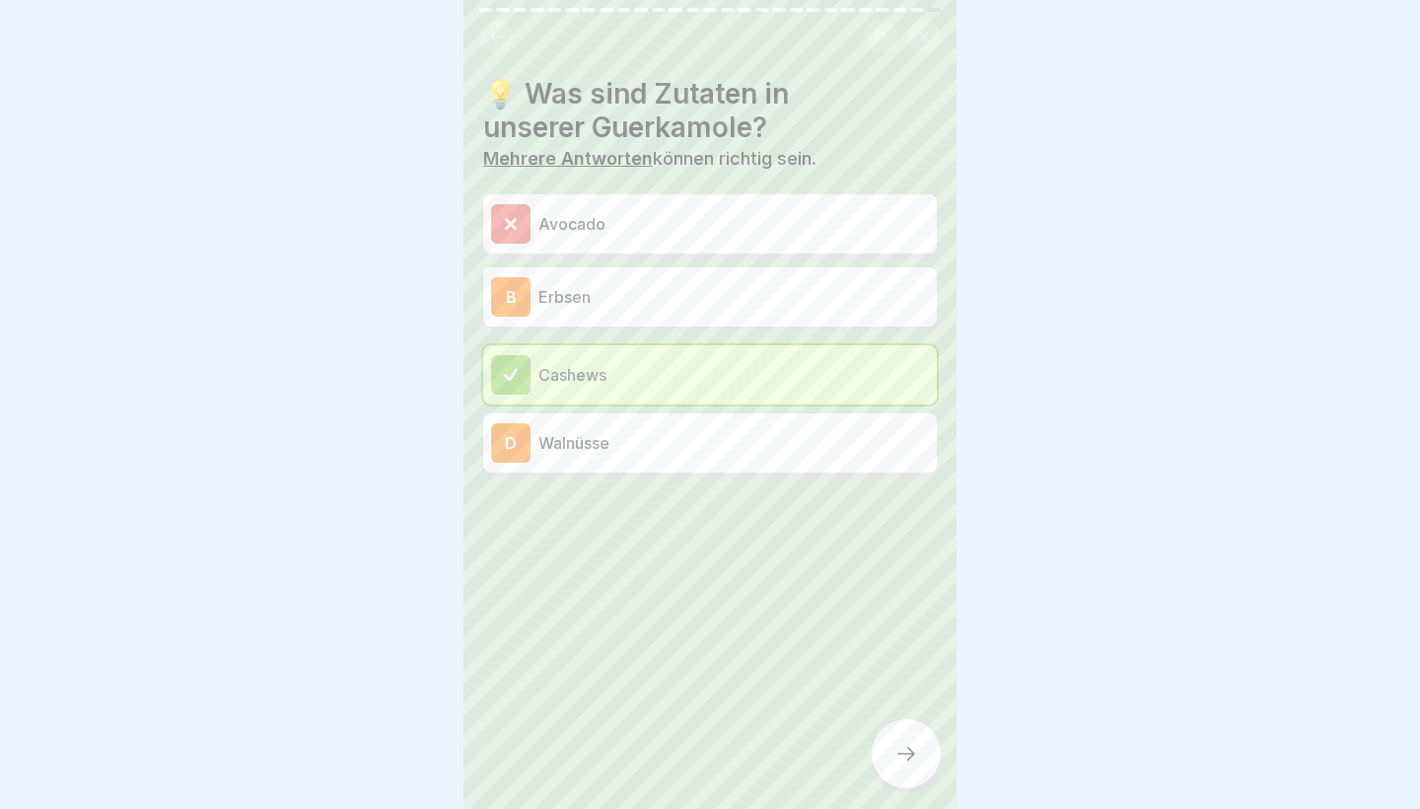
click at [697, 443] on p "Walnüsse" at bounding box center [734, 443] width 391 height 24
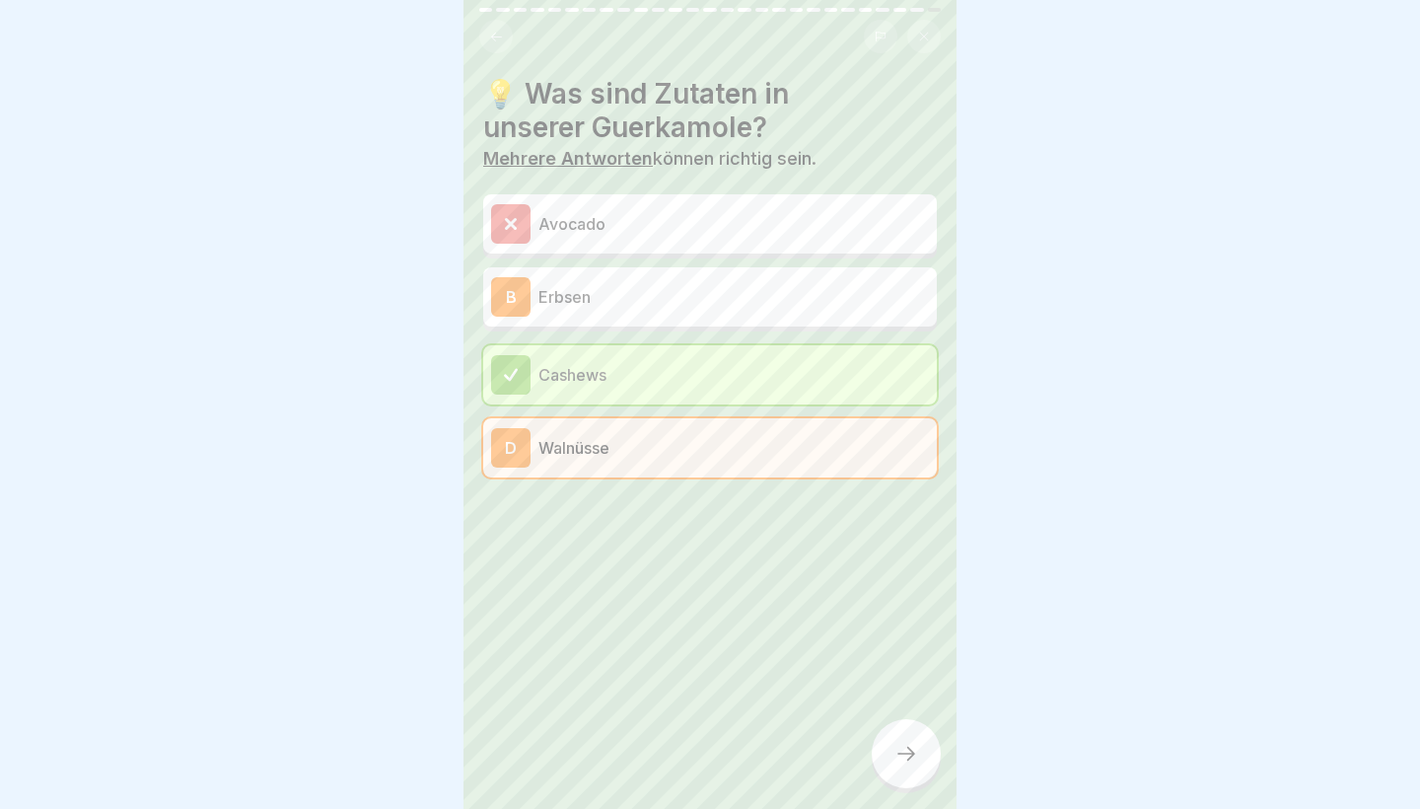
click at [904, 768] on div at bounding box center [906, 753] width 69 height 69
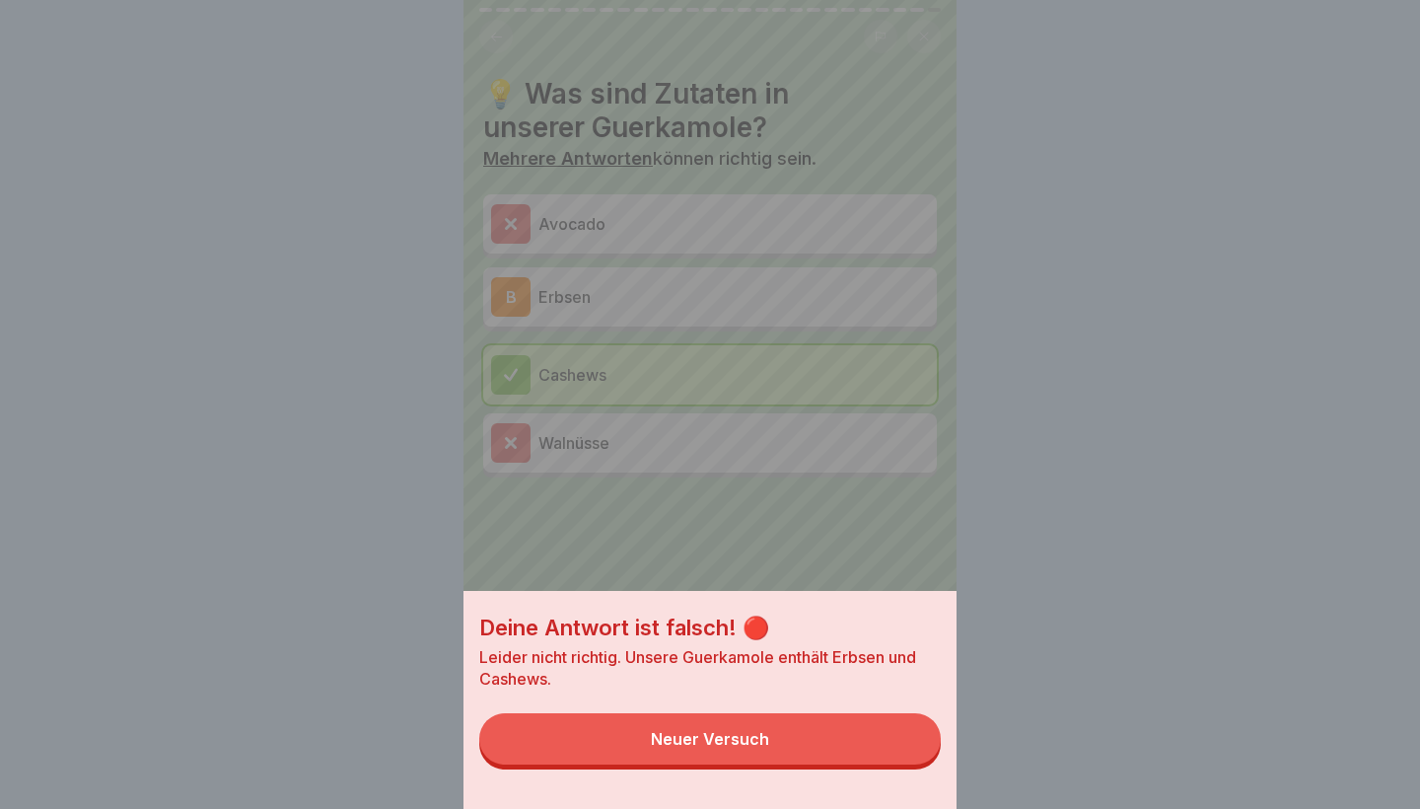
click at [860, 759] on button "Neuer Versuch" at bounding box center [710, 738] width 462 height 51
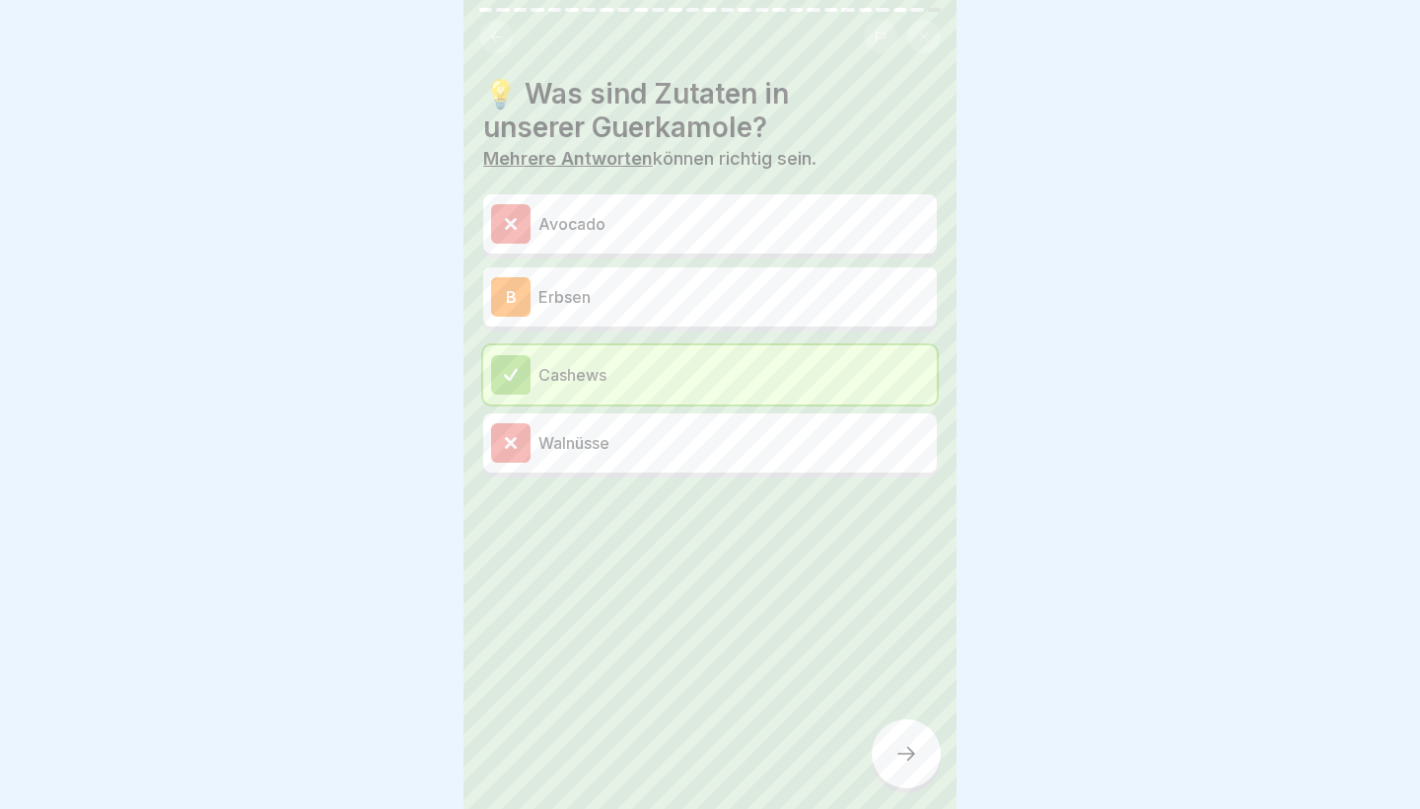
click at [699, 286] on p "Erbsen" at bounding box center [734, 297] width 391 height 24
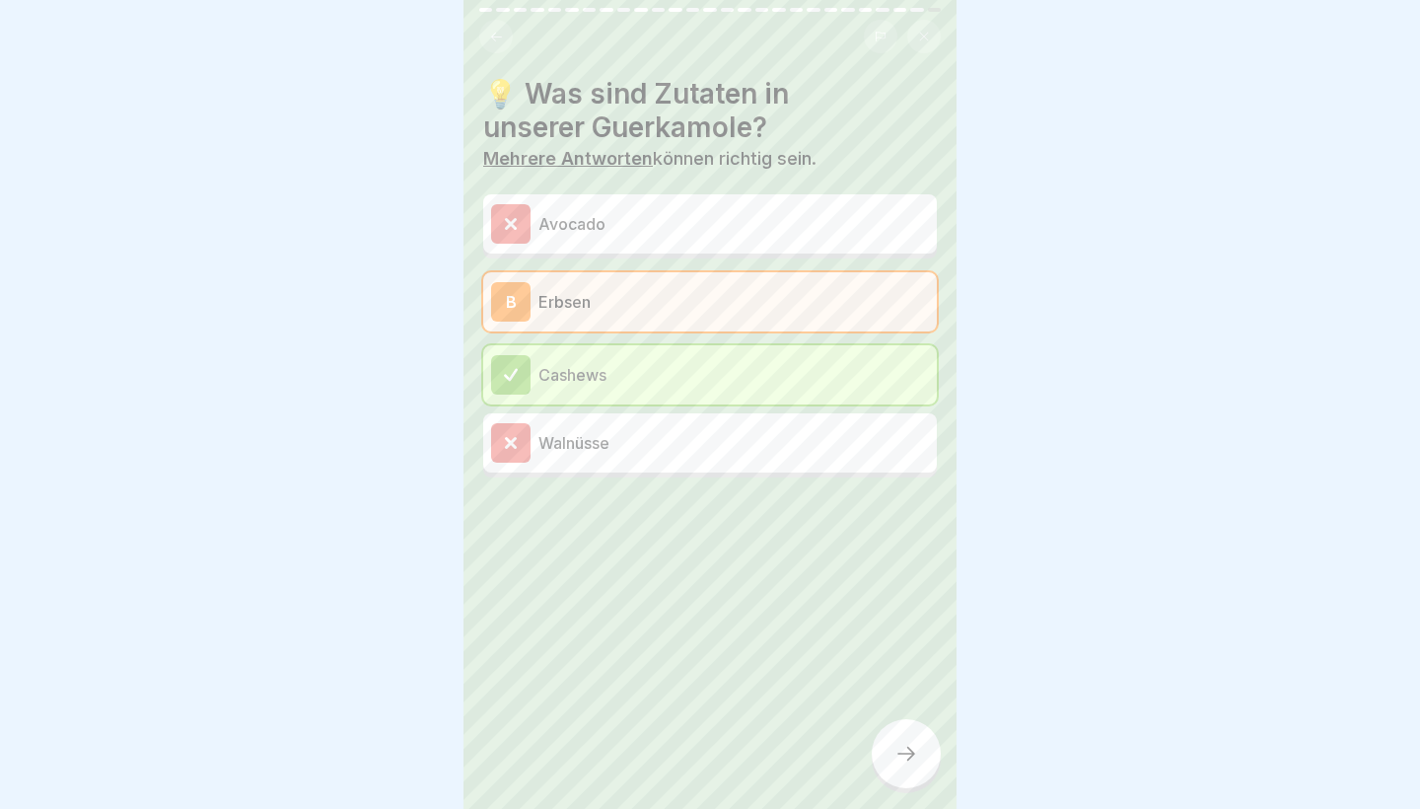
click at [909, 748] on icon at bounding box center [907, 754] width 24 height 24
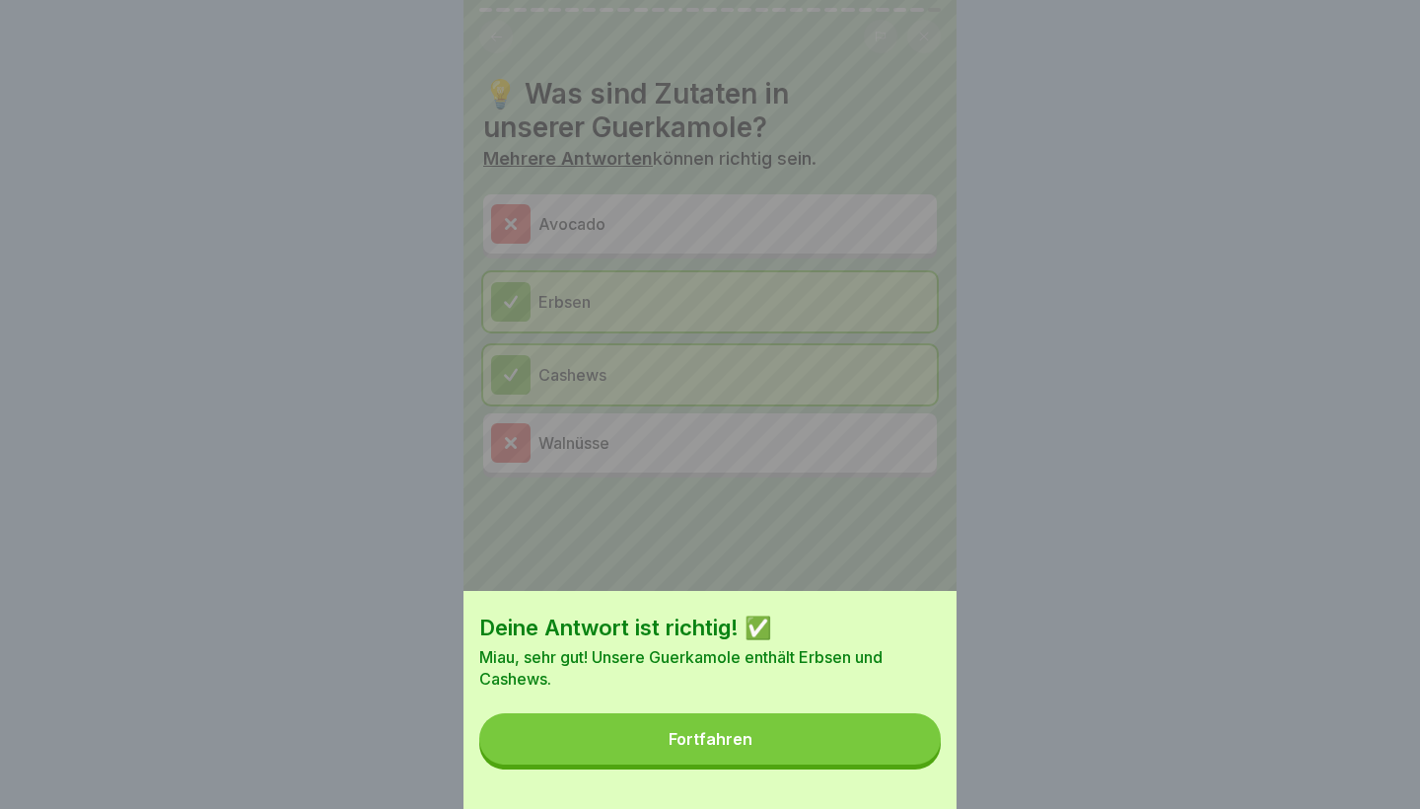
click at [858, 749] on button "Fortfahren" at bounding box center [710, 738] width 462 height 51
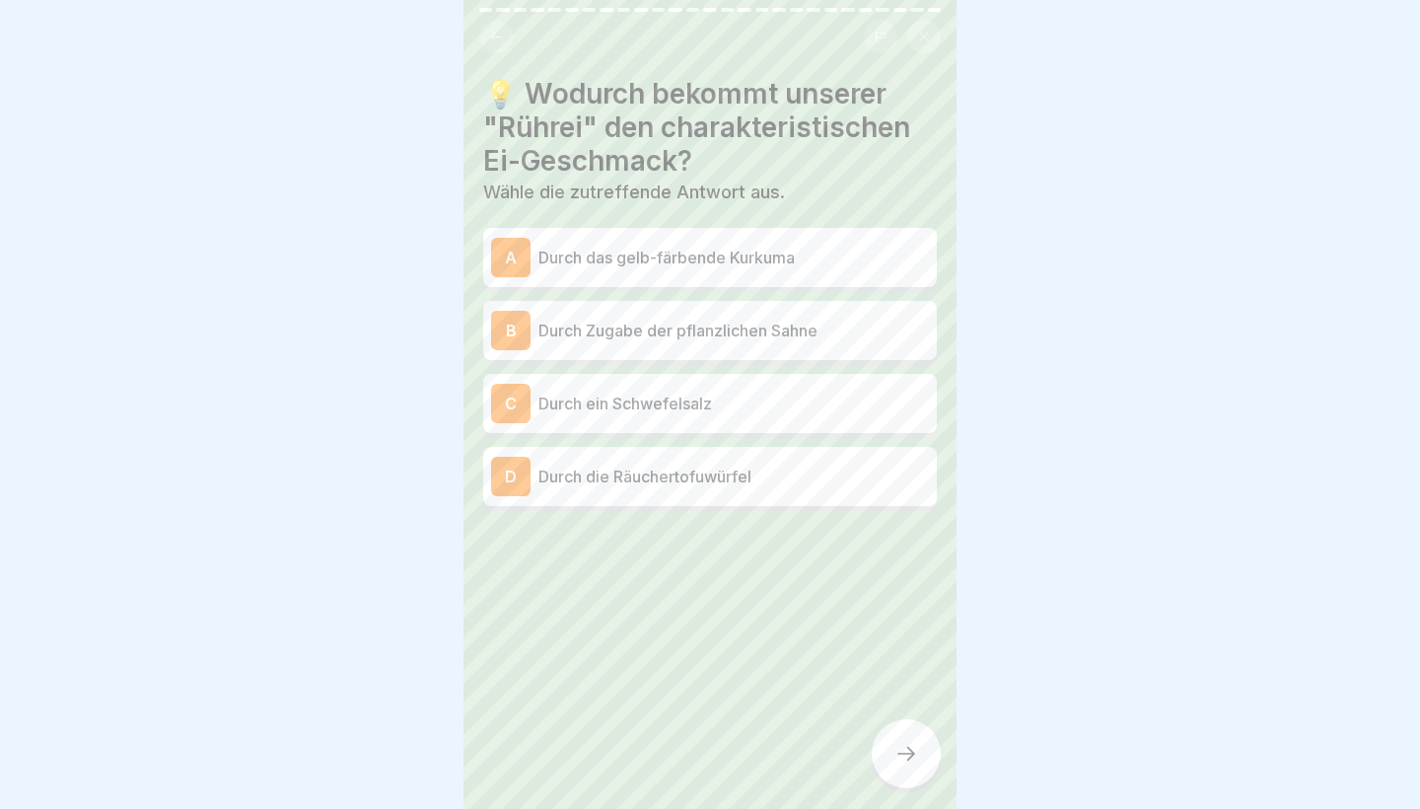
click at [633, 413] on p "Durch ein Schwefelsalz" at bounding box center [734, 404] width 391 height 24
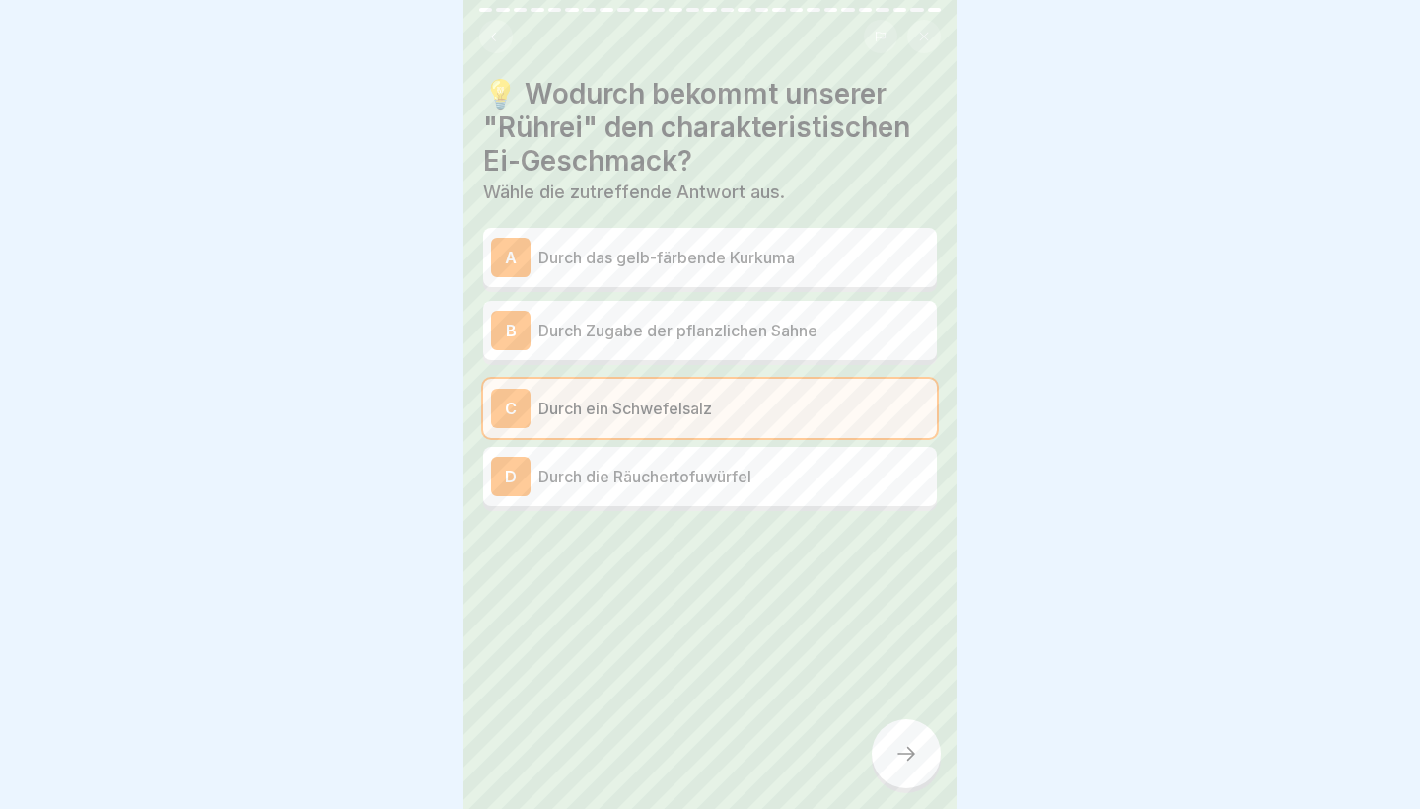
click at [622, 244] on div "A Durch das gelb-färbende Kurkuma" at bounding box center [710, 257] width 438 height 39
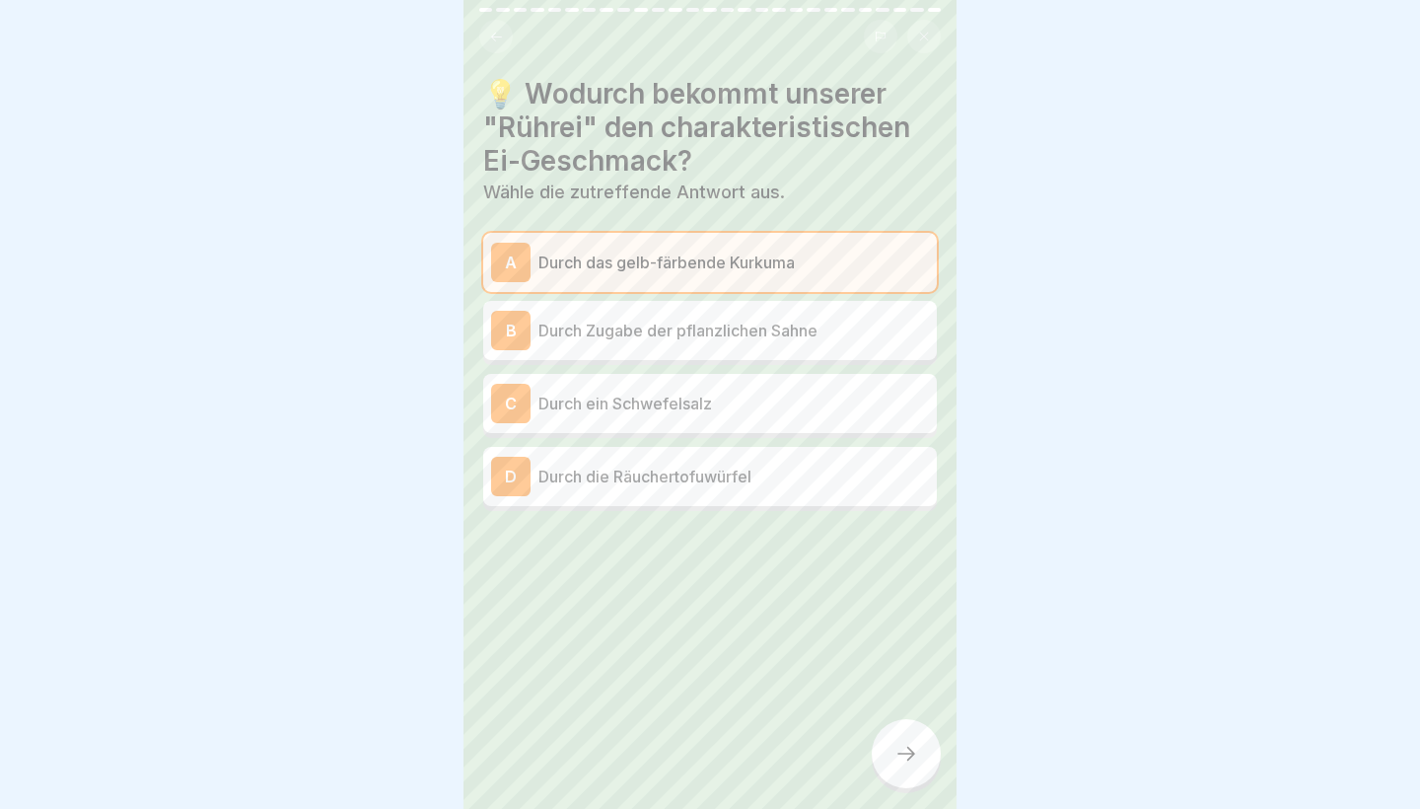
click at [745, 407] on p "Durch ein Schwefelsalz" at bounding box center [734, 404] width 391 height 24
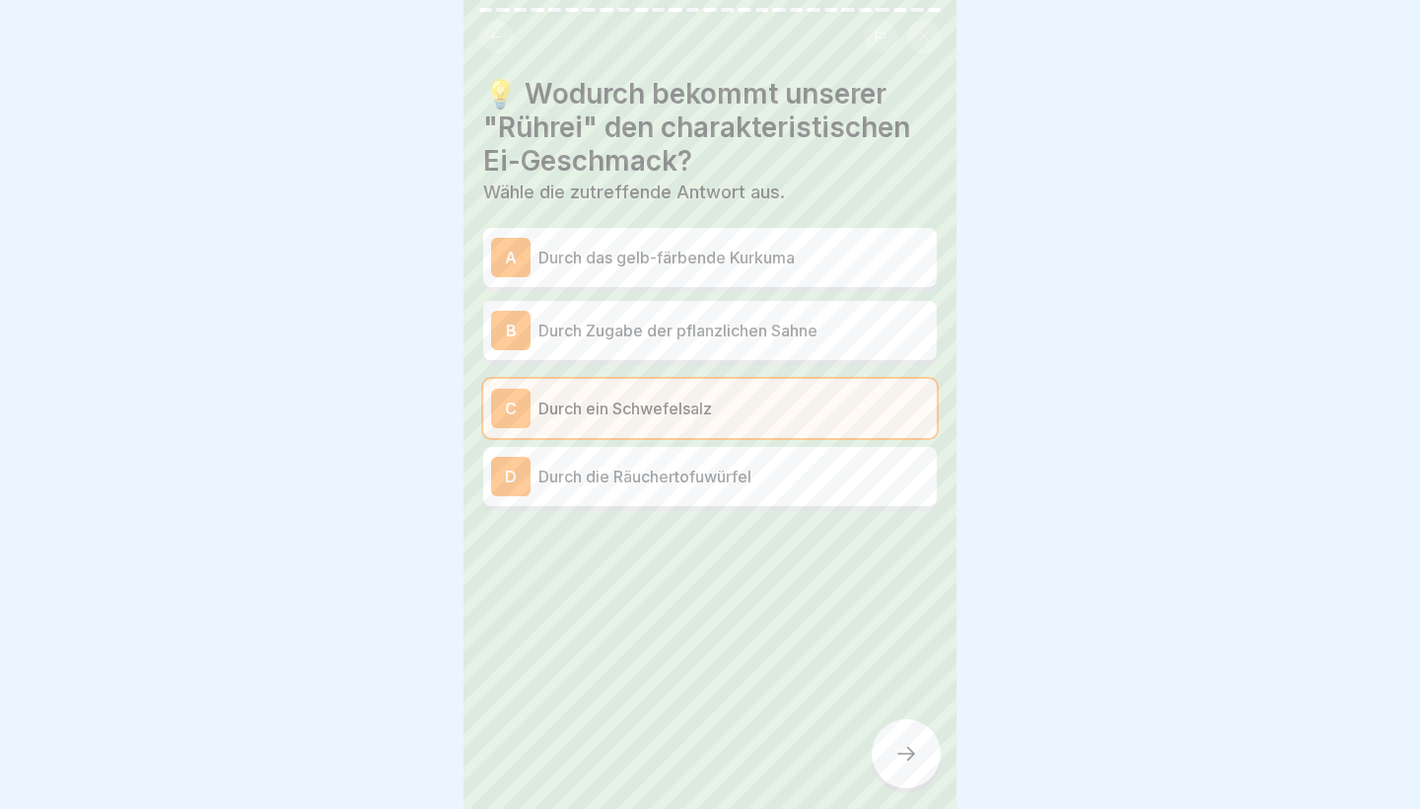
click at [915, 753] on icon at bounding box center [907, 754] width 24 height 24
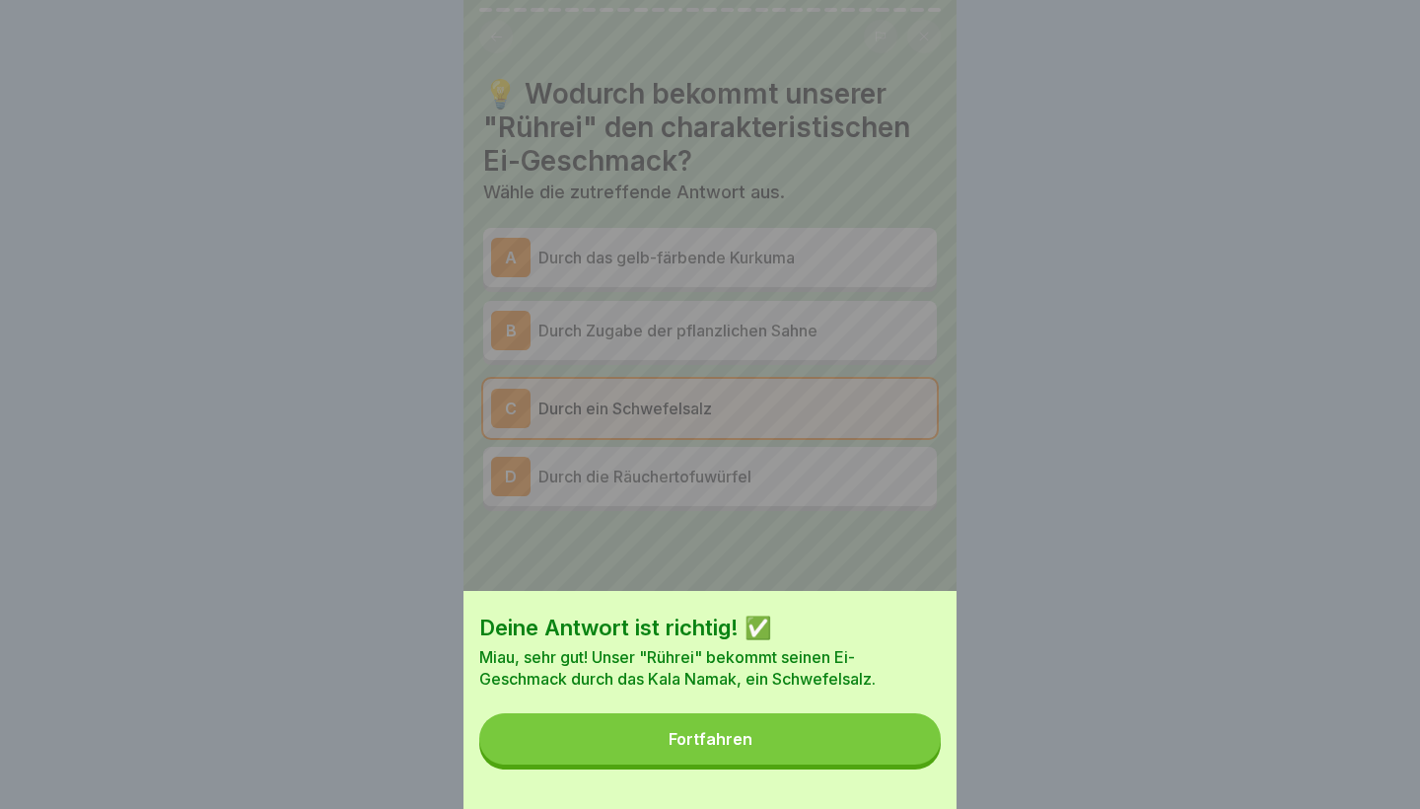
click at [915, 753] on button "Fortfahren" at bounding box center [710, 738] width 462 height 51
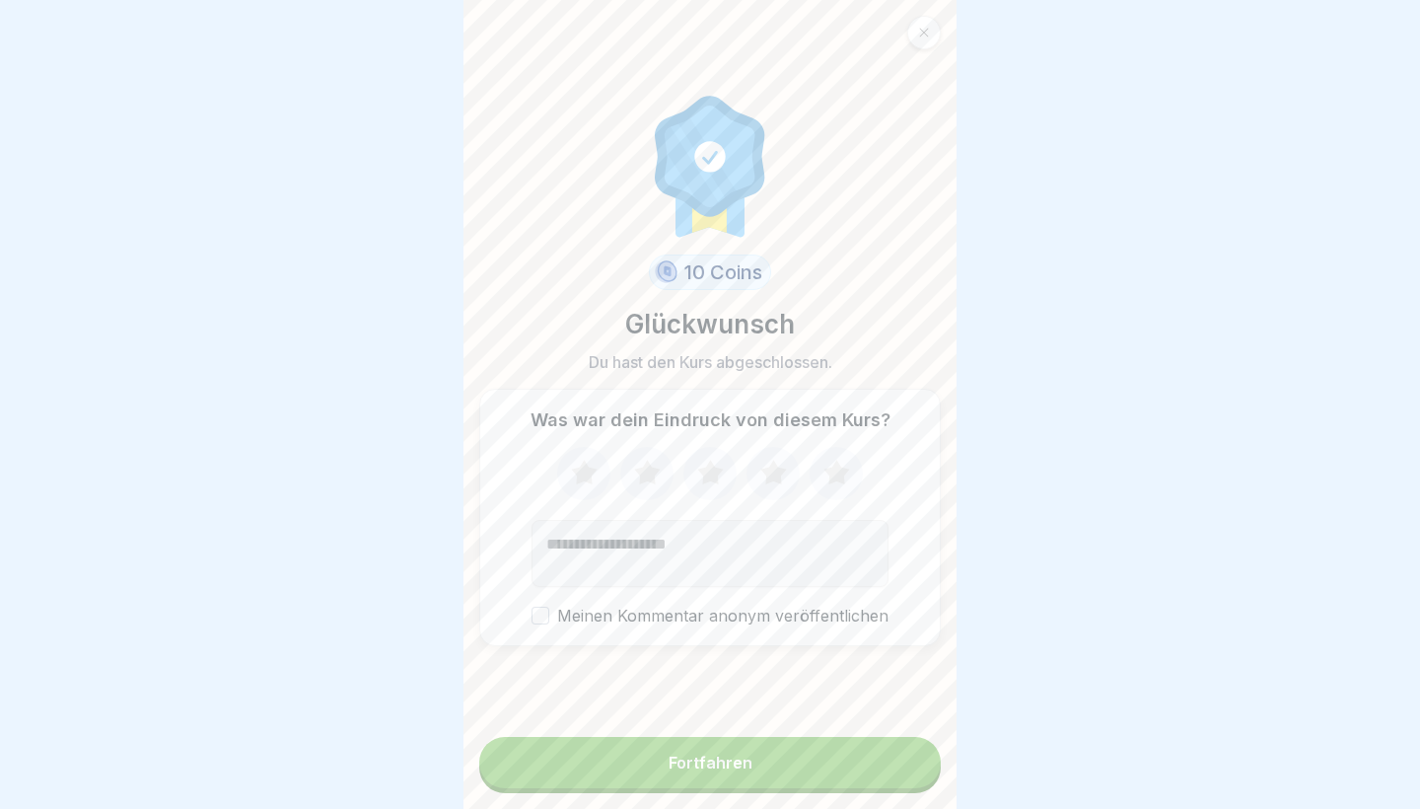
click at [915, 753] on button "Fortfahren" at bounding box center [710, 762] width 462 height 51
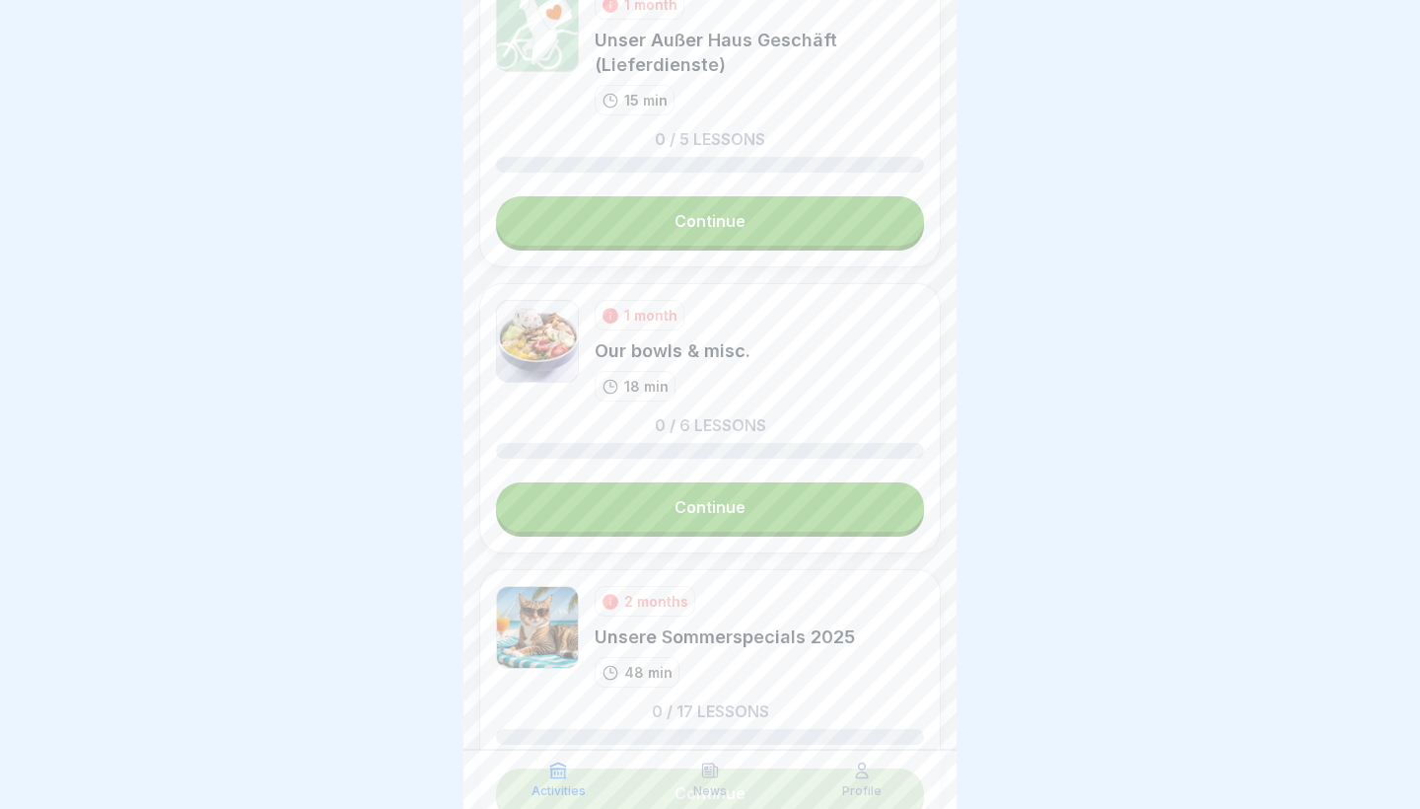
scroll to position [2601, 0]
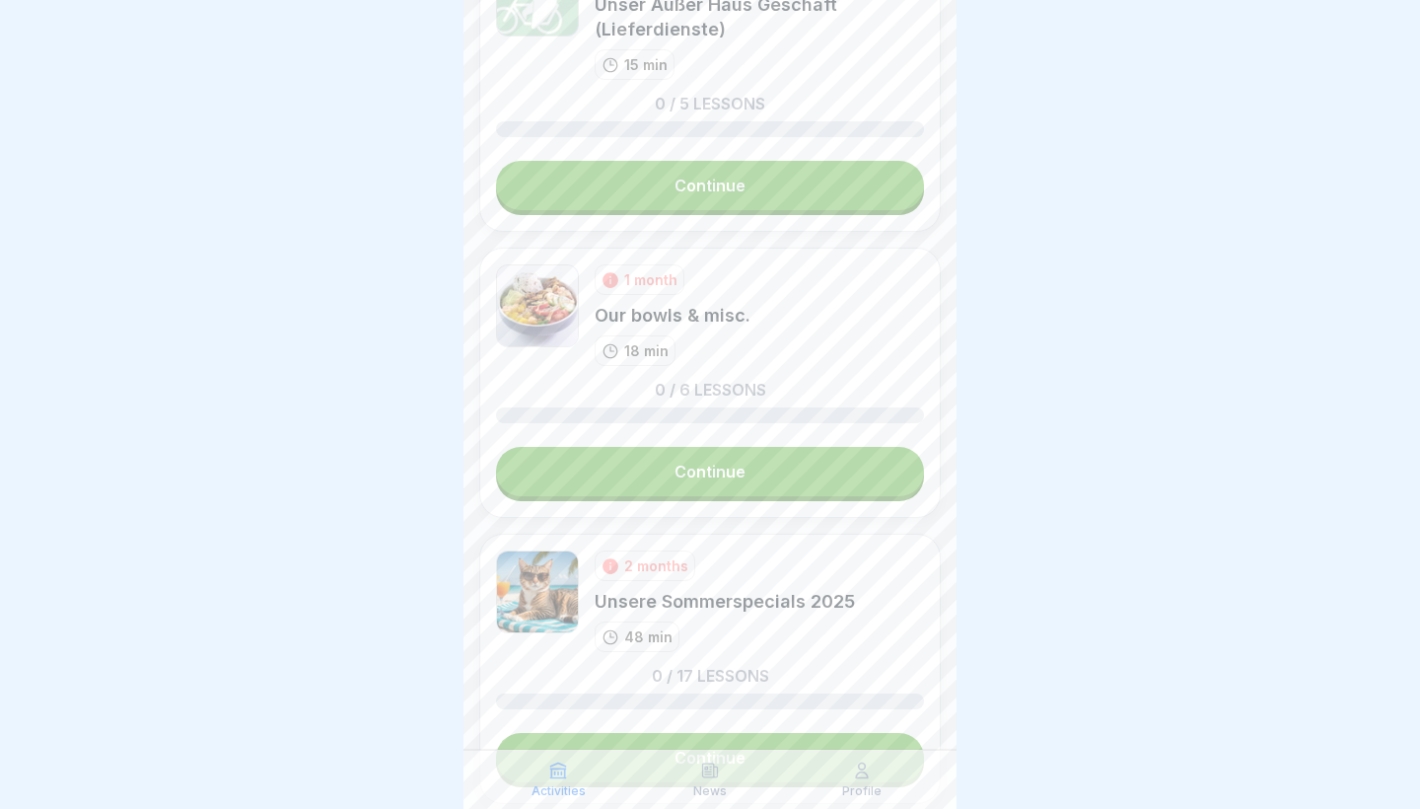
click at [739, 469] on link "Continue" at bounding box center [710, 471] width 428 height 49
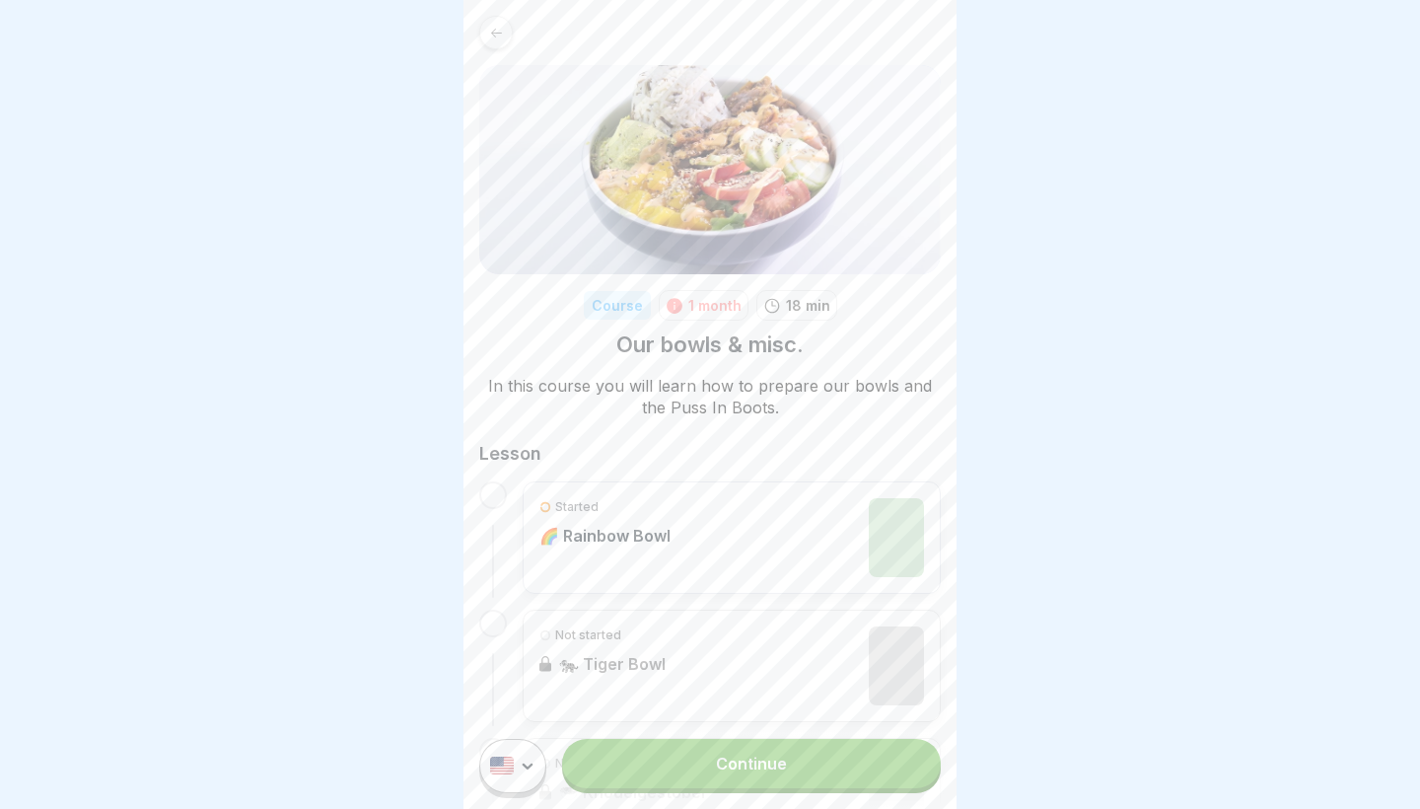
click at [571, 553] on div "Started 🌈 Rainbow Bowl" at bounding box center [605, 537] width 131 height 79
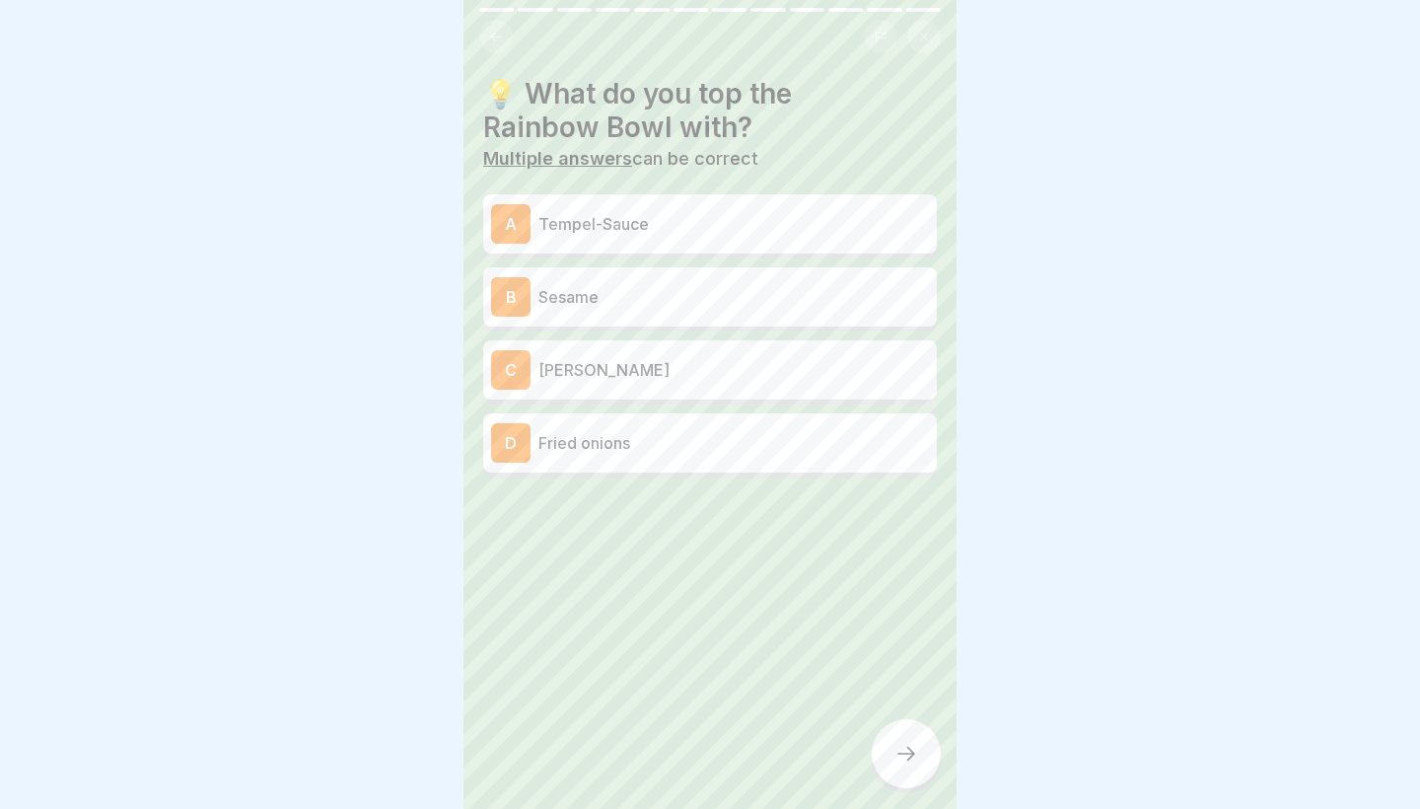
click at [608, 213] on p "Tempel-Sauce" at bounding box center [734, 224] width 391 height 24
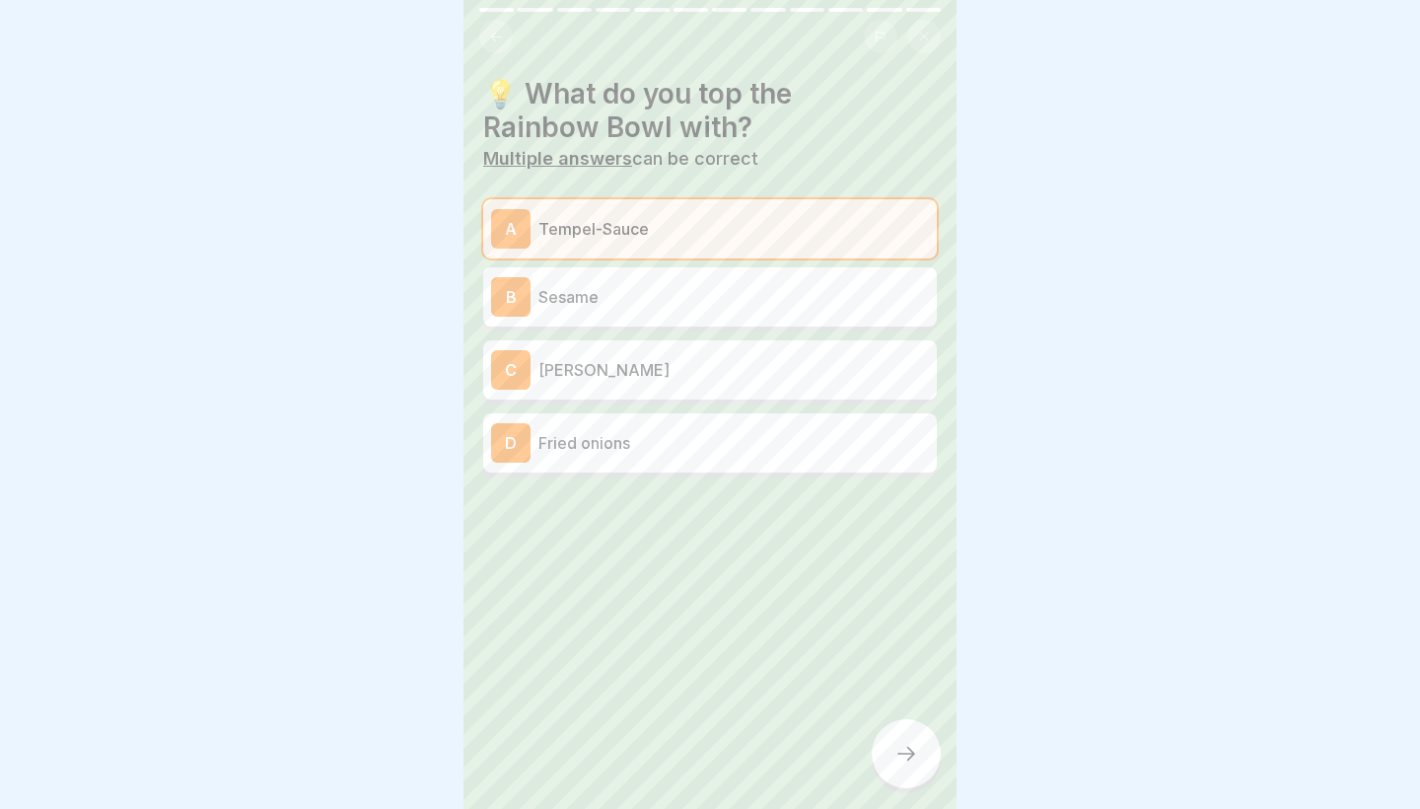
click at [571, 308] on div "B Sesame" at bounding box center [710, 296] width 438 height 39
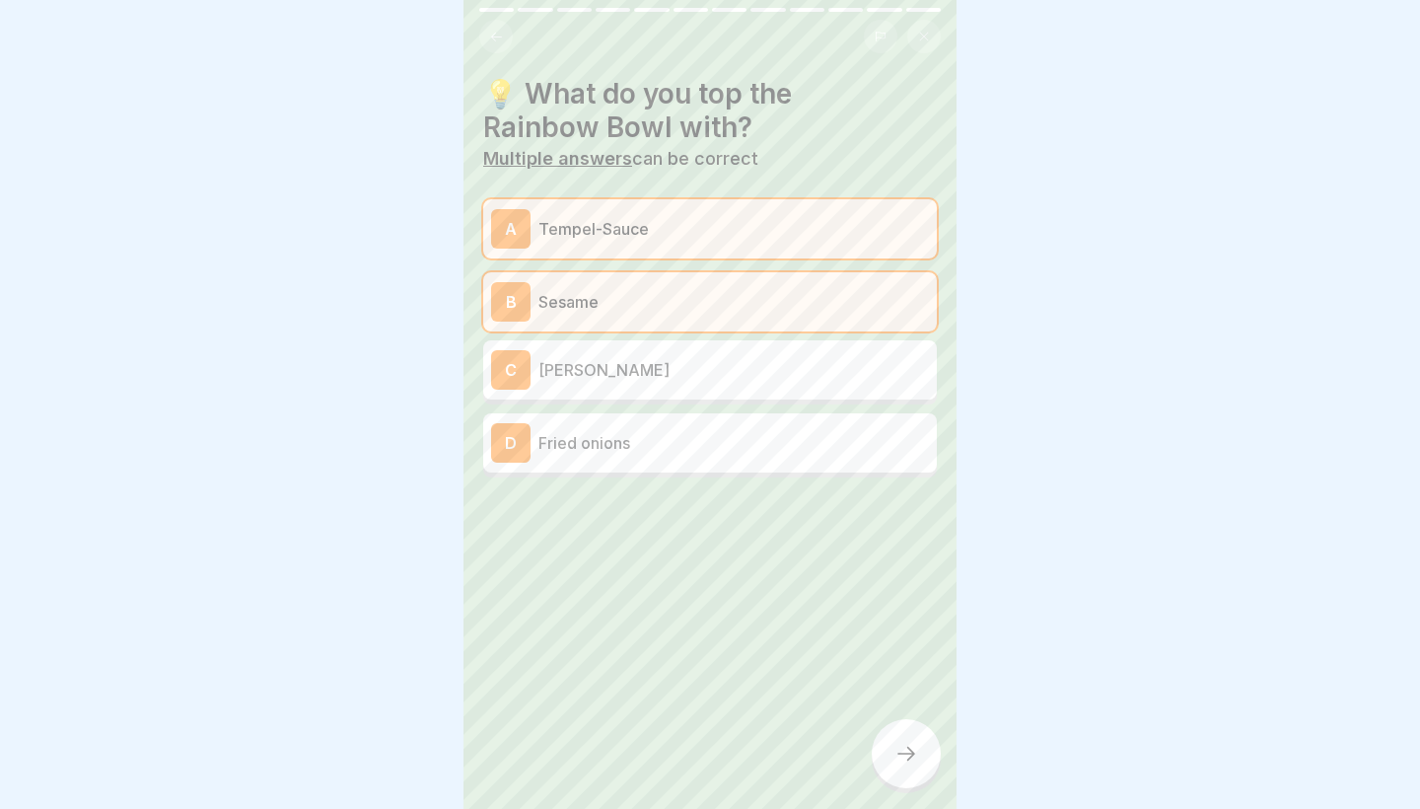
click at [925, 756] on div at bounding box center [906, 753] width 69 height 69
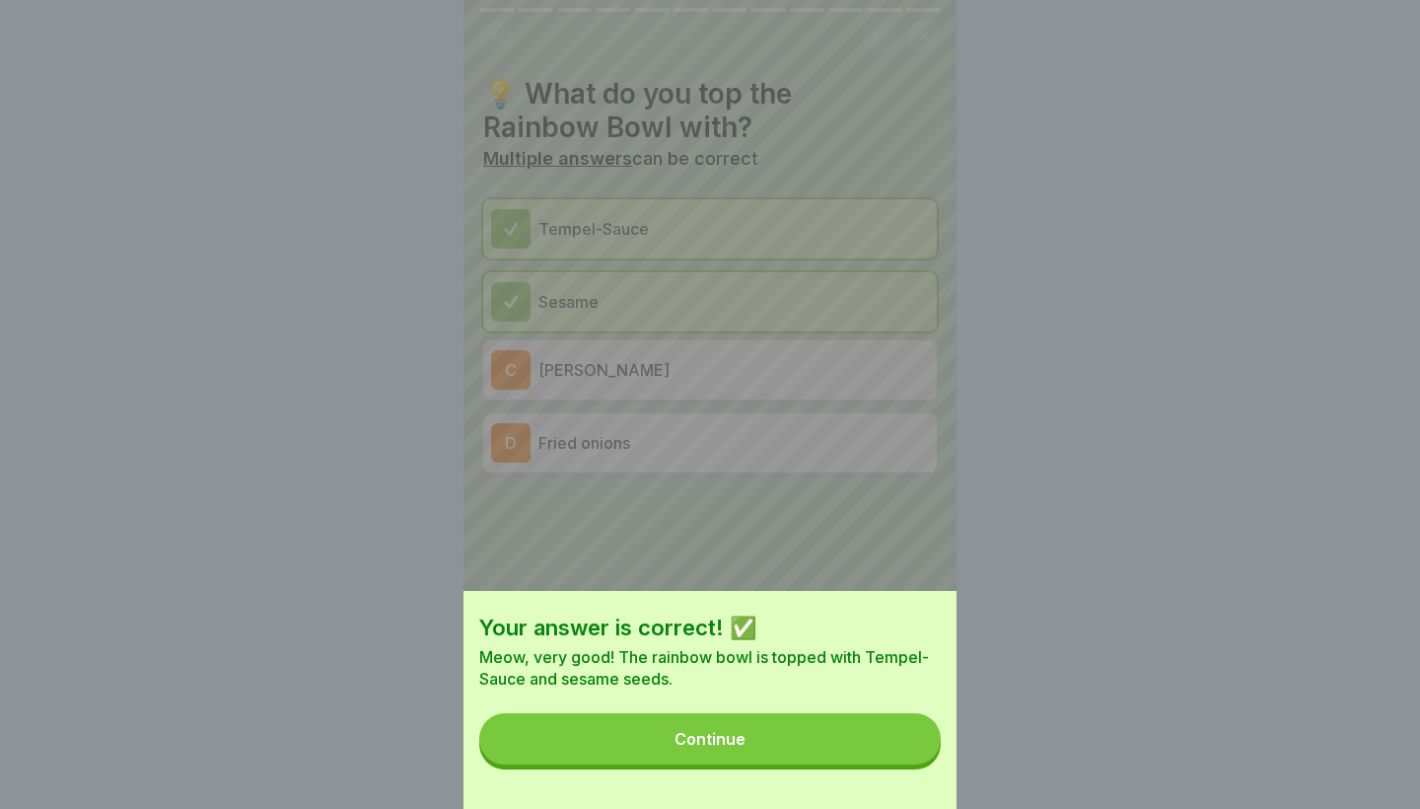
click at [925, 756] on button "Continue" at bounding box center [710, 738] width 462 height 51
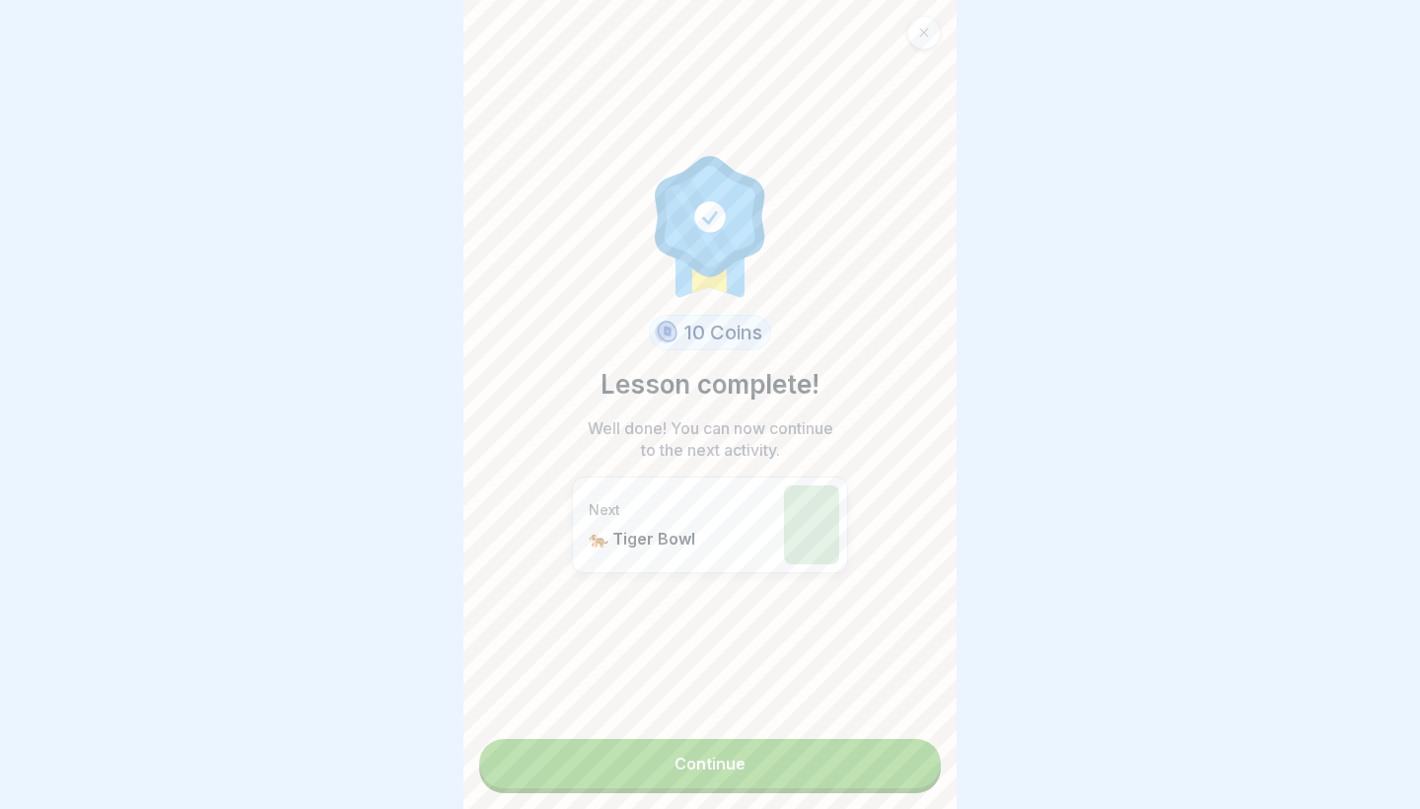
click at [925, 756] on link "Continue" at bounding box center [710, 763] width 462 height 49
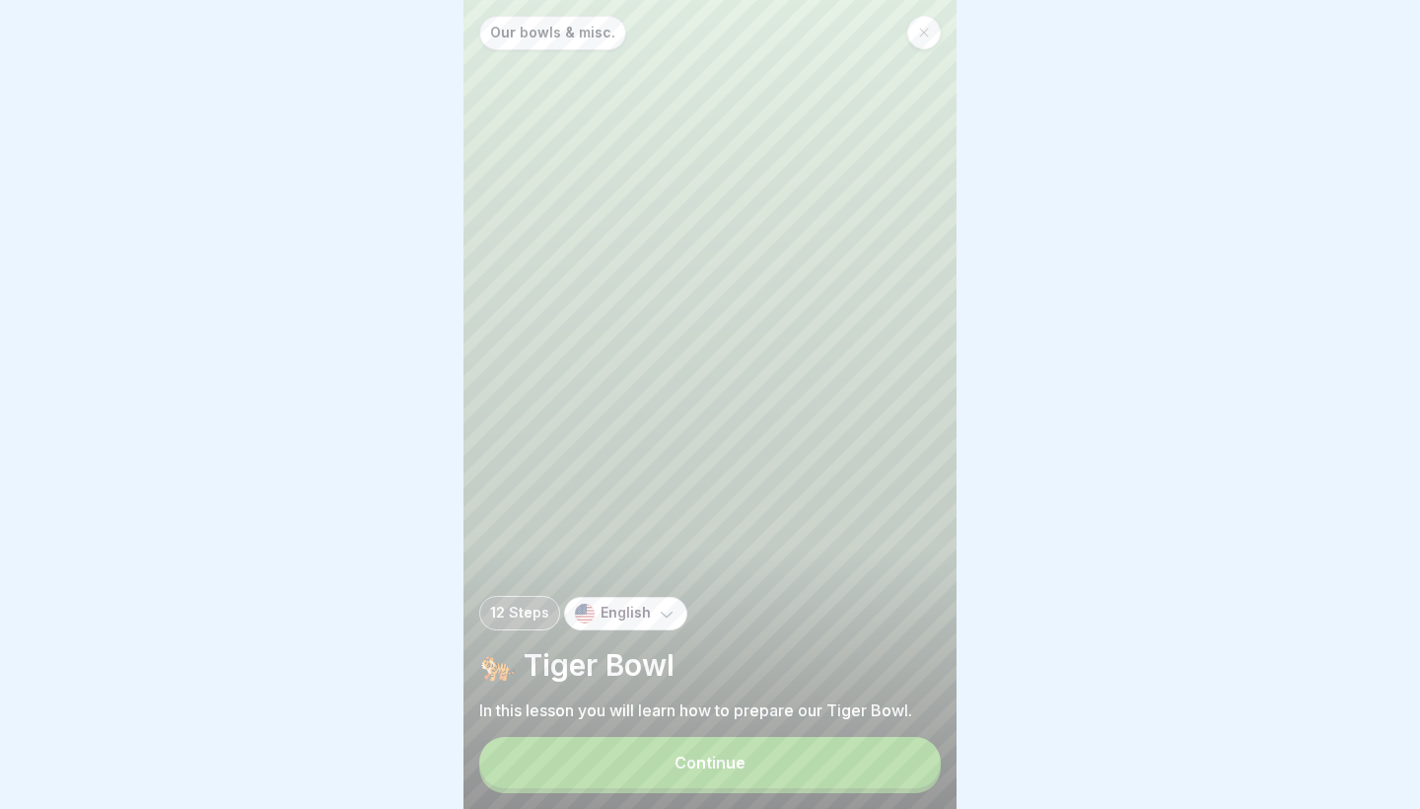
click at [925, 756] on button "Continue" at bounding box center [710, 762] width 462 height 51
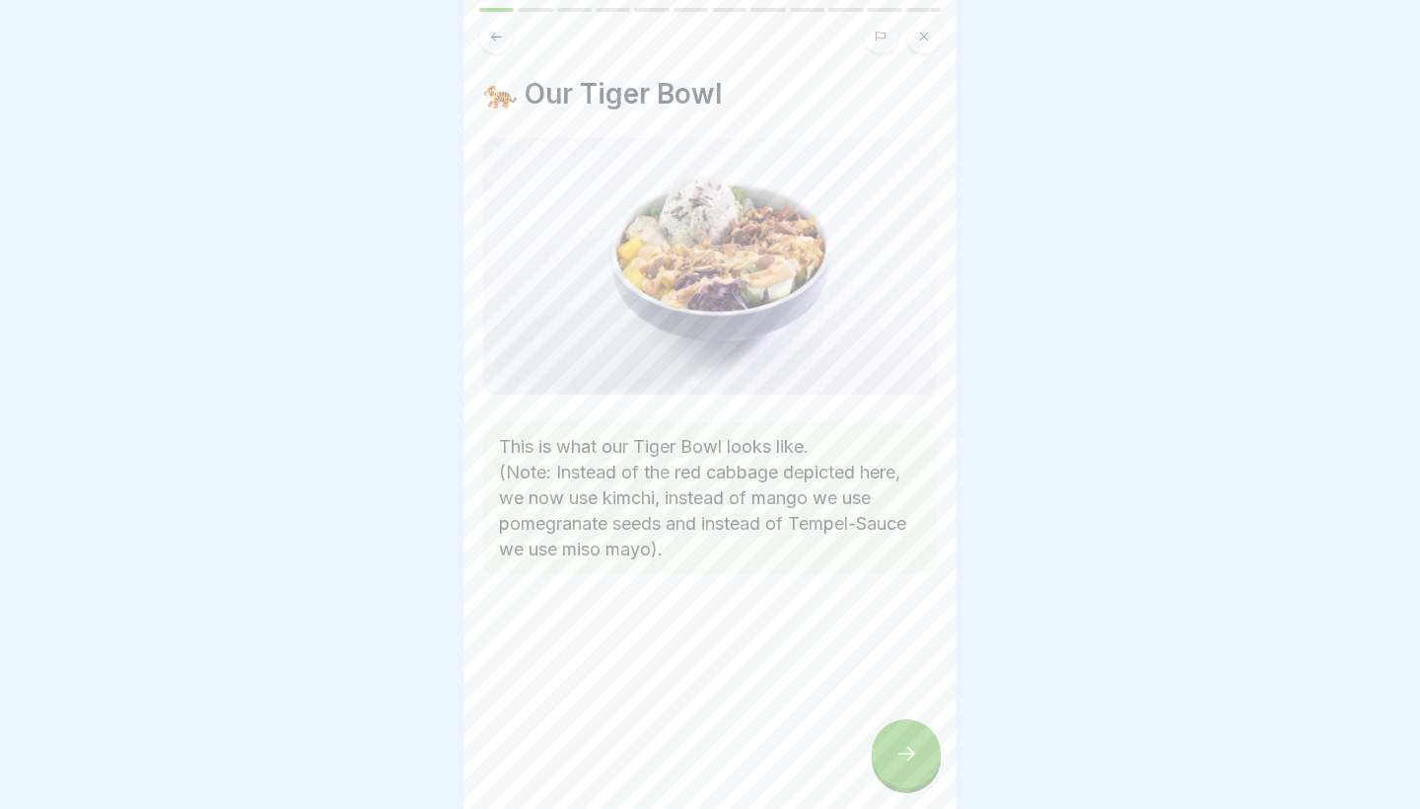
click at [925, 756] on div at bounding box center [906, 753] width 69 height 69
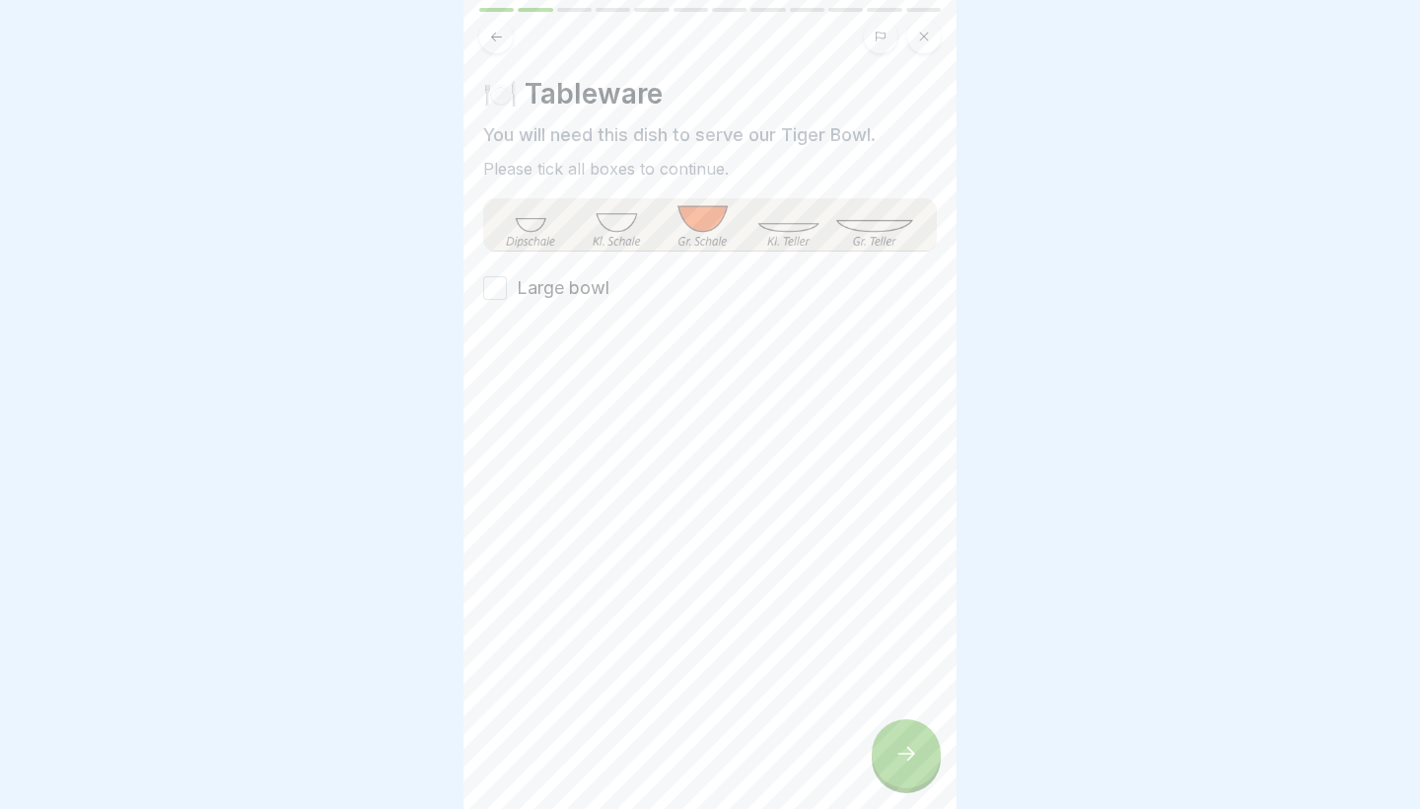
click at [925, 756] on div at bounding box center [906, 753] width 69 height 69
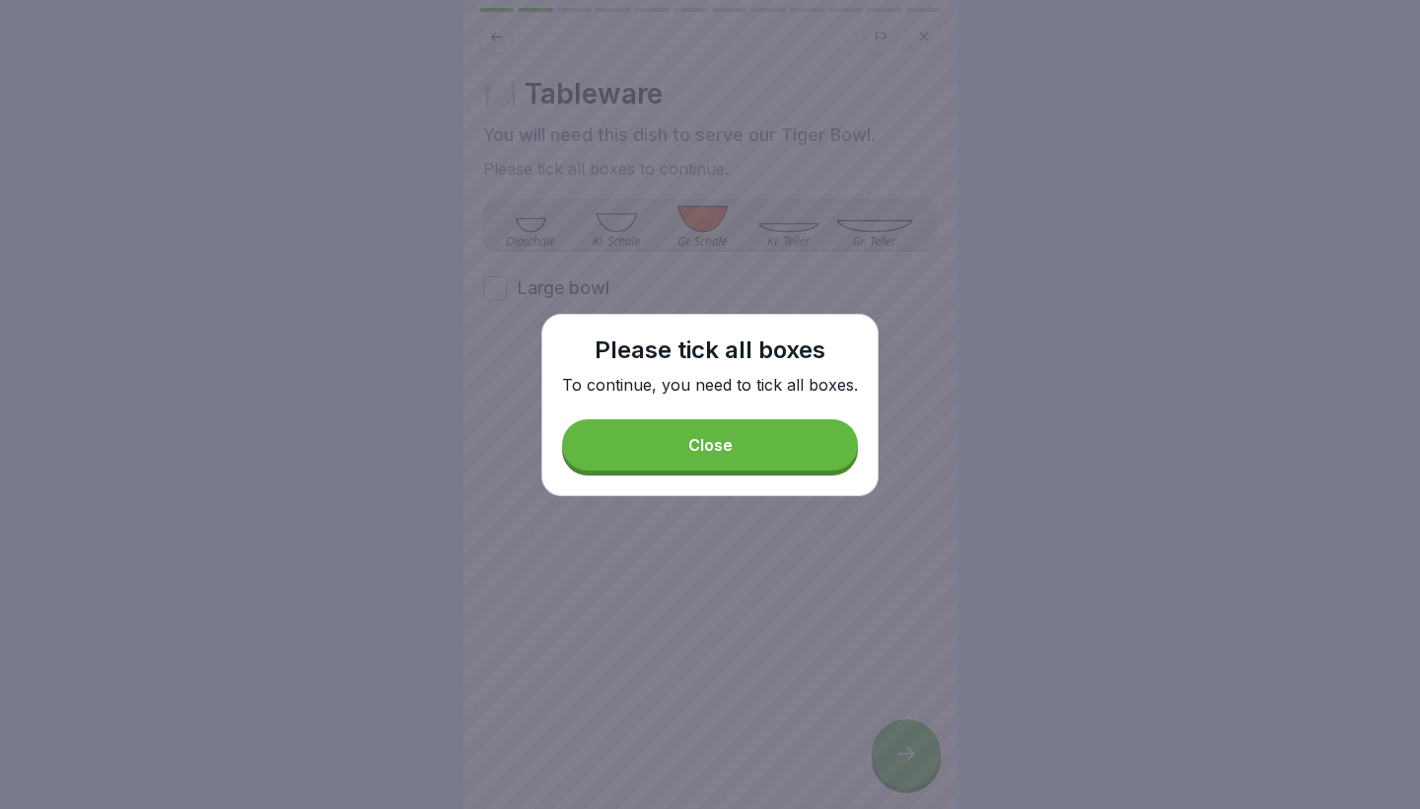
click at [701, 433] on button "Close" at bounding box center [710, 444] width 296 height 51
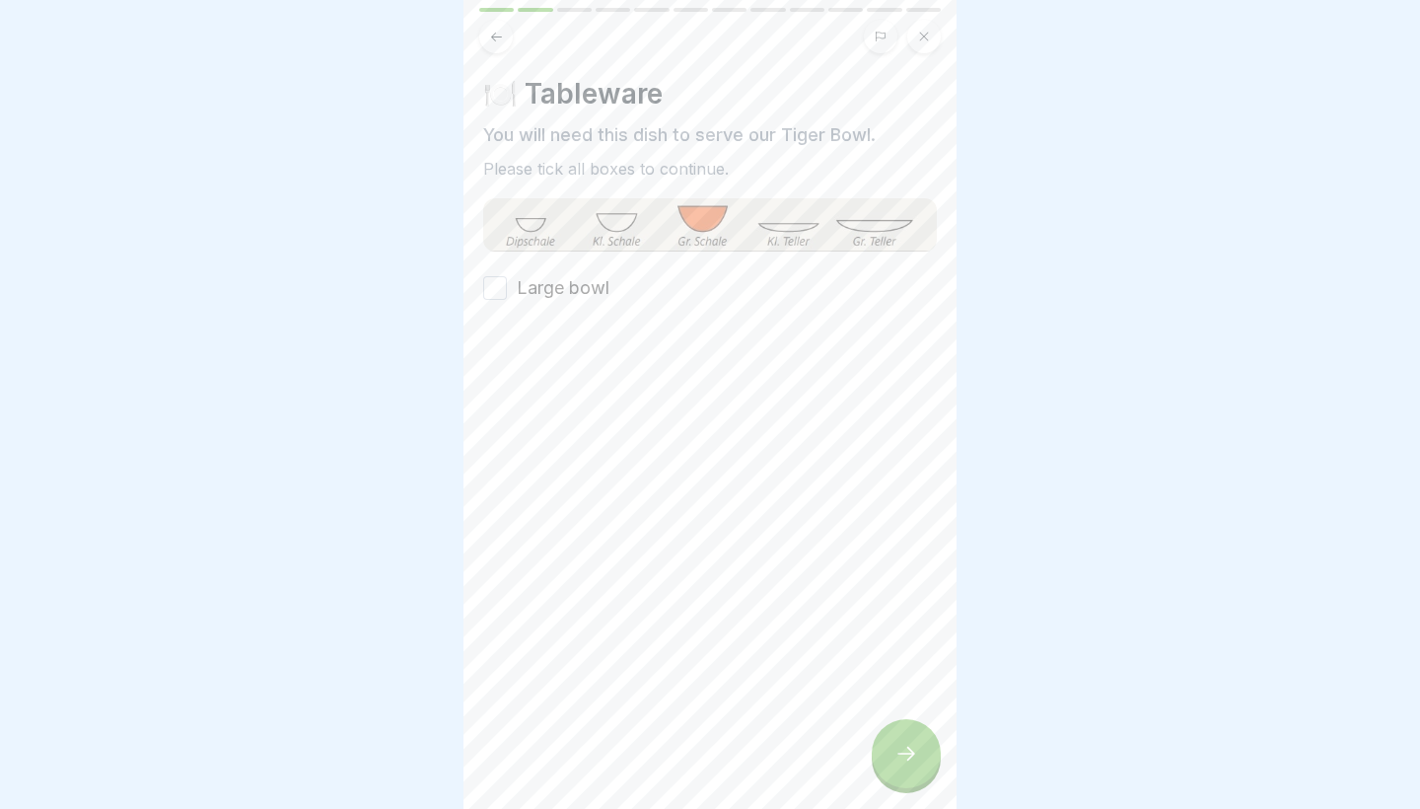
click at [533, 286] on label "Large bowl" at bounding box center [563, 288] width 93 height 26
click at [507, 286] on button "Large bowl" at bounding box center [495, 288] width 24 height 24
click at [914, 782] on div at bounding box center [906, 753] width 69 height 69
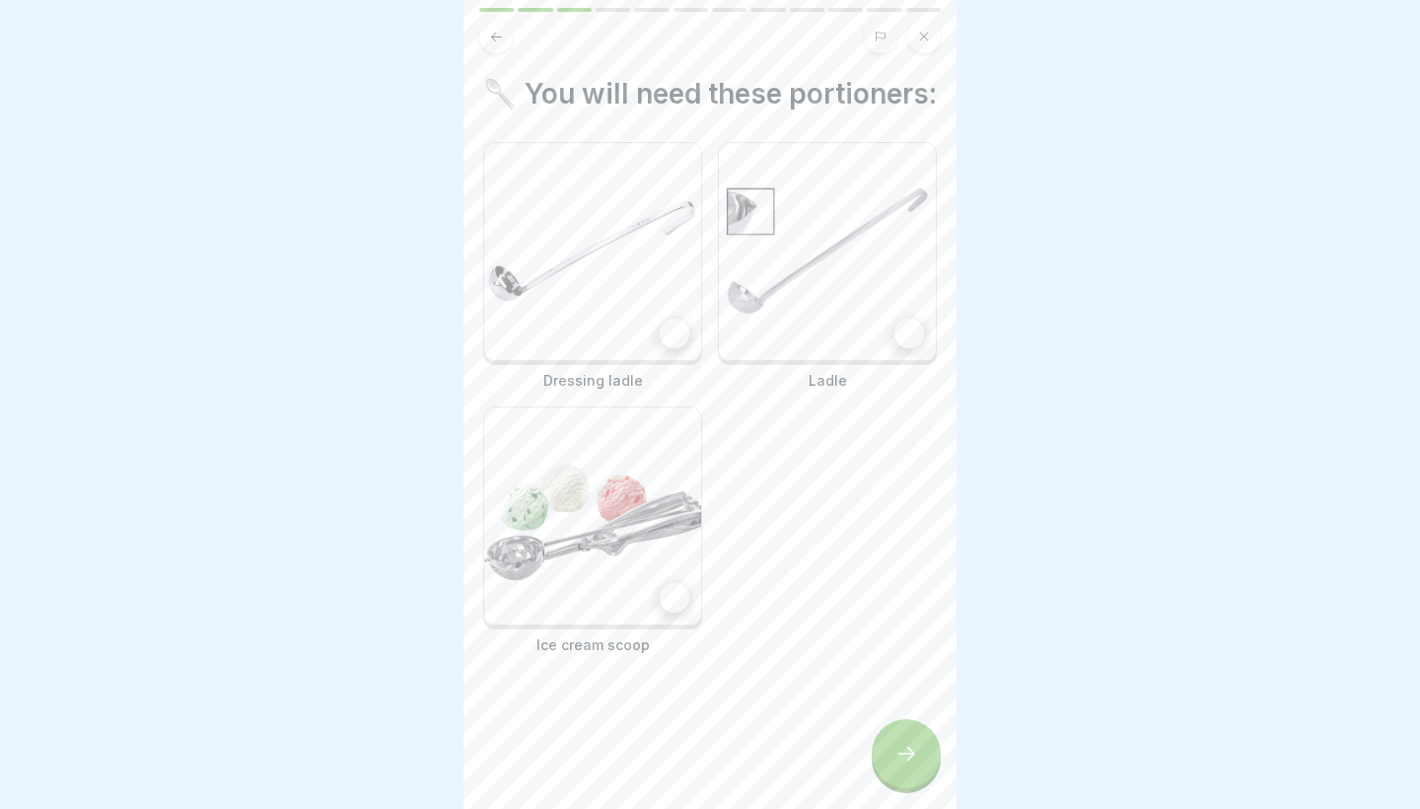
click at [629, 299] on img at bounding box center [592, 251] width 217 height 217
click at [654, 436] on img at bounding box center [592, 515] width 217 height 217
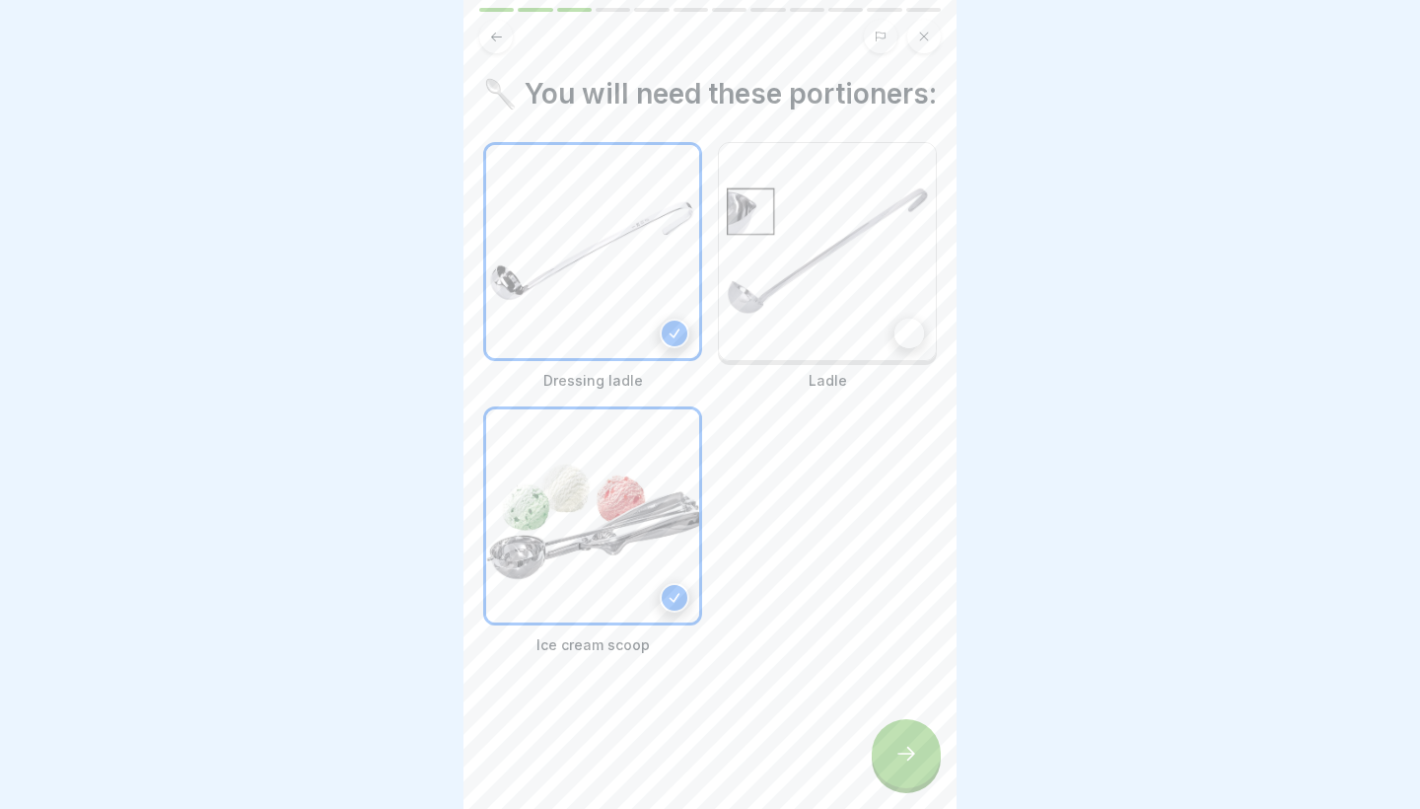
click at [733, 294] on img at bounding box center [827, 251] width 217 height 217
click at [920, 738] on div at bounding box center [906, 753] width 69 height 69
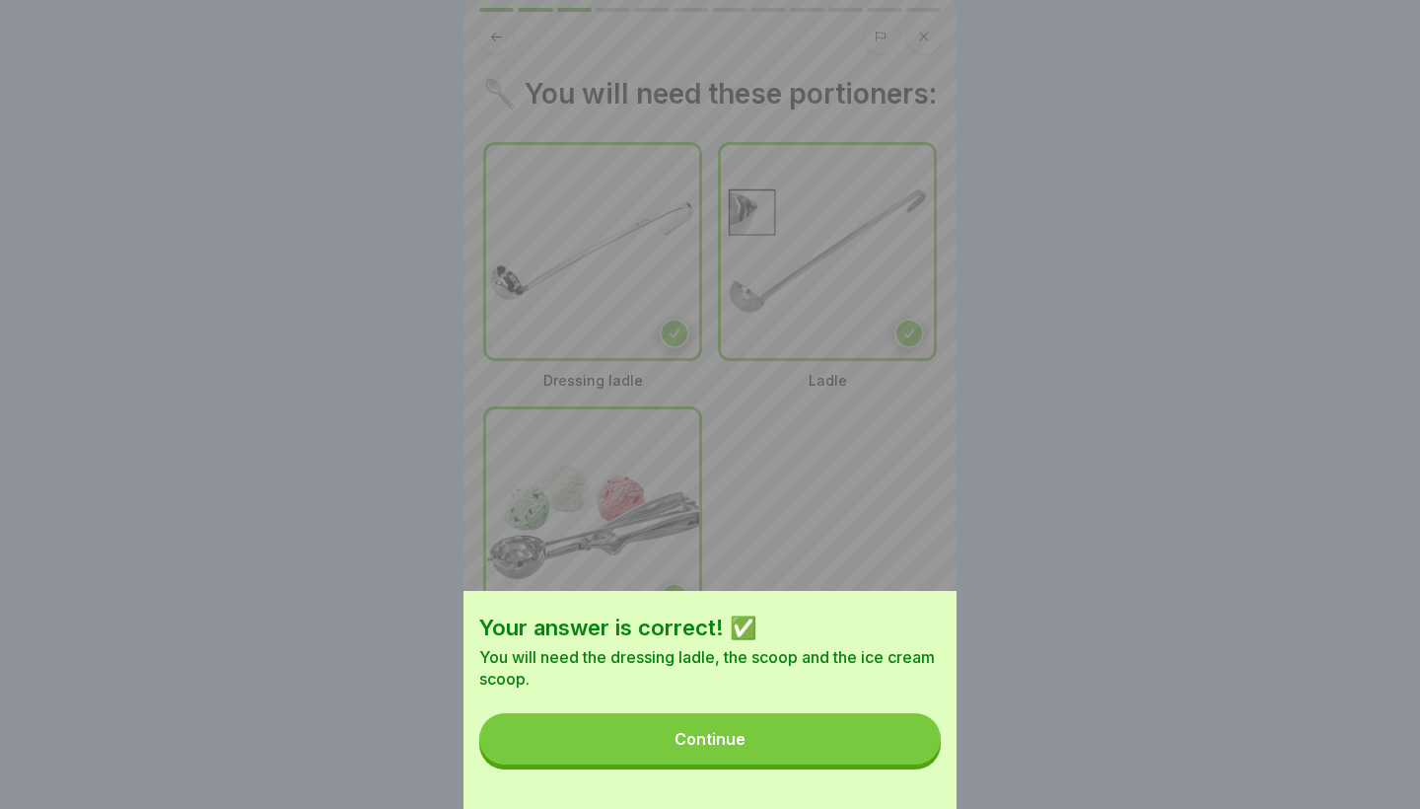
click at [879, 741] on button "Continue" at bounding box center [710, 738] width 462 height 51
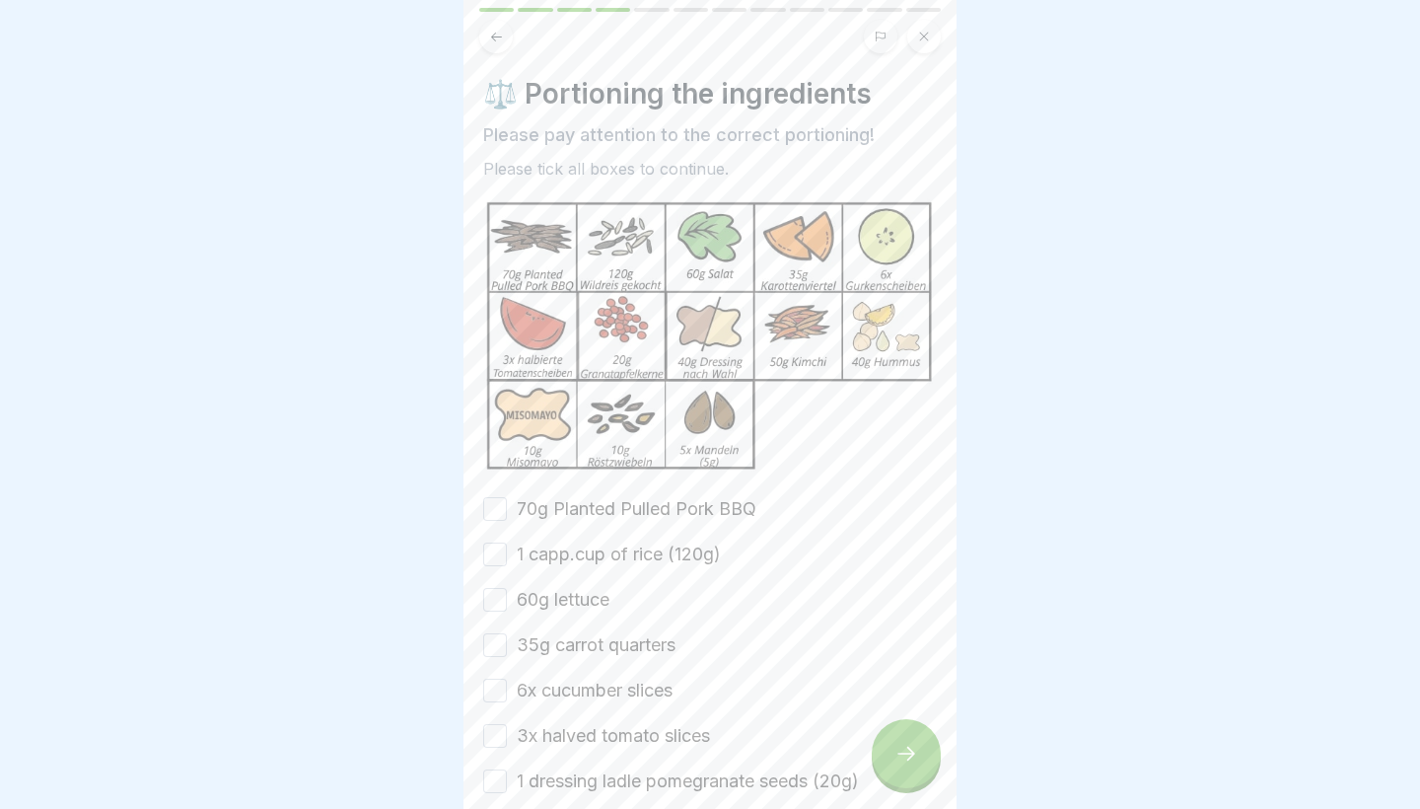
click at [612, 509] on label "70g Planted Pulled Pork BBQ" at bounding box center [637, 509] width 240 height 26
click at [507, 509] on button "70g Planted Pulled Pork BBQ" at bounding box center [495, 509] width 24 height 24
click at [607, 538] on div "70g Planted Pulled Pork BBQ 1 capp.cup of rice (120g) 60g lettuce 35g carrot qu…" at bounding box center [710, 781] width 454 height 570
click at [584, 563] on label "1 capp.cup of rice (120g)" at bounding box center [619, 554] width 204 height 26
click at [507, 563] on button "1 capp.cup of rice (120g)" at bounding box center [495, 554] width 24 height 24
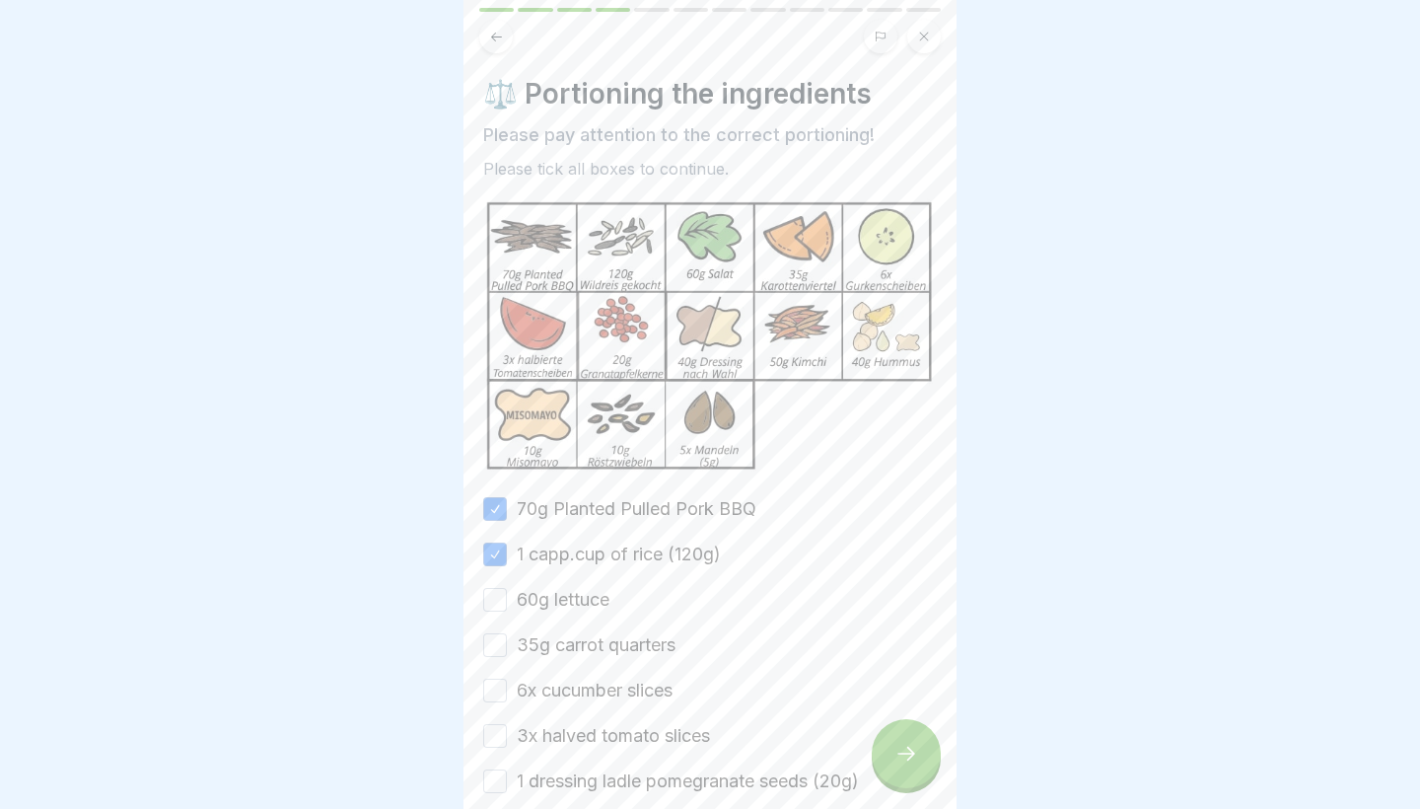
click at [561, 607] on label "60g lettuce" at bounding box center [563, 600] width 93 height 26
click at [507, 607] on button "60g lettuce" at bounding box center [495, 600] width 24 height 24
click at [552, 640] on label "35g carrot quarters" at bounding box center [596, 645] width 159 height 26
click at [507, 640] on button "35g carrot quarters" at bounding box center [495, 645] width 24 height 24
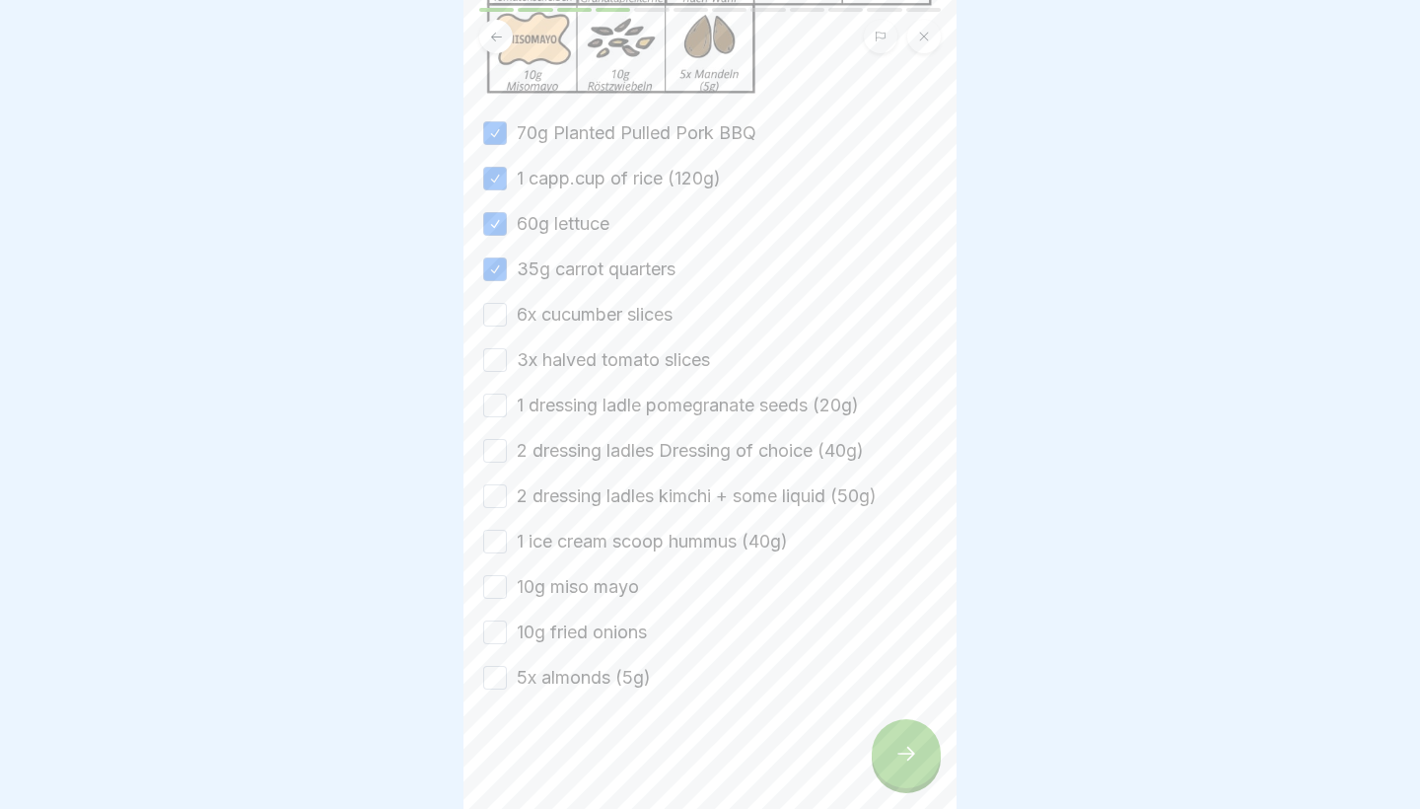
scroll to position [376, 0]
click at [539, 675] on label "5x almonds (5g)" at bounding box center [584, 678] width 134 height 26
click at [507, 675] on button "5x almonds (5g)" at bounding box center [495, 678] width 24 height 24
click at [541, 619] on label "10g fried onions" at bounding box center [582, 632] width 130 height 26
click at [507, 620] on button "10g fried onions" at bounding box center [495, 632] width 24 height 24
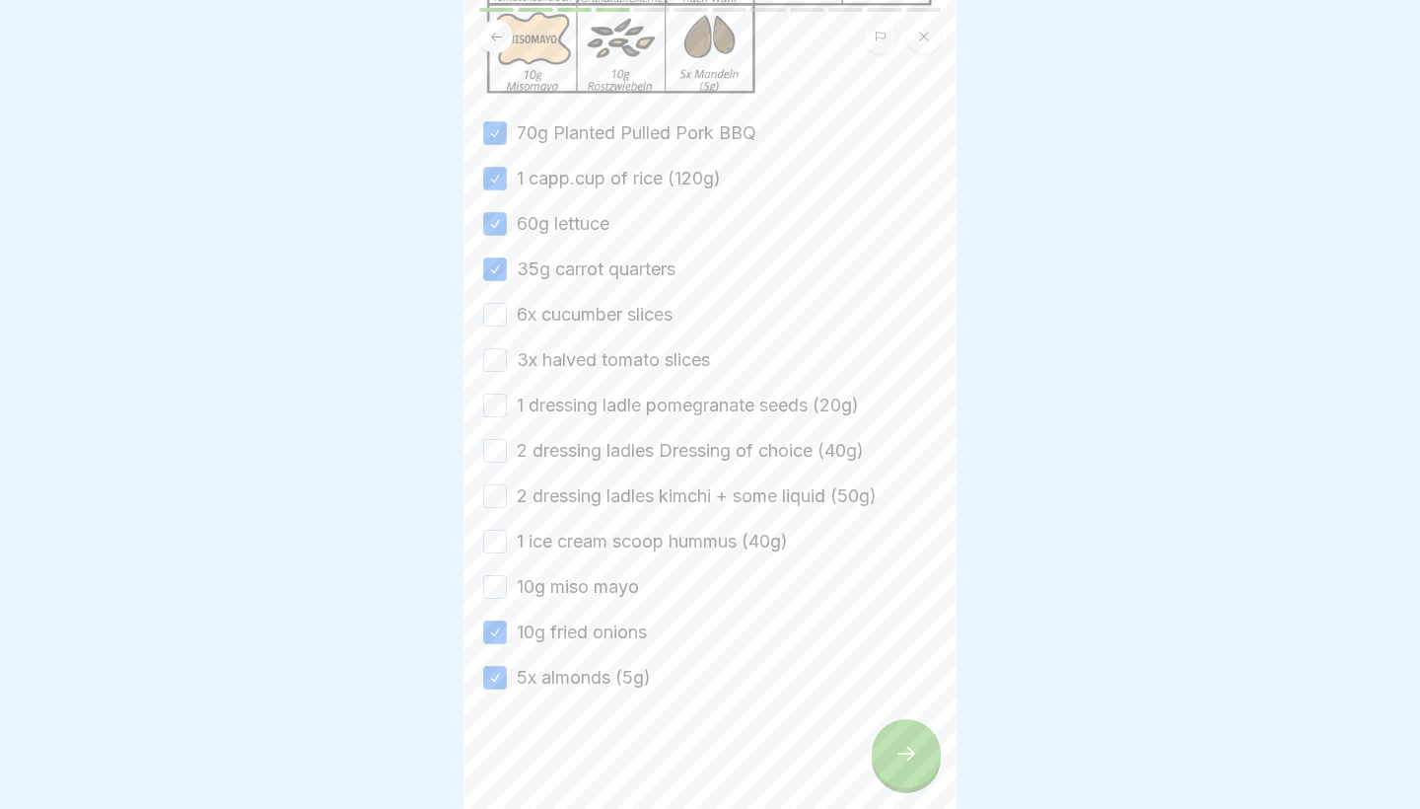
click at [539, 594] on label "10g miso mayo" at bounding box center [578, 587] width 122 height 26
click at [507, 594] on button "10g miso mayo" at bounding box center [495, 587] width 24 height 24
click at [532, 536] on label "1 ice cream scoop hummus (40g)" at bounding box center [652, 542] width 271 height 26
click at [507, 536] on button "1 ice cream scoop hummus (40g)" at bounding box center [495, 542] width 24 height 24
click at [531, 497] on label "2 dressing ladles kimchi + some liquid (50g)" at bounding box center [697, 496] width 360 height 26
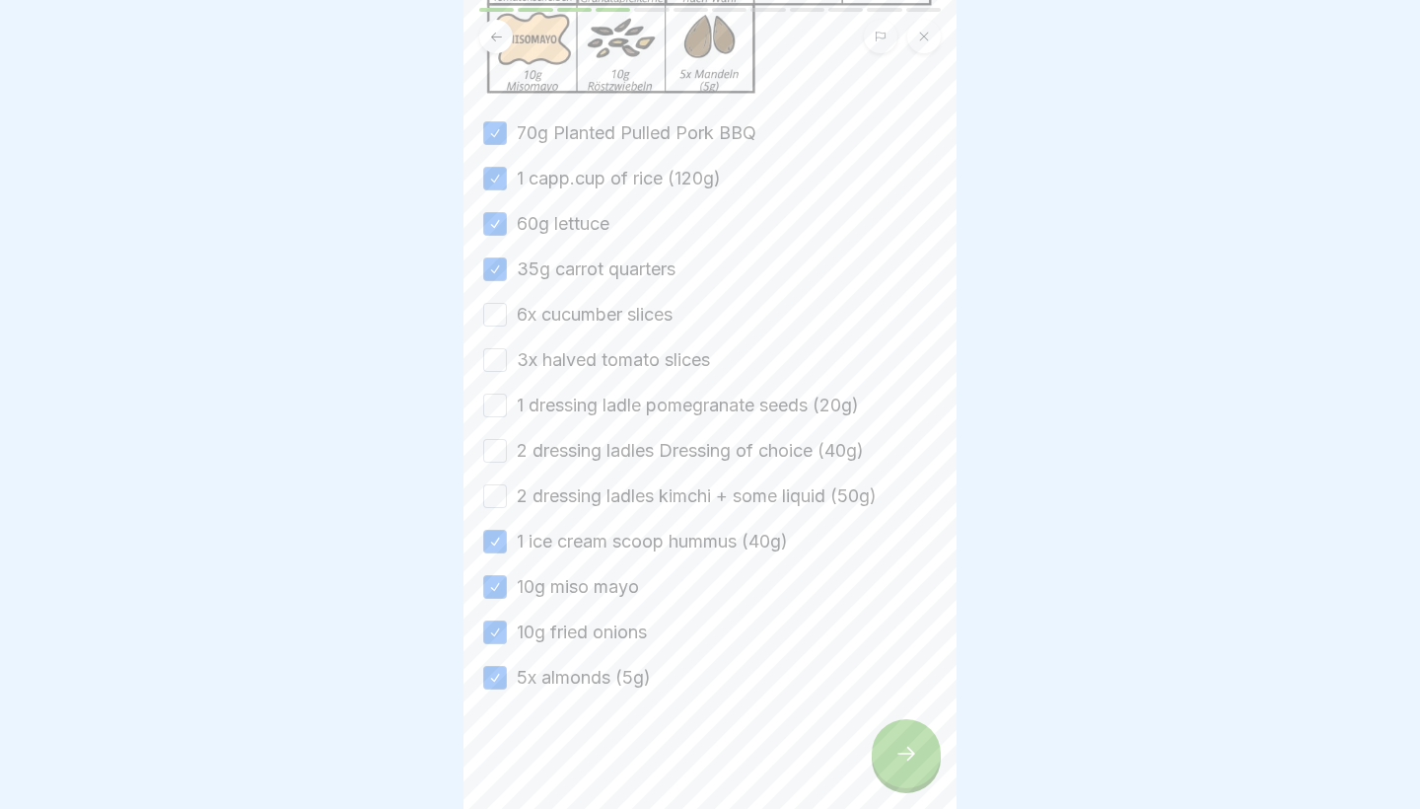
click at [507, 497] on button "2 dressing ladles kimchi + some liquid (50g)" at bounding box center [495, 496] width 24 height 24
click at [530, 461] on label "2 dressing ladles Dressing of choice (40g)" at bounding box center [690, 451] width 347 height 26
click at [507, 461] on button "2 dressing ladles Dressing of choice (40g)" at bounding box center [495, 451] width 24 height 24
click at [526, 407] on label "1 dressing ladle pomegranate seeds (20g)" at bounding box center [688, 406] width 342 height 26
click at [507, 407] on button "1 dressing ladle pomegranate seeds (20g)" at bounding box center [495, 406] width 24 height 24
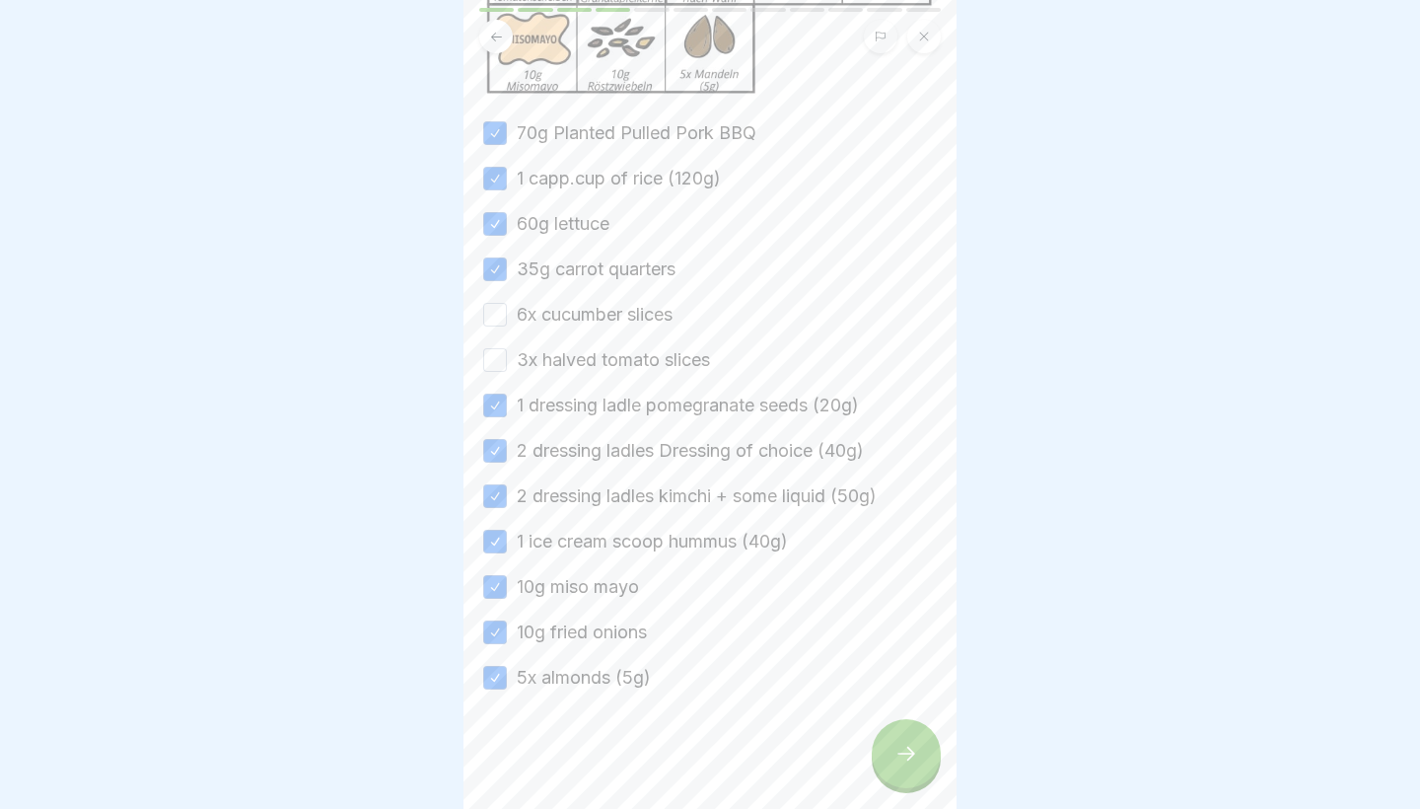
click at [520, 353] on label "3x halved tomato slices" at bounding box center [613, 360] width 193 height 26
click at [507, 353] on button "3x halved tomato slices" at bounding box center [495, 360] width 24 height 24
click at [521, 323] on label "6x cucumber slices" at bounding box center [595, 315] width 156 height 26
click at [507, 323] on button "6x cucumber slices" at bounding box center [495, 315] width 24 height 24
click at [892, 763] on div at bounding box center [906, 753] width 69 height 69
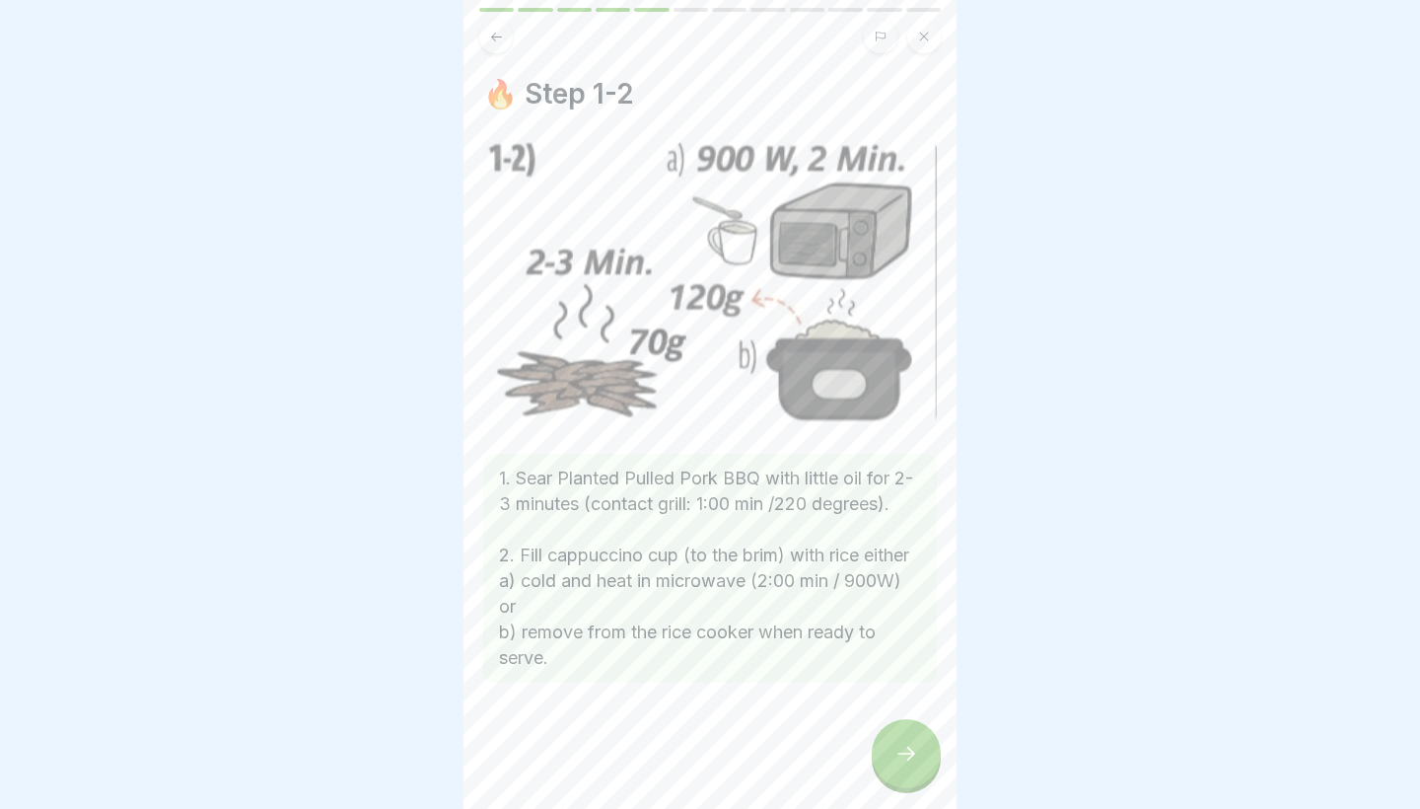
click at [892, 763] on div at bounding box center [906, 753] width 69 height 69
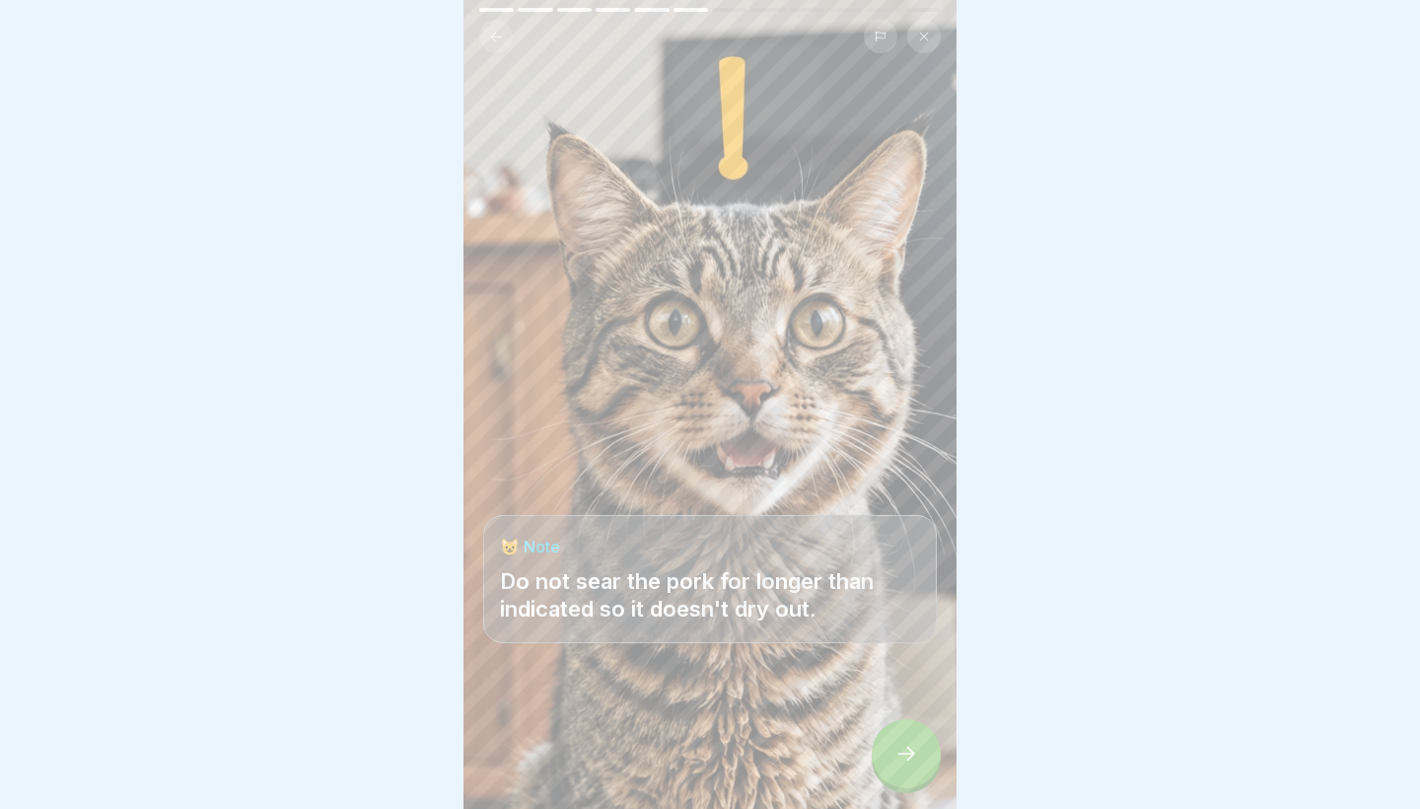
click at [892, 763] on div at bounding box center [906, 753] width 69 height 69
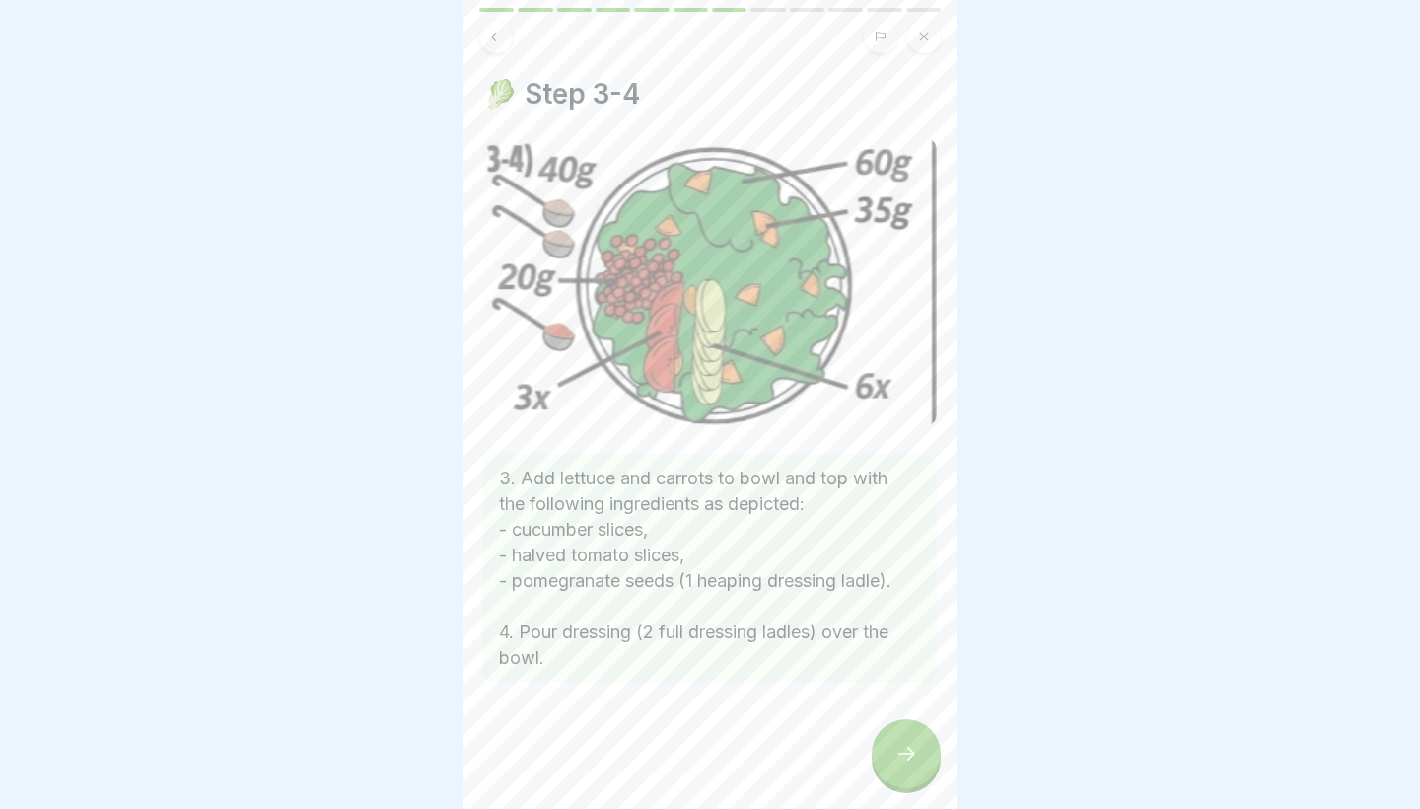
click at [892, 763] on div at bounding box center [906, 753] width 69 height 69
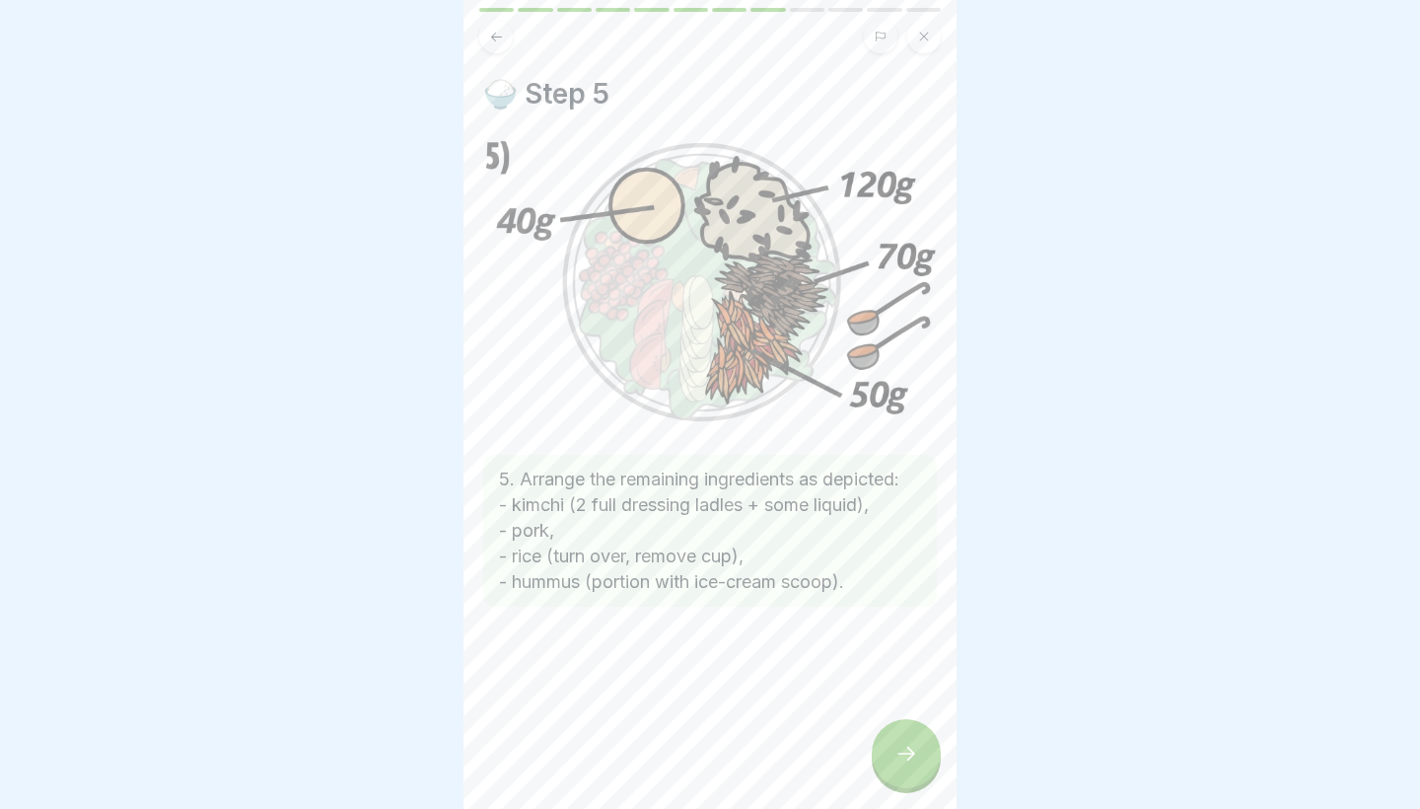
click at [892, 763] on div at bounding box center [906, 753] width 69 height 69
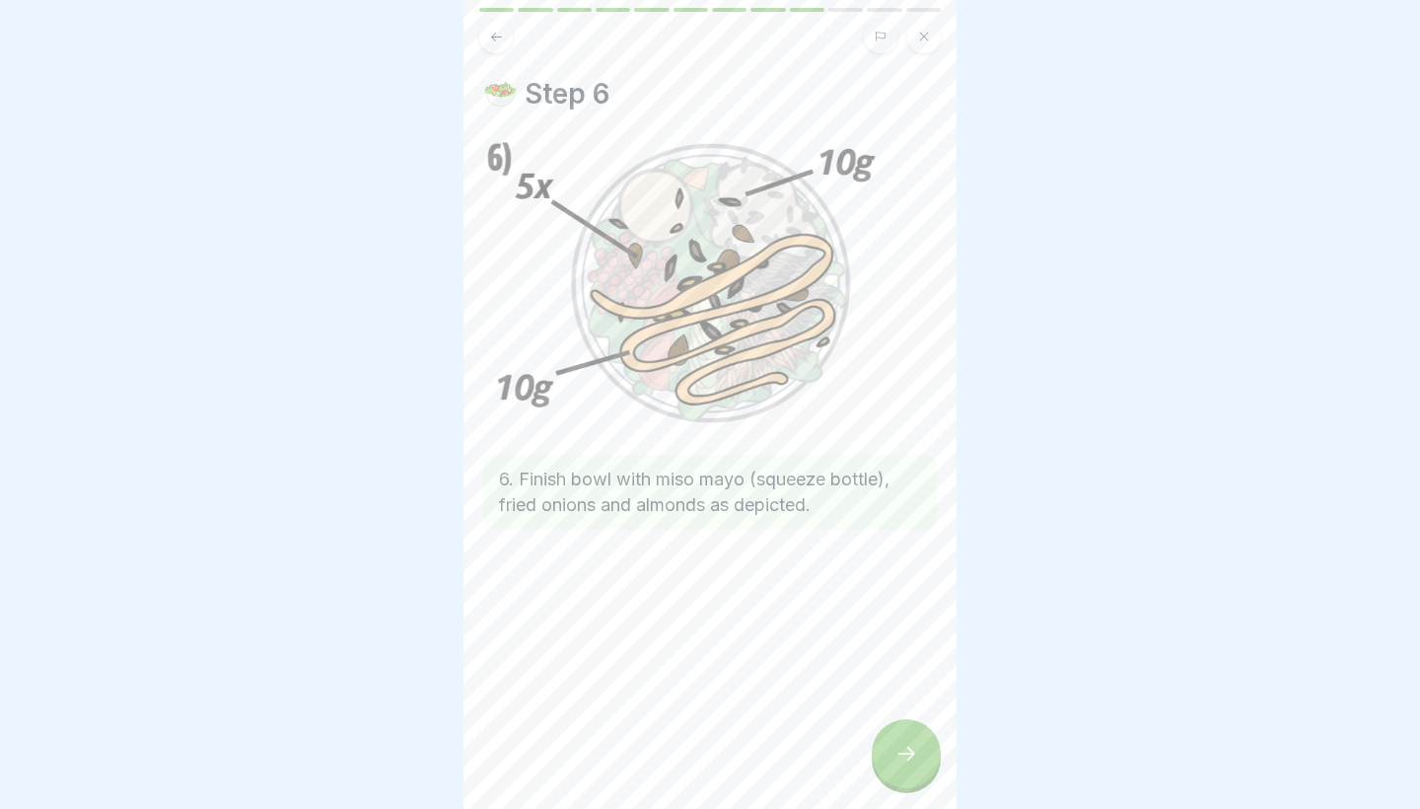
click at [892, 763] on div at bounding box center [906, 753] width 69 height 69
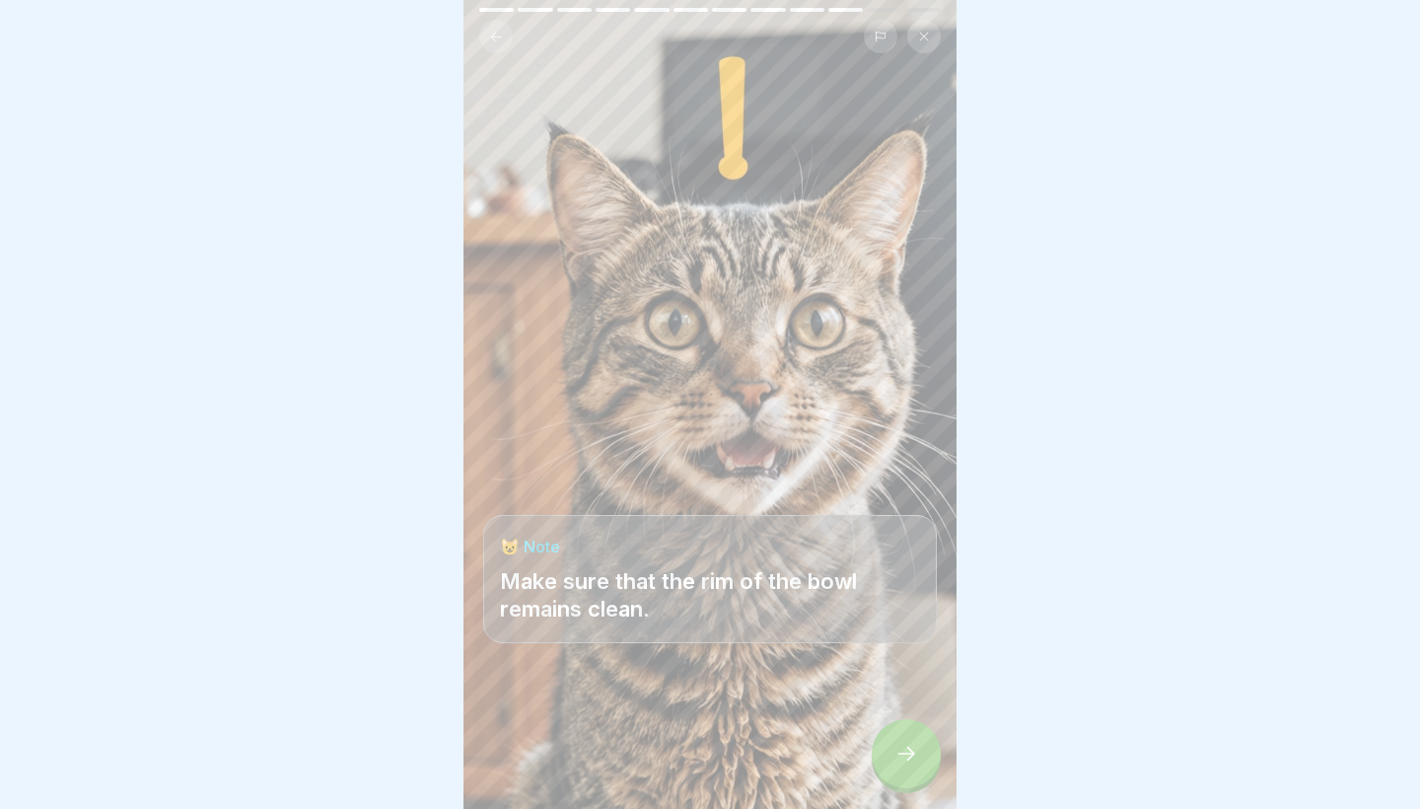
click at [892, 763] on div at bounding box center [906, 753] width 69 height 69
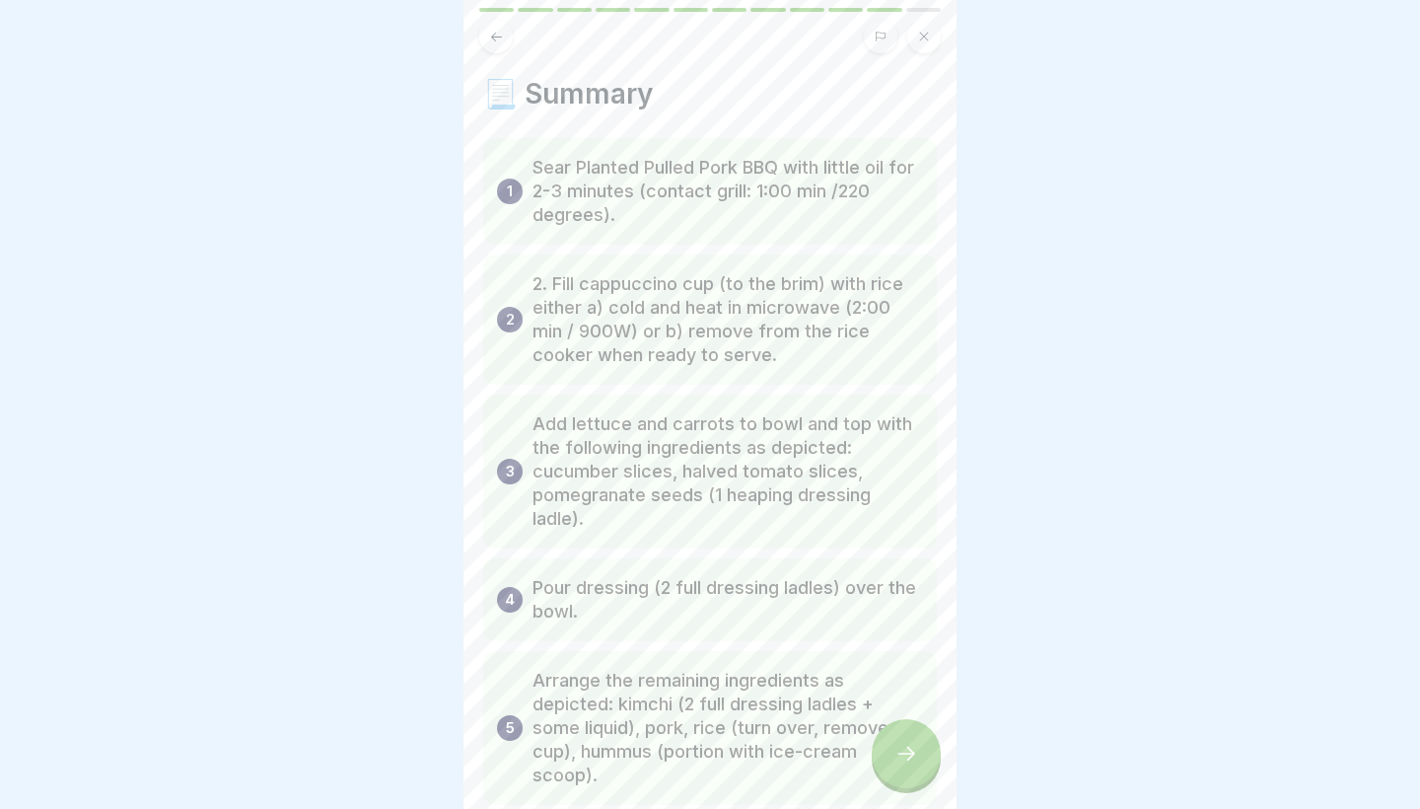
click at [892, 763] on div at bounding box center [906, 753] width 69 height 69
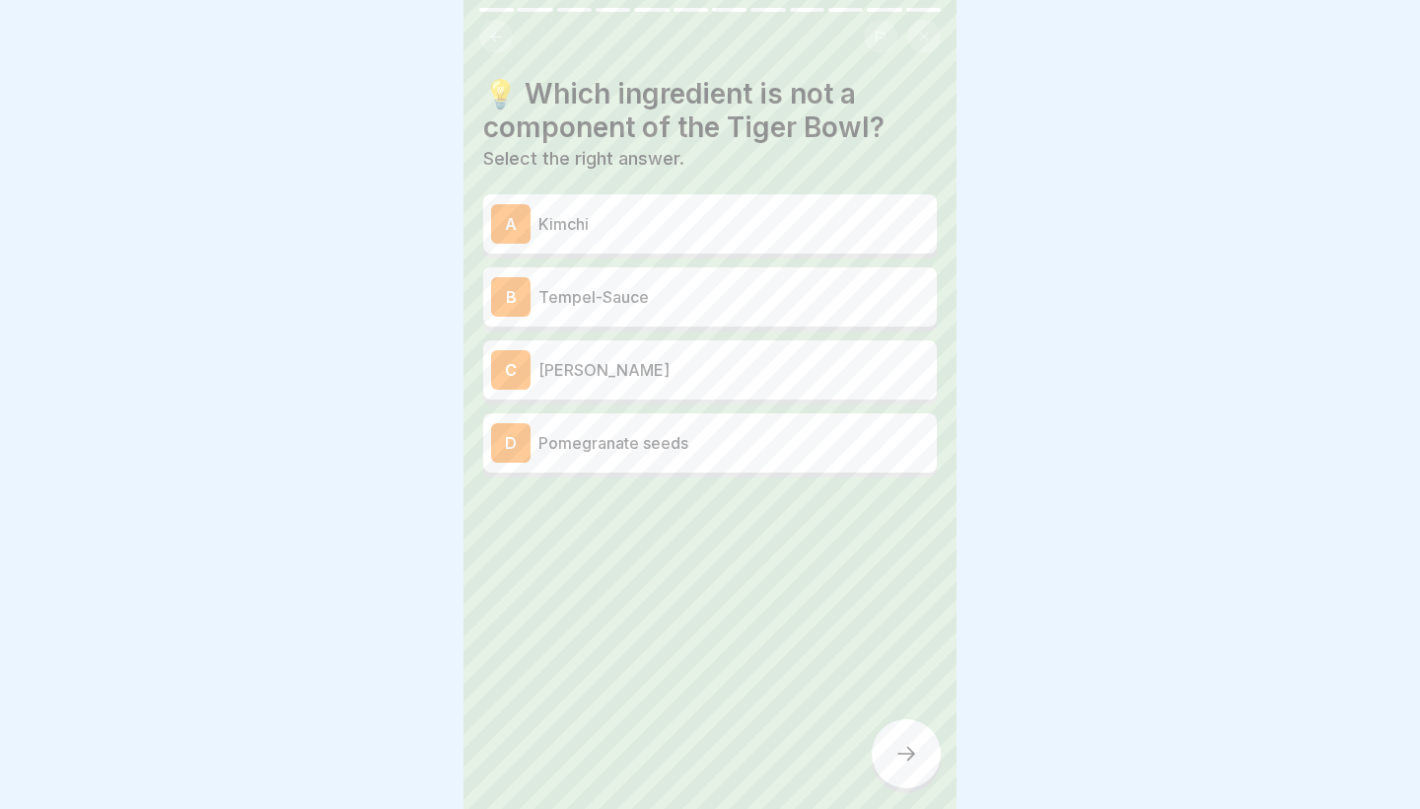
click at [640, 204] on div "A Kimchi" at bounding box center [710, 223] width 438 height 39
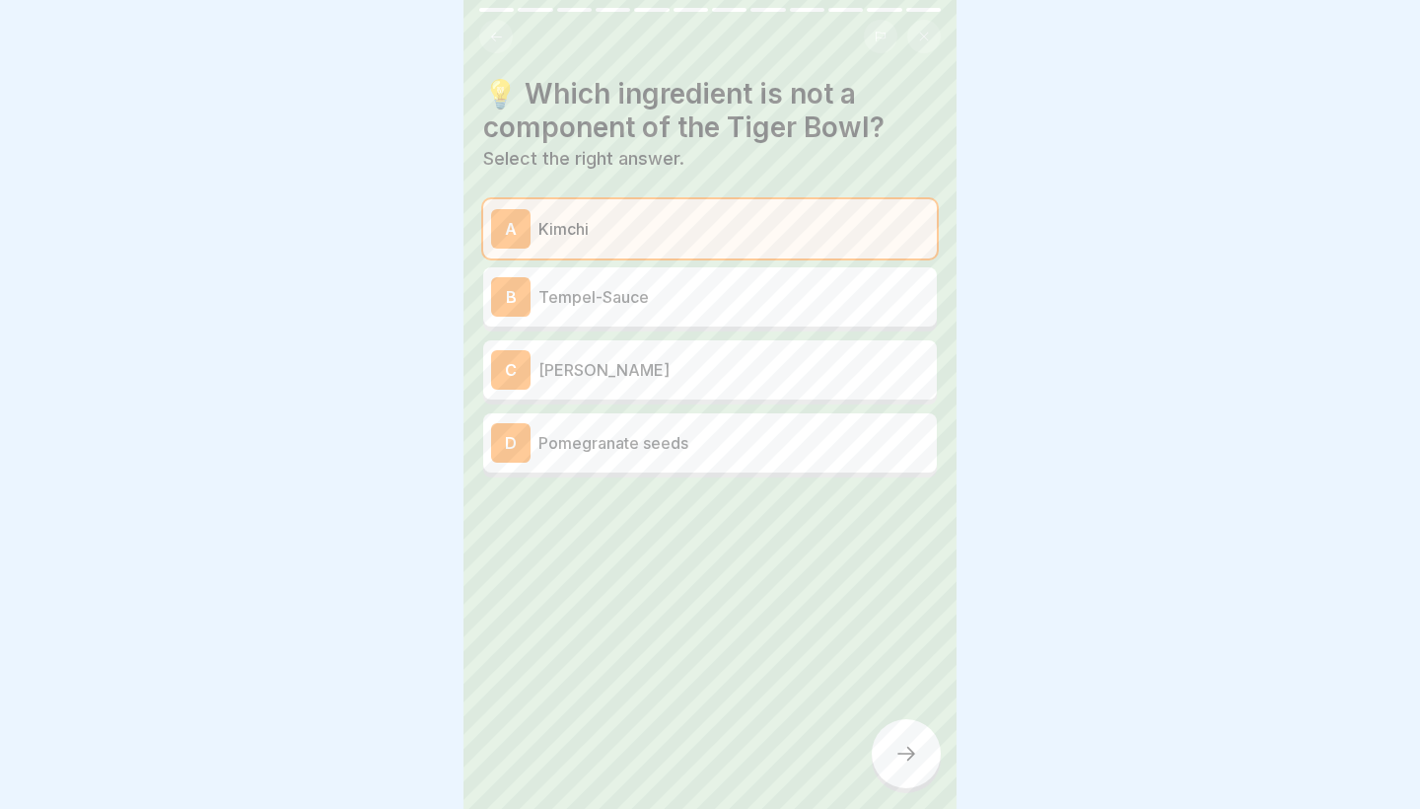
click at [620, 303] on p "Tempel-Sauce" at bounding box center [734, 297] width 391 height 24
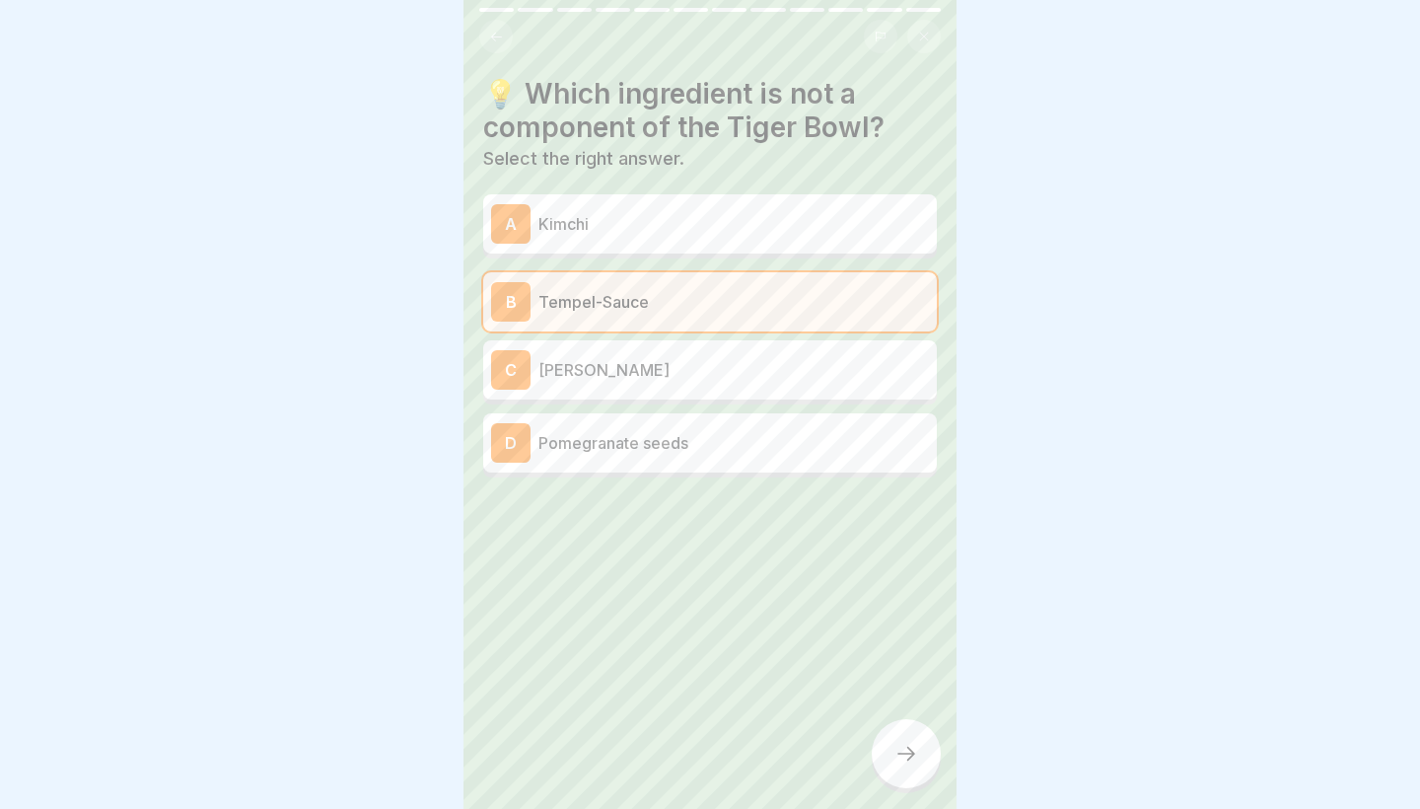
click at [917, 758] on icon at bounding box center [907, 754] width 24 height 24
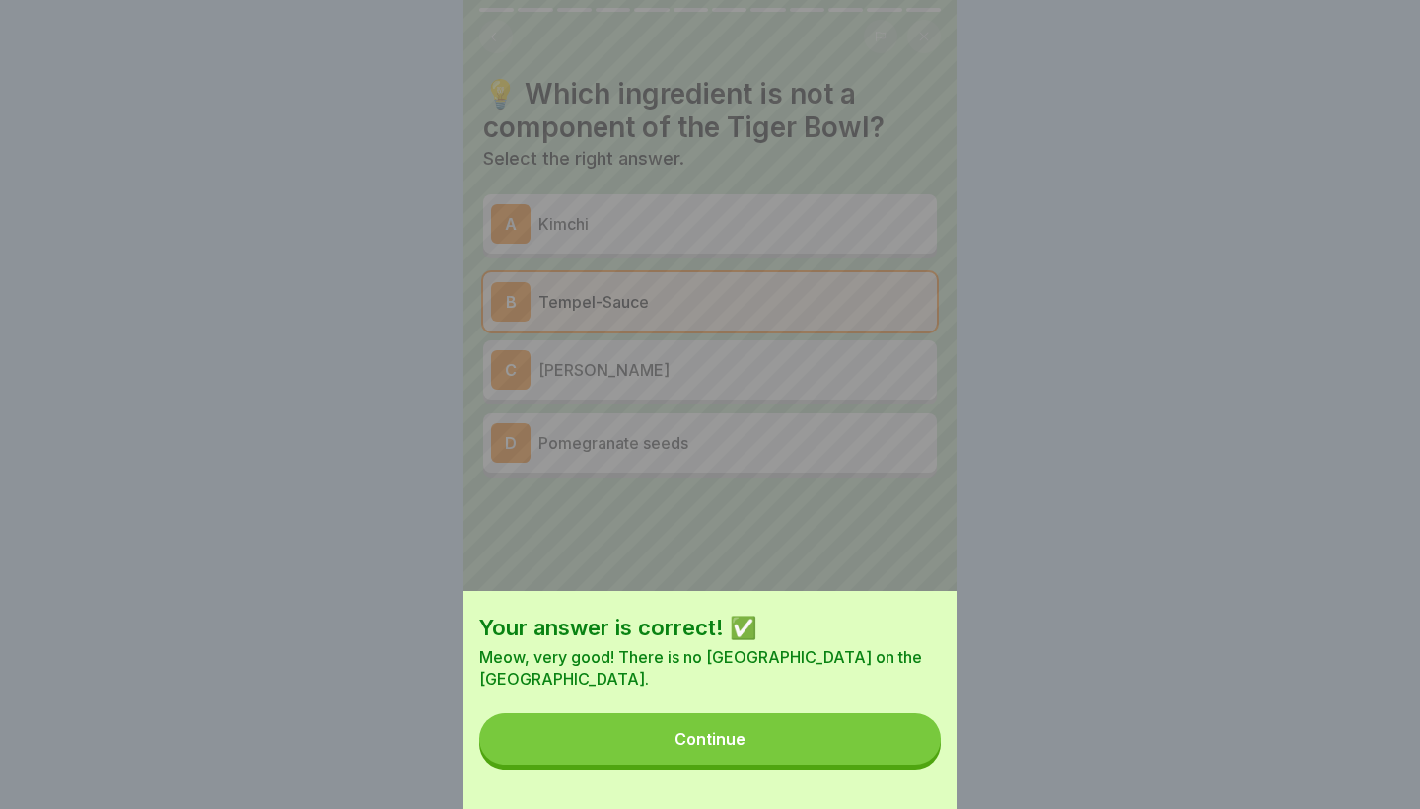
click at [917, 758] on button "Continue" at bounding box center [710, 738] width 462 height 51
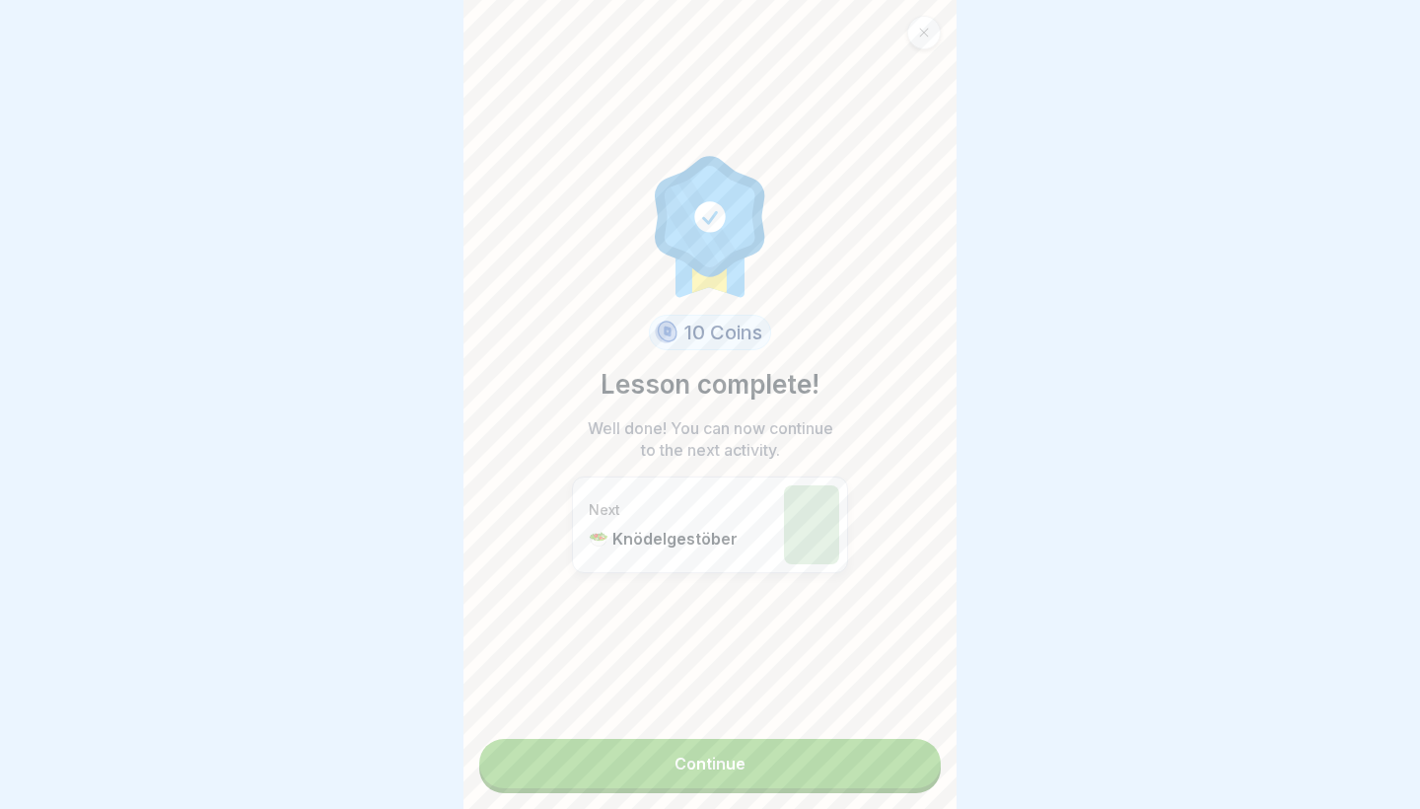
click at [917, 758] on link "Continue" at bounding box center [710, 763] width 462 height 49
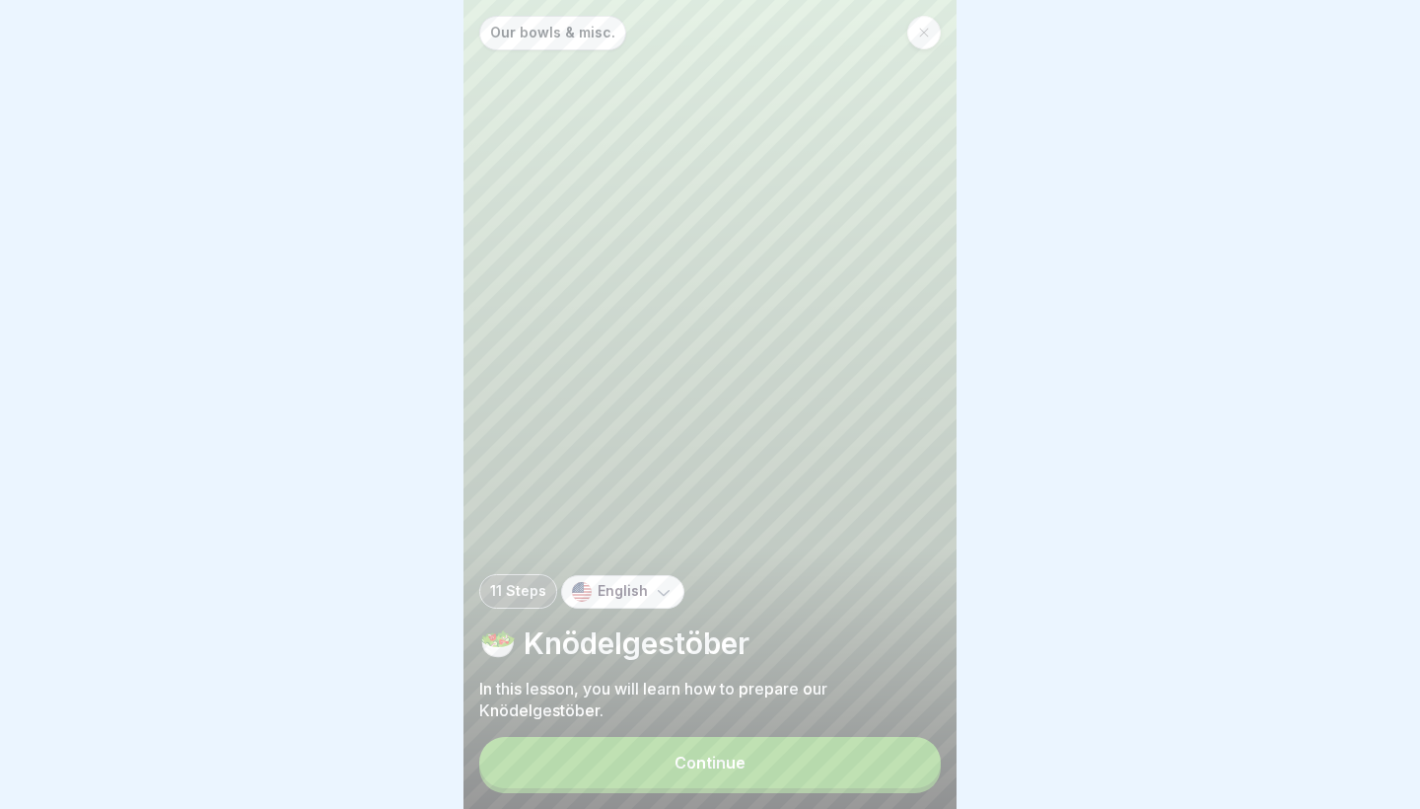
click at [917, 758] on button "Continue" at bounding box center [710, 762] width 462 height 51
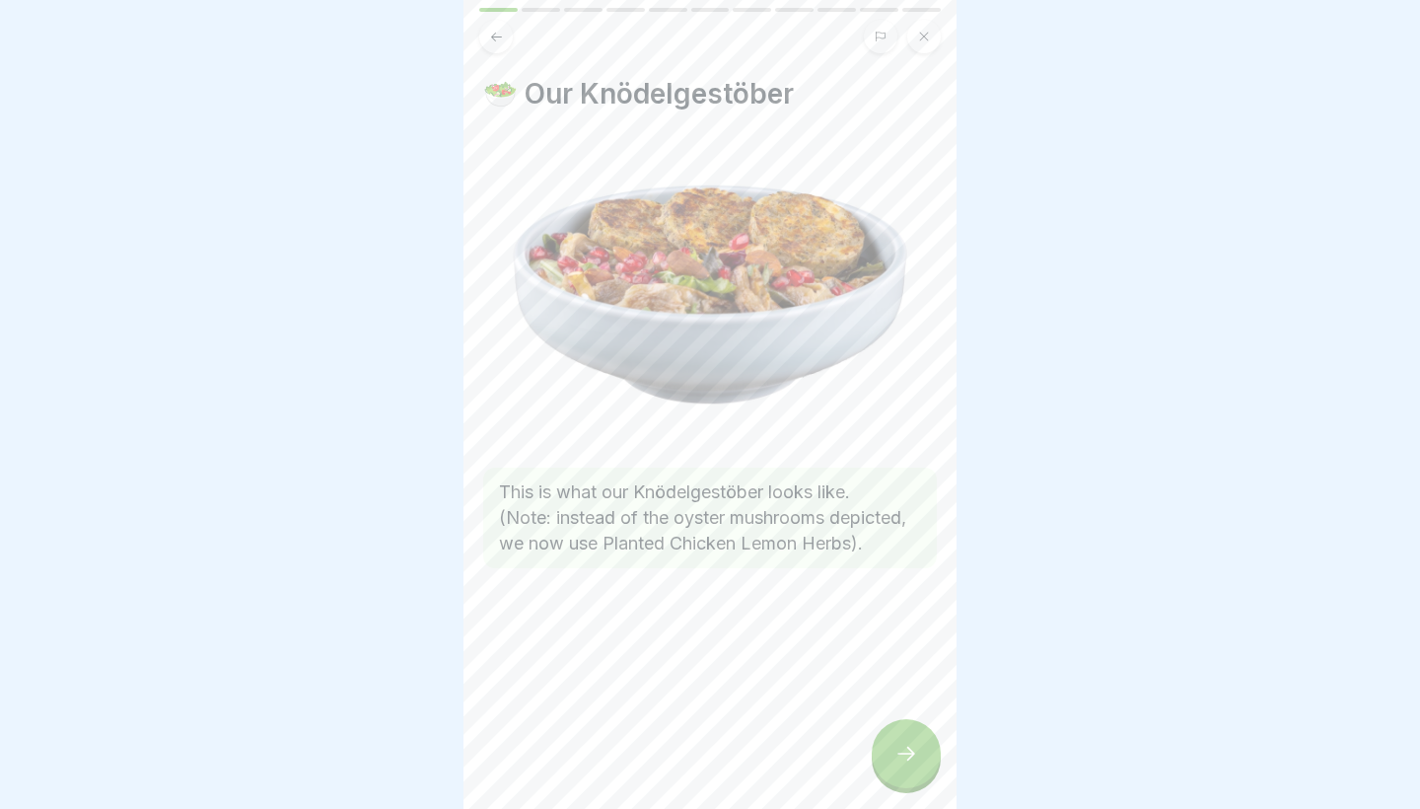
click at [917, 758] on icon at bounding box center [907, 754] width 24 height 24
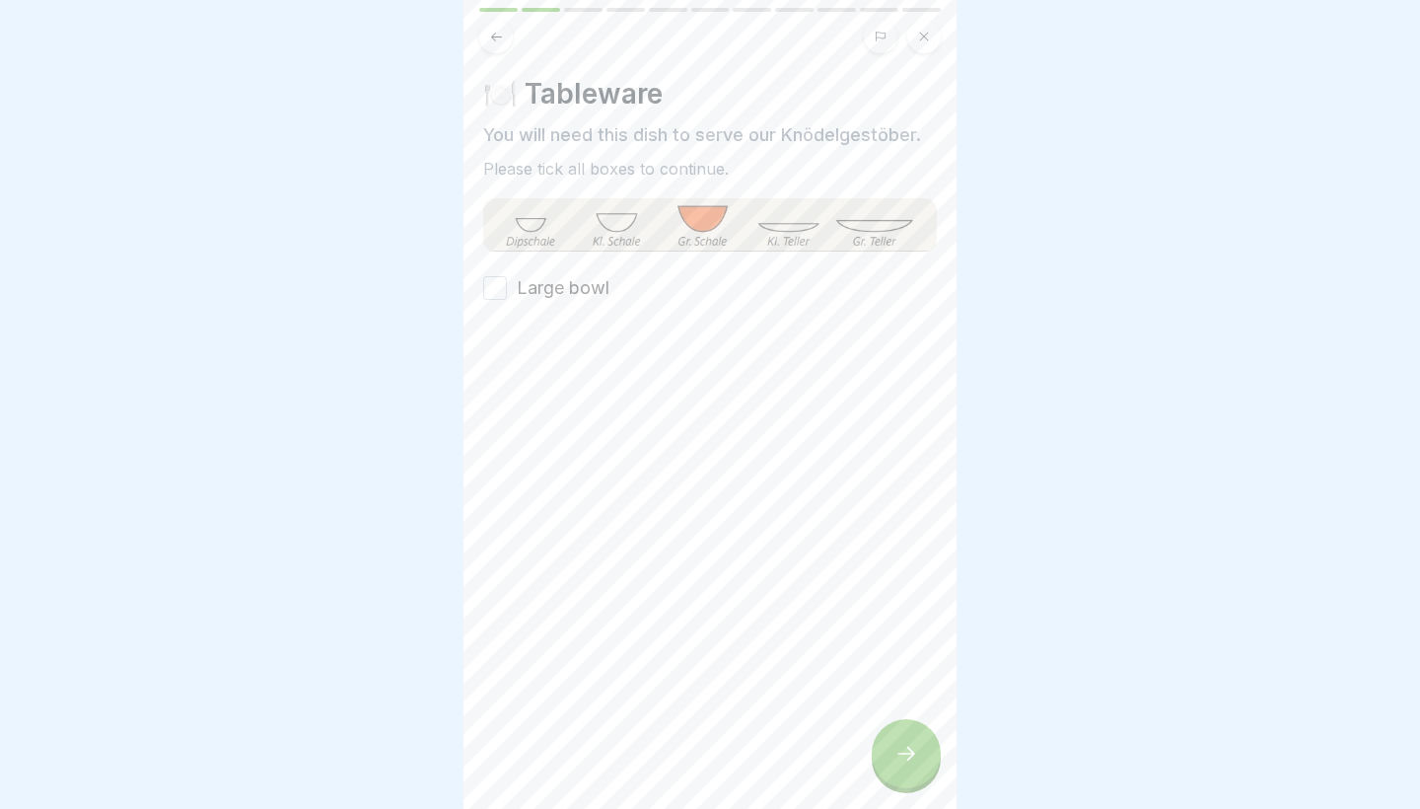
click at [529, 293] on label "Large bowl" at bounding box center [563, 288] width 93 height 26
click at [507, 293] on button "Large bowl" at bounding box center [495, 288] width 24 height 24
click at [927, 763] on div at bounding box center [906, 753] width 69 height 69
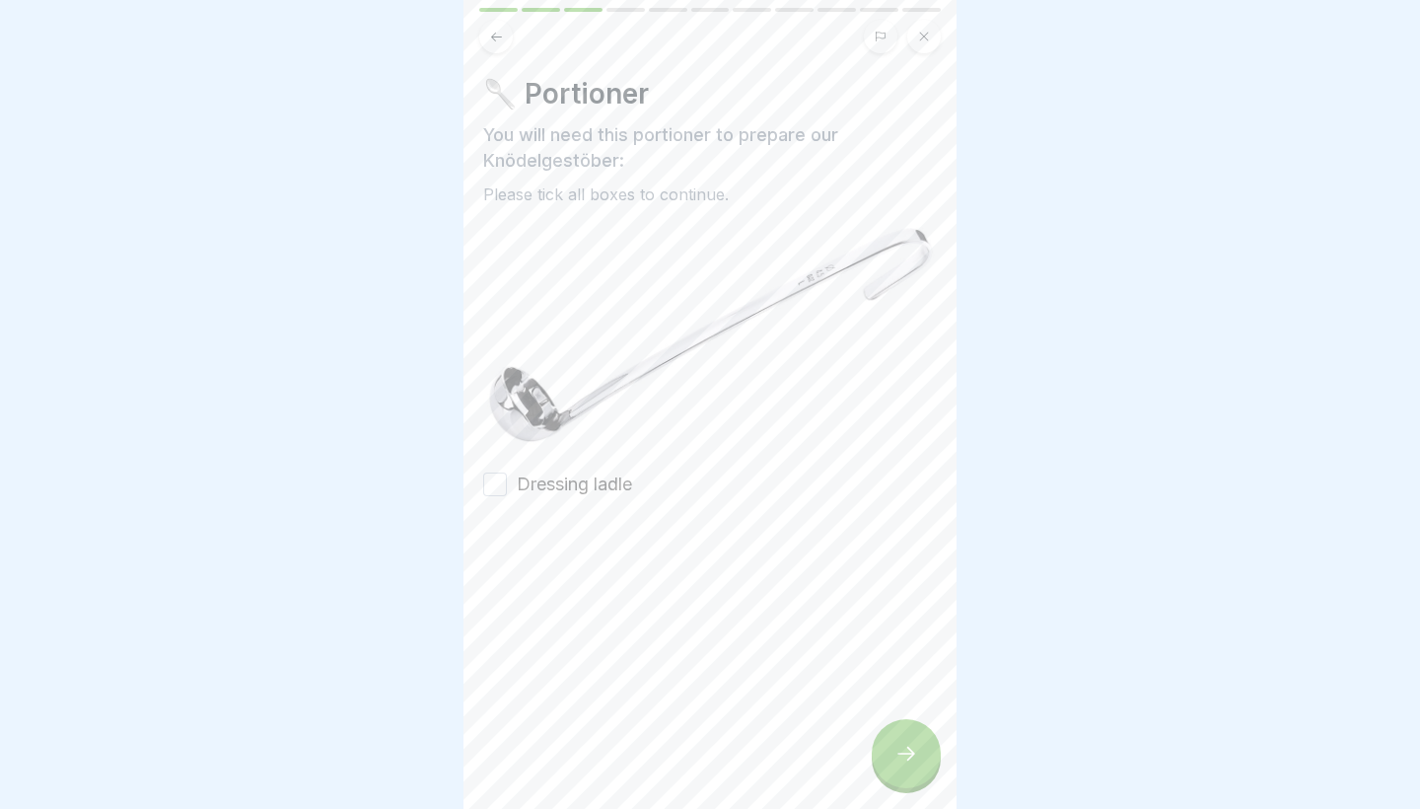
click at [570, 474] on label "Dressing ladle" at bounding box center [574, 484] width 115 height 26
click at [507, 474] on button "Dressing ladle" at bounding box center [495, 484] width 24 height 24
click at [916, 759] on icon at bounding box center [907, 754] width 24 height 24
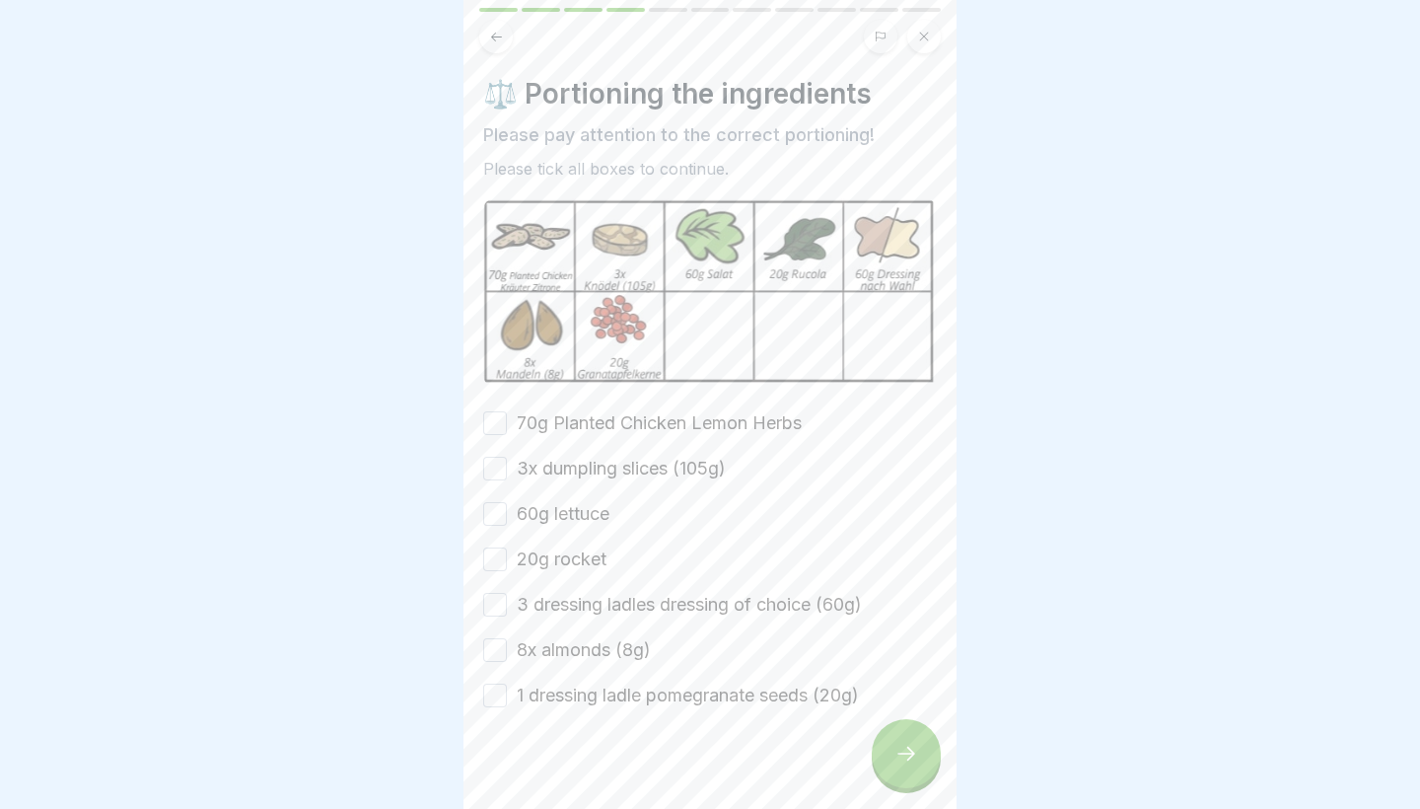
click at [525, 688] on label "1 dressing ladle pomegranate seeds (20g)" at bounding box center [688, 696] width 342 height 26
click at [507, 688] on button "1 dressing ladle pomegranate seeds (20g)" at bounding box center [495, 696] width 24 height 24
click at [522, 655] on label "8x almonds (8g)" at bounding box center [584, 650] width 134 height 26
click at [507, 655] on button "8x almonds (8g)" at bounding box center [495, 650] width 24 height 24
click at [520, 612] on label "3 dressing ladles dressing of choice (60g)" at bounding box center [689, 605] width 345 height 26
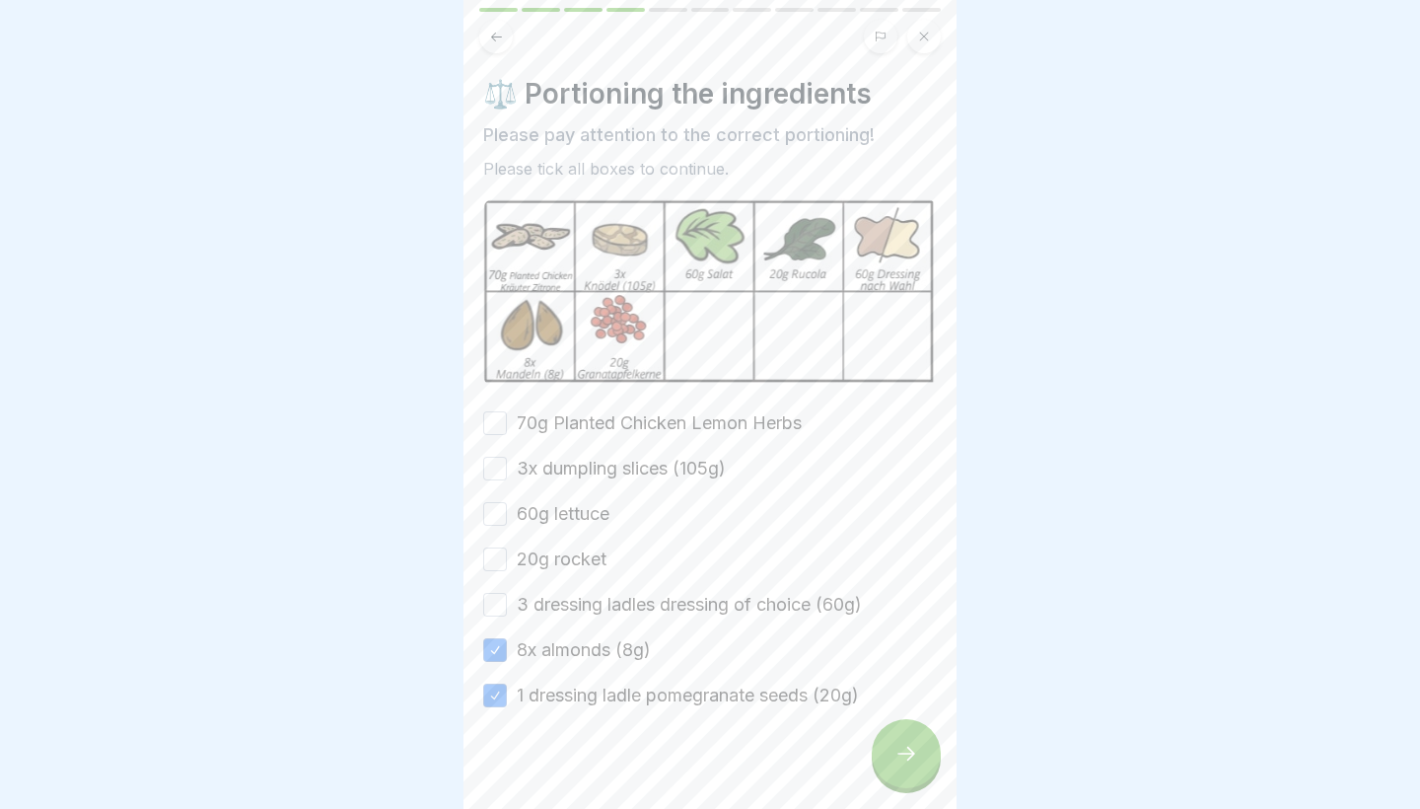
click at [507, 612] on button "3 dressing ladles dressing of choice (60g)" at bounding box center [495, 605] width 24 height 24
click at [517, 554] on label "20g rocket" at bounding box center [562, 559] width 90 height 26
click at [507, 554] on button "20g rocket" at bounding box center [495, 559] width 24 height 24
click at [512, 514] on div "60g lettuce" at bounding box center [546, 514] width 126 height 26
click at [488, 511] on button "60g lettuce" at bounding box center [495, 514] width 24 height 24
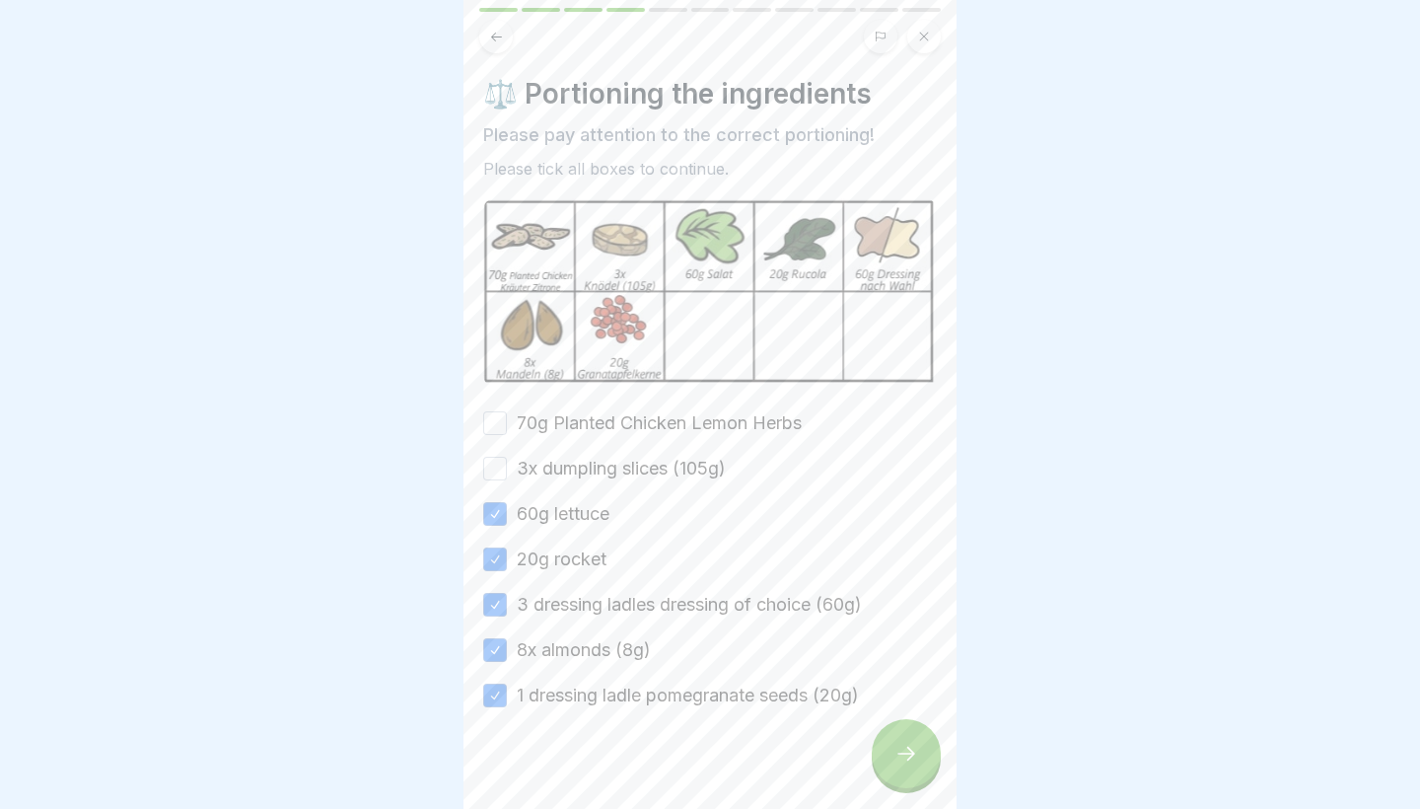
click at [493, 466] on button "3x dumpling slices (105g)" at bounding box center [495, 469] width 24 height 24
click at [501, 397] on div "⚖️ Portioning the ingredients Please pay attention to the correct portioning! P…" at bounding box center [710, 392] width 454 height 631
click at [493, 426] on button "70g Planted Chicken Lemon Herbs" at bounding box center [495, 423] width 24 height 24
click at [893, 769] on div at bounding box center [906, 753] width 69 height 69
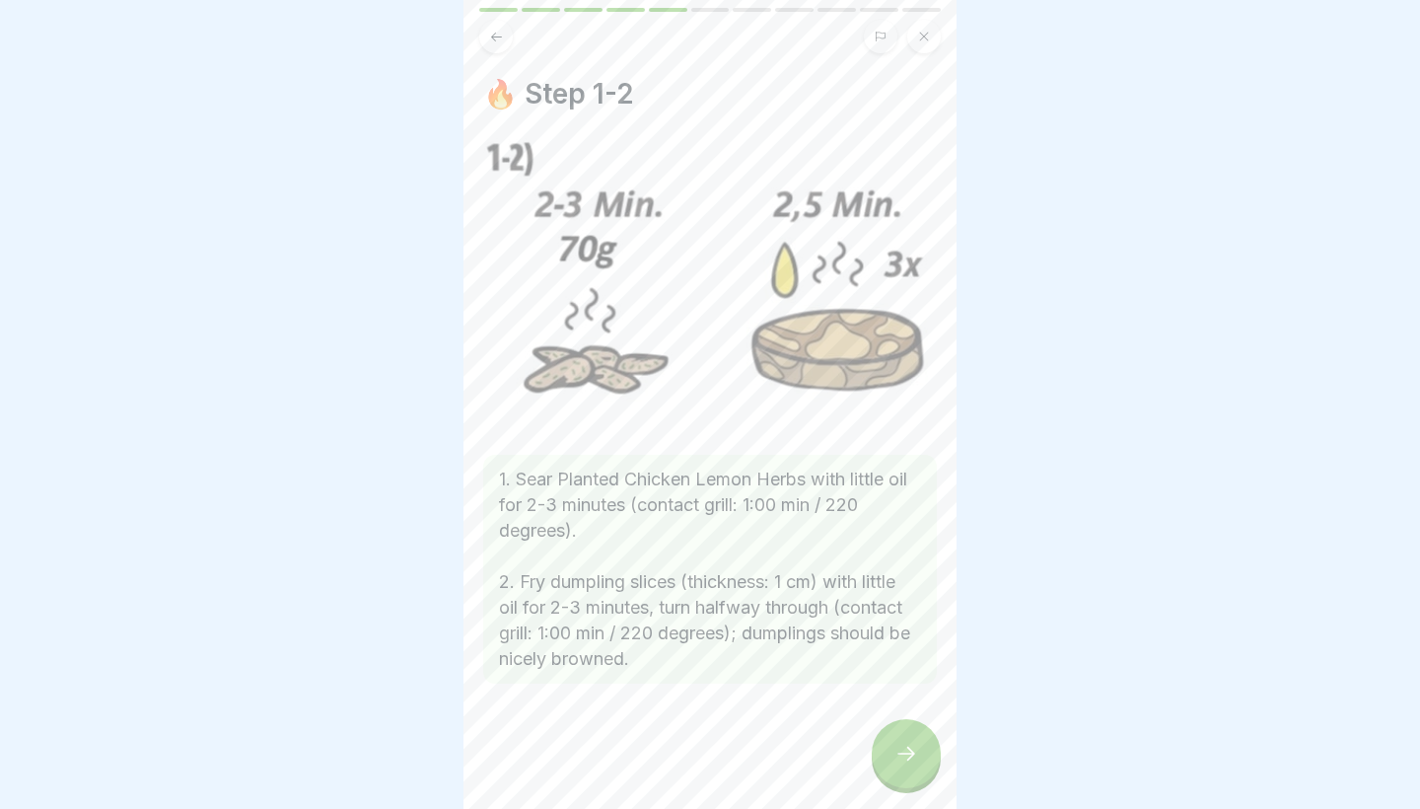
click at [893, 769] on div at bounding box center [906, 753] width 69 height 69
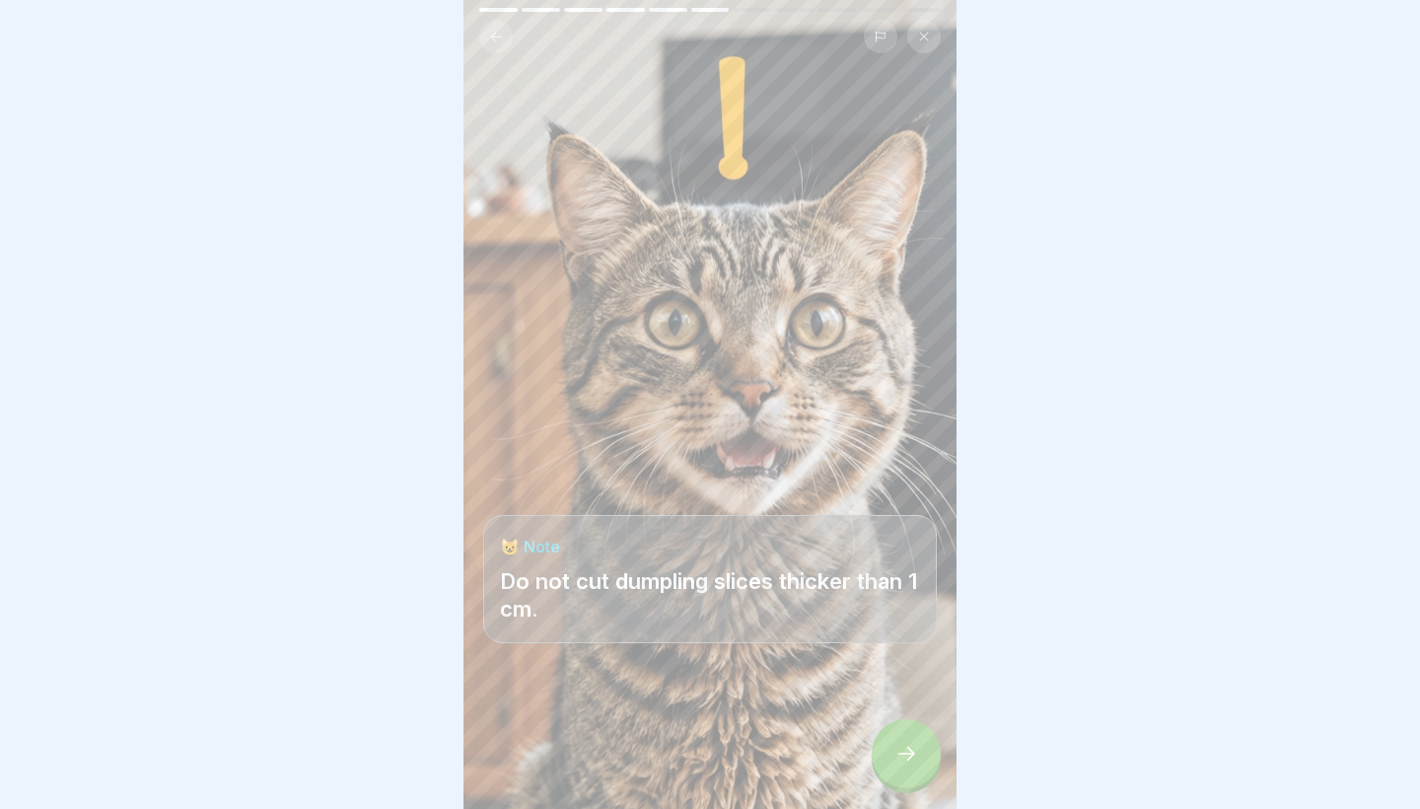
click at [893, 769] on div at bounding box center [906, 753] width 69 height 69
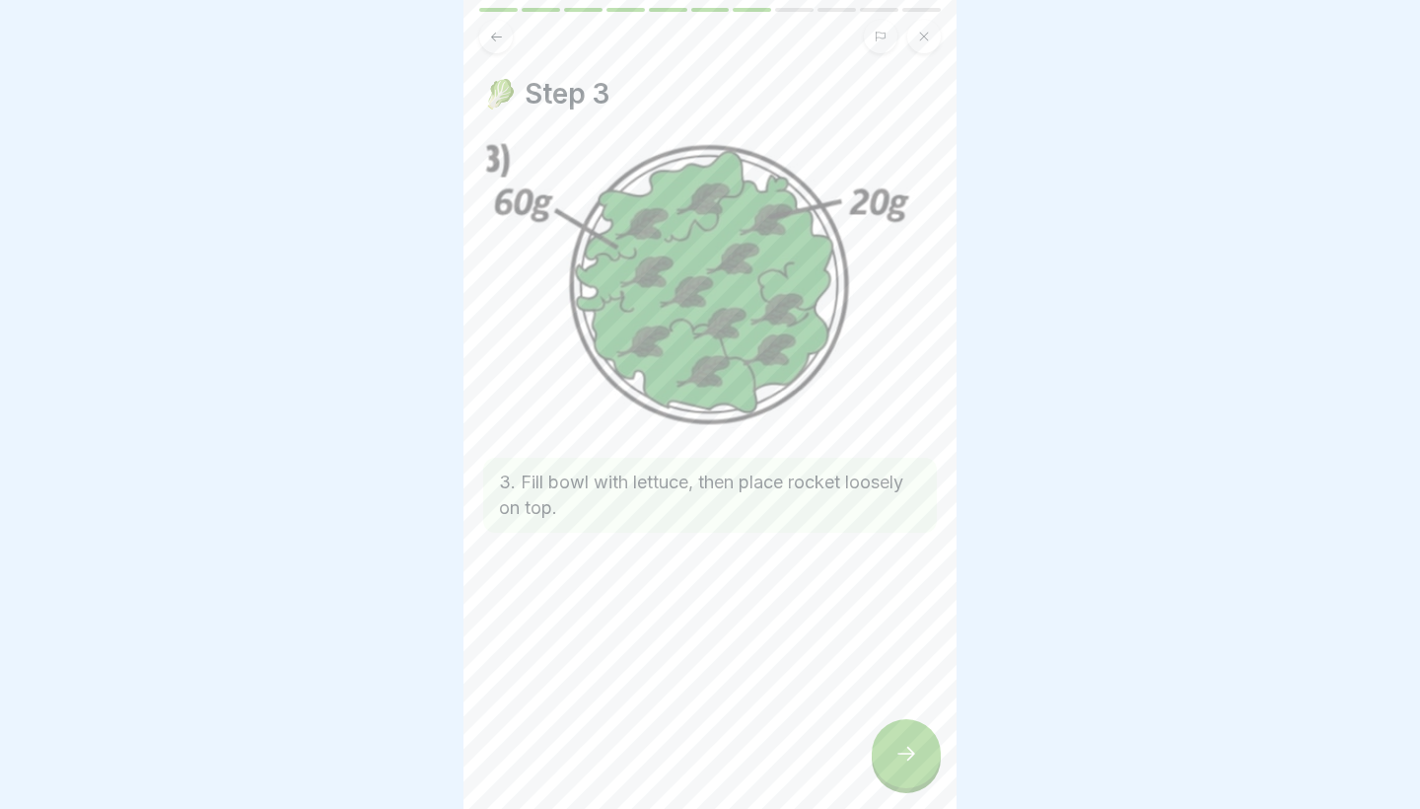
click at [893, 769] on div at bounding box center [906, 753] width 69 height 69
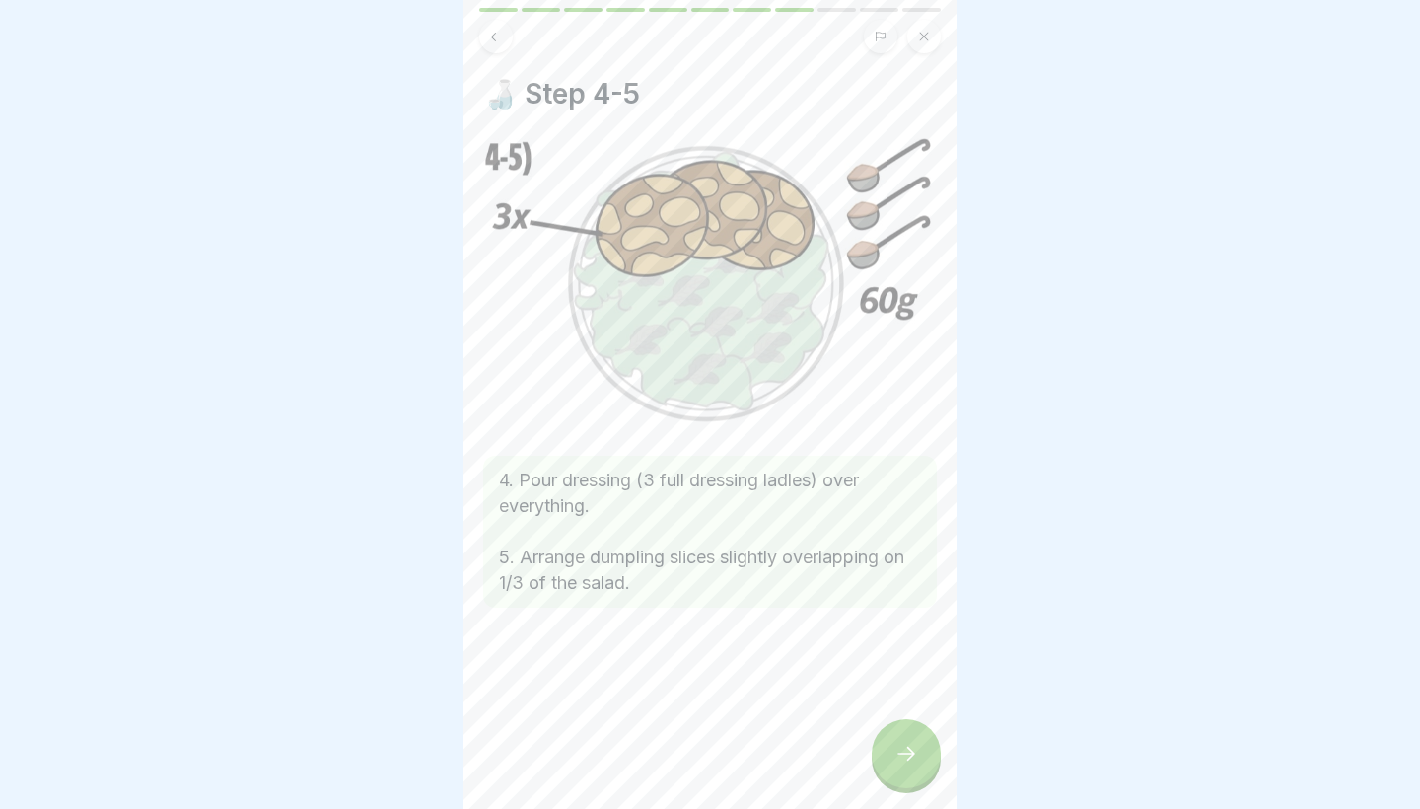
click at [893, 769] on div at bounding box center [906, 753] width 69 height 69
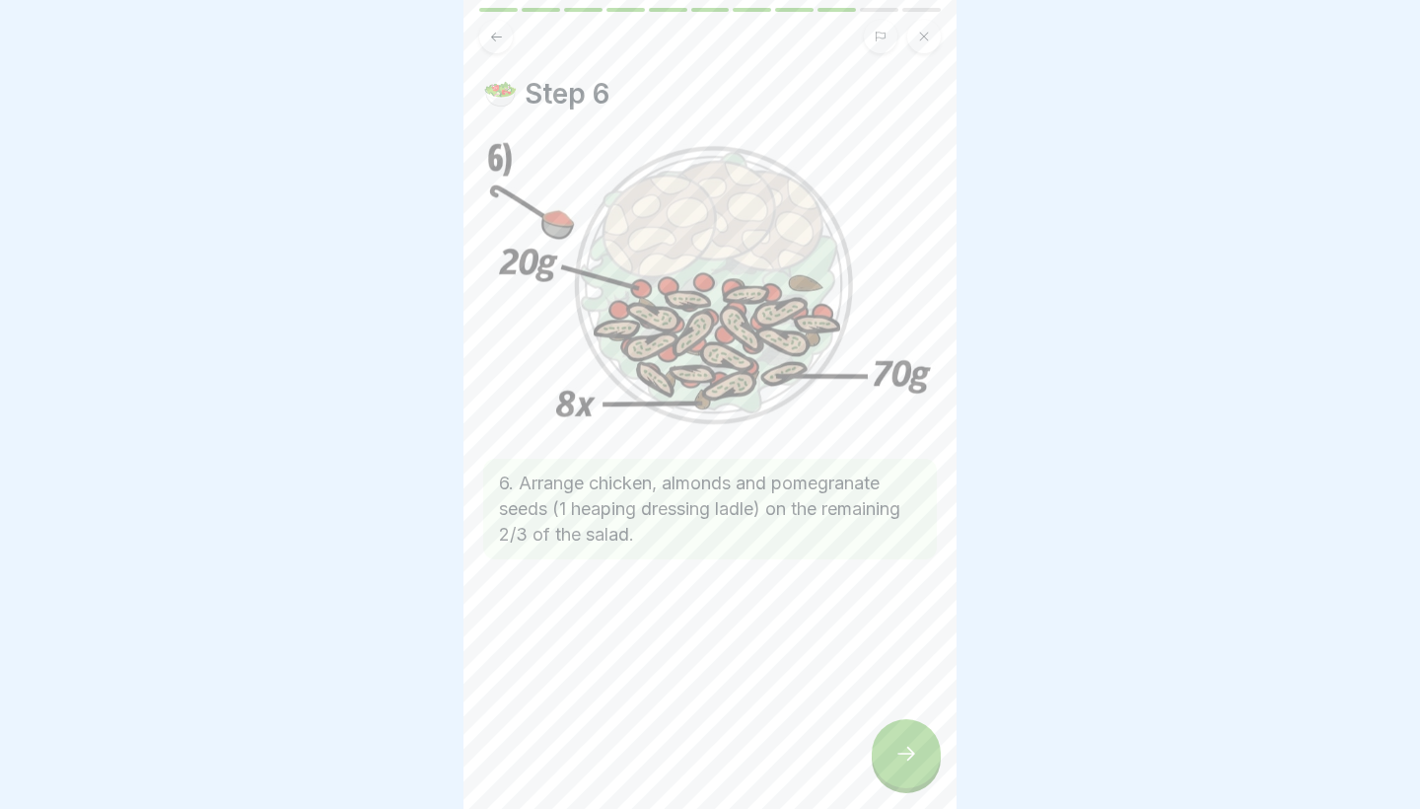
click at [893, 769] on div at bounding box center [906, 753] width 69 height 69
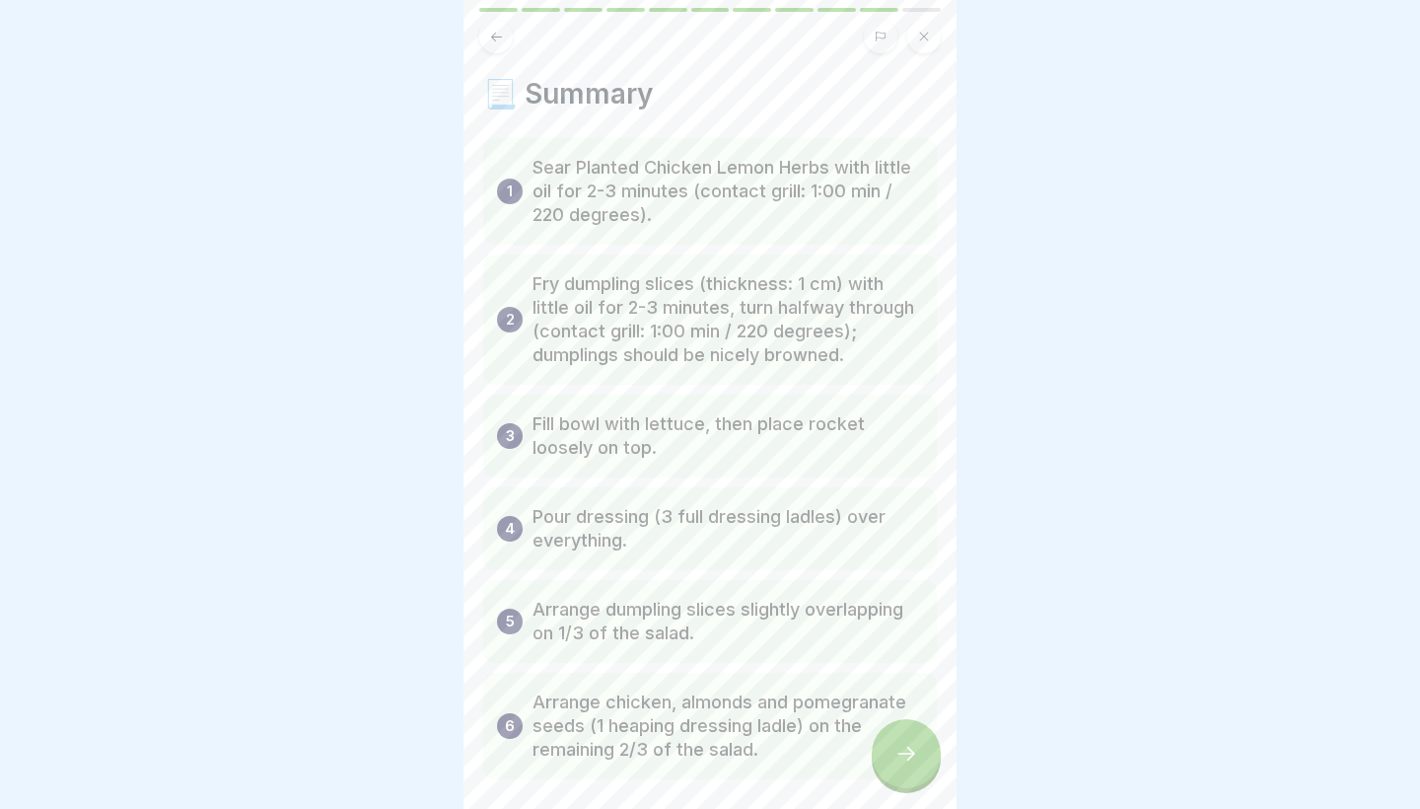
click at [893, 769] on div at bounding box center [906, 753] width 69 height 69
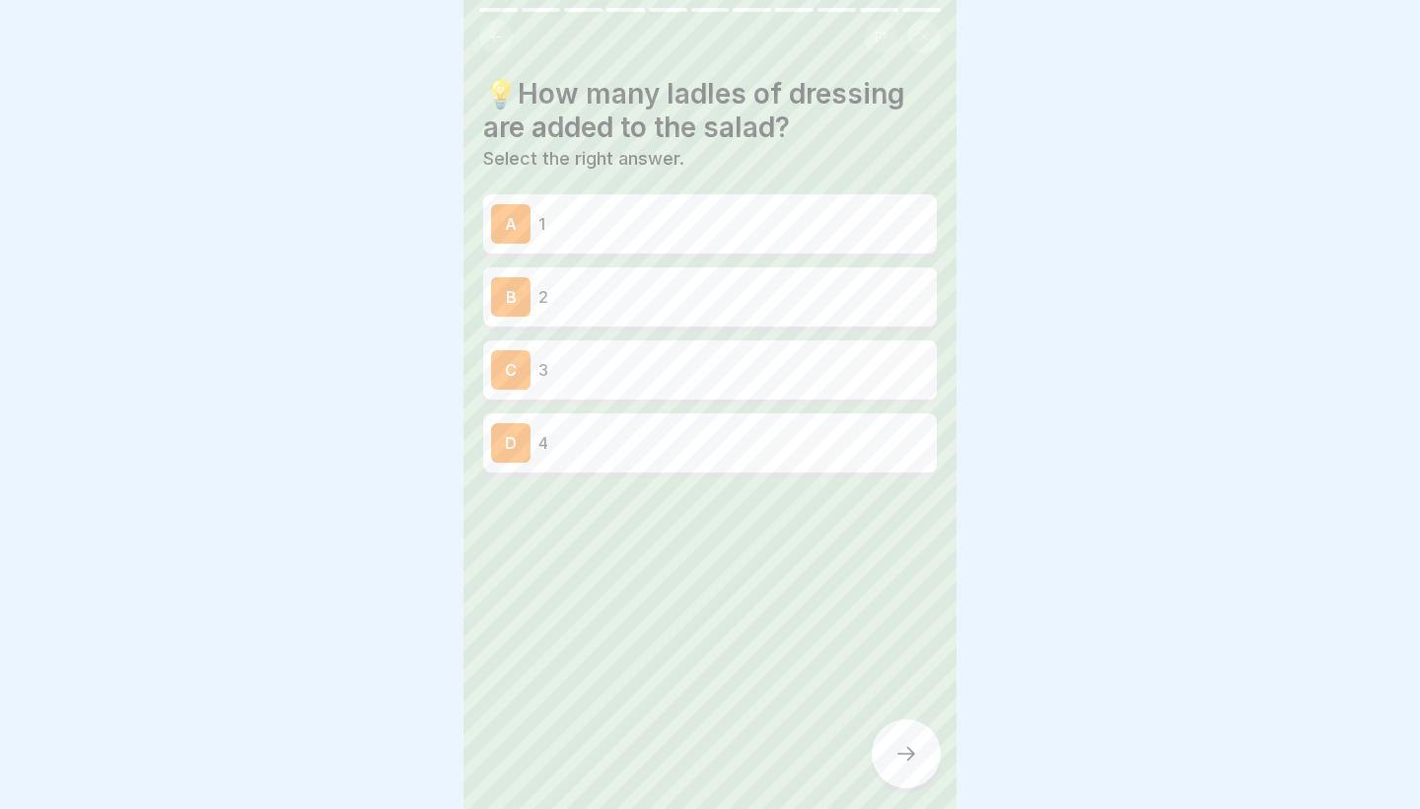
click at [586, 212] on p "1" at bounding box center [734, 224] width 391 height 24
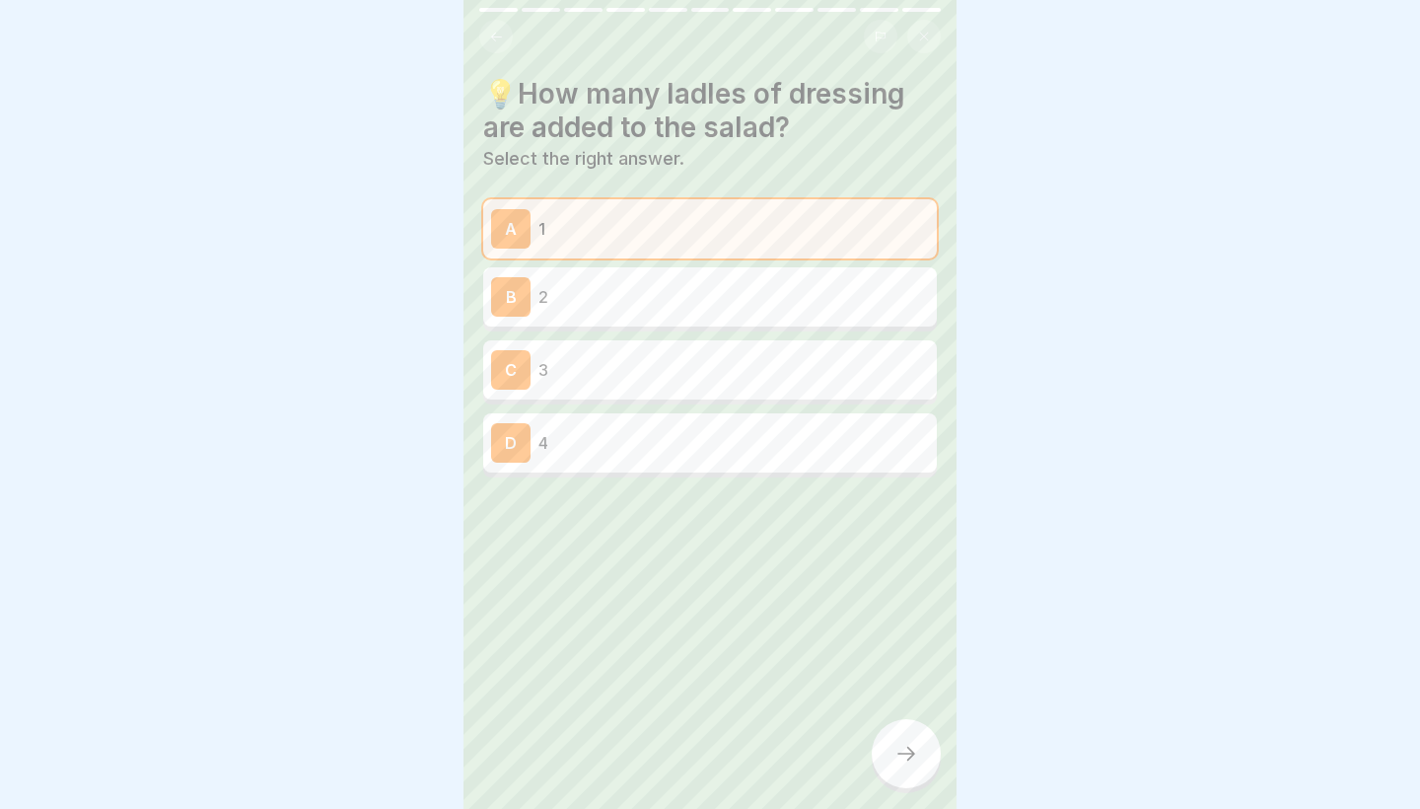
click at [908, 743] on div at bounding box center [906, 753] width 69 height 69
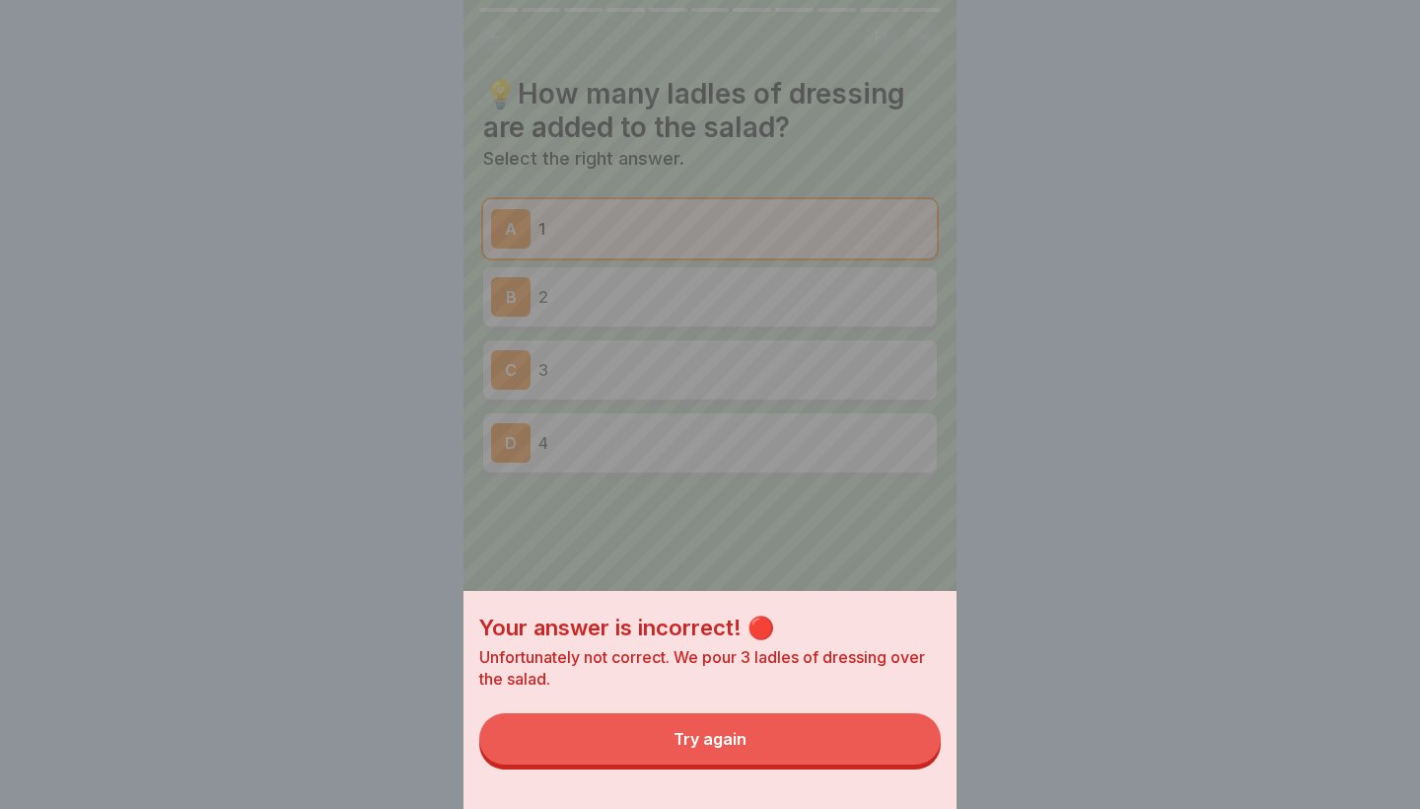
click at [908, 743] on button "Try again" at bounding box center [710, 738] width 462 height 51
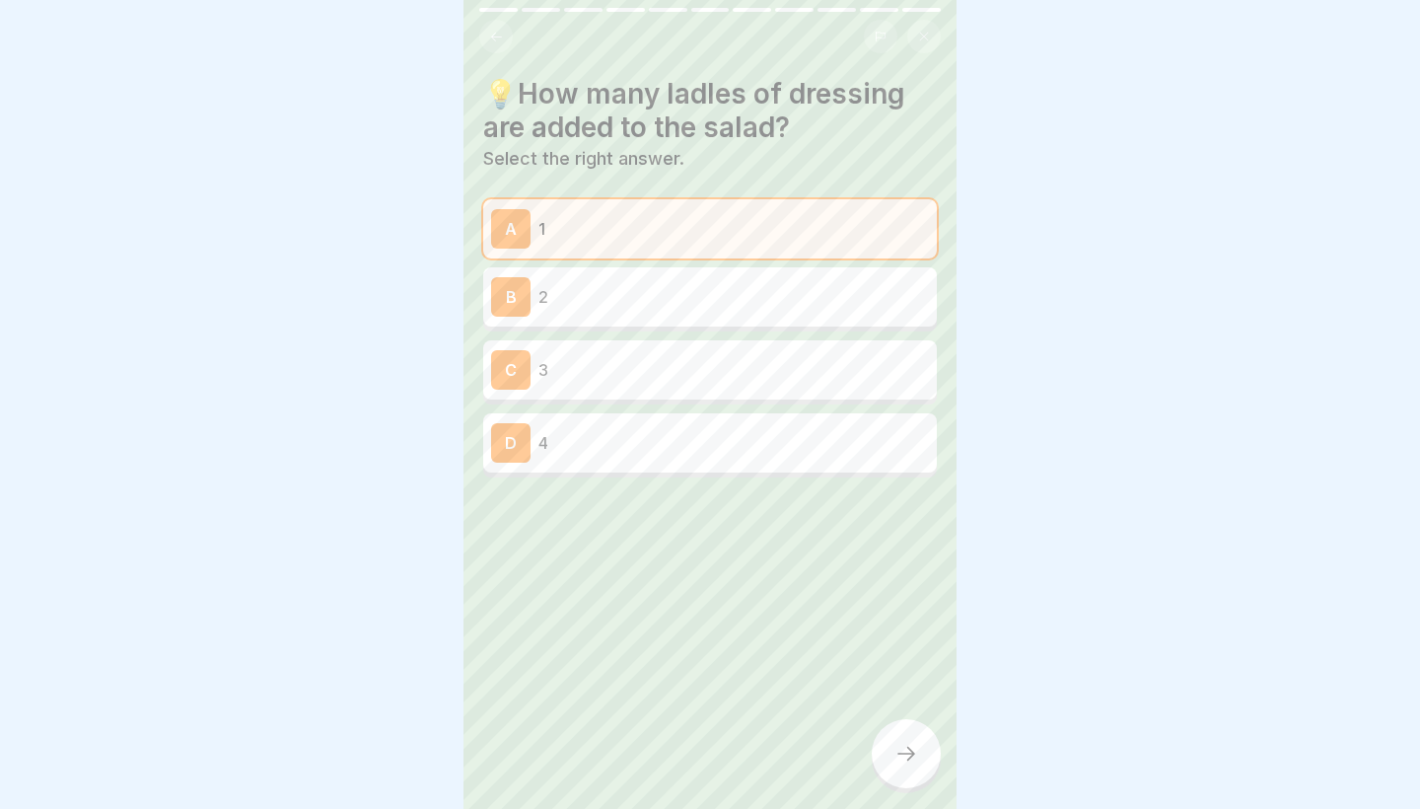
click at [693, 269] on div "B 2" at bounding box center [710, 296] width 454 height 59
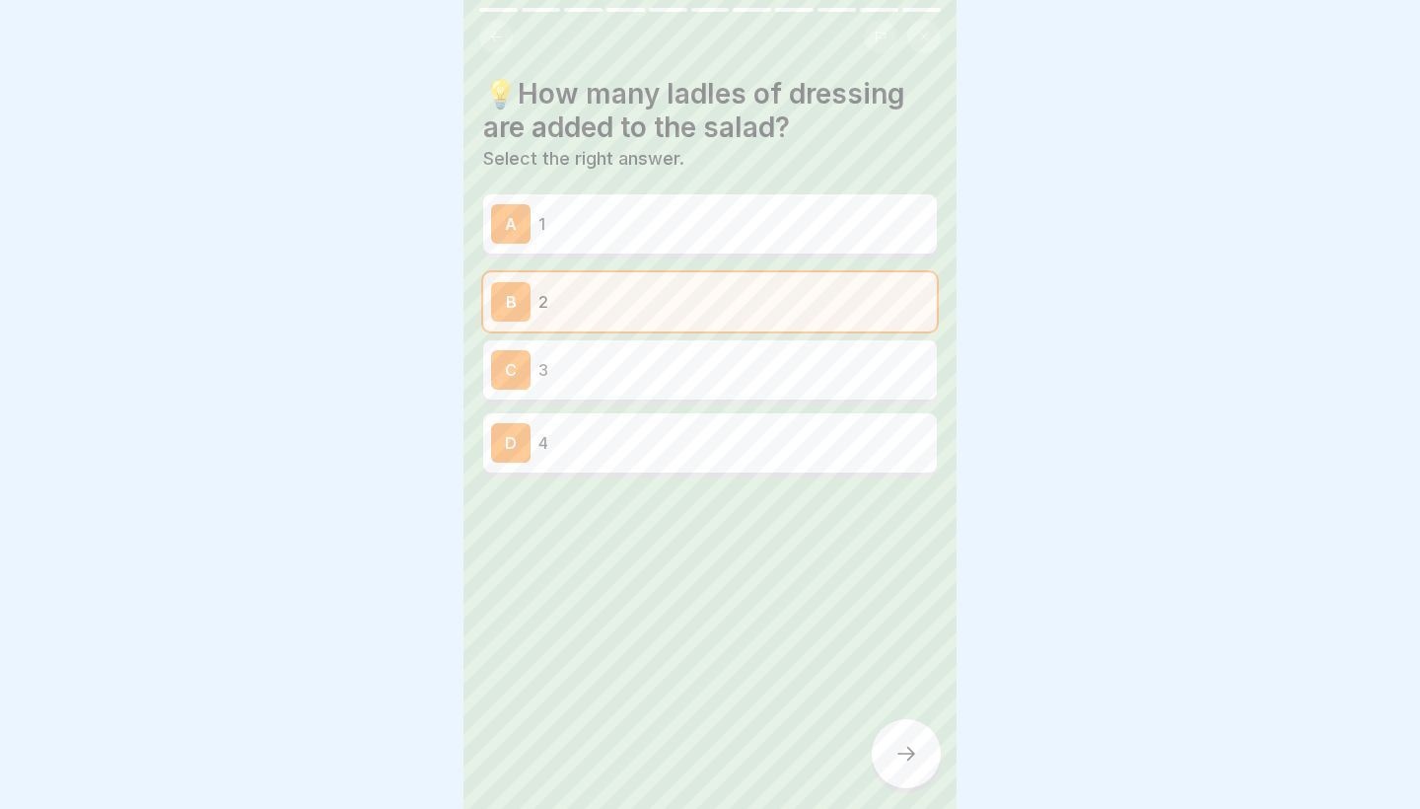
click at [917, 766] on div at bounding box center [906, 753] width 69 height 69
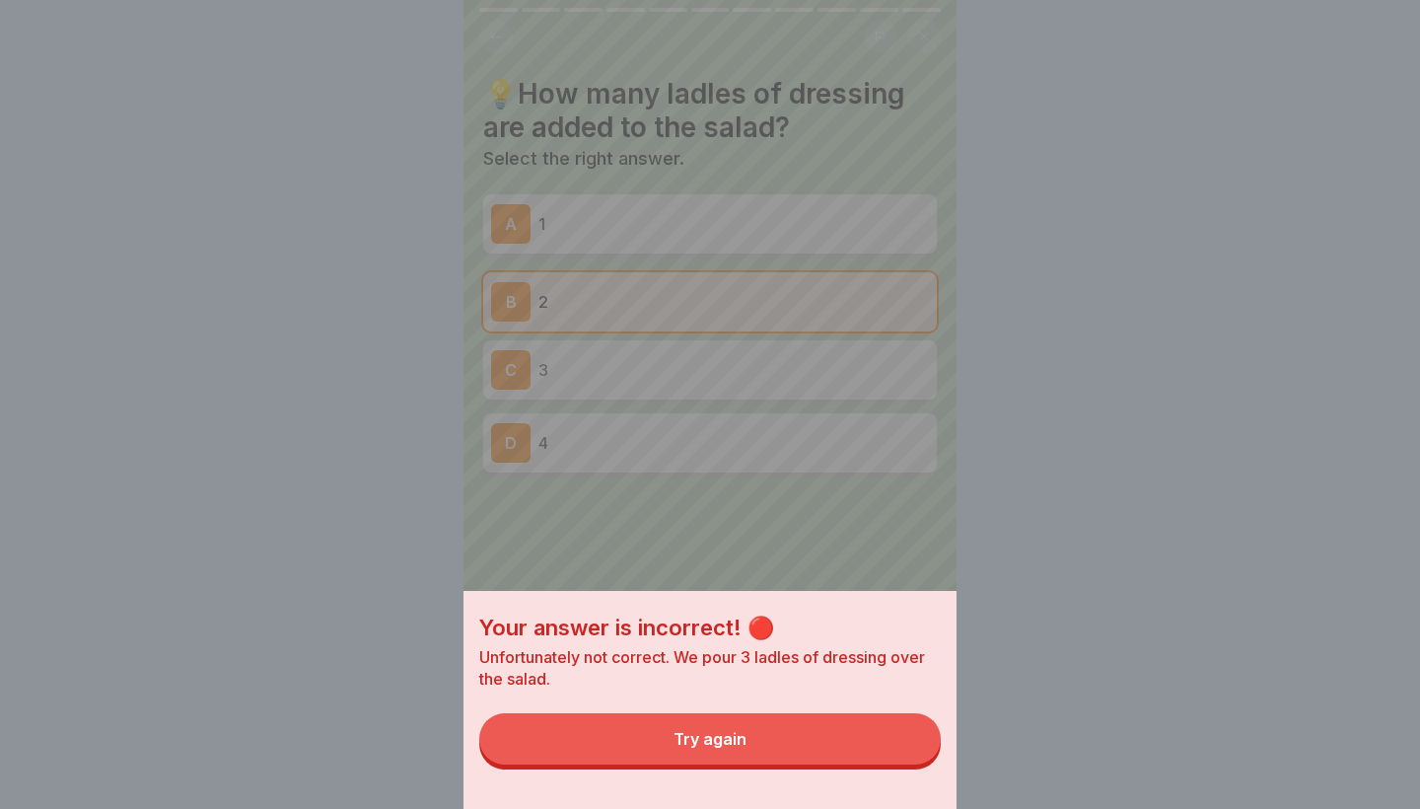
click at [877, 741] on button "Try again" at bounding box center [710, 738] width 462 height 51
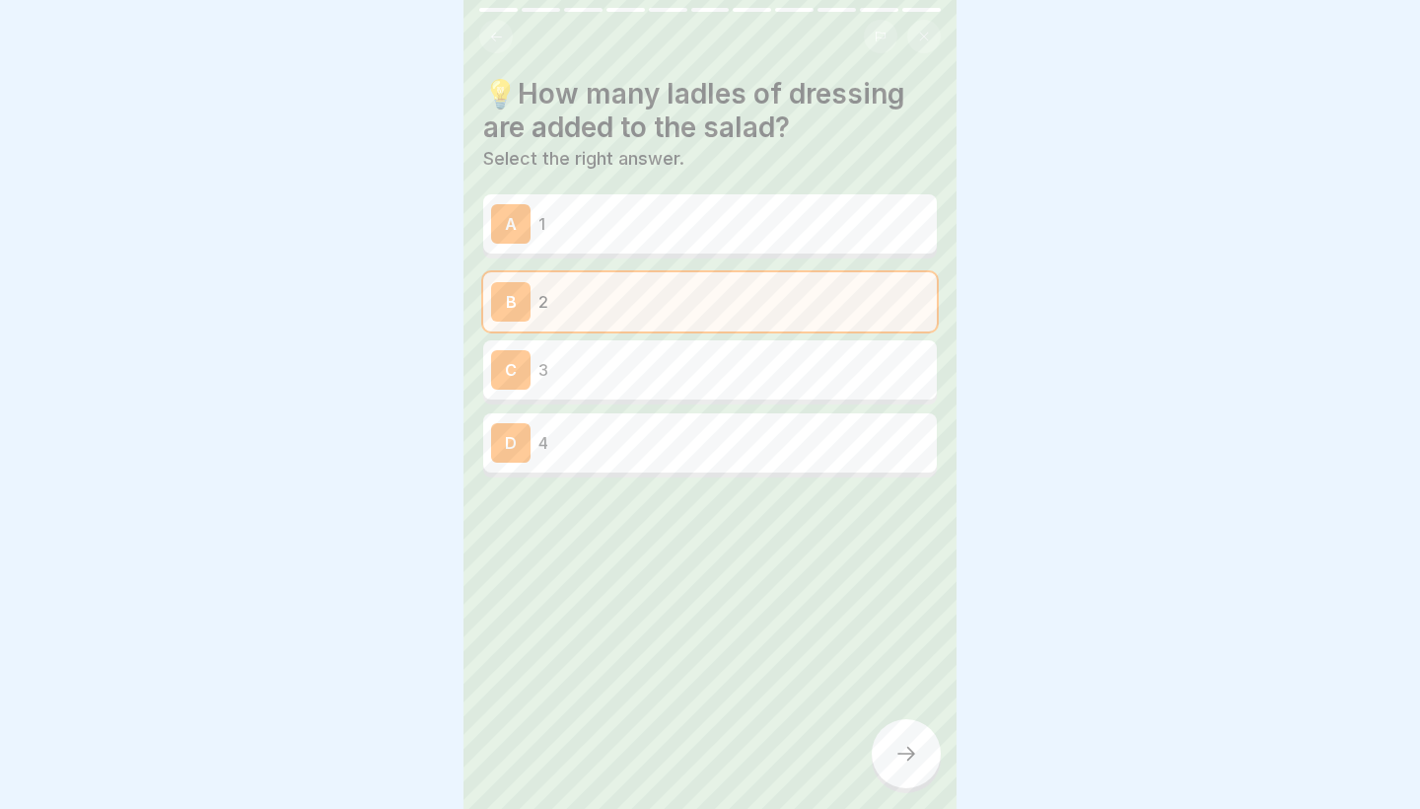
click at [745, 358] on p "3" at bounding box center [734, 370] width 391 height 24
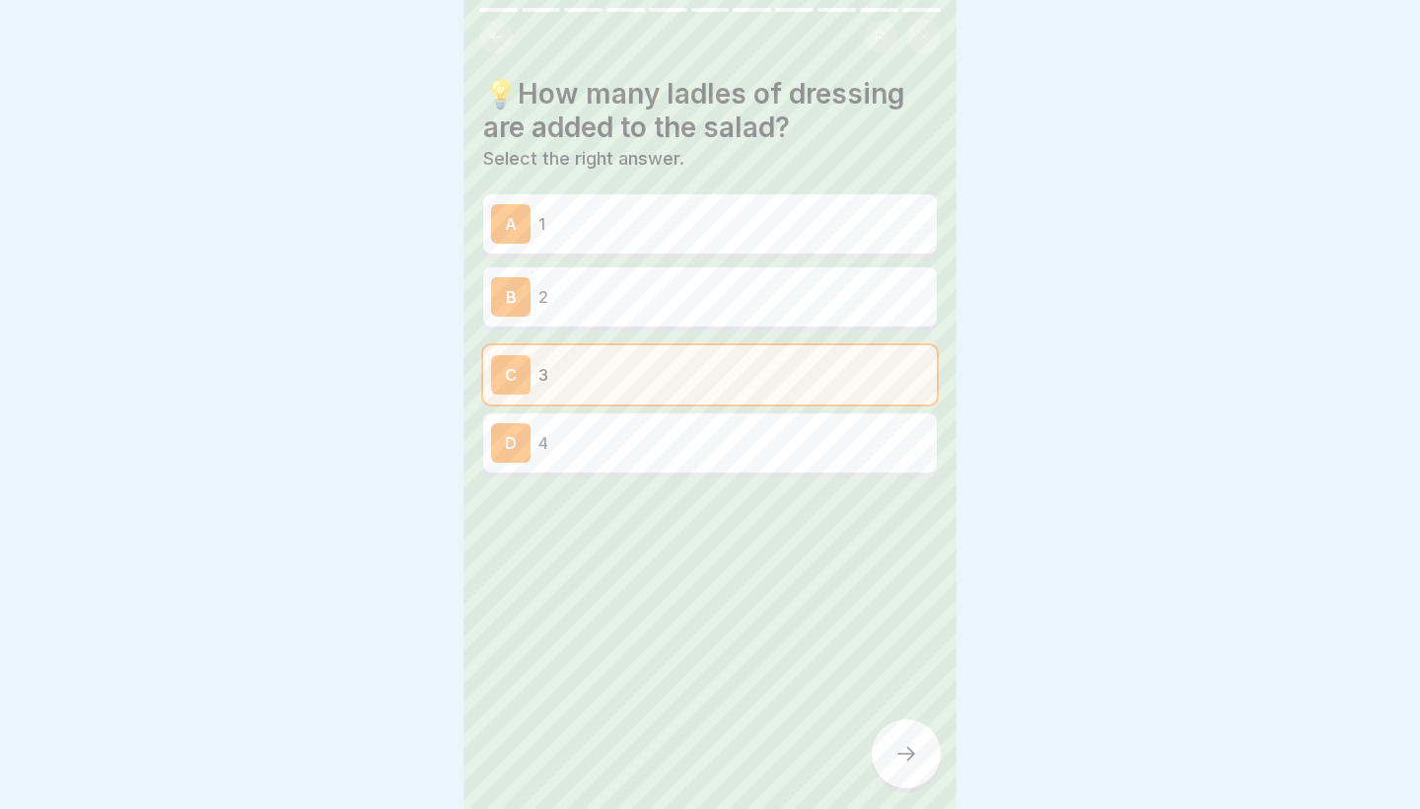
click at [910, 725] on div at bounding box center [906, 753] width 69 height 69
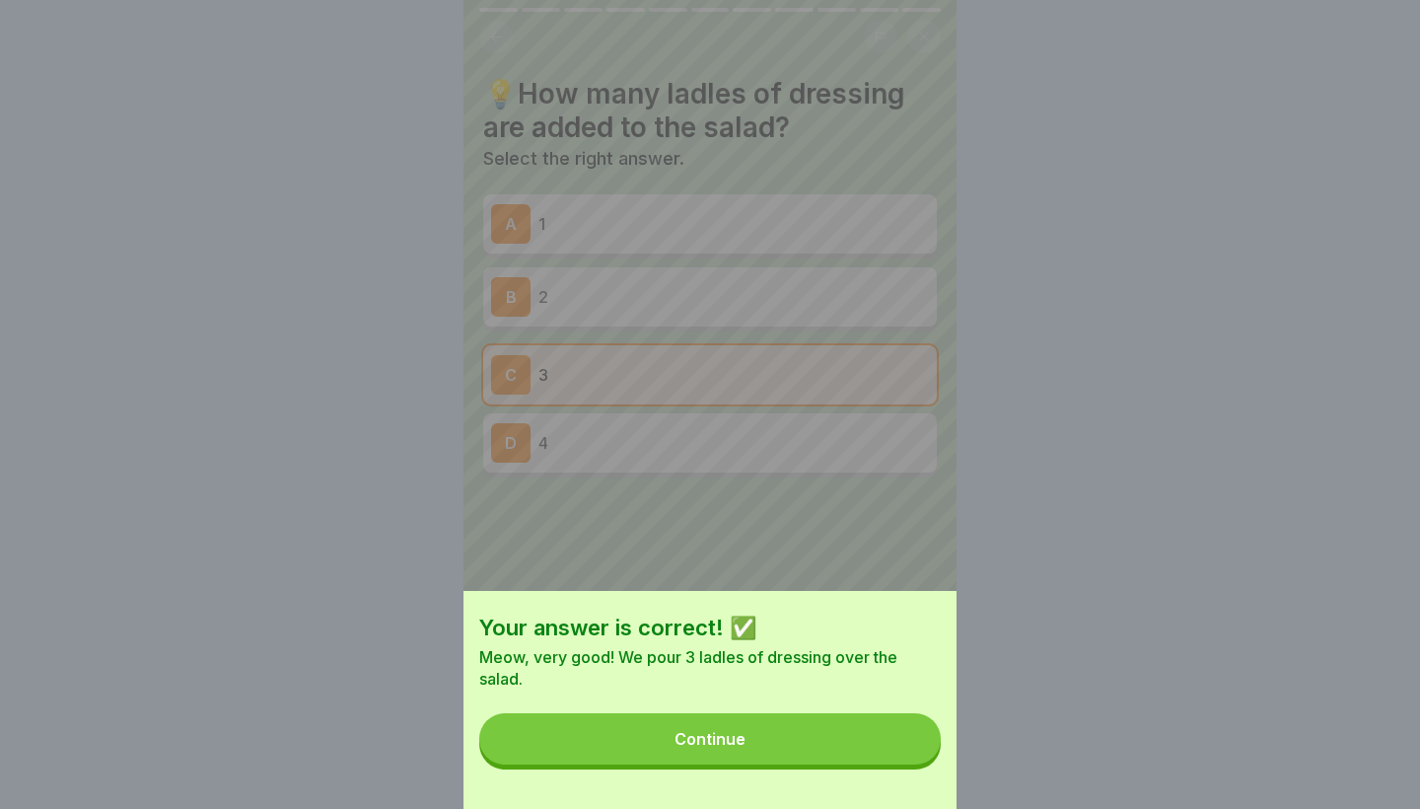
click at [869, 739] on button "Continue" at bounding box center [710, 738] width 462 height 51
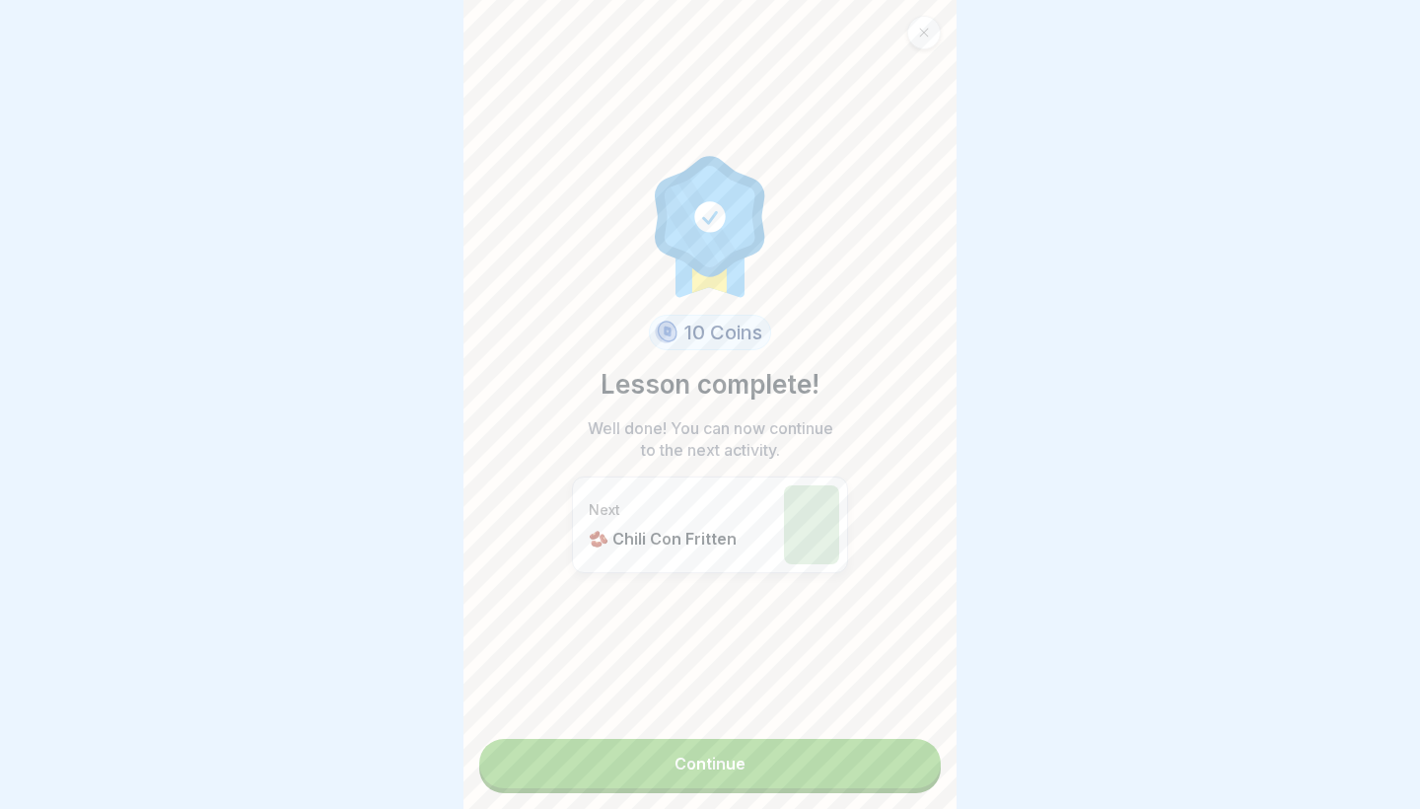
click at [869, 739] on div "10 Coins Lesson complete! Well done! You can now continue to the next activity.…" at bounding box center [710, 404] width 493 height 809
click at [848, 758] on link "Continue" at bounding box center [710, 763] width 462 height 49
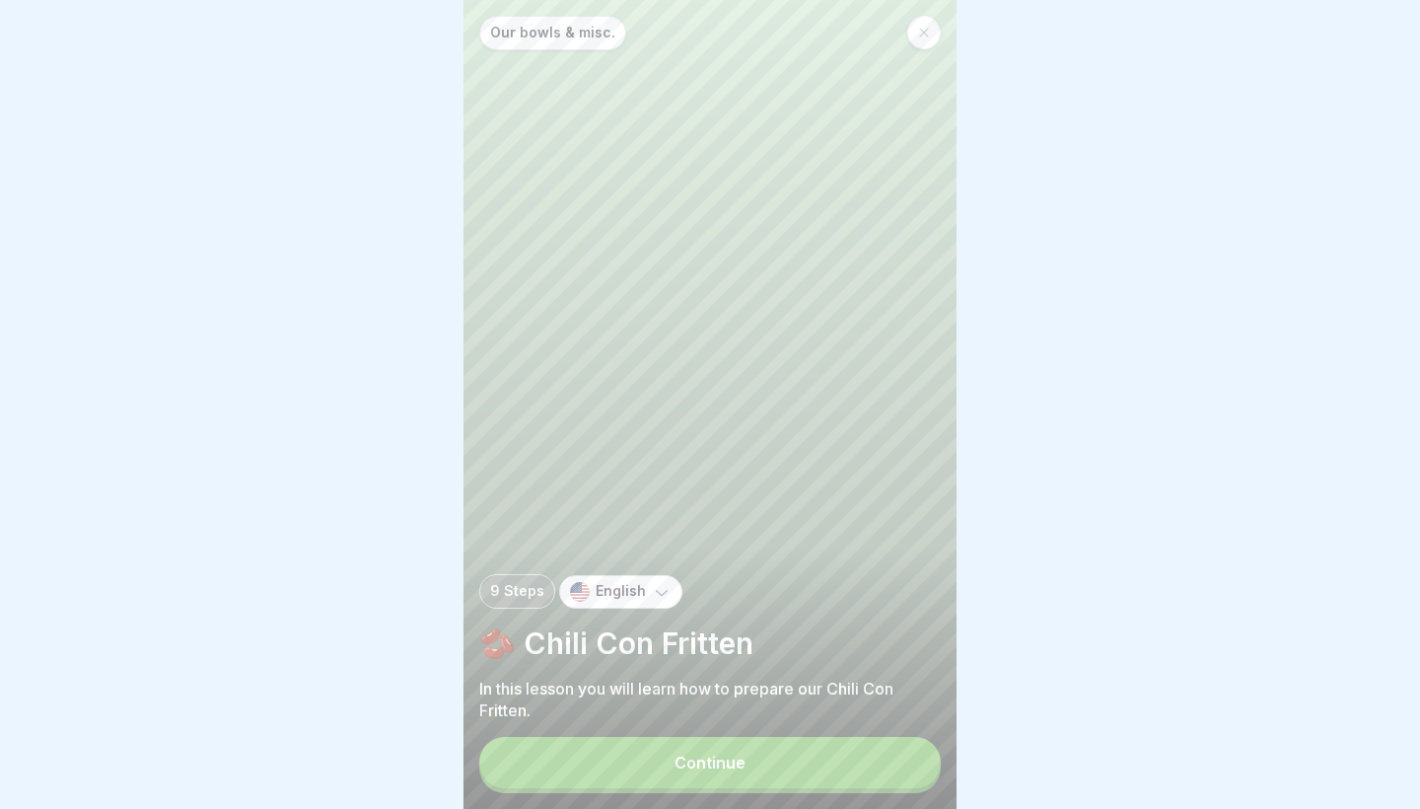
click at [848, 758] on button "Continue" at bounding box center [710, 762] width 462 height 51
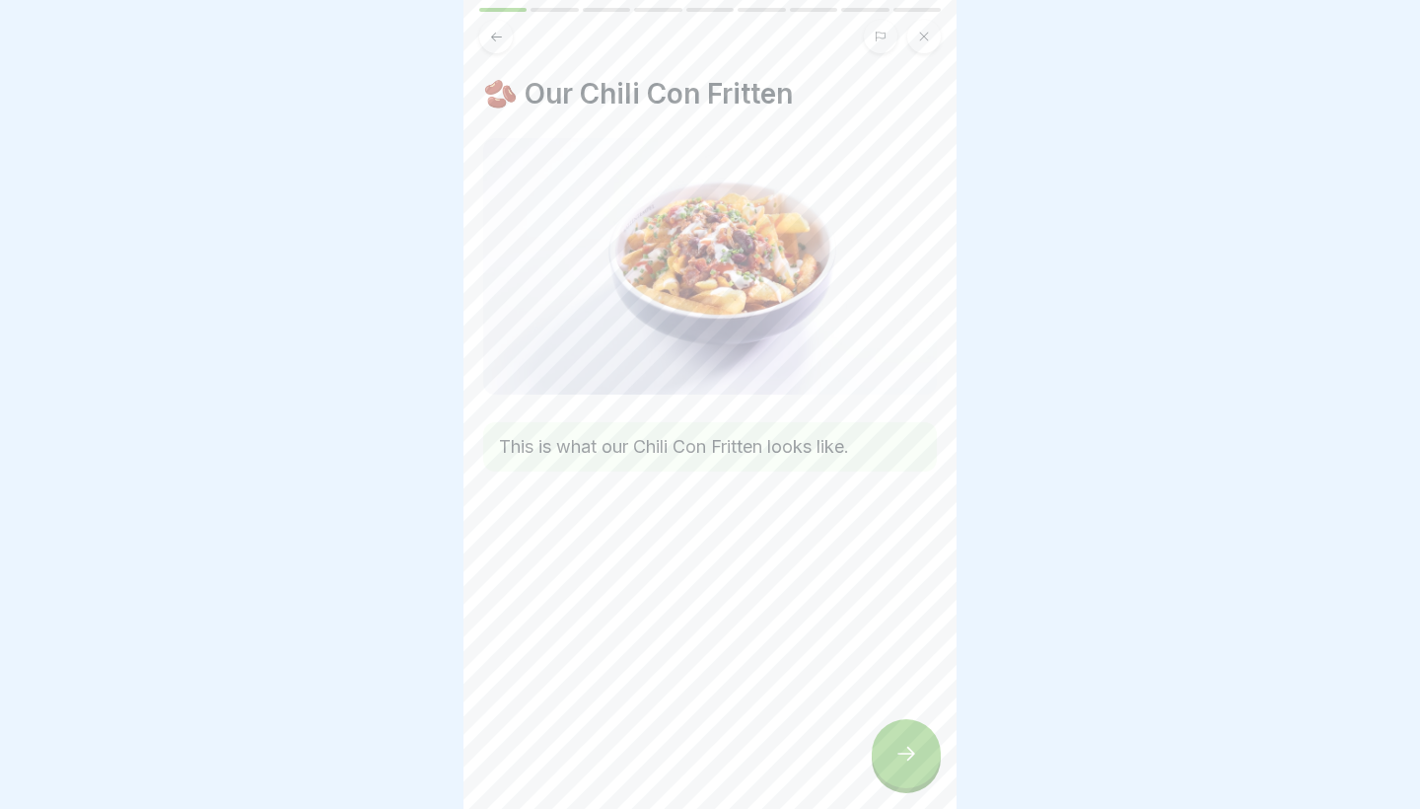
click at [848, 758] on div "🫘 Our Chili Con Fritten This is what our Chili Con Fritten looks like." at bounding box center [710, 404] width 493 height 809
click at [873, 757] on div at bounding box center [906, 753] width 69 height 69
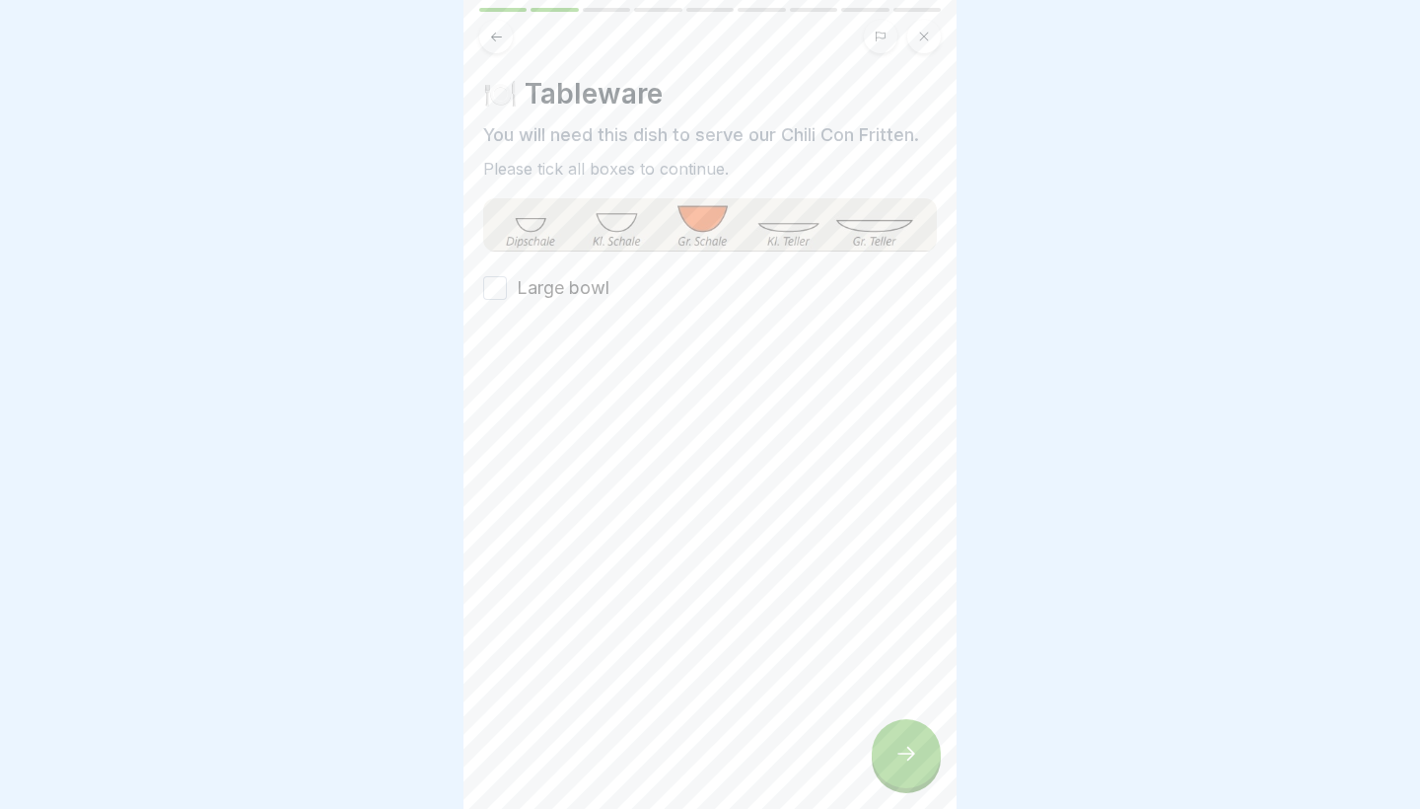
click at [543, 276] on label "Large bowl" at bounding box center [563, 288] width 93 height 26
click at [507, 276] on button "Large bowl" at bounding box center [495, 288] width 24 height 24
click at [895, 728] on div at bounding box center [906, 753] width 69 height 69
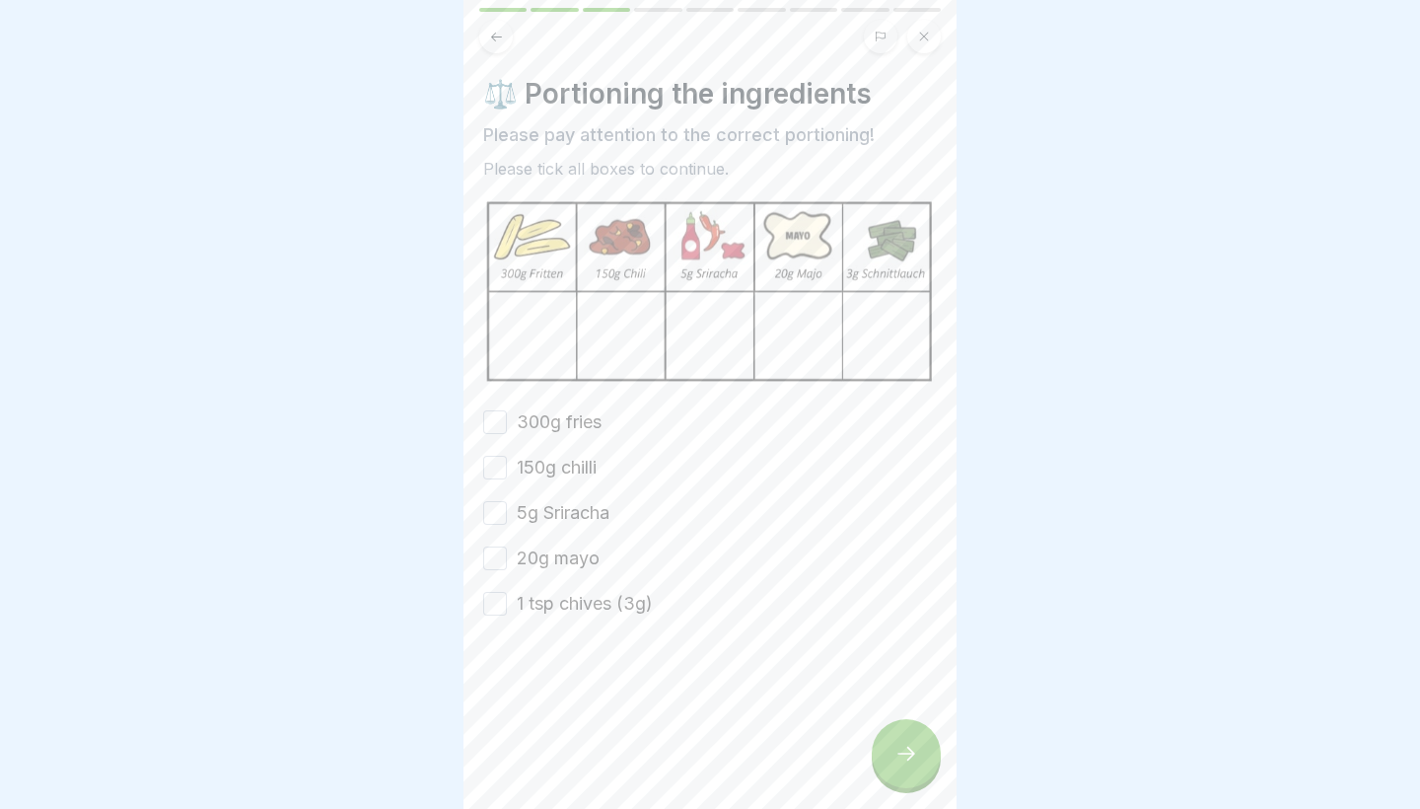
click at [505, 606] on button "1 tsp chives (3g)" at bounding box center [495, 604] width 24 height 24
click at [505, 571] on div "300g fries 150g chilli 5g Sriracha 20g mayo 1 tsp chives (3g)" at bounding box center [710, 512] width 454 height 207
click at [503, 566] on button "20g mayo" at bounding box center [495, 558] width 24 height 24
click at [486, 508] on button "5g Sriracha" at bounding box center [495, 513] width 24 height 24
click at [499, 458] on button "150g chilli" at bounding box center [495, 468] width 24 height 24
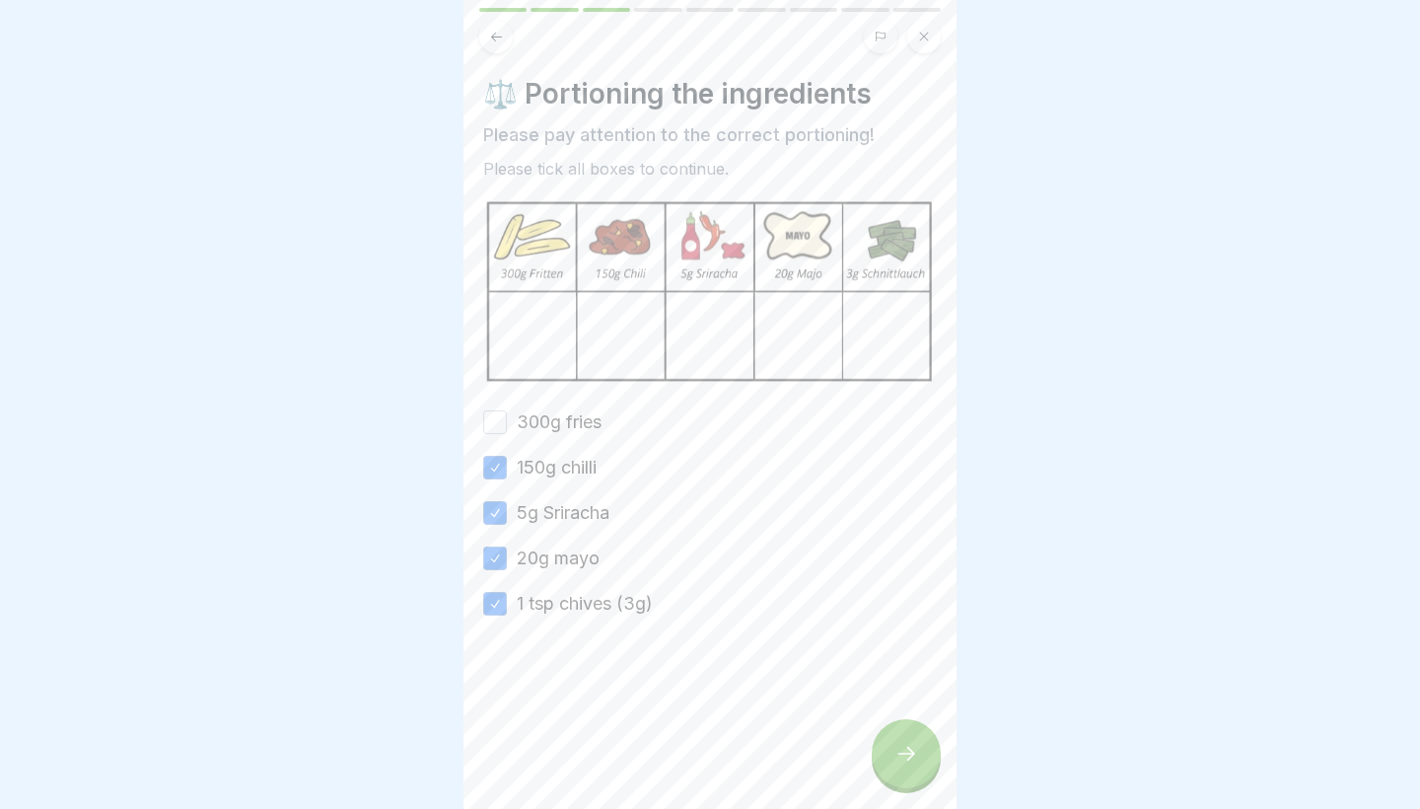
click at [494, 421] on button "300g fries" at bounding box center [495, 422] width 24 height 24
click at [897, 759] on icon at bounding box center [907, 754] width 24 height 24
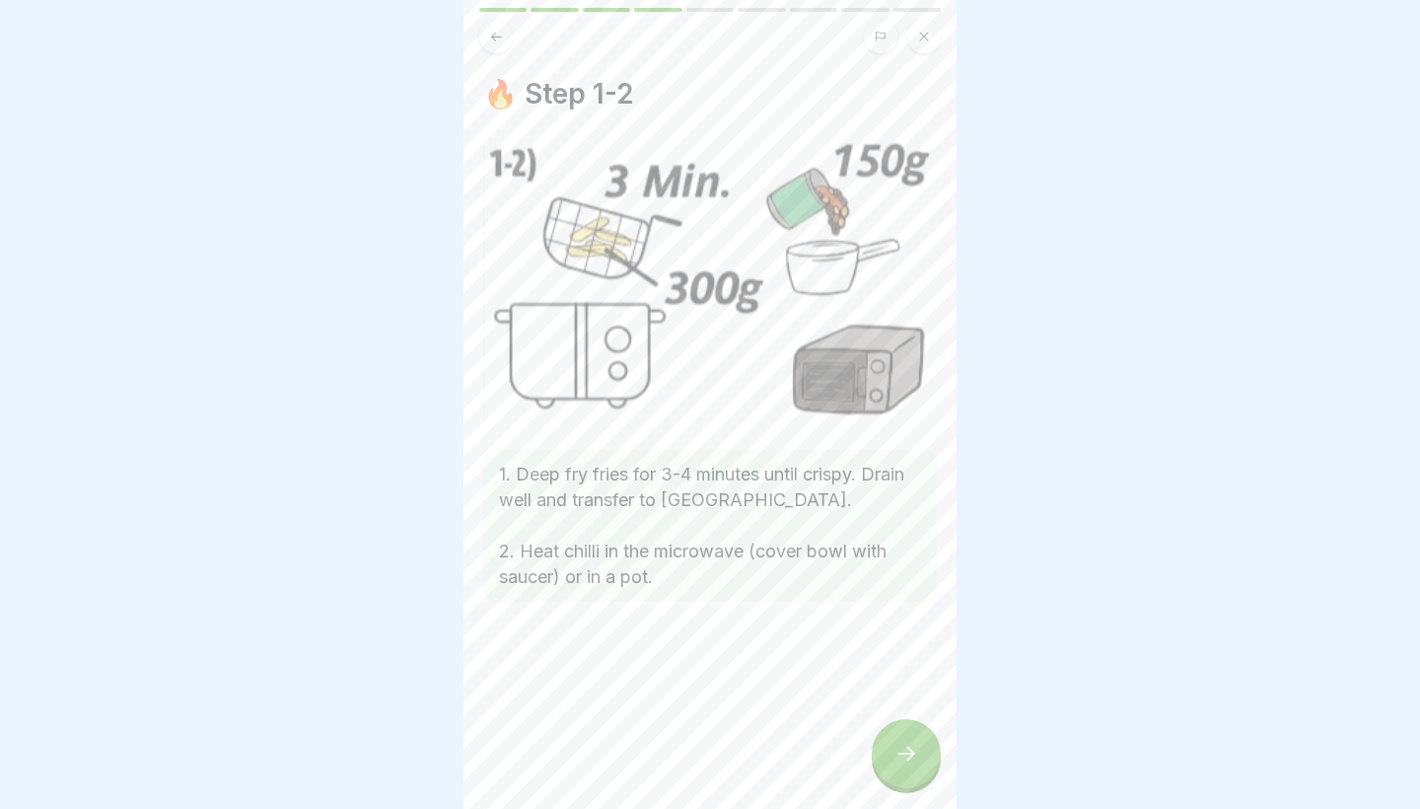
click at [897, 759] on icon at bounding box center [907, 754] width 24 height 24
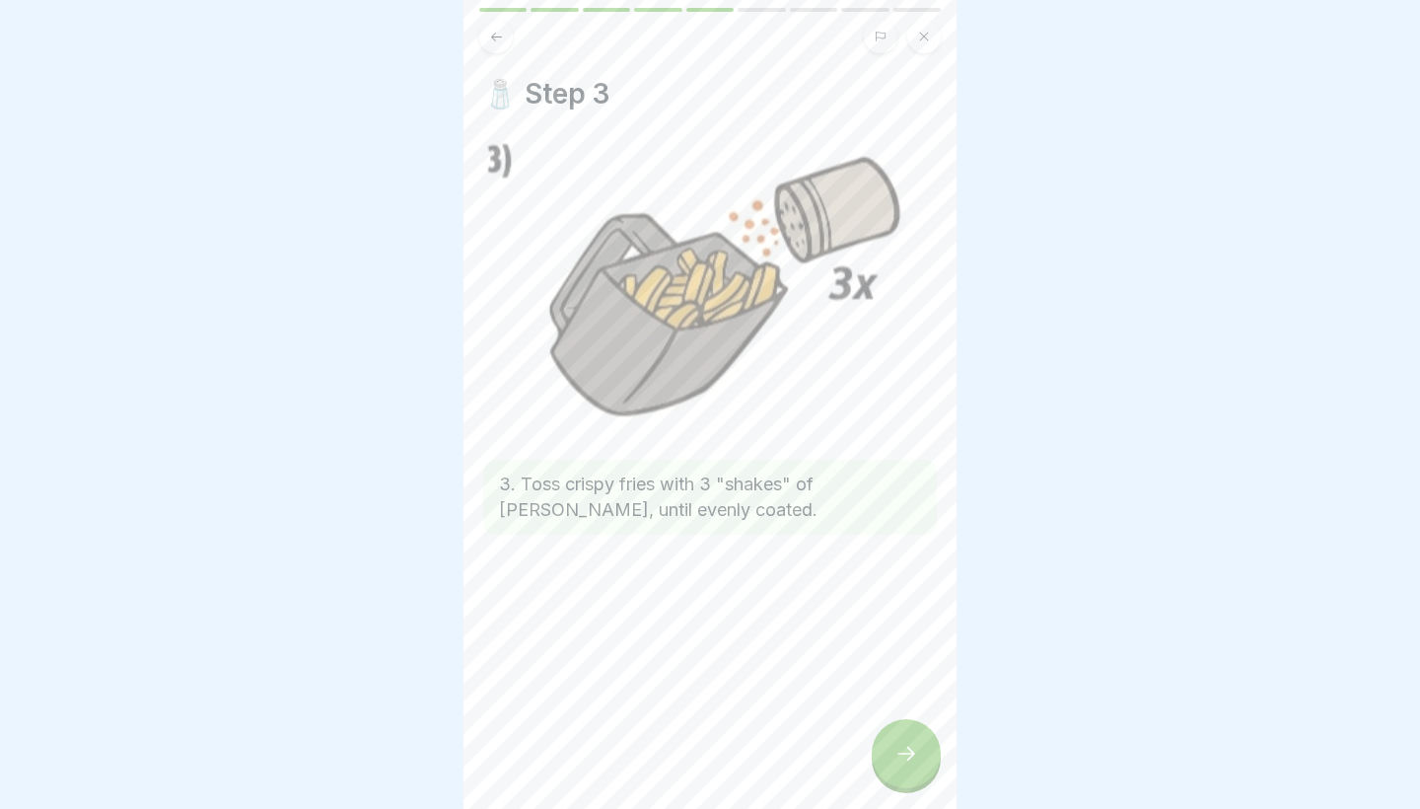
click at [897, 759] on icon at bounding box center [907, 754] width 24 height 24
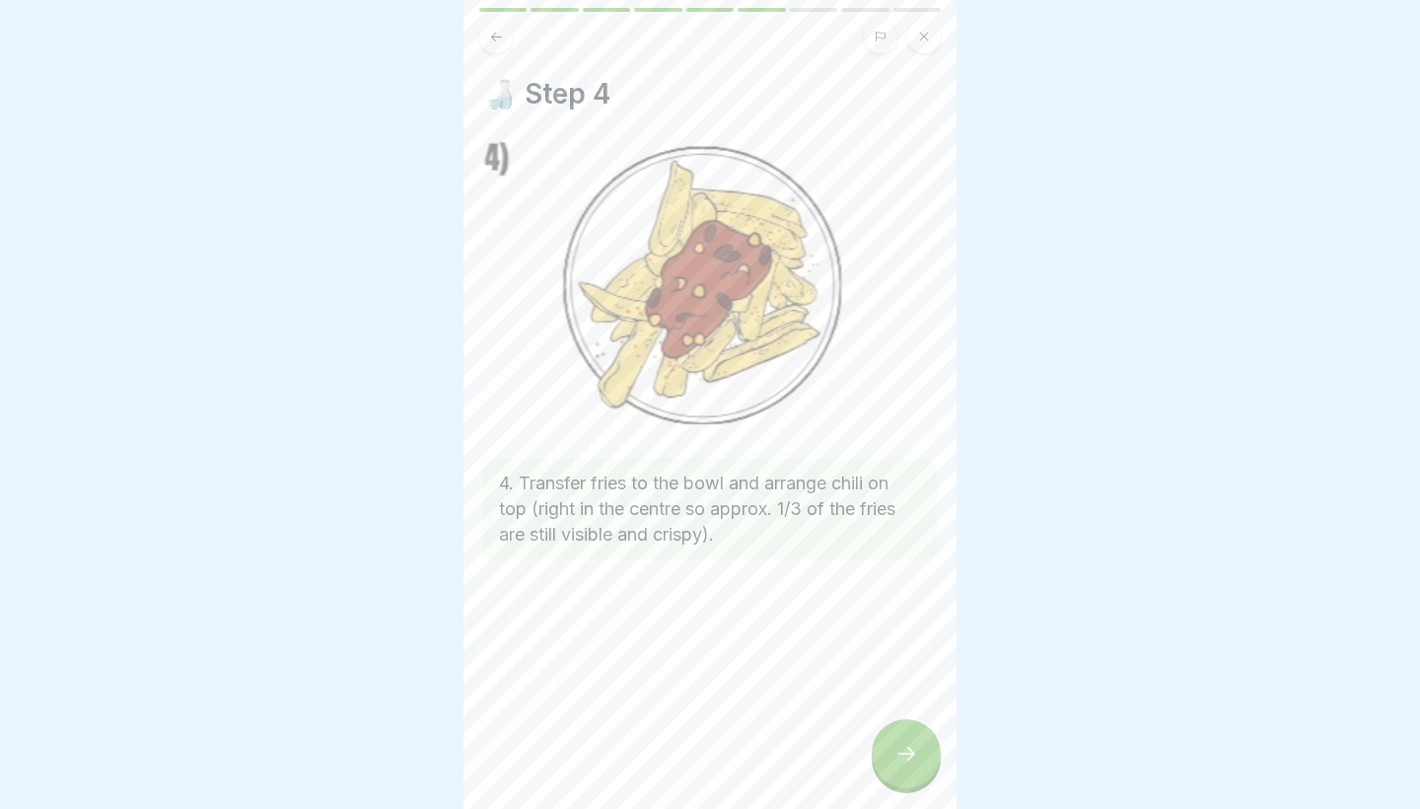
click at [897, 759] on icon at bounding box center [907, 754] width 24 height 24
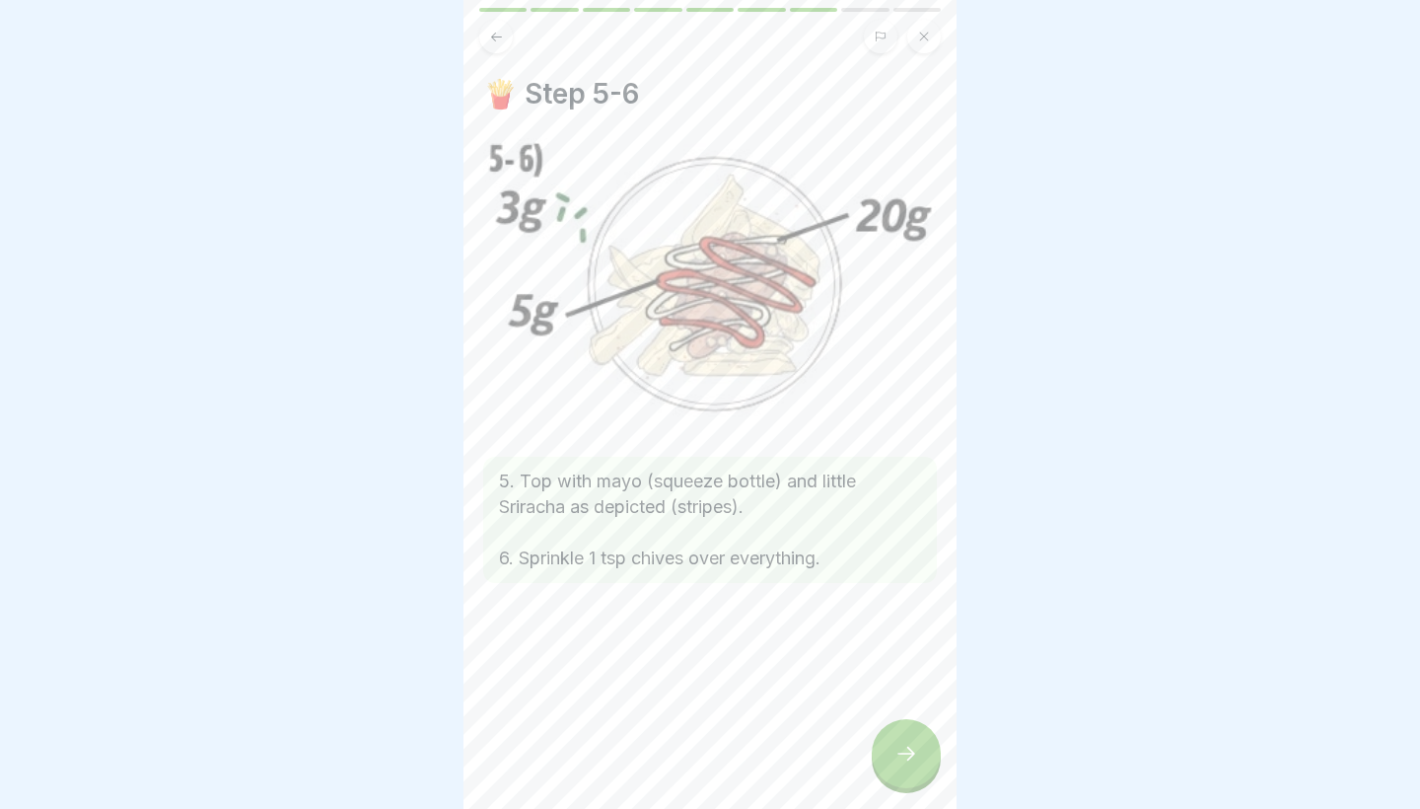
click at [897, 759] on icon at bounding box center [907, 754] width 24 height 24
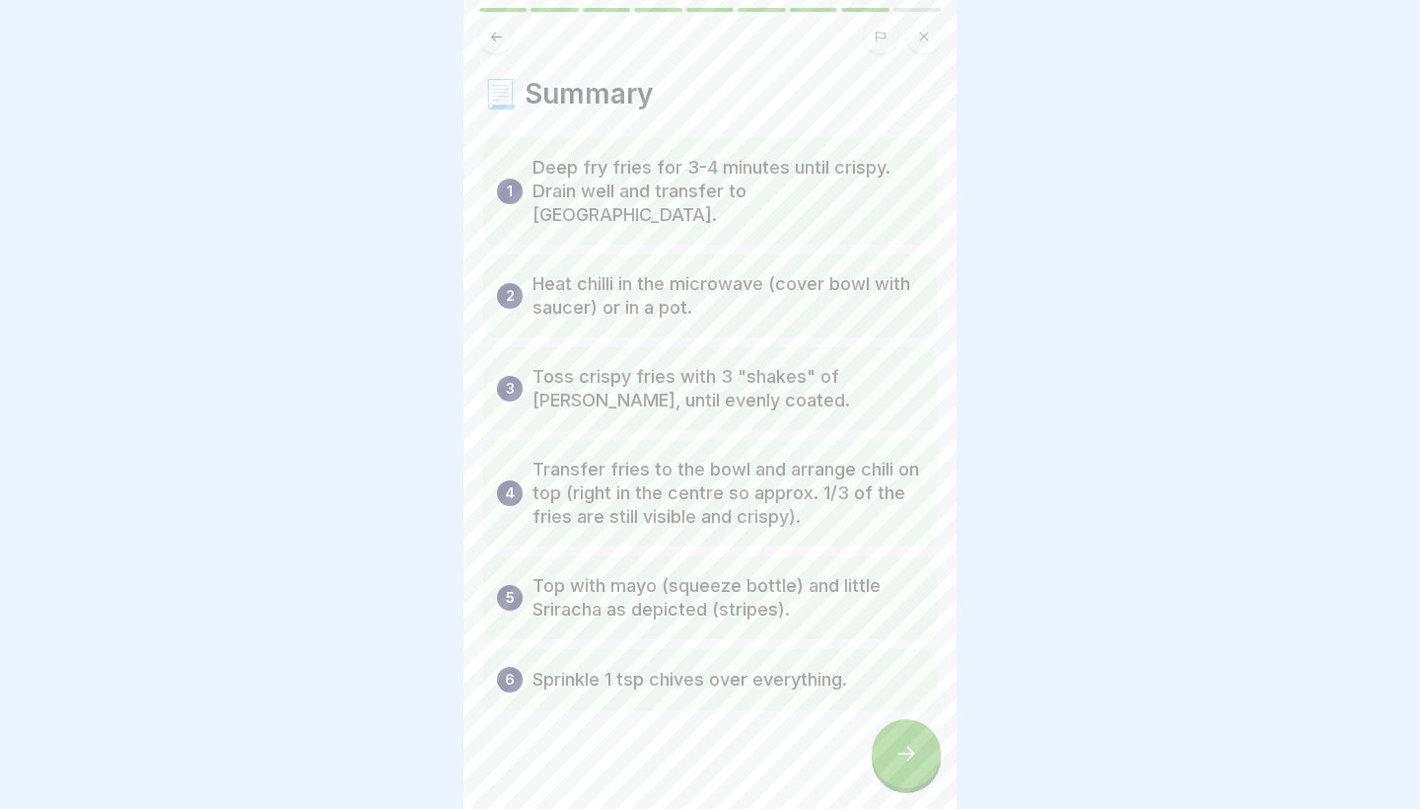
click at [897, 759] on icon at bounding box center [907, 754] width 24 height 24
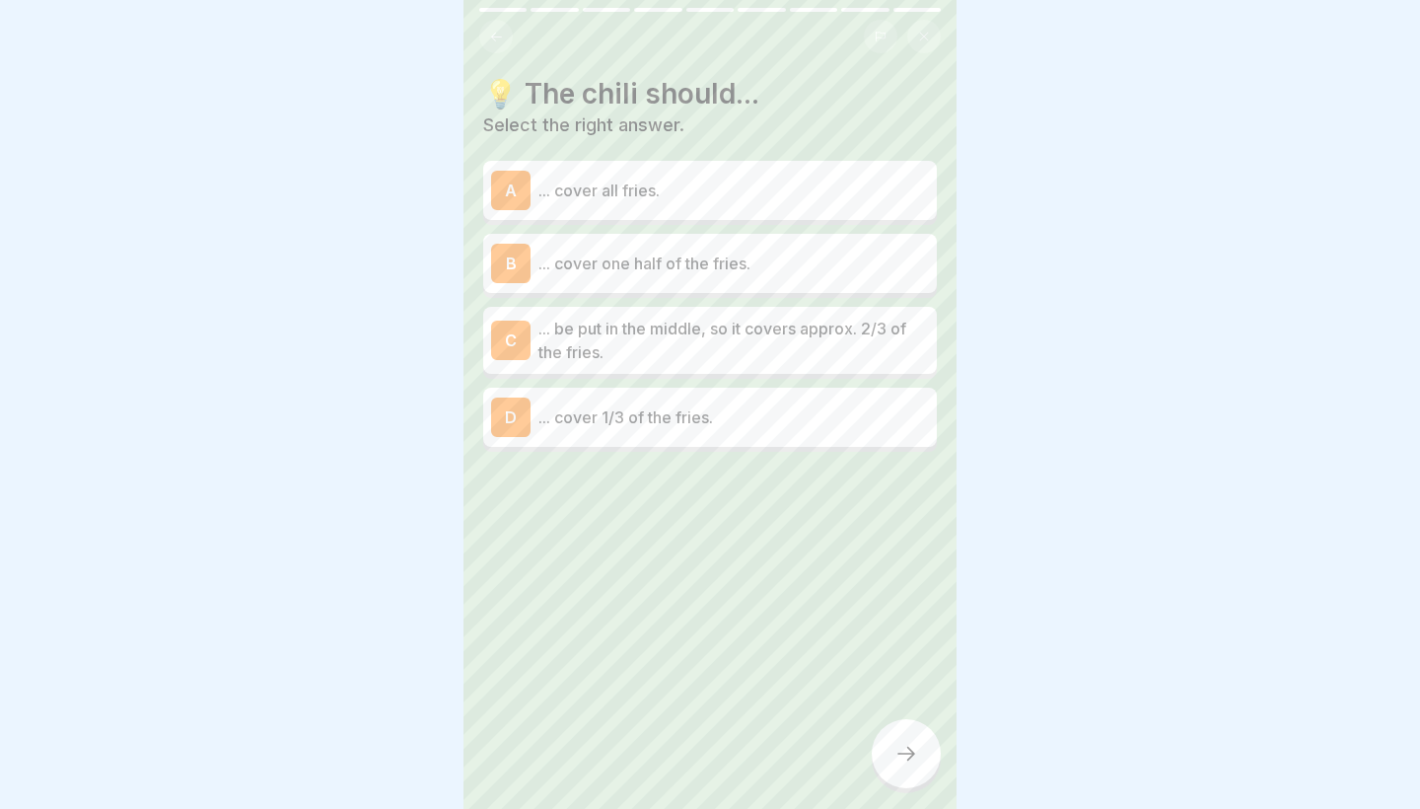
click at [644, 278] on div "B ... cover one half of the fries." at bounding box center [710, 263] width 438 height 39
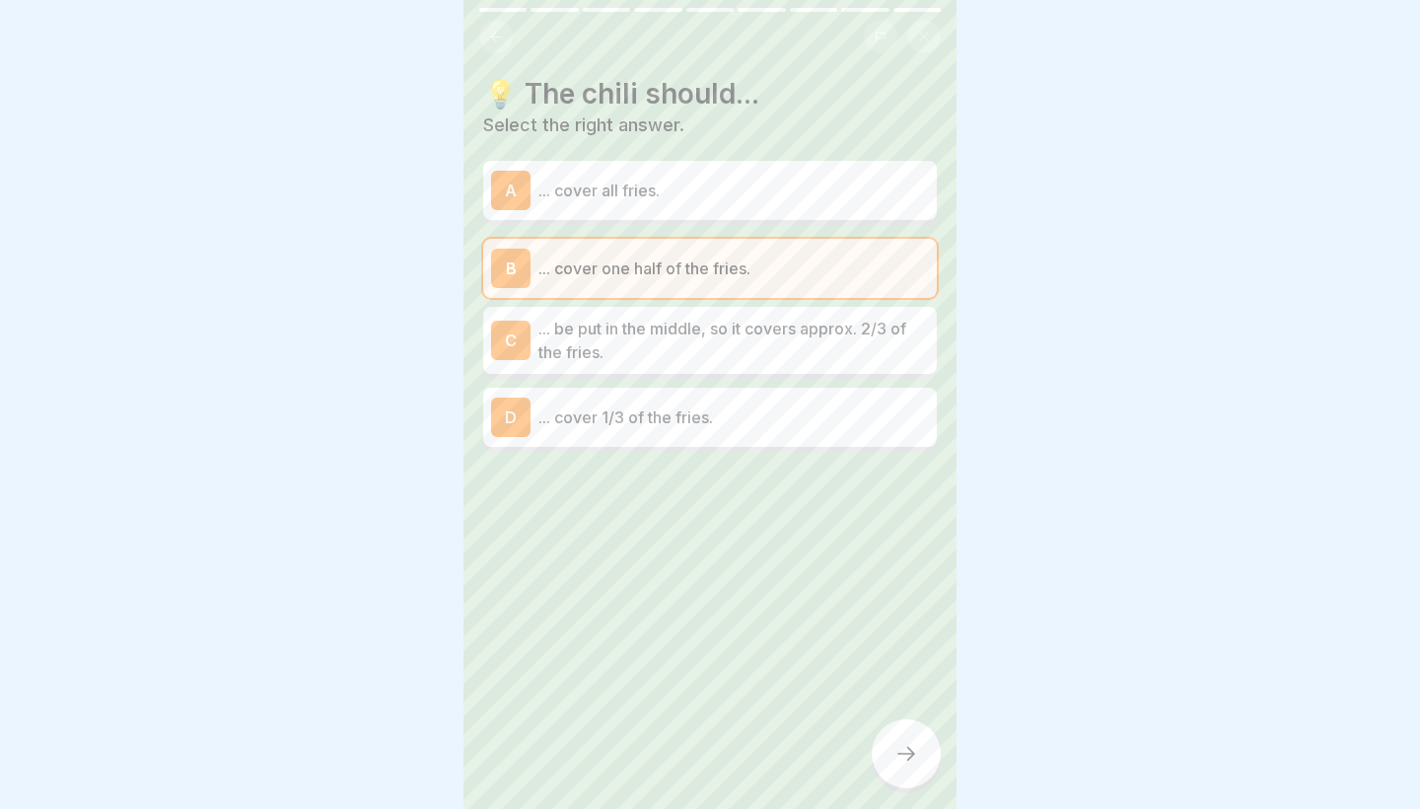
click at [641, 364] on div "C ... be put in the middle, so it covers approx. 2/3 of the fries." at bounding box center [710, 340] width 454 height 67
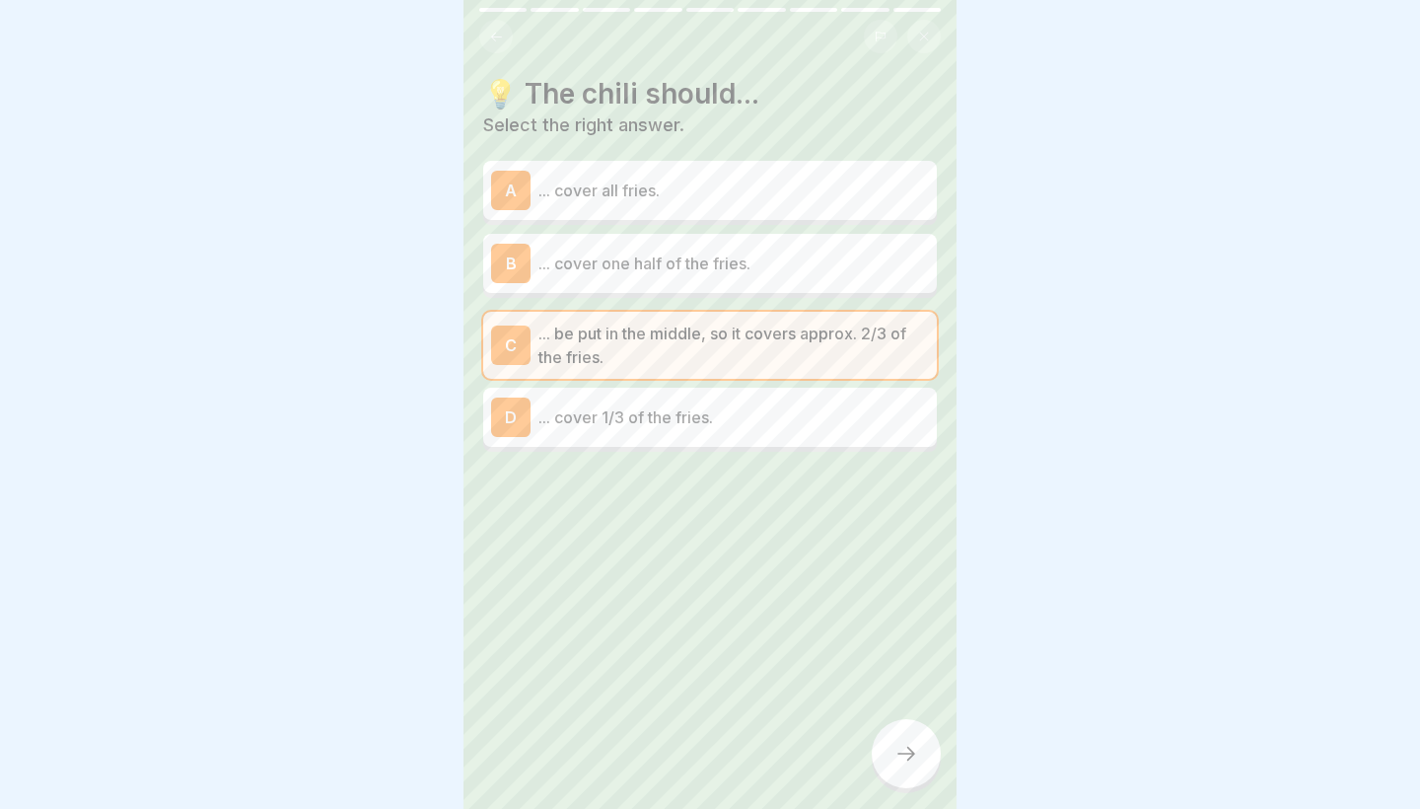
click at [893, 743] on div at bounding box center [906, 753] width 69 height 69
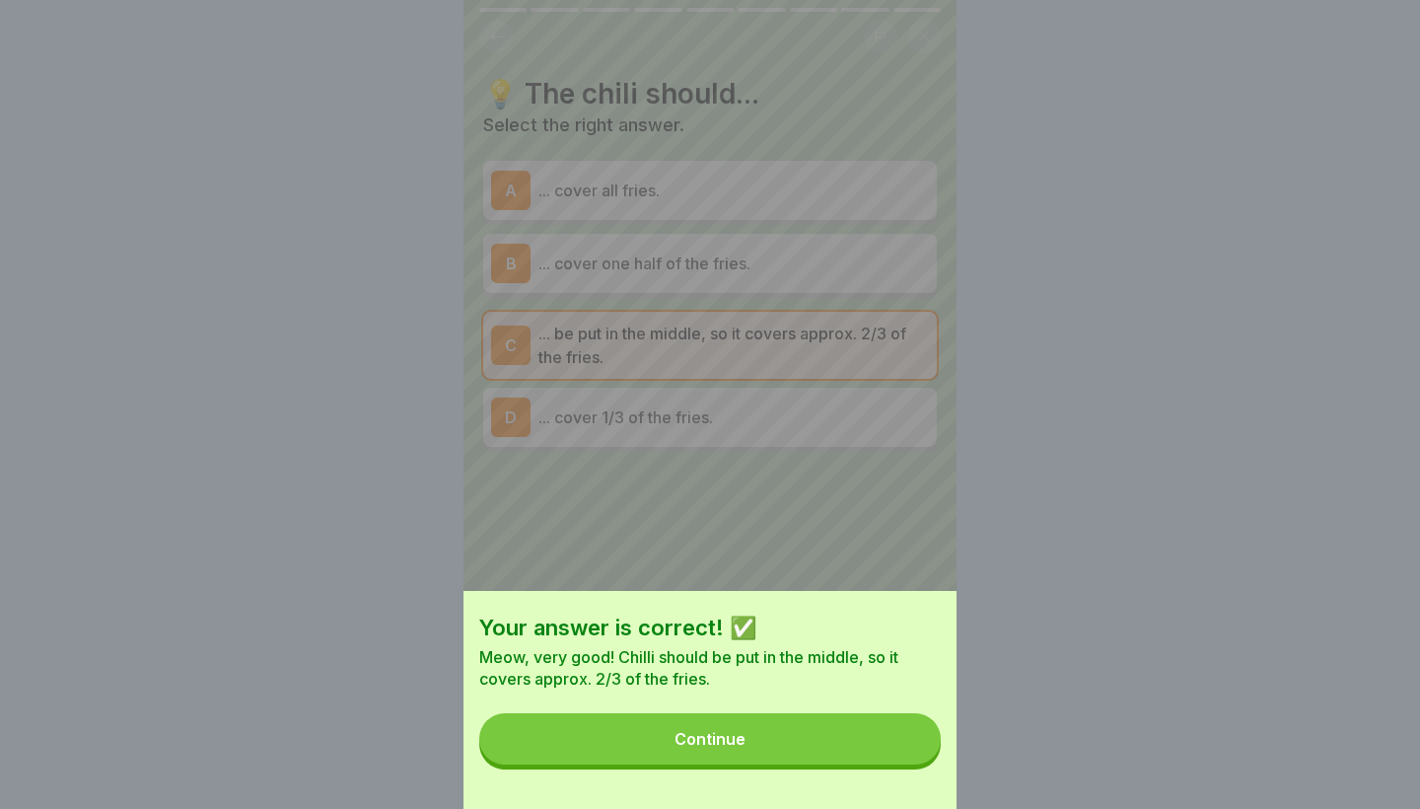
click at [893, 743] on button "Continue" at bounding box center [710, 738] width 462 height 51
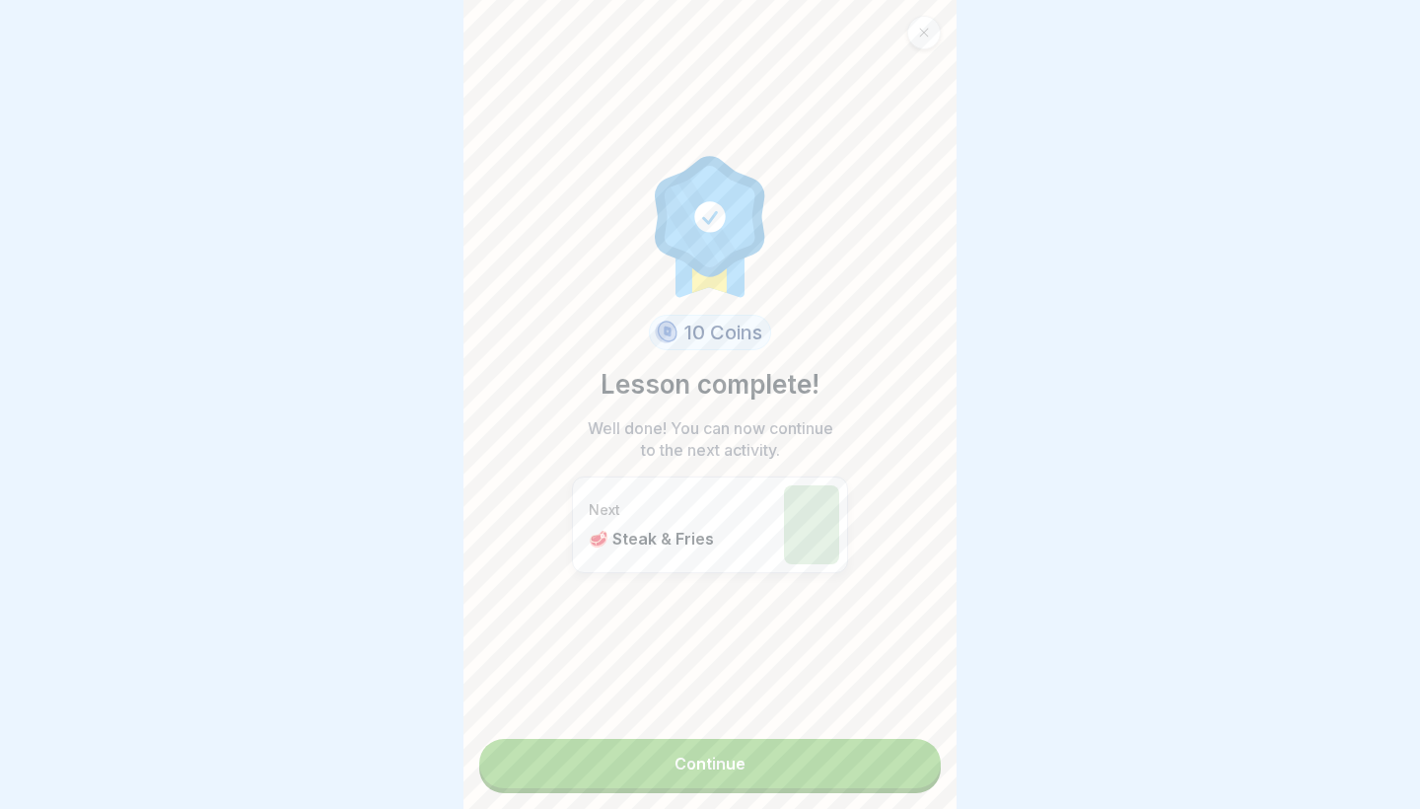
click at [893, 743] on link "Continue" at bounding box center [710, 763] width 462 height 49
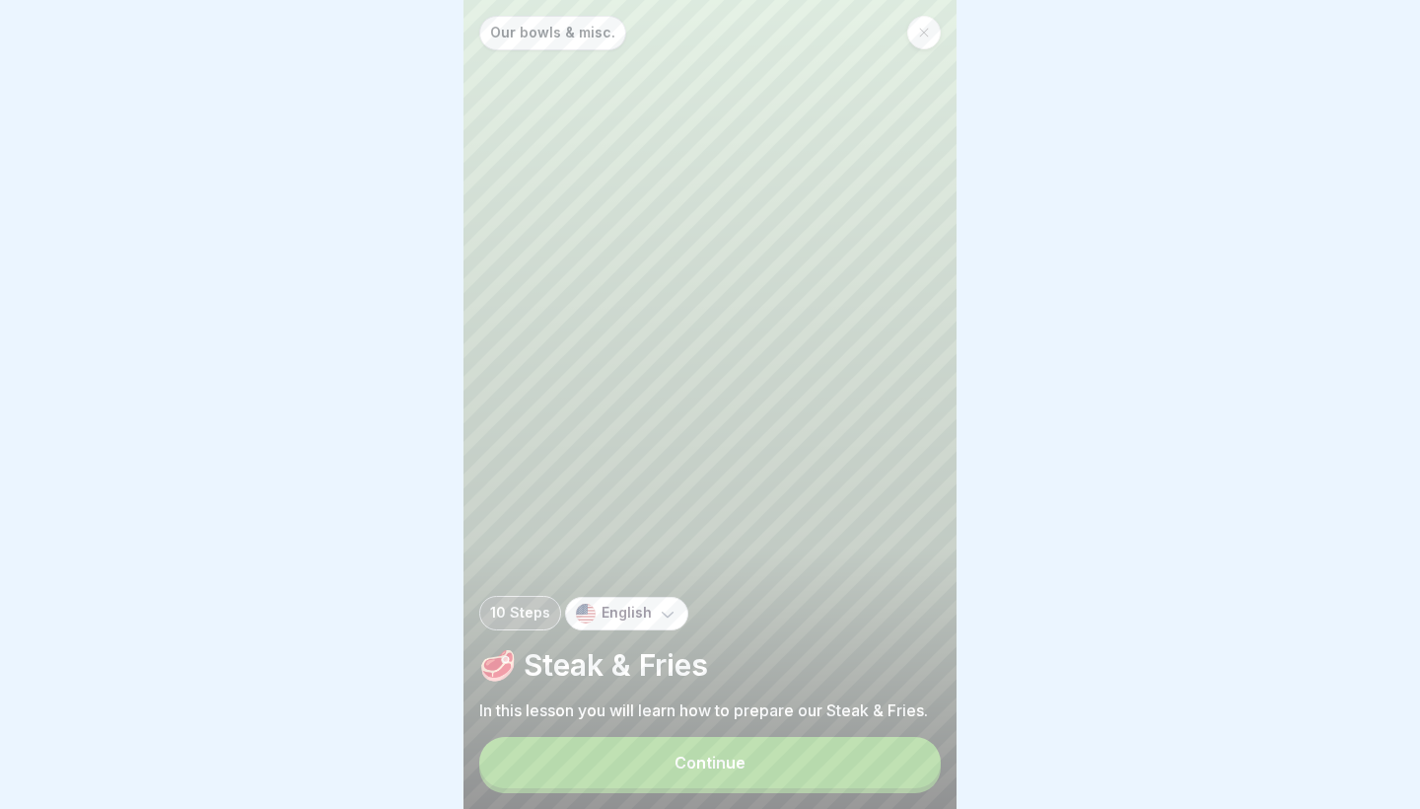
click at [893, 743] on button "Continue" at bounding box center [710, 762] width 462 height 51
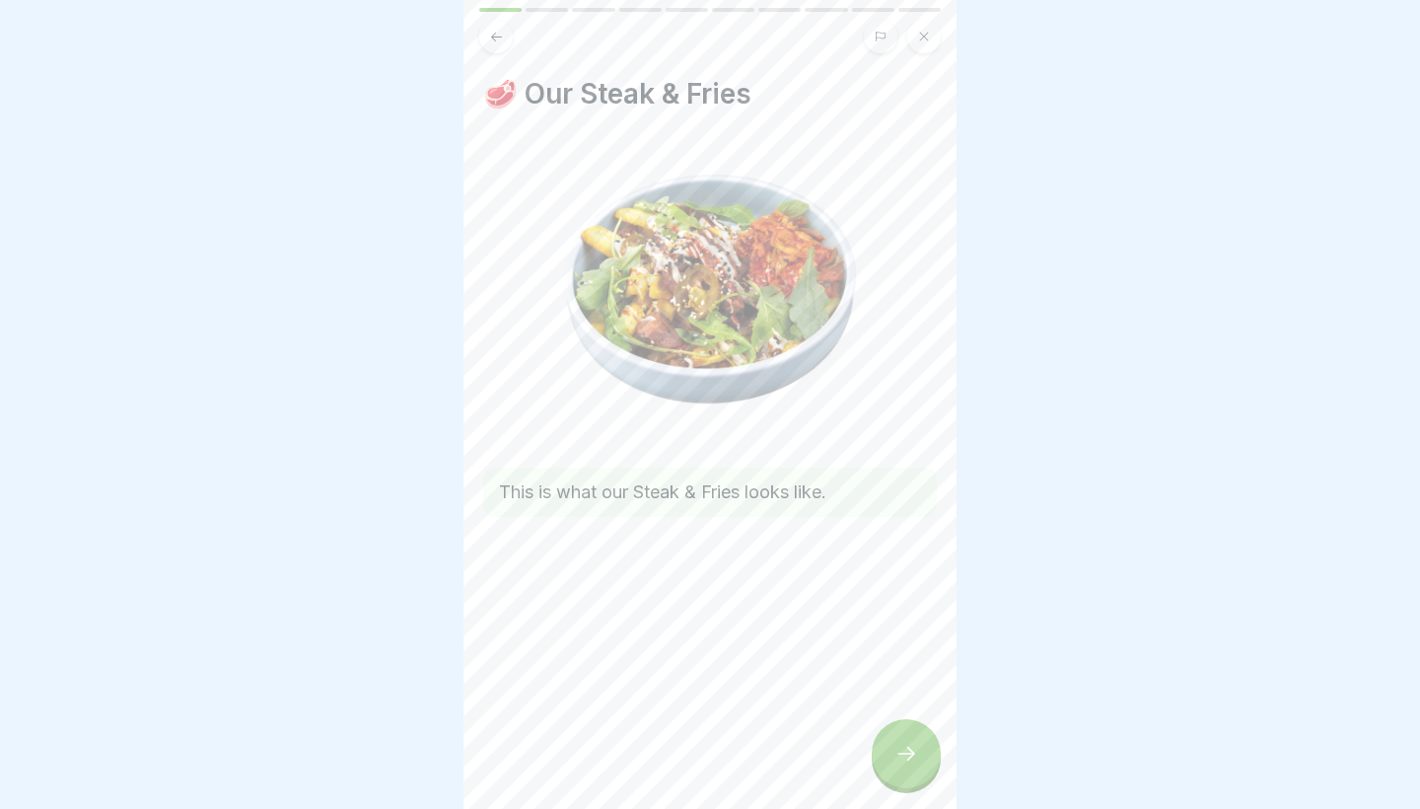
click at [893, 743] on div at bounding box center [906, 753] width 69 height 69
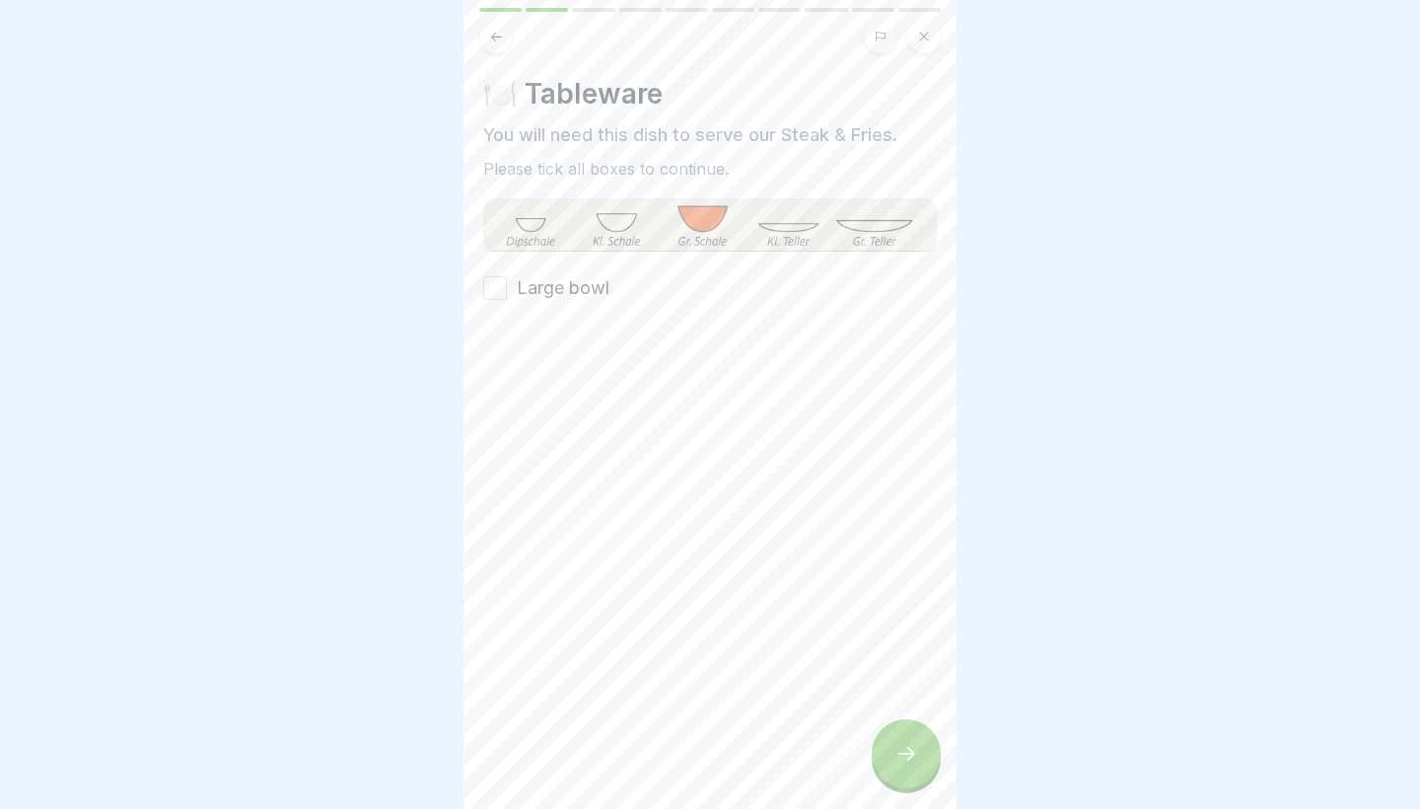
click at [489, 294] on button "Large bowl" at bounding box center [495, 288] width 24 height 24
click at [890, 756] on div at bounding box center [906, 753] width 69 height 69
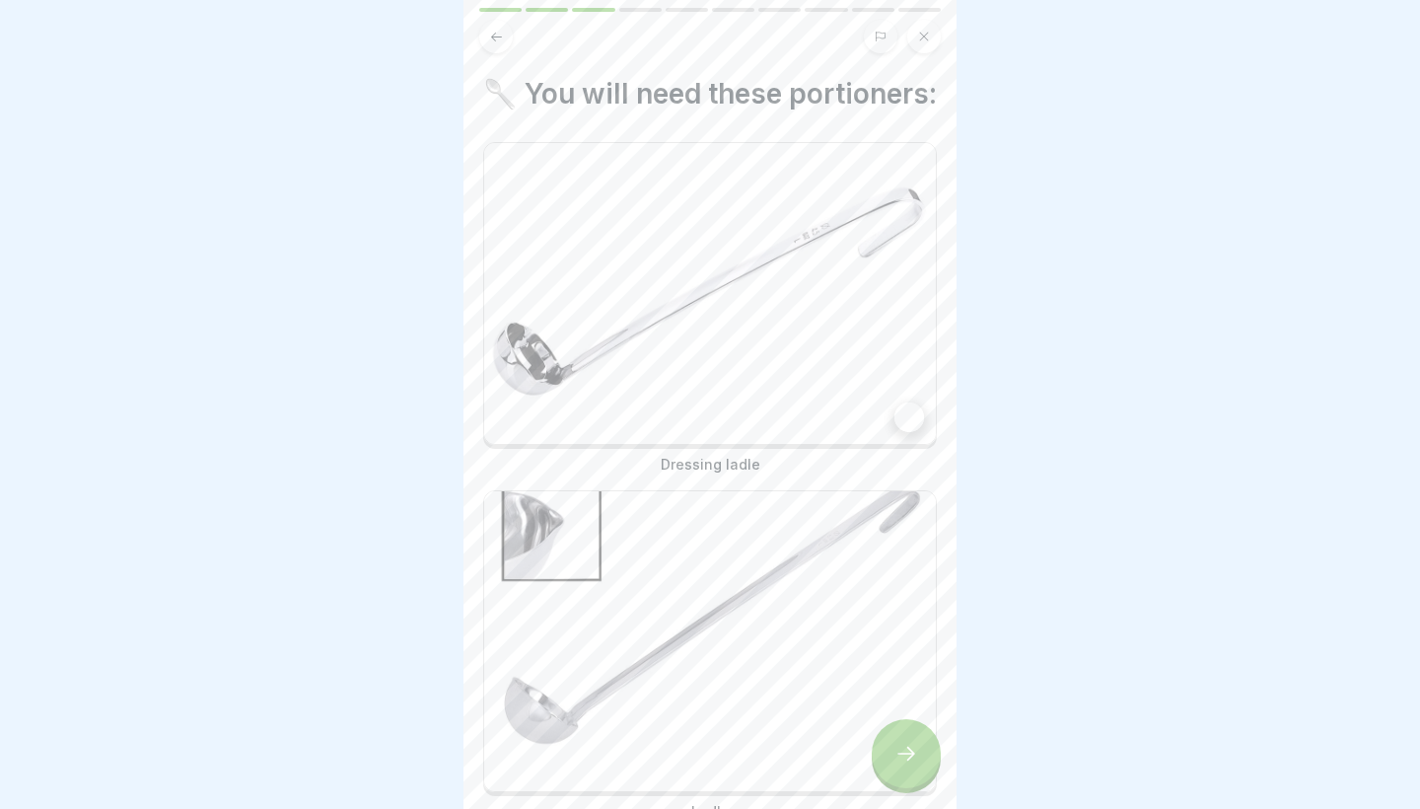
click at [699, 379] on img at bounding box center [710, 293] width 452 height 301
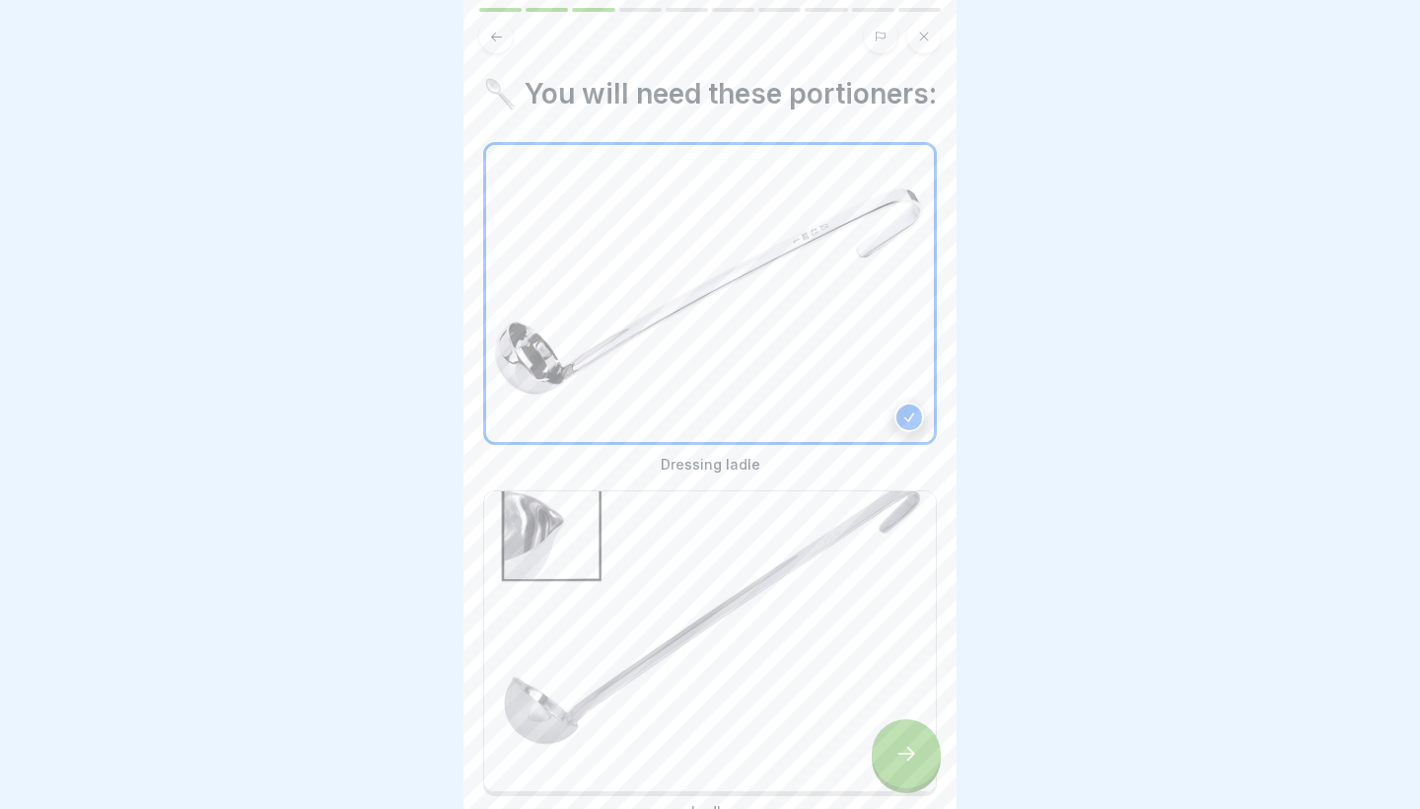
click at [664, 614] on img at bounding box center [710, 641] width 452 height 301
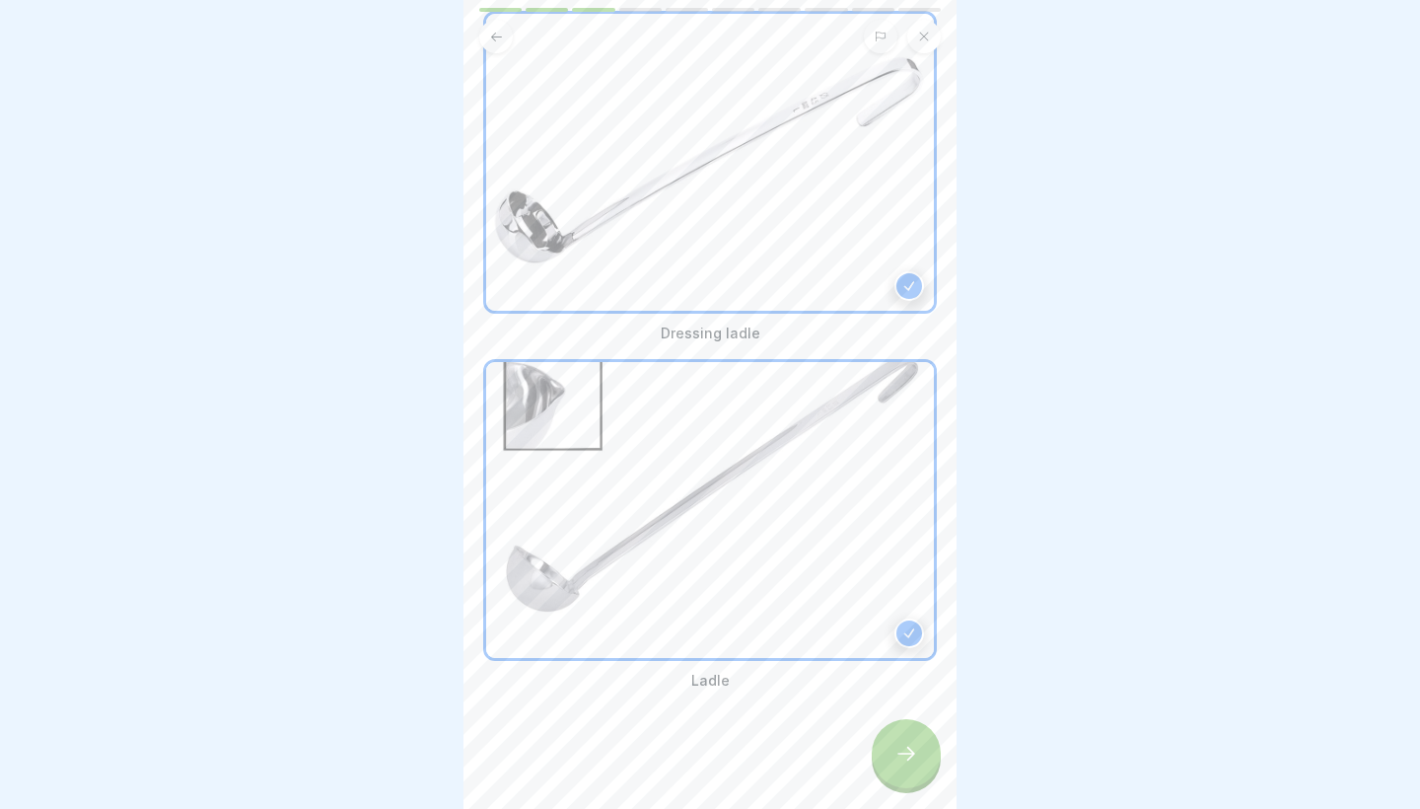
scroll to position [131, 0]
click at [904, 747] on icon at bounding box center [907, 754] width 24 height 24
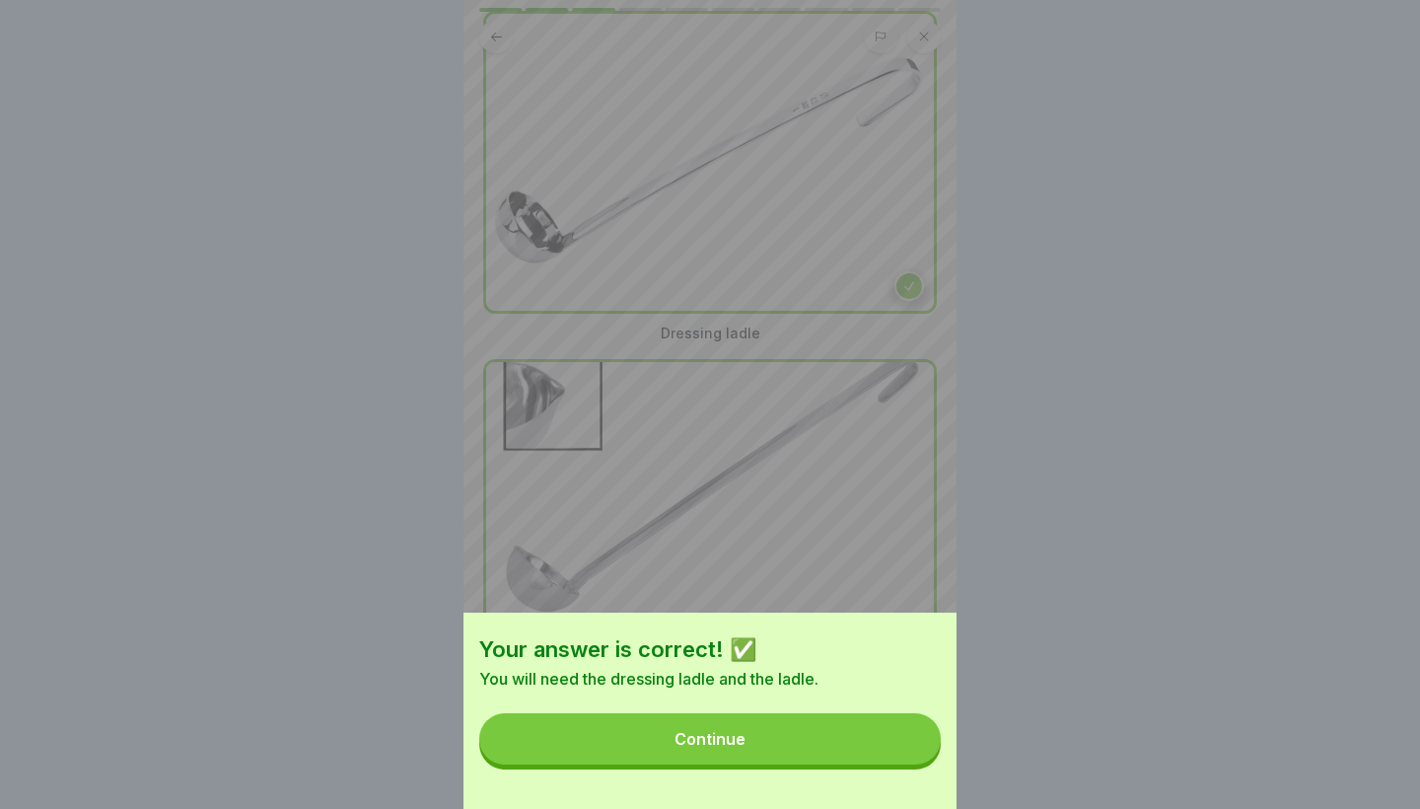
click at [874, 729] on button "Continue" at bounding box center [710, 738] width 462 height 51
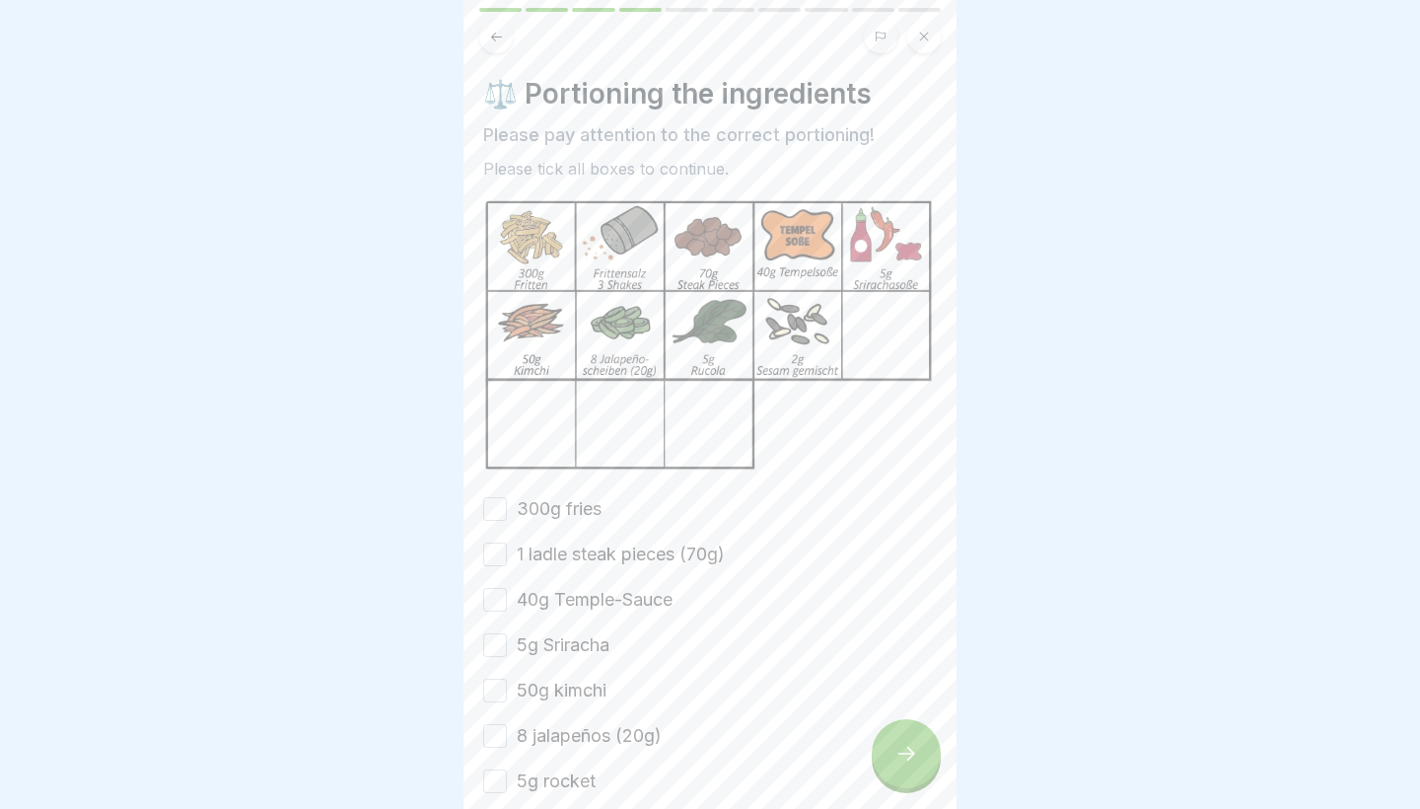
click at [510, 550] on div "1 ladle steak pieces (70g)" at bounding box center [604, 554] width 242 height 26
click at [488, 552] on button "1 ladle steak pieces (70g)" at bounding box center [495, 554] width 24 height 24
click at [491, 509] on button "300g fries" at bounding box center [495, 509] width 24 height 24
click at [497, 603] on button "40g Temple-Sauce" at bounding box center [495, 600] width 24 height 24
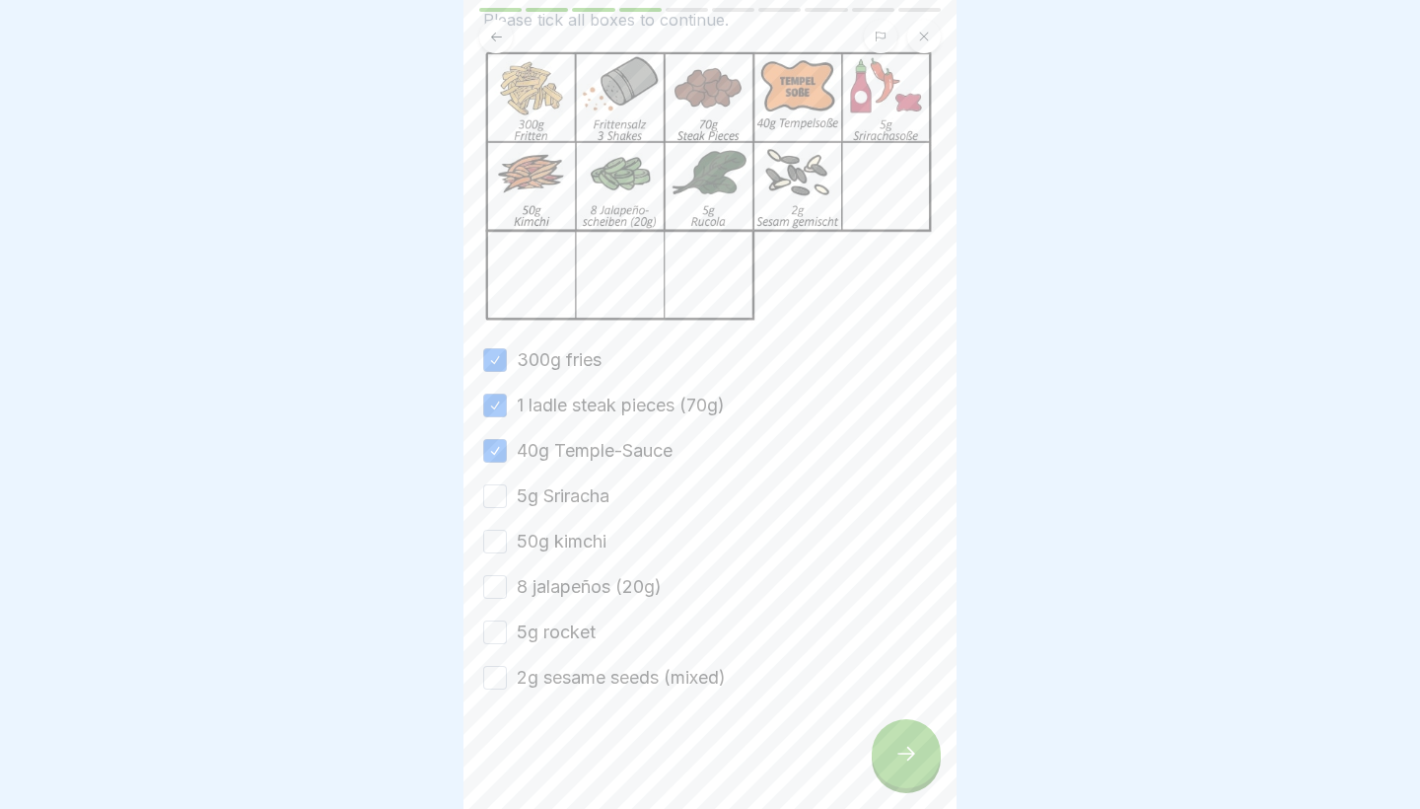
scroll to position [149, 0]
click at [501, 675] on button "2g sesame seeds (mixed)" at bounding box center [495, 678] width 24 height 24
click at [502, 612] on div "300g fries 1 ladle steak pieces (70g) 40g Temple-Sauce 5g Sriracha 50g kimchi 8…" at bounding box center [710, 518] width 454 height 343
click at [498, 622] on button "5g rocket" at bounding box center [495, 632] width 24 height 24
click at [497, 580] on button "8 jalapeños (20g)" at bounding box center [495, 587] width 24 height 24
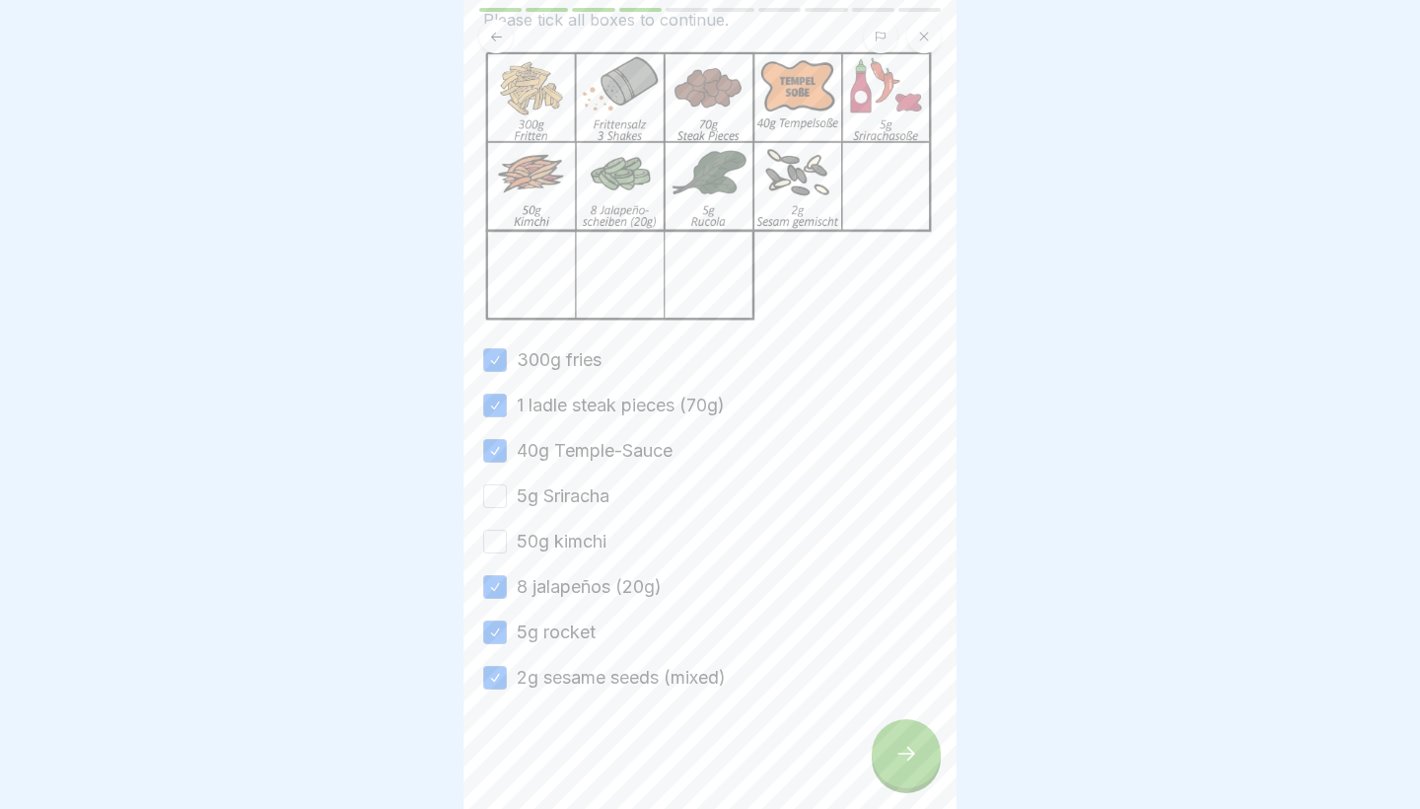
click at [497, 521] on div "300g fries 1 ladle steak pieces (70g) 40g Temple-Sauce 5g Sriracha 50g kimchi 8…" at bounding box center [710, 518] width 454 height 343
click at [495, 539] on button "50g kimchi" at bounding box center [495, 542] width 24 height 24
click at [494, 492] on button "5g Sriracha" at bounding box center [495, 496] width 24 height 24
click at [875, 761] on div at bounding box center [906, 753] width 69 height 69
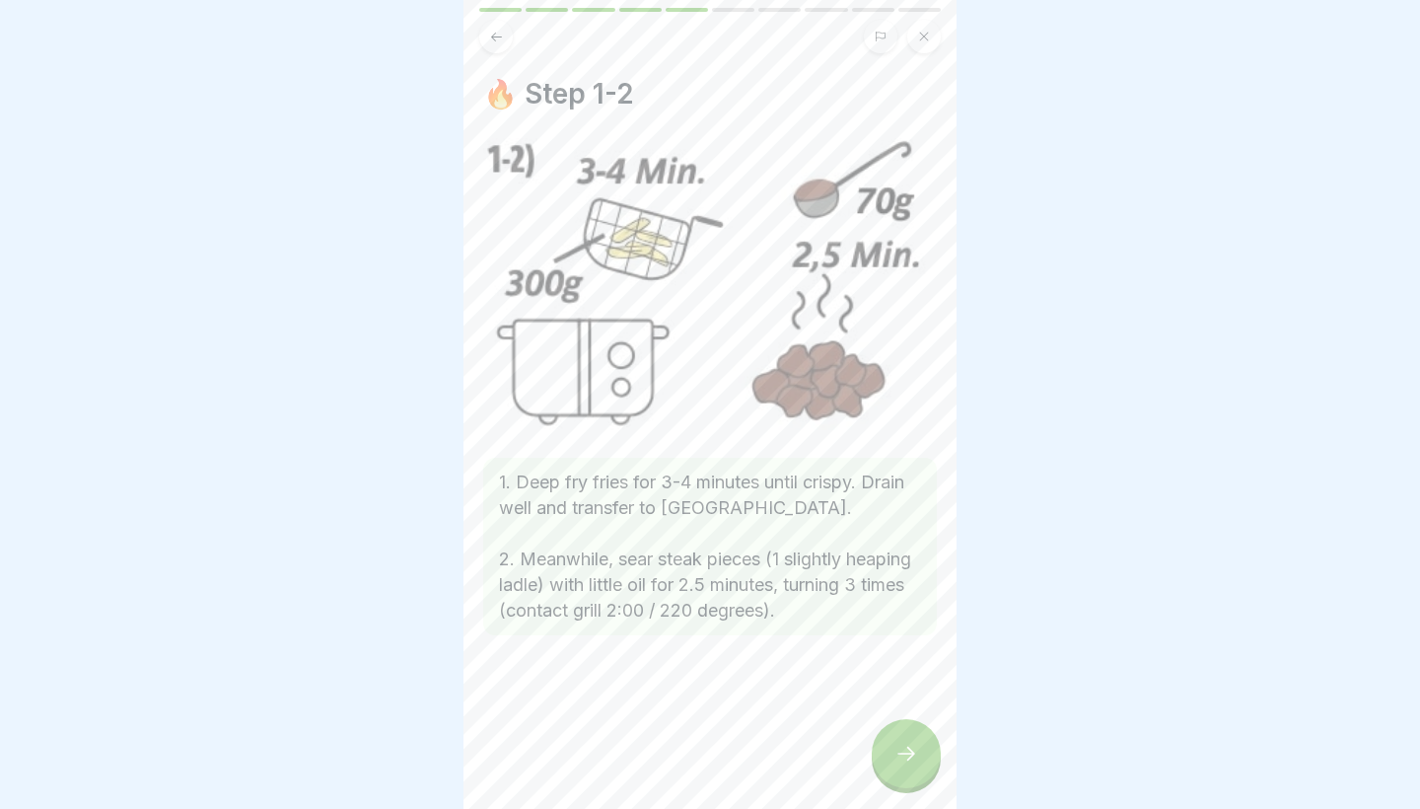
click at [876, 761] on div at bounding box center [906, 753] width 69 height 69
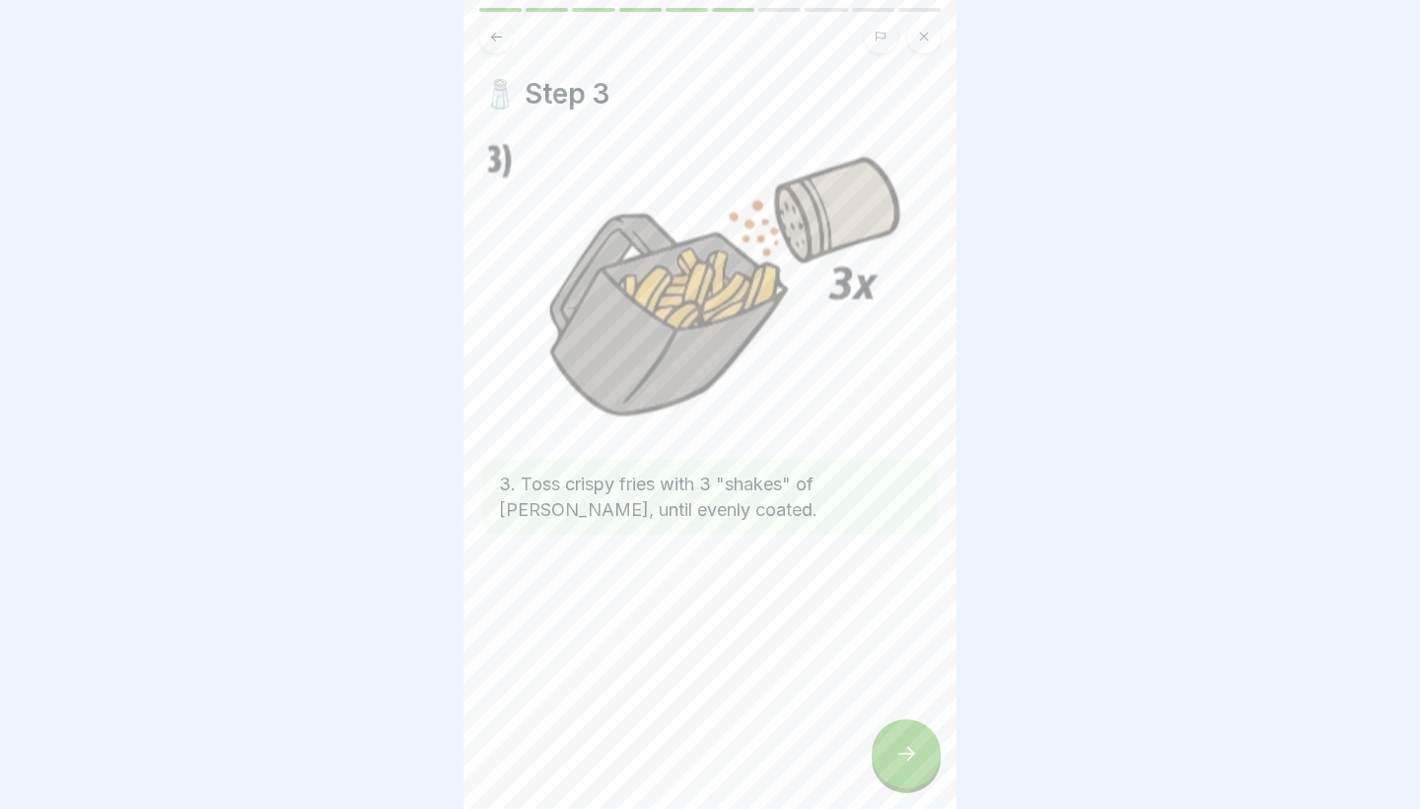
click at [876, 761] on div at bounding box center [906, 753] width 69 height 69
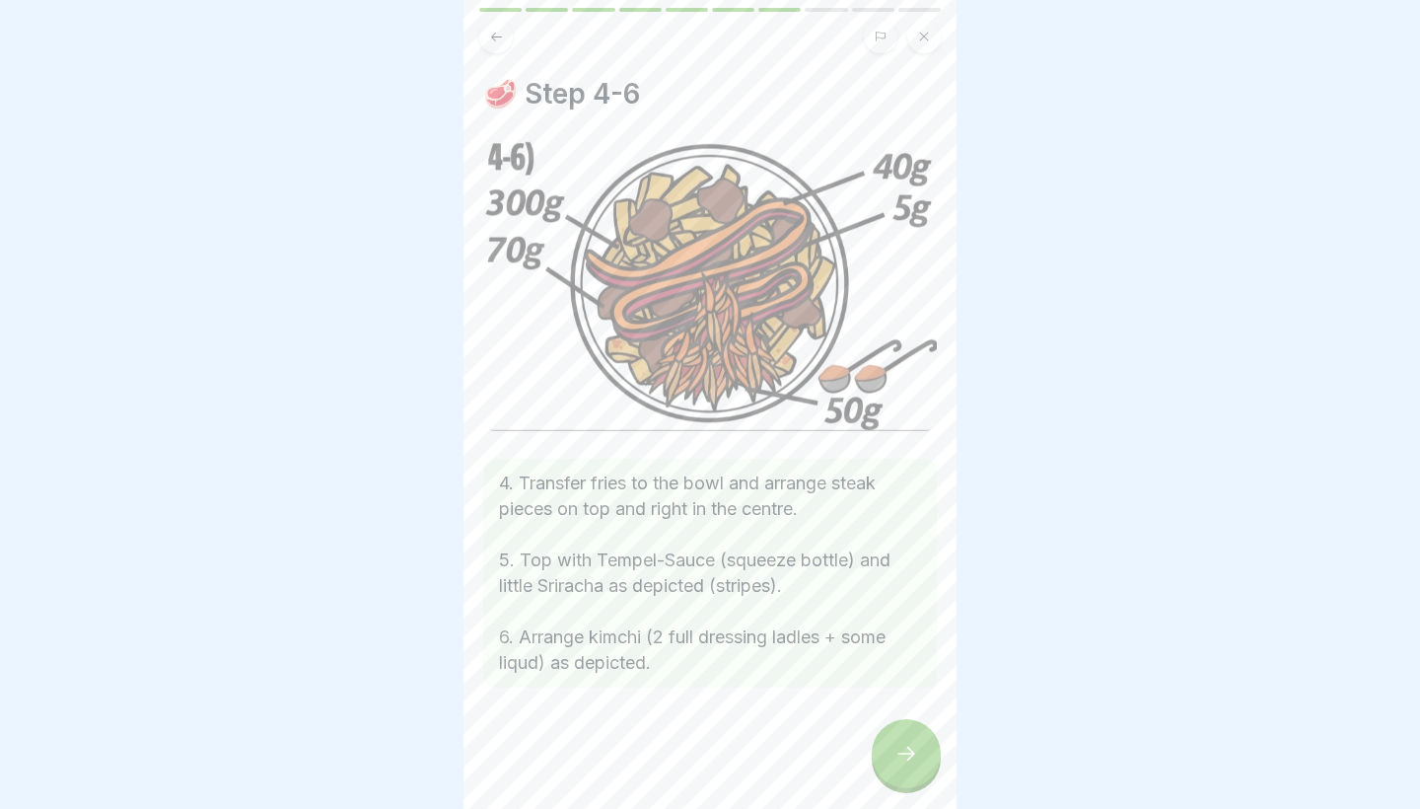
click at [876, 761] on div at bounding box center [906, 753] width 69 height 69
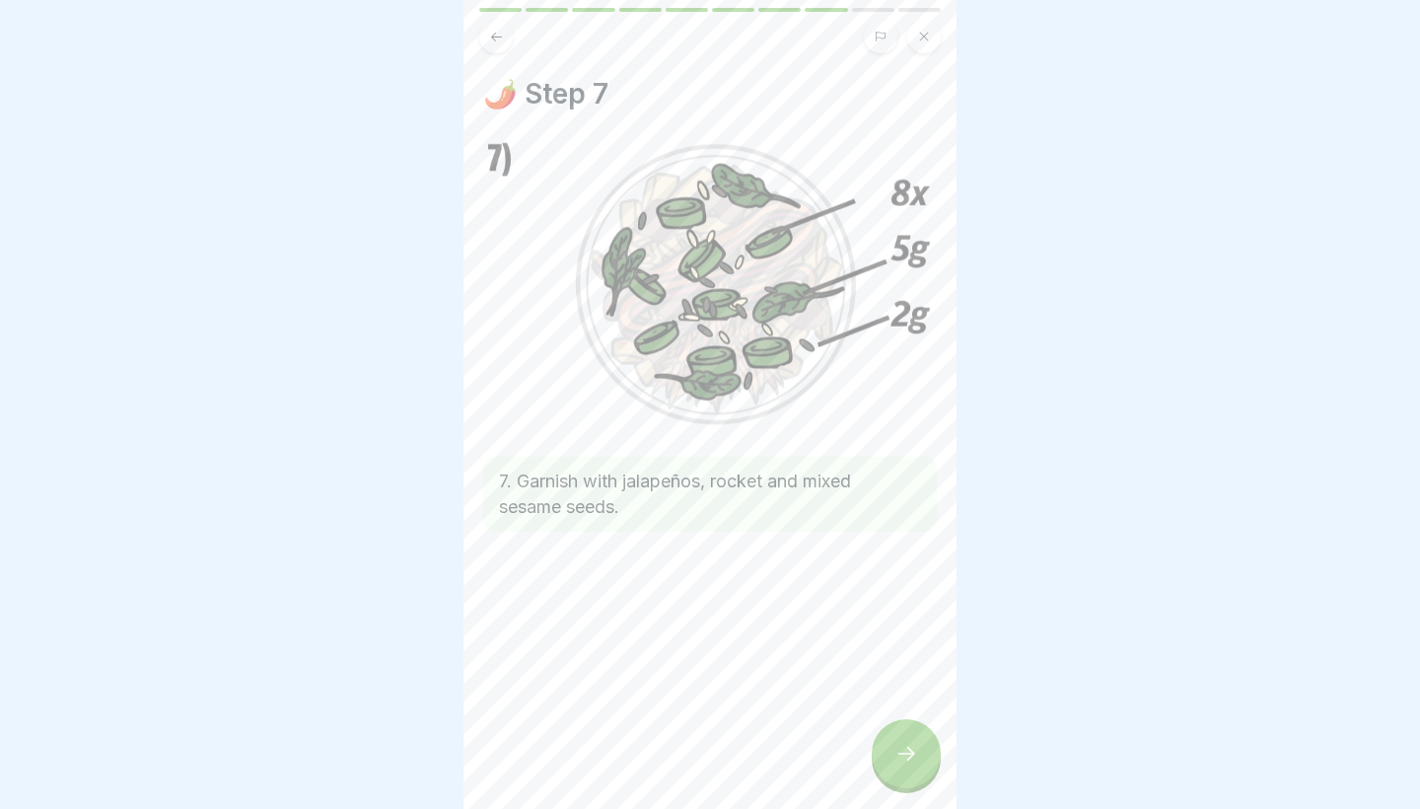
click at [876, 761] on div at bounding box center [906, 753] width 69 height 69
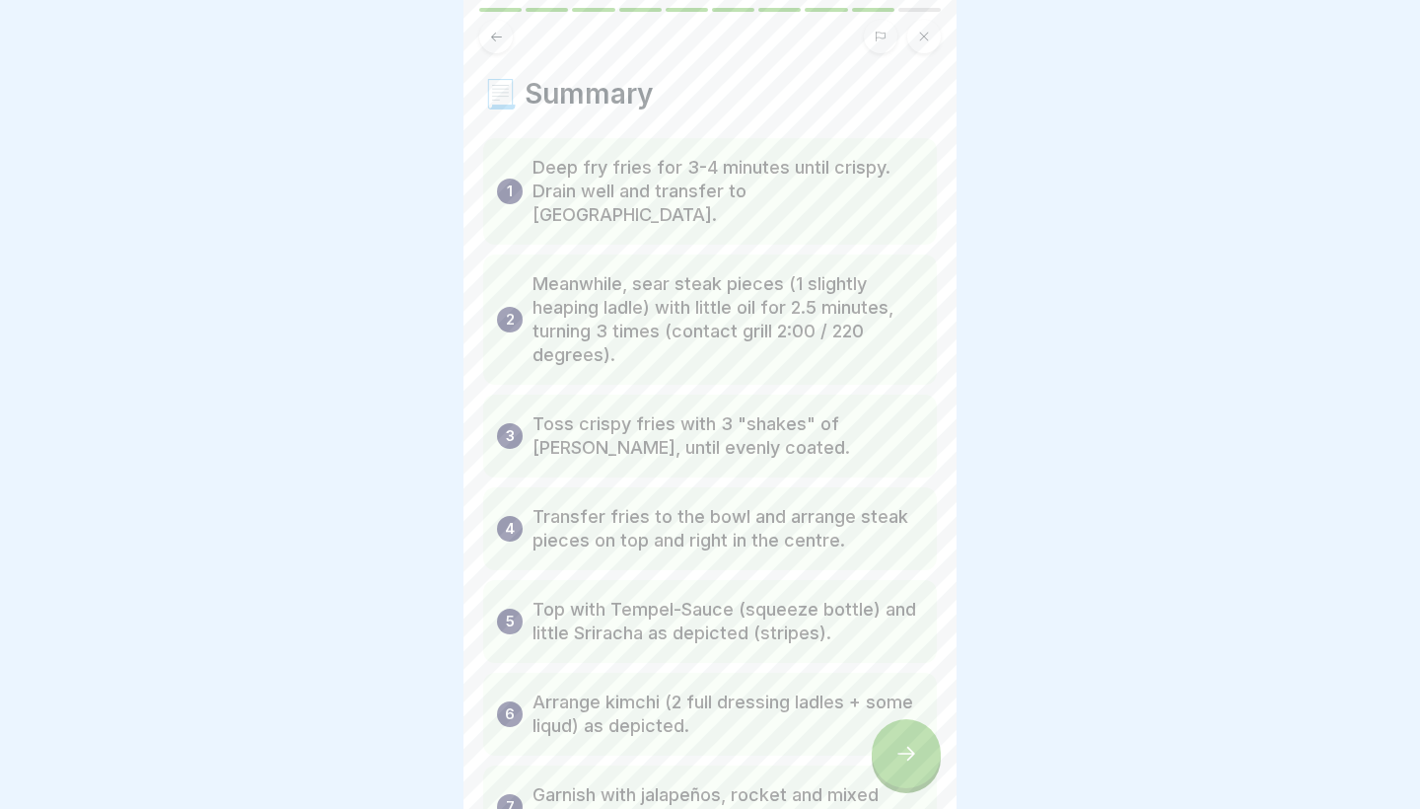
click at [876, 761] on div at bounding box center [906, 753] width 69 height 69
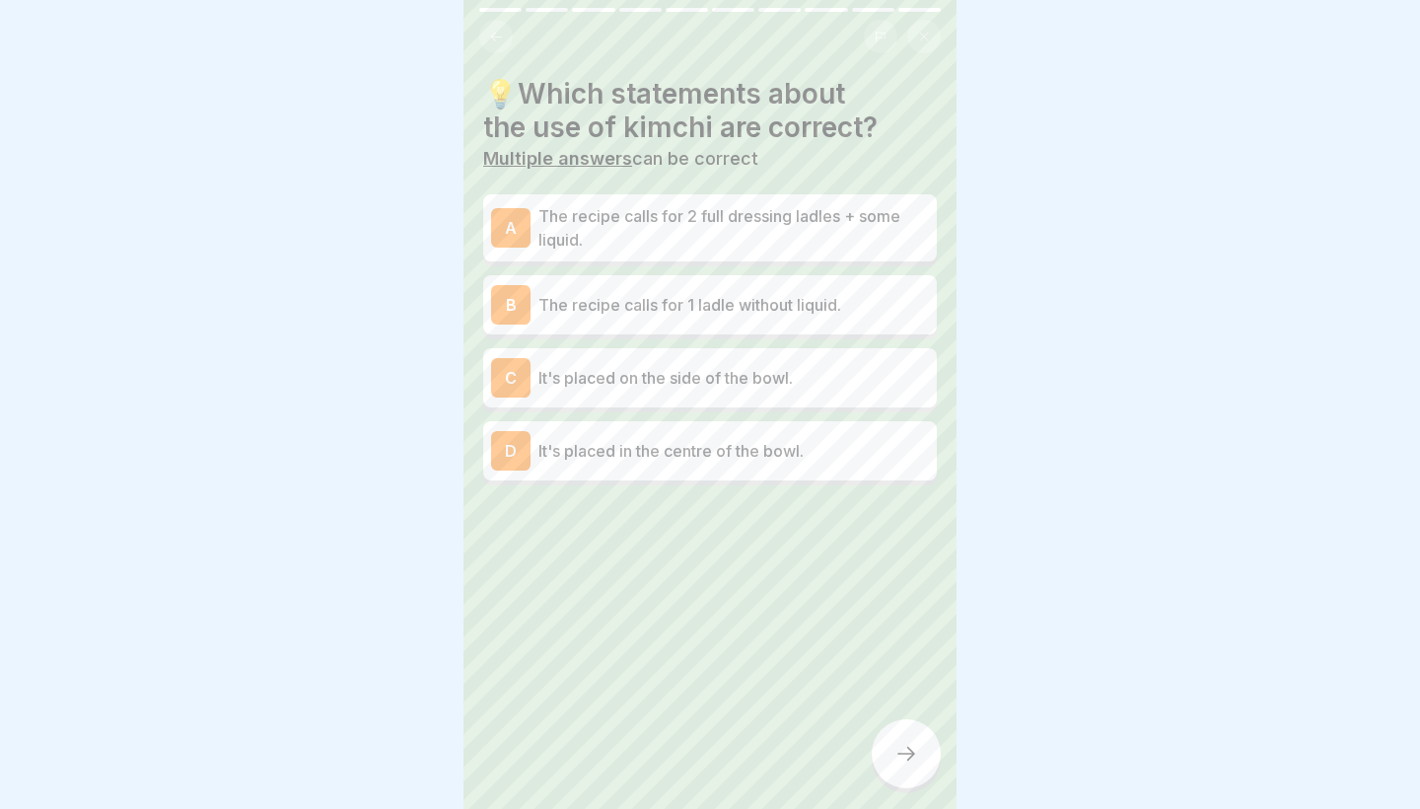
click at [660, 288] on div "B The recipe calls for 1 ladle without liquid." at bounding box center [710, 304] width 438 height 39
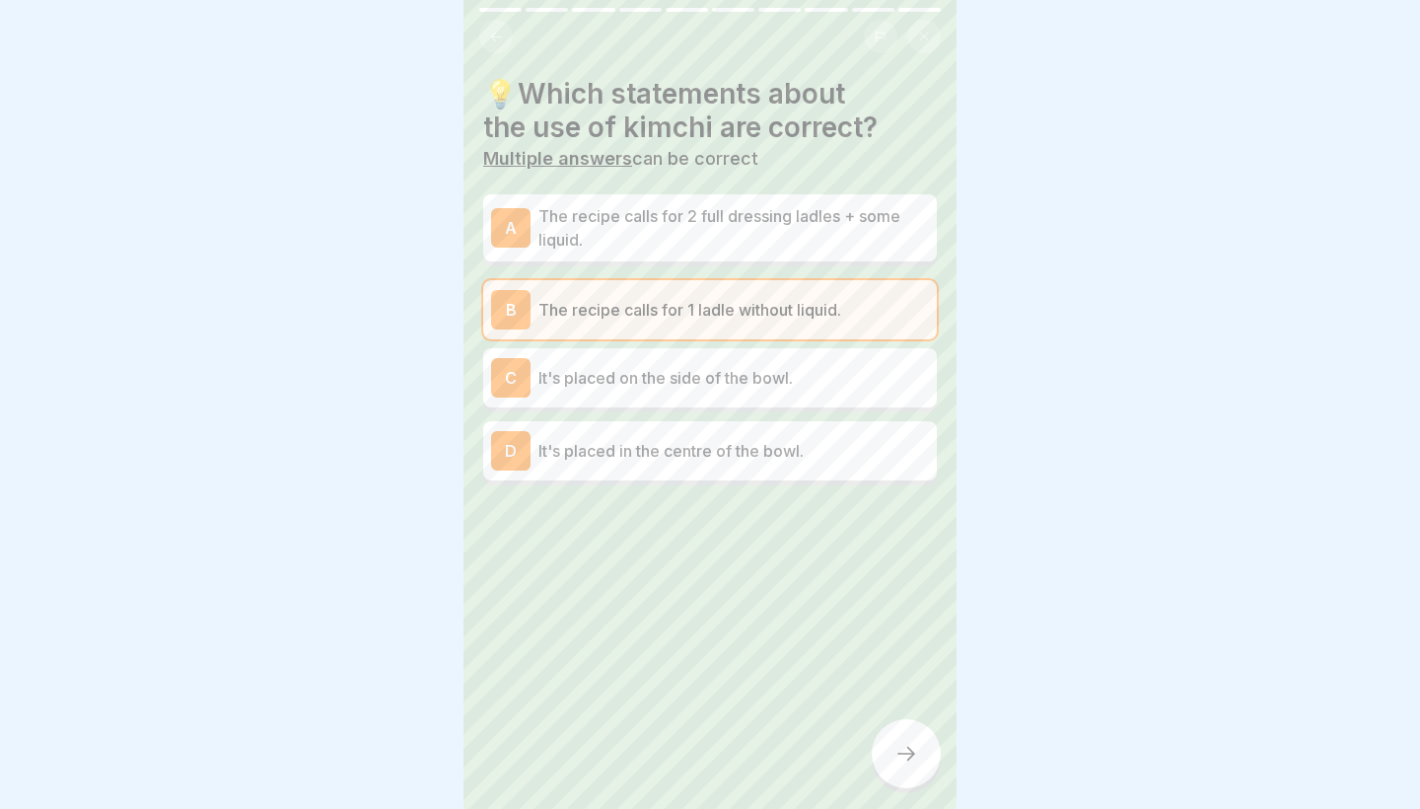
click at [750, 384] on p "It's placed on the side of the bowl." at bounding box center [734, 378] width 391 height 24
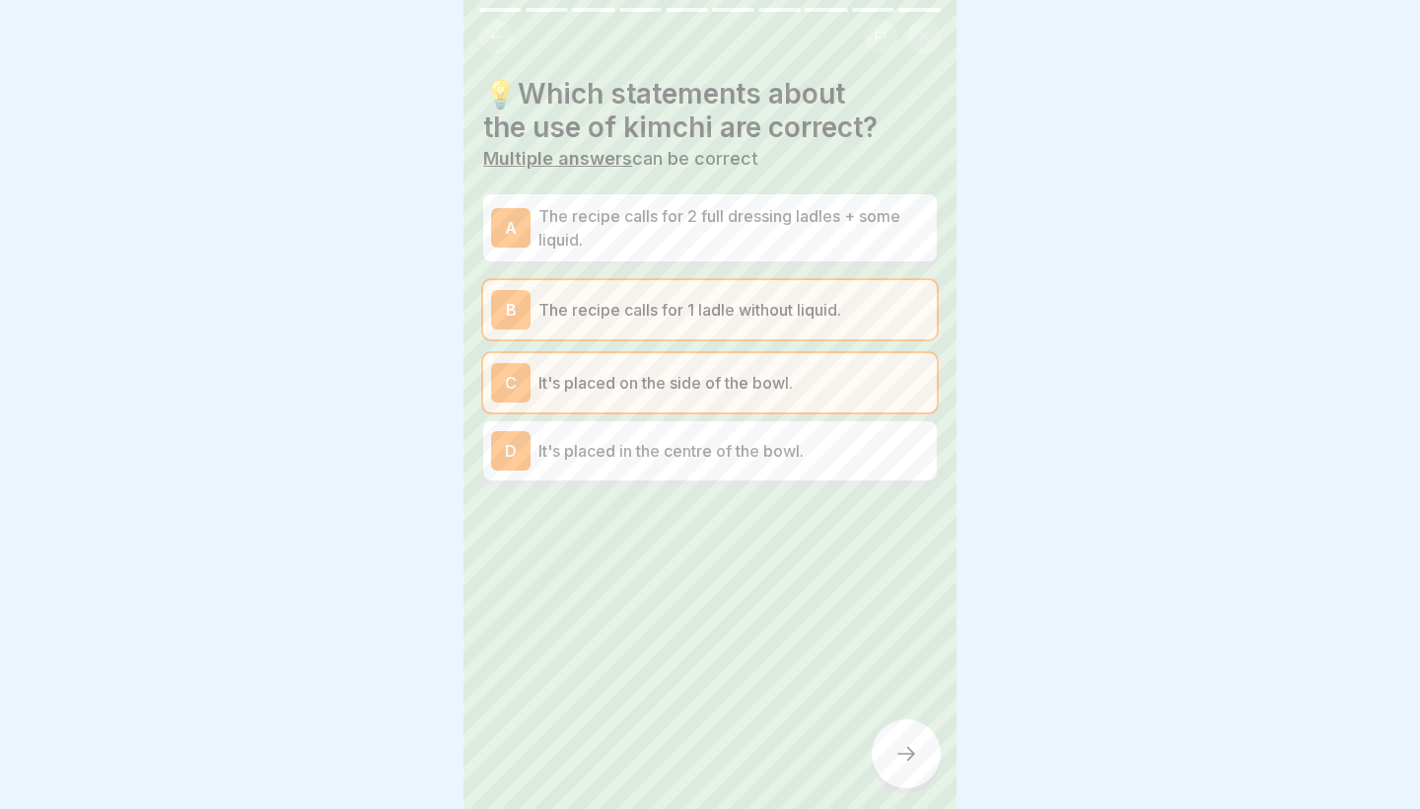
click at [899, 755] on icon at bounding box center [907, 754] width 24 height 24
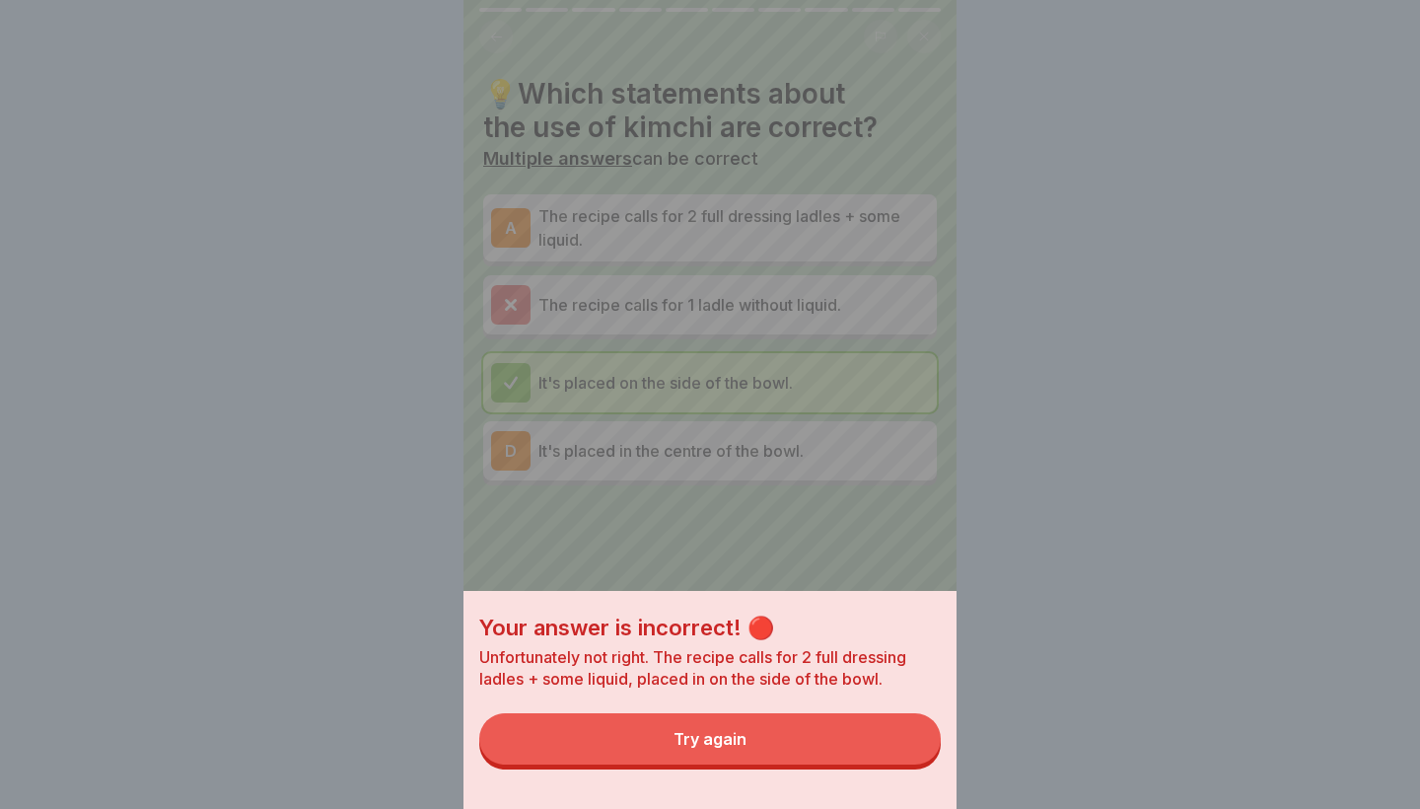
click at [887, 748] on button "Try again" at bounding box center [710, 738] width 462 height 51
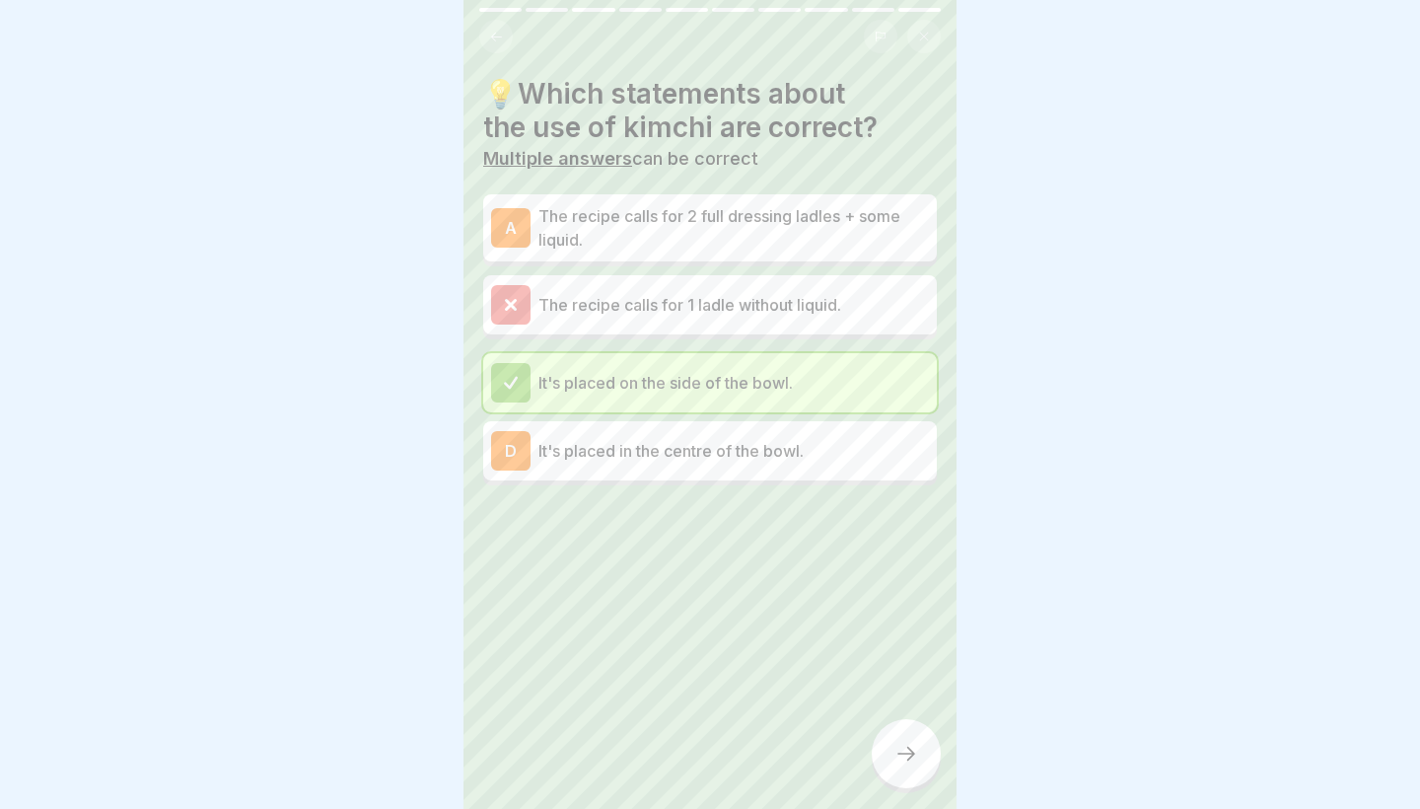
click at [744, 218] on p "The recipe calls for 2 full dressing ladles + some liquid." at bounding box center [734, 227] width 391 height 47
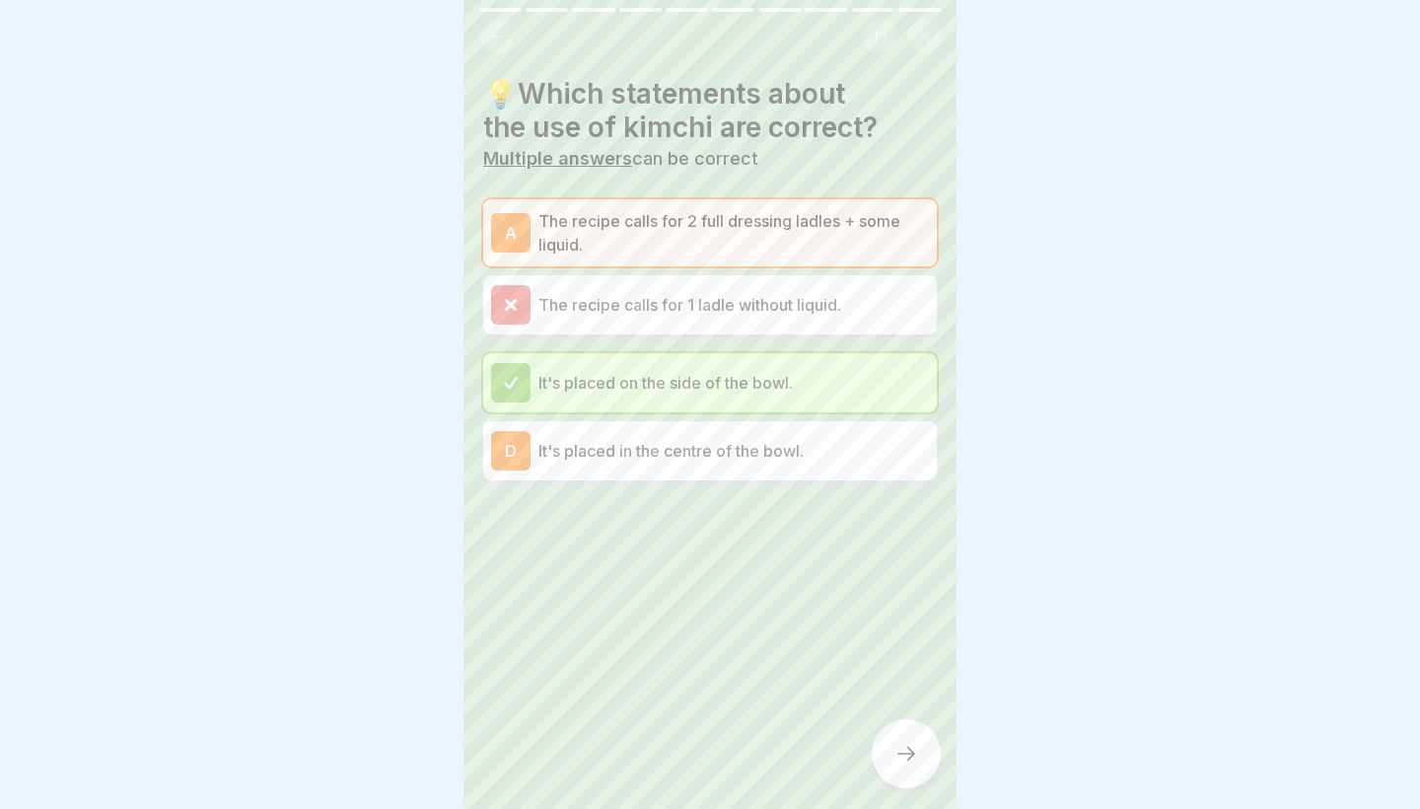
click at [911, 745] on icon at bounding box center [907, 754] width 24 height 24
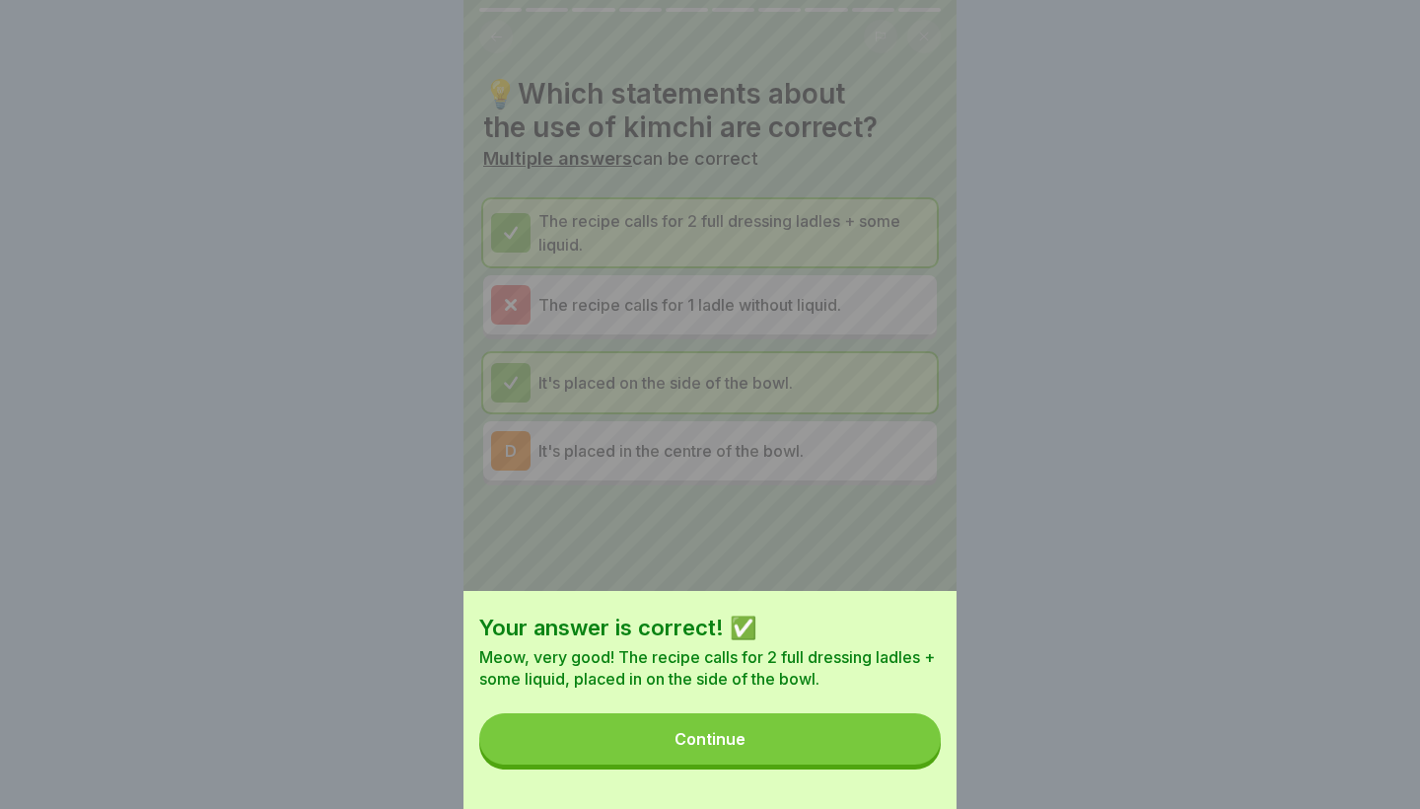
click at [861, 754] on button "Continue" at bounding box center [710, 738] width 462 height 51
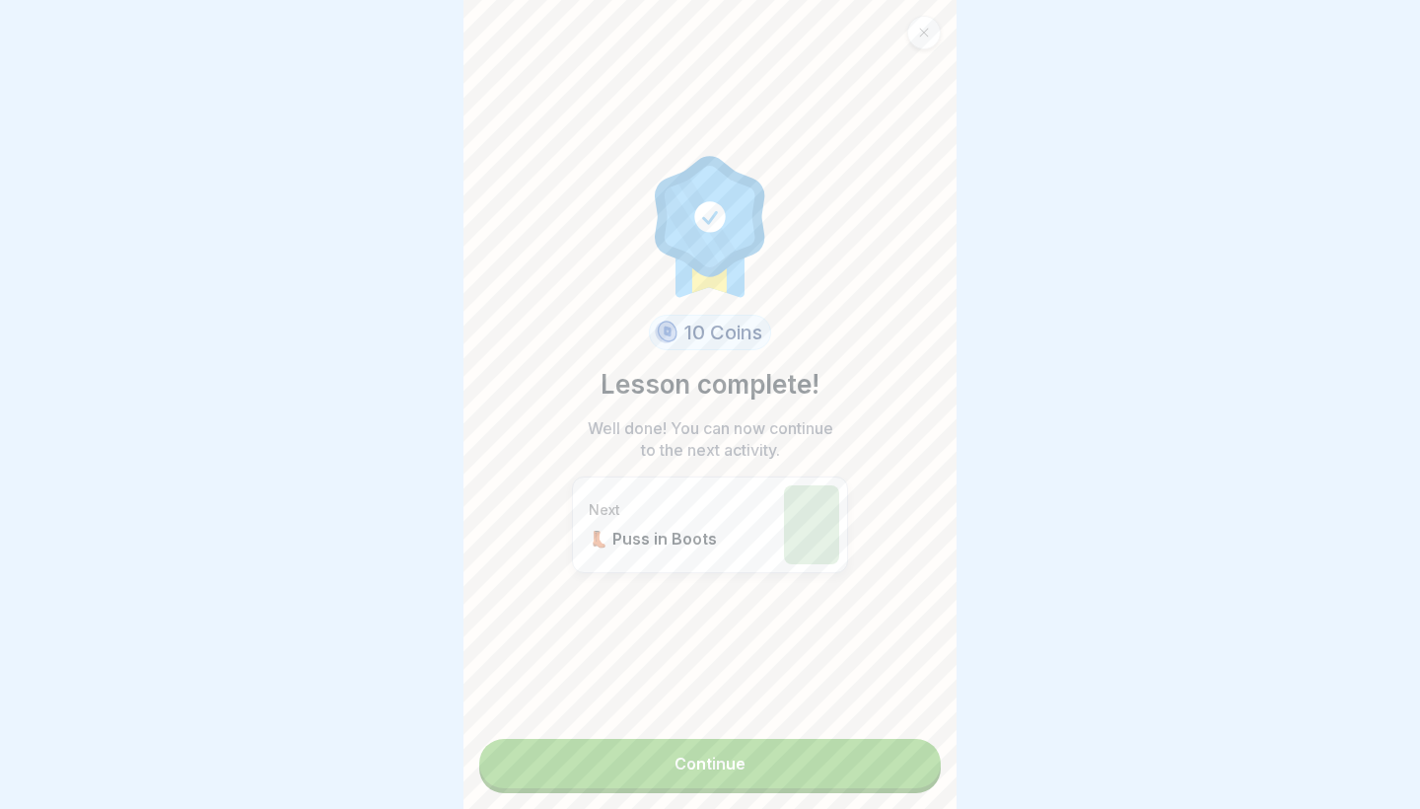
click at [861, 754] on link "Continue" at bounding box center [710, 763] width 462 height 49
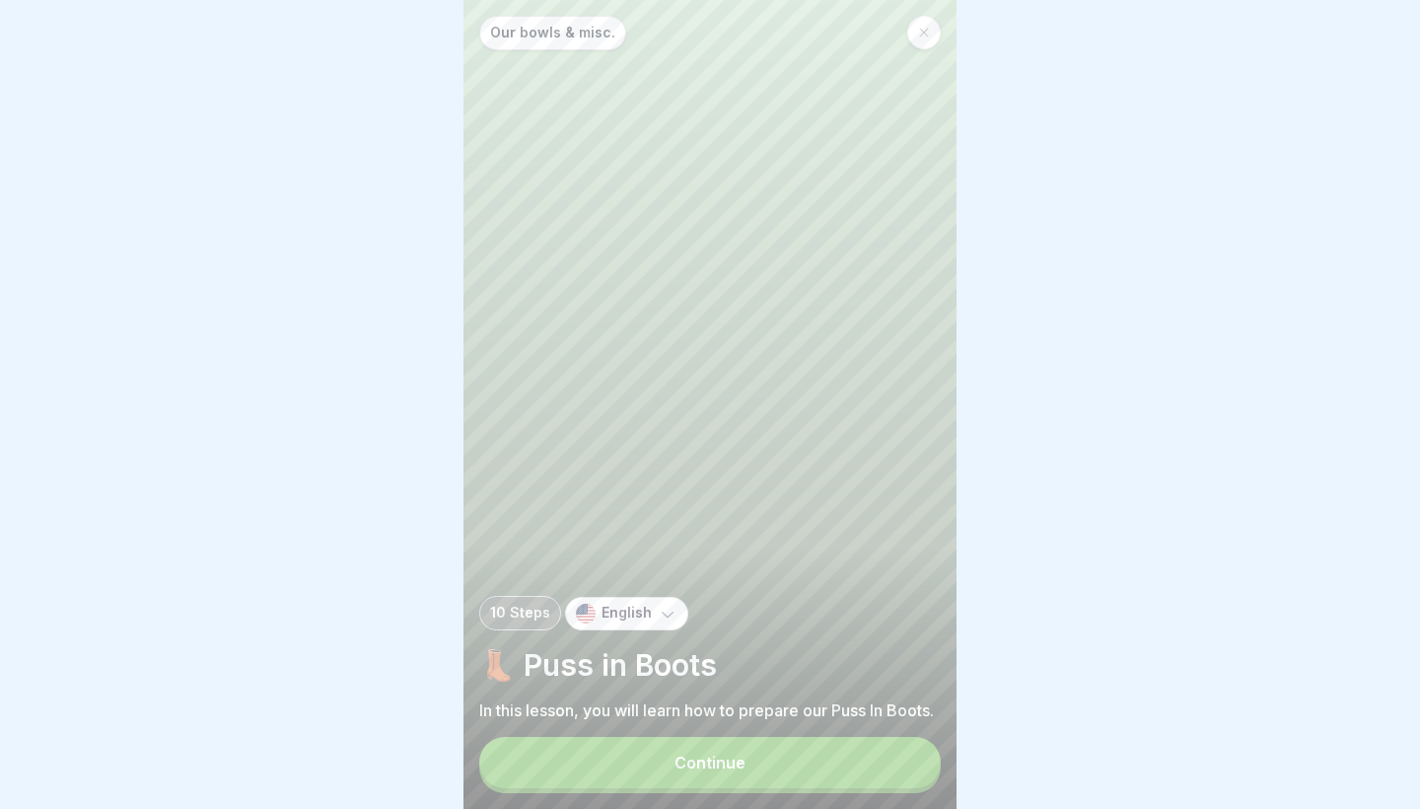
click at [861, 754] on button "Continue" at bounding box center [710, 762] width 462 height 51
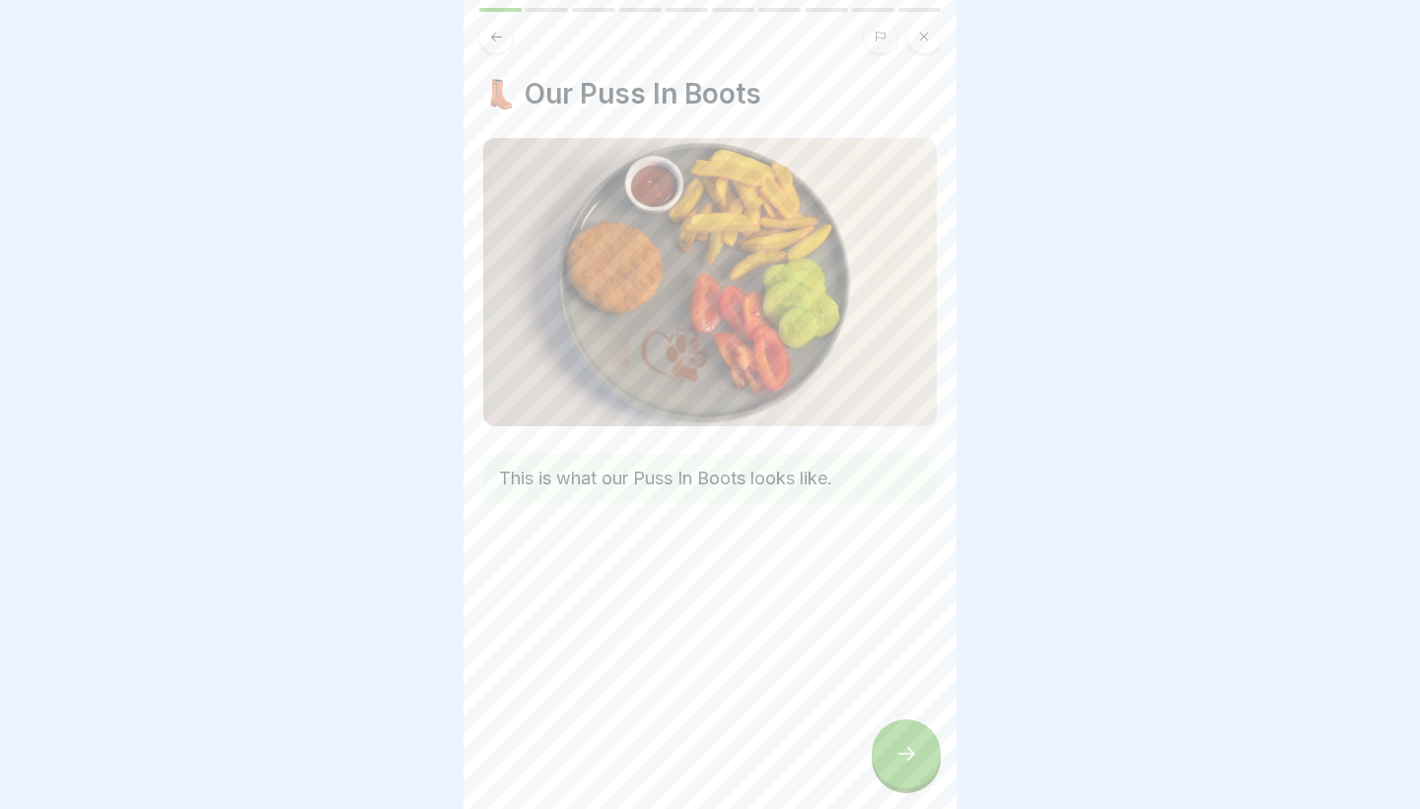
click at [927, 760] on div at bounding box center [906, 753] width 69 height 69
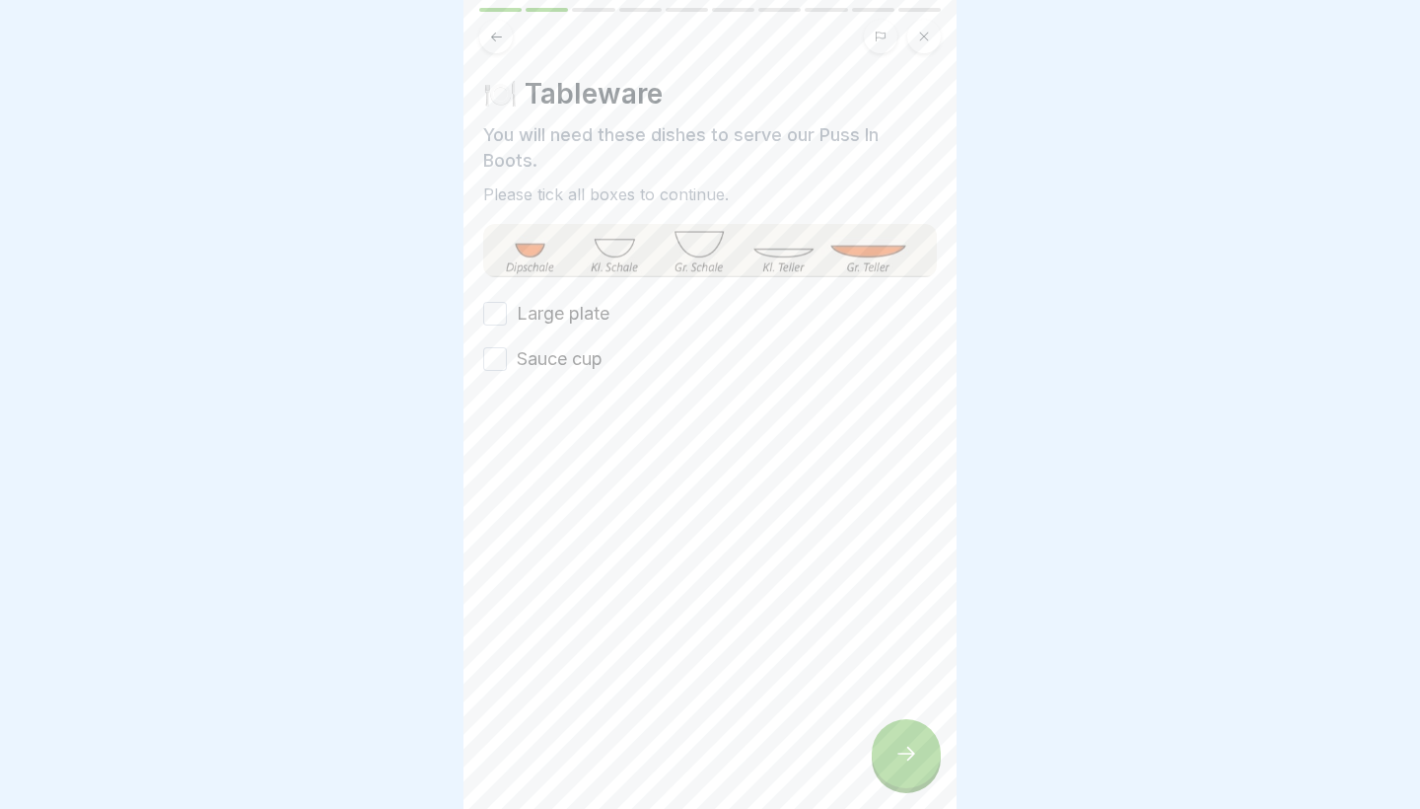
click at [506, 365] on button "Sauce cup" at bounding box center [495, 359] width 24 height 24
click at [493, 313] on button "Large plate" at bounding box center [495, 314] width 24 height 24
click at [890, 770] on div at bounding box center [906, 753] width 69 height 69
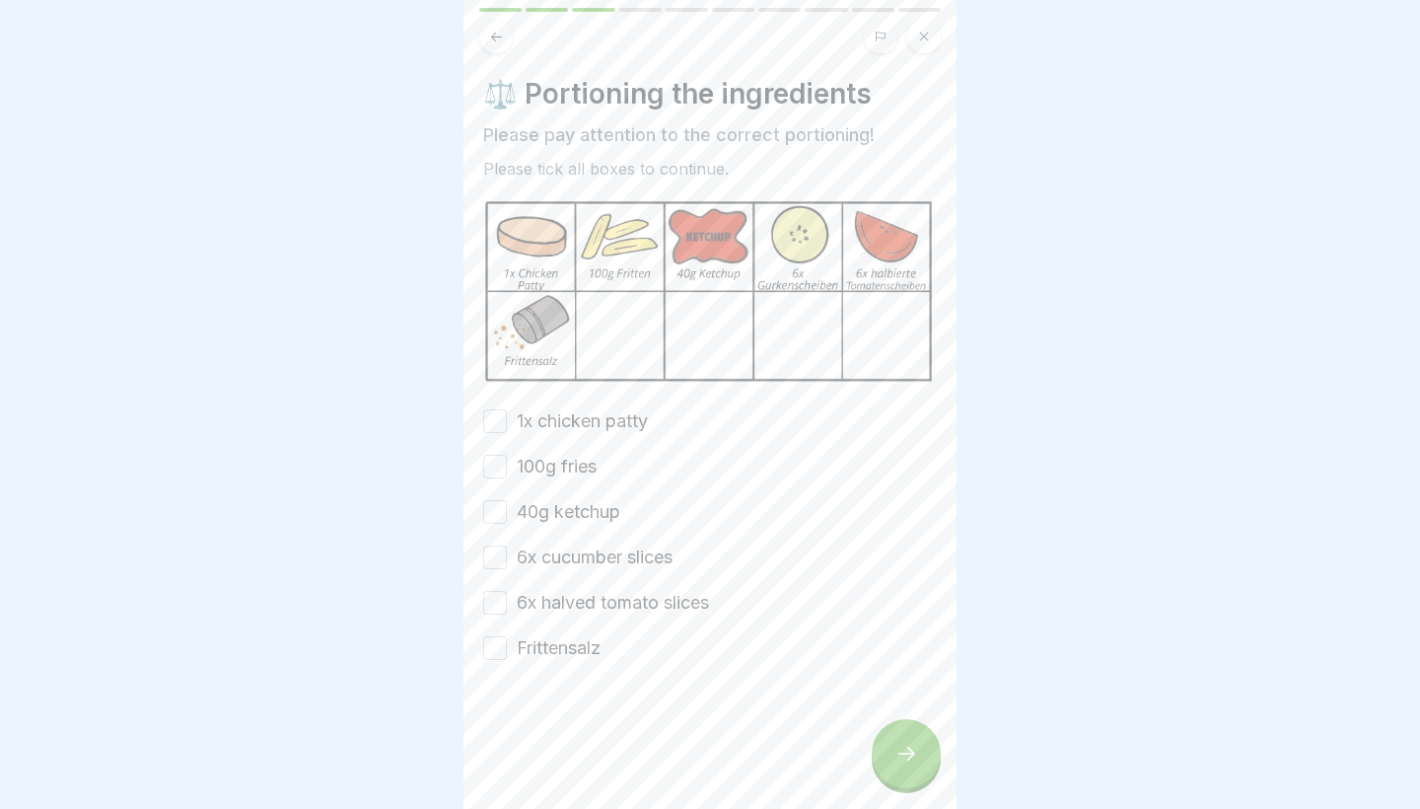
click at [890, 770] on div at bounding box center [906, 753] width 69 height 69
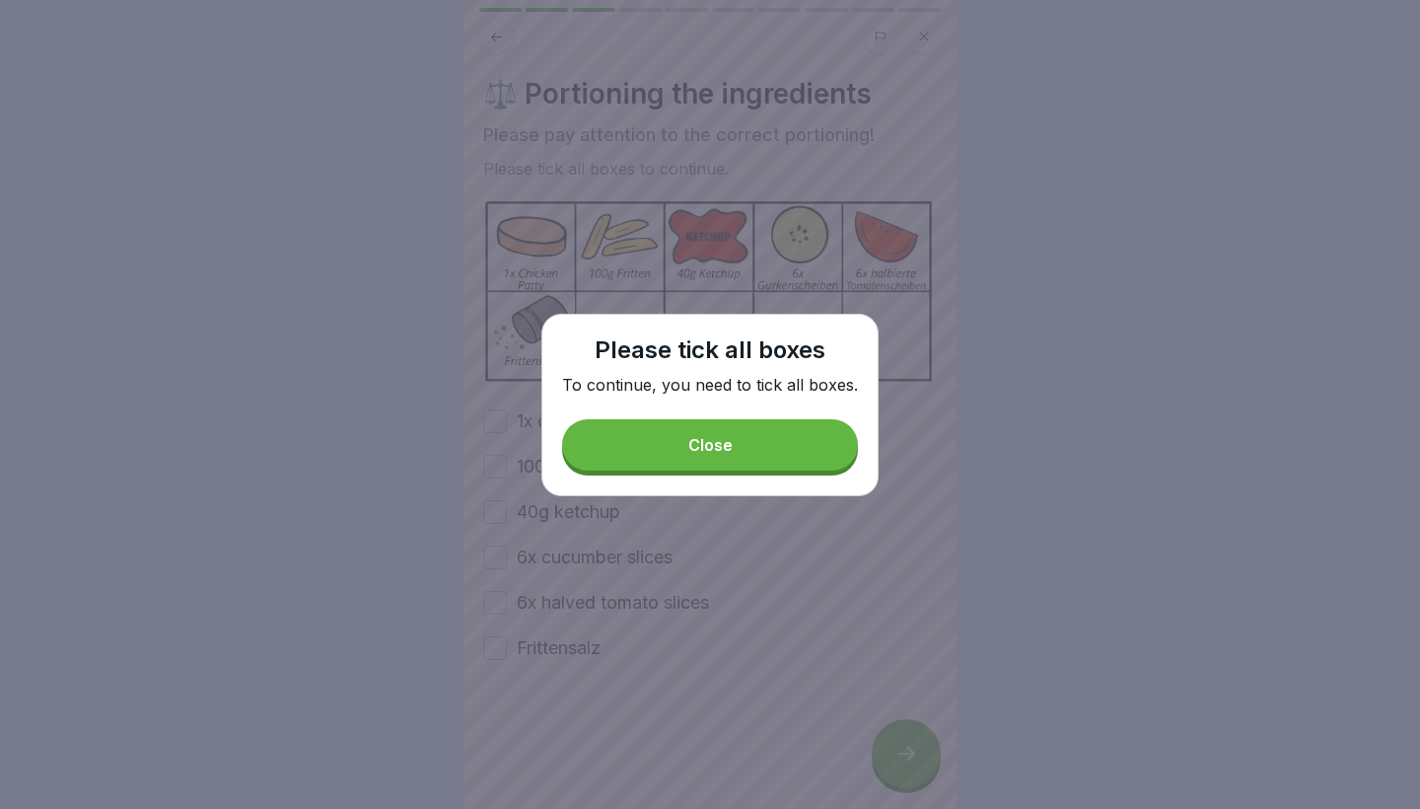
click at [675, 439] on button "Close" at bounding box center [710, 444] width 296 height 51
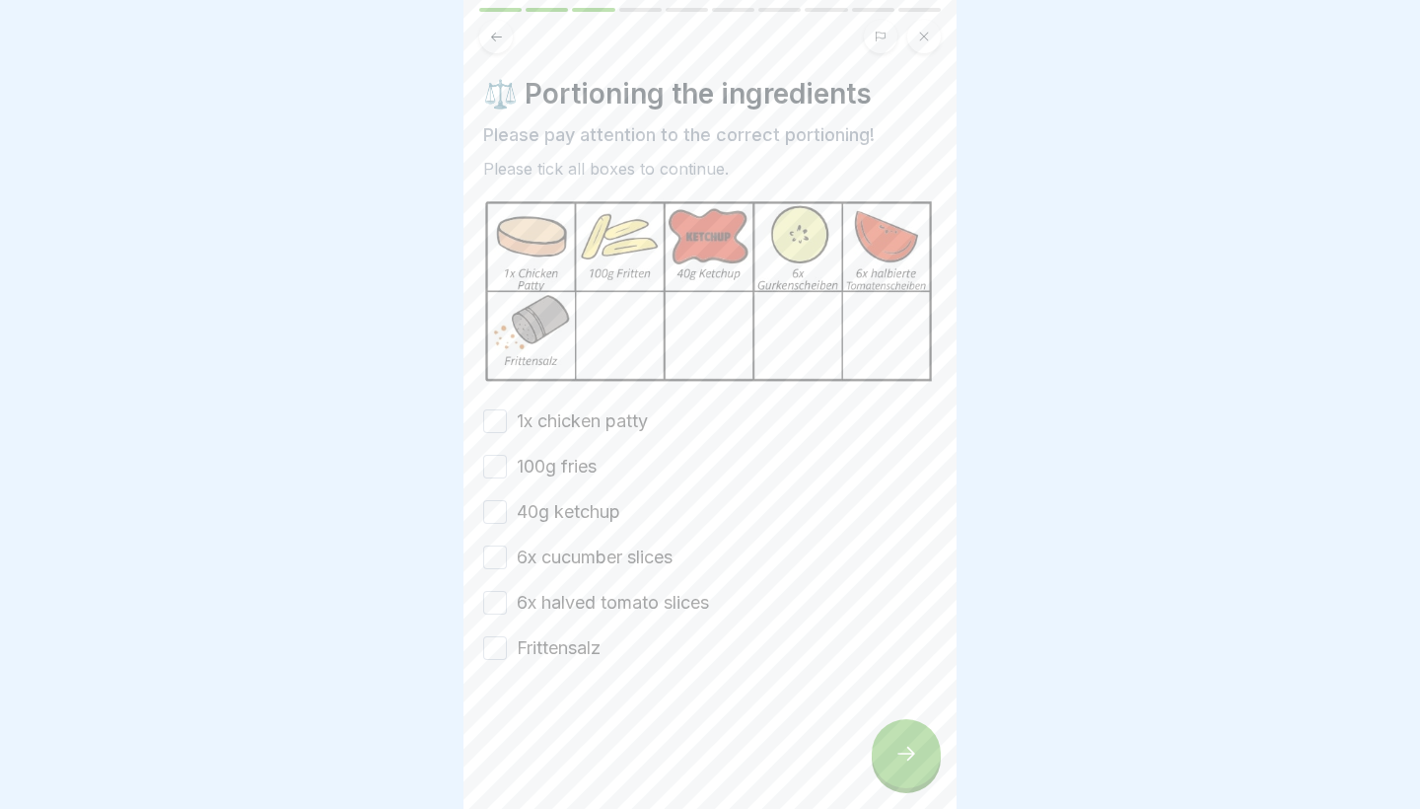
click at [502, 409] on button "1x chicken patty" at bounding box center [495, 421] width 24 height 24
click at [486, 473] on button "100g fries" at bounding box center [495, 467] width 24 height 24
click at [496, 506] on button "40g ketchup" at bounding box center [495, 512] width 24 height 24
click at [499, 548] on button "6x cucumber slices" at bounding box center [495, 557] width 24 height 24
click at [499, 599] on button "6x halved tomato slices" at bounding box center [495, 603] width 24 height 24
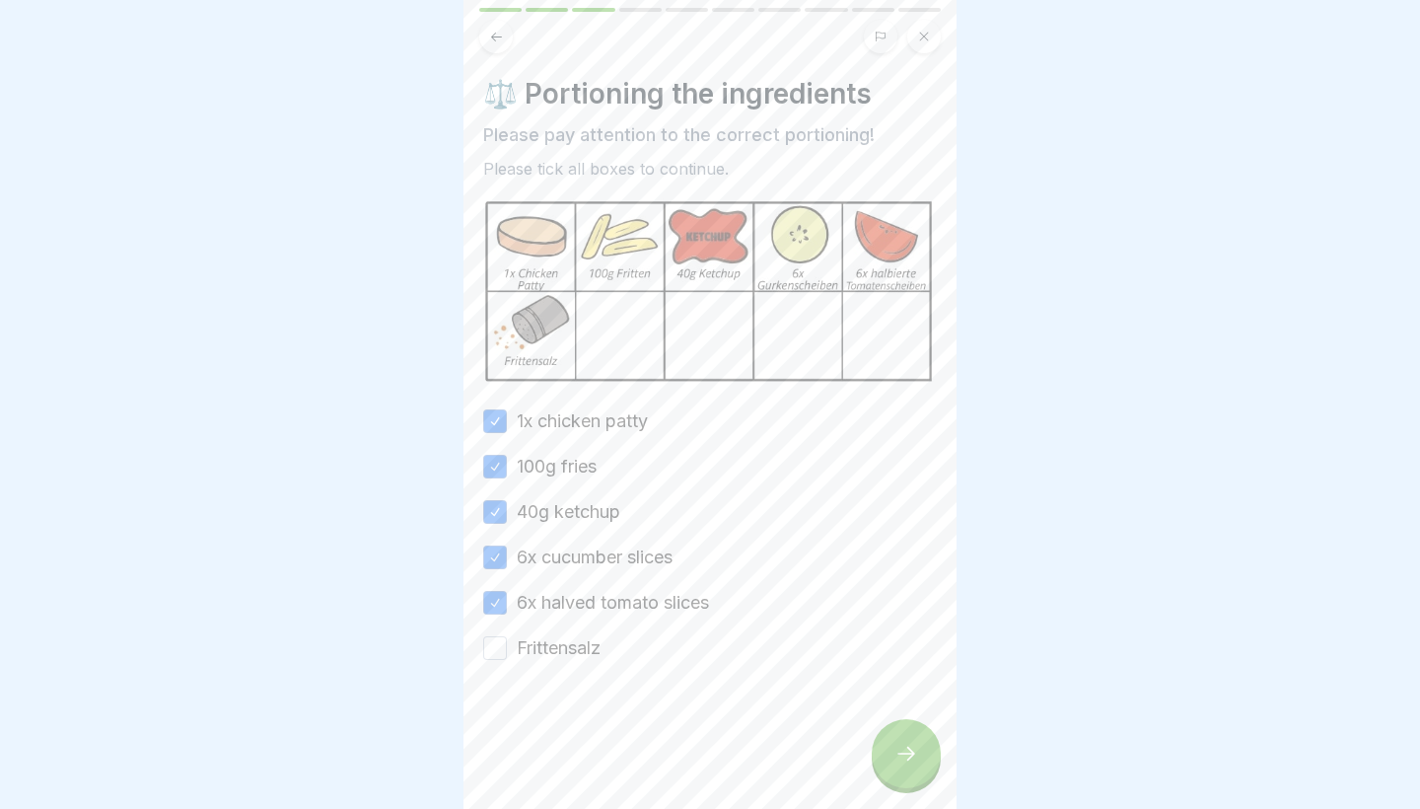
click at [498, 670] on div at bounding box center [710, 720] width 454 height 118
click at [493, 653] on button "Frittensalz" at bounding box center [495, 648] width 24 height 24
click at [874, 745] on div at bounding box center [906, 753] width 69 height 69
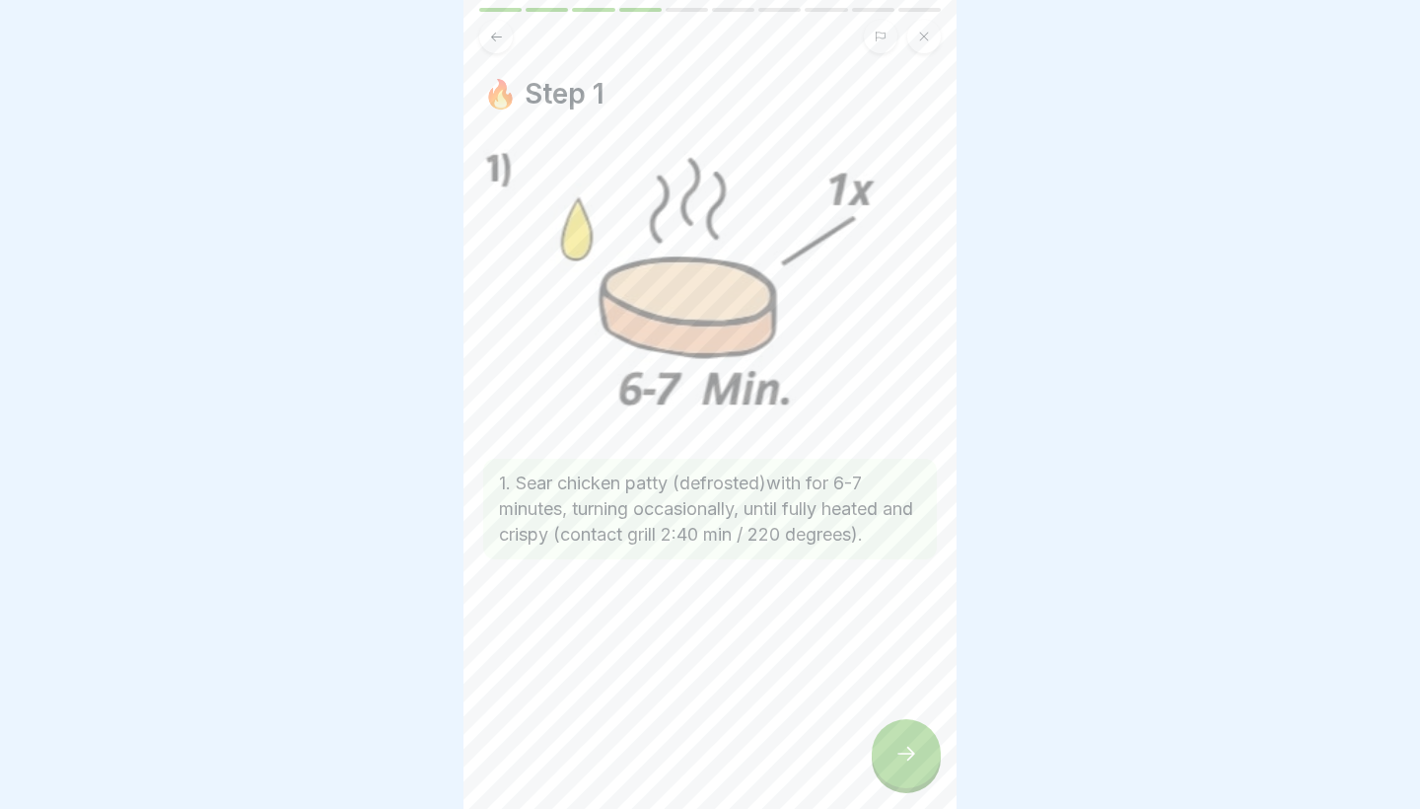
click at [874, 743] on div at bounding box center [906, 753] width 69 height 69
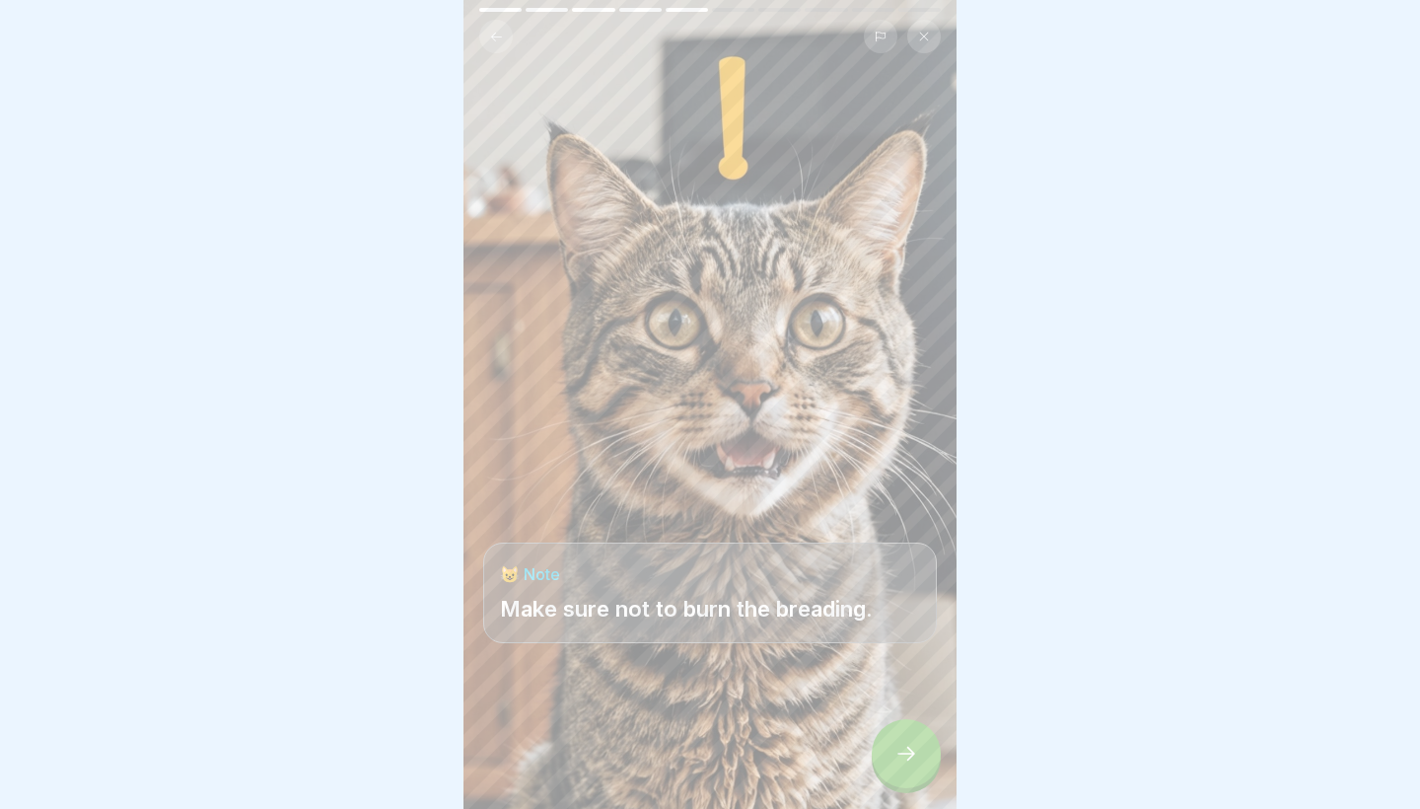
click at [874, 743] on div at bounding box center [906, 753] width 69 height 69
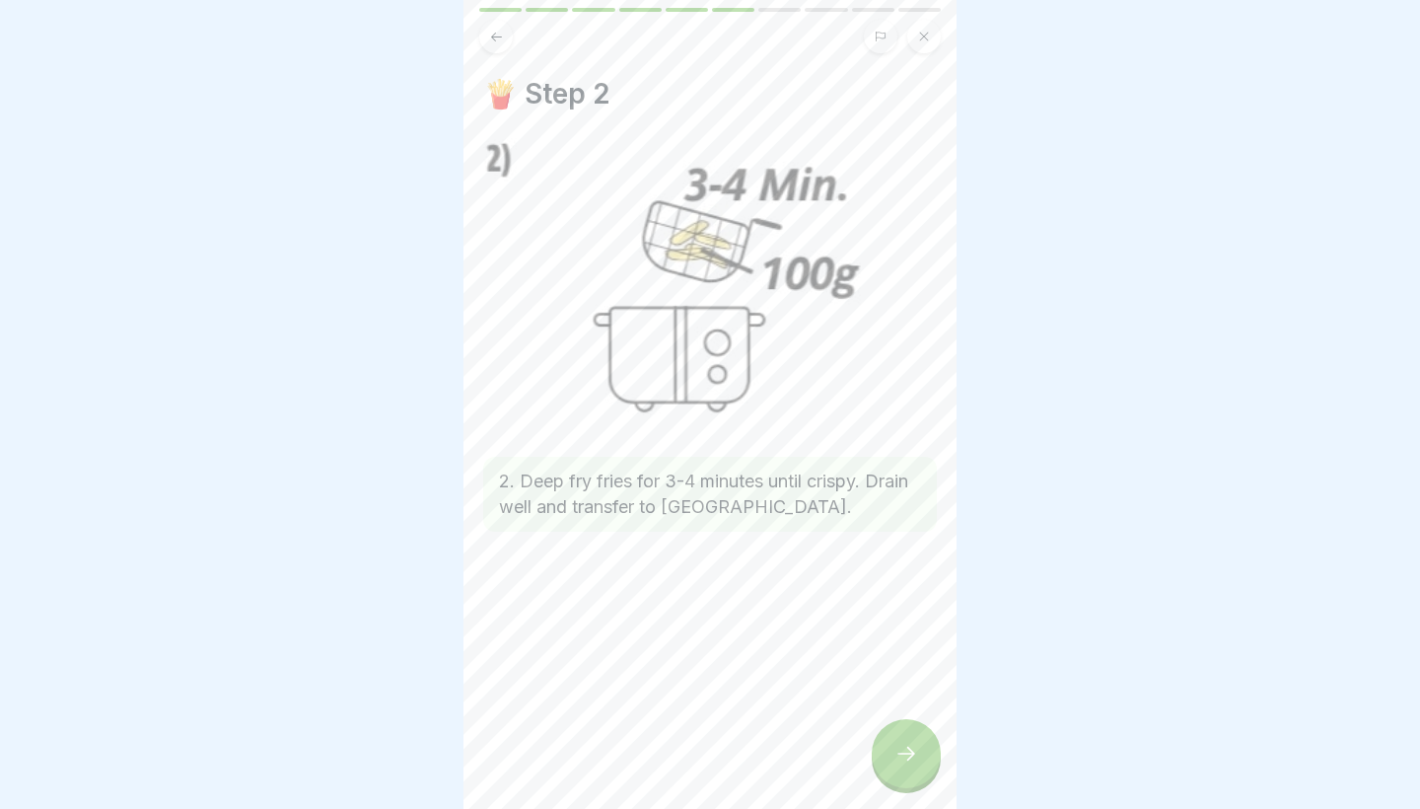
click at [874, 743] on div at bounding box center [906, 753] width 69 height 69
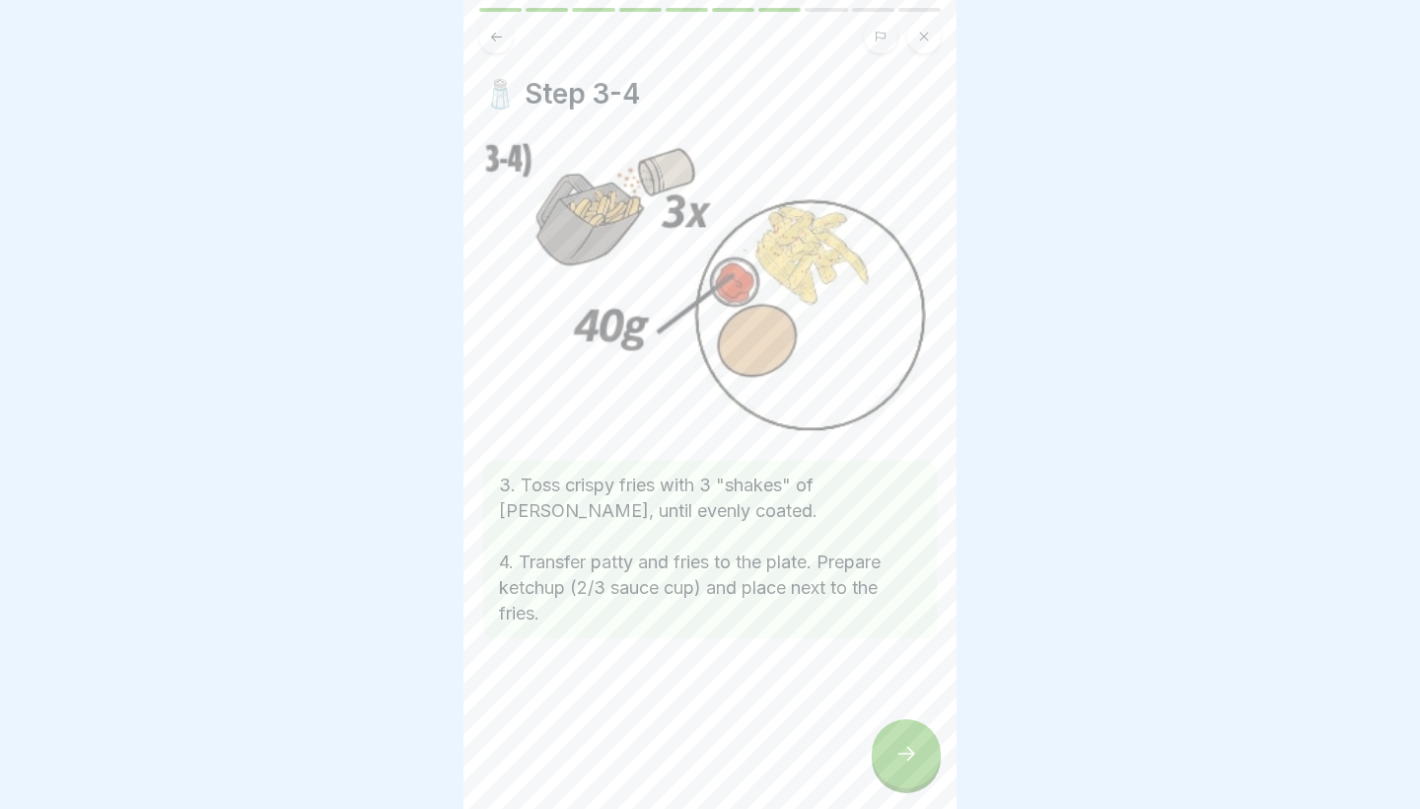
click at [874, 743] on div at bounding box center [906, 753] width 69 height 69
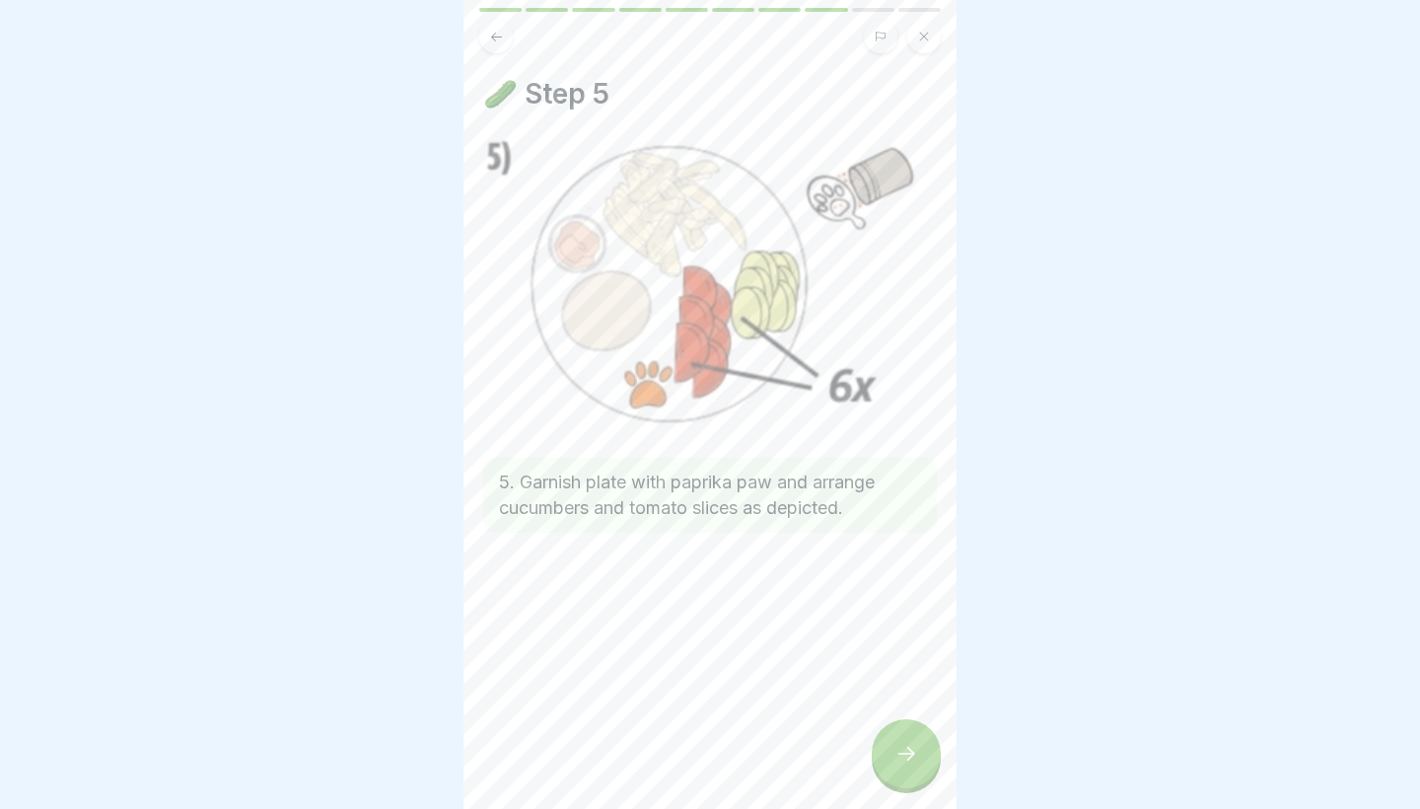
click at [874, 743] on div at bounding box center [906, 753] width 69 height 69
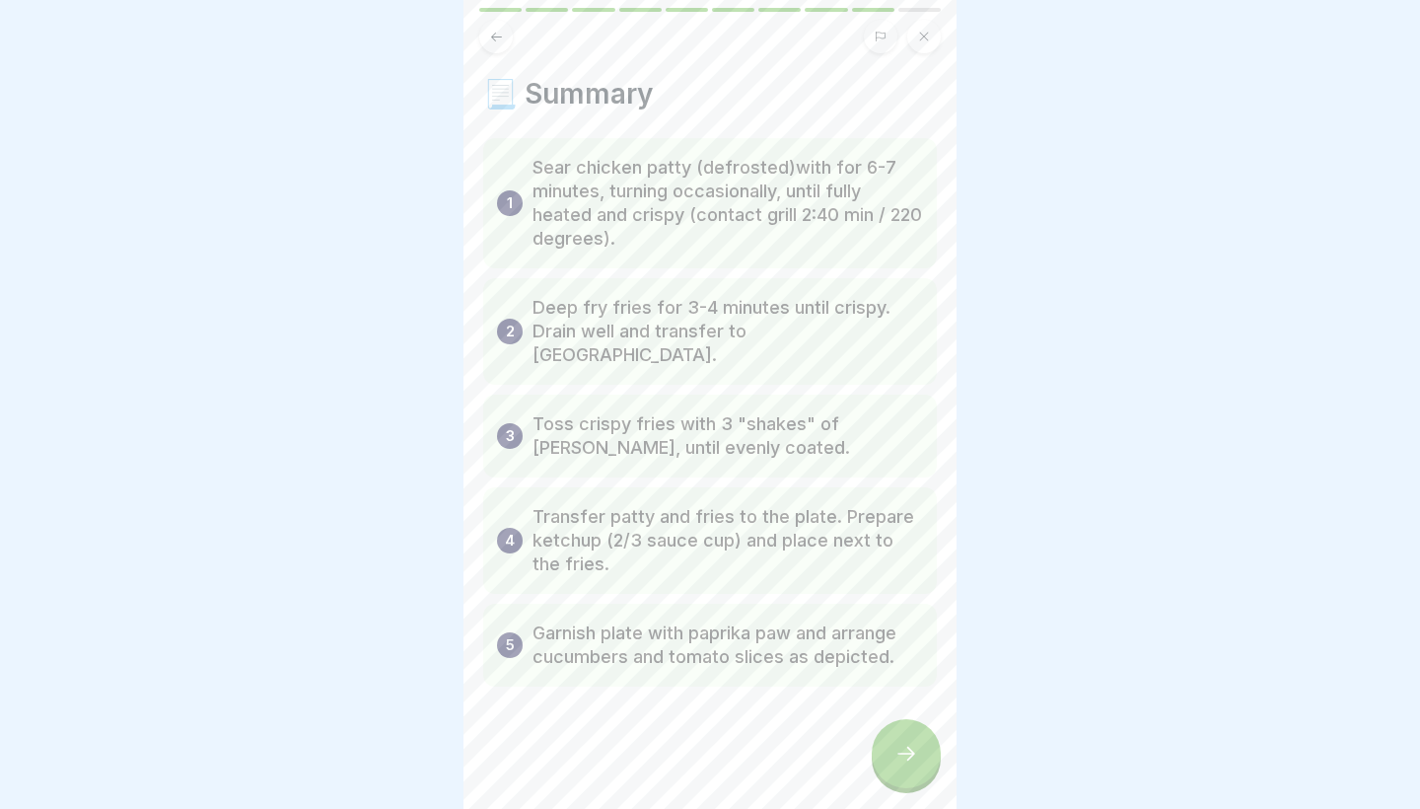
click at [874, 743] on div at bounding box center [906, 753] width 69 height 69
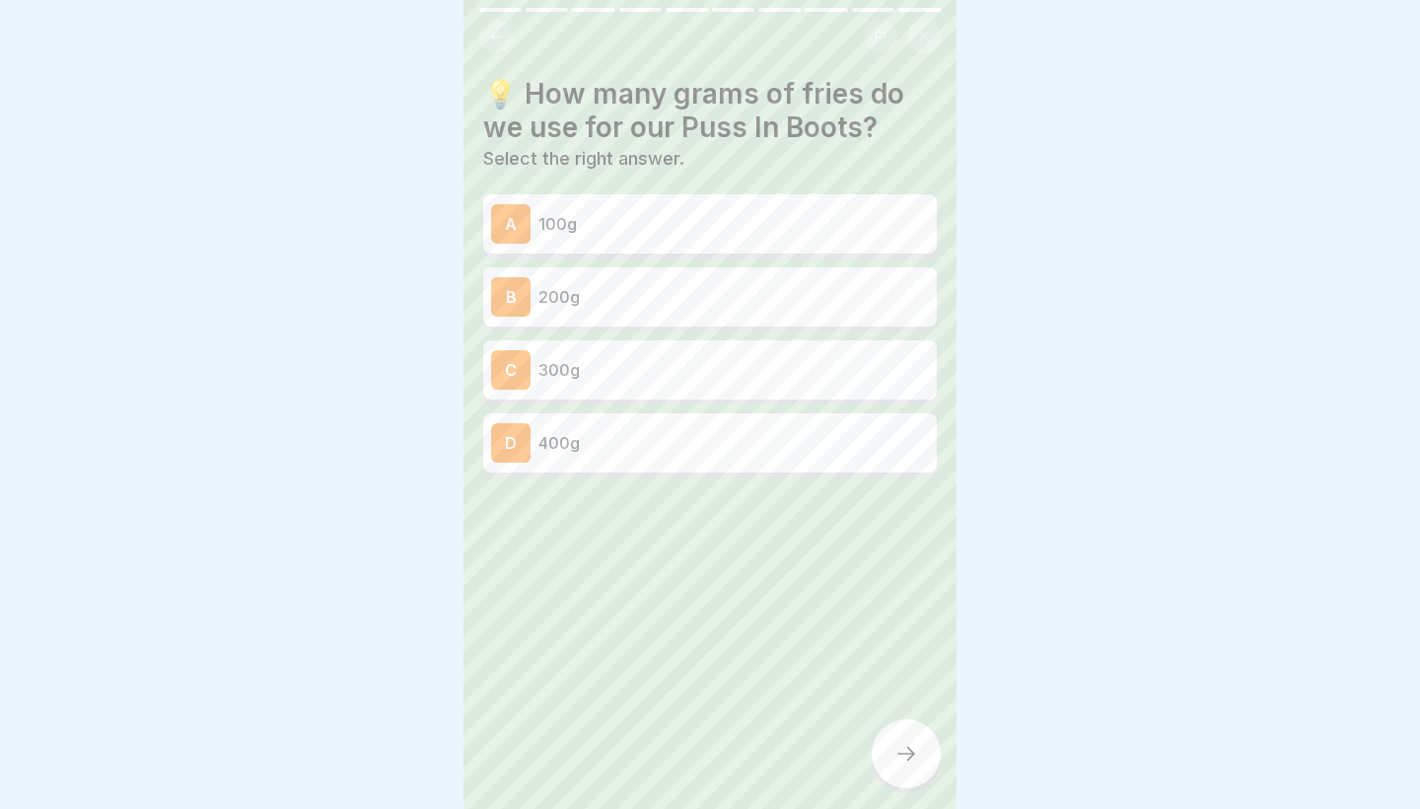
click at [584, 281] on div "B 200g" at bounding box center [710, 296] width 438 height 39
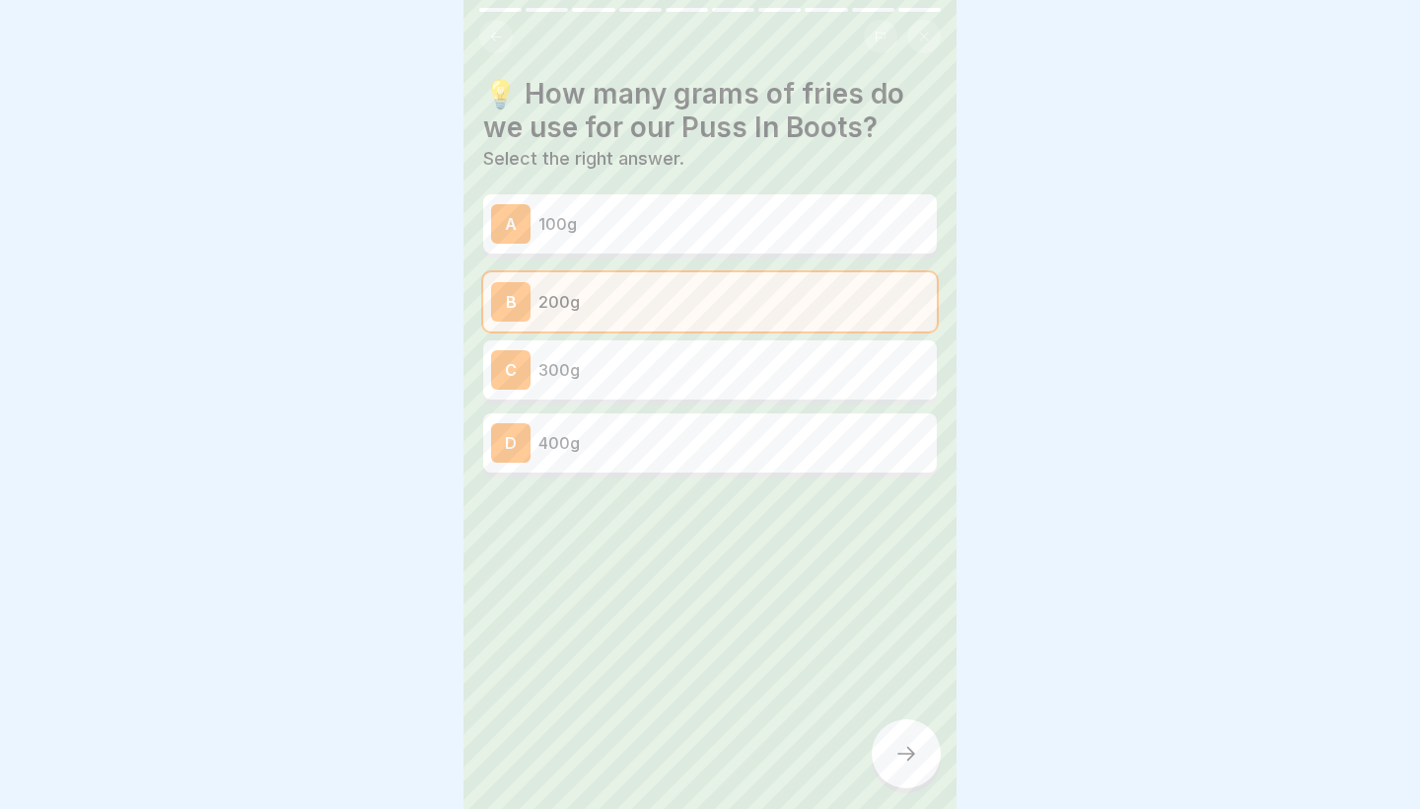
click at [904, 752] on icon at bounding box center [907, 754] width 24 height 24
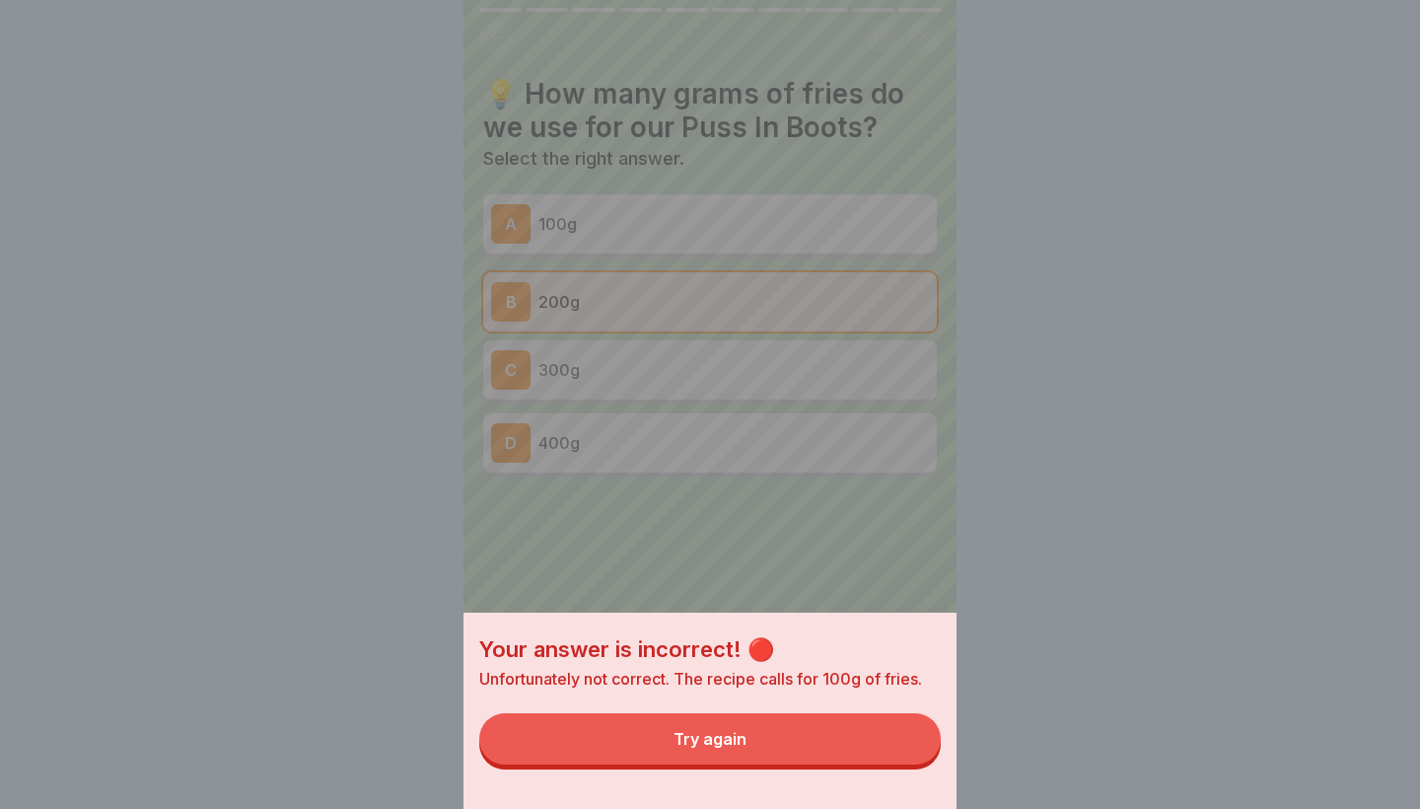
click at [904, 752] on button "Try again" at bounding box center [710, 738] width 462 height 51
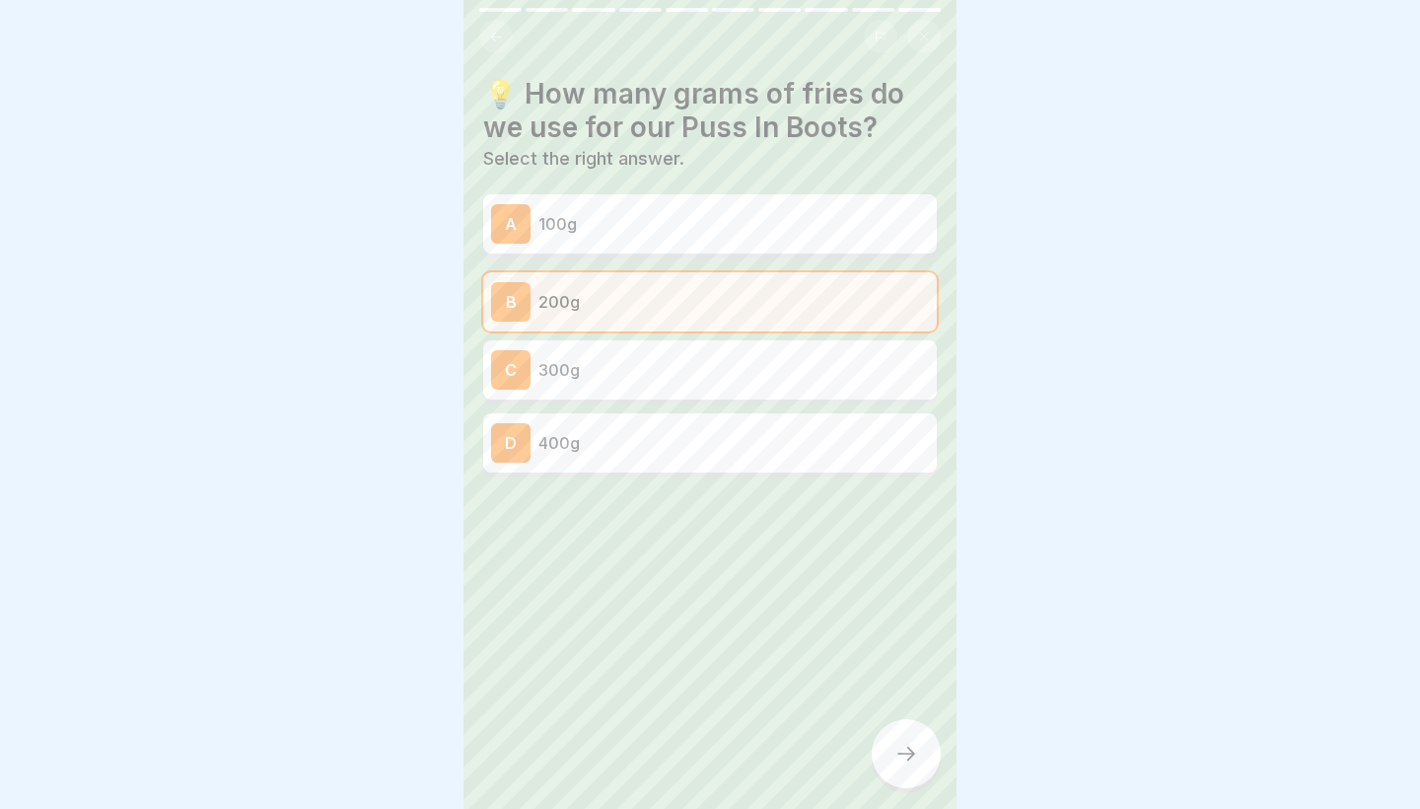
click at [756, 212] on p "100g" at bounding box center [734, 224] width 391 height 24
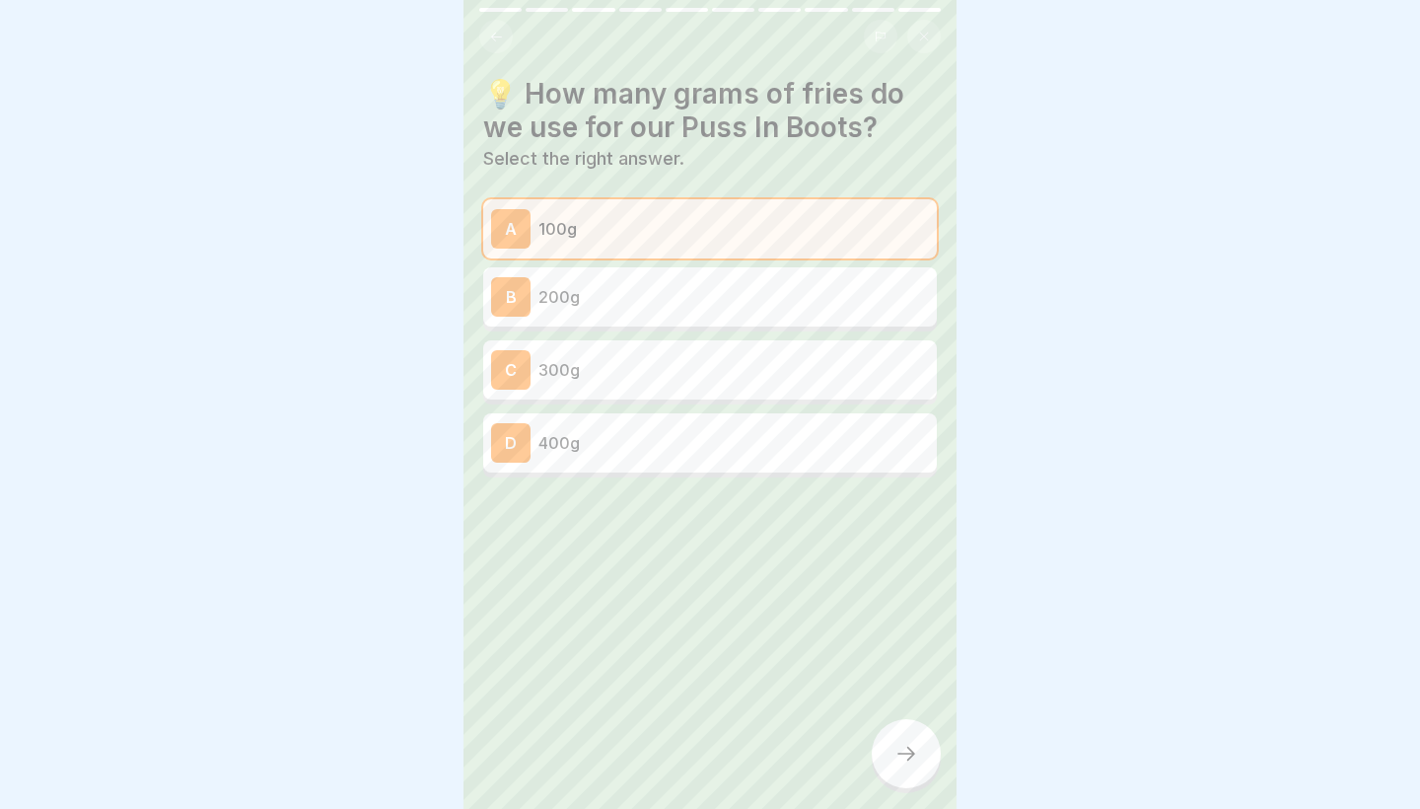
click at [921, 759] on div at bounding box center [906, 753] width 69 height 69
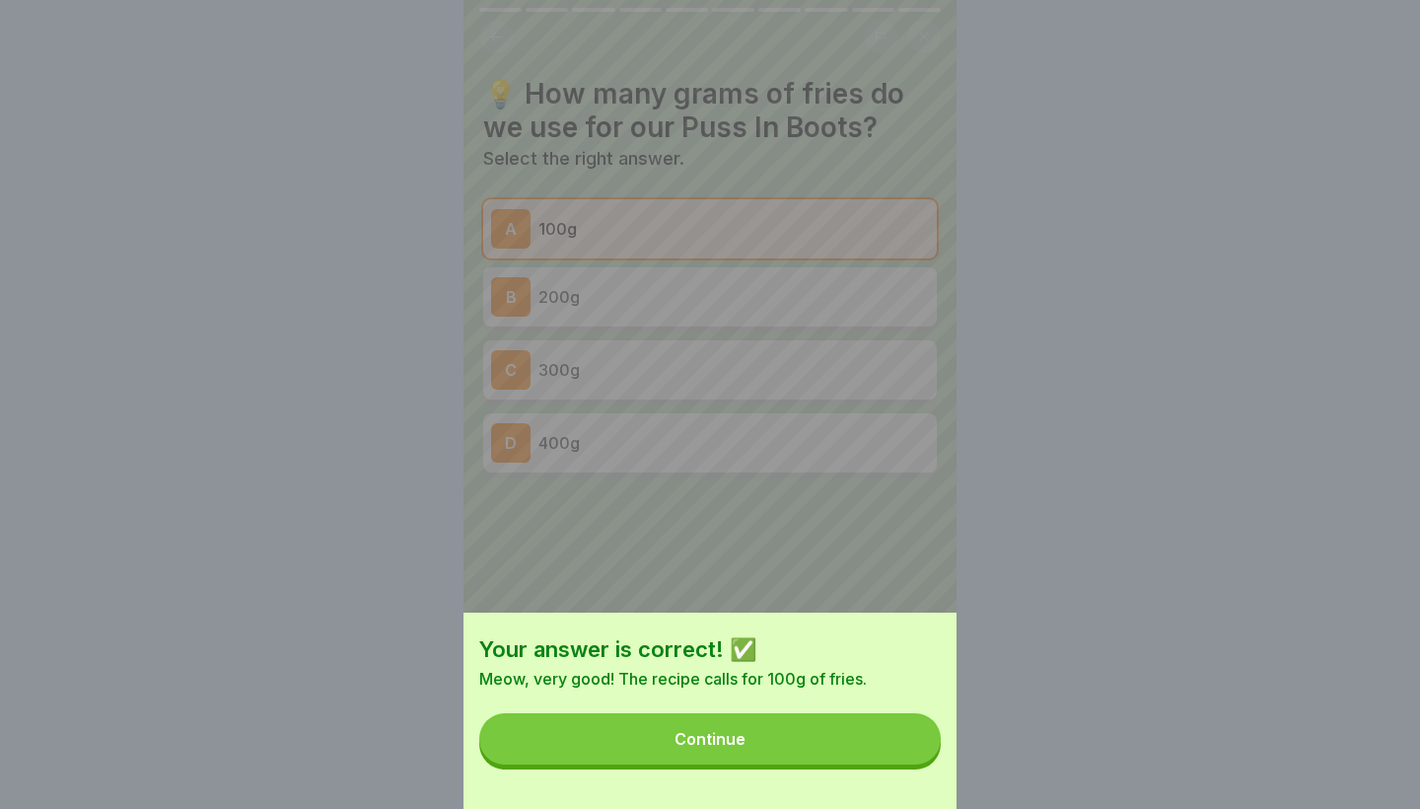
click at [888, 743] on button "Continue" at bounding box center [710, 738] width 462 height 51
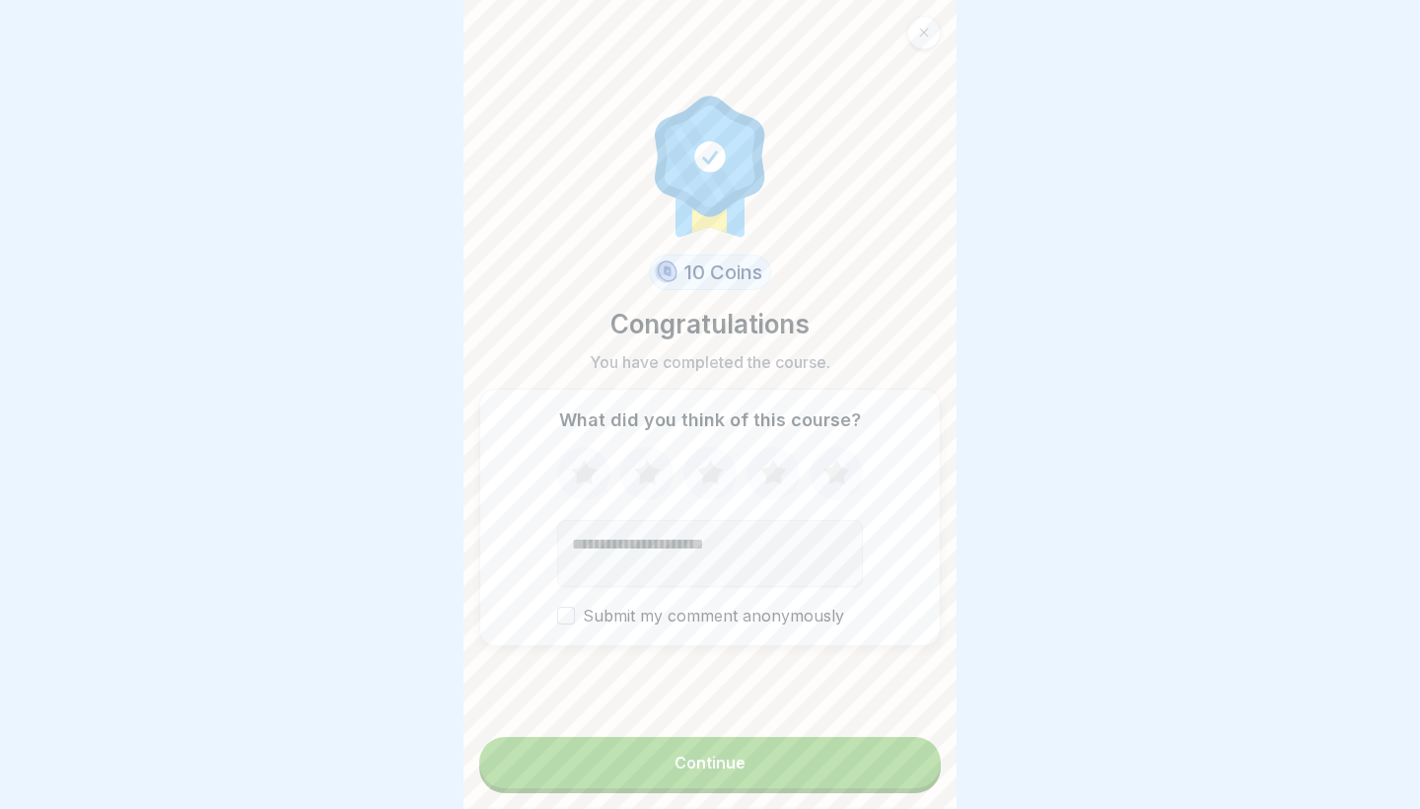
click at [888, 743] on button "Continue" at bounding box center [710, 762] width 462 height 51
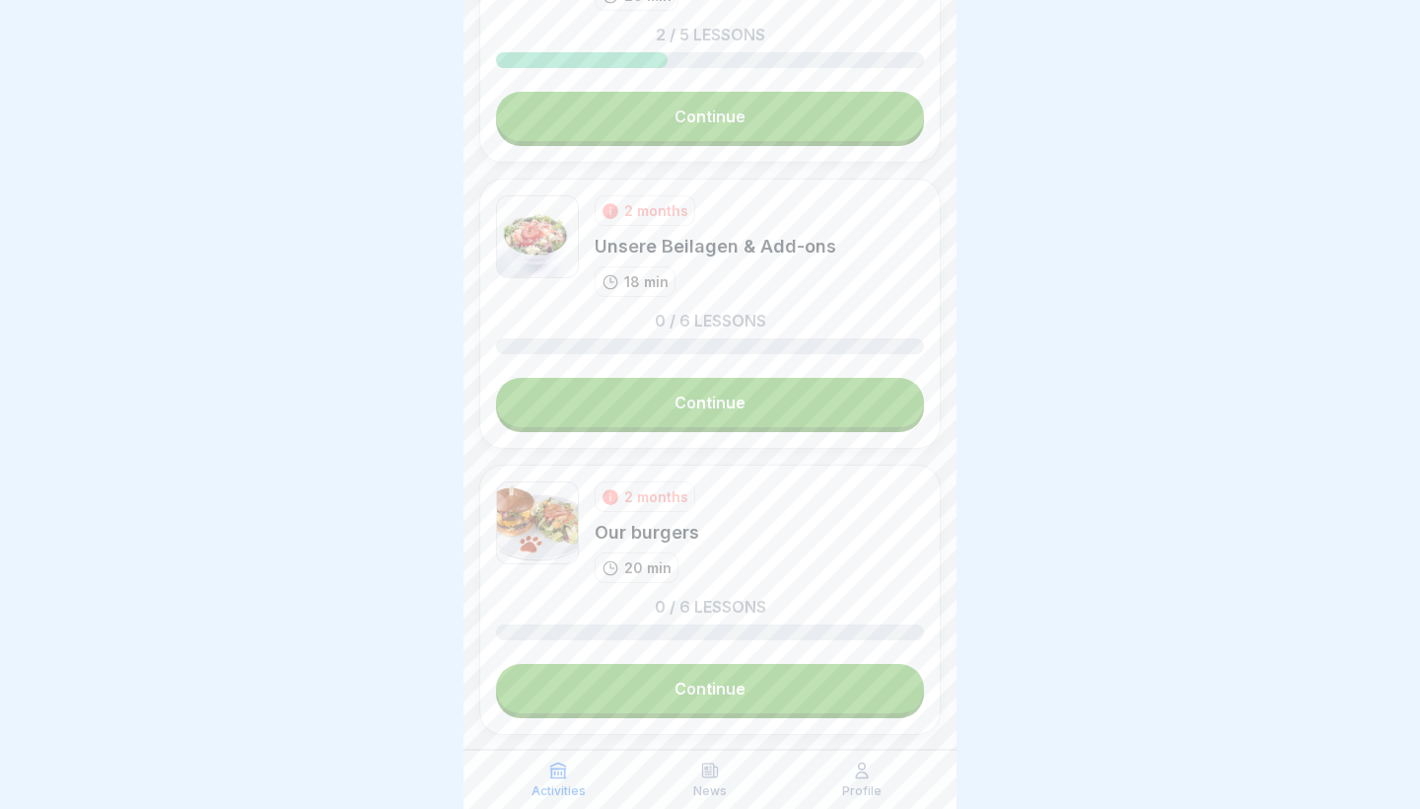
scroll to position [3532, 0]
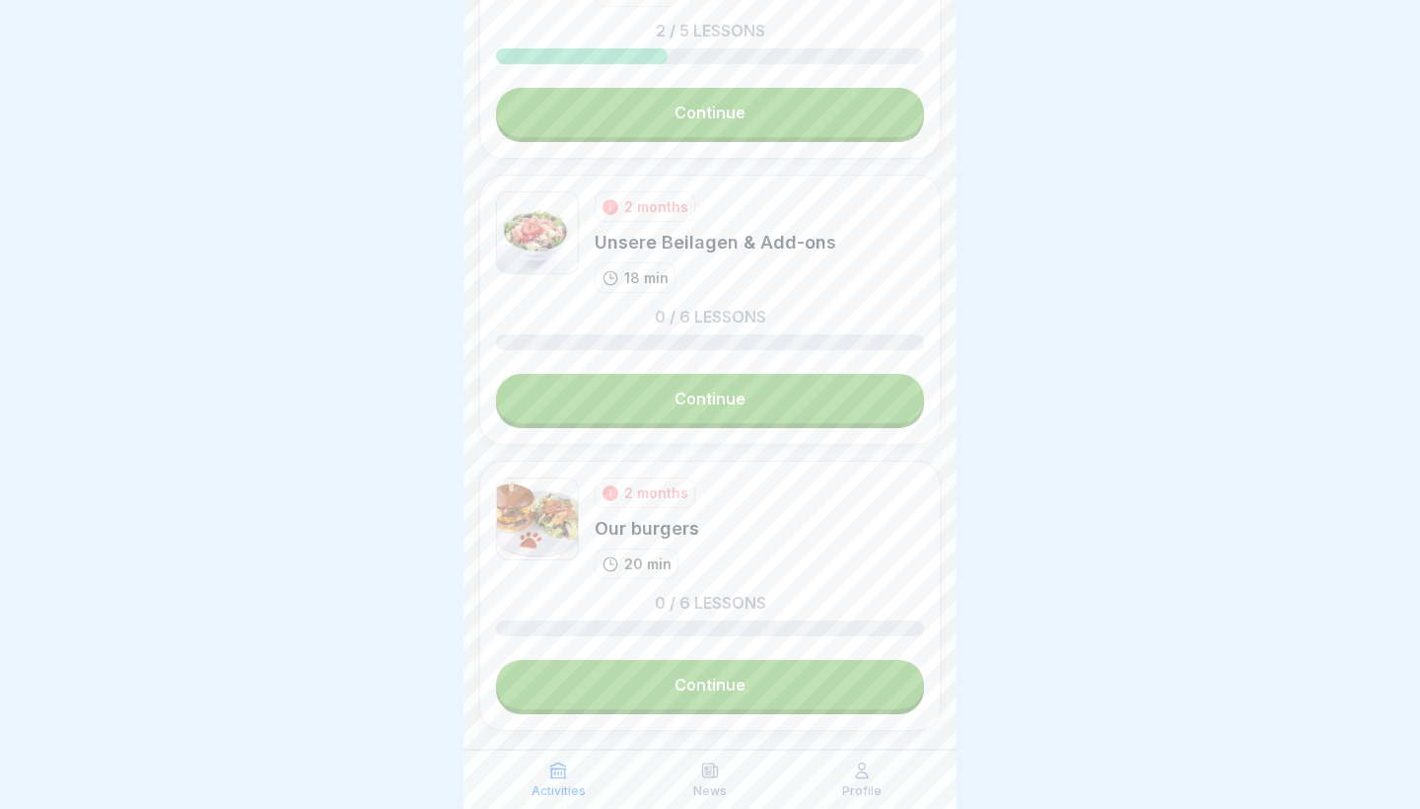
click at [649, 673] on link "Continue" at bounding box center [710, 684] width 428 height 49
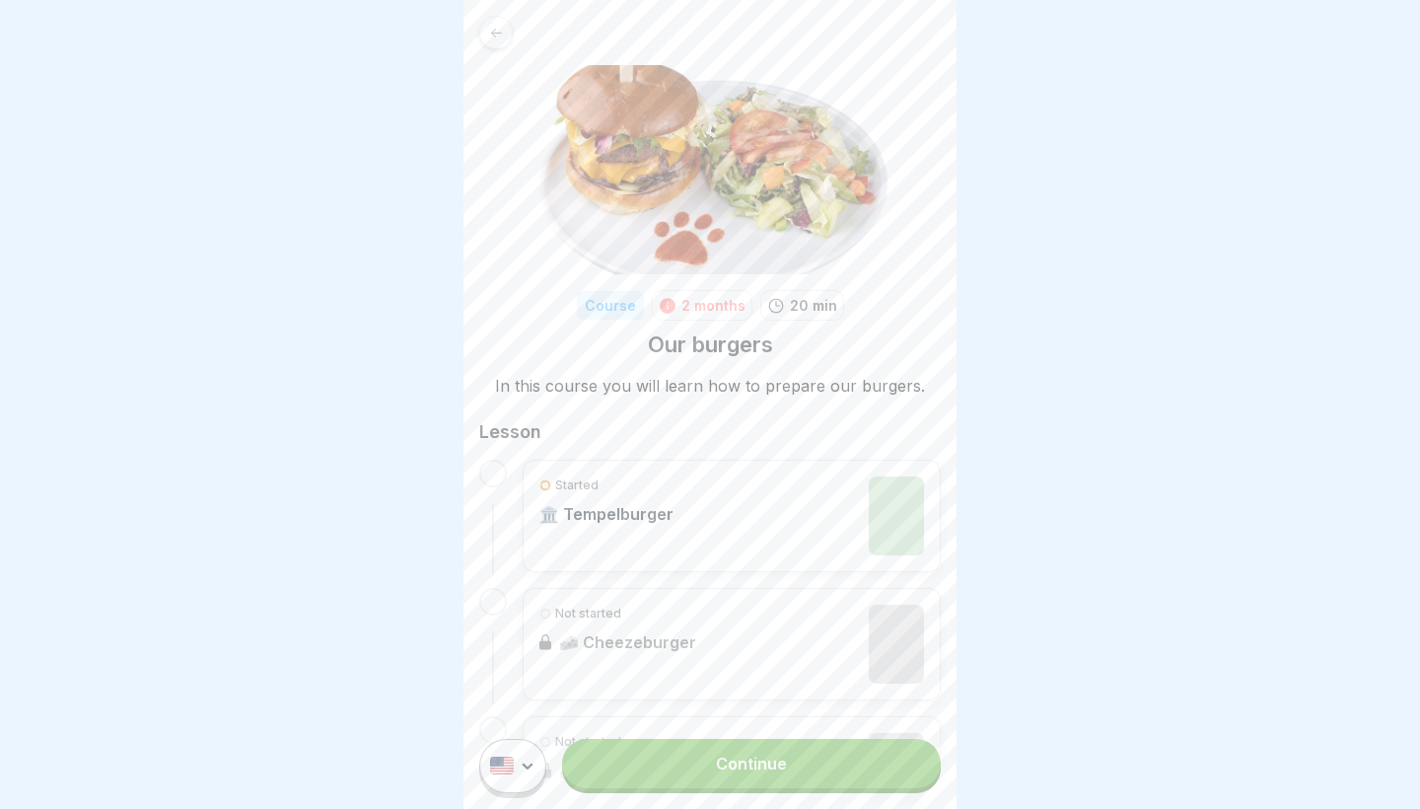
click at [644, 508] on p "🏛️ Tempelburger" at bounding box center [607, 514] width 134 height 20
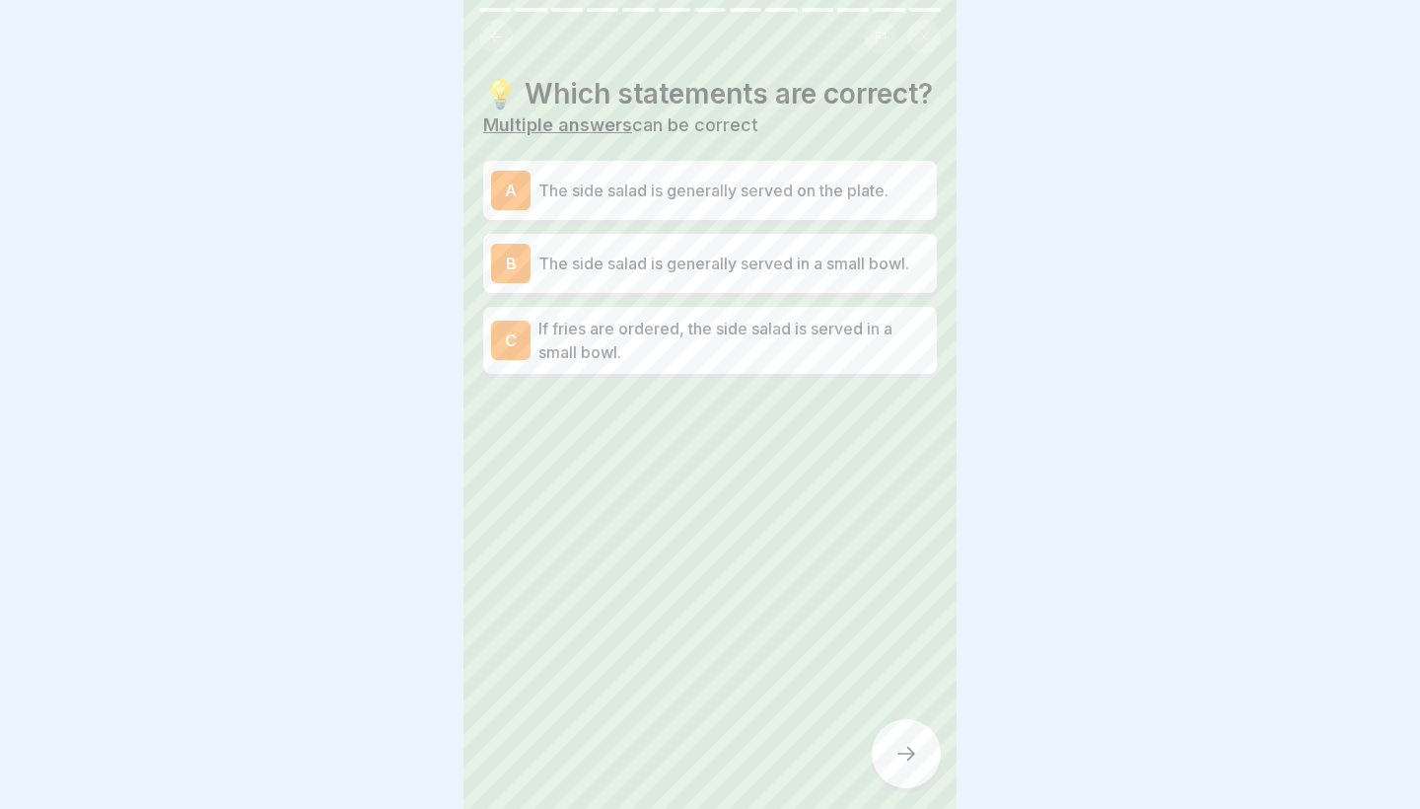
click at [657, 317] on p "If fries are ordered, the side salad is served in a small bowl." at bounding box center [734, 340] width 391 height 47
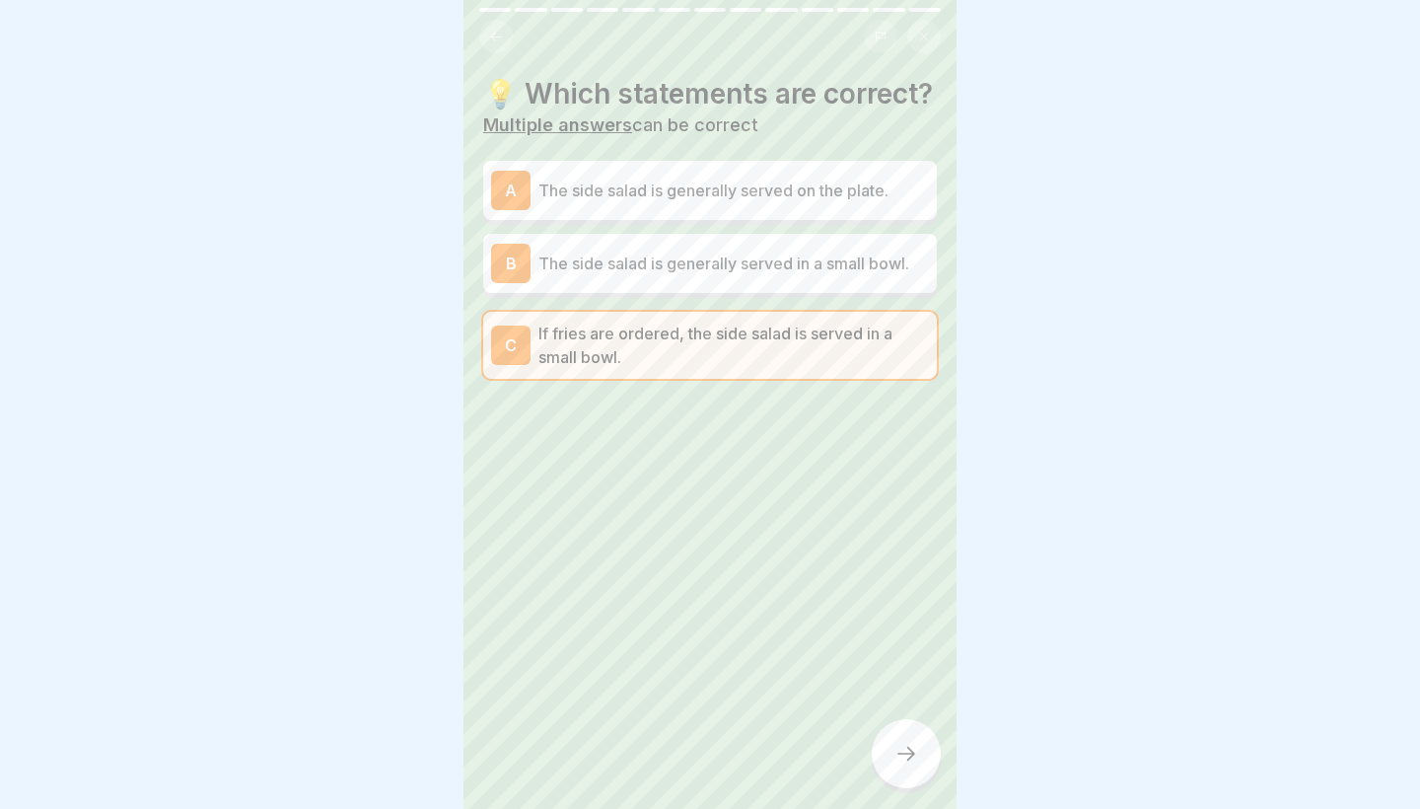
click at [739, 190] on p "The side salad is generally served on the plate." at bounding box center [734, 191] width 391 height 24
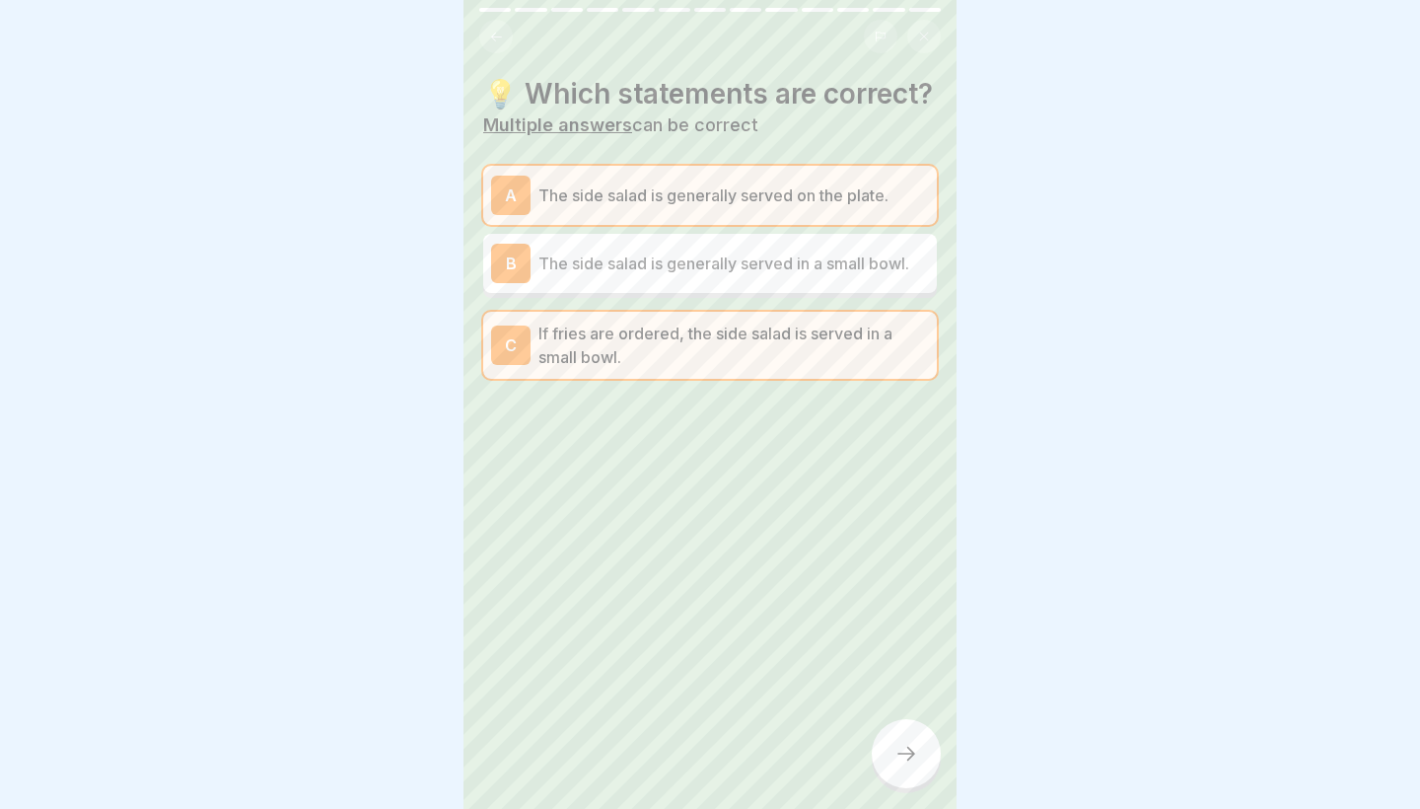
click at [897, 732] on div at bounding box center [906, 753] width 69 height 69
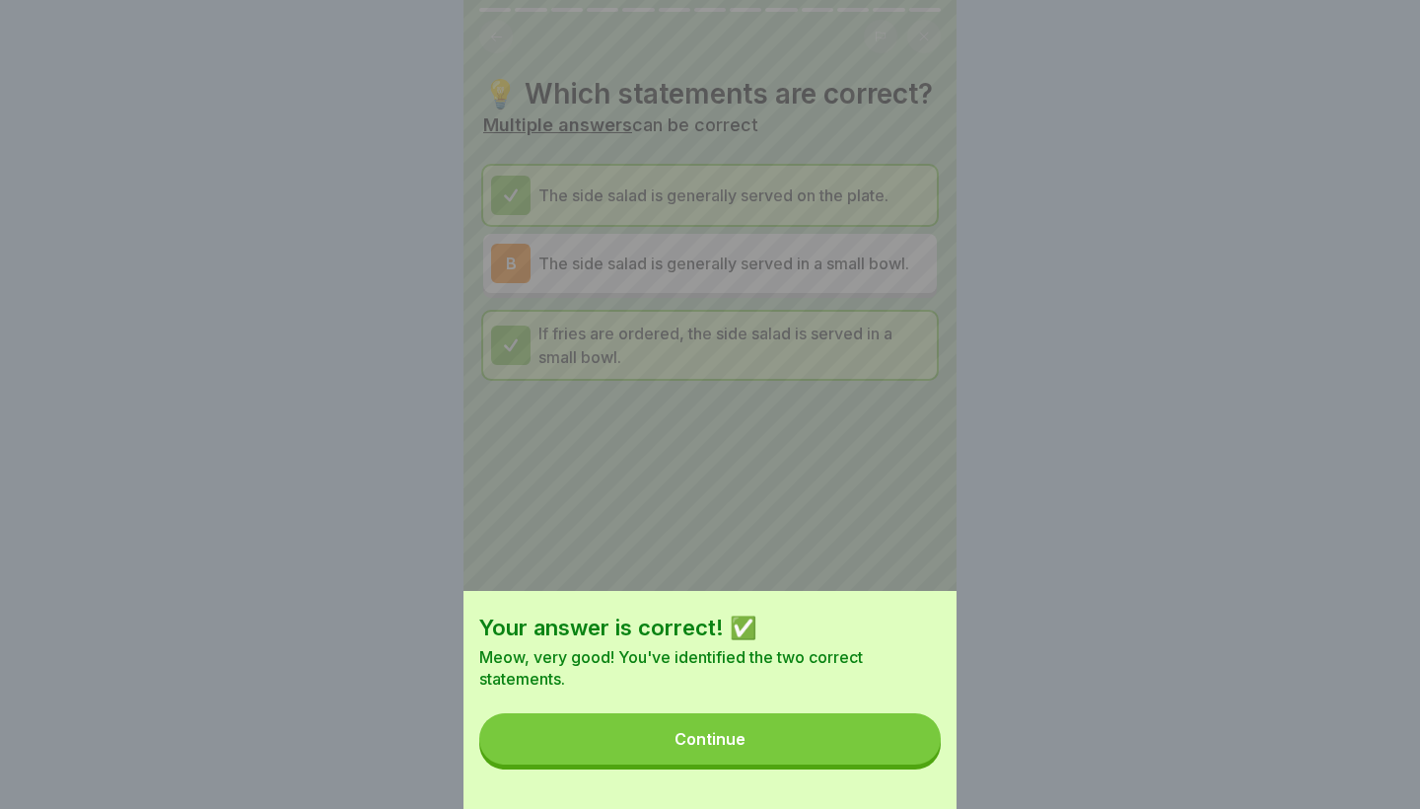
click at [897, 732] on button "Continue" at bounding box center [710, 738] width 462 height 51
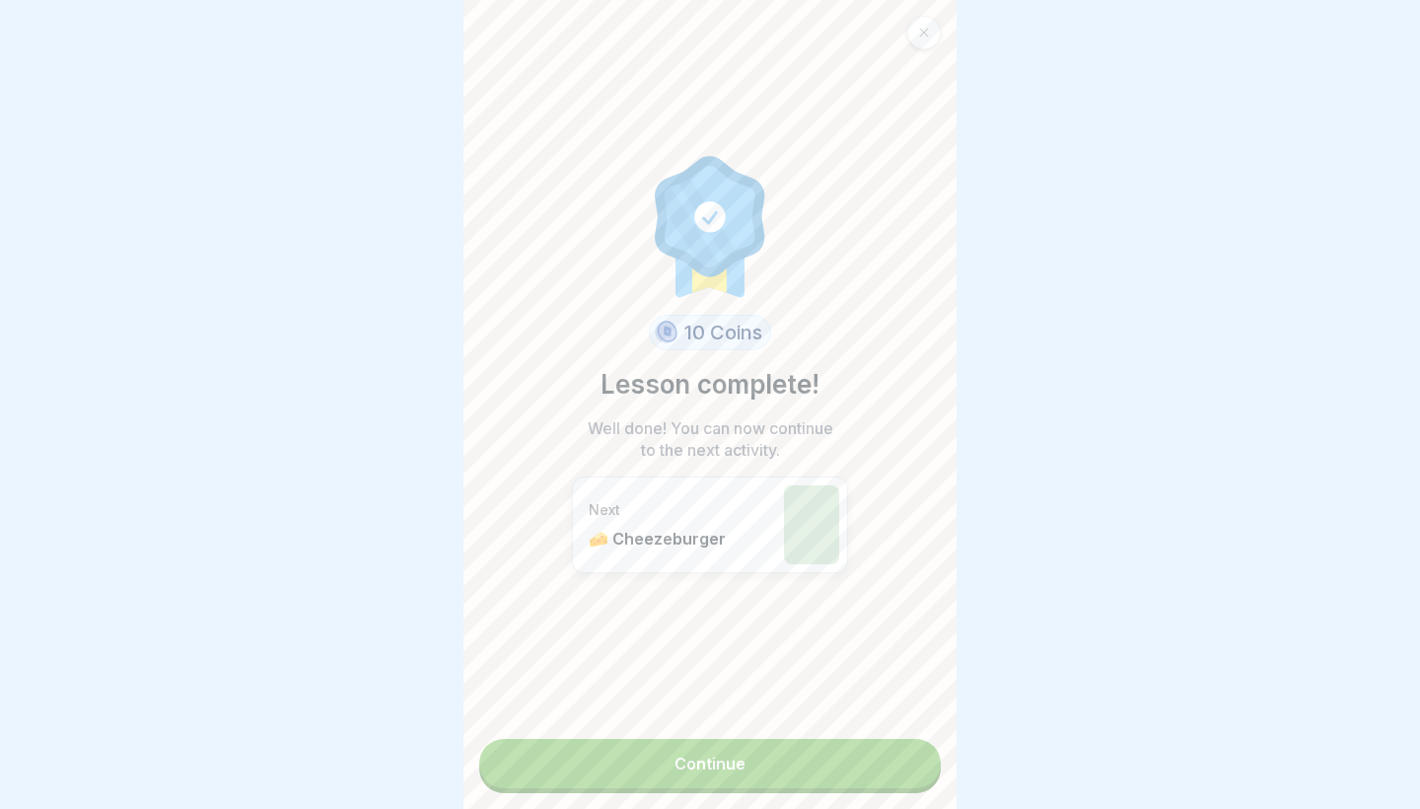
click at [750, 797] on div "10 Coins Lesson complete! Well done! You can now continue to the next activity.…" at bounding box center [710, 404] width 493 height 809
click at [742, 782] on link "Continue" at bounding box center [710, 763] width 462 height 49
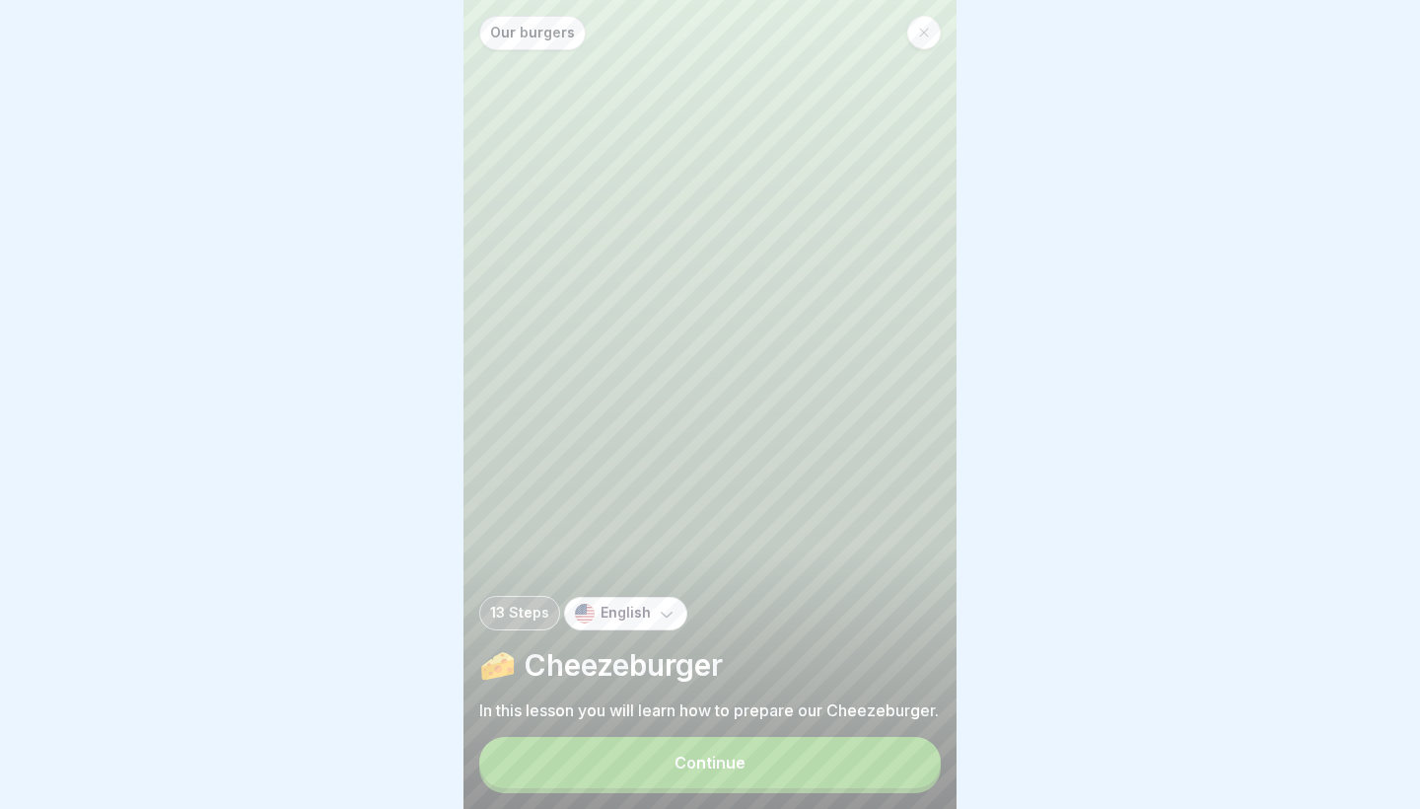
click at [716, 770] on div "Continue" at bounding box center [710, 763] width 71 height 18
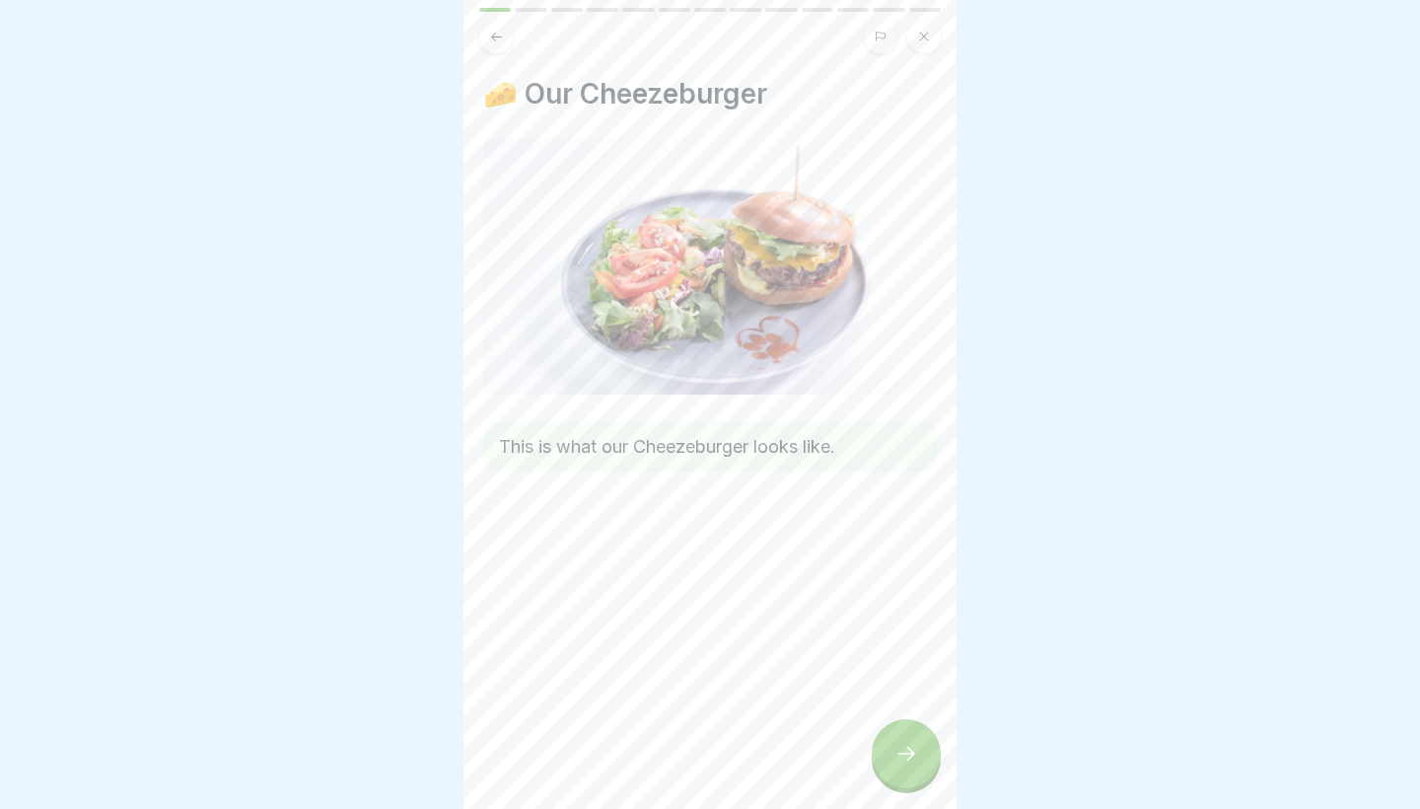
click at [901, 767] on div at bounding box center [906, 753] width 69 height 69
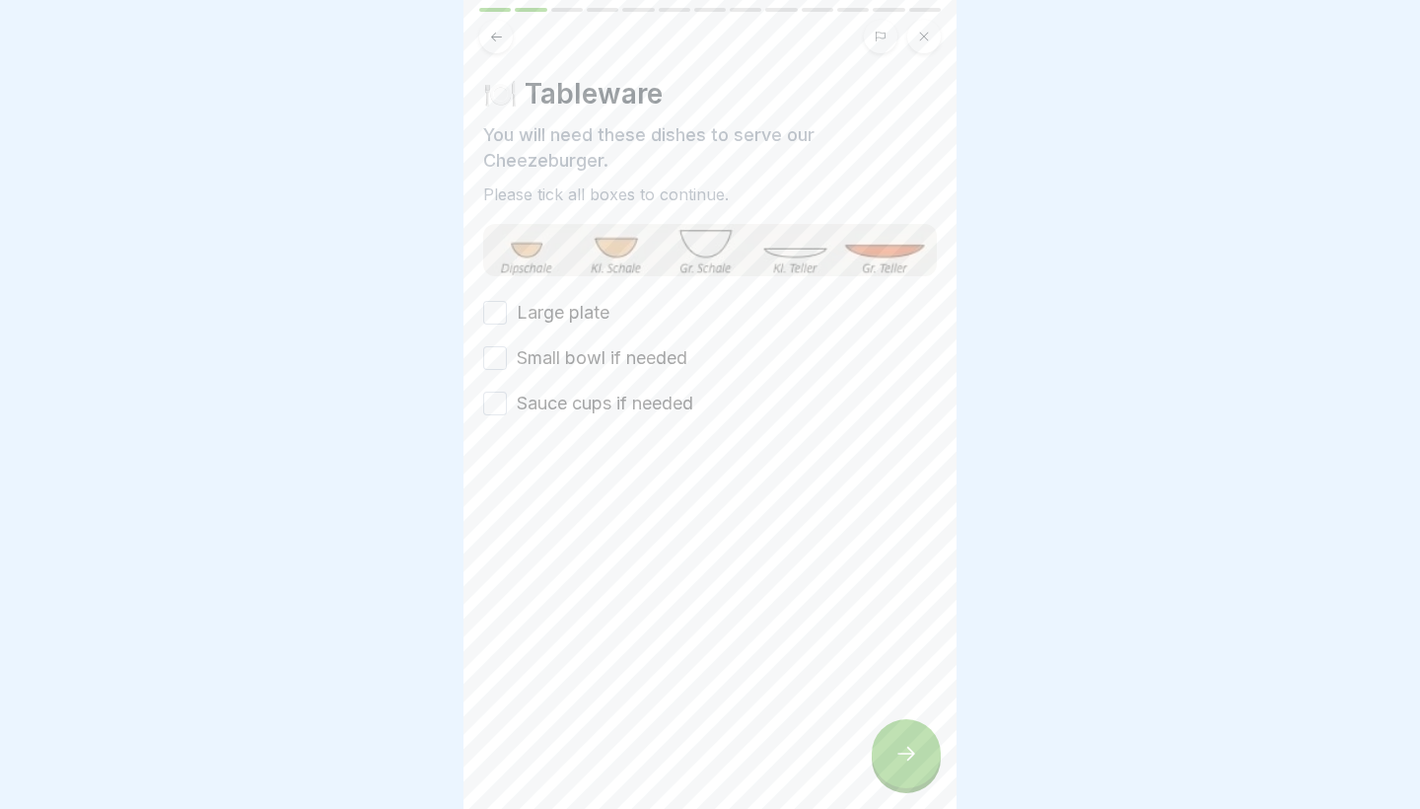
click at [592, 408] on label "Sauce cups if needed" at bounding box center [605, 404] width 177 height 26
click at [507, 408] on button "Sauce cups if needed" at bounding box center [495, 404] width 24 height 24
click at [553, 352] on label "Small bowl if needed" at bounding box center [602, 358] width 171 height 26
click at [507, 352] on button "Small bowl if needed" at bounding box center [495, 358] width 24 height 24
click at [530, 309] on label "Large plate" at bounding box center [563, 313] width 93 height 26
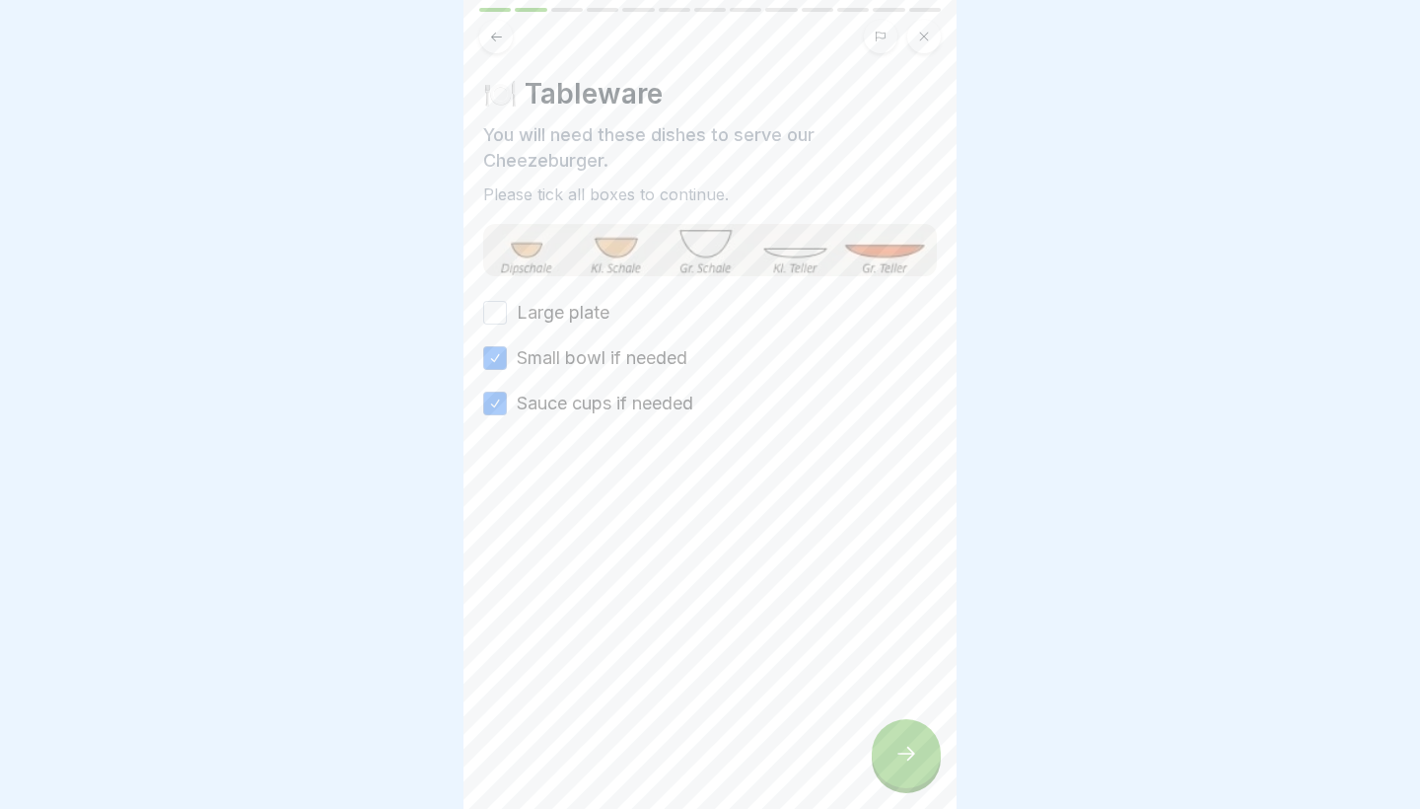
click at [507, 309] on button "Large plate" at bounding box center [495, 313] width 24 height 24
click at [923, 781] on div at bounding box center [906, 753] width 69 height 69
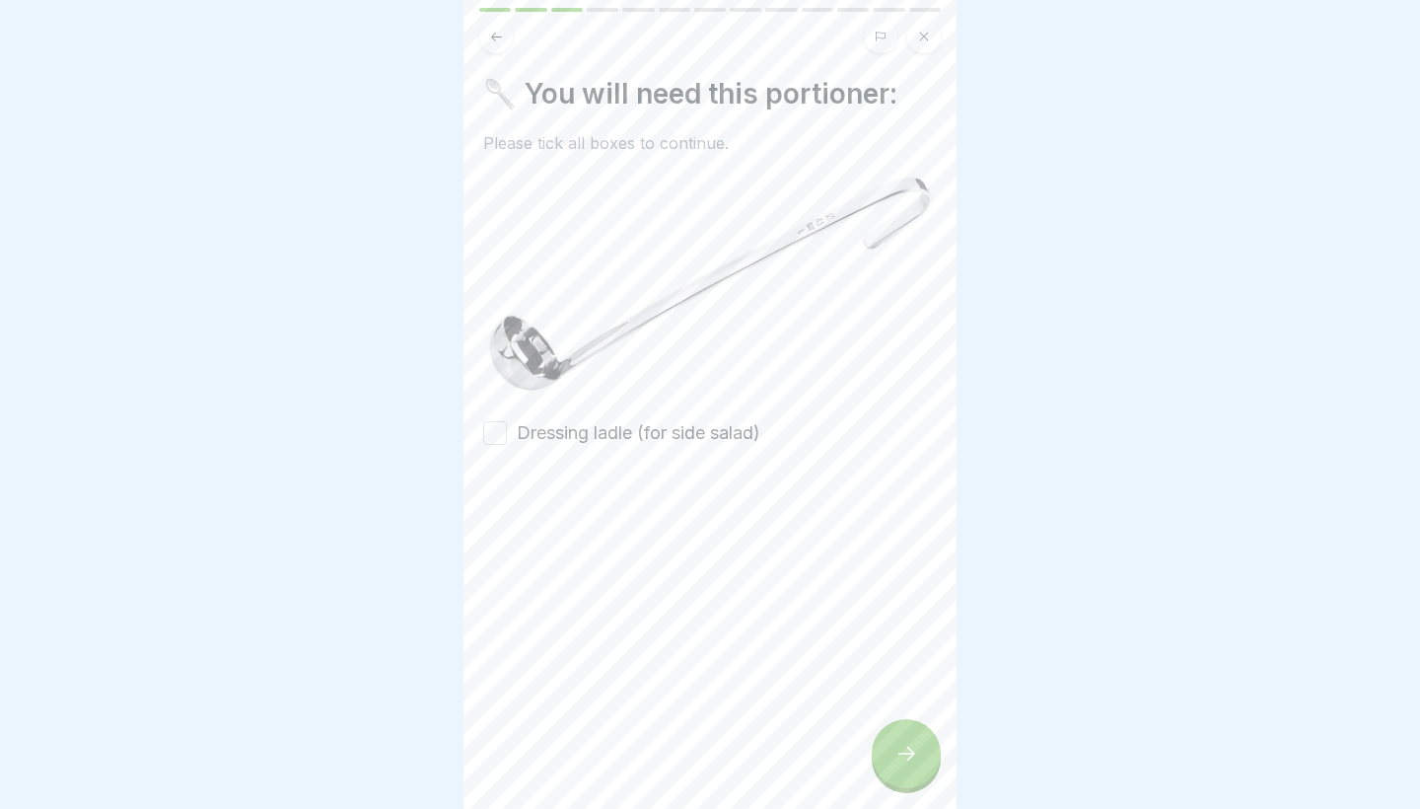
click at [627, 424] on label "Dressing ladle (for side salad)" at bounding box center [639, 433] width 244 height 26
click at [507, 424] on button "Dressing ladle (for side salad)" at bounding box center [495, 433] width 24 height 24
